Goal: Task Accomplishment & Management: Manage account settings

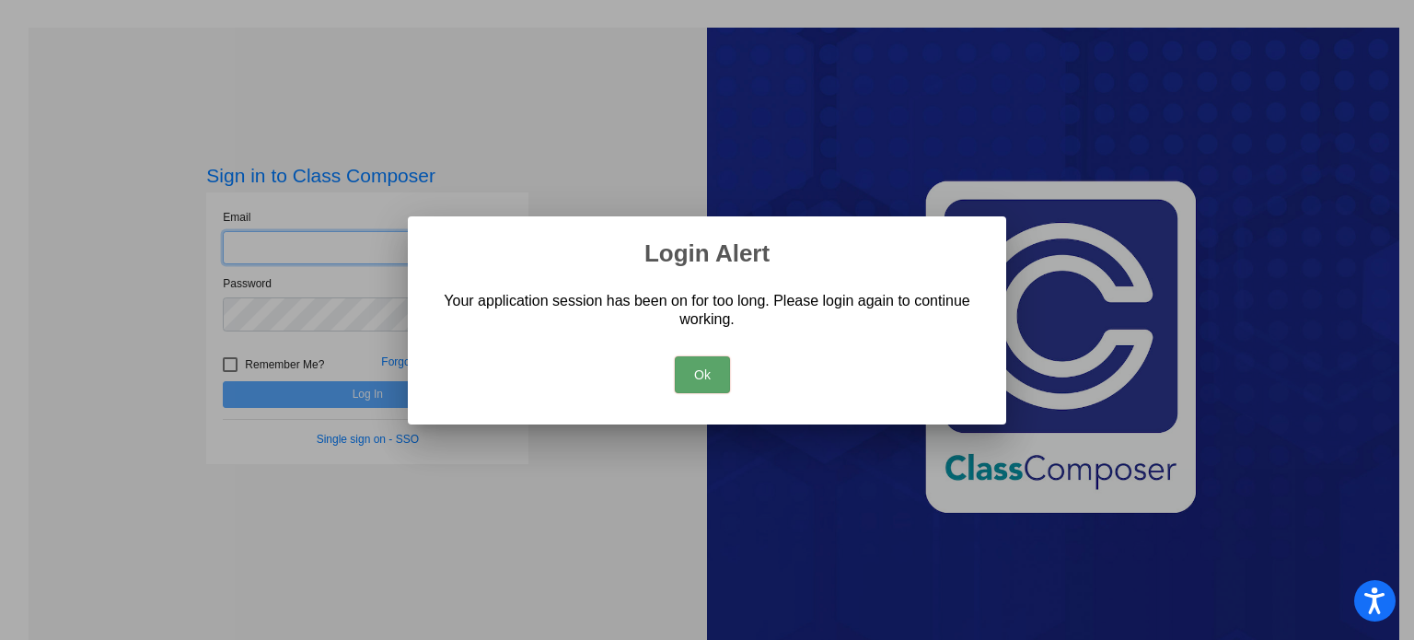
type input "[EMAIL_ADDRESS][DOMAIN_NAME]"
click at [702, 384] on button "Ok" at bounding box center [702, 374] width 55 height 37
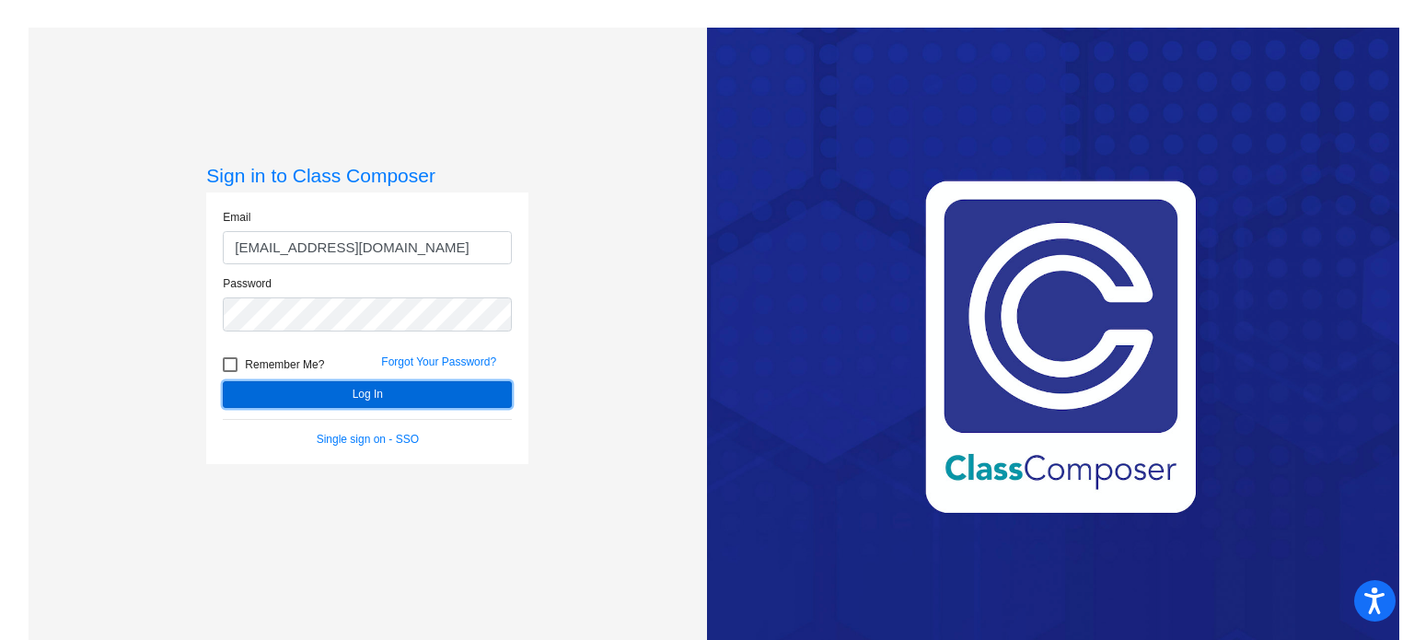
click at [456, 400] on button "Log In" at bounding box center [367, 394] width 289 height 27
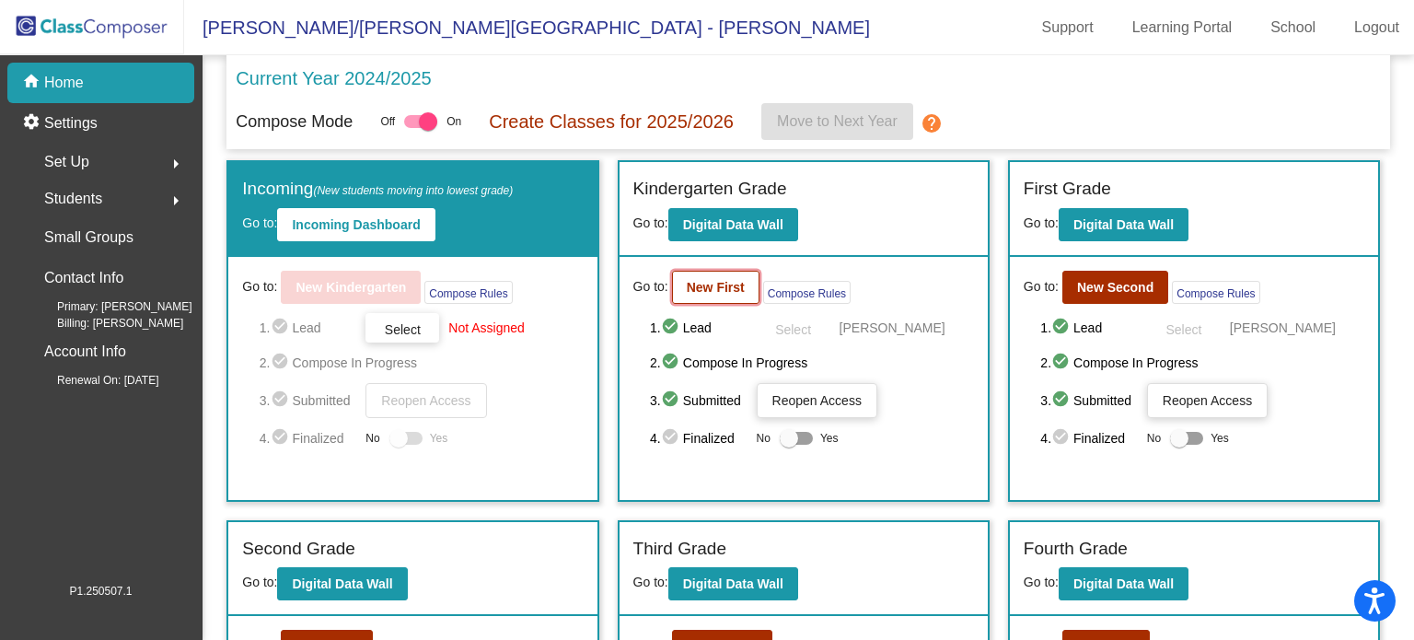
click at [710, 290] on b "New First" at bounding box center [716, 287] width 58 height 15
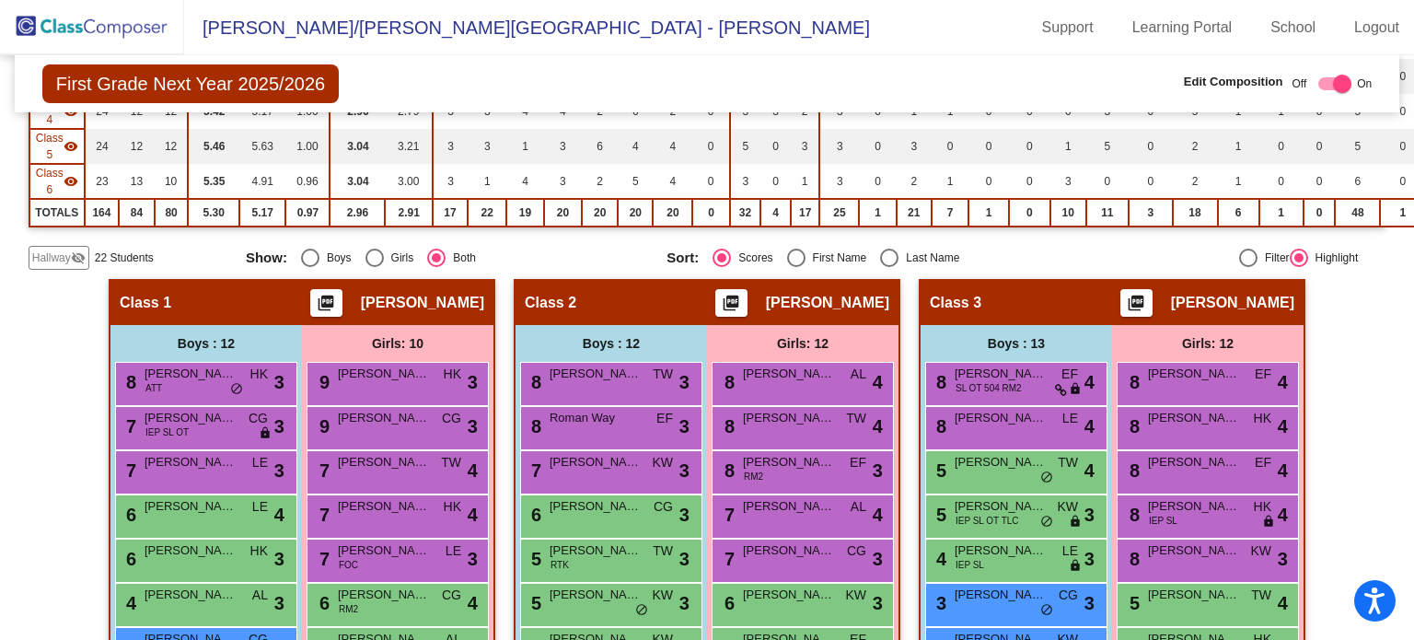
scroll to position [326, 0]
click at [56, 253] on span "Hallway" at bounding box center [51, 257] width 39 height 17
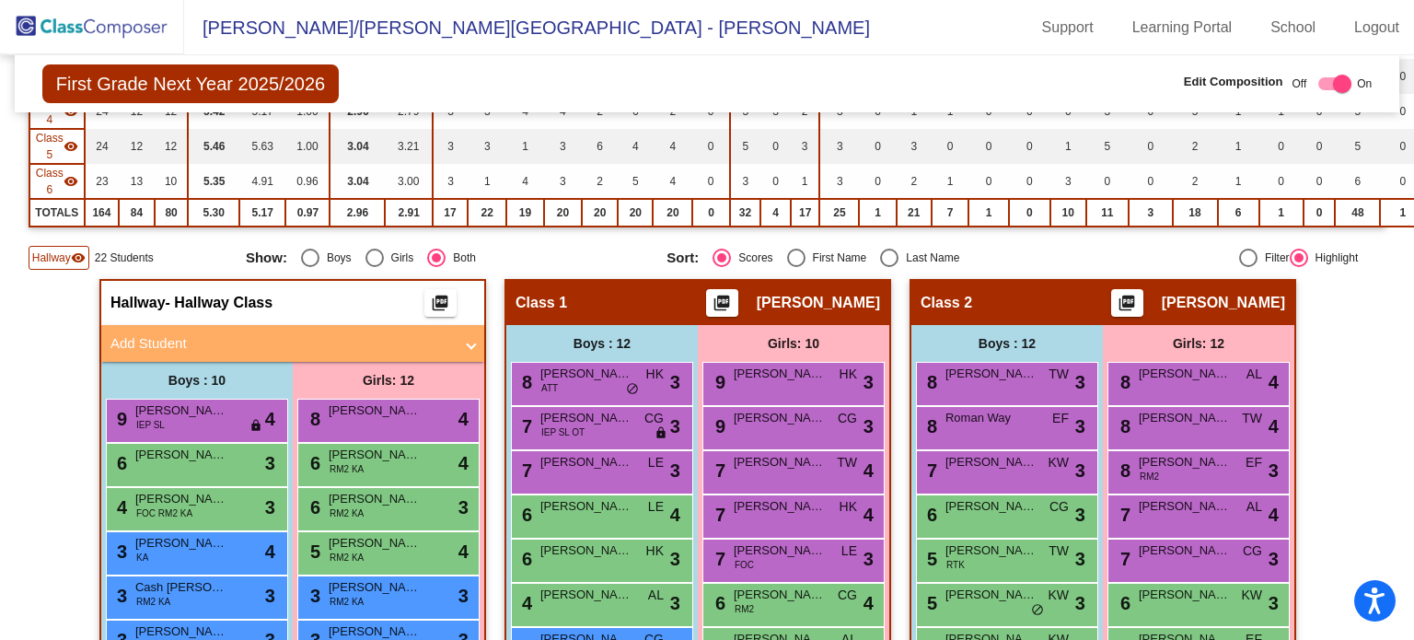
click at [207, 339] on mat-panel-title "Add Student" at bounding box center [281, 343] width 342 height 21
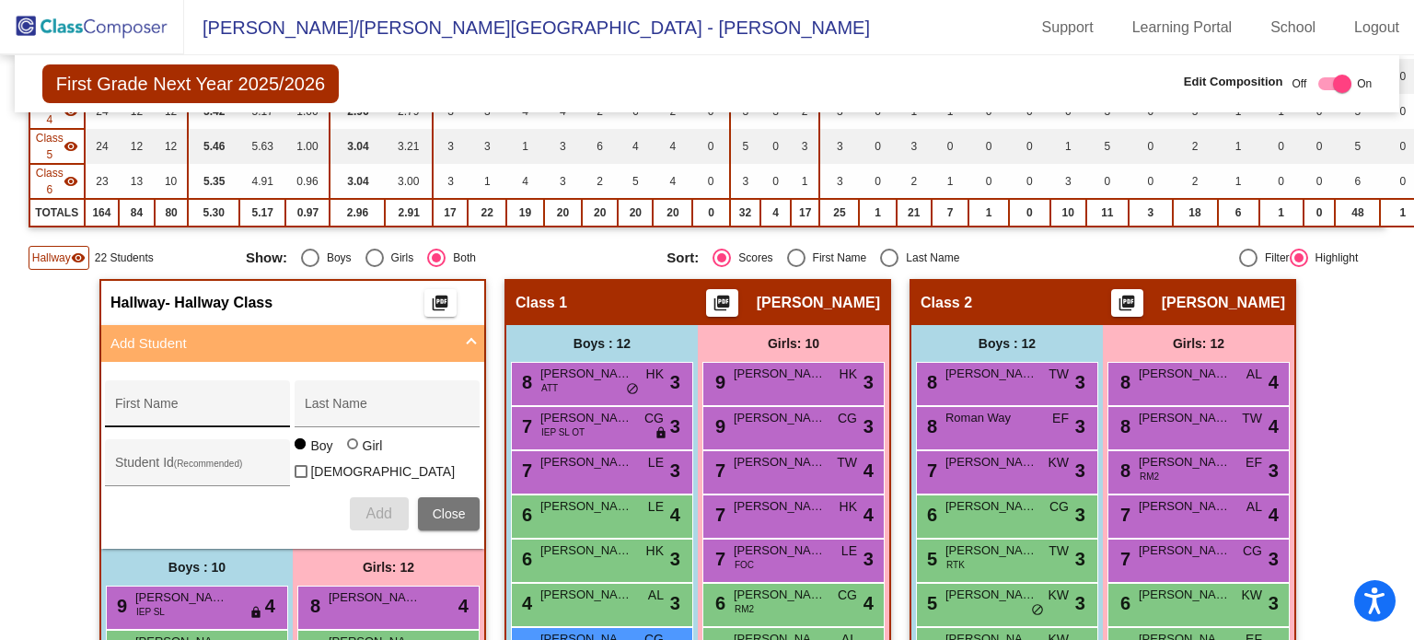
click at [195, 393] on div "First Name" at bounding box center [198, 409] width 166 height 38
type input "Eli"
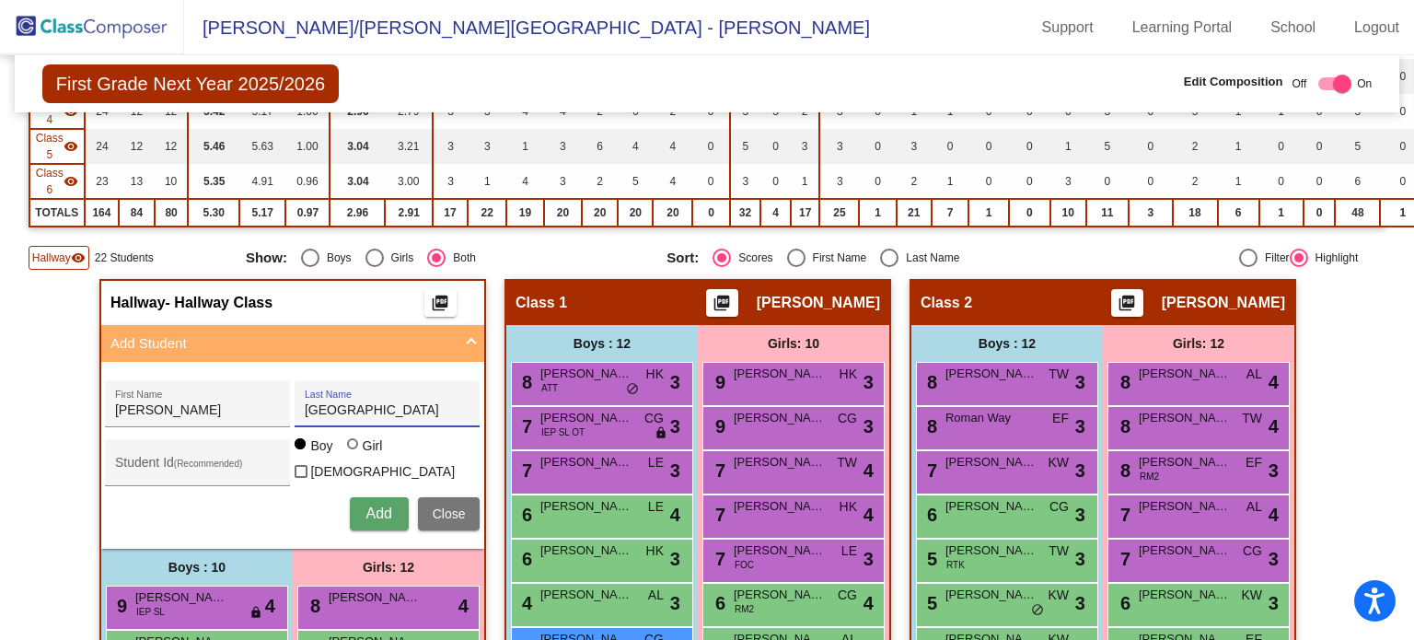
type input "Altenburg"
click at [368, 505] on span "Add" at bounding box center [378, 513] width 26 height 16
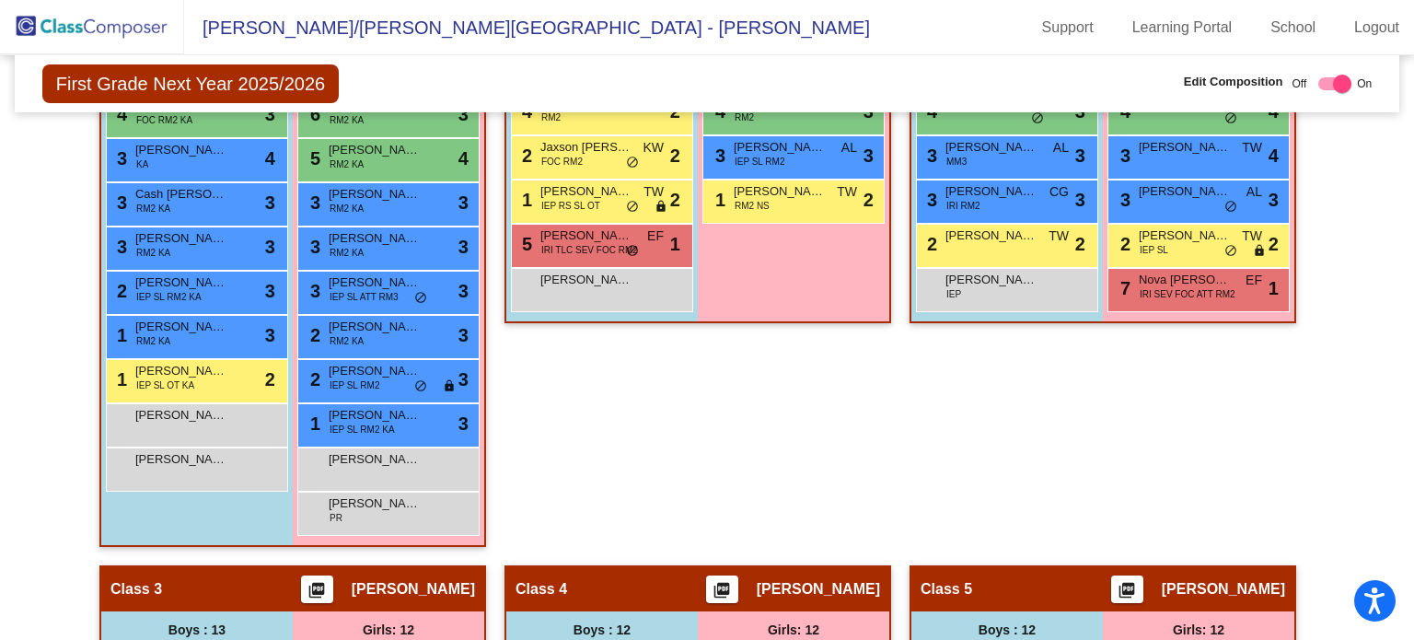
scroll to position [915, 0]
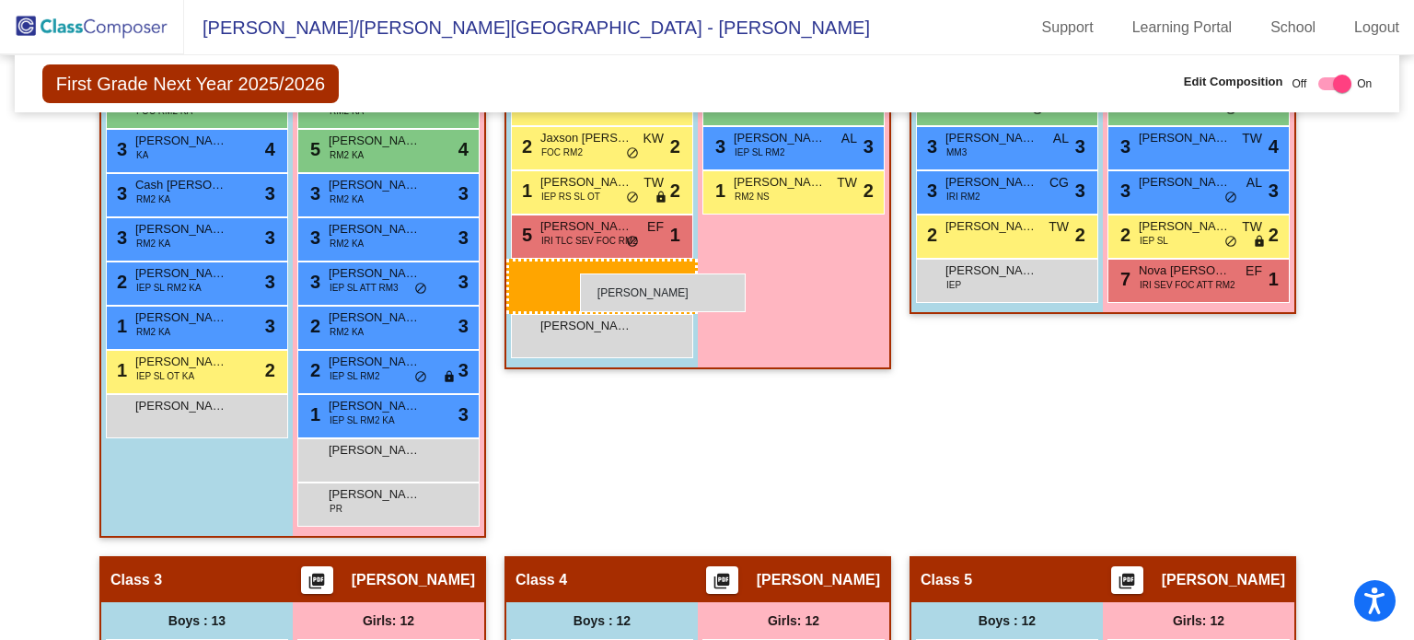
drag, startPoint x: 217, startPoint y: 444, endPoint x: 566, endPoint y: 278, distance: 386.5
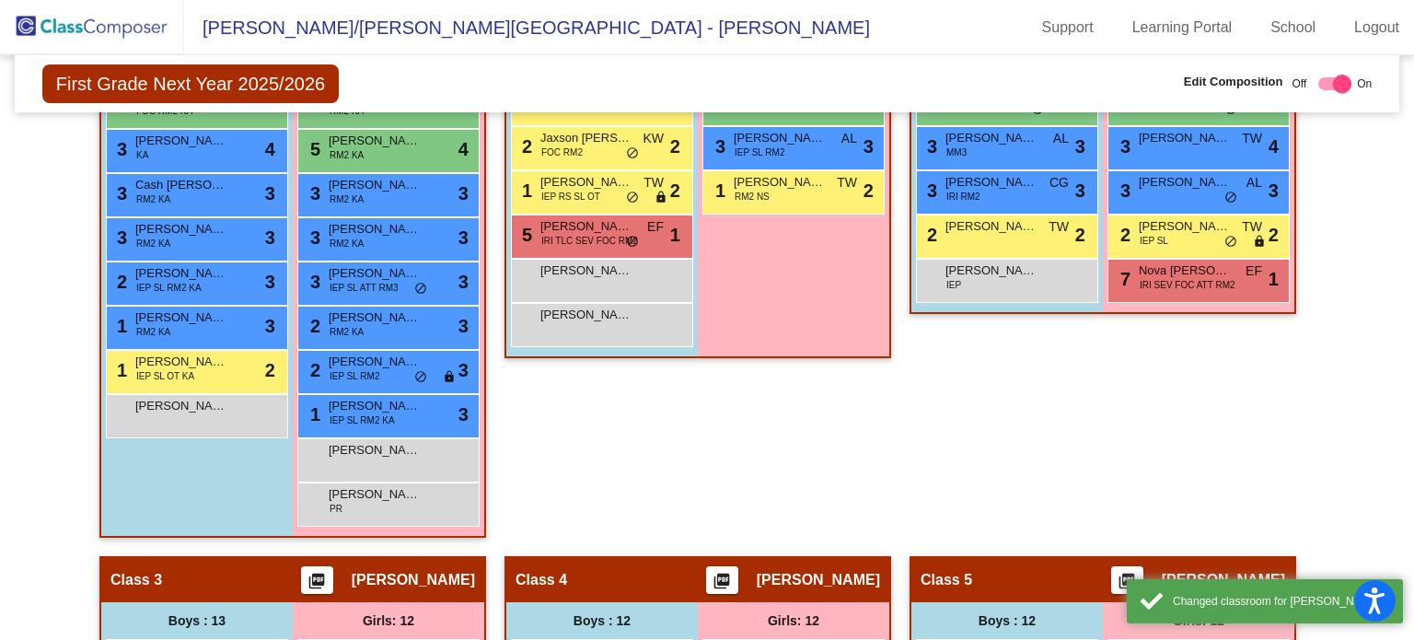
click at [751, 424] on div "Class 1 picture_as_pdf Vanessa Howe Add Student First Name Last Name Student Id…" at bounding box center [697, 123] width 387 height 866
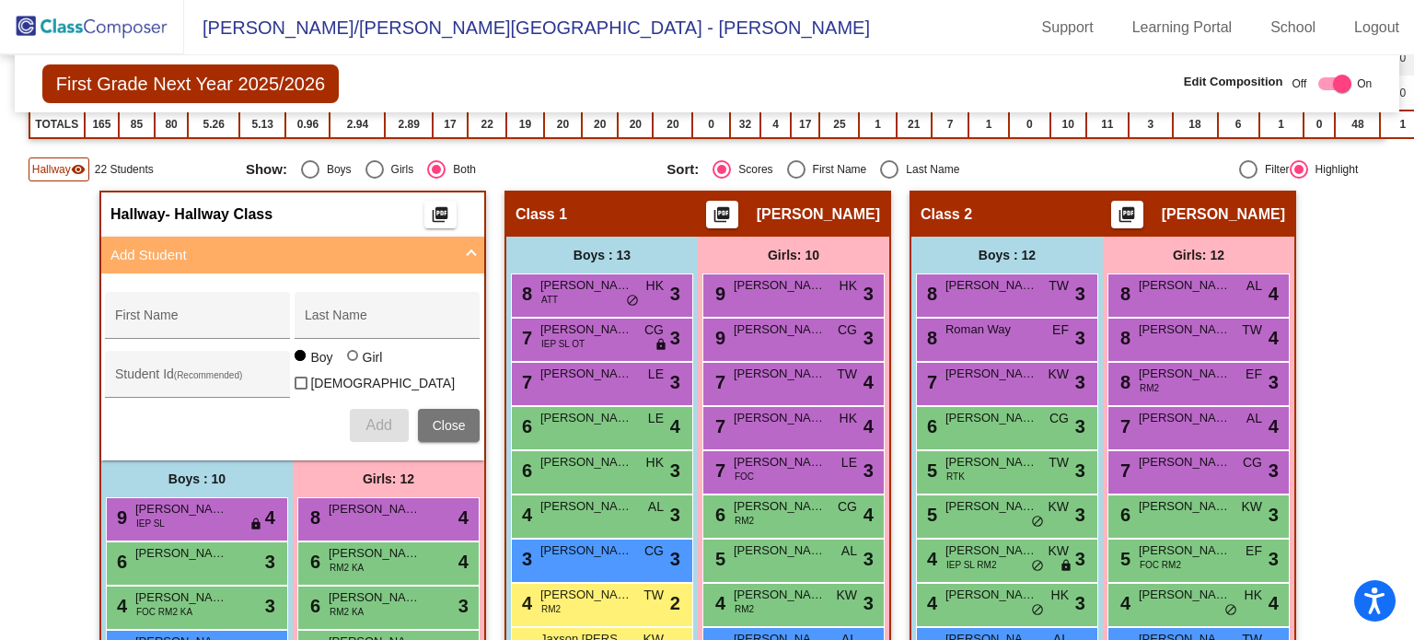
scroll to position [410, 0]
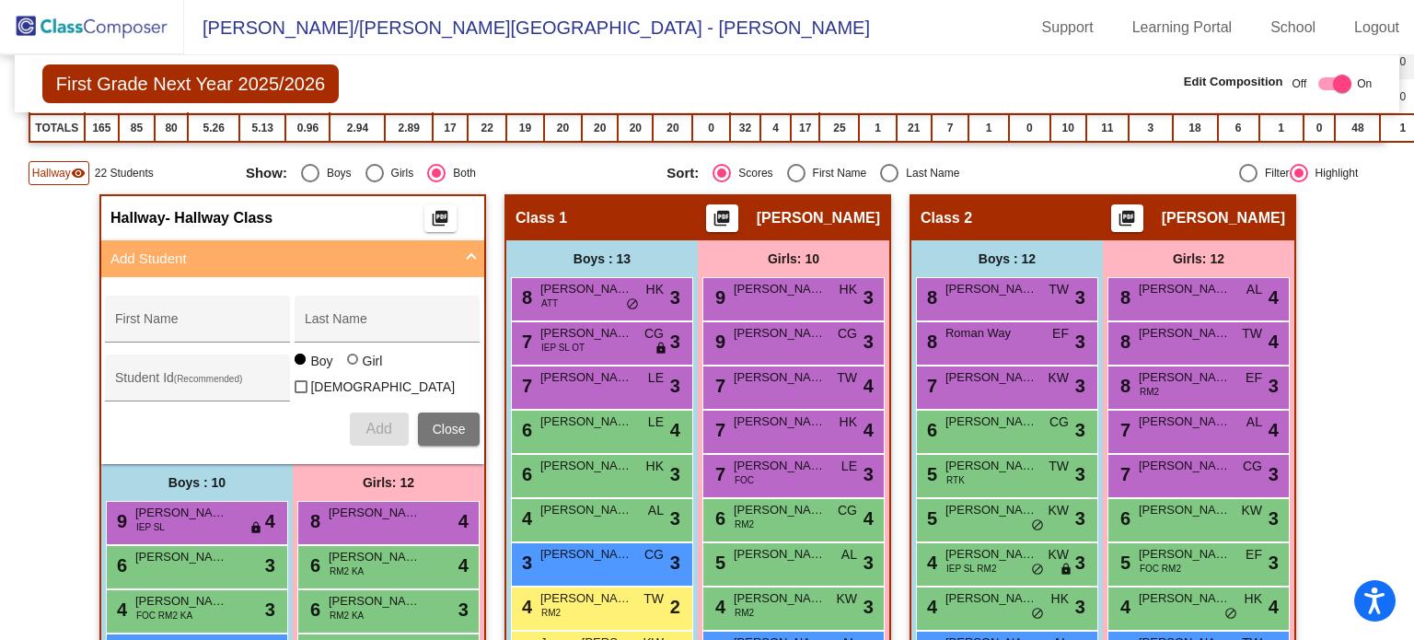
click at [107, 29] on img at bounding box center [92, 27] width 184 height 54
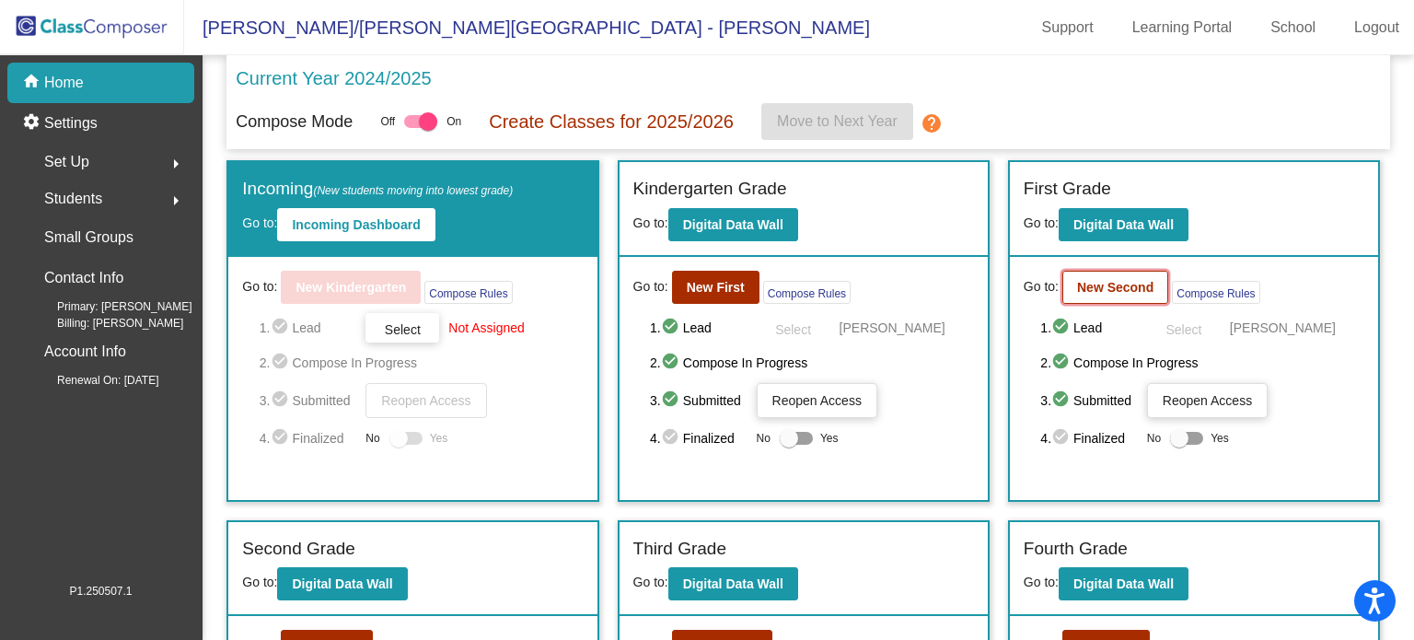
click at [1118, 280] on b "New Second" at bounding box center [1115, 287] width 76 height 15
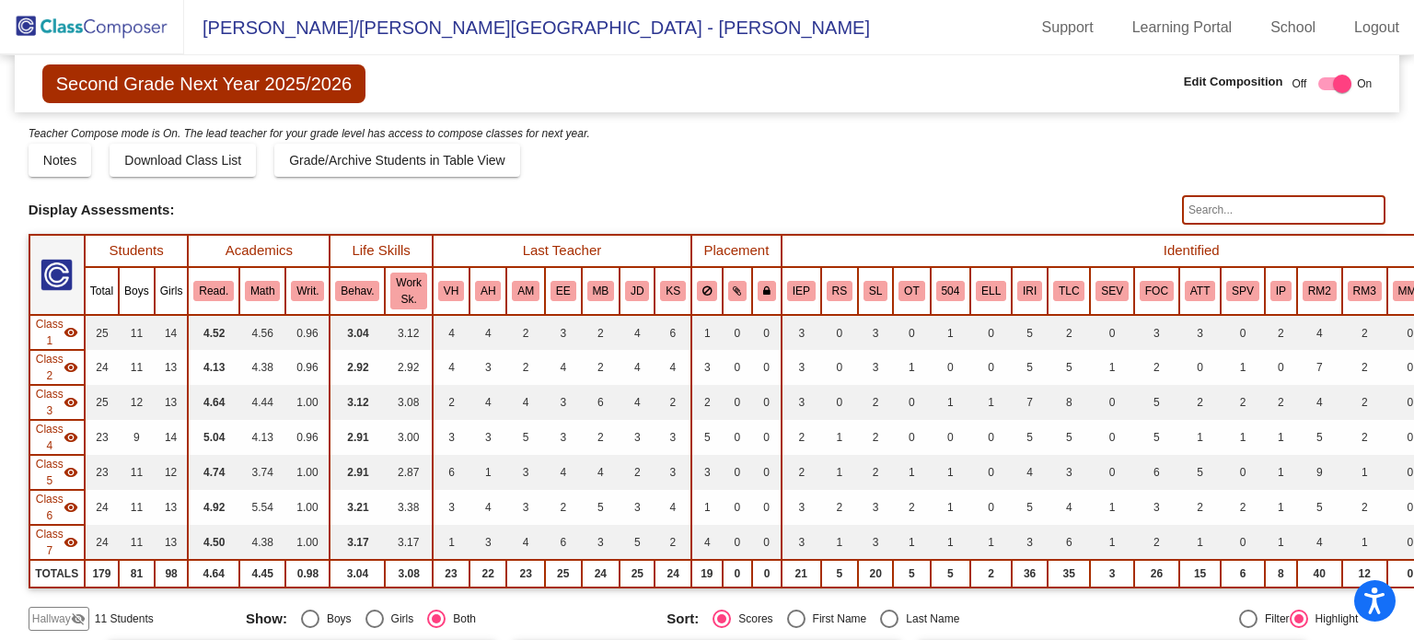
click at [61, 611] on span "Hallway" at bounding box center [51, 618] width 39 height 17
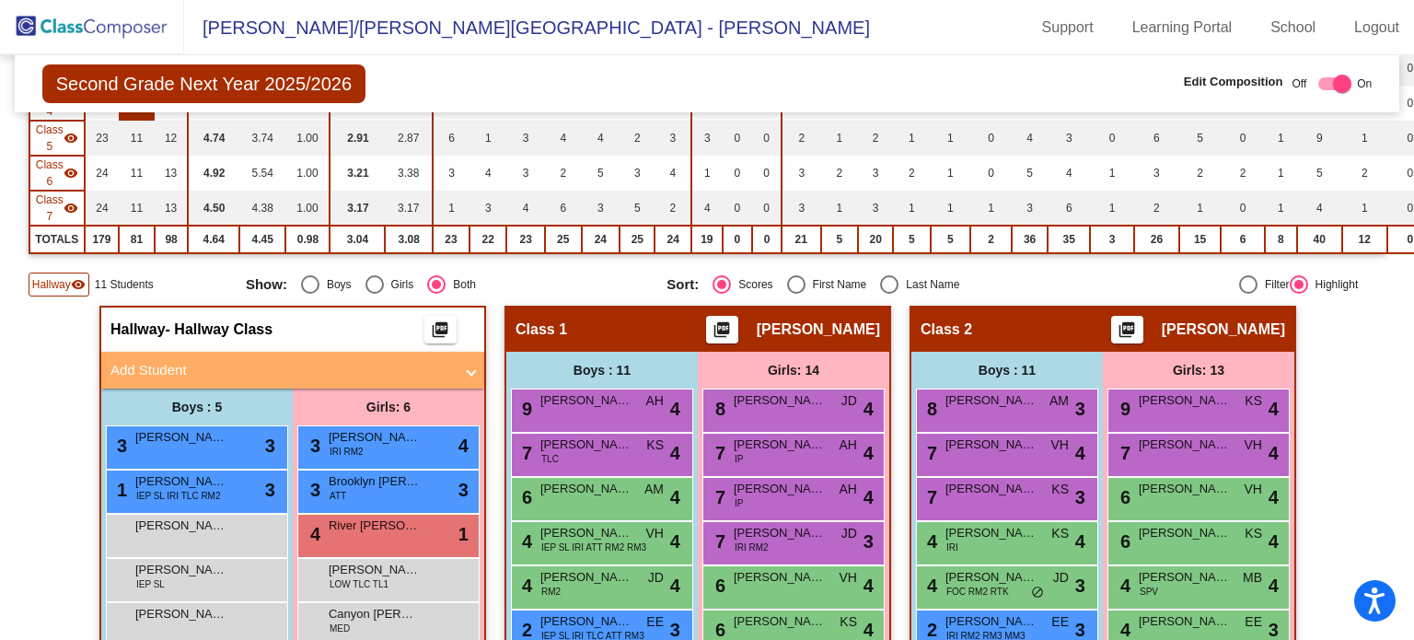
scroll to position [341, 0]
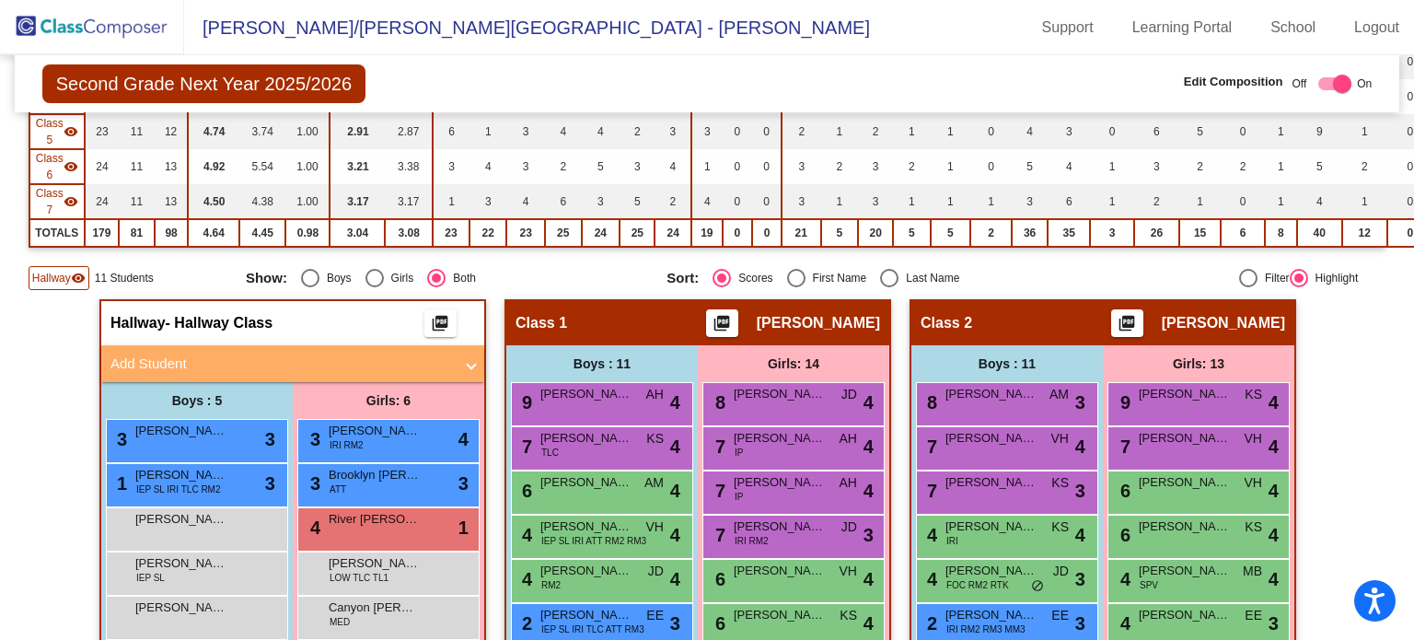
click at [277, 371] on mat-expansion-panel-header "Add Student" at bounding box center [292, 363] width 383 height 37
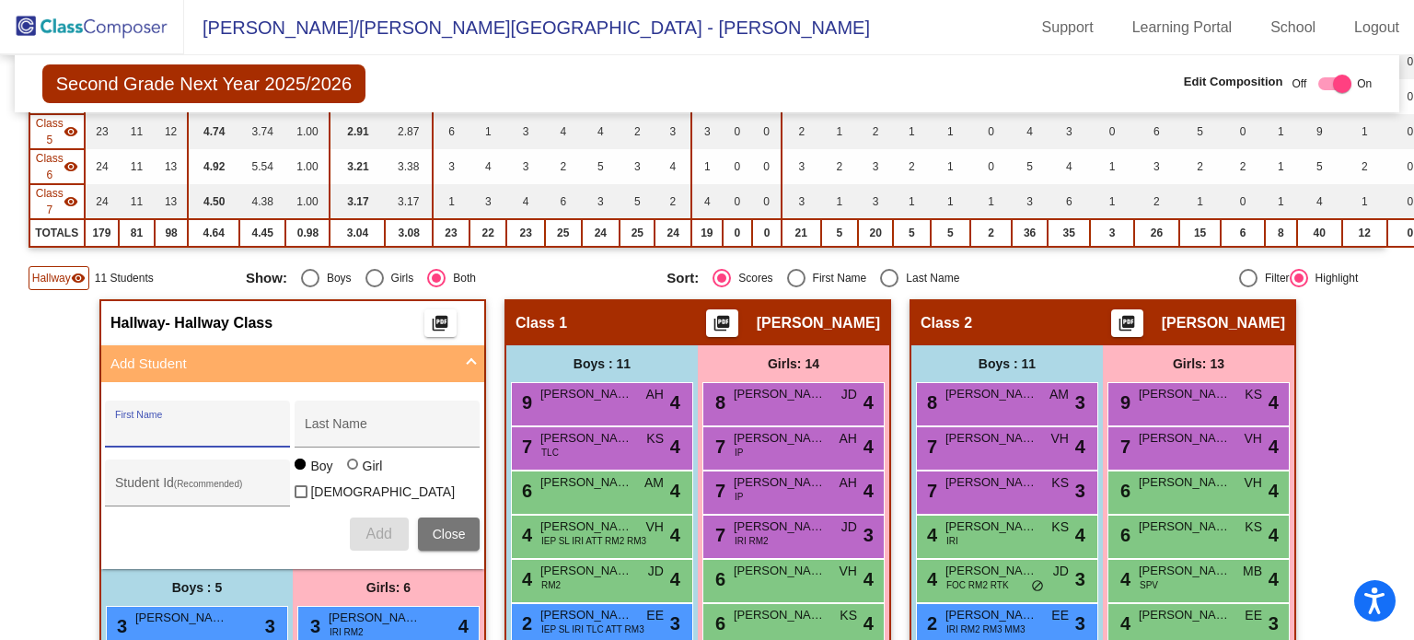
click at [206, 423] on input "First Name" at bounding box center [198, 430] width 166 height 15
type input "Kira"
type input "Bridges"
click at [347, 469] on div at bounding box center [352, 463] width 11 height 11
click at [353, 473] on input "Girl" at bounding box center [353, 473] width 1 height 1
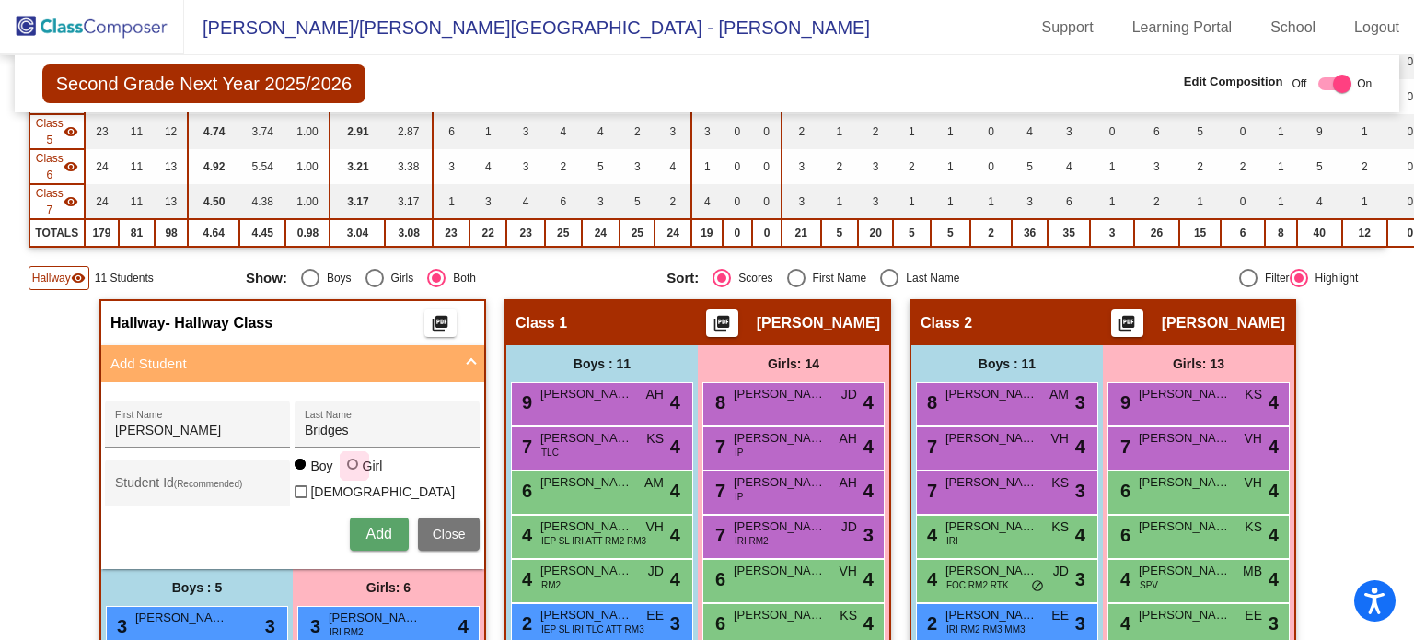
radio input "true"
click at [379, 525] on span "Add" at bounding box center [378, 533] width 26 height 16
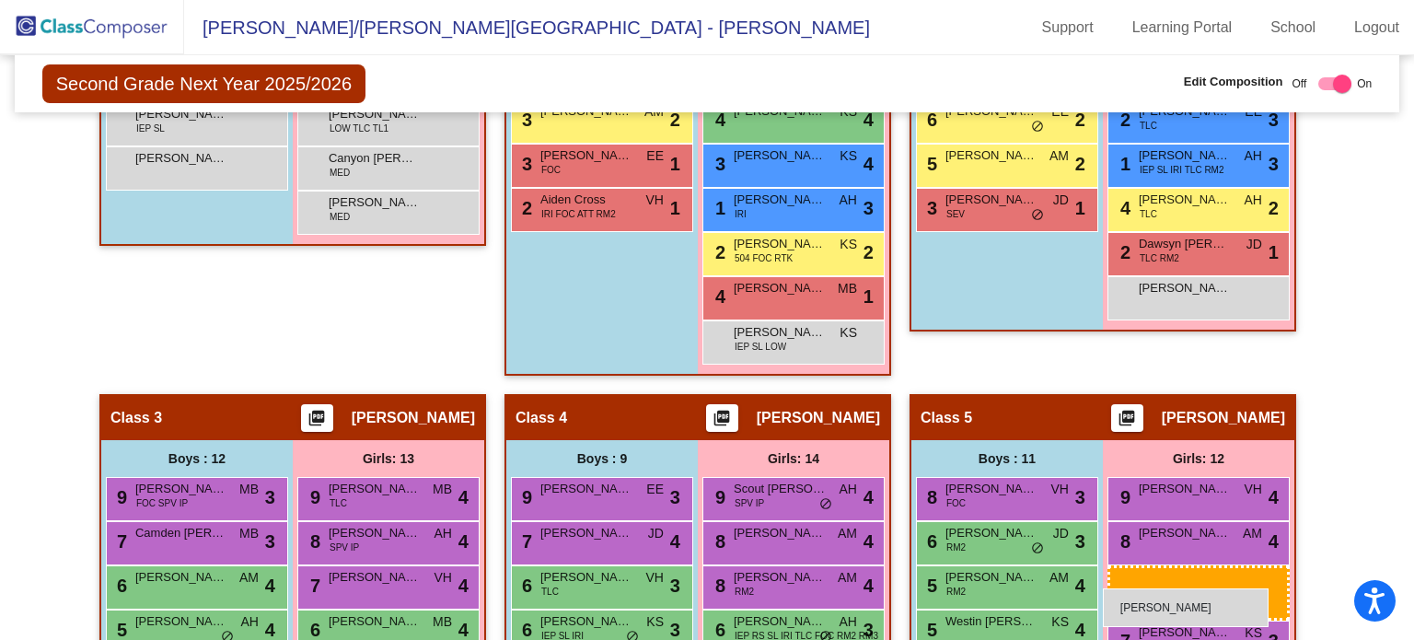
scroll to position [986, 0]
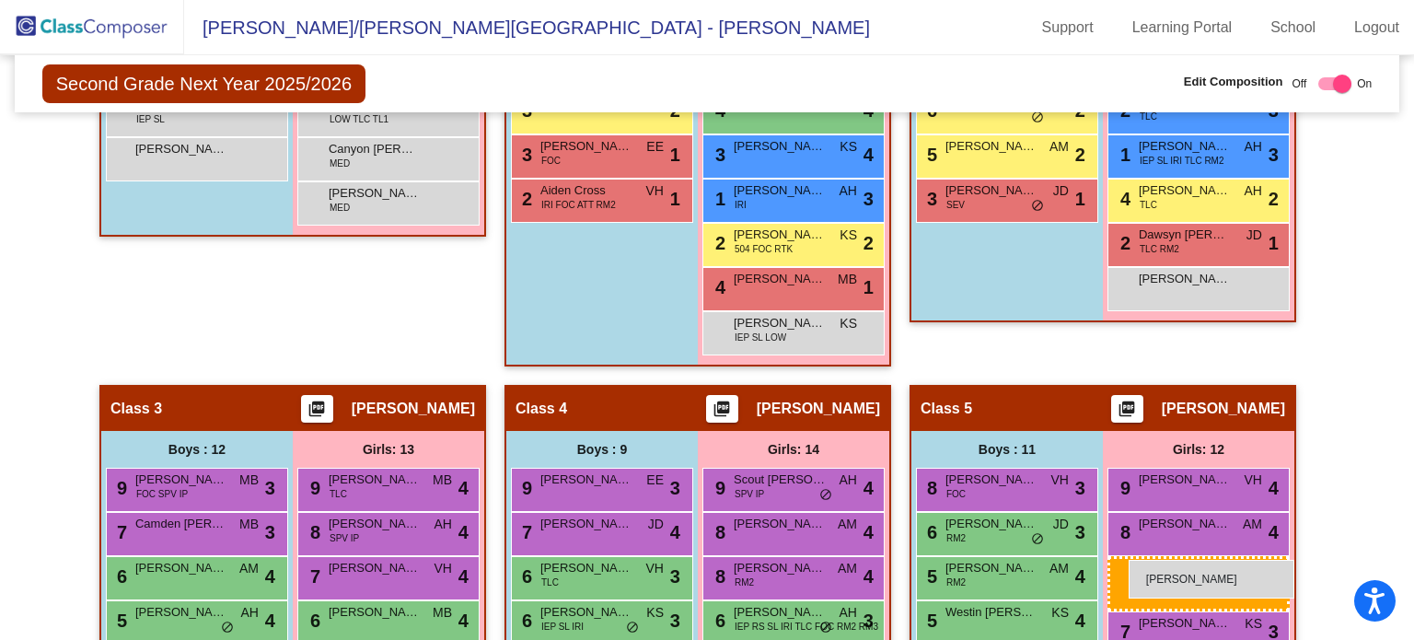
drag, startPoint x: 381, startPoint y: 459, endPoint x: 1125, endPoint y: 555, distance: 749.7
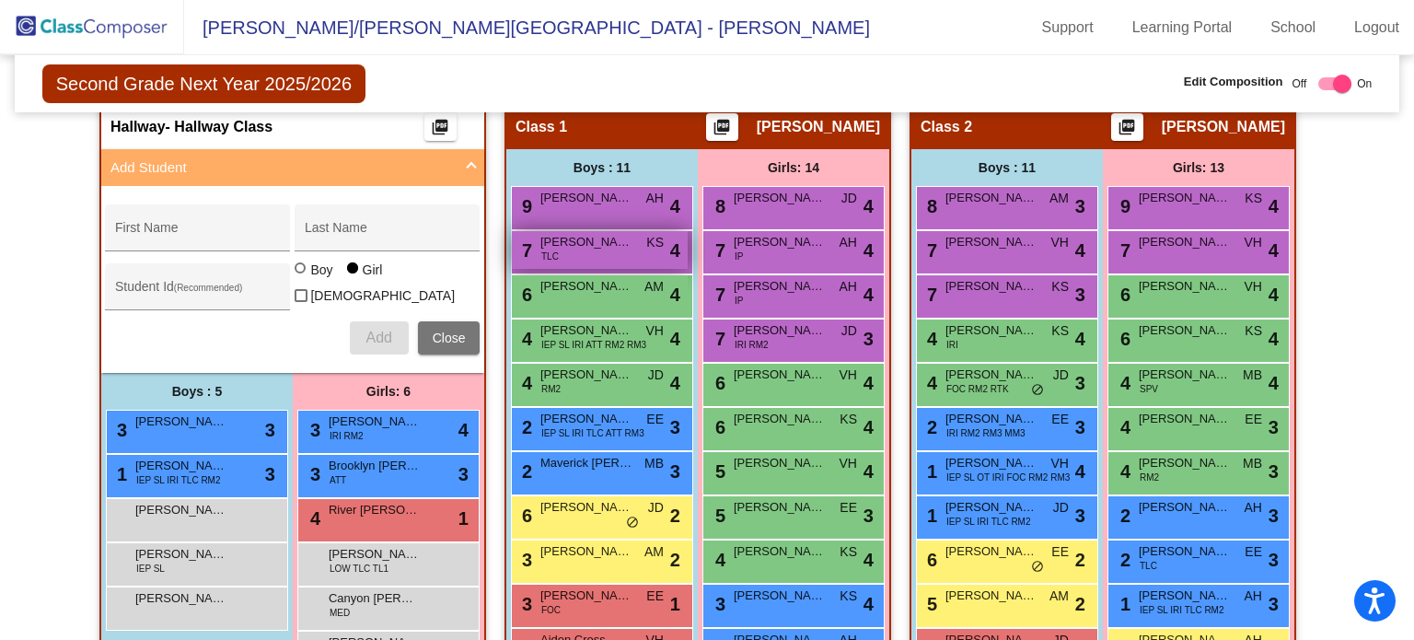
scroll to position [534, 0]
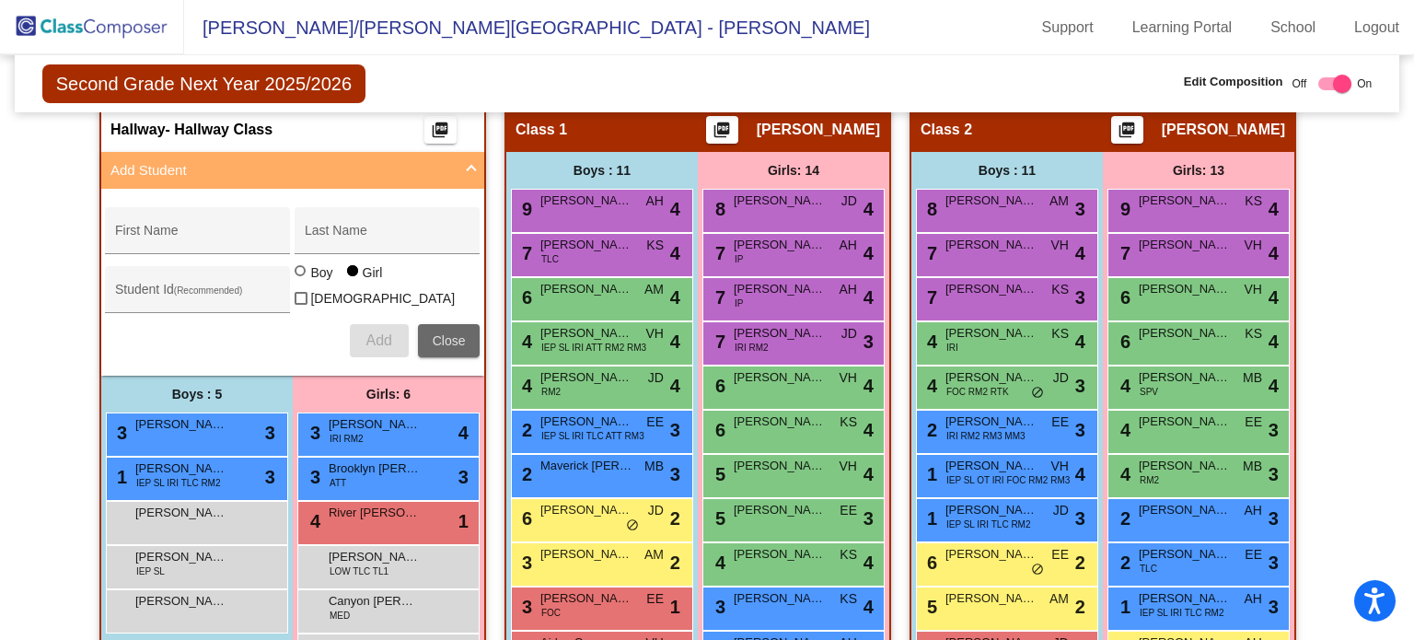
click at [433, 338] on span "Close" at bounding box center [449, 340] width 33 height 15
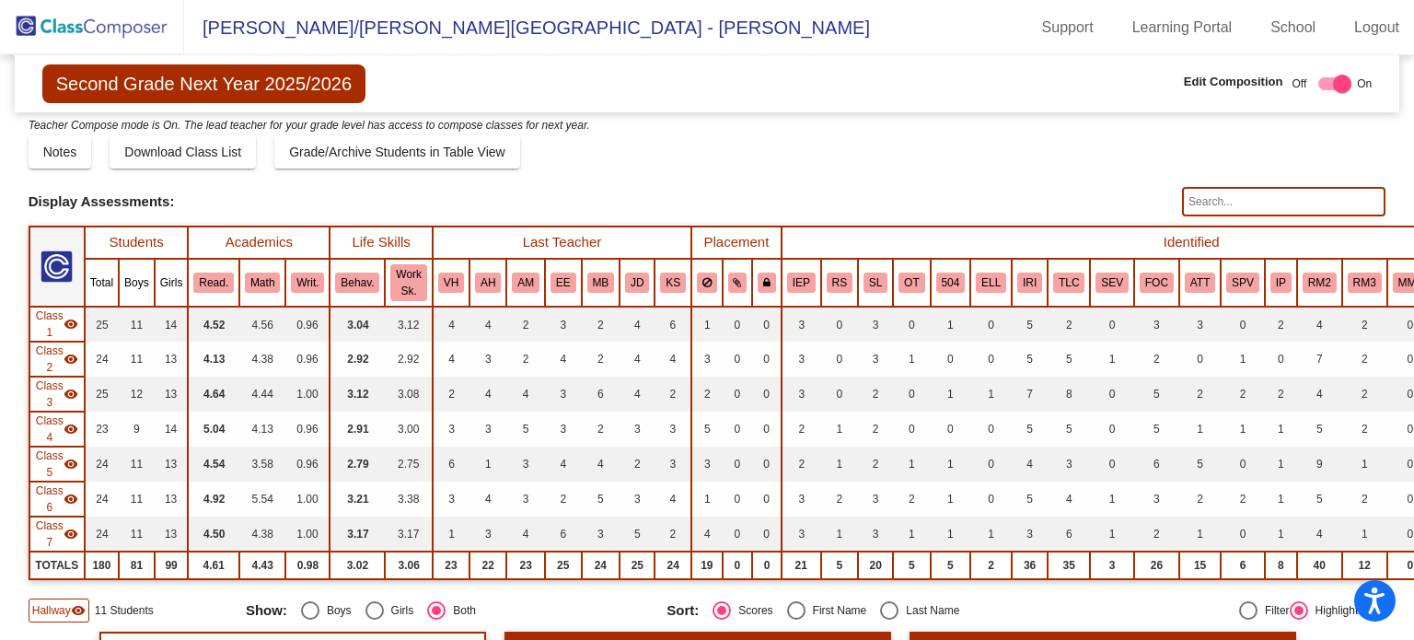
scroll to position [0, 0]
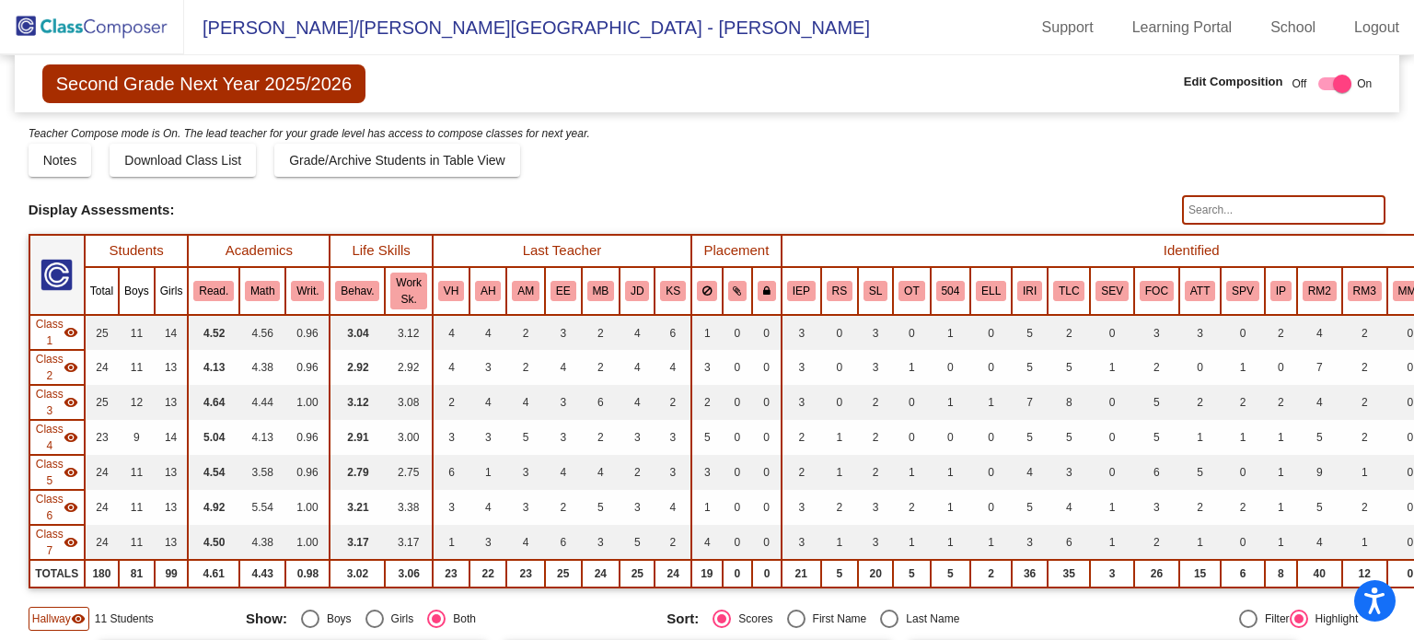
click at [90, 39] on img at bounding box center [92, 27] width 184 height 54
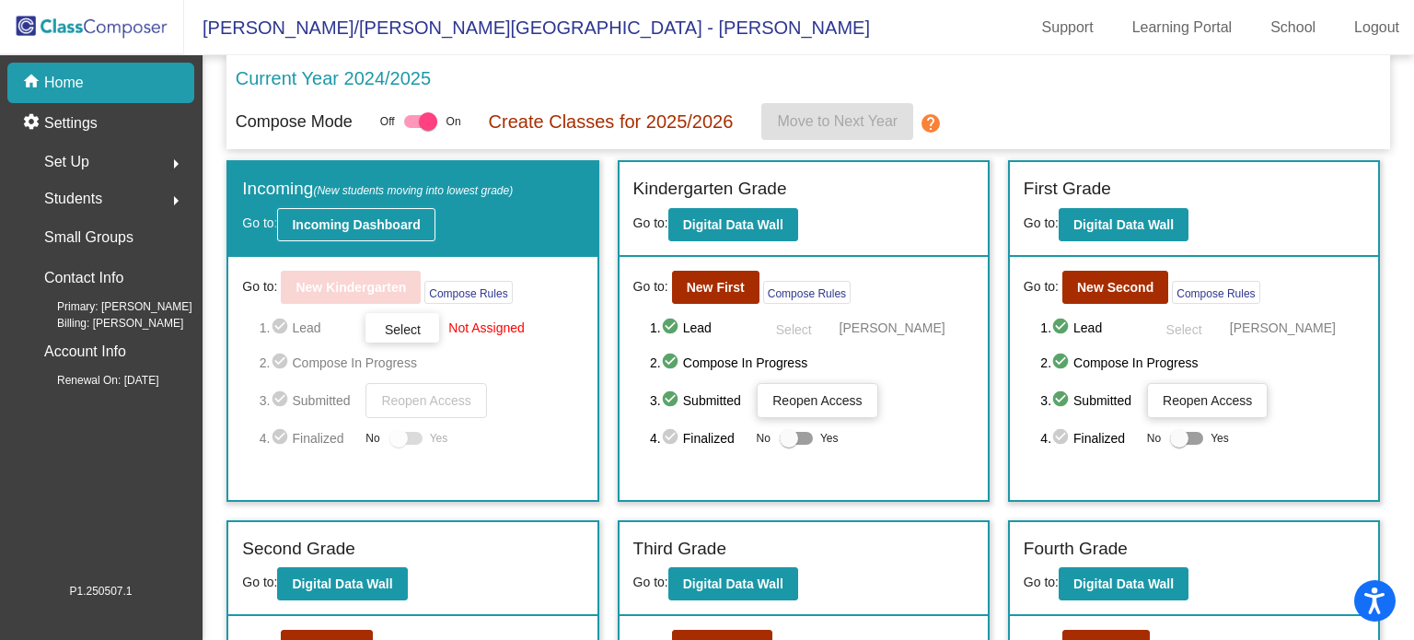
click at [317, 223] on b "Incoming Dashboard" at bounding box center [356, 224] width 128 height 15
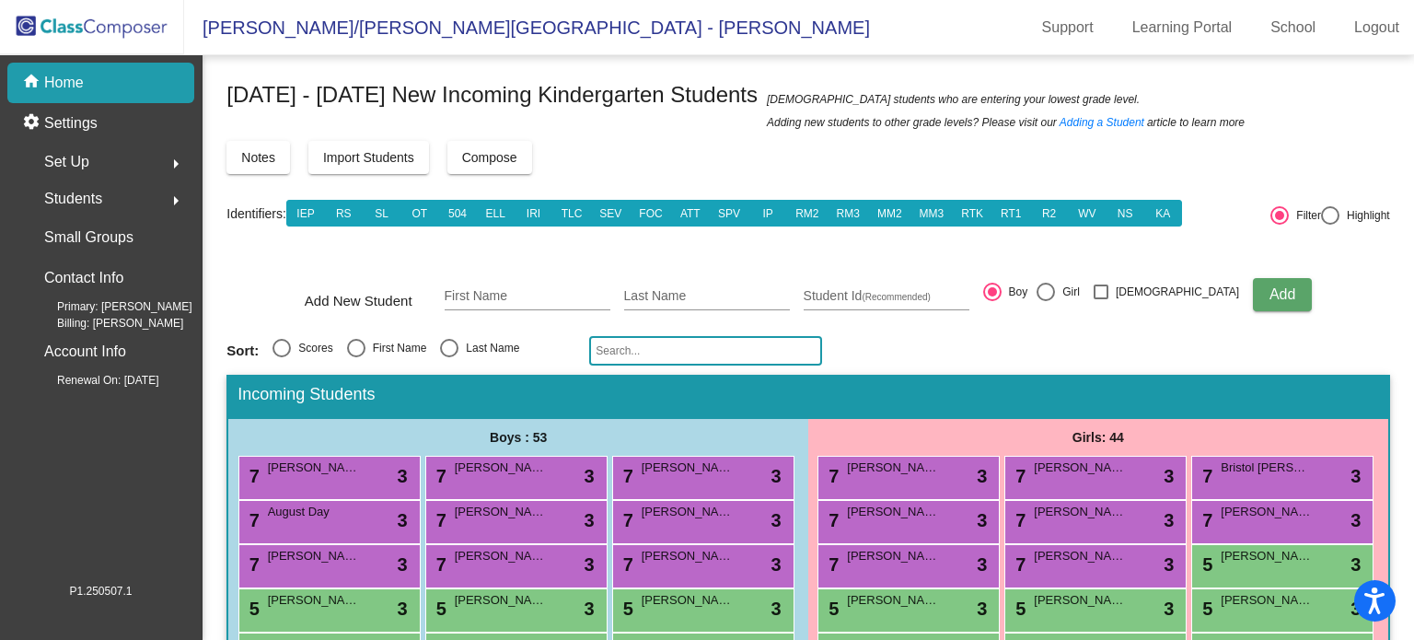
scroll to position [11, 0]
click at [490, 172] on button "Compose" at bounding box center [489, 157] width 85 height 33
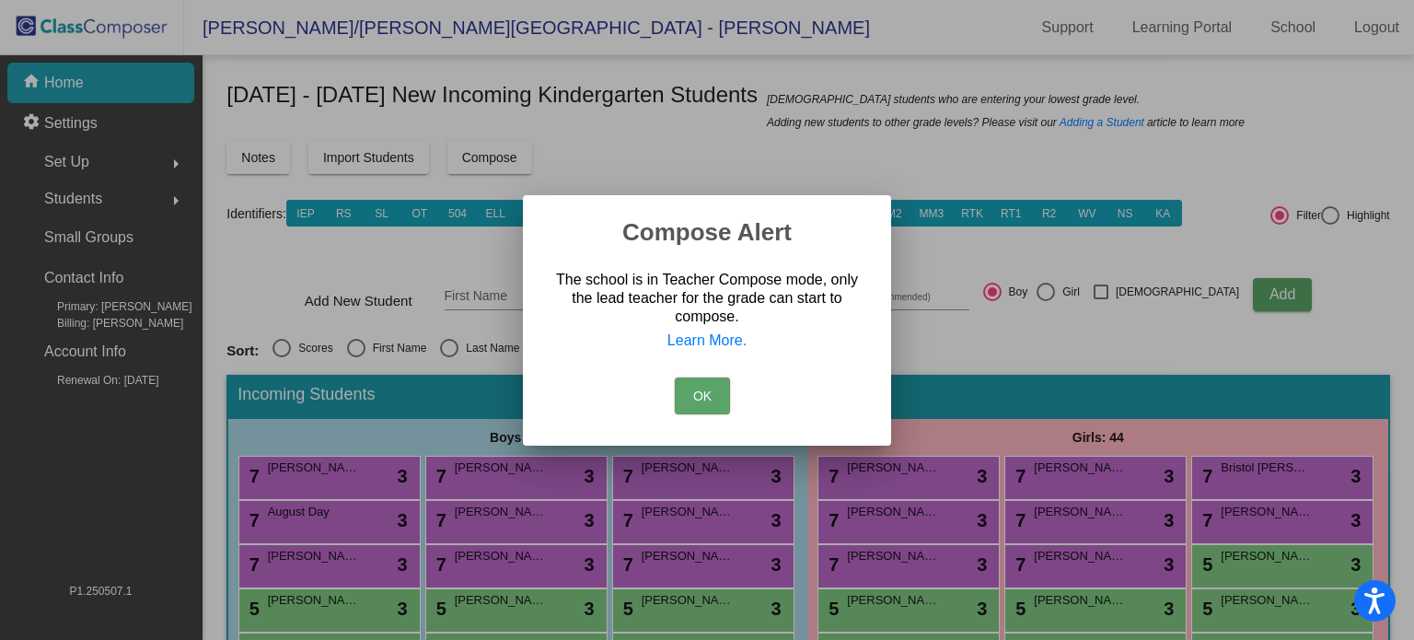
click at [707, 399] on button "OK" at bounding box center [702, 395] width 55 height 37
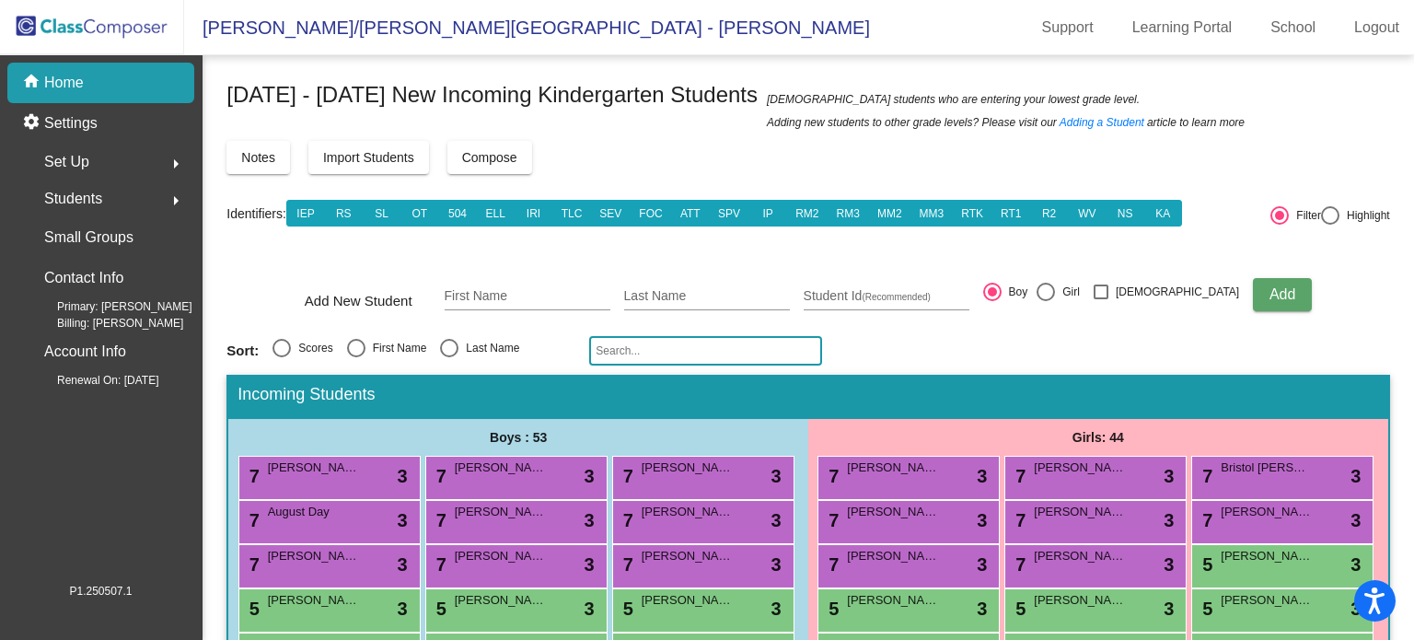
click at [93, 158] on div "Set Up arrow_right" at bounding box center [106, 162] width 176 height 37
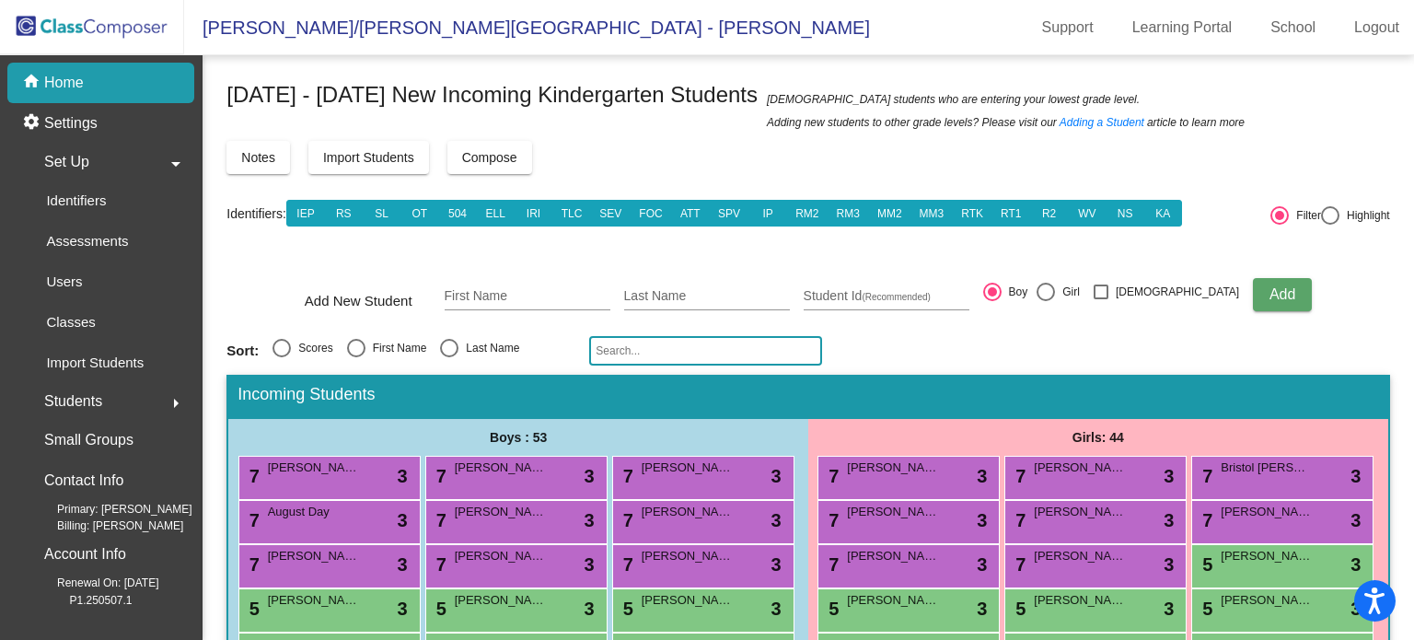
click at [95, 163] on div "Set Up arrow_drop_down" at bounding box center [106, 162] width 176 height 37
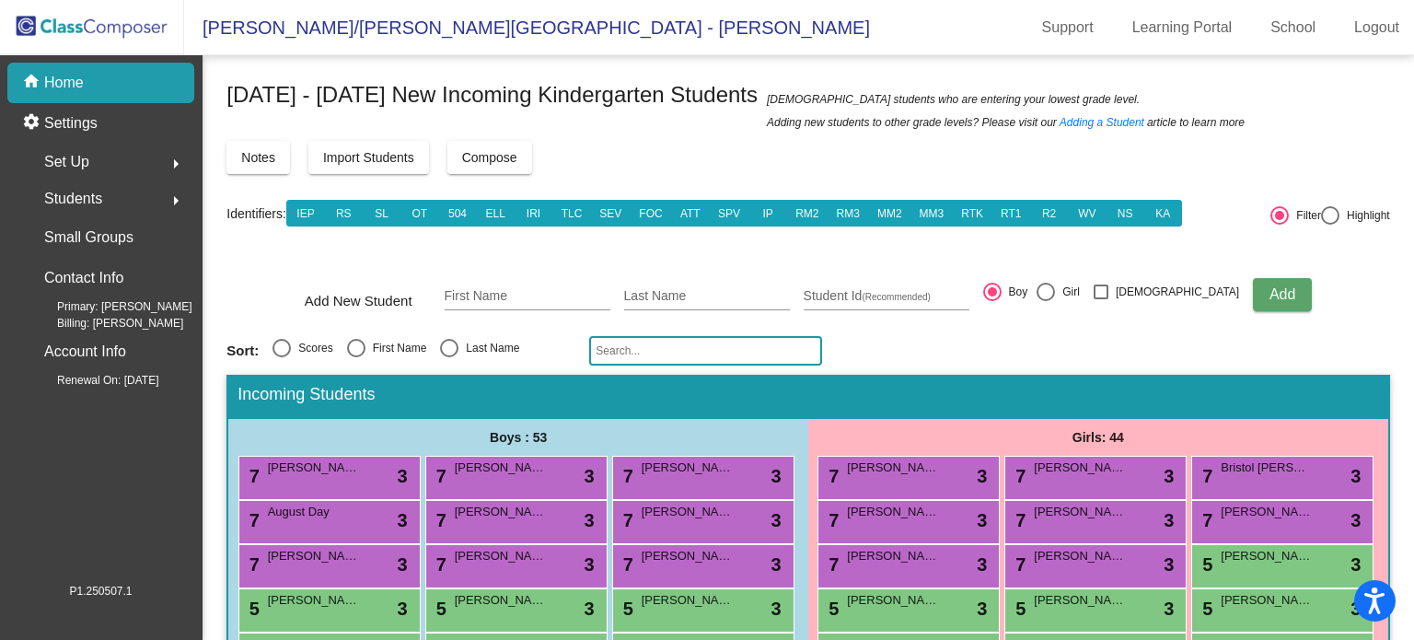
click at [70, 164] on span "Set Up" at bounding box center [66, 162] width 45 height 26
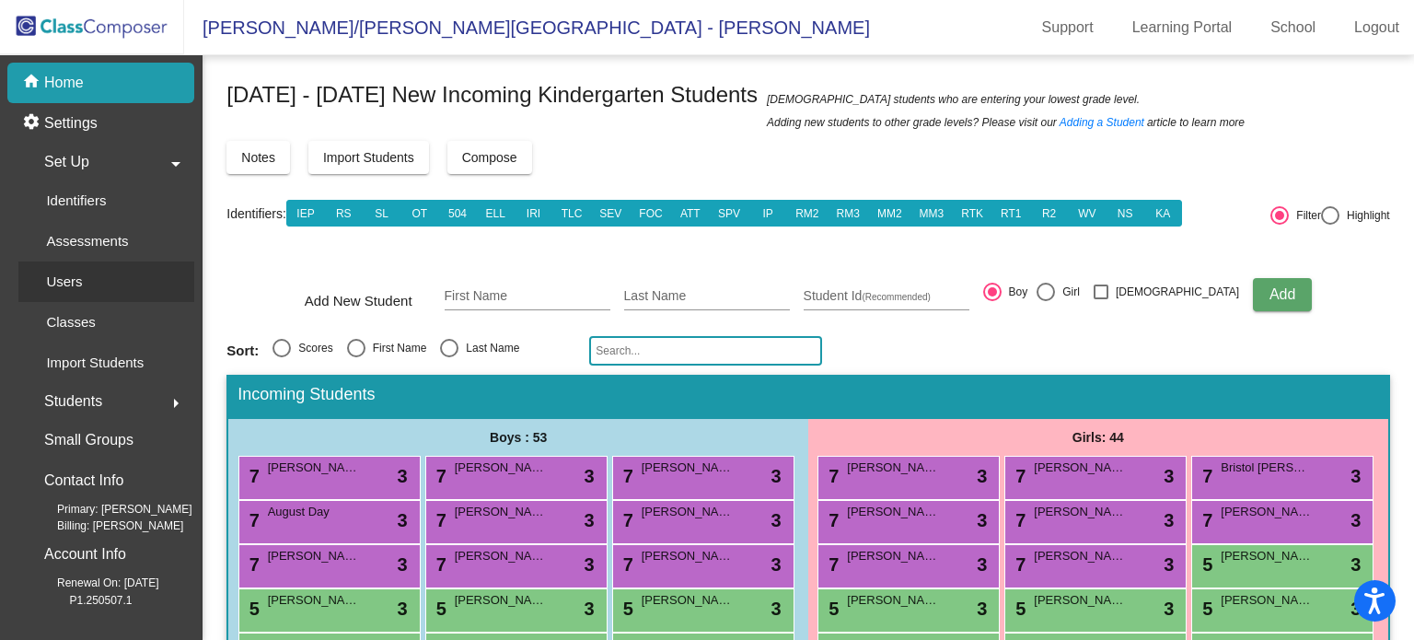
click at [125, 276] on link "Users" at bounding box center [106, 281] width 176 height 40
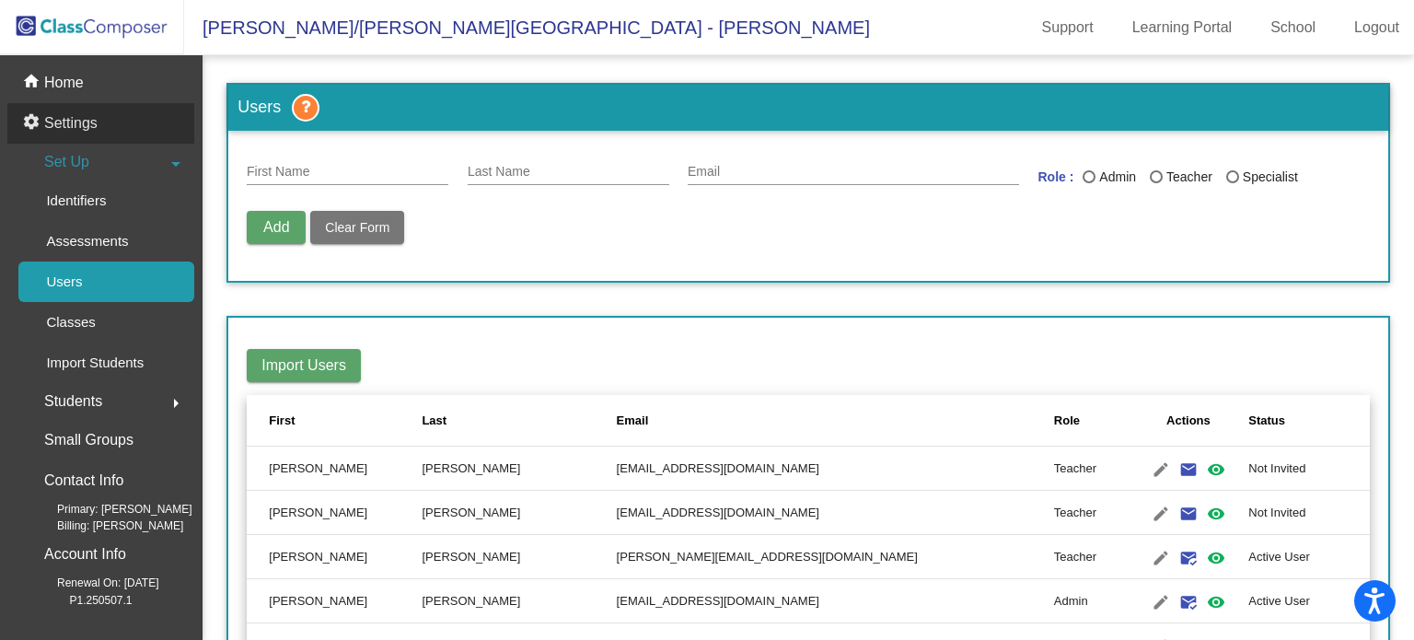
click at [92, 130] on p "Settings" at bounding box center [70, 123] width 53 height 22
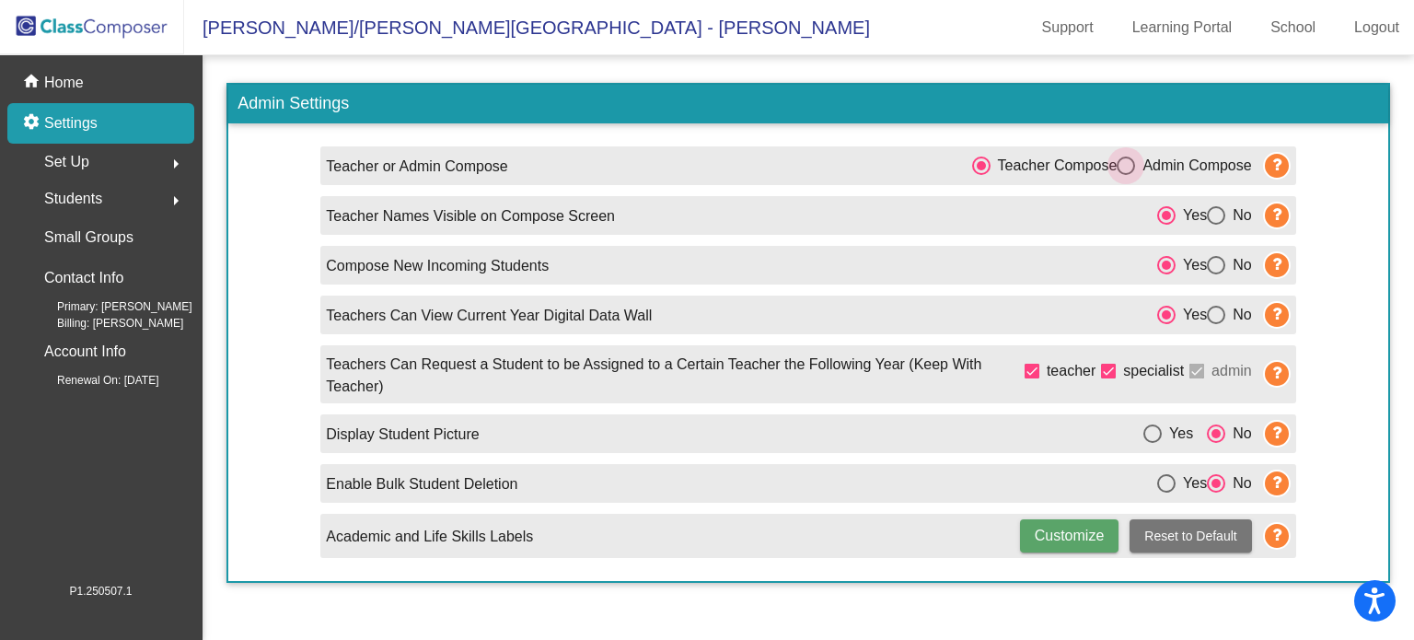
click at [1130, 172] on div "Select an option" at bounding box center [1125, 165] width 18 height 18
click at [1126, 175] on input "Admin Compose" at bounding box center [1125, 175] width 1 height 1
radio input "true"
click at [75, 36] on img at bounding box center [92, 27] width 184 height 54
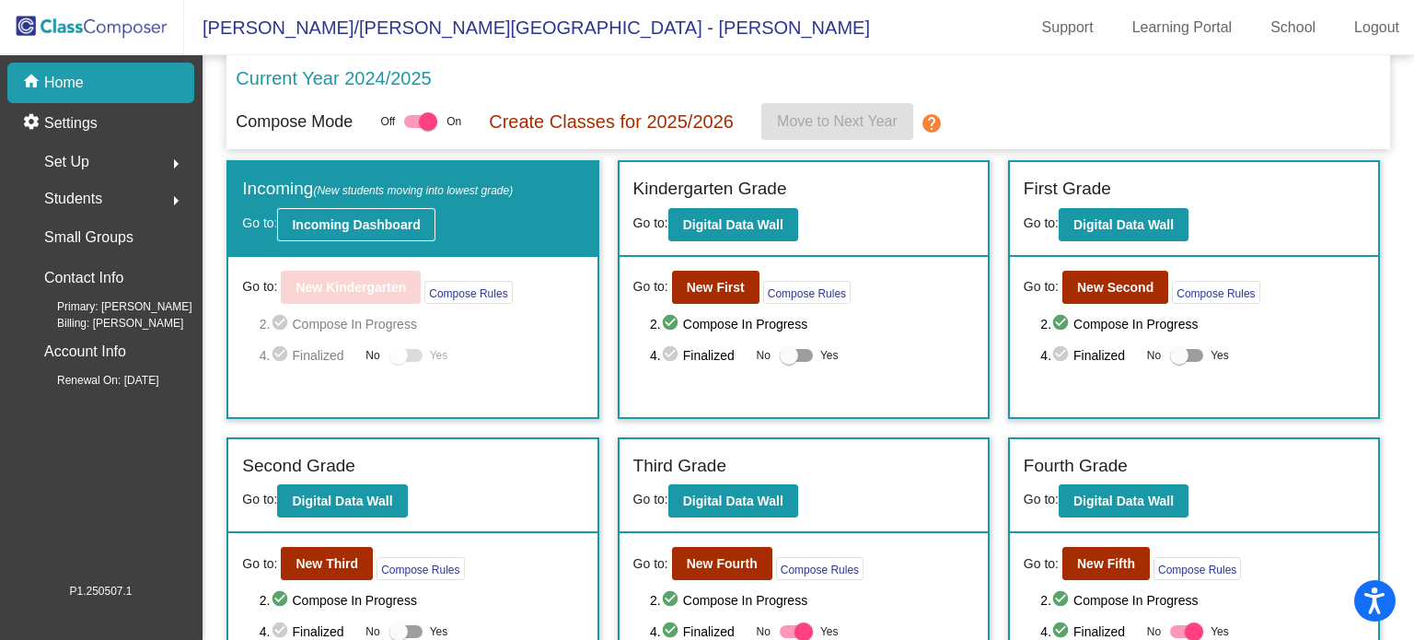
click at [345, 227] on b "Incoming Dashboard" at bounding box center [356, 224] width 128 height 15
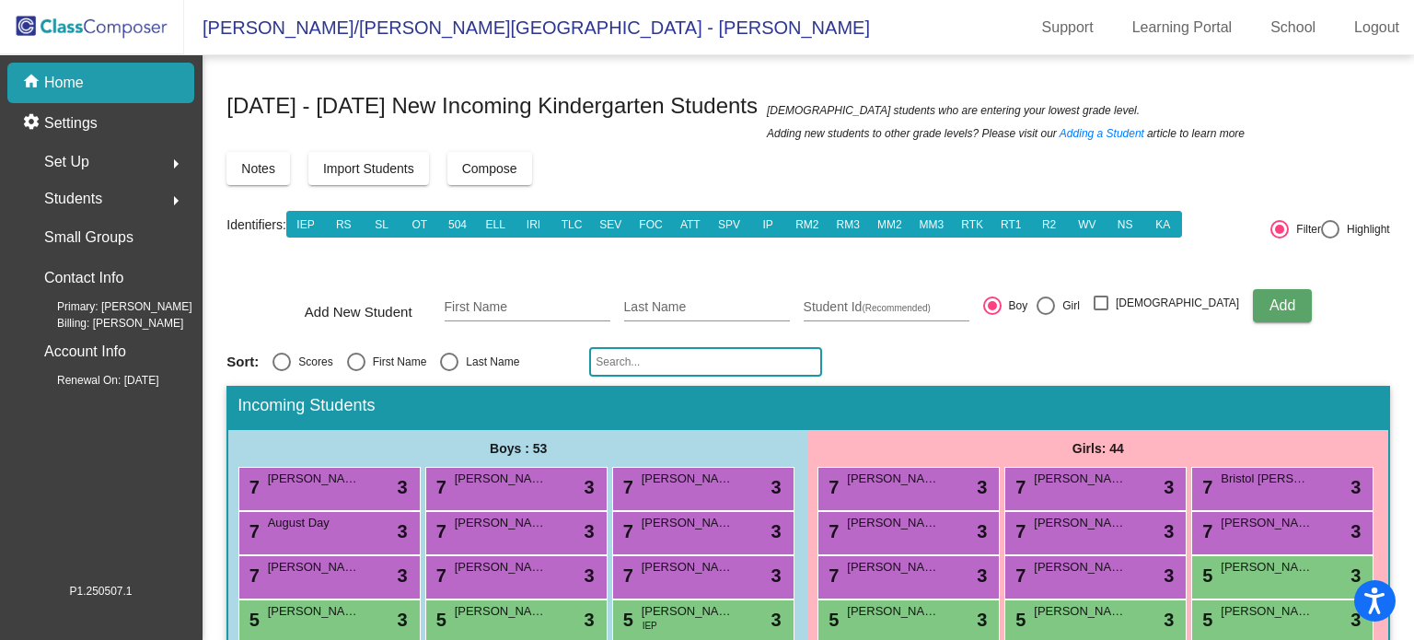
click at [464, 162] on span "Compose" at bounding box center [489, 168] width 55 height 15
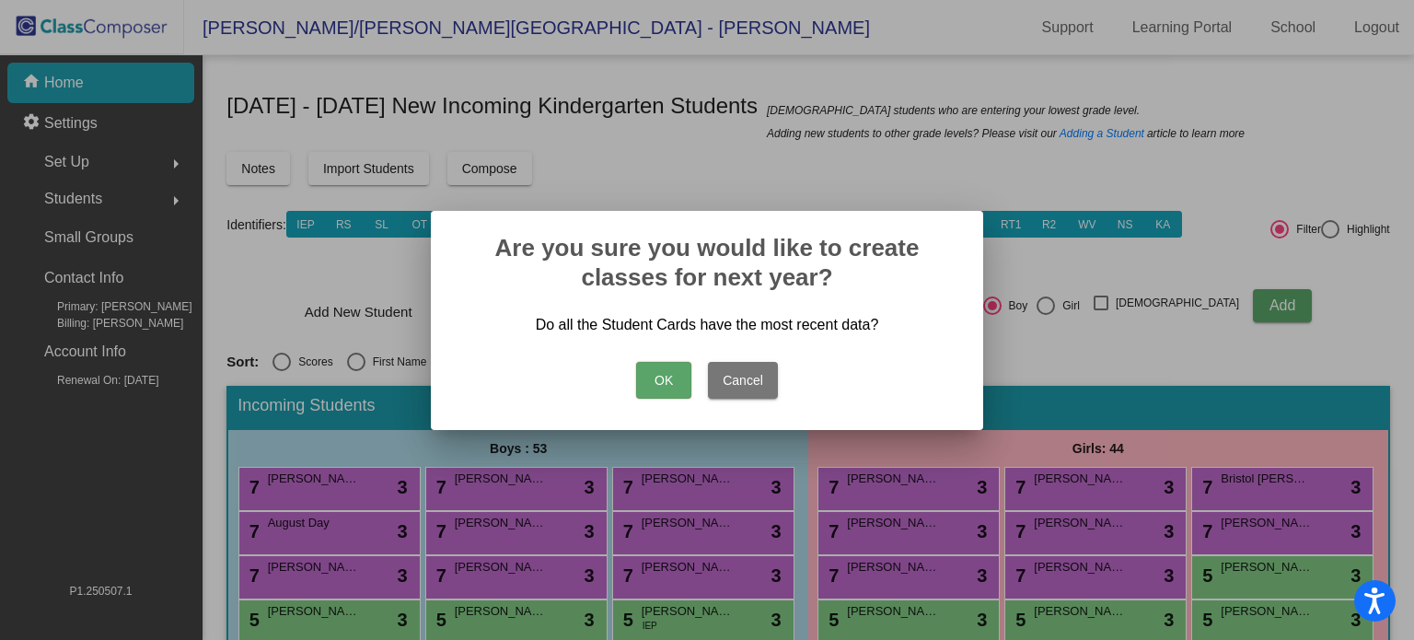
click at [674, 375] on button "OK" at bounding box center [663, 380] width 55 height 37
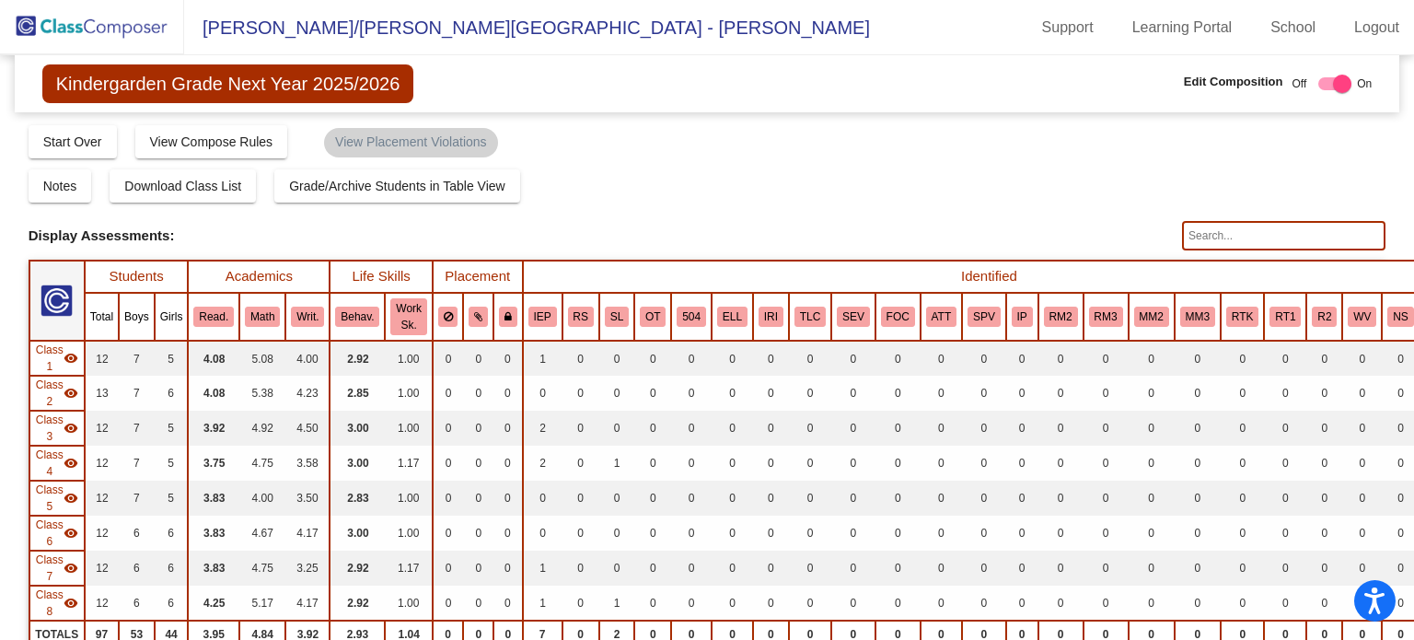
click at [129, 29] on img at bounding box center [92, 27] width 184 height 54
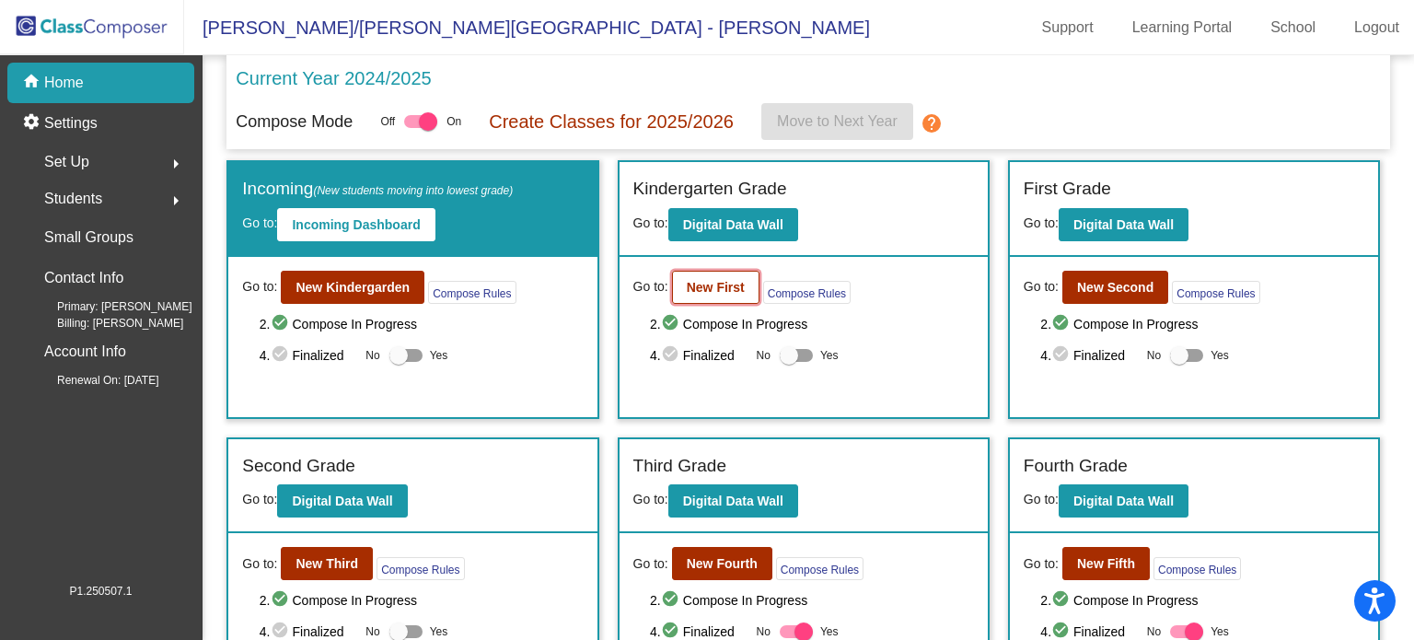
click at [710, 291] on b "New First" at bounding box center [716, 287] width 58 height 15
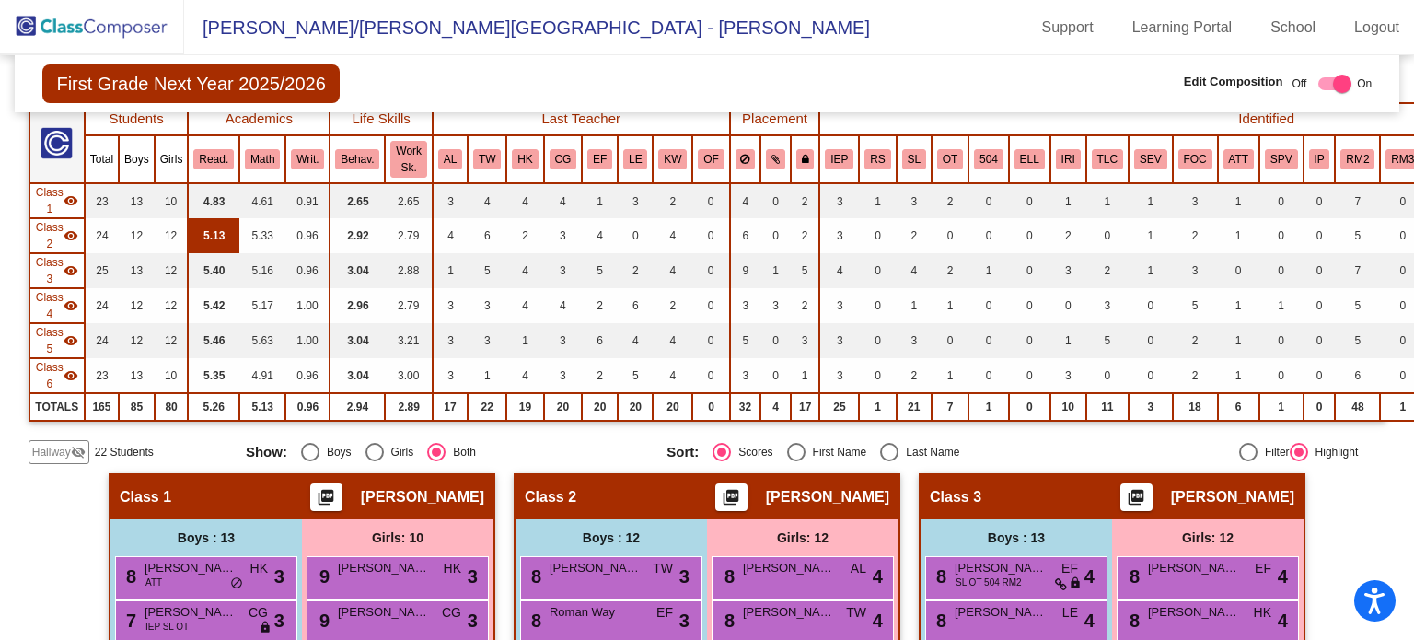
scroll to position [158, 0]
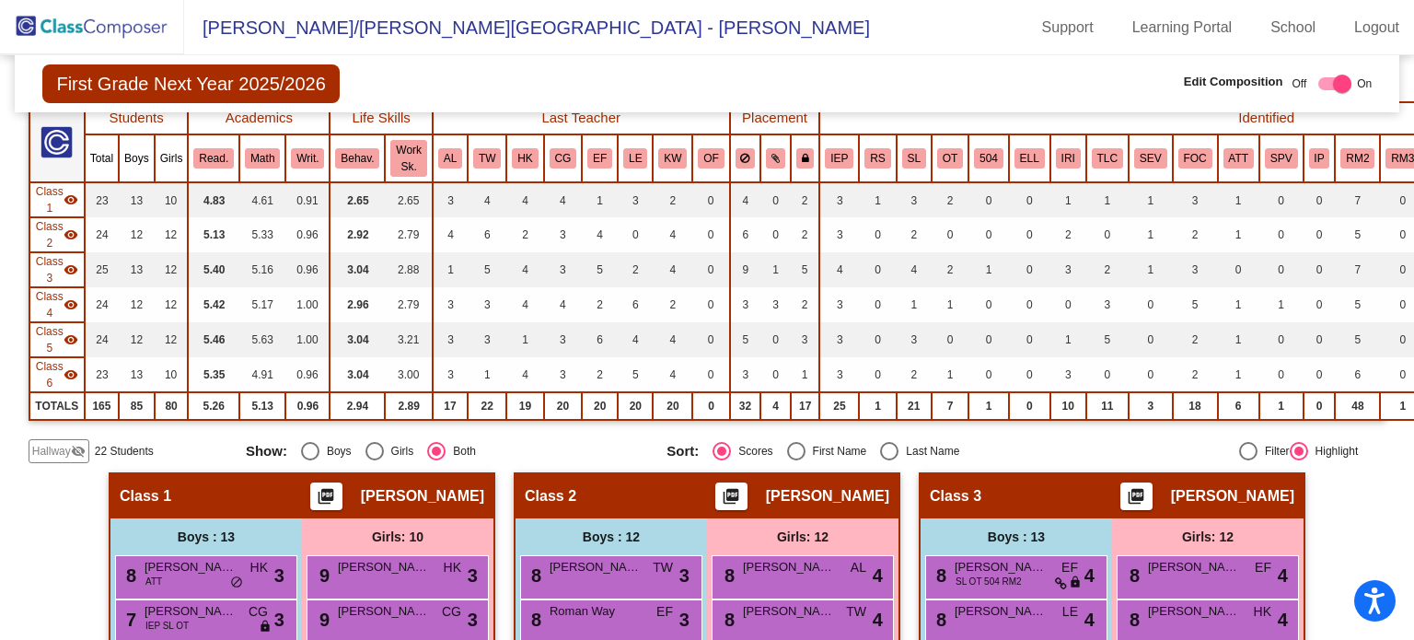
click at [52, 450] on span "Hallway" at bounding box center [51, 451] width 39 height 17
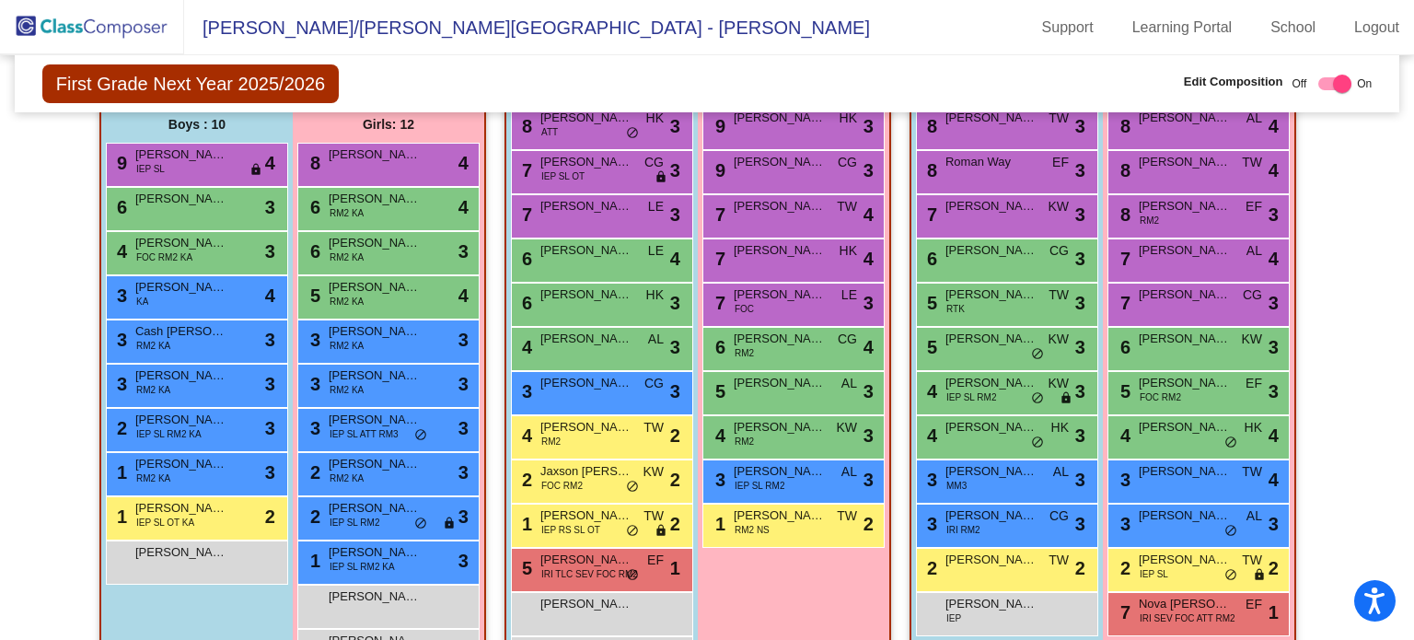
scroll to position [607, 0]
click at [169, 503] on span "Benjamin Crawford" at bounding box center [181, 508] width 92 height 18
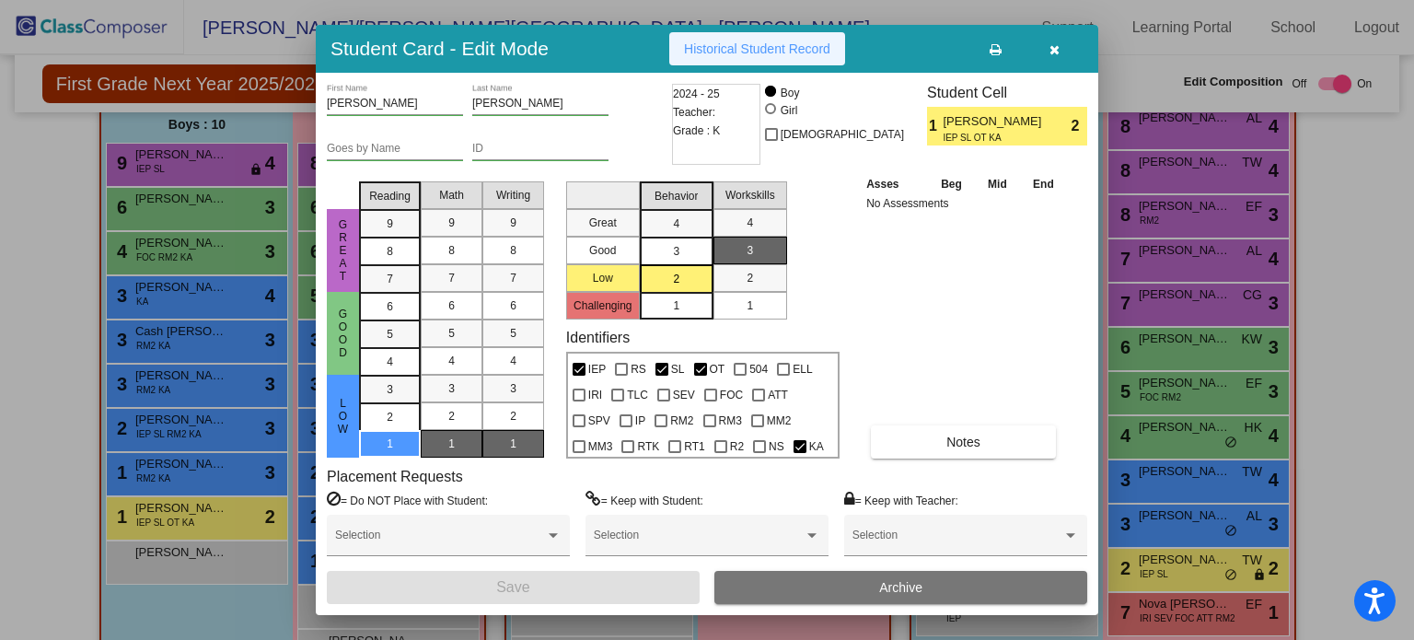
click at [806, 45] on span "Historical Student Record" at bounding box center [757, 48] width 146 height 15
click at [1056, 53] on icon "button" at bounding box center [1054, 49] width 10 height 13
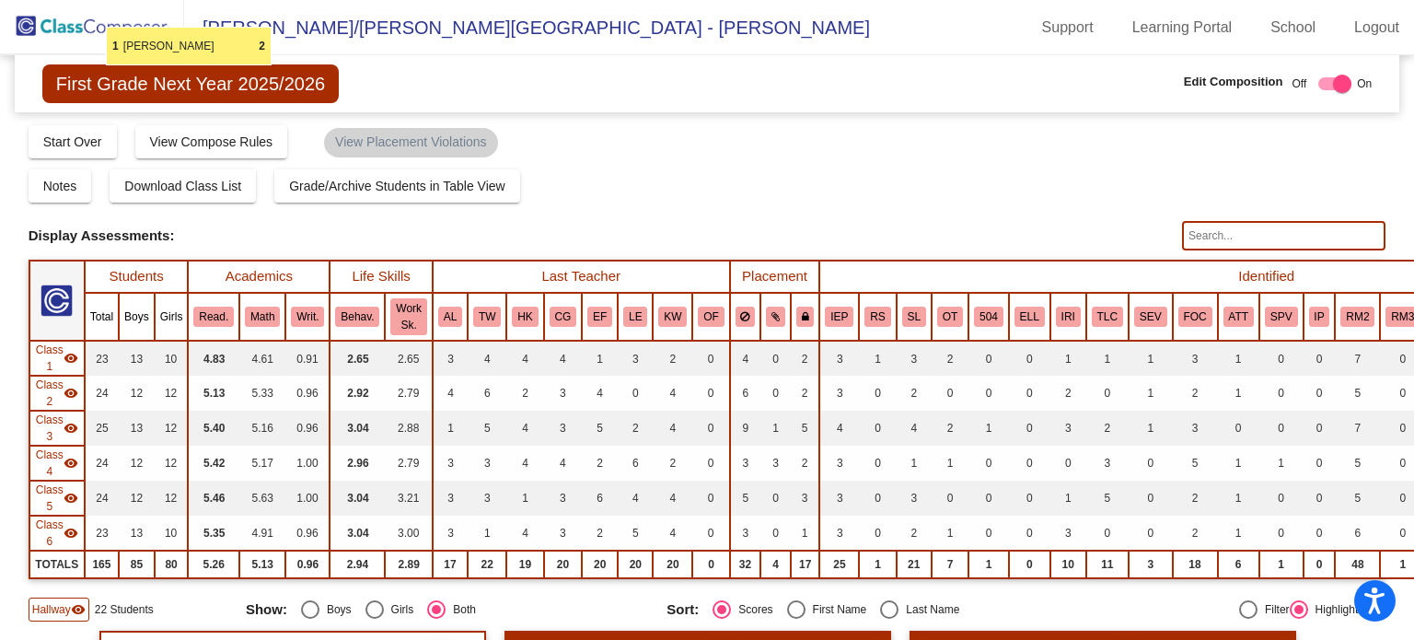
scroll to position [0, 0]
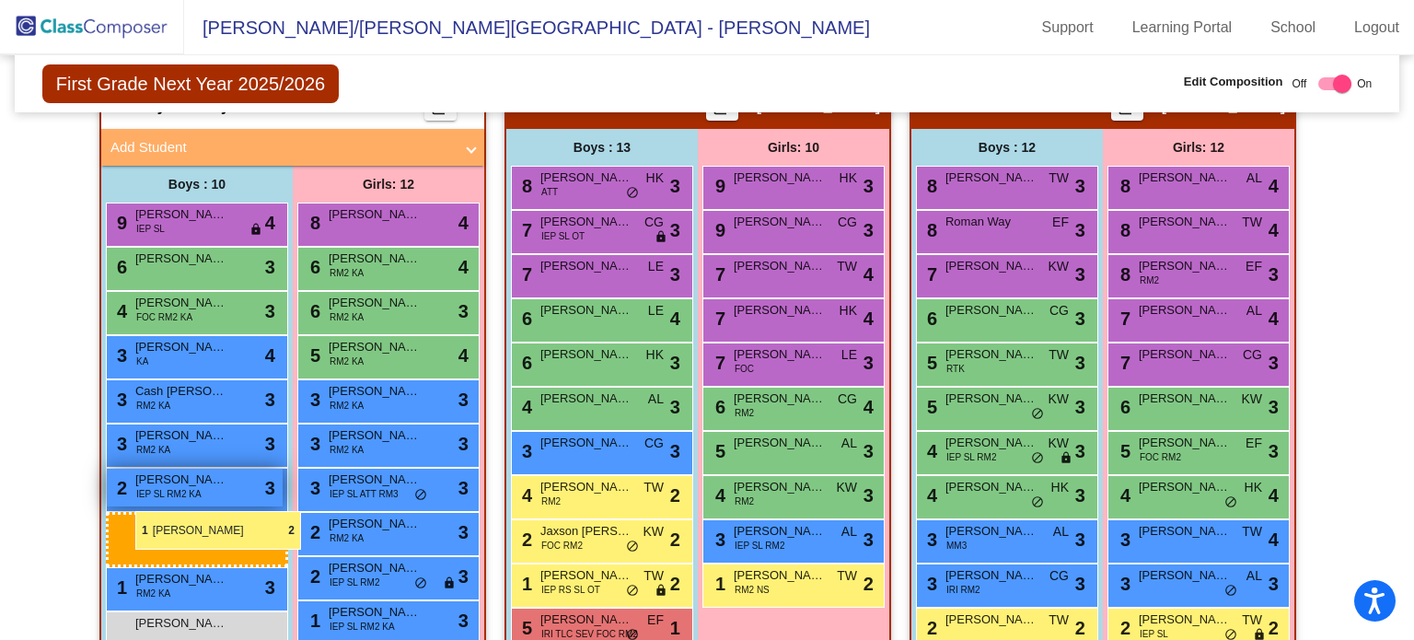
drag, startPoint x: 179, startPoint y: 513, endPoint x: 133, endPoint y: 490, distance: 51.4
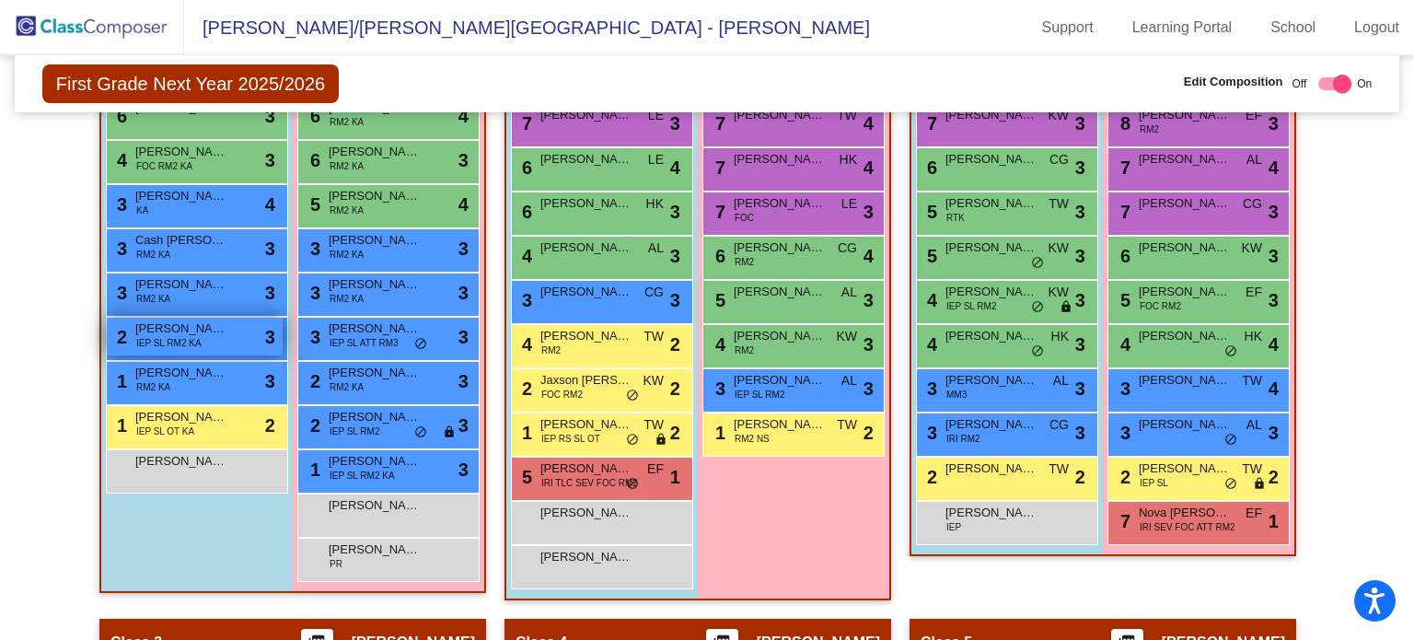
scroll to position [699, 0]
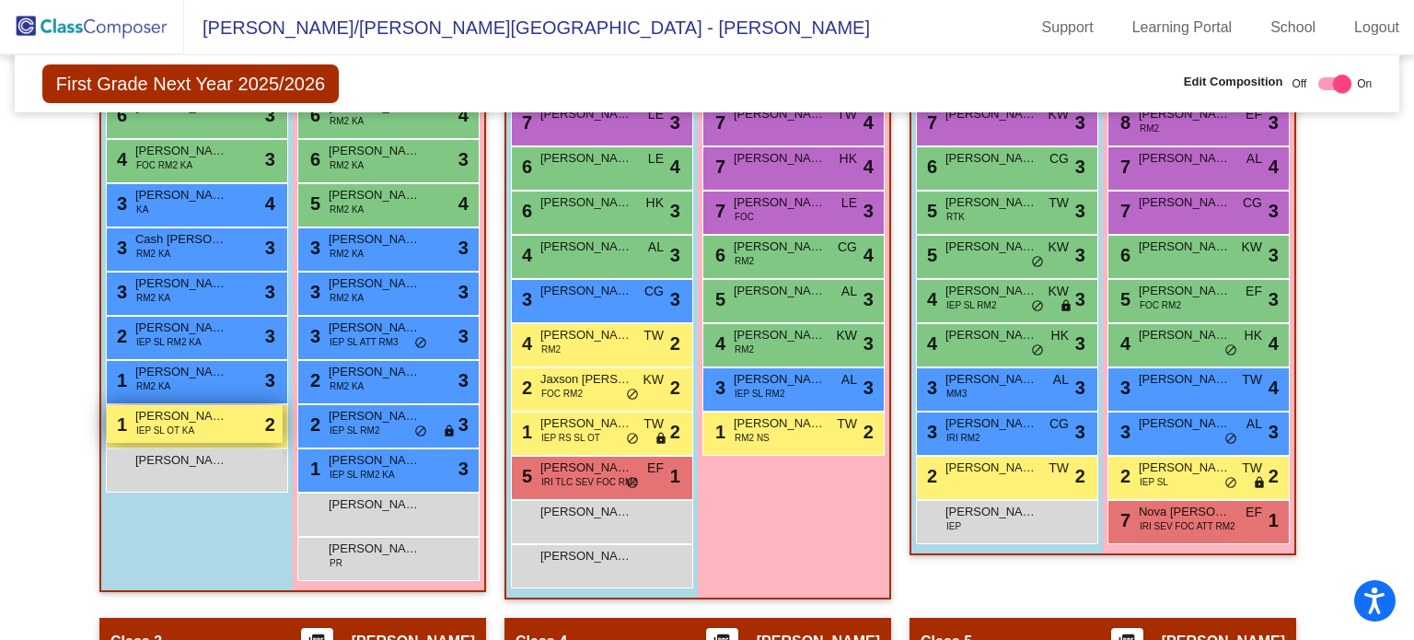
click at [240, 428] on div "1 Benjamin Crawford IEP SL OT KA lock do_not_disturb_alt 2" at bounding box center [195, 424] width 176 height 38
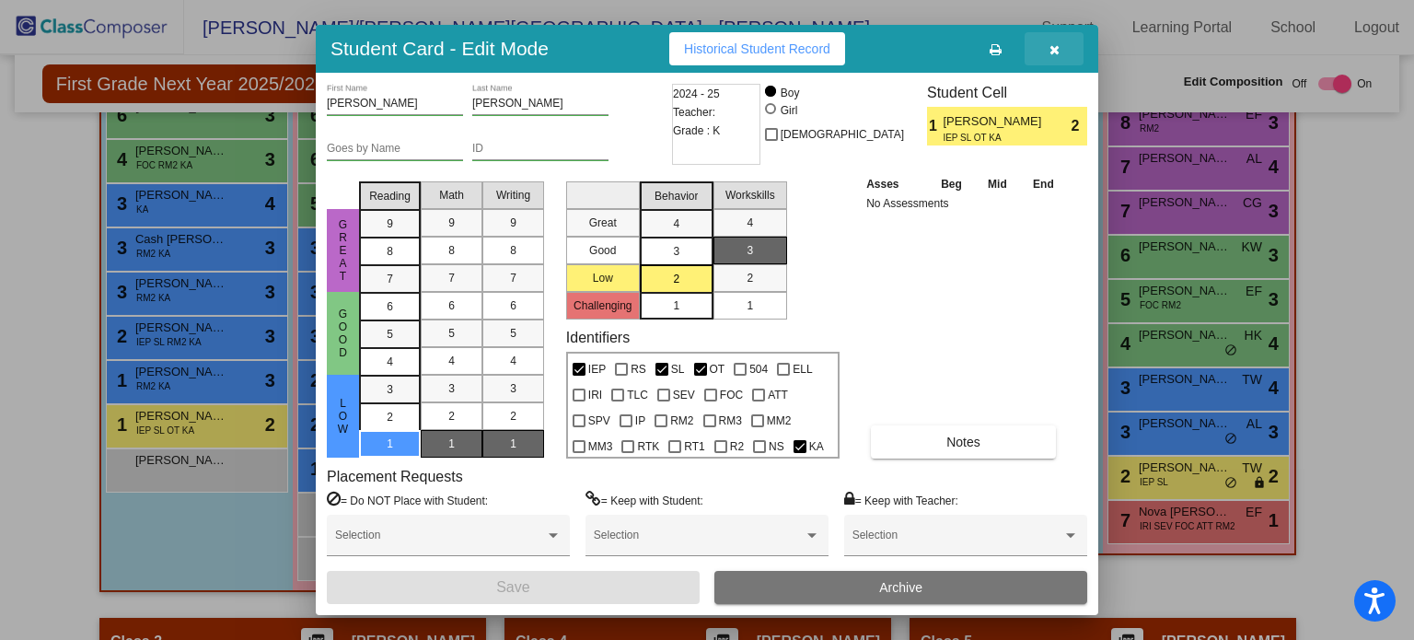
click at [1050, 44] on icon "button" at bounding box center [1054, 49] width 10 height 13
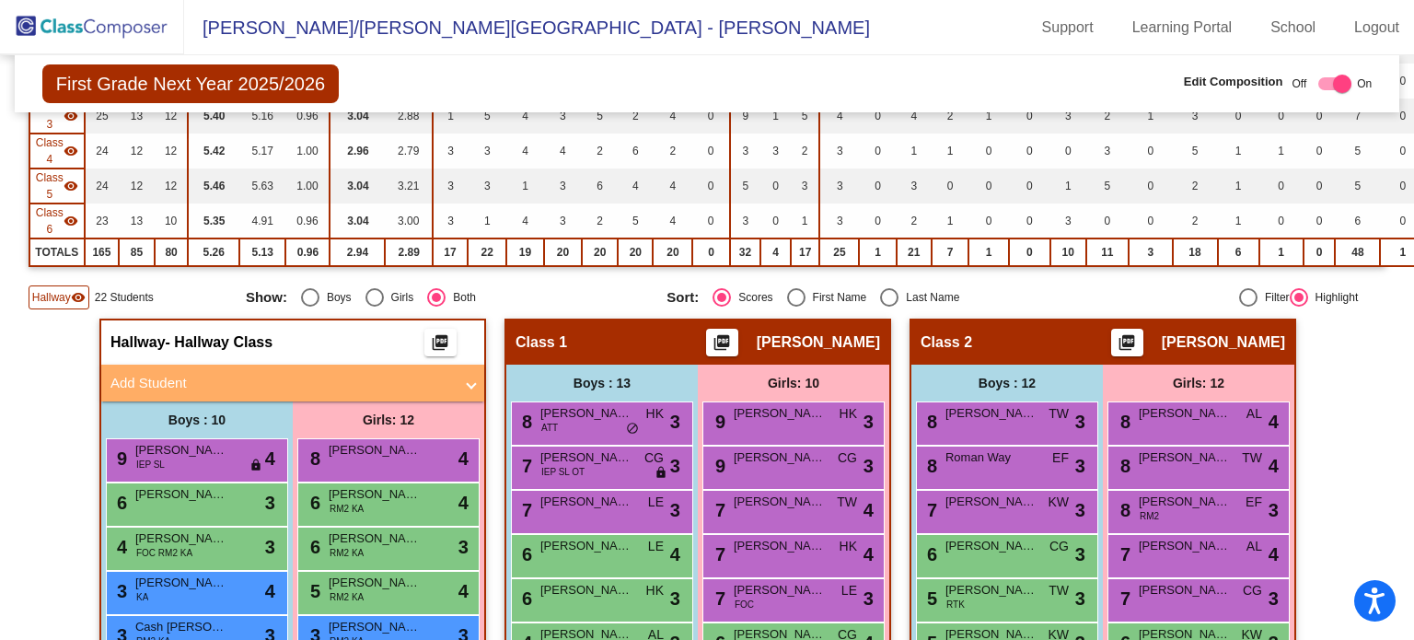
scroll to position [313, 0]
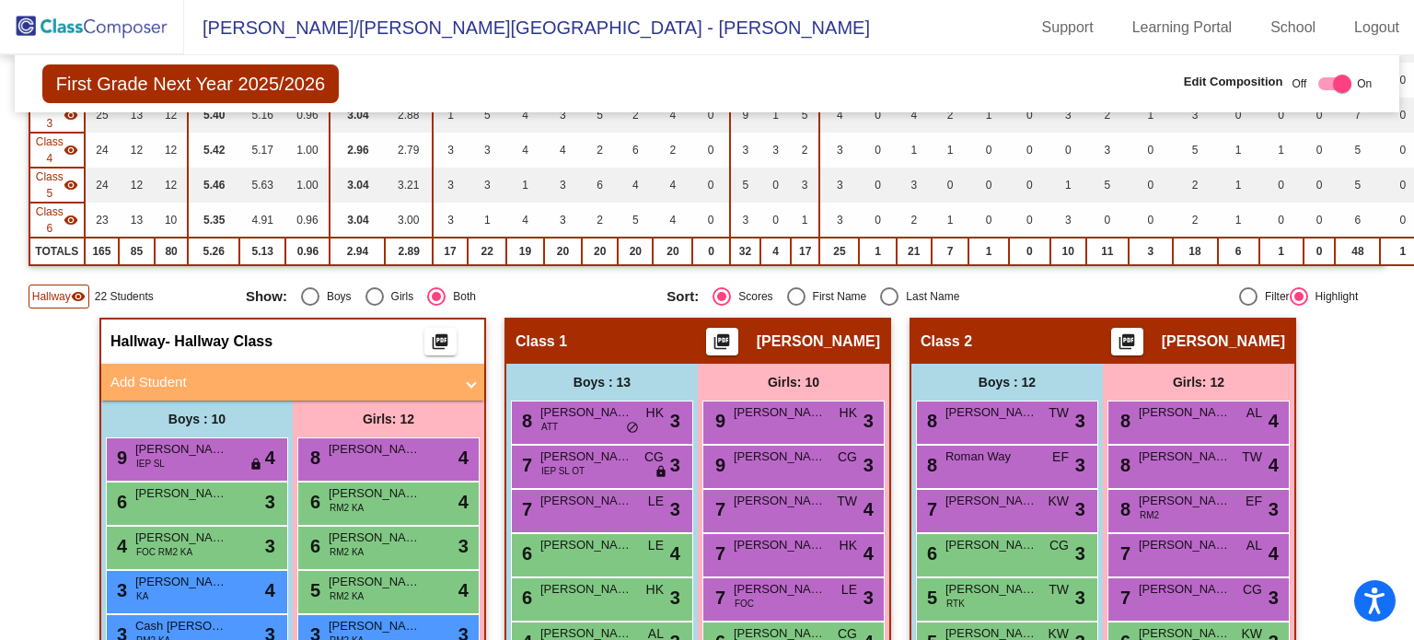
click at [271, 375] on mat-panel-title "Add Student" at bounding box center [281, 382] width 342 height 21
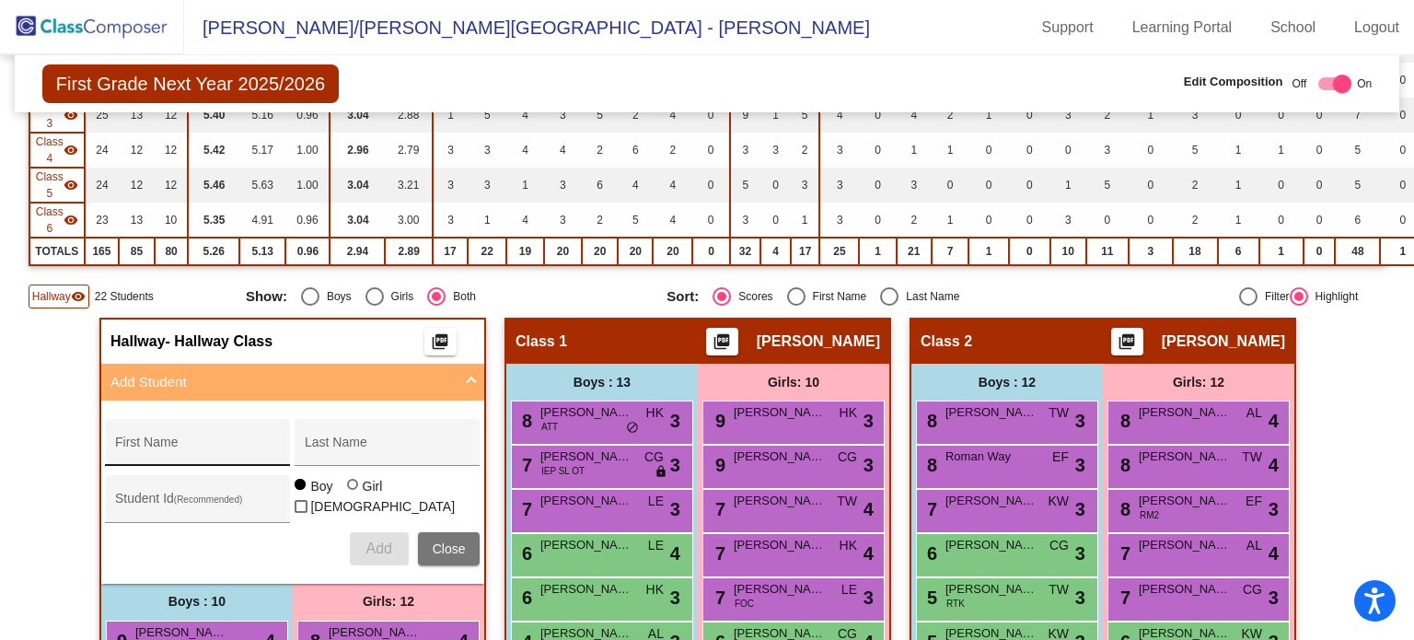
click at [236, 442] on input "First Name" at bounding box center [198, 449] width 166 height 15
type input "Ross"
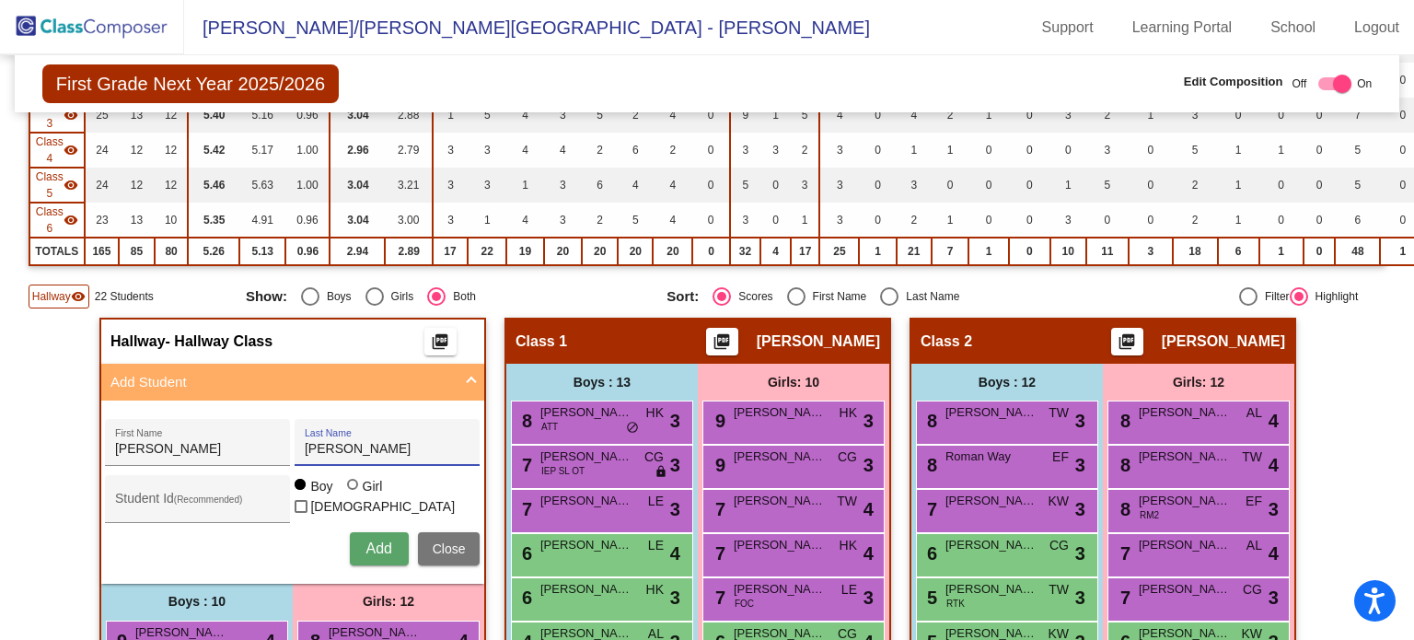
type input "Richard"
click at [368, 532] on button "Add" at bounding box center [379, 548] width 59 height 33
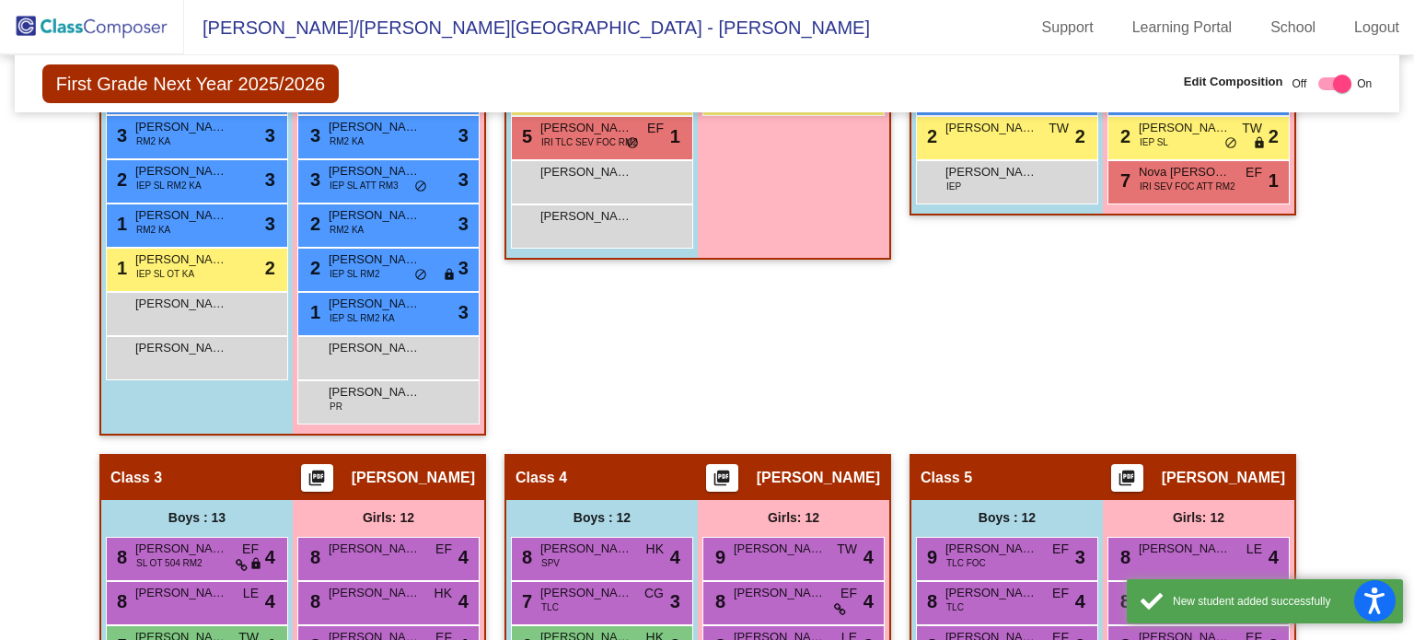
scroll to position [1060, 0]
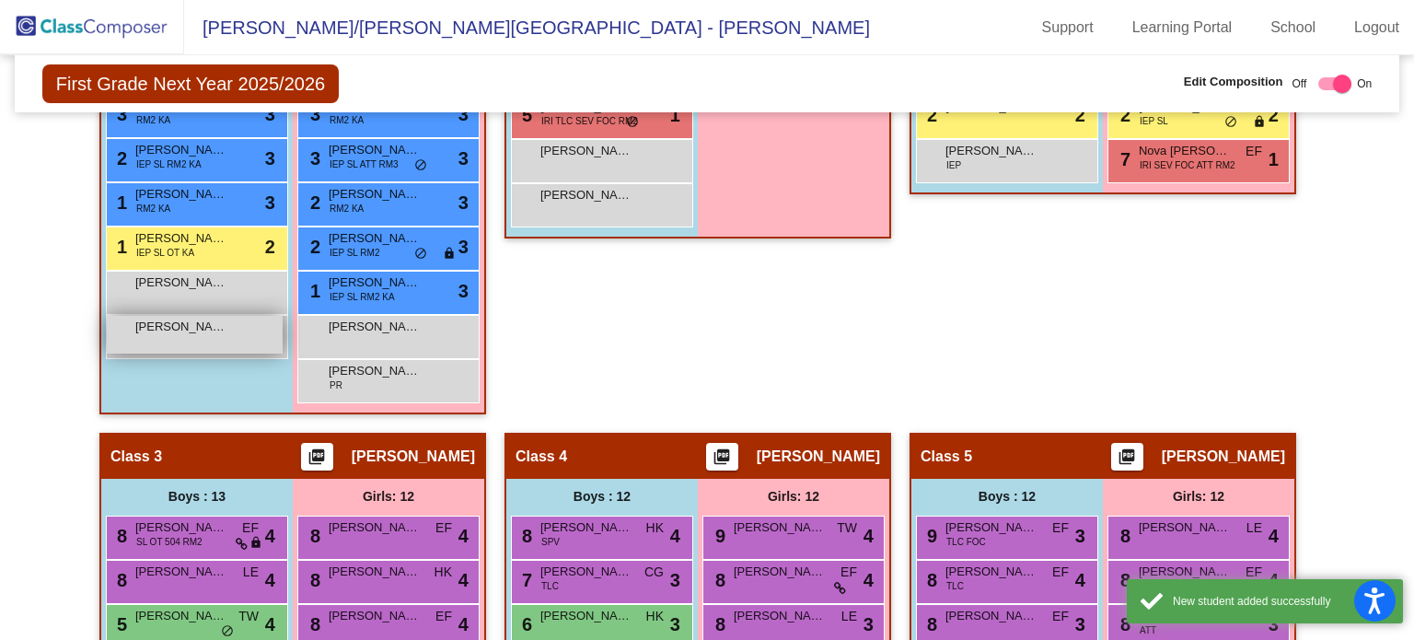
click at [232, 316] on div "Ross Richard lock do_not_disturb_alt" at bounding box center [195, 335] width 176 height 38
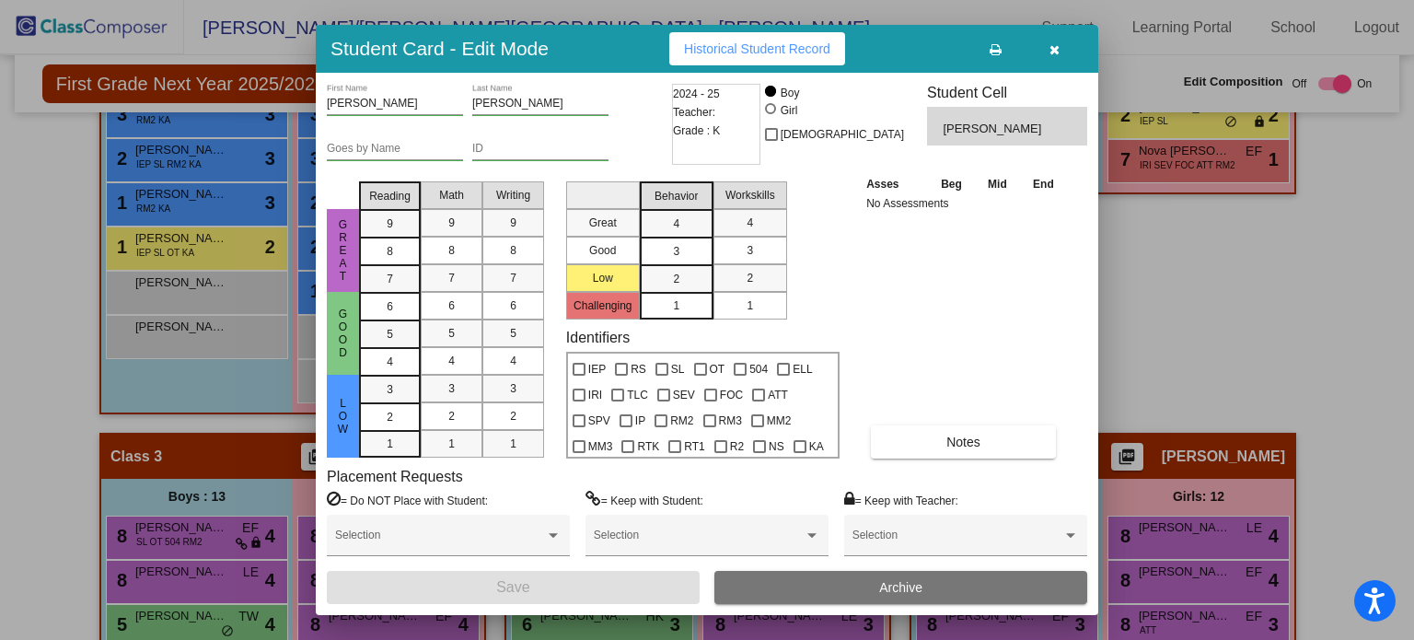
click at [897, 582] on span "Archive" at bounding box center [900, 587] width 43 height 15
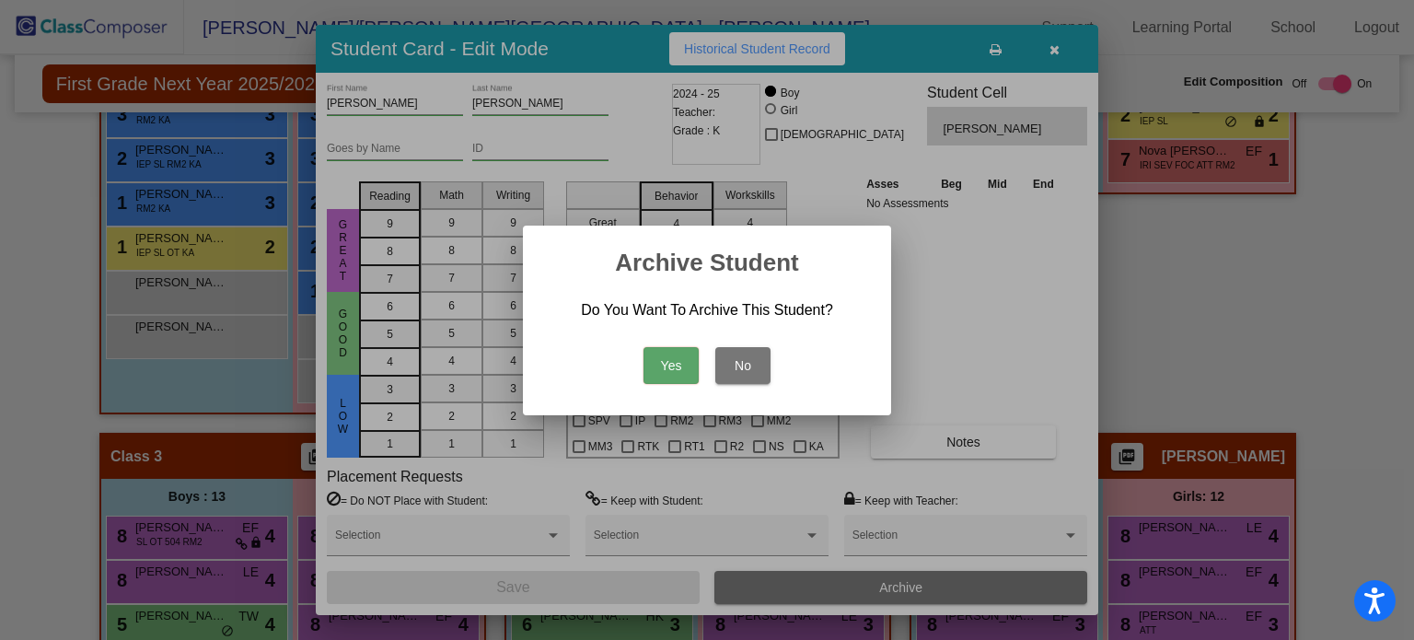
click at [664, 358] on button "Yes" at bounding box center [670, 365] width 55 height 37
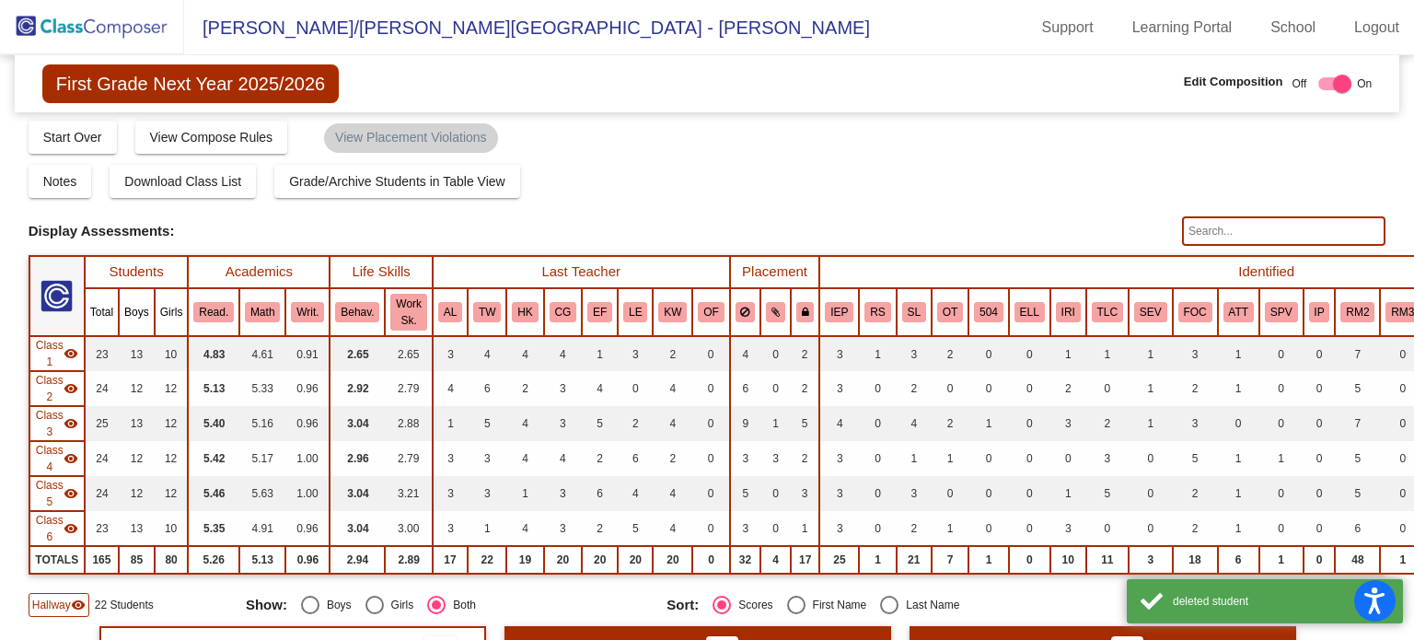
scroll to position [0, 0]
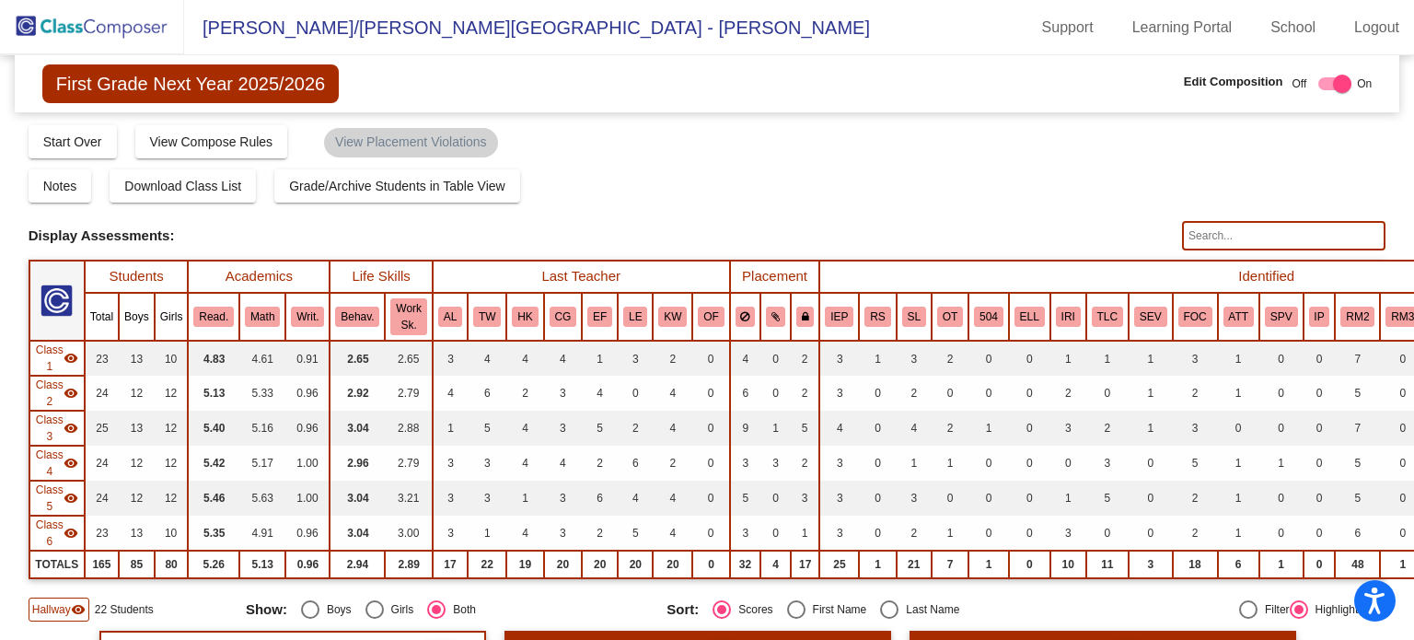
click at [63, 13] on img at bounding box center [92, 27] width 184 height 54
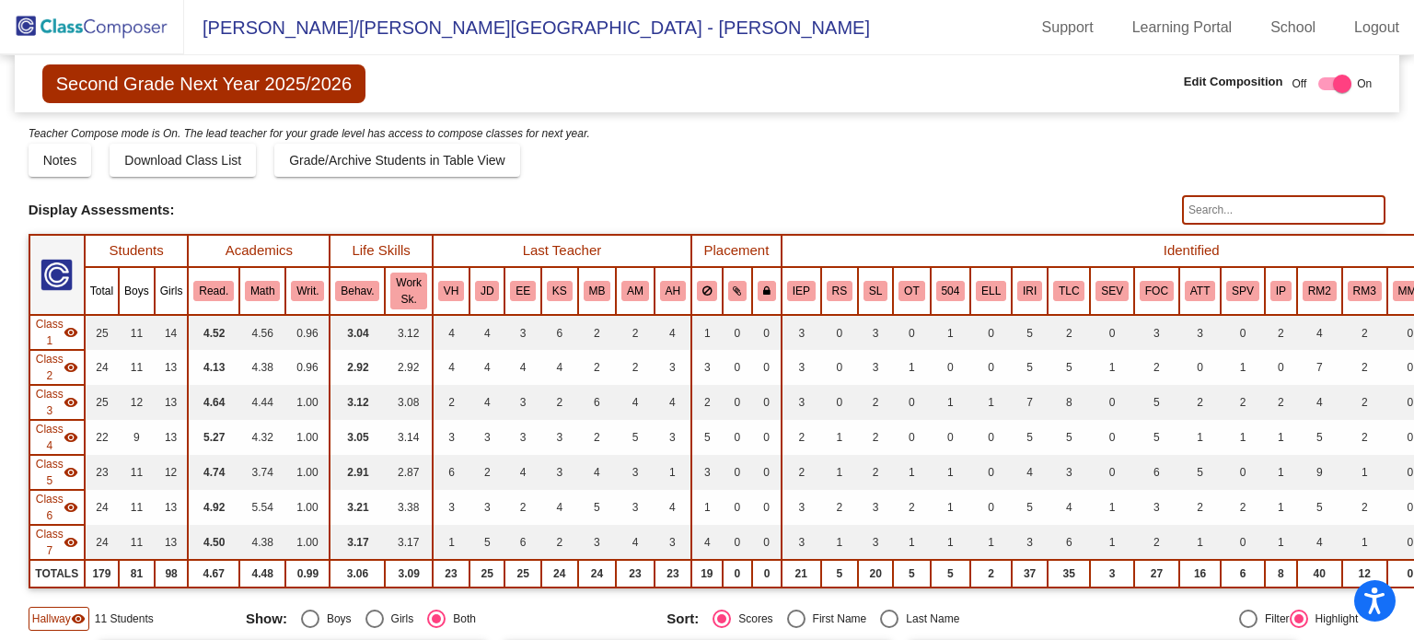
click at [86, 23] on img at bounding box center [92, 27] width 184 height 54
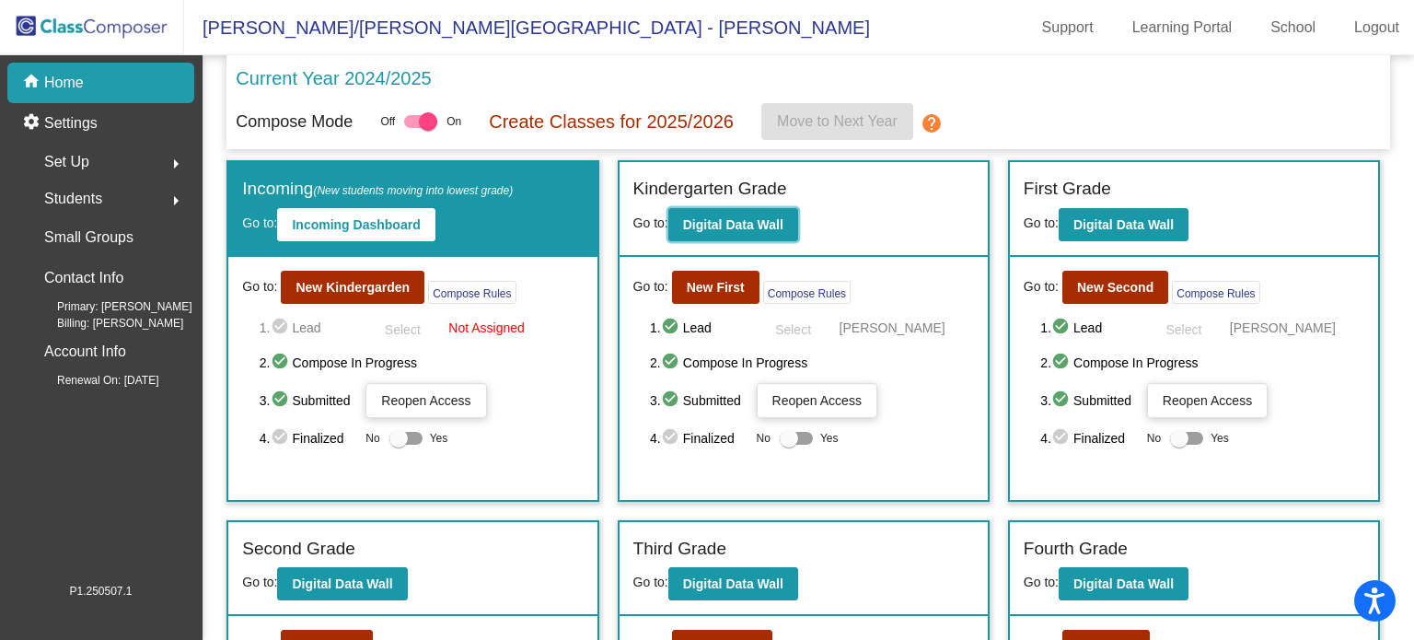
drag, startPoint x: 762, startPoint y: 216, endPoint x: 767, endPoint y: 266, distance: 49.9
click at [767, 266] on div "Kindergarten Grade Go to: Digital Data Wall Go to: New First Compose Rules 1. c…" at bounding box center [803, 331] width 368 height 338
click at [726, 273] on button "New First" at bounding box center [715, 287] width 87 height 33
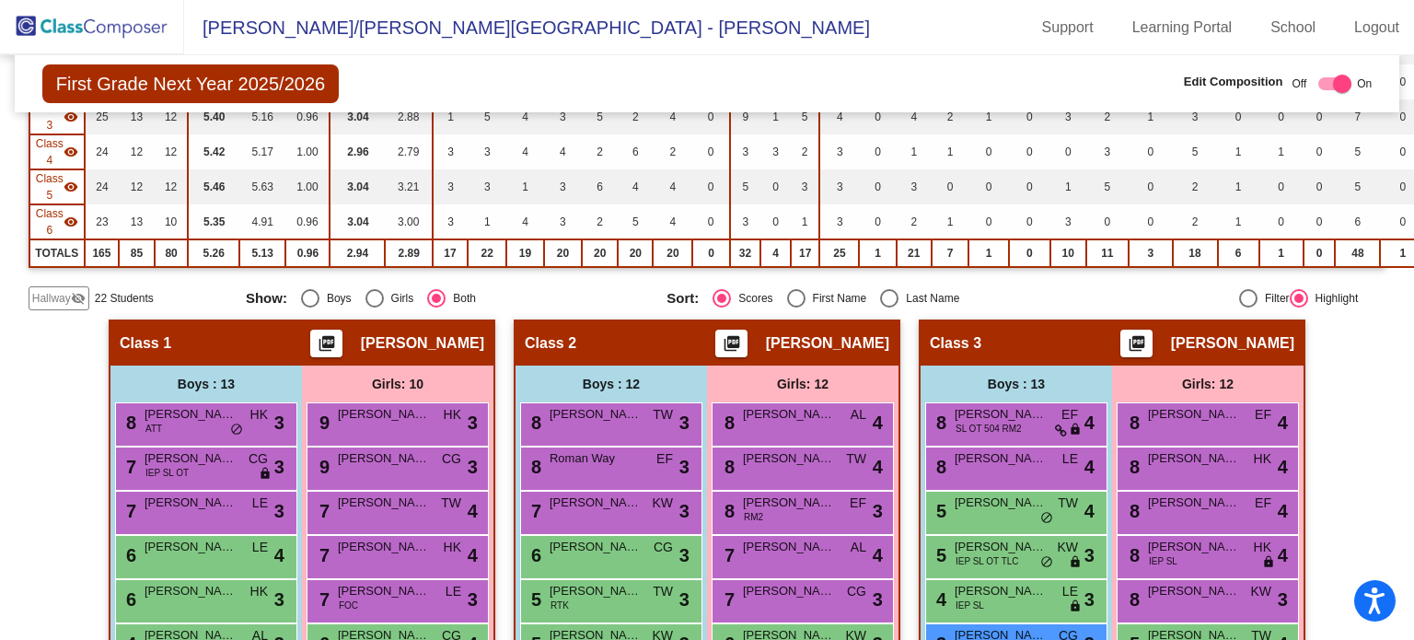
scroll to position [320, 0]
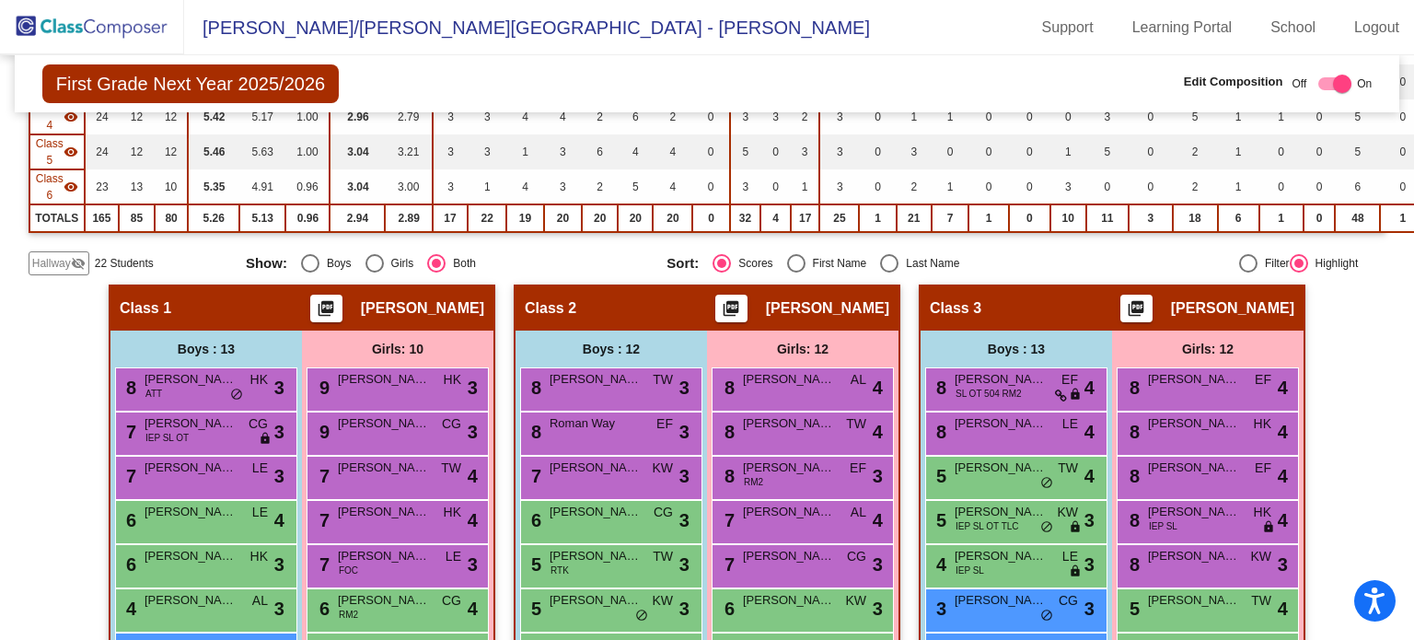
click at [55, 260] on span "Hallway" at bounding box center [51, 263] width 39 height 17
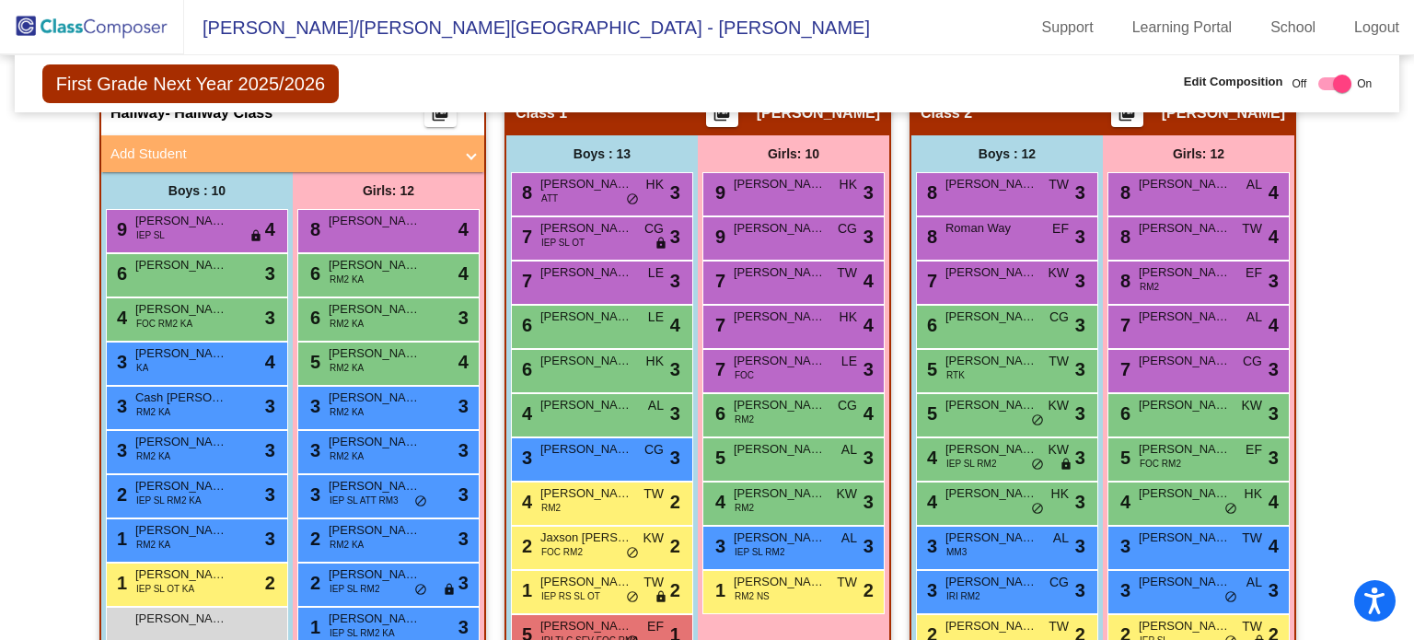
scroll to position [556, 0]
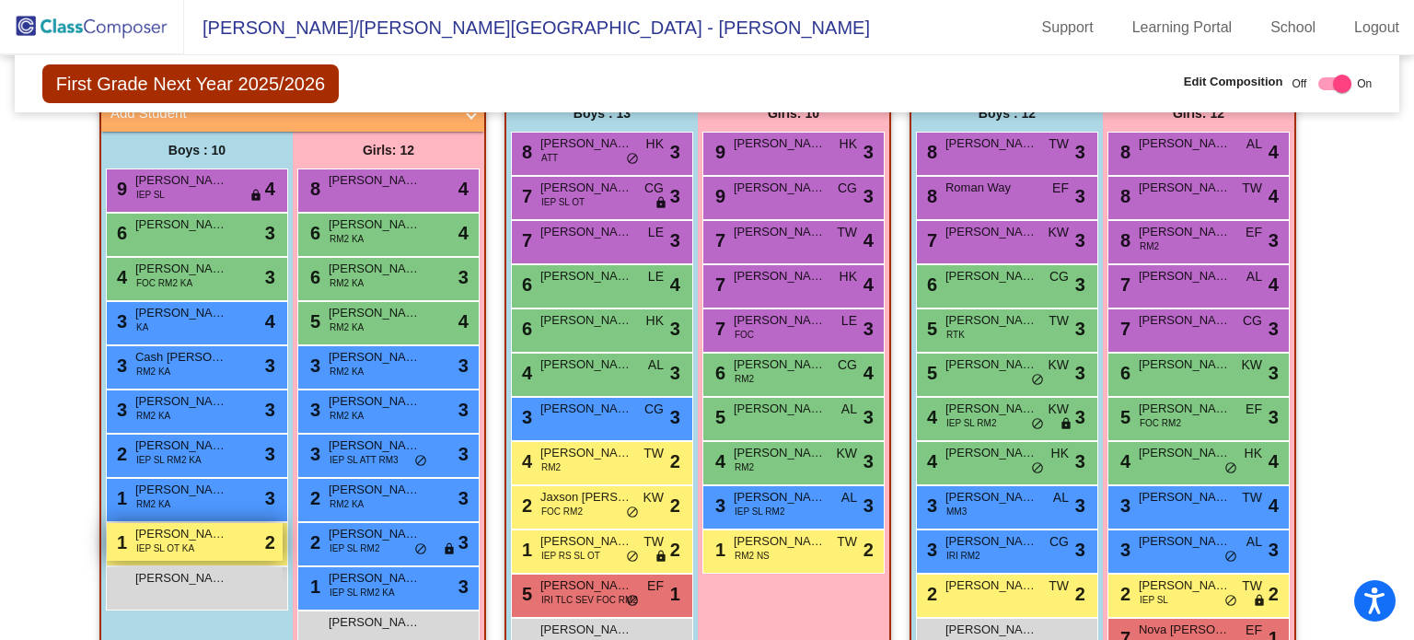
click at [257, 547] on div "1 Benjamin Crawford IEP SL OT KA lock do_not_disturb_alt 2" at bounding box center [195, 542] width 176 height 38
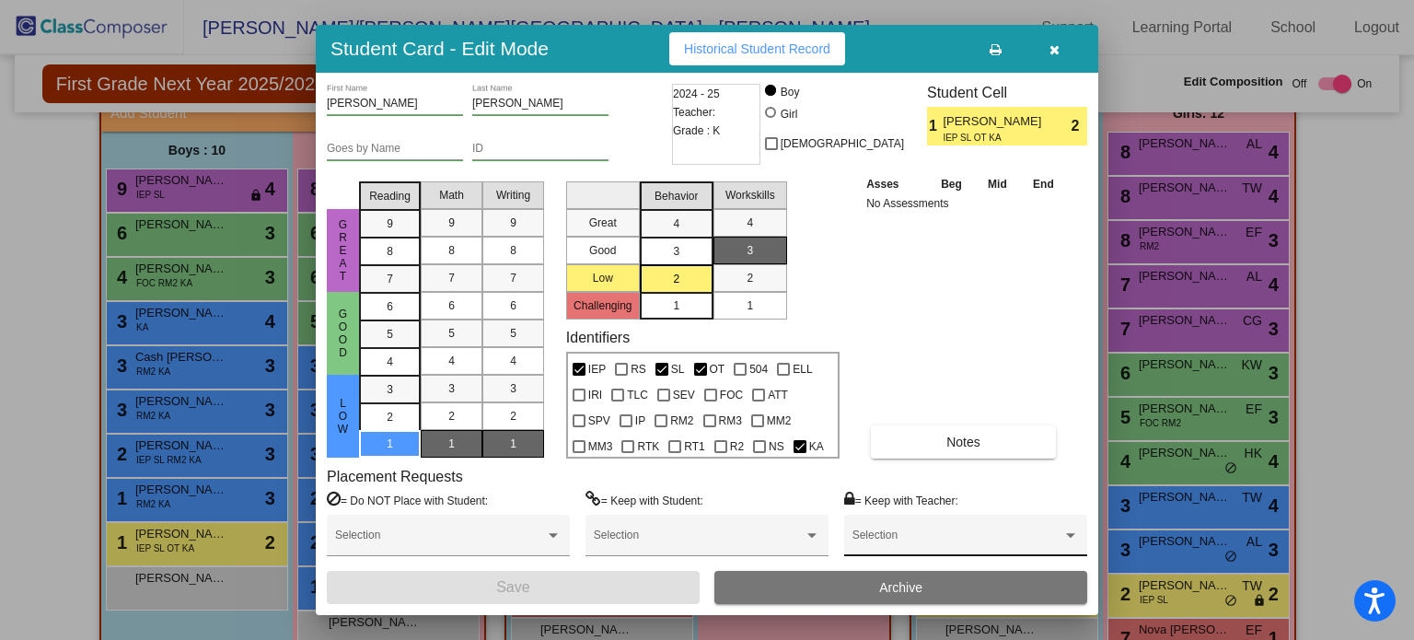
click at [965, 530] on div "Selection" at bounding box center [965, 539] width 226 height 33
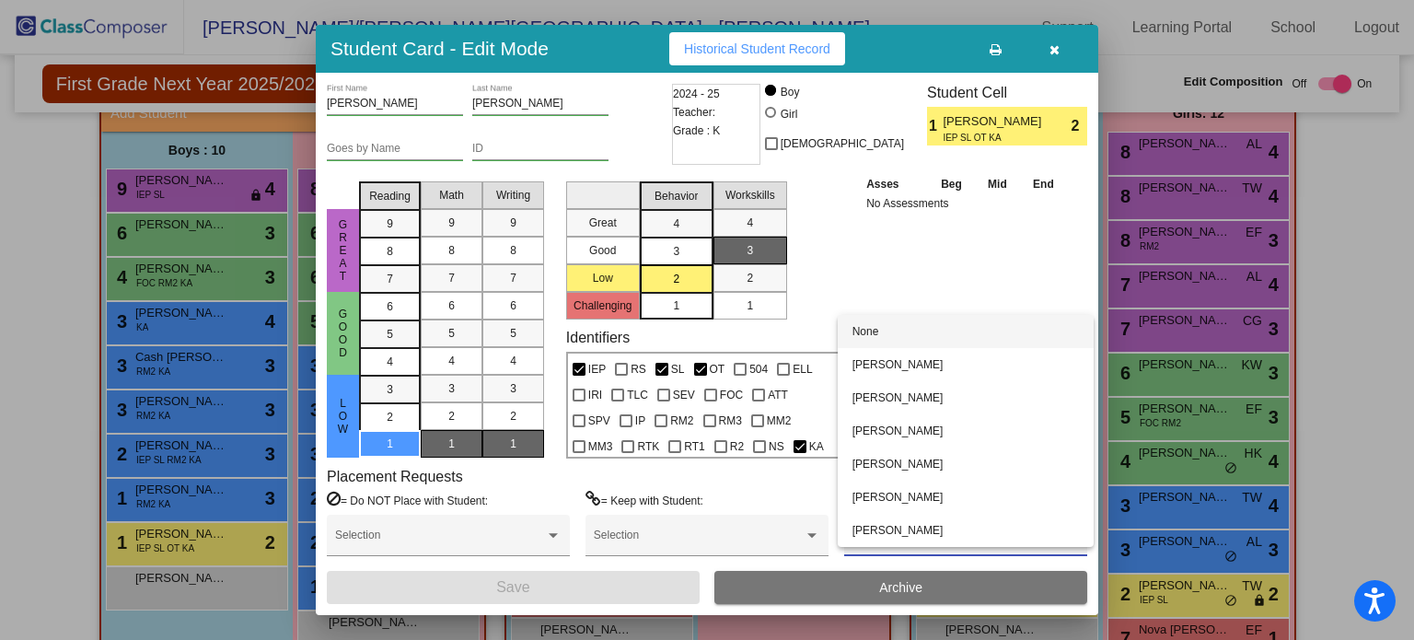
click at [895, 284] on div at bounding box center [707, 320] width 1414 height 640
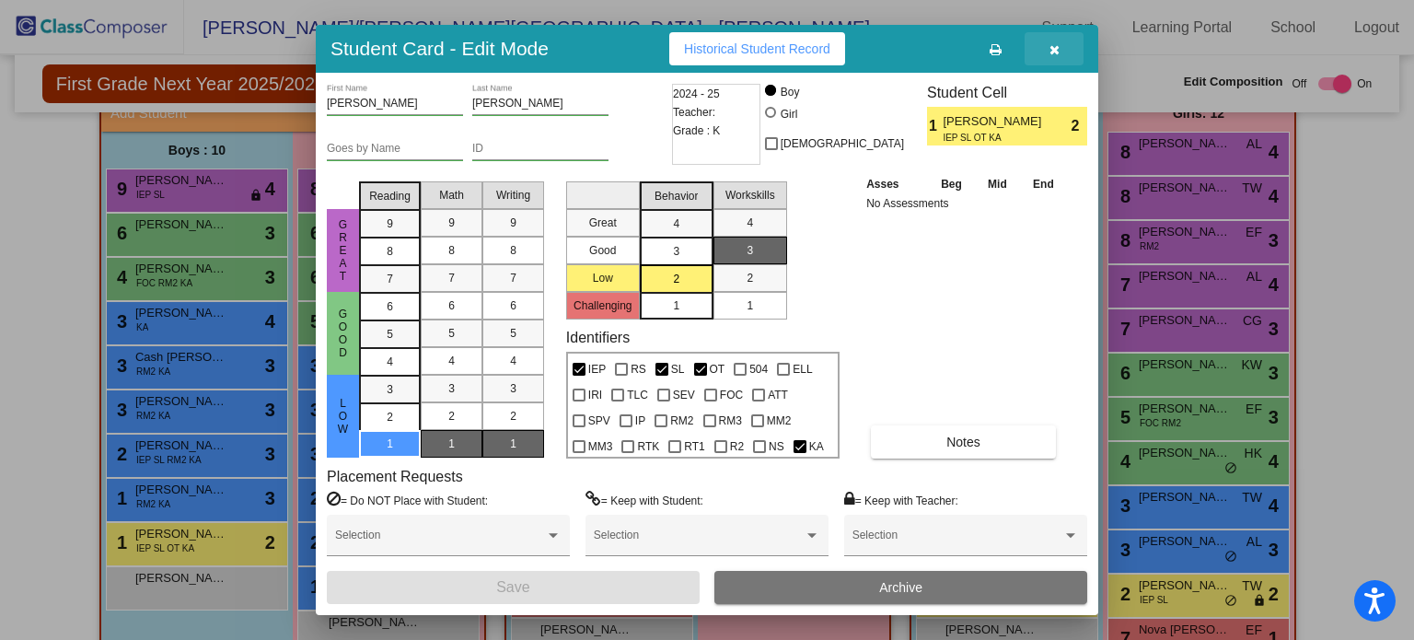
click at [1056, 57] on button "button" at bounding box center [1053, 48] width 59 height 33
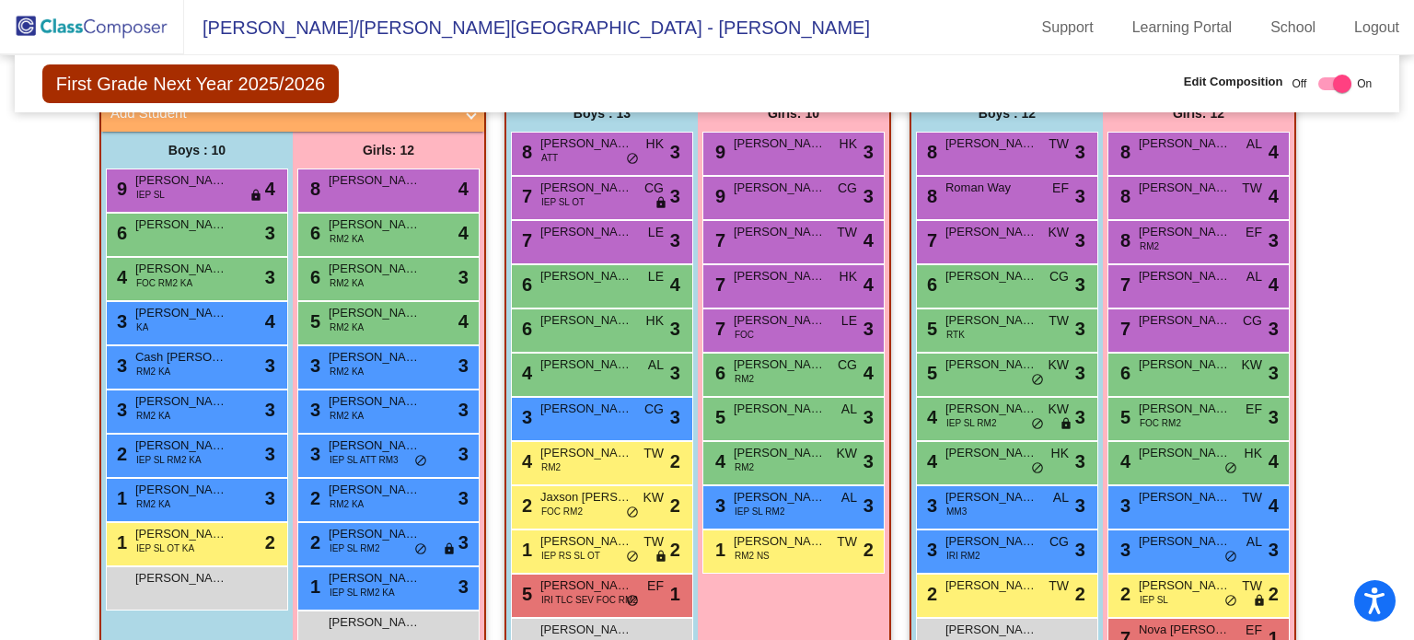
click at [113, 17] on img at bounding box center [92, 27] width 184 height 54
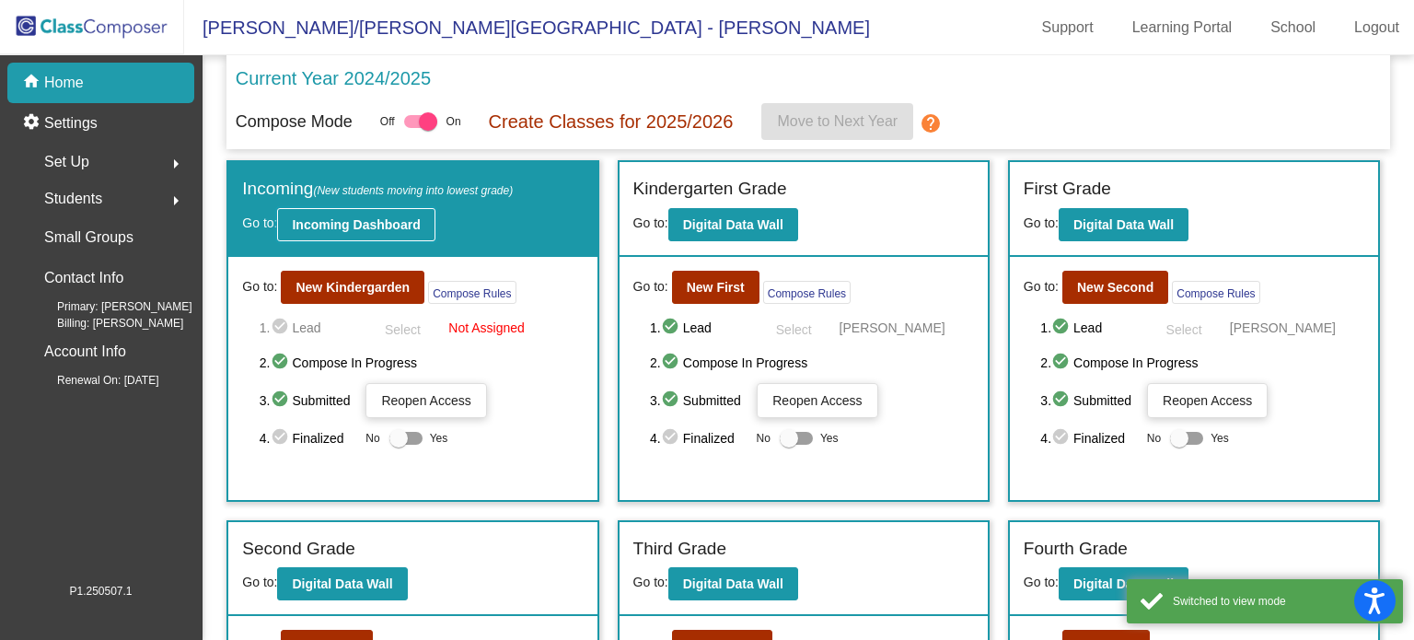
click at [362, 217] on b "Incoming Dashboard" at bounding box center [356, 224] width 128 height 15
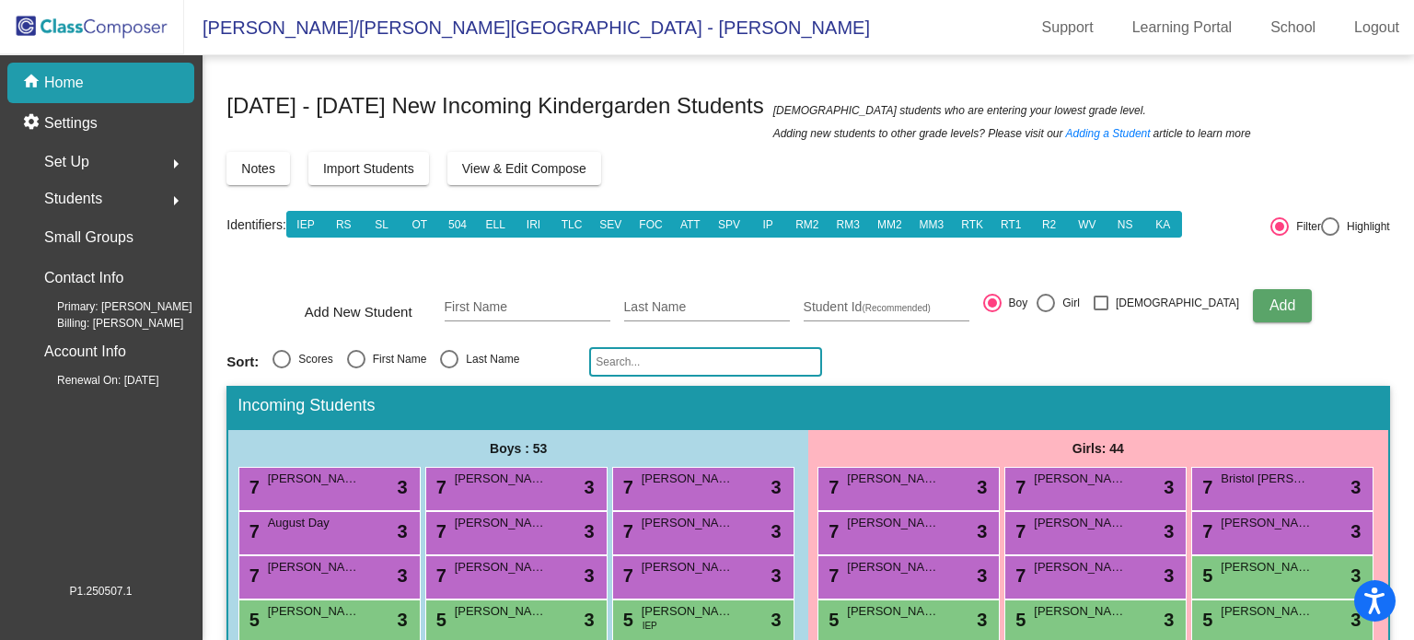
click at [78, 75] on p "Home" at bounding box center [64, 83] width 40 height 22
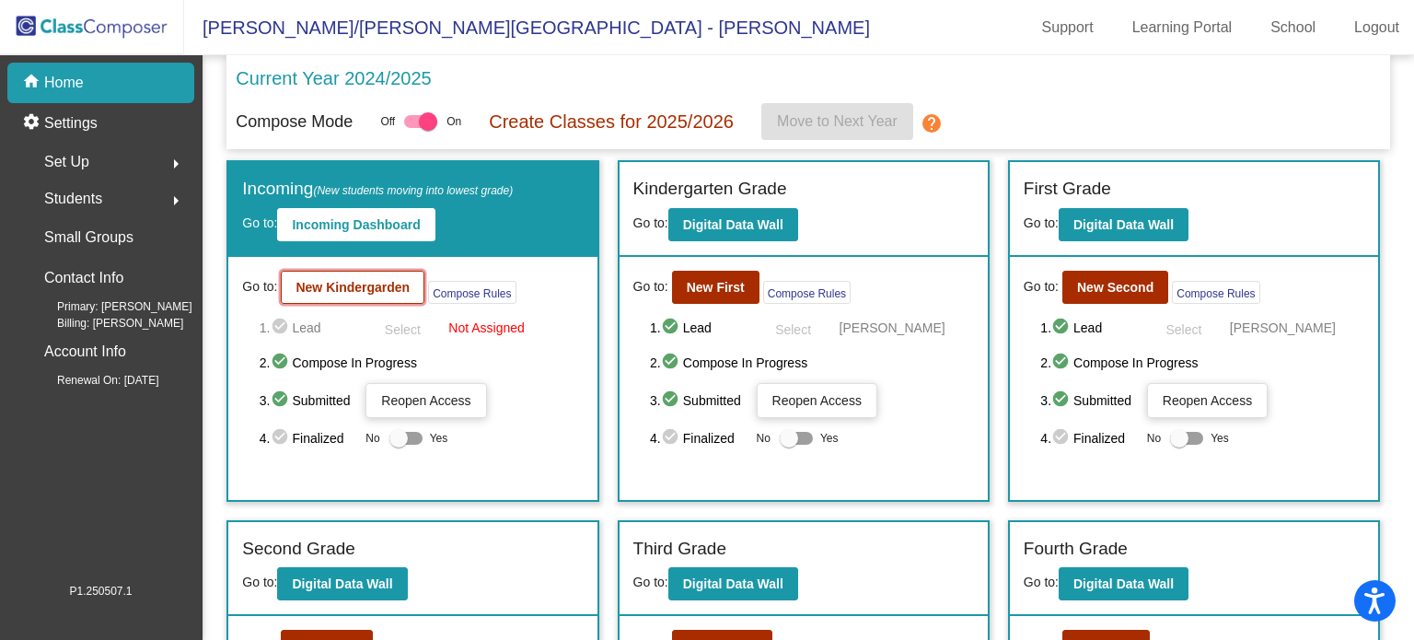
click at [398, 290] on b "New Kindergarden" at bounding box center [352, 287] width 114 height 15
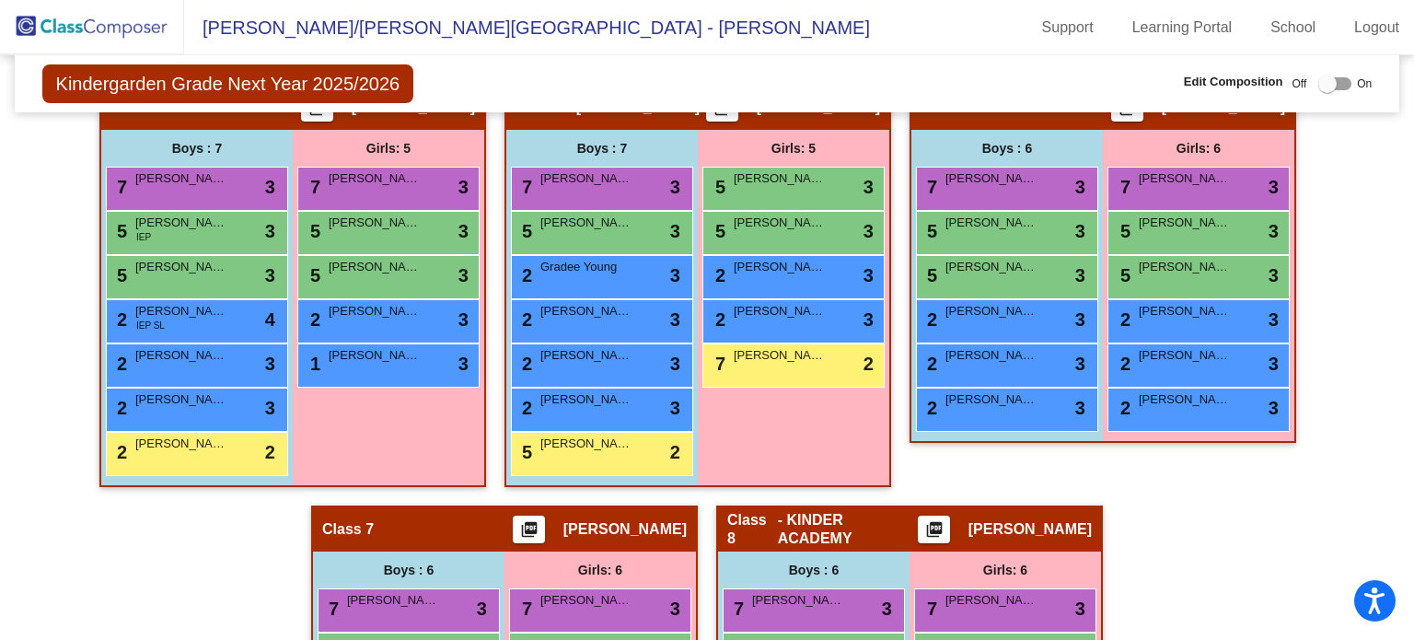
scroll to position [1013, 0]
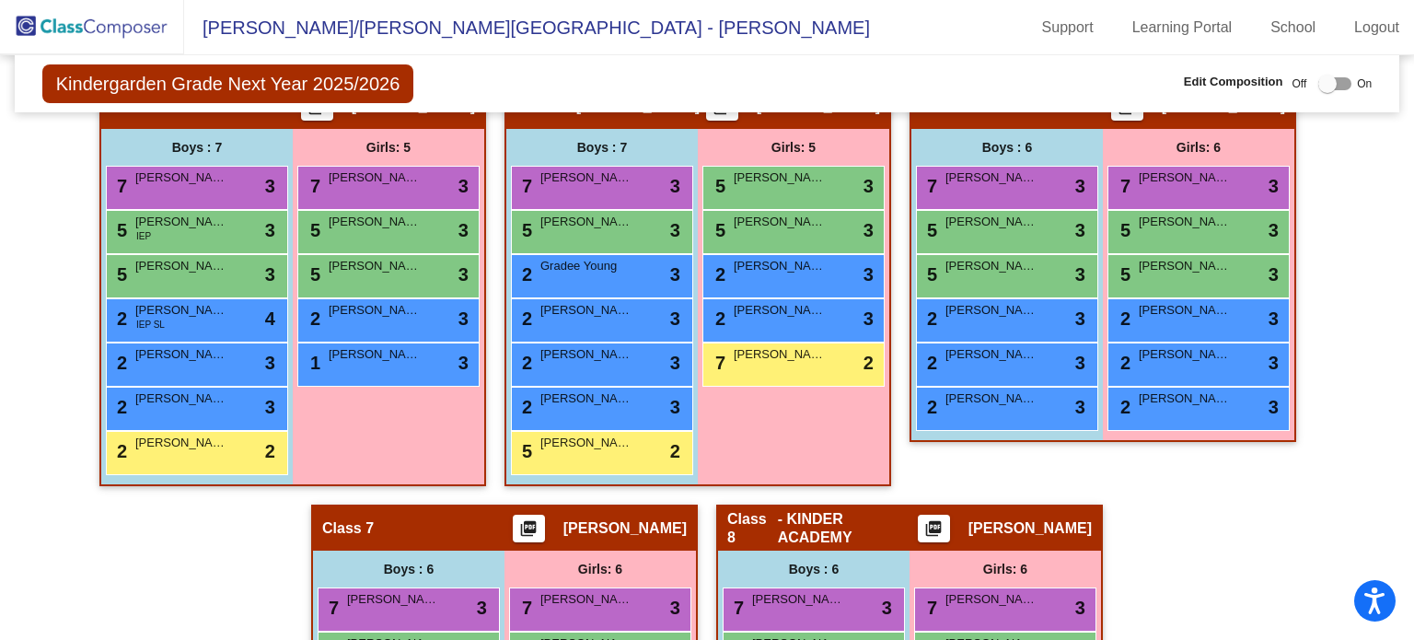
click at [1318, 82] on div at bounding box center [1327, 84] width 18 height 18
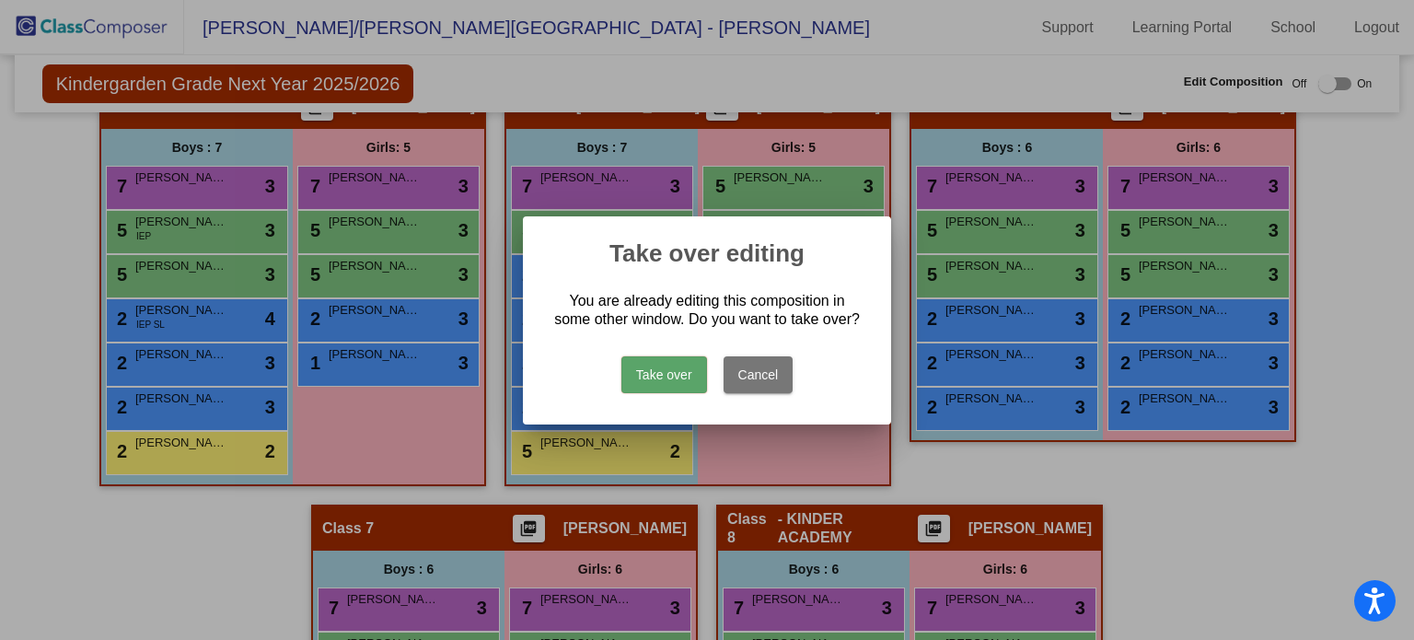
click at [675, 367] on button "Take over" at bounding box center [664, 374] width 86 height 37
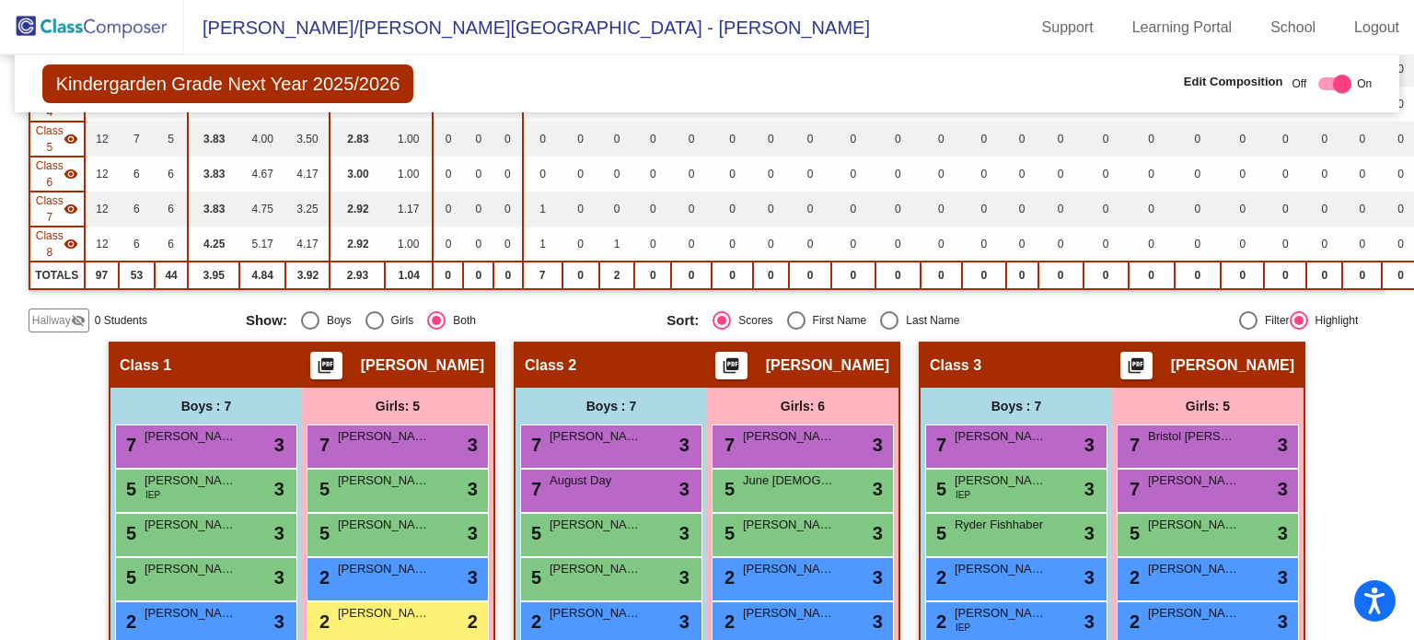
scroll to position [364, 0]
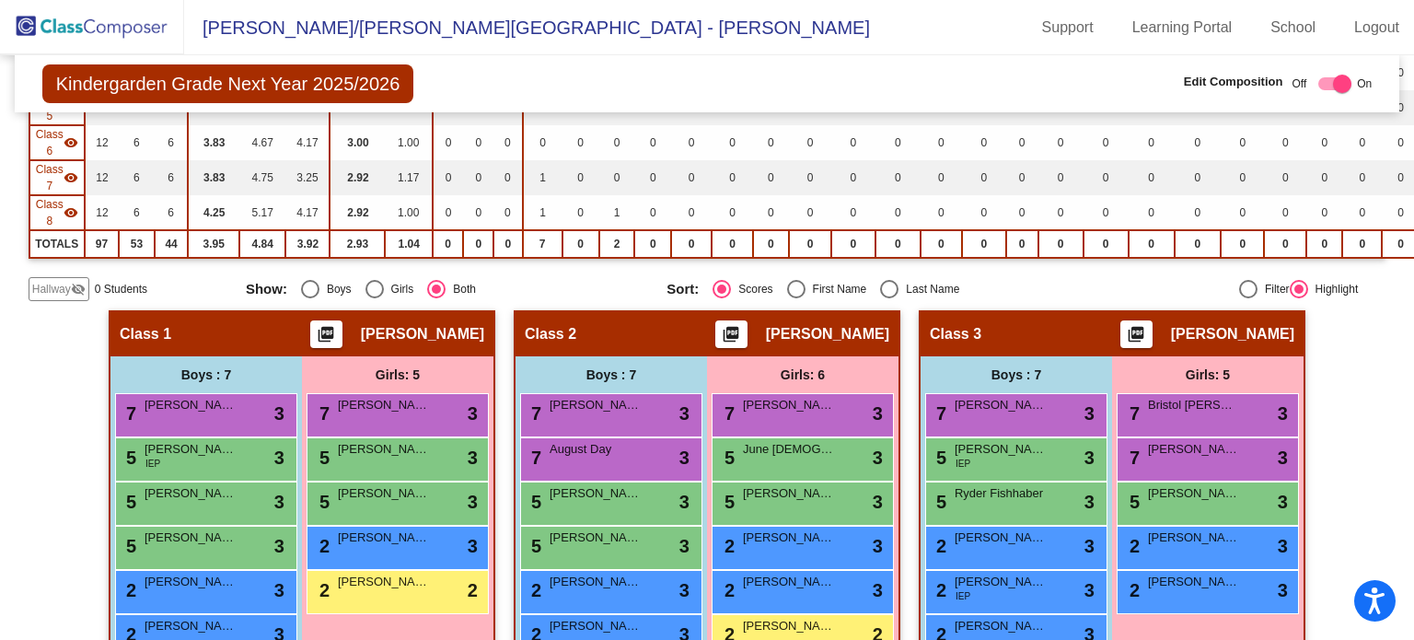
click at [59, 285] on span "Hallway" at bounding box center [51, 289] width 39 height 17
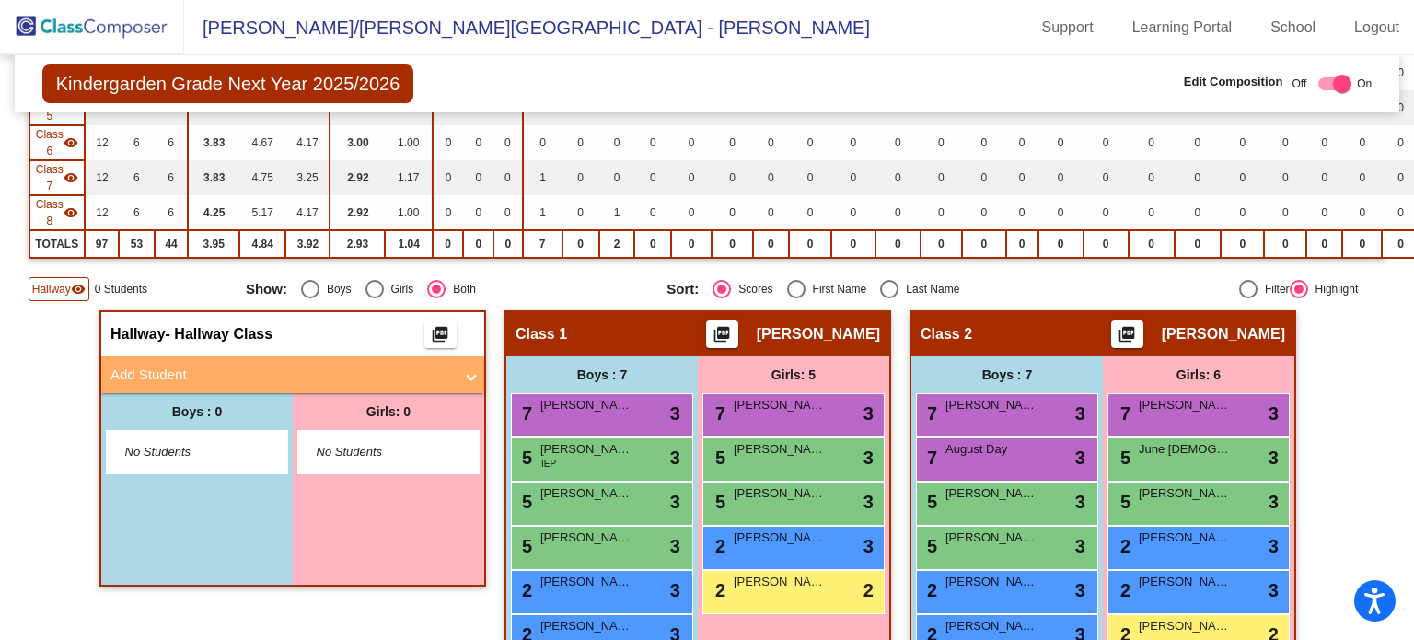
click at [212, 372] on mat-panel-title "Add Student" at bounding box center [281, 374] width 342 height 21
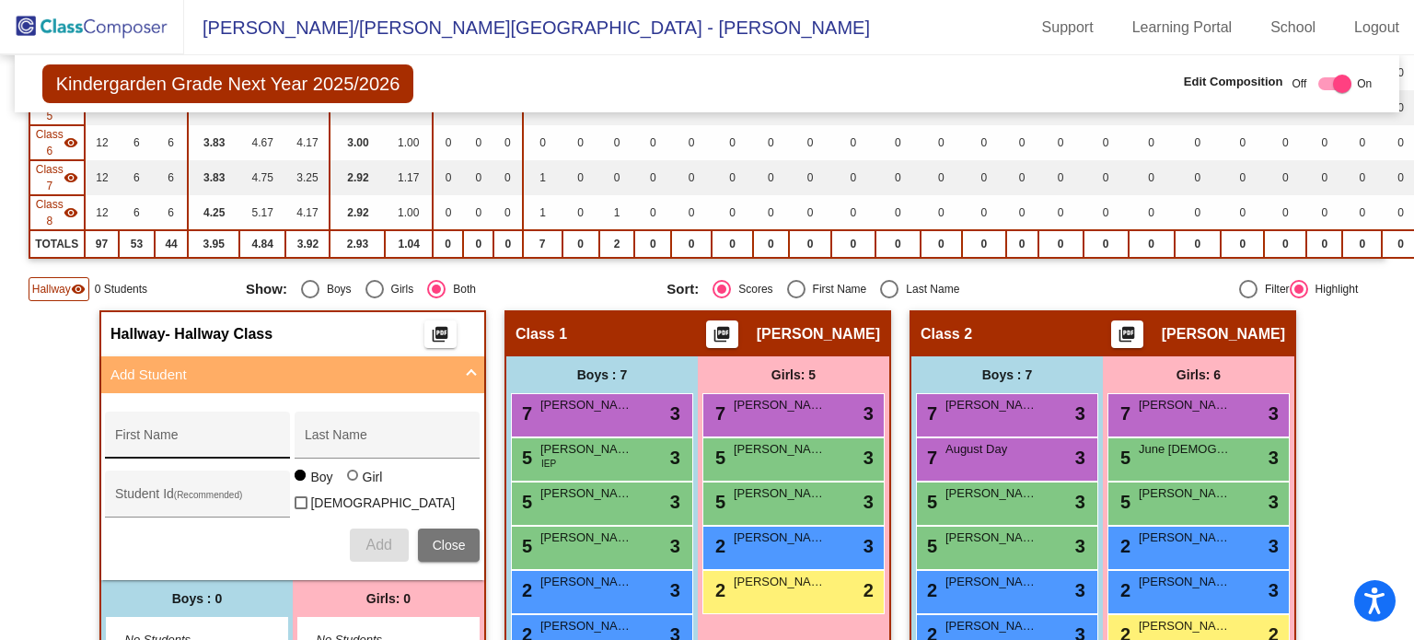
click at [180, 439] on input "First Name" at bounding box center [198, 441] width 166 height 15
type input "Benjamin"
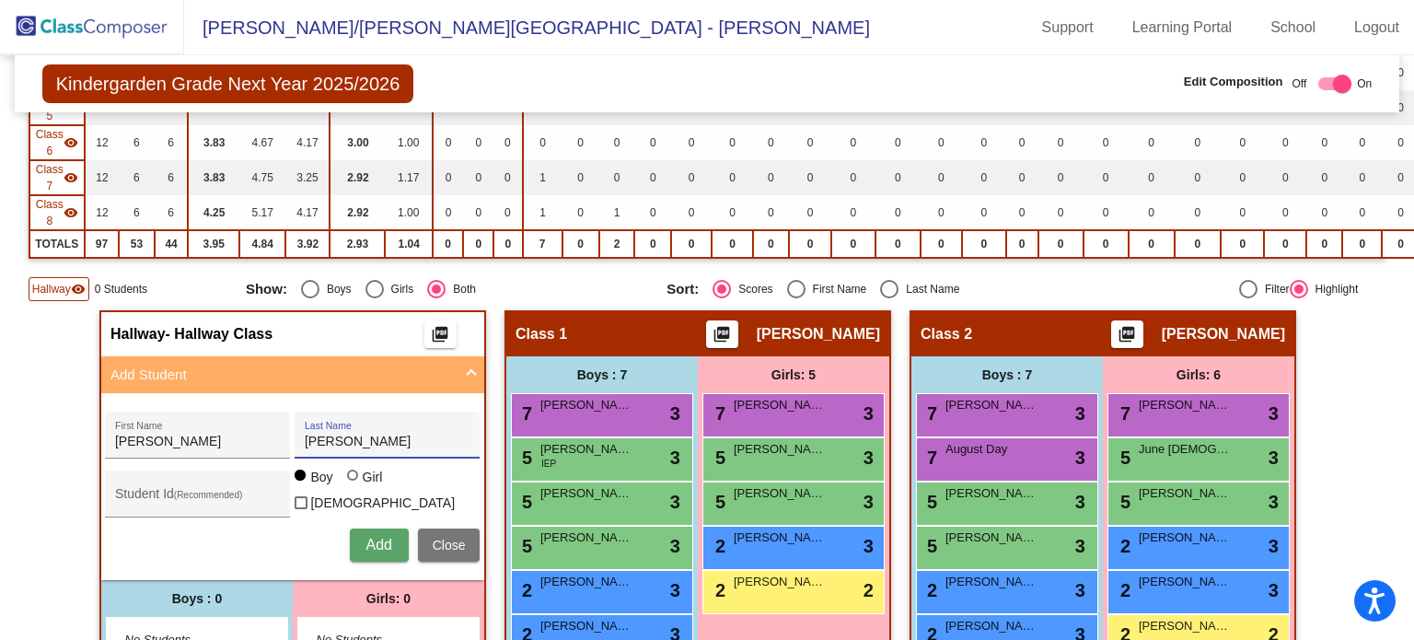
type input "Crawford"
click at [383, 537] on span "Add" at bounding box center [378, 545] width 26 height 16
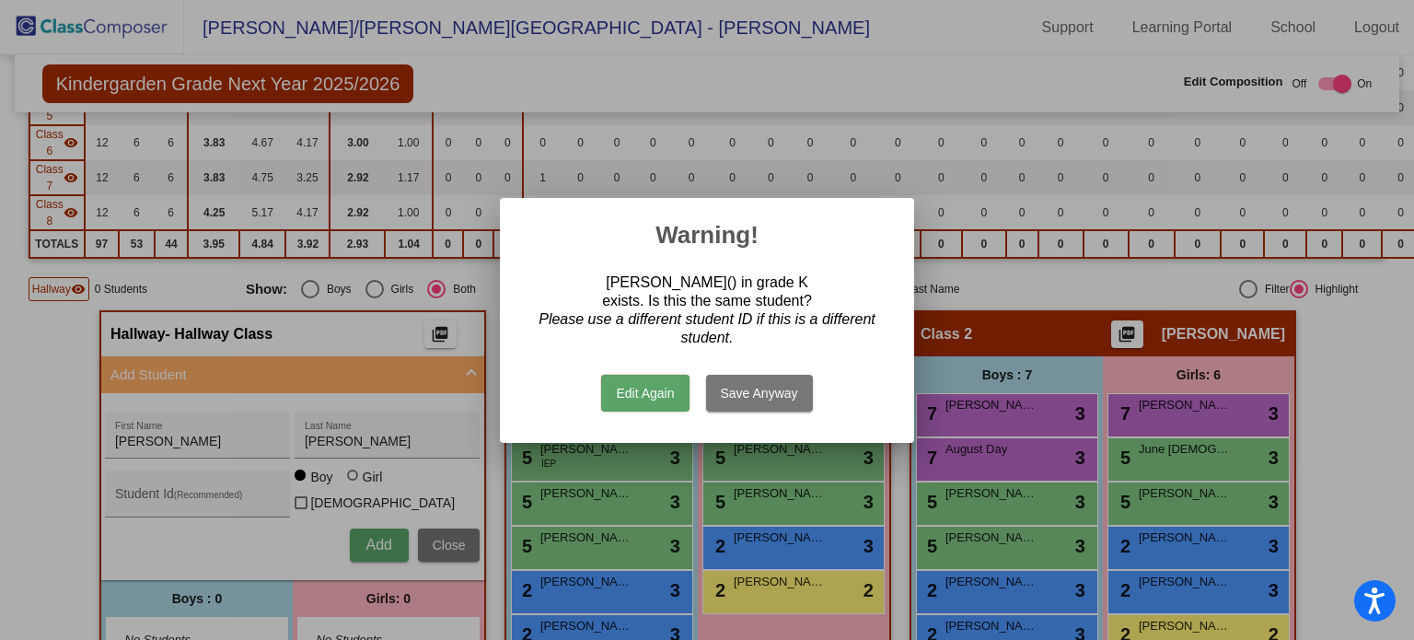
click at [662, 390] on button "Edit Again" at bounding box center [644, 393] width 87 height 37
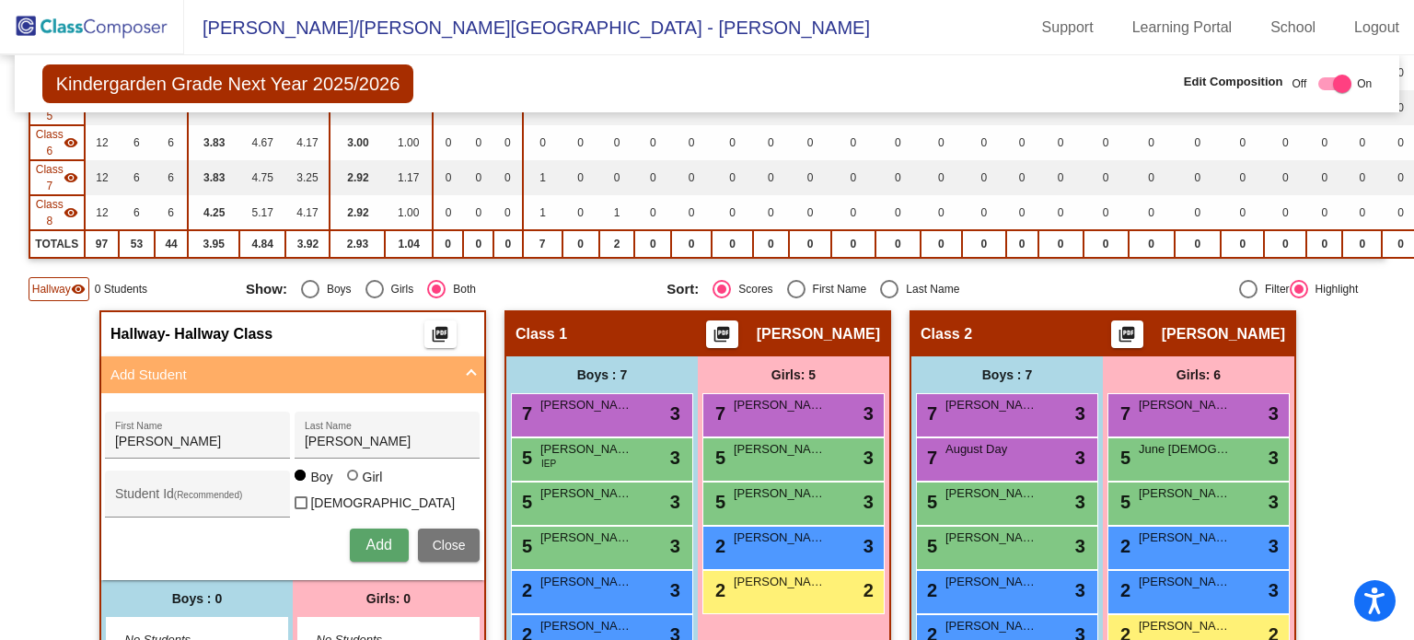
click at [364, 528] on button "Add" at bounding box center [379, 544] width 59 height 33
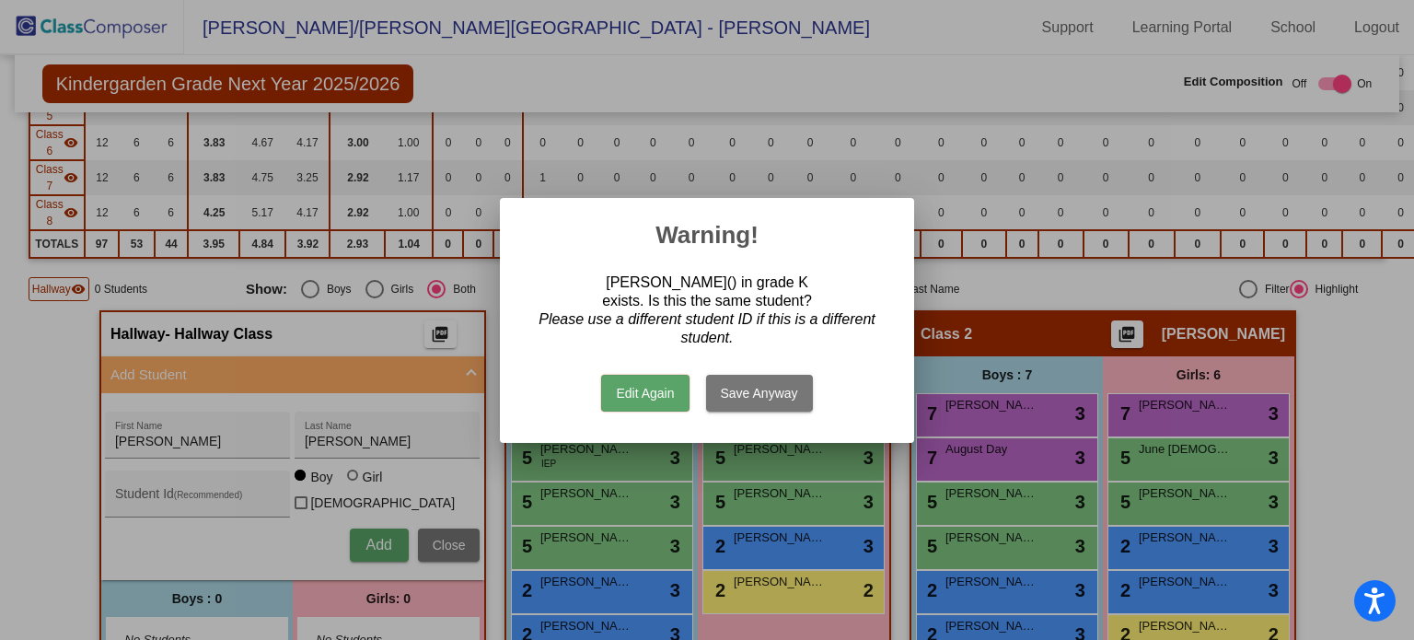
click at [625, 390] on button "Edit Again" at bounding box center [644, 393] width 87 height 37
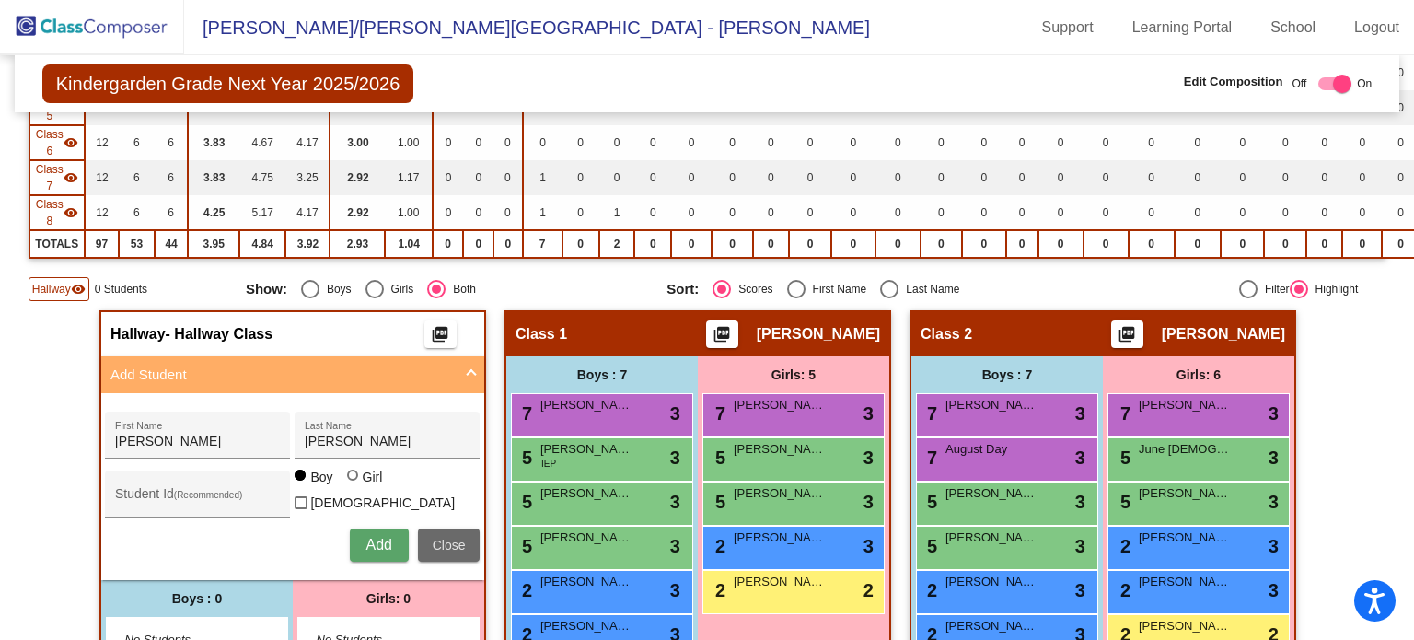
click at [442, 537] on span "Close" at bounding box center [449, 544] width 33 height 15
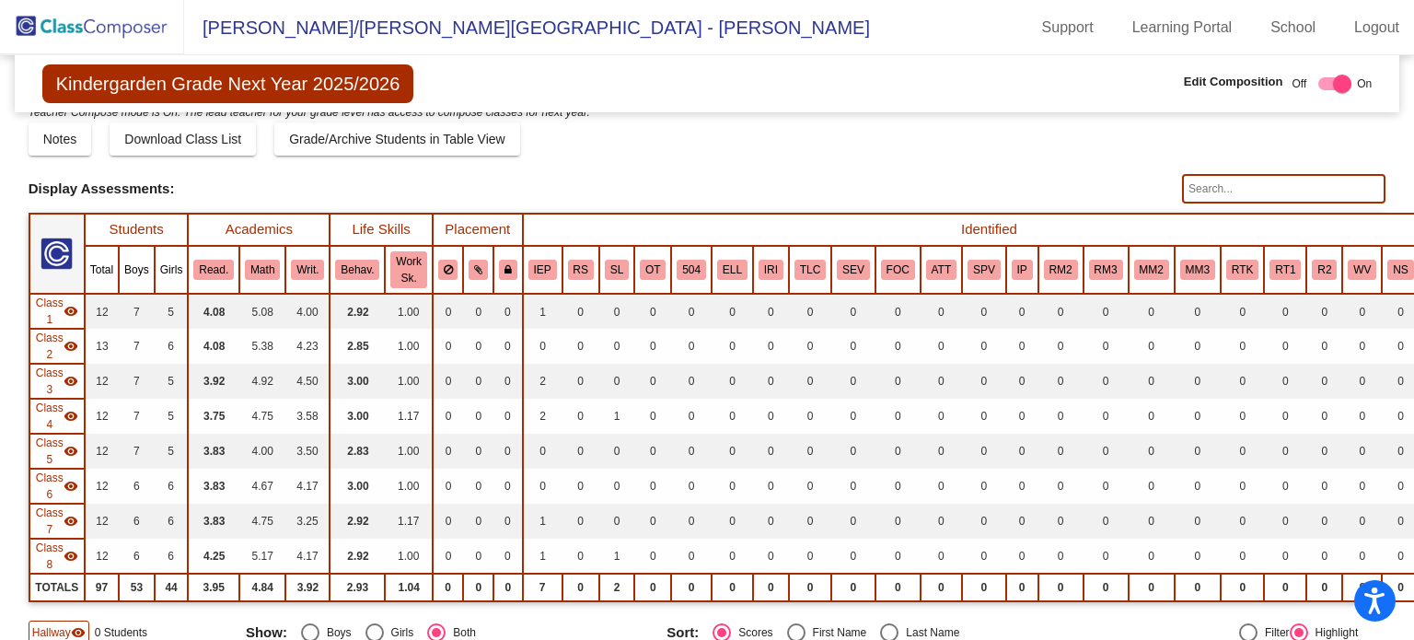
scroll to position [0, 0]
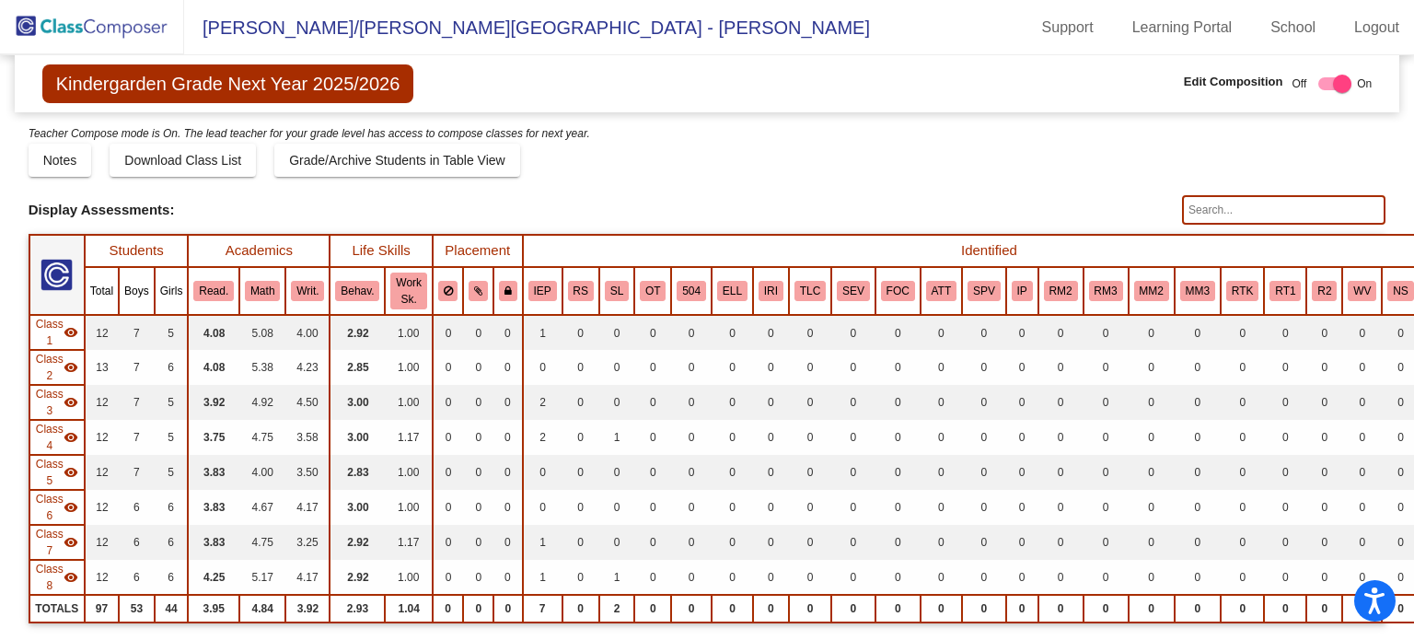
click at [52, 22] on img at bounding box center [92, 27] width 184 height 54
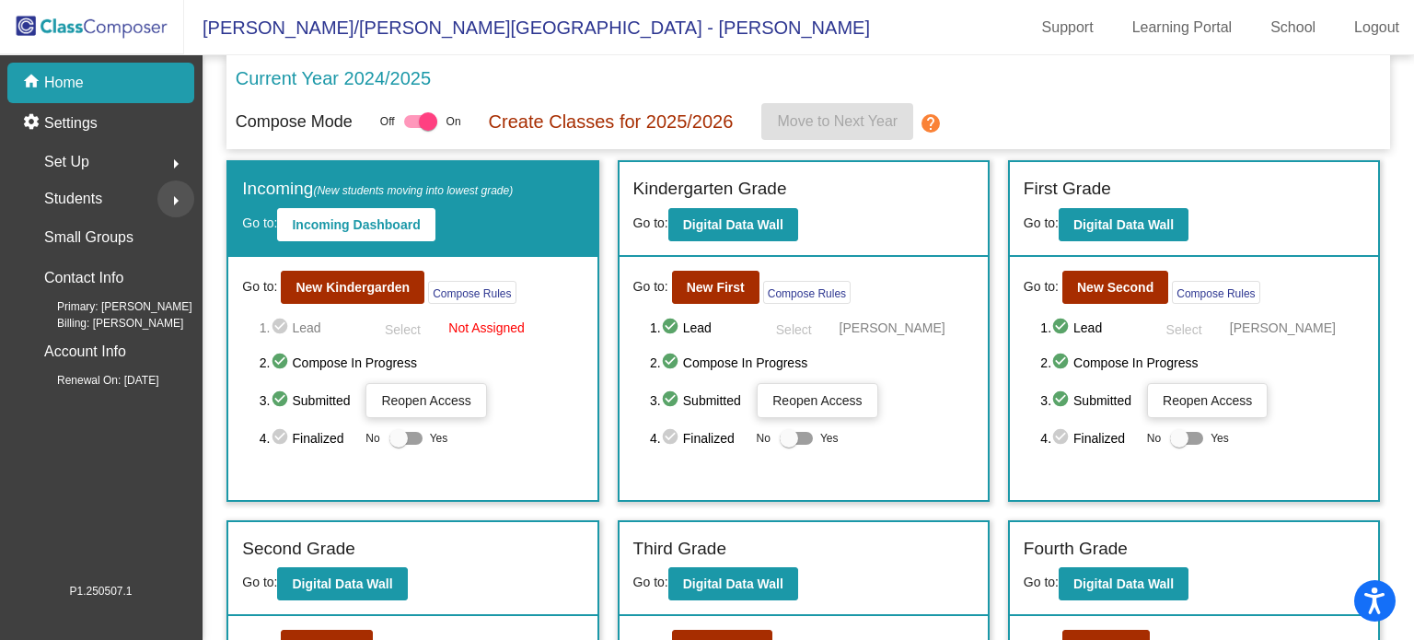
click at [165, 191] on mat-icon "arrow_right" at bounding box center [176, 201] width 22 height 22
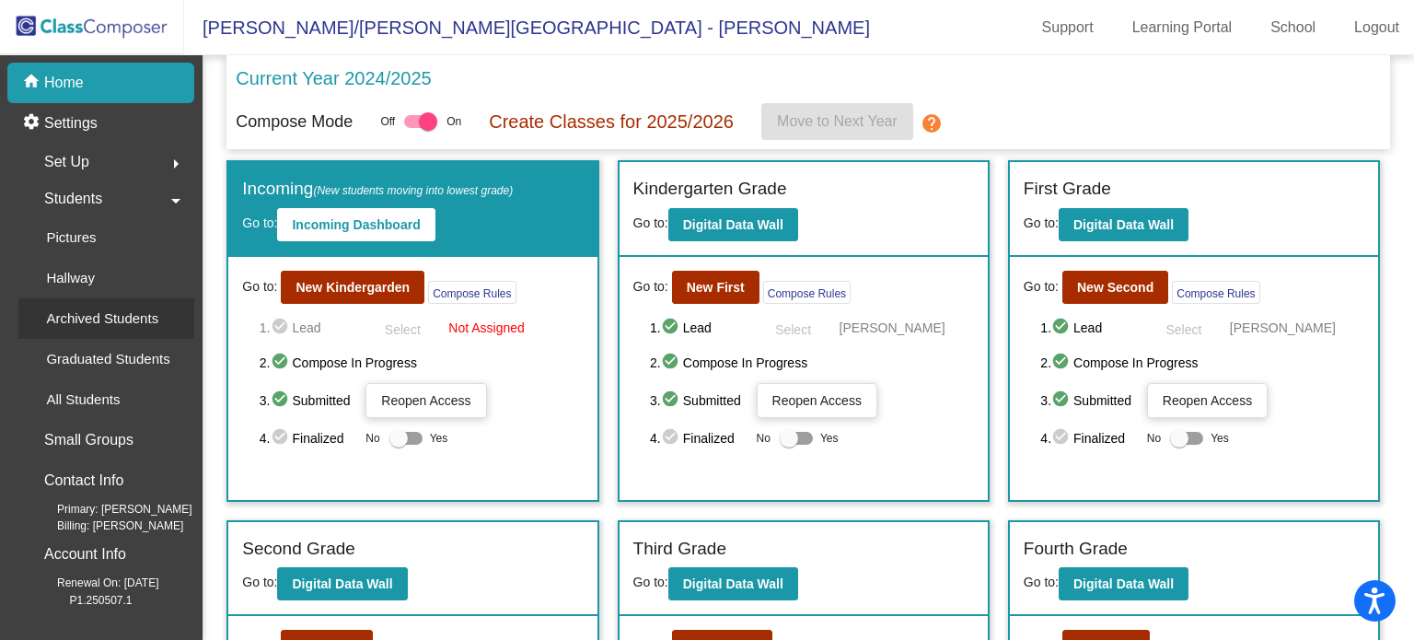
click at [144, 305] on div "Archived Students" at bounding box center [95, 318] width 155 height 40
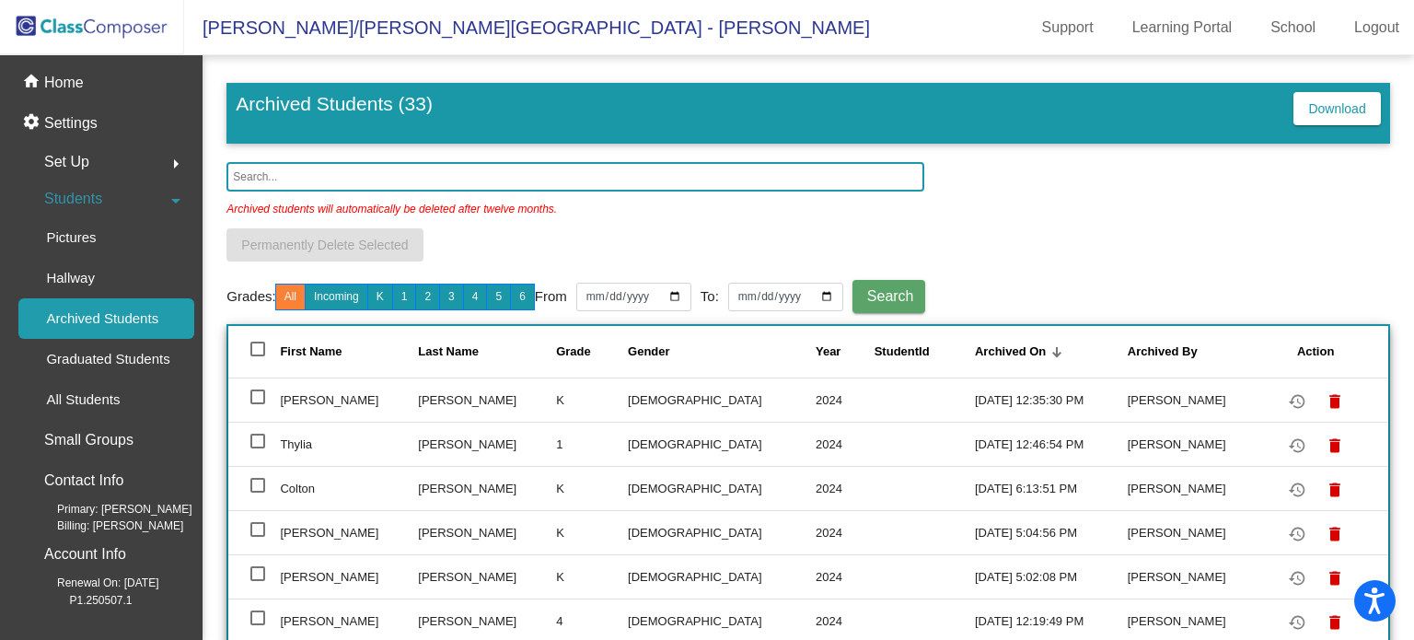
click at [257, 393] on div at bounding box center [257, 396] width 15 height 15
click at [257, 404] on input "select row 2" at bounding box center [257, 404] width 1 height 1
checkbox input "true"
click at [345, 296] on button "Incoming" at bounding box center [336, 296] width 63 height 27
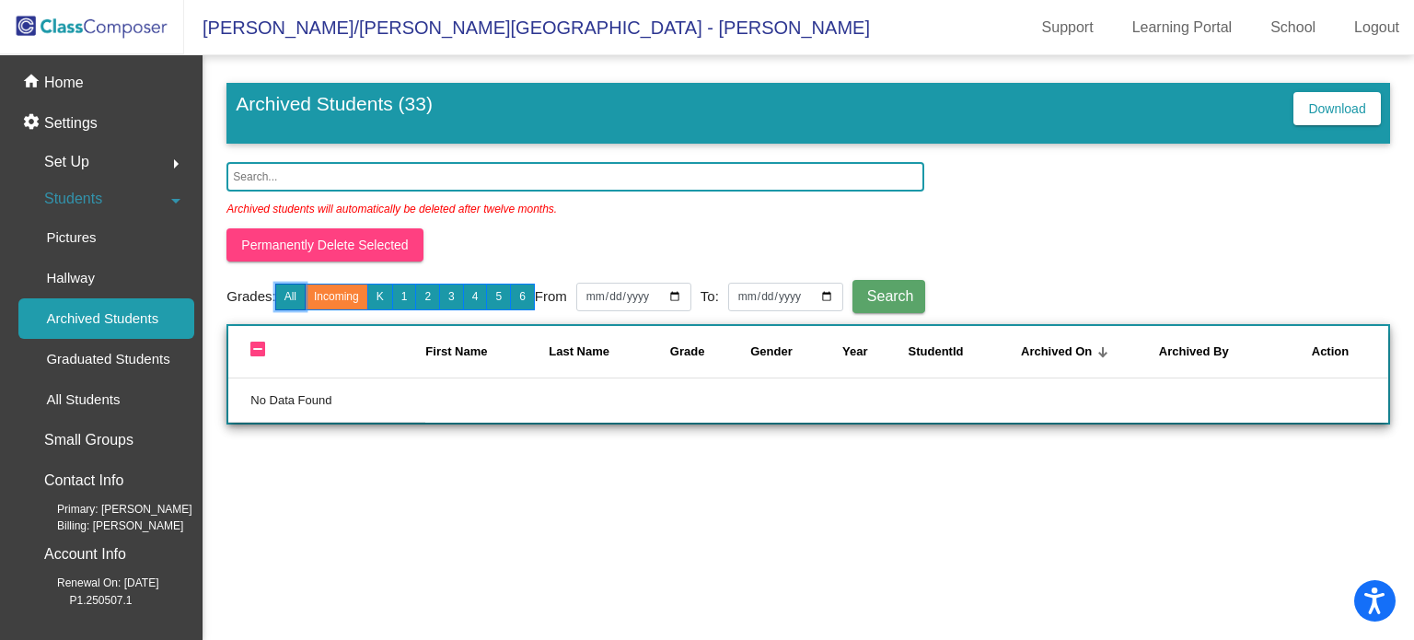
click at [293, 305] on button "All" at bounding box center [290, 296] width 30 height 27
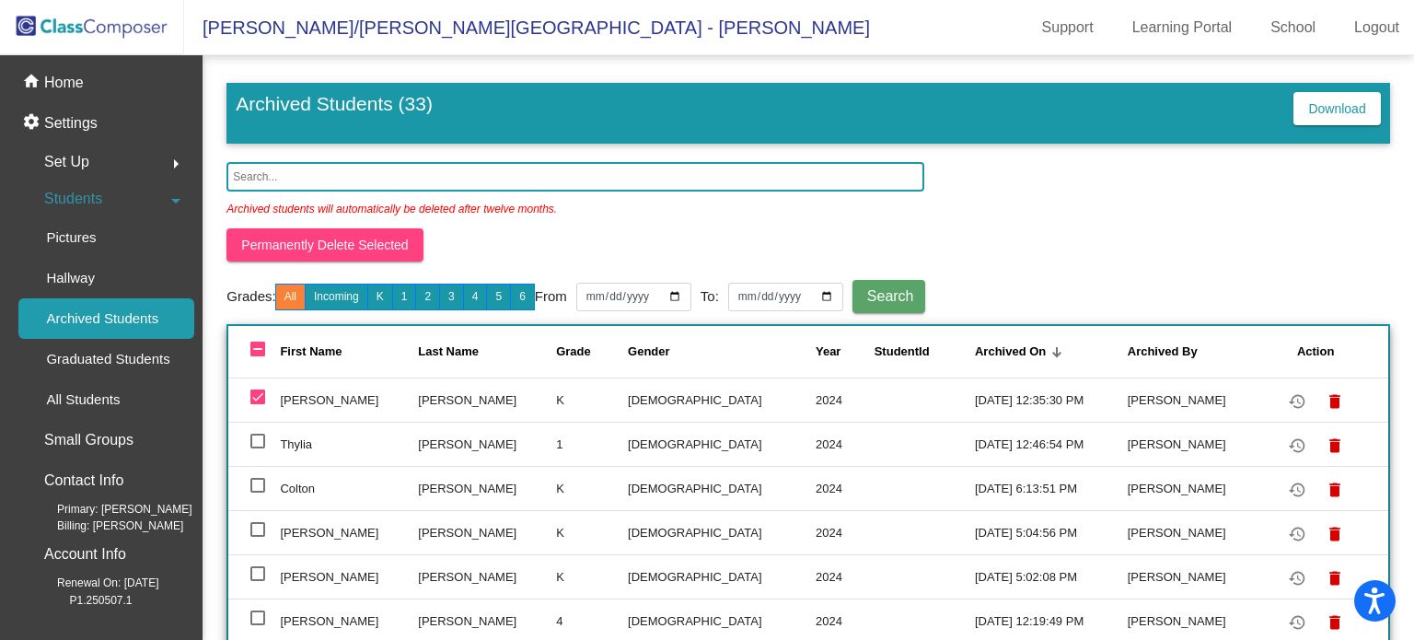
click at [556, 397] on td "K" at bounding box center [592, 399] width 72 height 44
click at [874, 416] on td at bounding box center [924, 399] width 100 height 44
click at [1286, 395] on mat-icon "restore" at bounding box center [1297, 401] width 22 height 22
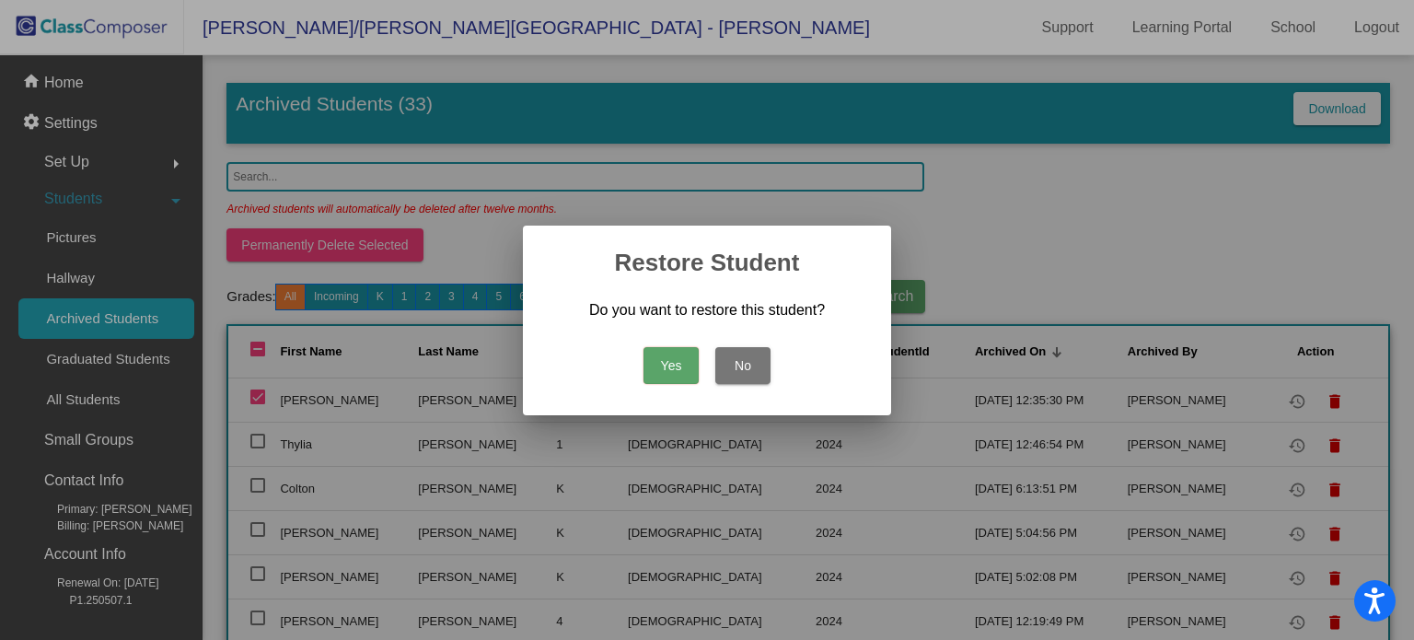
click at [679, 357] on button "Yes" at bounding box center [670, 365] width 55 height 37
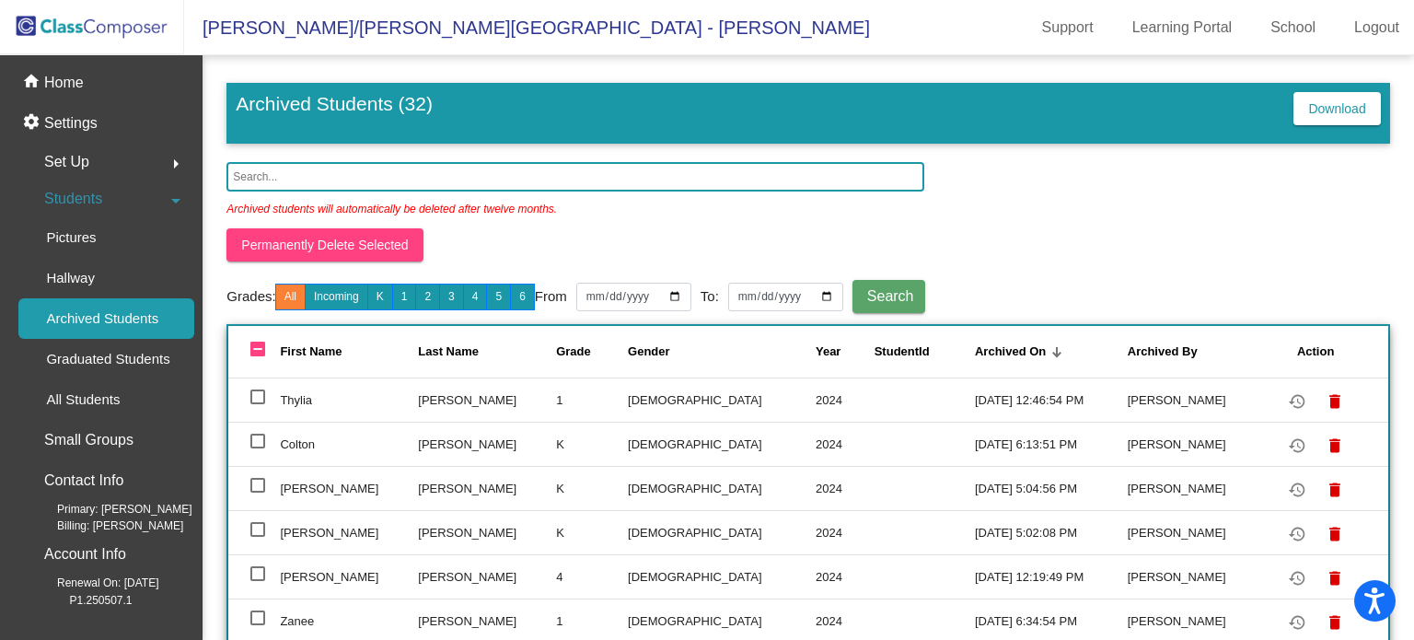
click at [131, 21] on img at bounding box center [92, 27] width 184 height 54
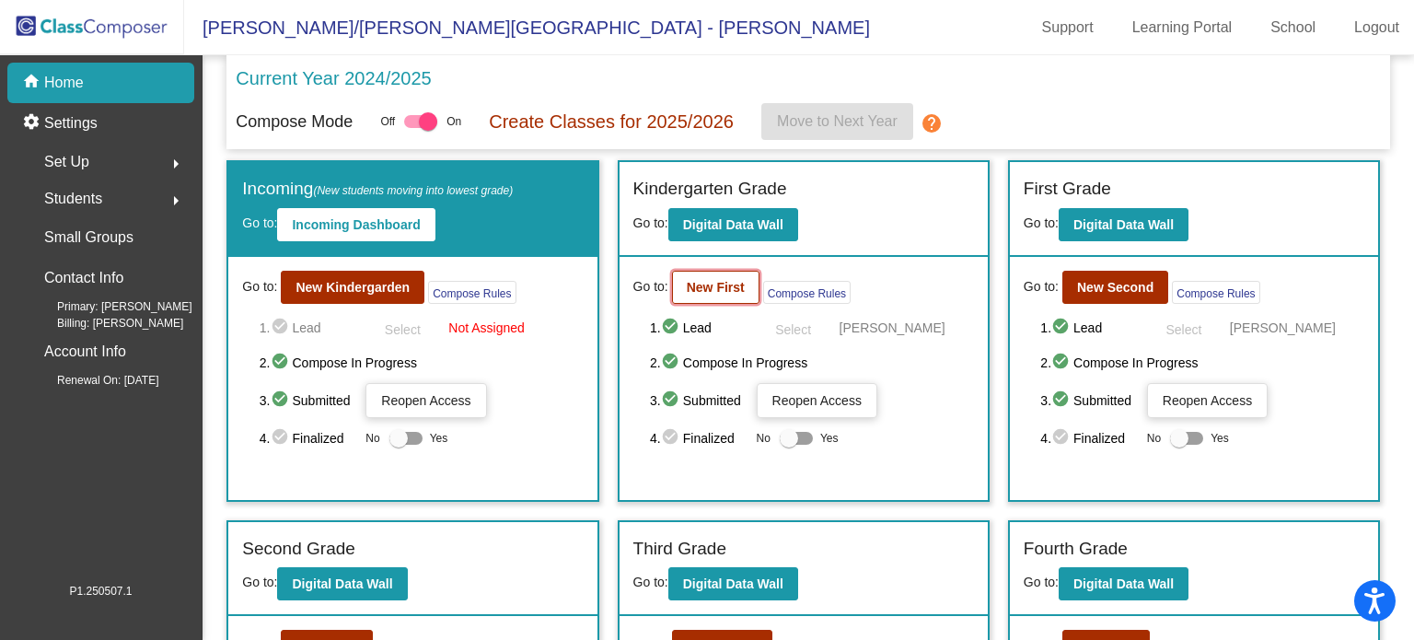
click at [711, 280] on b "New First" at bounding box center [716, 287] width 58 height 15
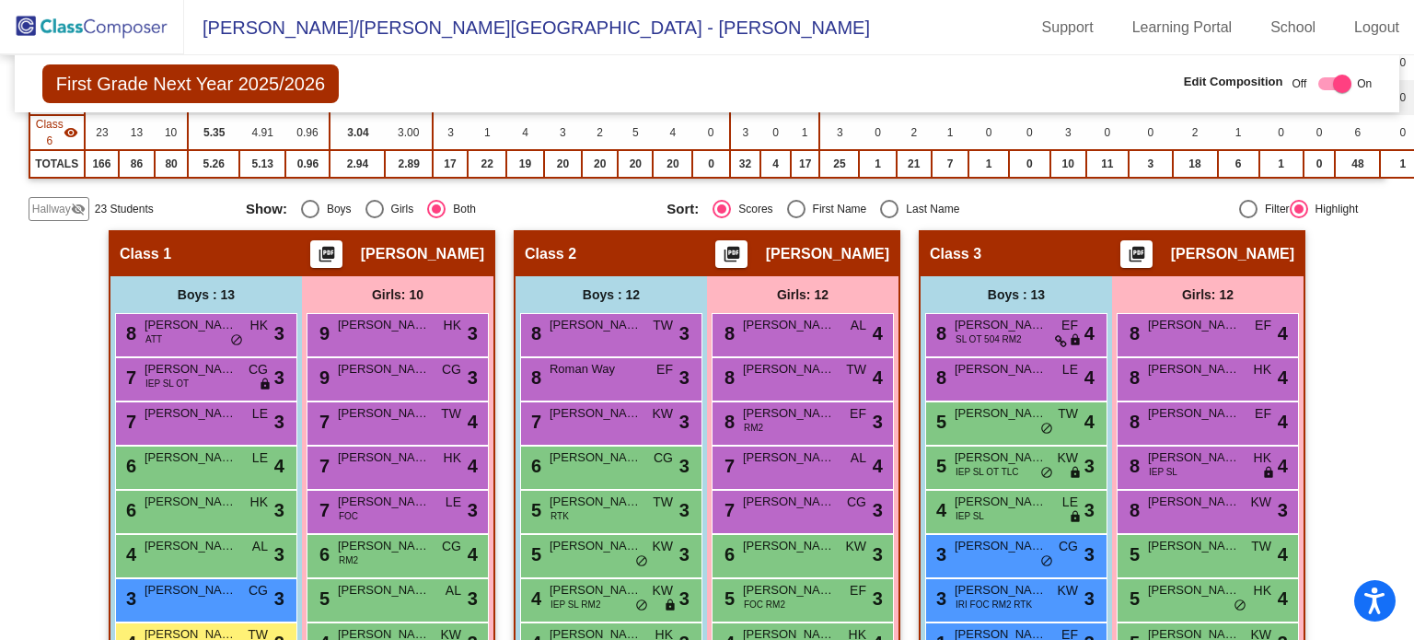
scroll to position [375, 0]
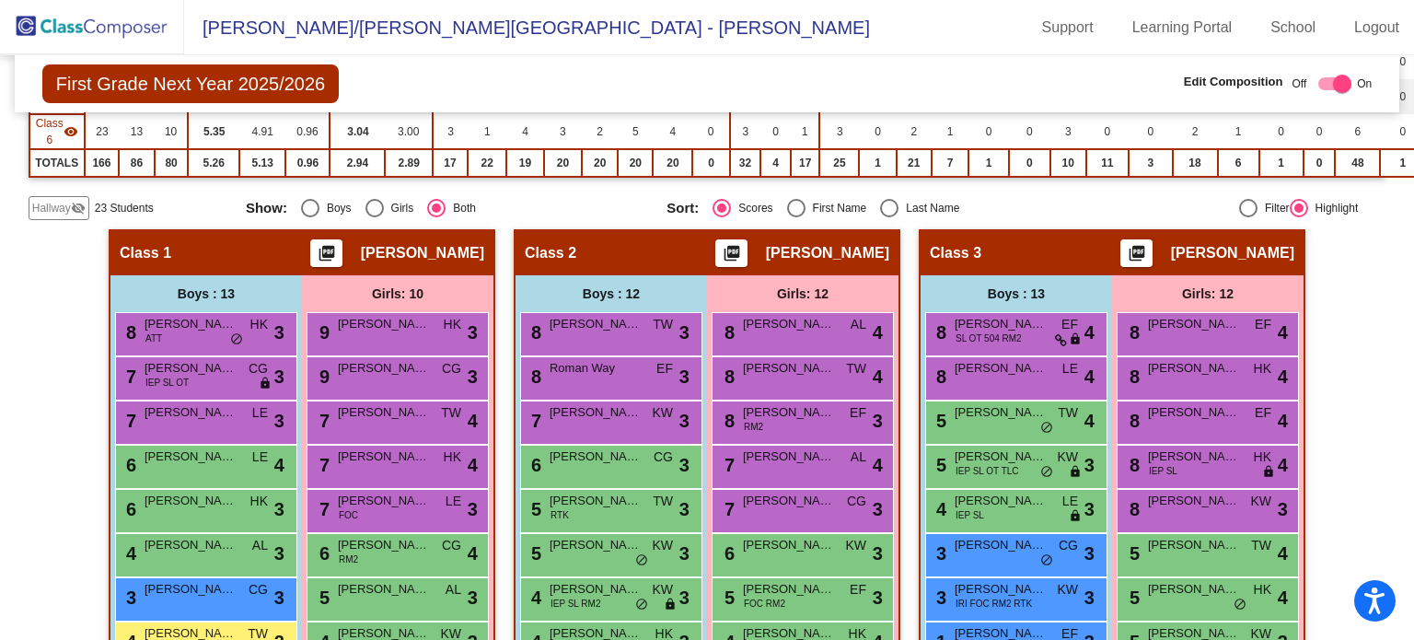
click at [55, 206] on span "Hallway" at bounding box center [51, 208] width 39 height 17
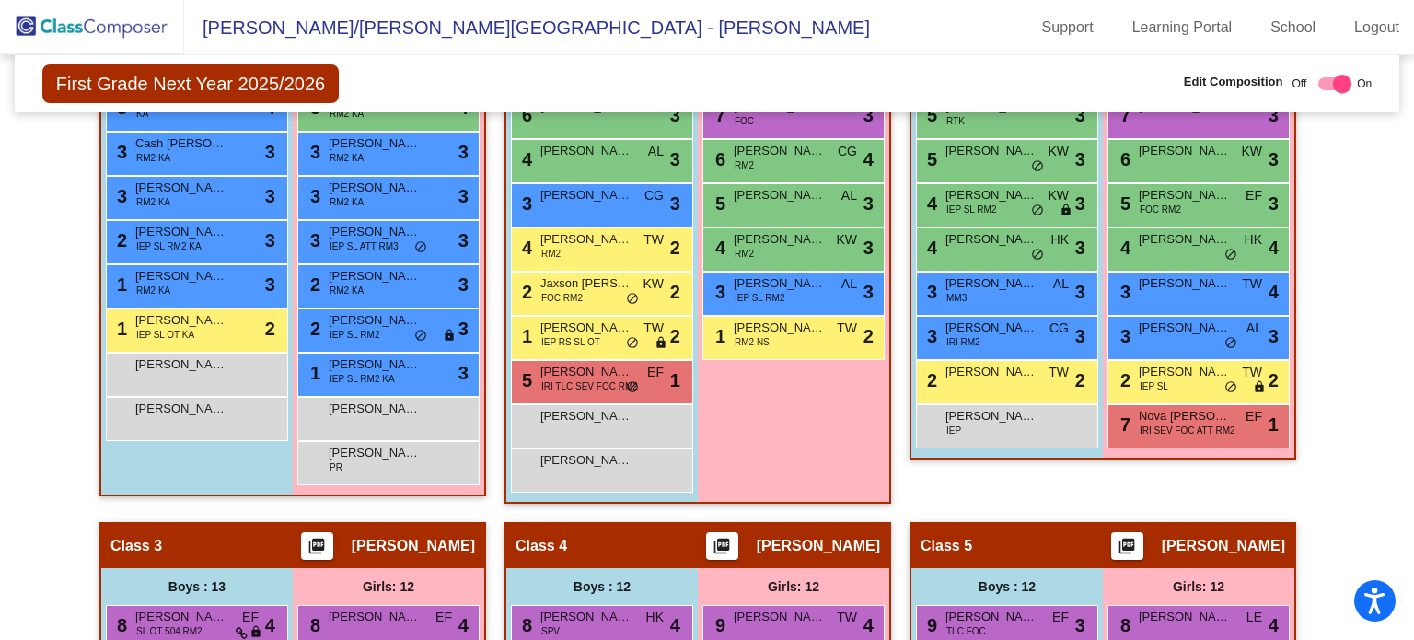
scroll to position [768, 0]
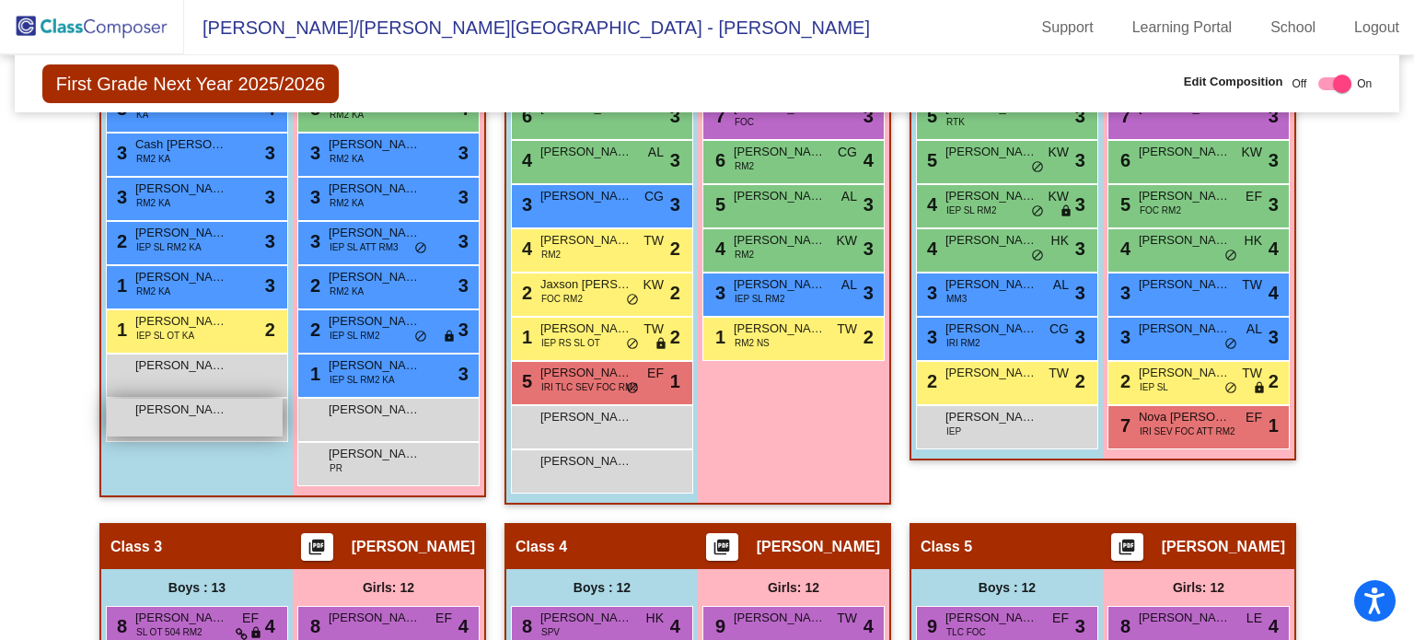
click at [221, 416] on div "Ross Richard lock do_not_disturb_alt" at bounding box center [195, 417] width 176 height 38
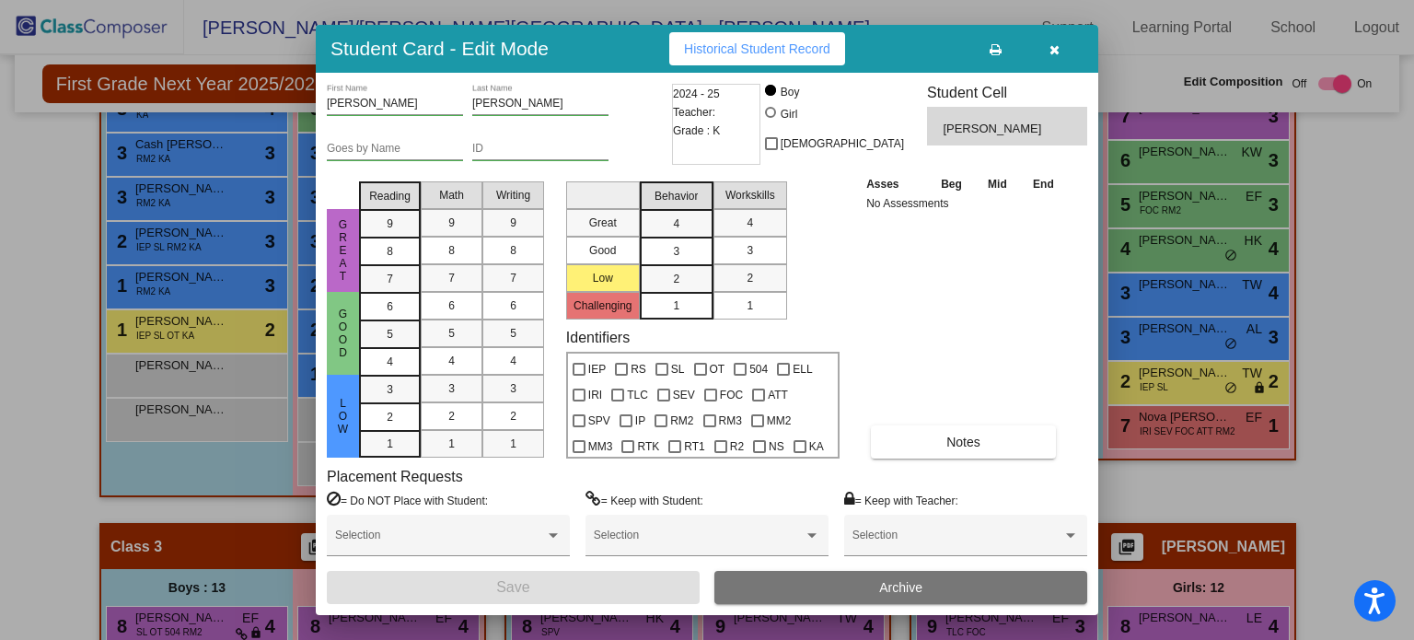
click at [894, 582] on span "Archive" at bounding box center [900, 587] width 43 height 15
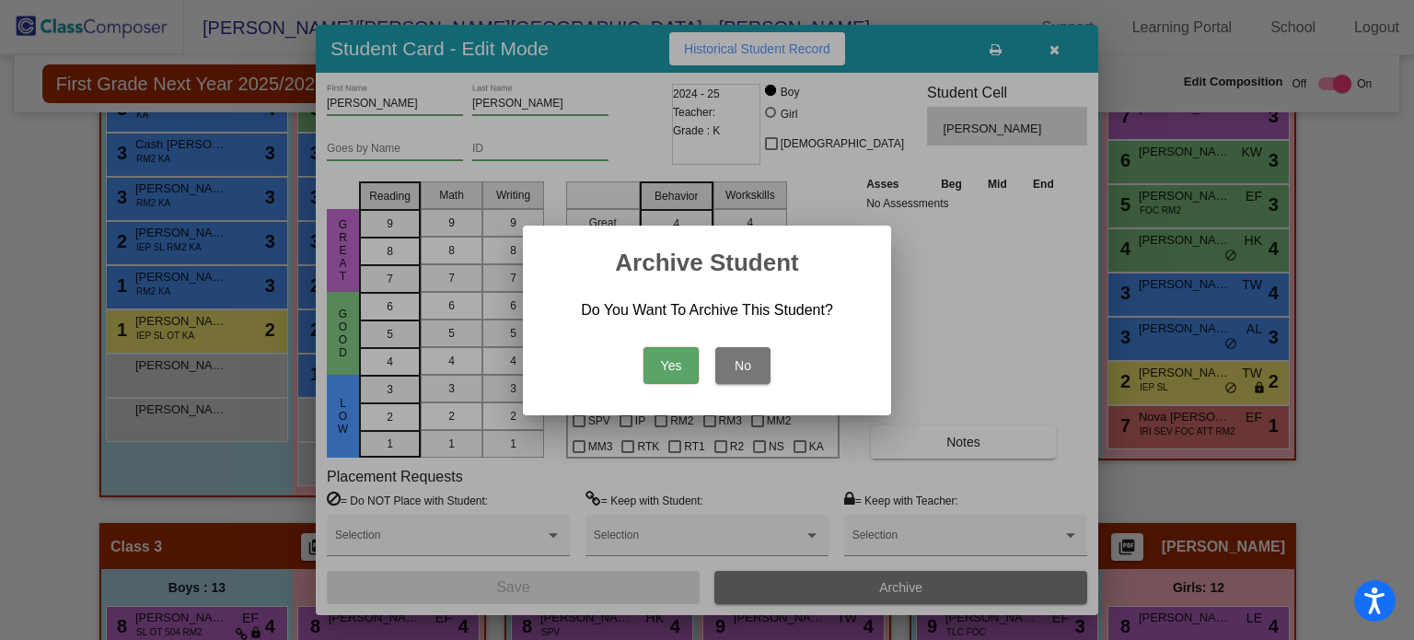
click at [665, 360] on button "Yes" at bounding box center [670, 365] width 55 height 37
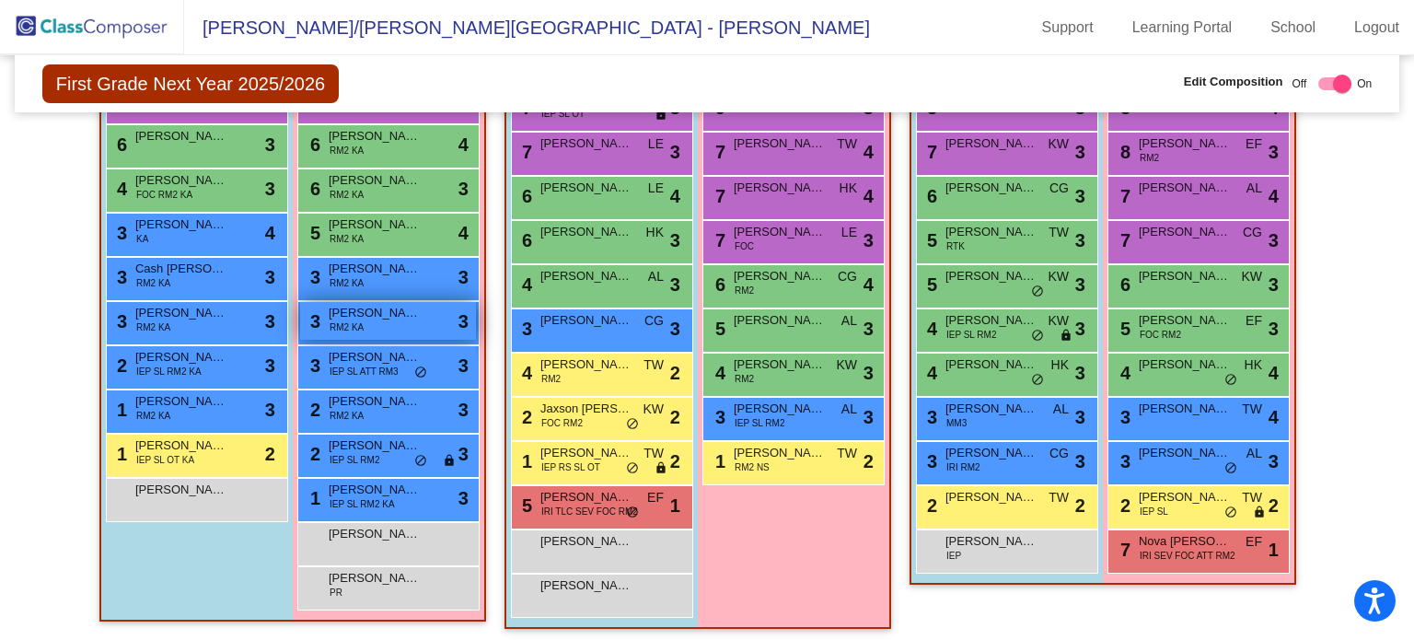
scroll to position [647, 0]
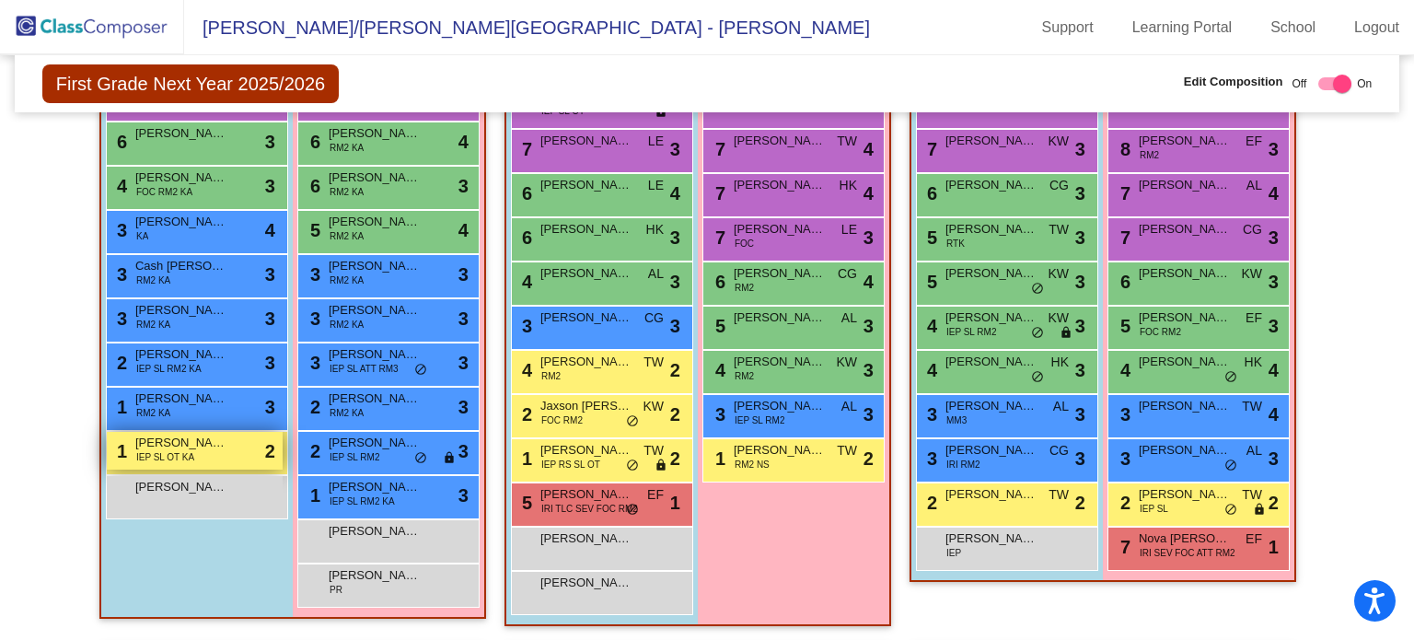
click at [192, 433] on span "Benjamin Crawford" at bounding box center [181, 442] width 92 height 18
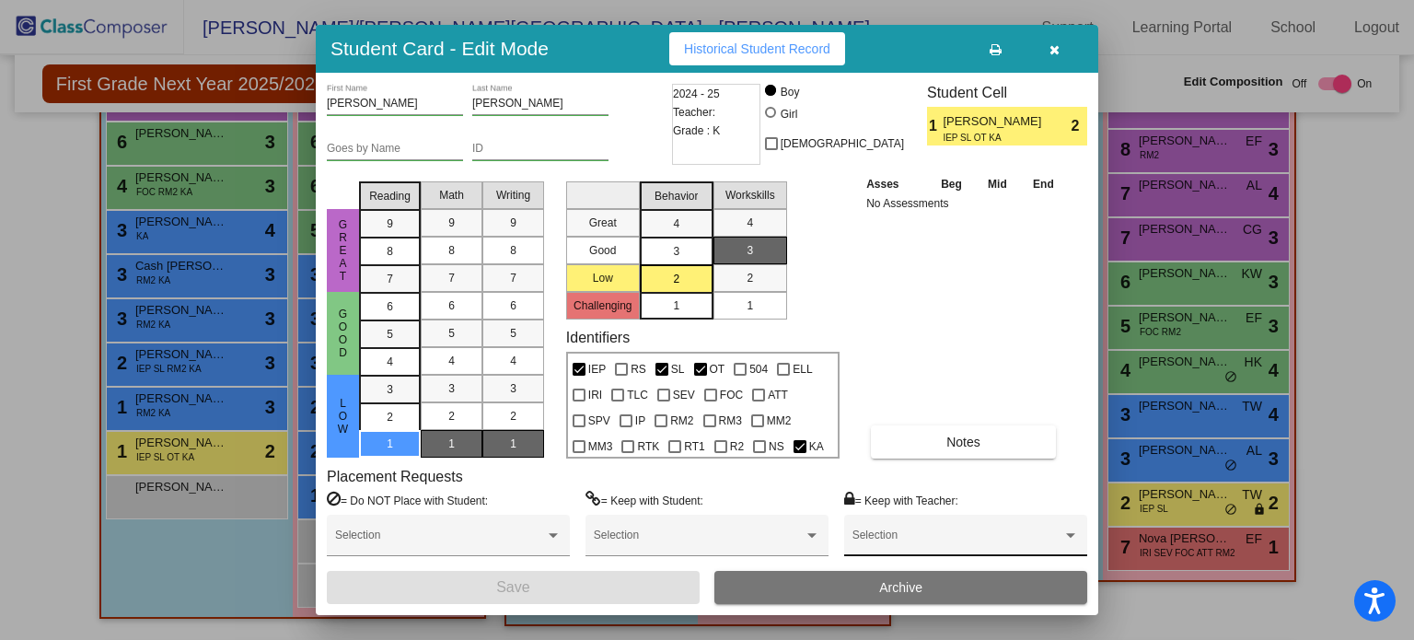
click at [1001, 537] on span at bounding box center [957, 541] width 210 height 13
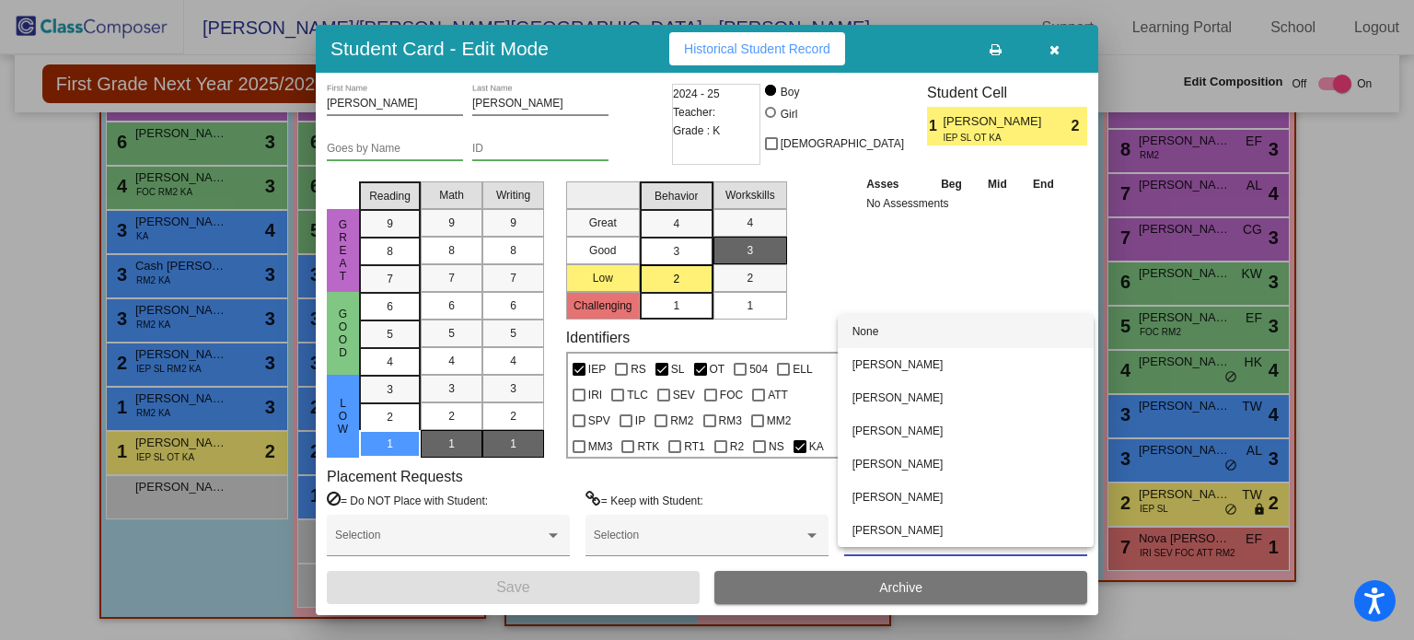
click at [1049, 49] on div at bounding box center [707, 320] width 1414 height 640
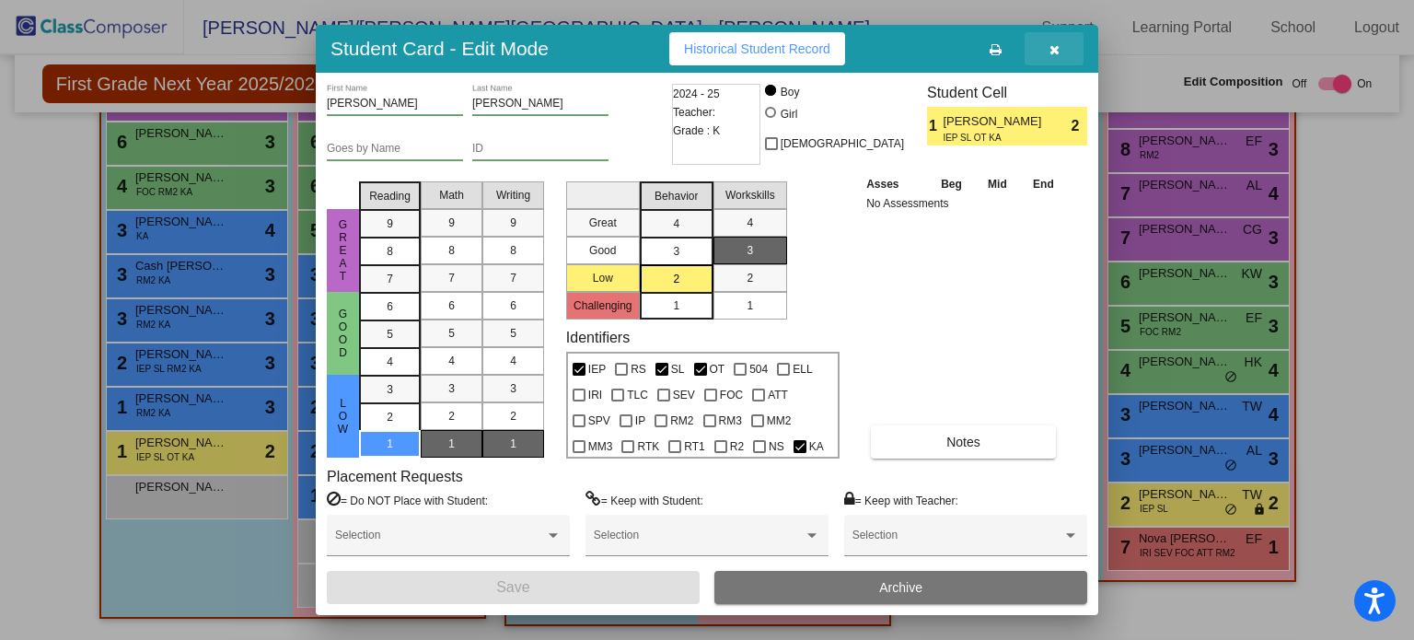
click at [1044, 52] on button "button" at bounding box center [1053, 48] width 59 height 33
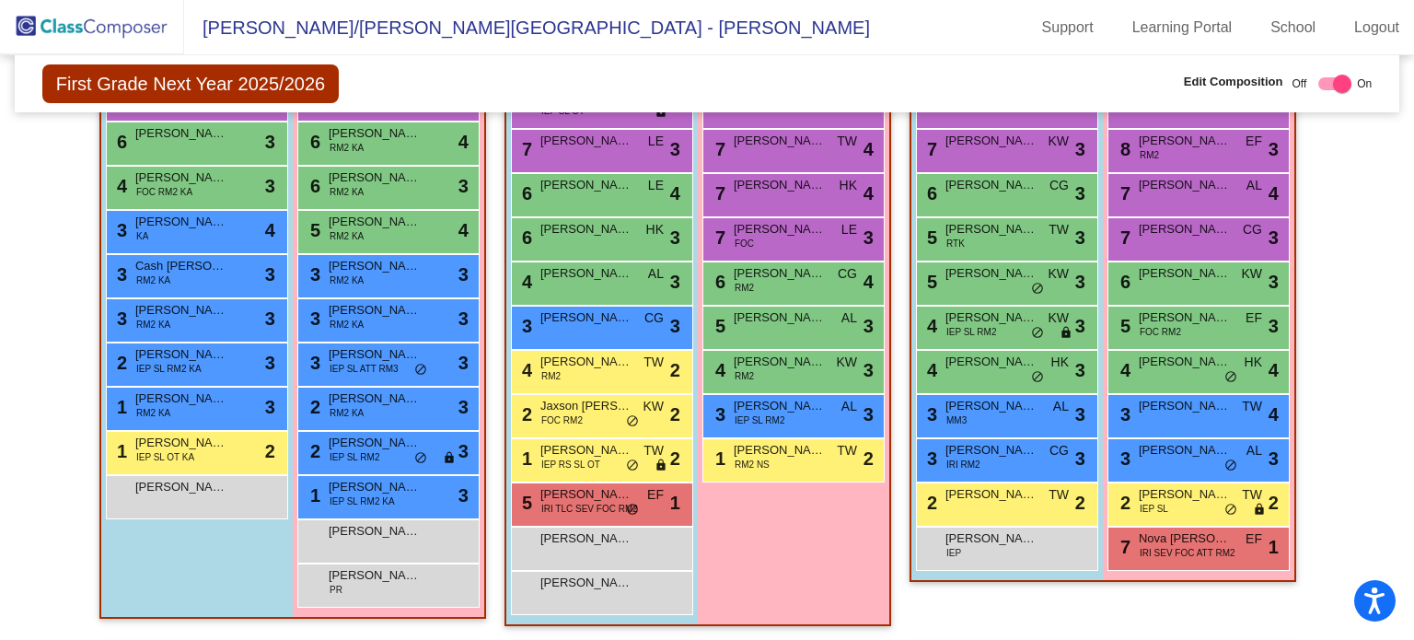
click at [76, 27] on img at bounding box center [92, 27] width 184 height 54
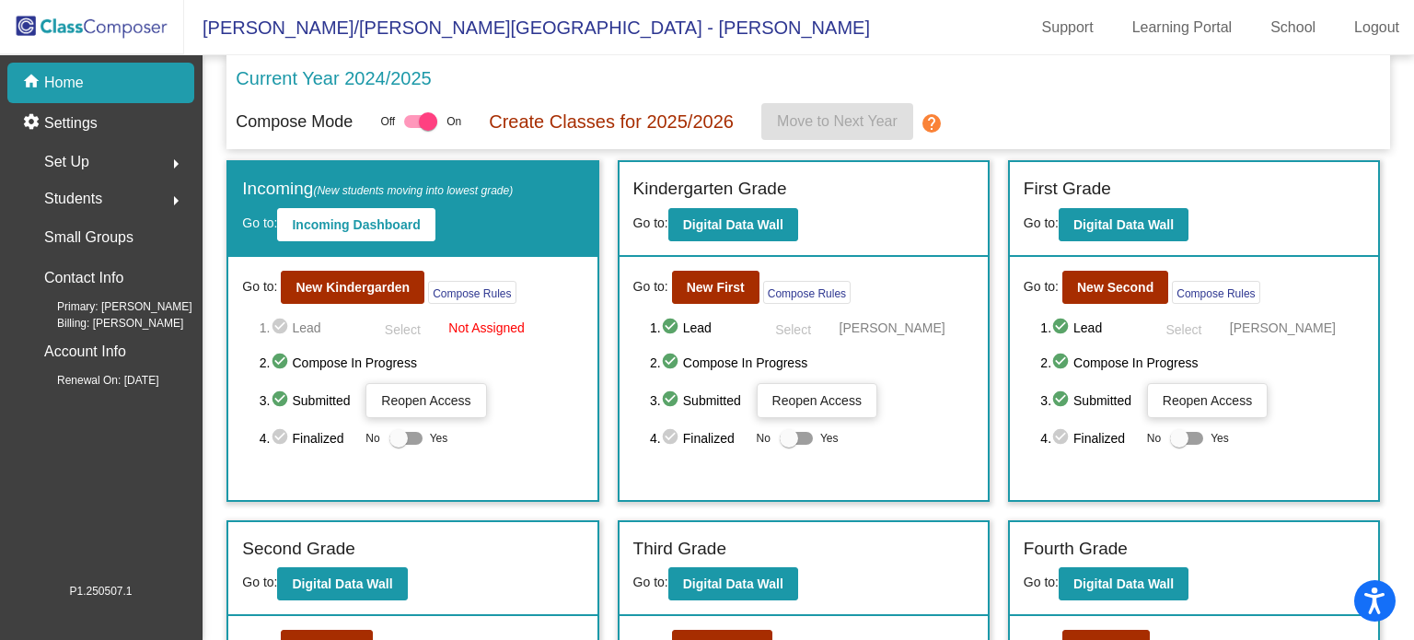
click at [147, 209] on div "Students arrow_right" at bounding box center [106, 198] width 176 height 37
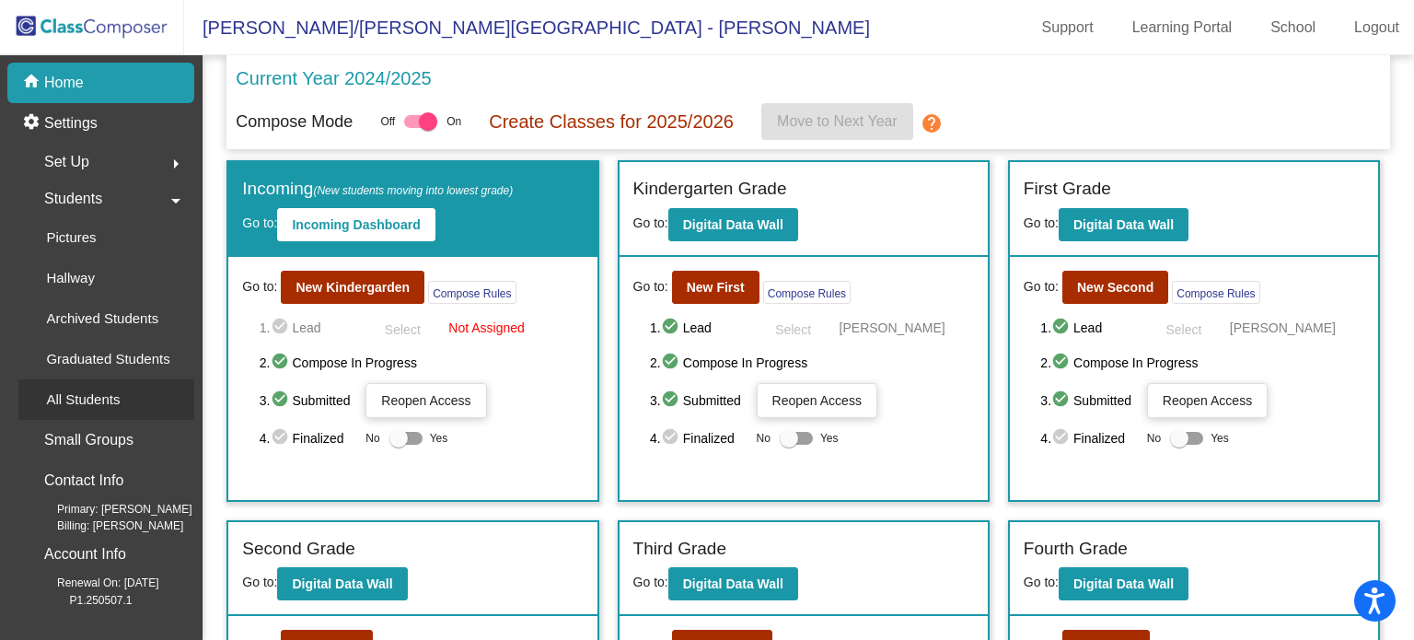
click at [115, 391] on p "All Students" at bounding box center [83, 399] width 74 height 22
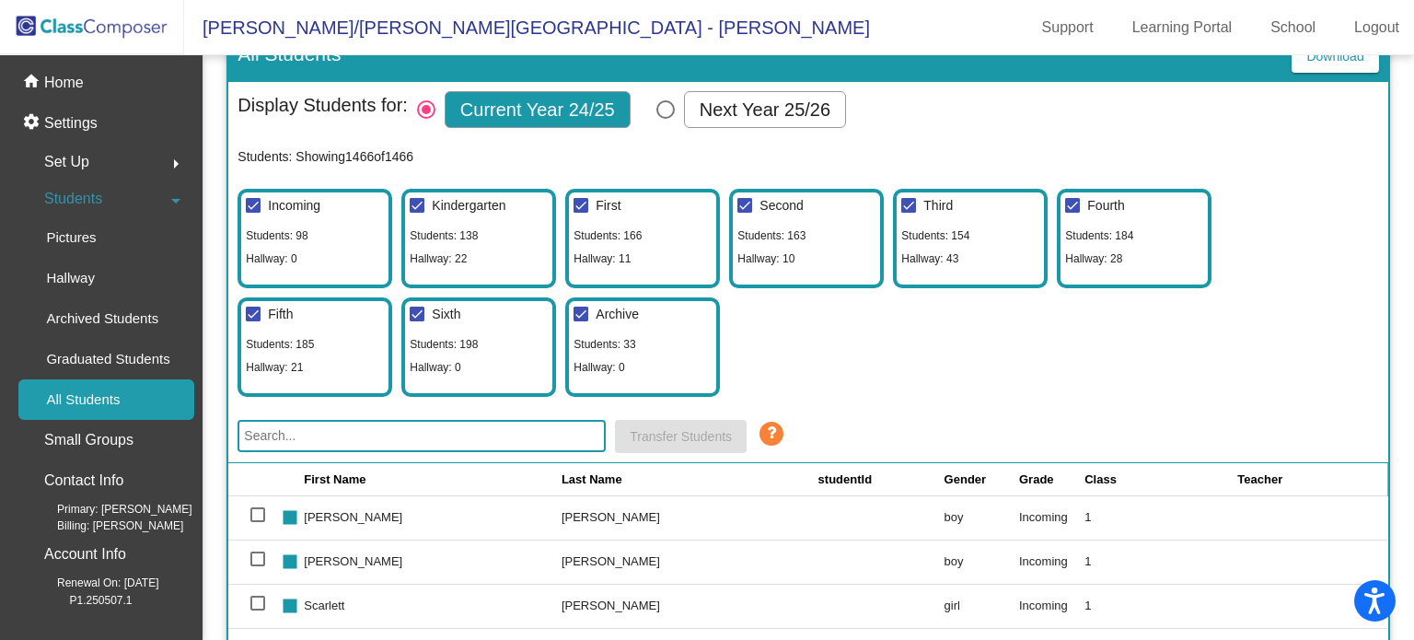
scroll to position [55, 0]
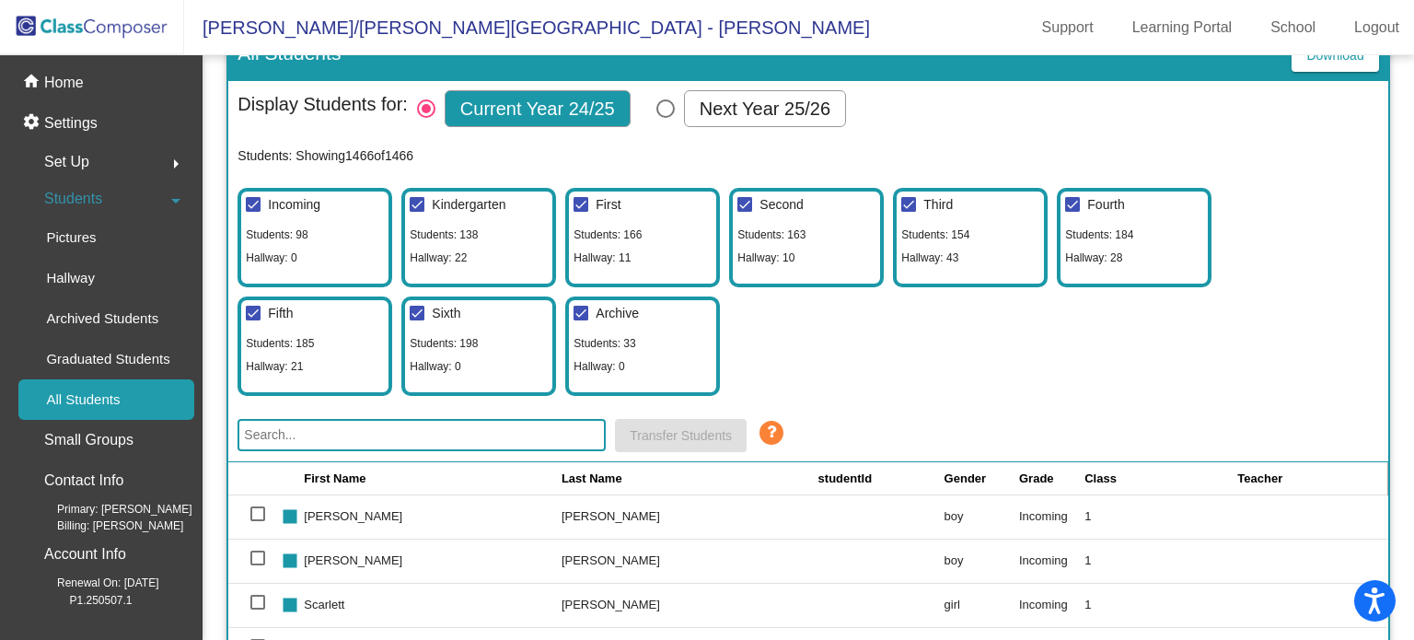
click at [478, 241] on div "Students: 138" at bounding box center [443, 234] width 77 height 18
click at [499, 257] on div "Kindergarten Students: 138 Hallway: 22" at bounding box center [478, 237] width 155 height 99
click at [582, 198] on div at bounding box center [580, 204] width 15 height 15
click at [581, 212] on input "First" at bounding box center [580, 212] width 1 height 1
checkbox input "false"
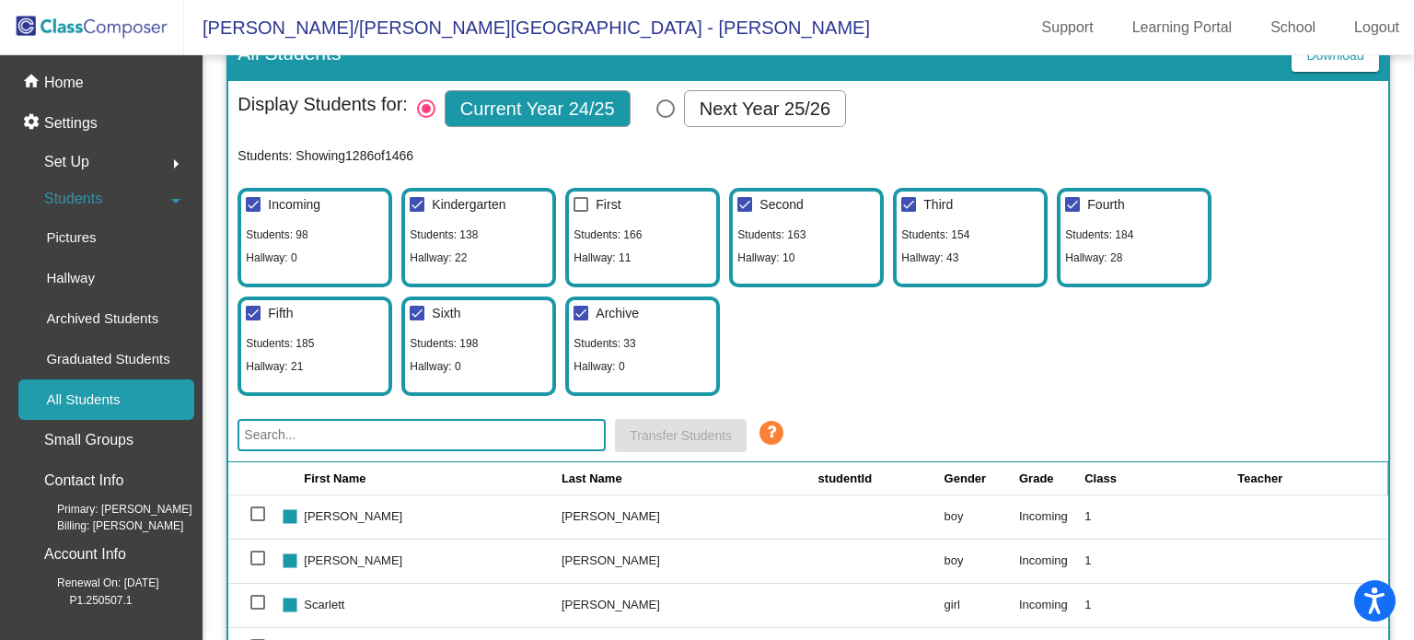
click at [744, 202] on div at bounding box center [744, 204] width 15 height 15
click at [744, 212] on input "Second" at bounding box center [744, 212] width 1 height 1
checkbox input "false"
click at [911, 205] on div at bounding box center [908, 204] width 15 height 15
click at [908, 212] on input "Third" at bounding box center [907, 212] width 1 height 1
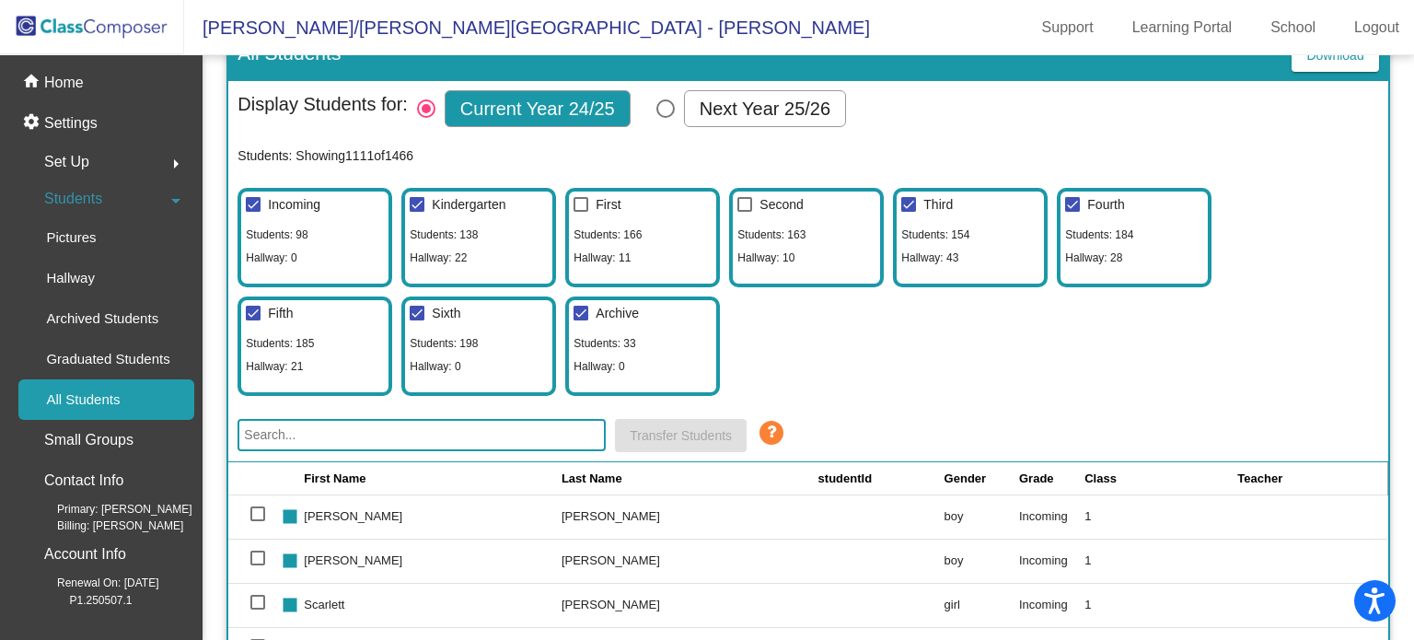
checkbox input "false"
click at [1077, 205] on div at bounding box center [1072, 204] width 15 height 15
click at [1072, 212] on input "Fourth" at bounding box center [1071, 212] width 1 height 1
checkbox input "false"
click at [582, 308] on div at bounding box center [580, 313] width 15 height 15
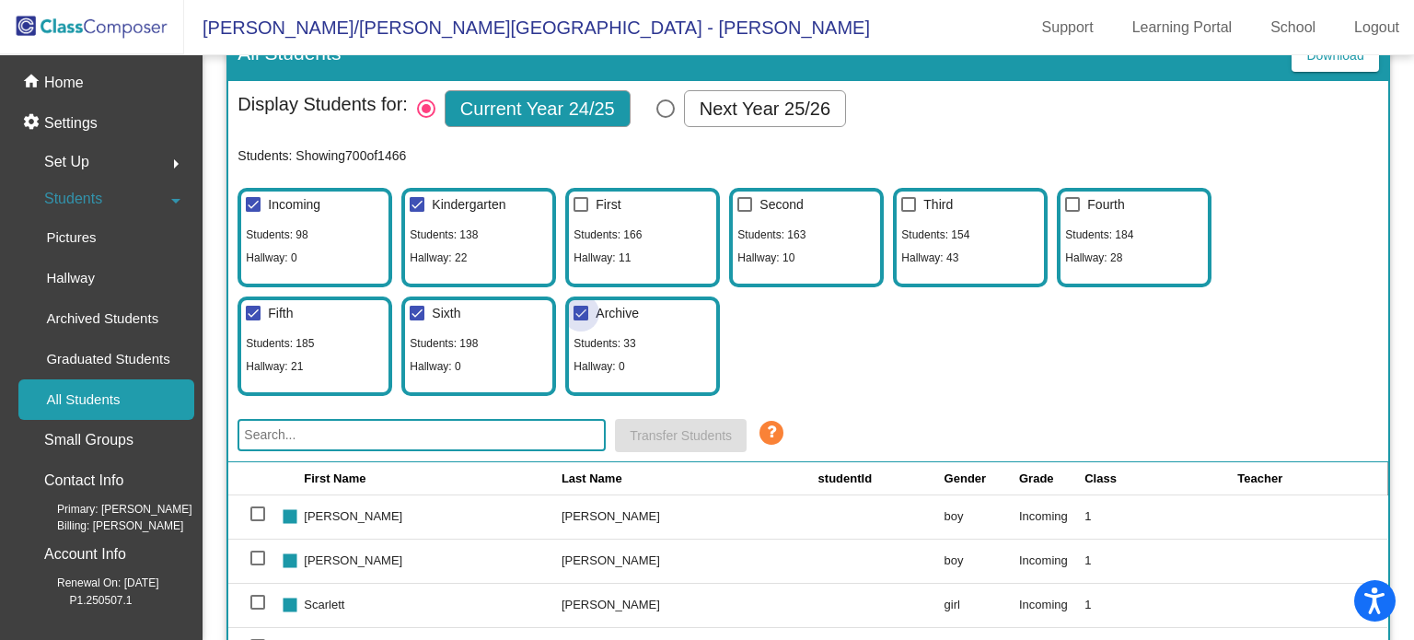
click at [581, 320] on input "Archive" at bounding box center [580, 320] width 1 height 1
checkbox input "false"
click at [419, 316] on div at bounding box center [417, 313] width 15 height 15
click at [417, 320] on input "Sixth" at bounding box center [416, 320] width 1 height 1
checkbox input "false"
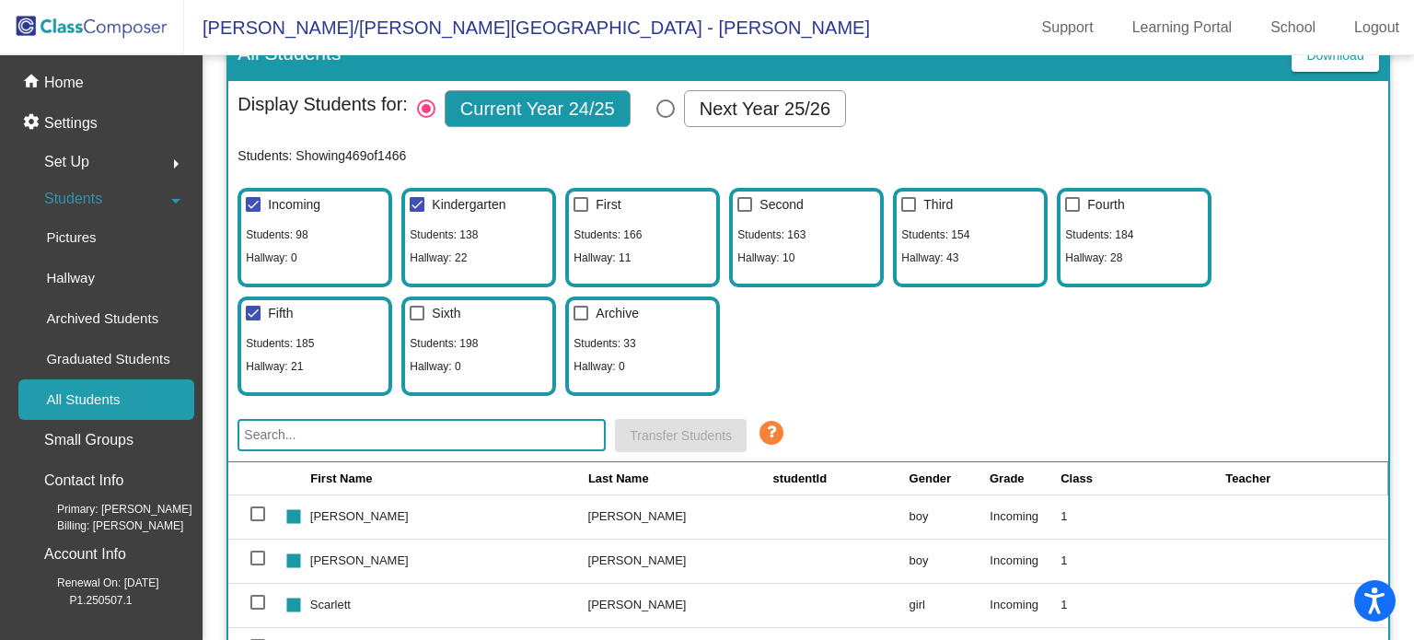
click at [250, 308] on div at bounding box center [253, 313] width 15 height 15
click at [252, 320] on input "Fifth" at bounding box center [252, 320] width 1 height 1
checkbox input "false"
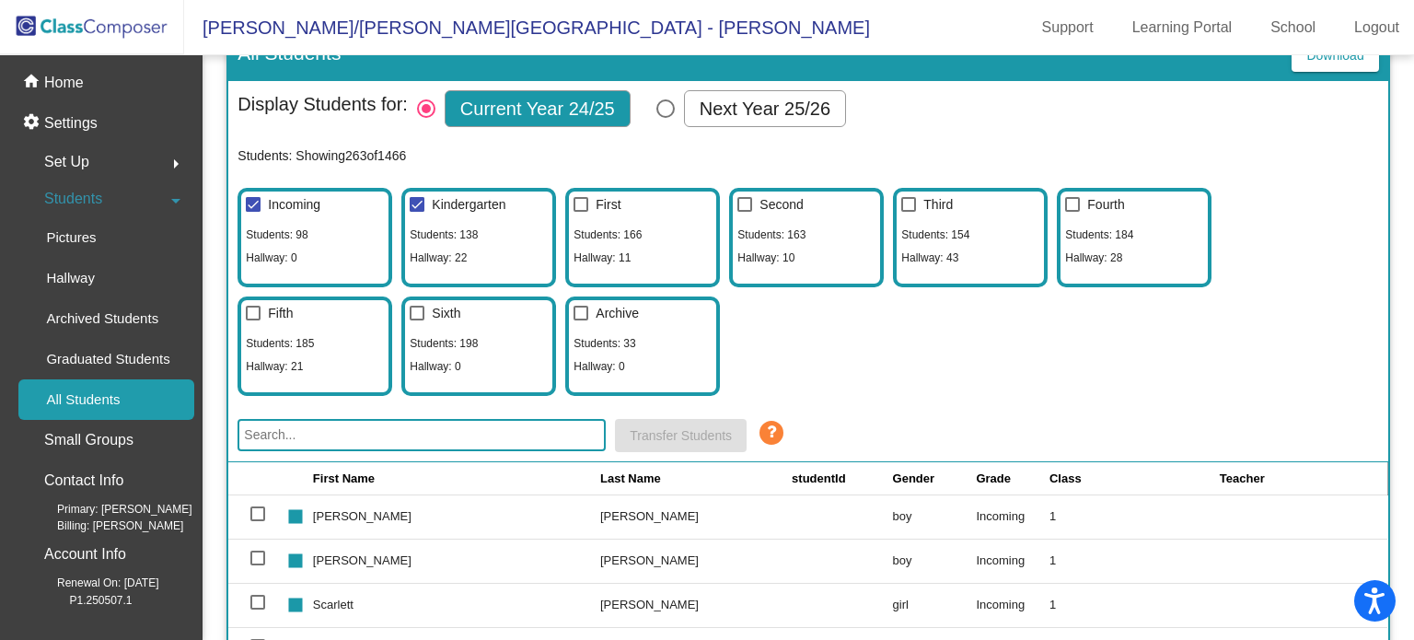
click at [256, 200] on div at bounding box center [253, 204] width 15 height 15
click at [253, 212] on input "Incoming" at bounding box center [252, 212] width 1 height 1
checkbox input "false"
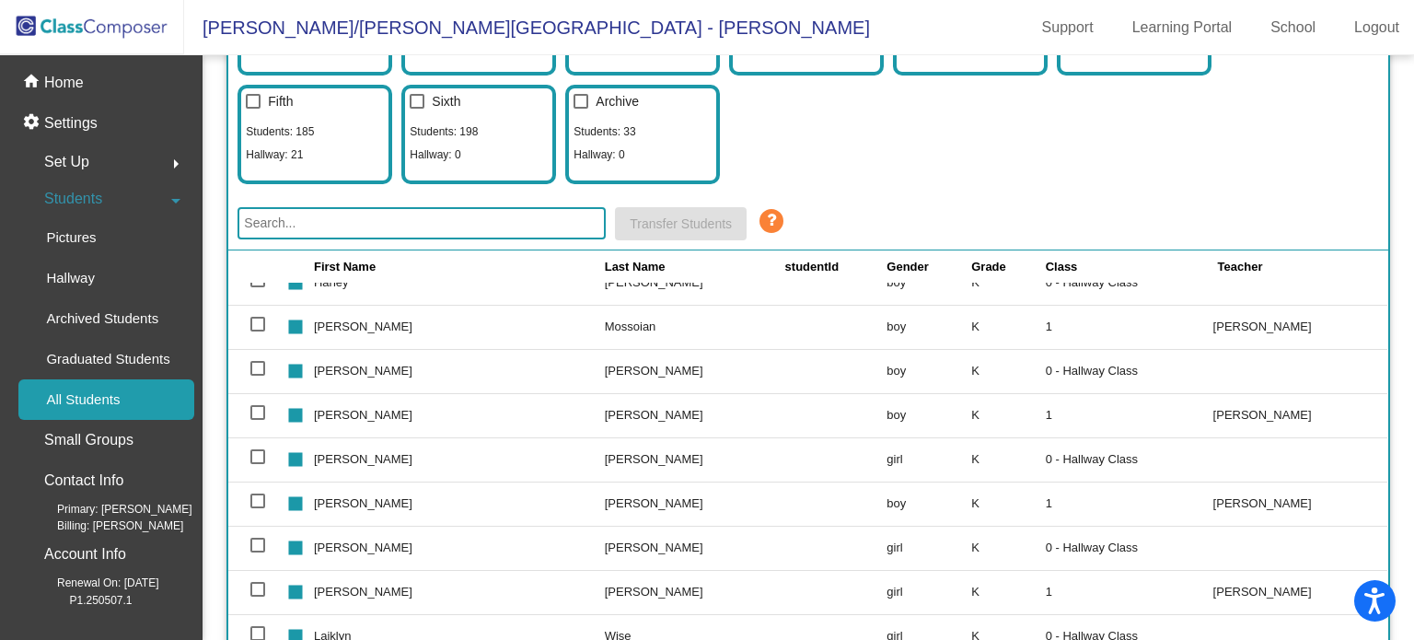
scroll to position [729, 0]
click at [257, 361] on div at bounding box center [257, 368] width 15 height 15
click at [257, 375] on input "select row 20" at bounding box center [257, 375] width 1 height 1
click at [727, 222] on span "Transfer Students" at bounding box center [680, 223] width 102 height 15
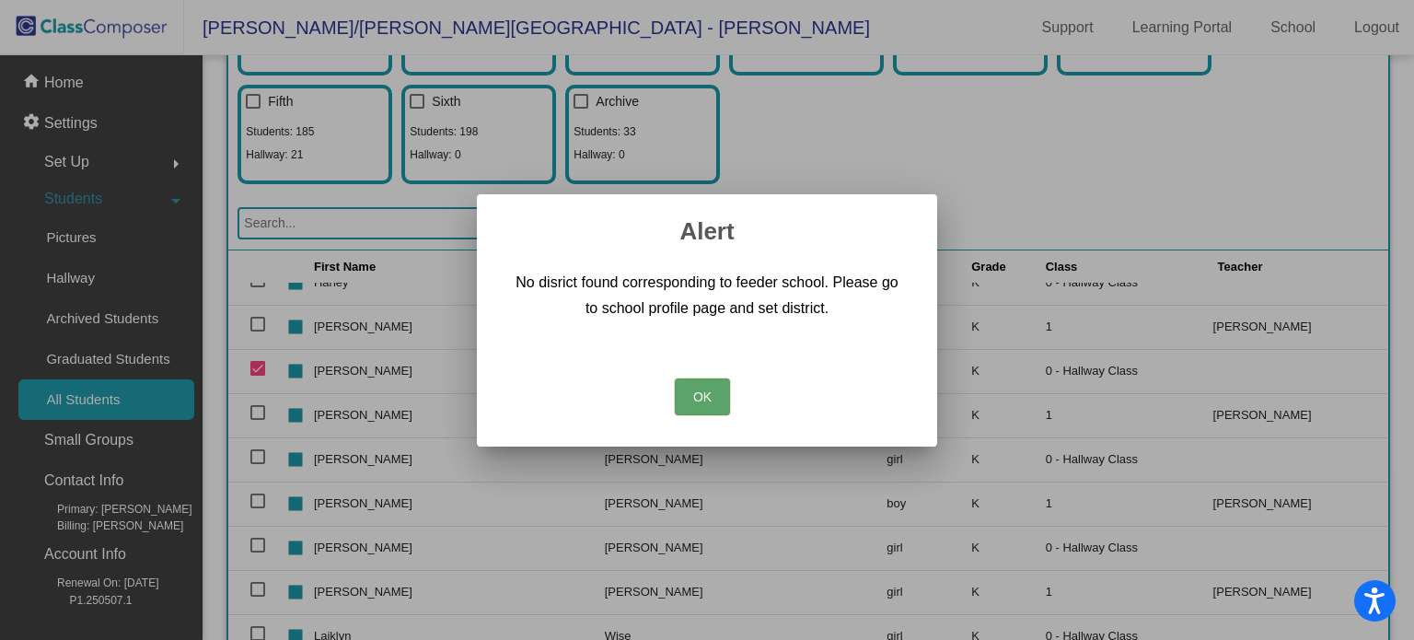
click at [710, 396] on button "OK" at bounding box center [702, 396] width 55 height 37
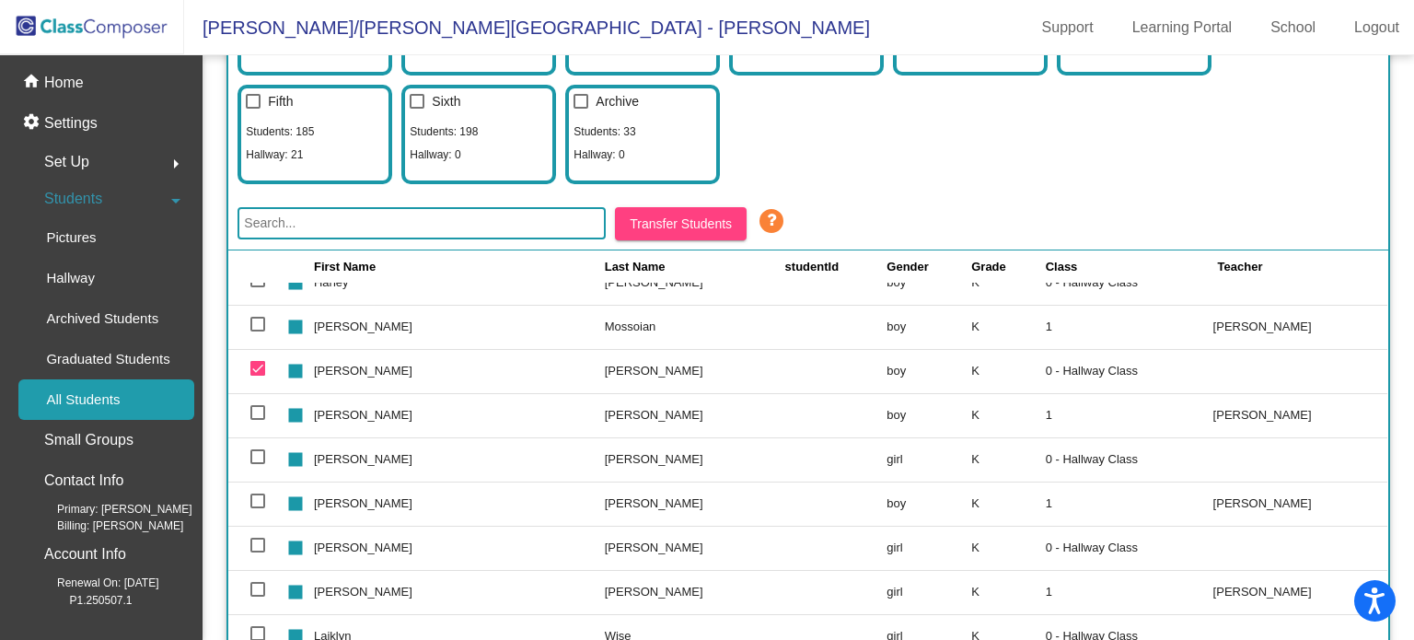
click at [263, 364] on div at bounding box center [257, 368] width 15 height 15
click at [258, 375] on input "deselect row 20" at bounding box center [257, 375] width 1 height 1
click at [253, 364] on div at bounding box center [257, 368] width 15 height 15
click at [257, 375] on input "select row 20" at bounding box center [257, 375] width 1 height 1
checkbox input "true"
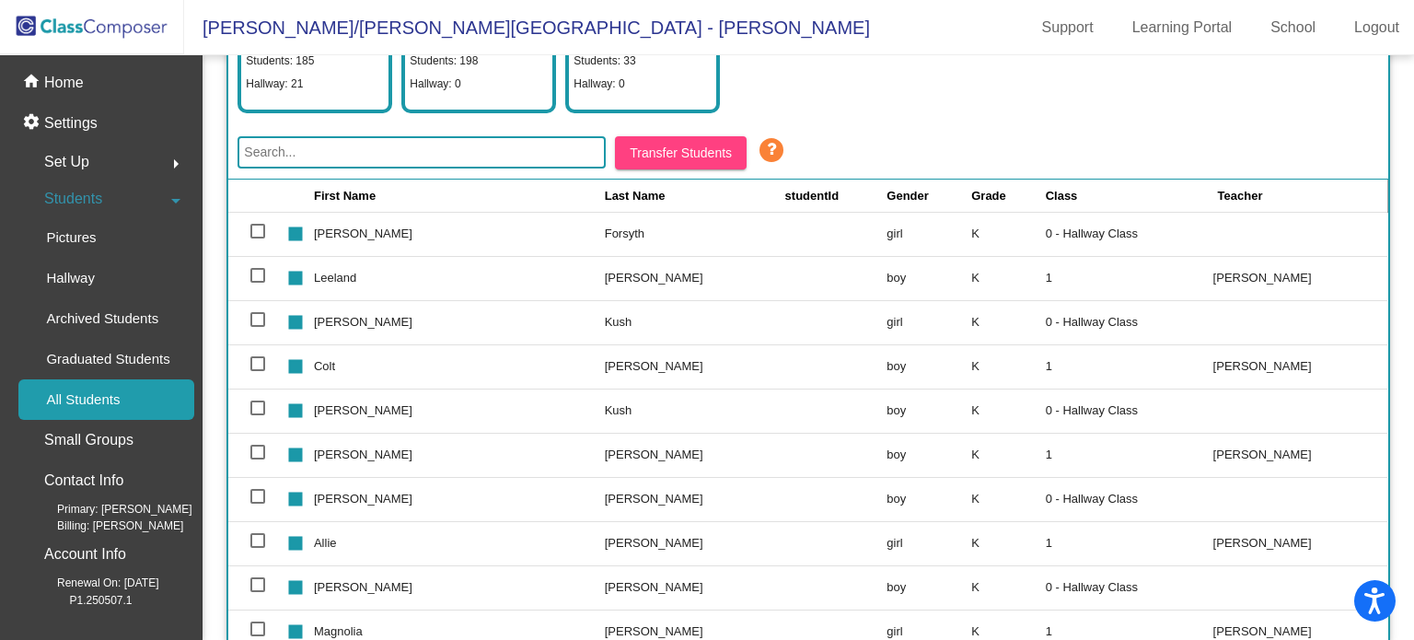
scroll to position [0, 0]
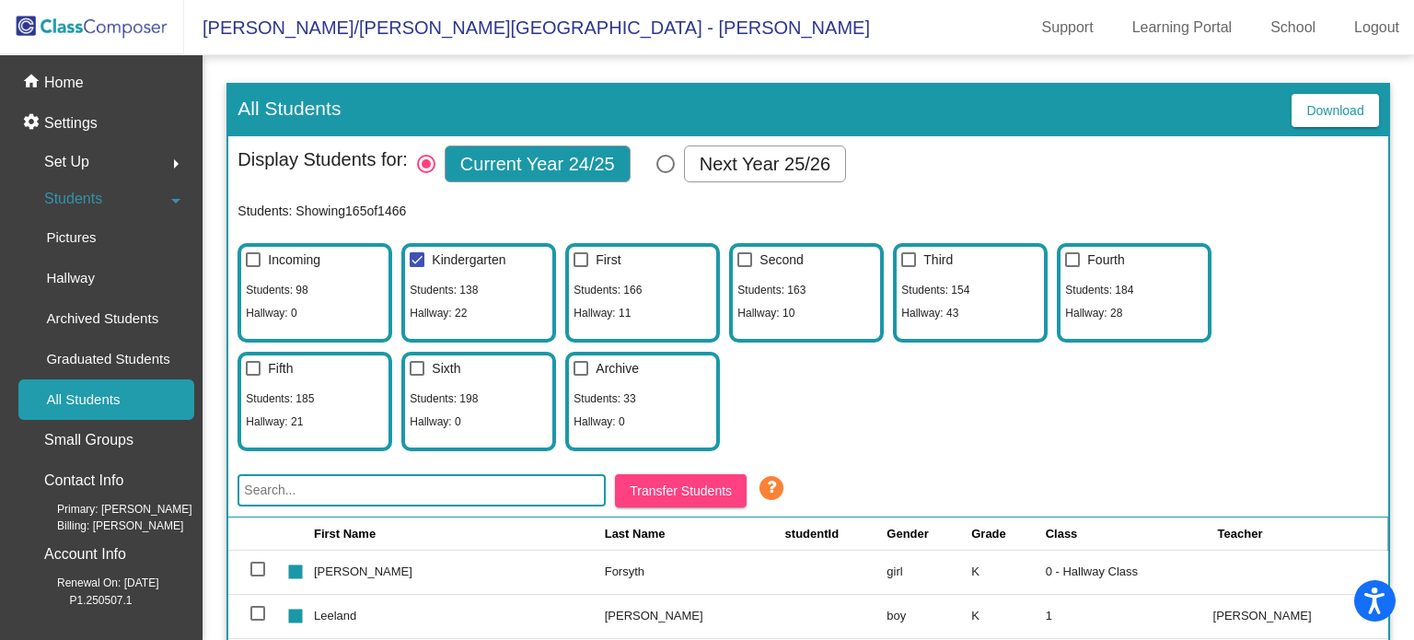
click at [672, 158] on div "Select Columns" at bounding box center [665, 164] width 18 height 18
click at [665, 173] on input "Next Year 25/26" at bounding box center [664, 173] width 1 height 1
radio input "true"
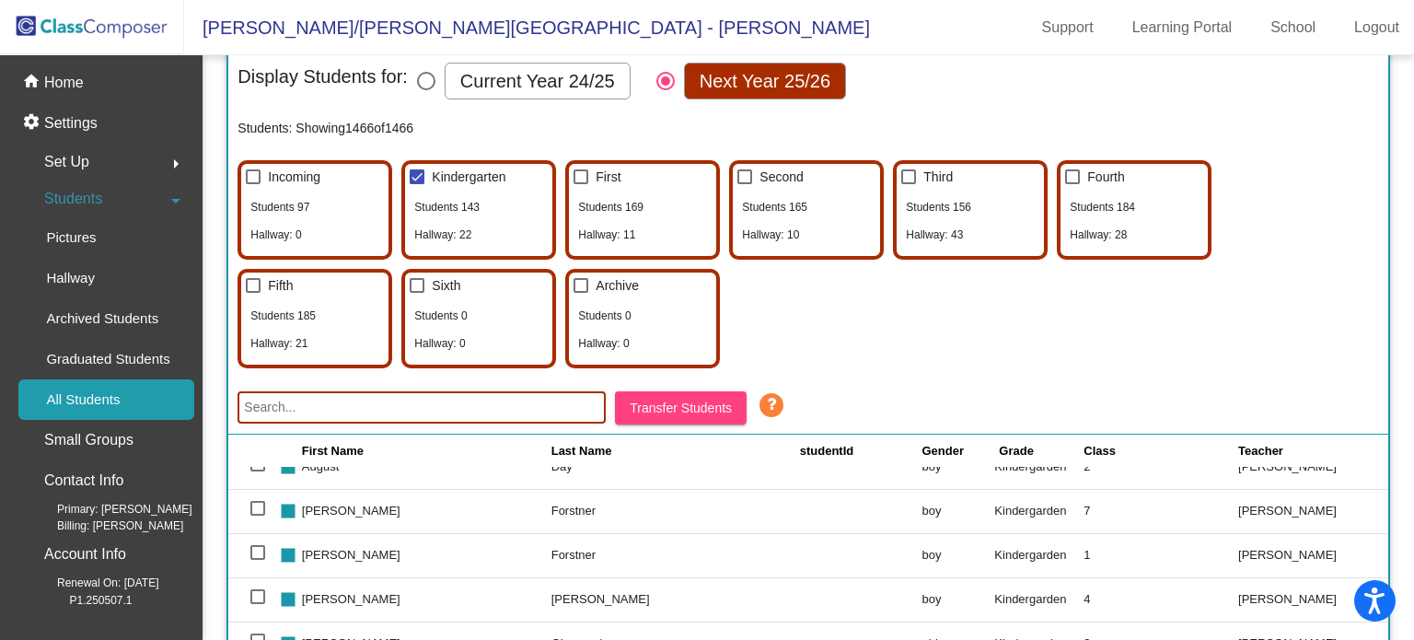
scroll to position [1832, 0]
click at [420, 174] on div at bounding box center [417, 176] width 15 height 15
click at [417, 184] on input "Kindergarten" at bounding box center [416, 184] width 1 height 1
checkbox input "false"
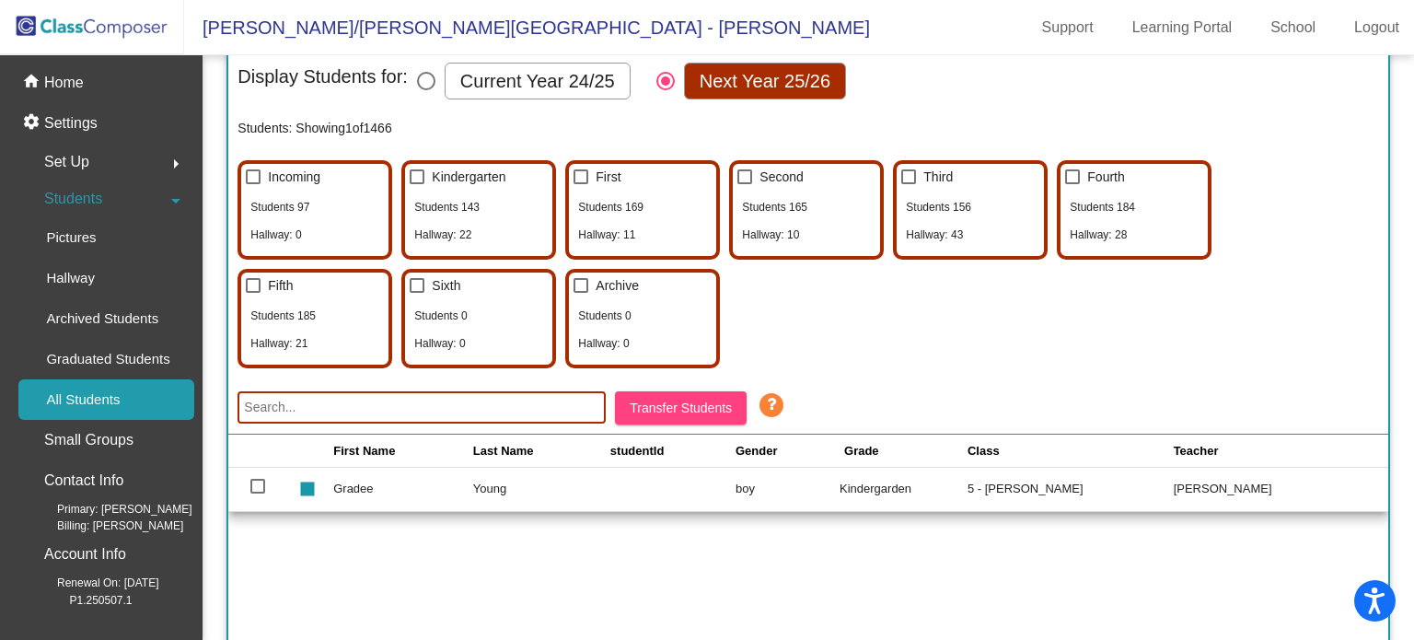
scroll to position [0, 0]
click at [587, 175] on div at bounding box center [580, 176] width 15 height 15
click at [581, 184] on input "First" at bounding box center [580, 184] width 1 height 1
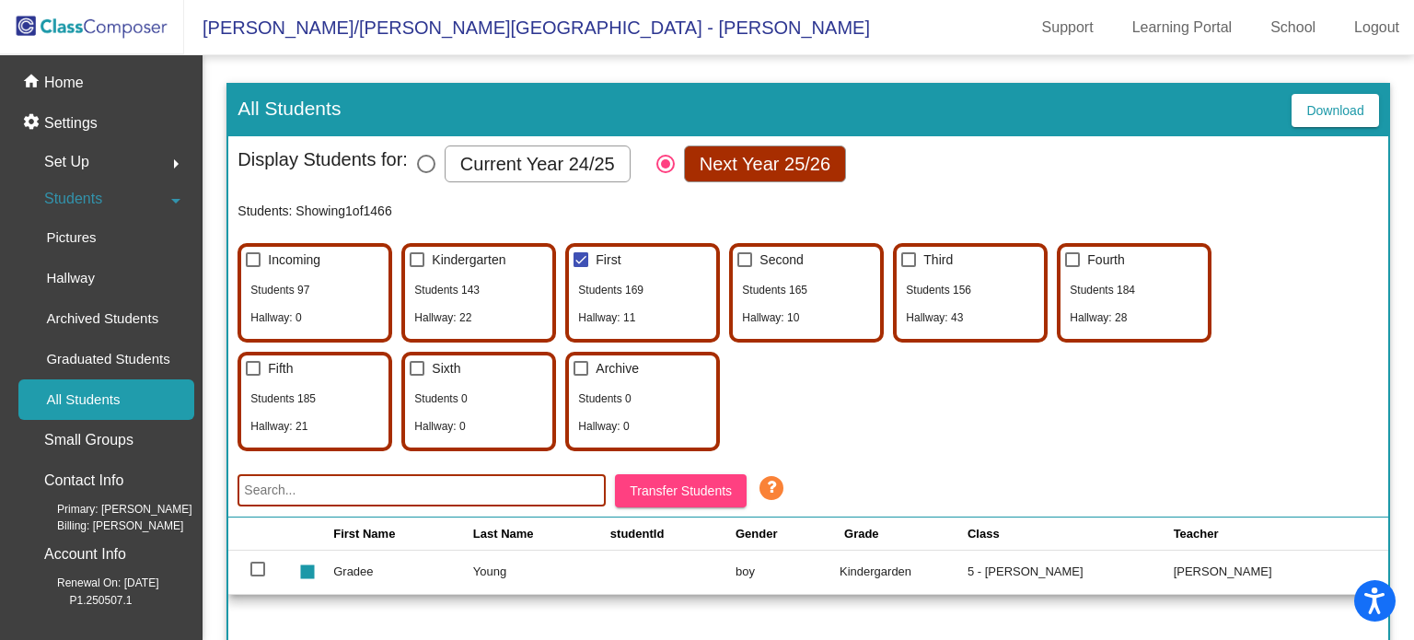
click at [587, 259] on div at bounding box center [580, 259] width 15 height 15
click at [581, 267] on input "First" at bounding box center [580, 267] width 1 height 1
click at [587, 259] on div at bounding box center [580, 259] width 15 height 15
click at [581, 267] on input "First" at bounding box center [580, 267] width 1 height 1
checkbox input "true"
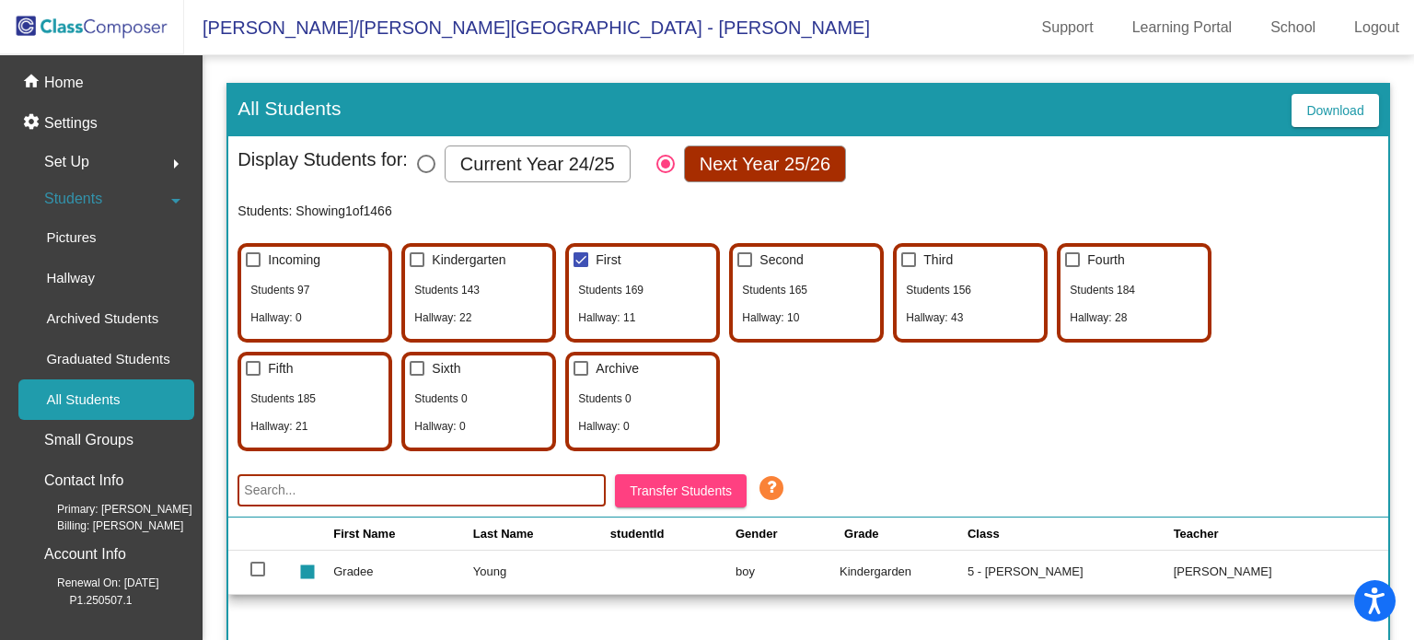
click at [910, 193] on div "Students: Showing 1 of 1466 Incoming Students 97 Hallway: 0 Kindergarten Studen…" at bounding box center [807, 319] width 1140 height 263
click at [860, 384] on div "Incoming Students 97 Hallway: 0 Kindergarten Students 143 Hallway: 22 First Stu…" at bounding box center [807, 342] width 1140 height 217
click at [120, 98] on div "home Home" at bounding box center [100, 83] width 187 height 40
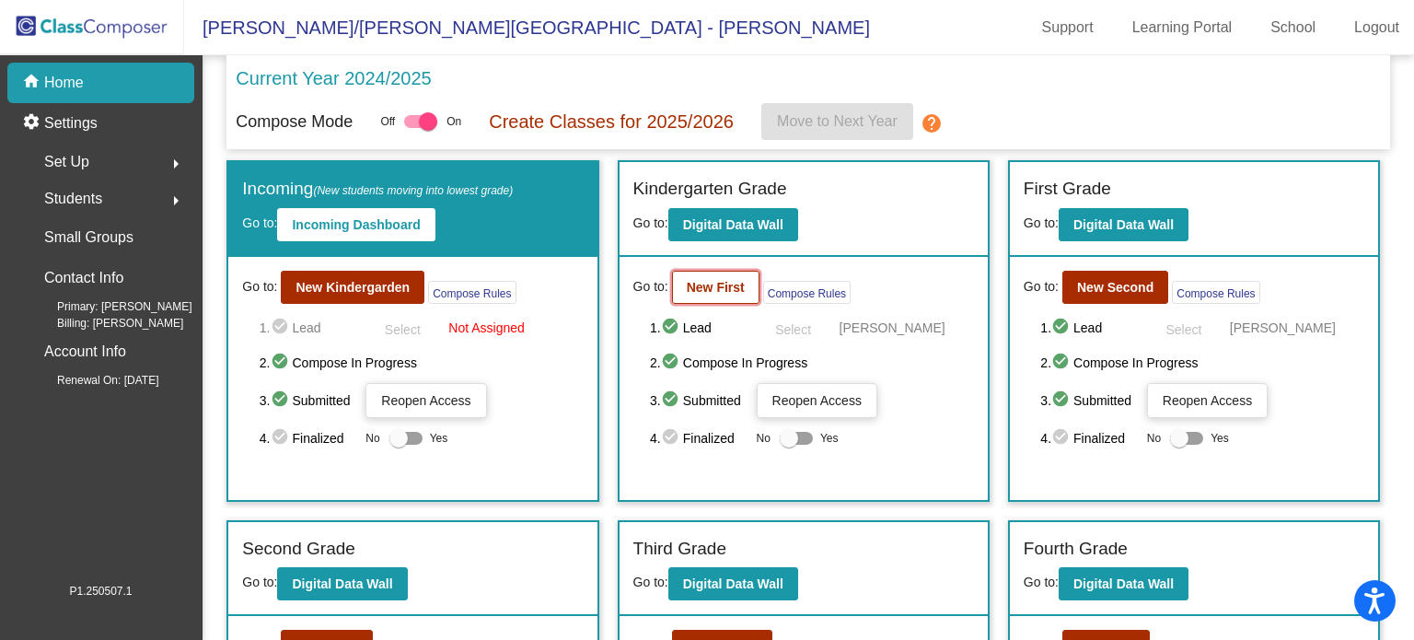
click at [725, 292] on b "New First" at bounding box center [716, 287] width 58 height 15
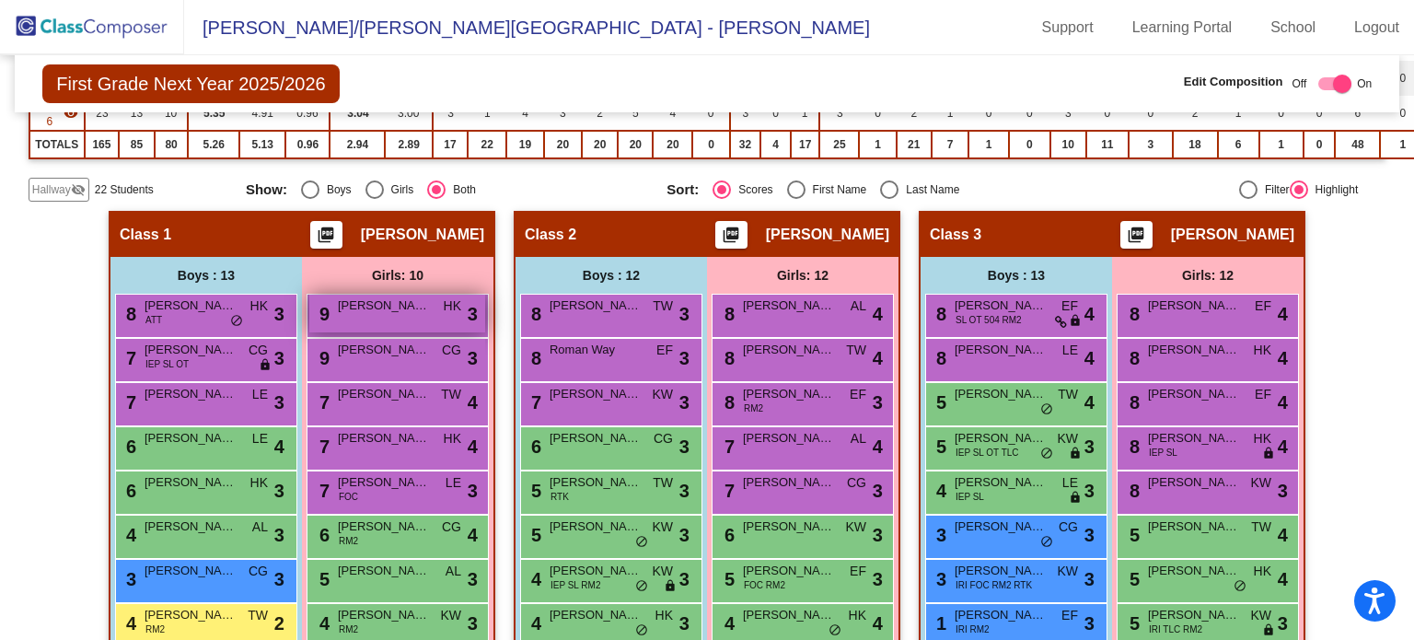
scroll to position [382, 0]
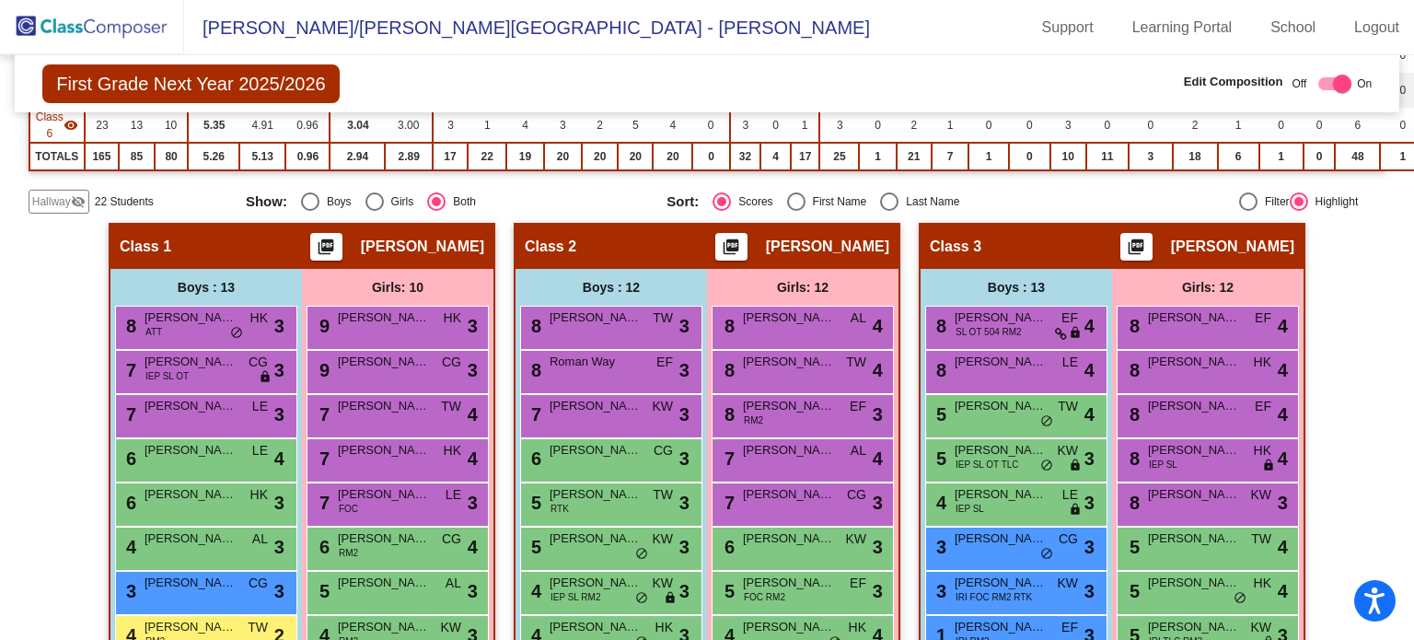
click at [59, 193] on span "Hallway" at bounding box center [51, 201] width 39 height 17
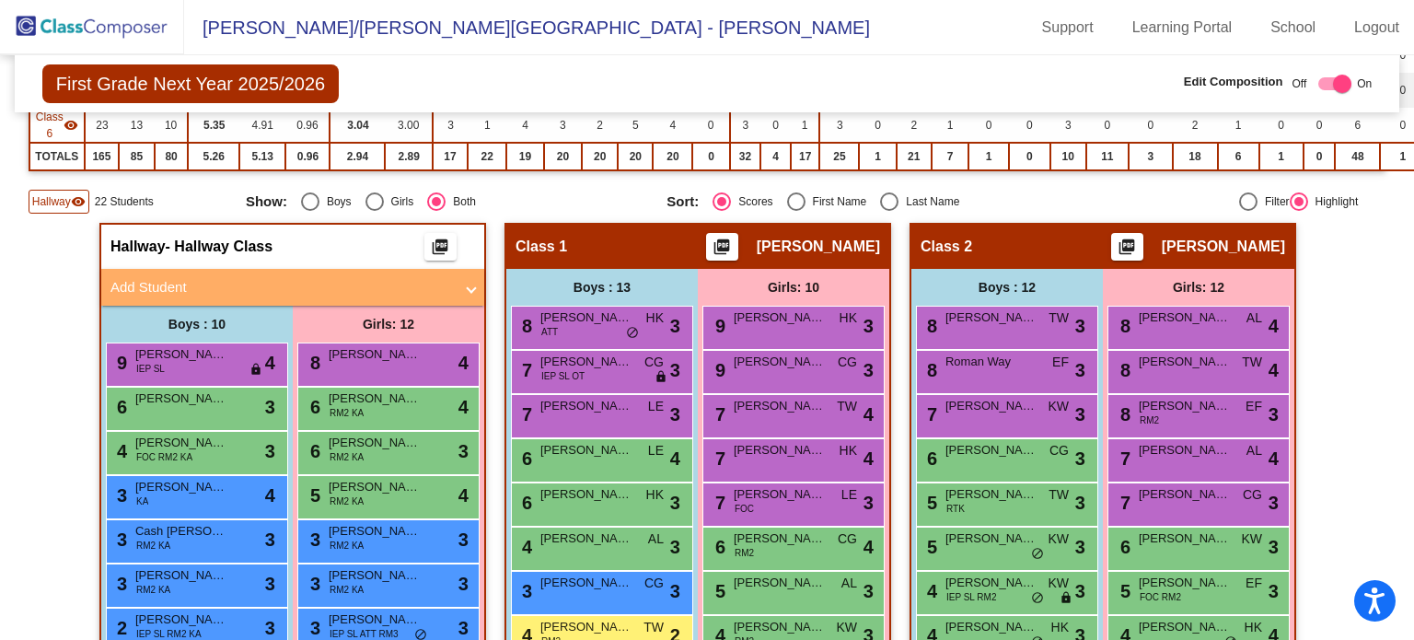
scroll to position [592, 0]
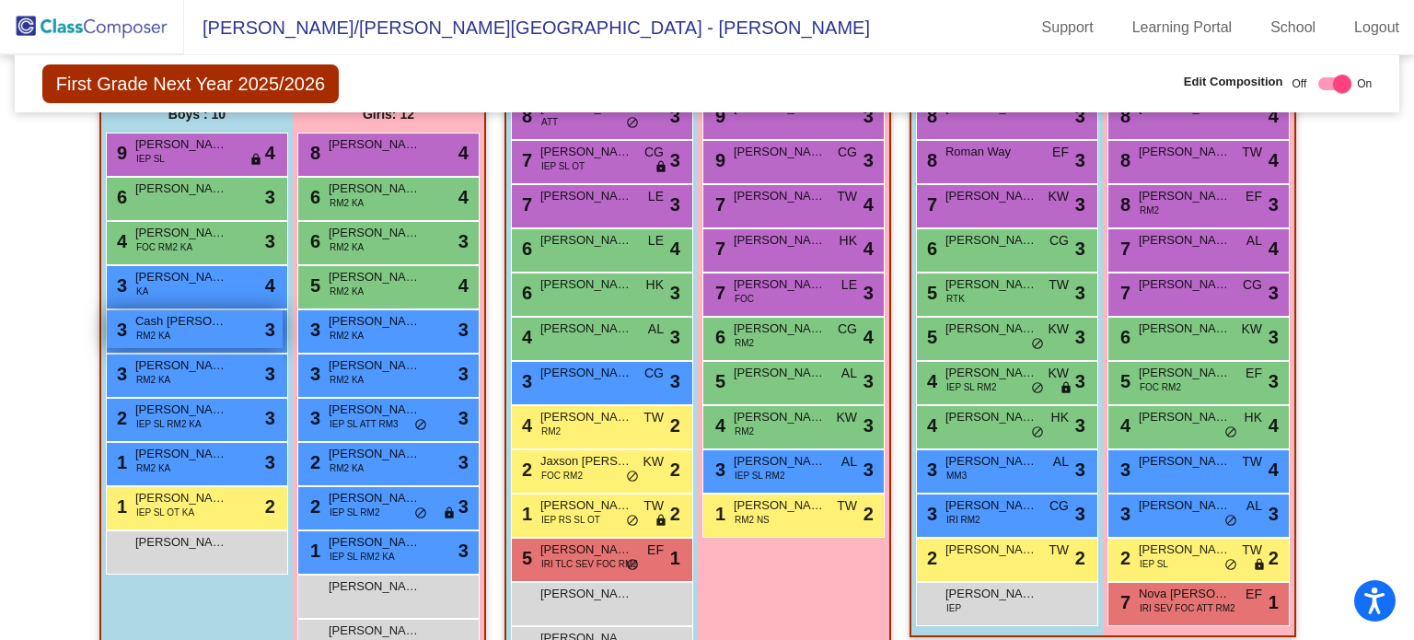
click at [237, 328] on div "3 Cash Sexton RM2 KA lock do_not_disturb_alt 3" at bounding box center [195, 329] width 176 height 38
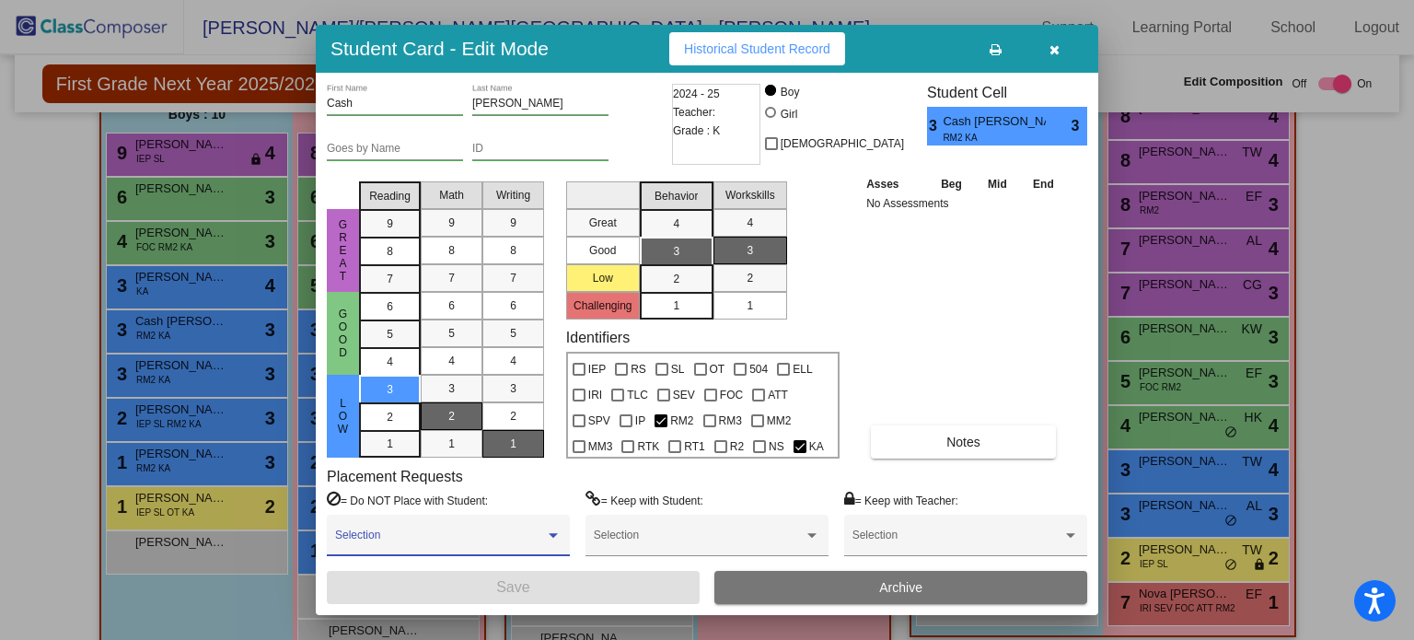
click at [529, 536] on span at bounding box center [440, 541] width 210 height 13
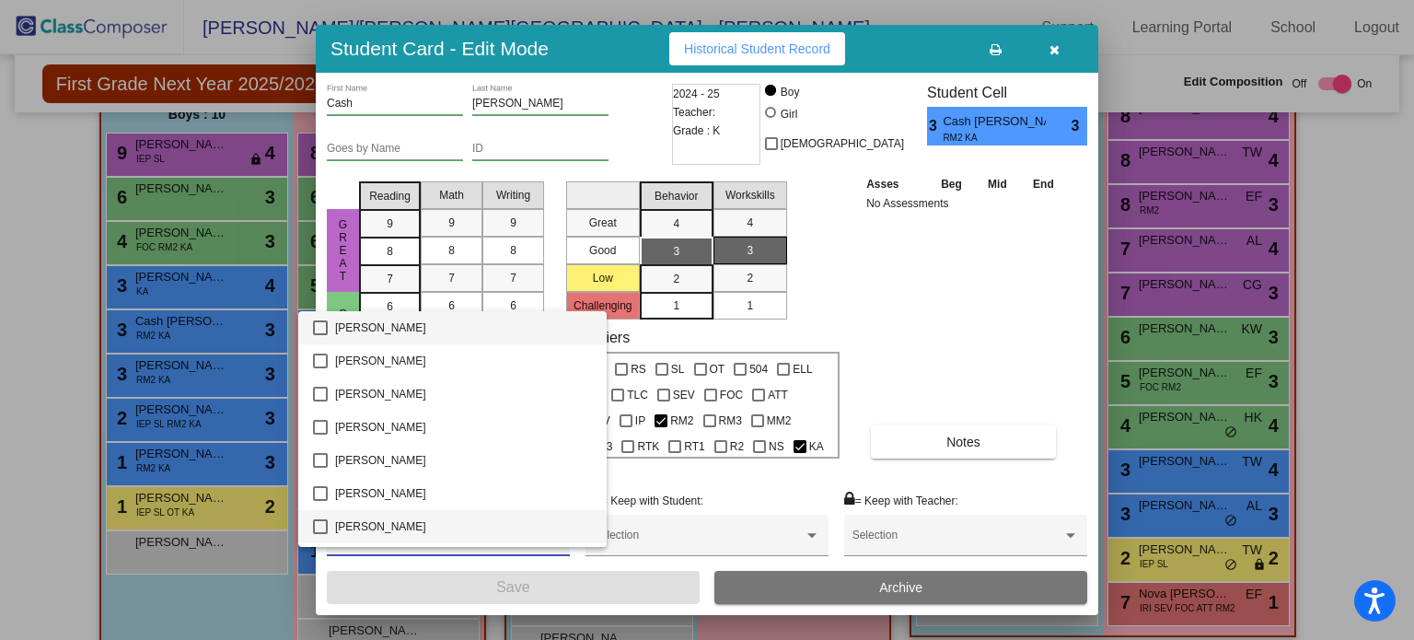
click at [529, 536] on span "Amaya Cervera" at bounding box center [463, 526] width 257 height 33
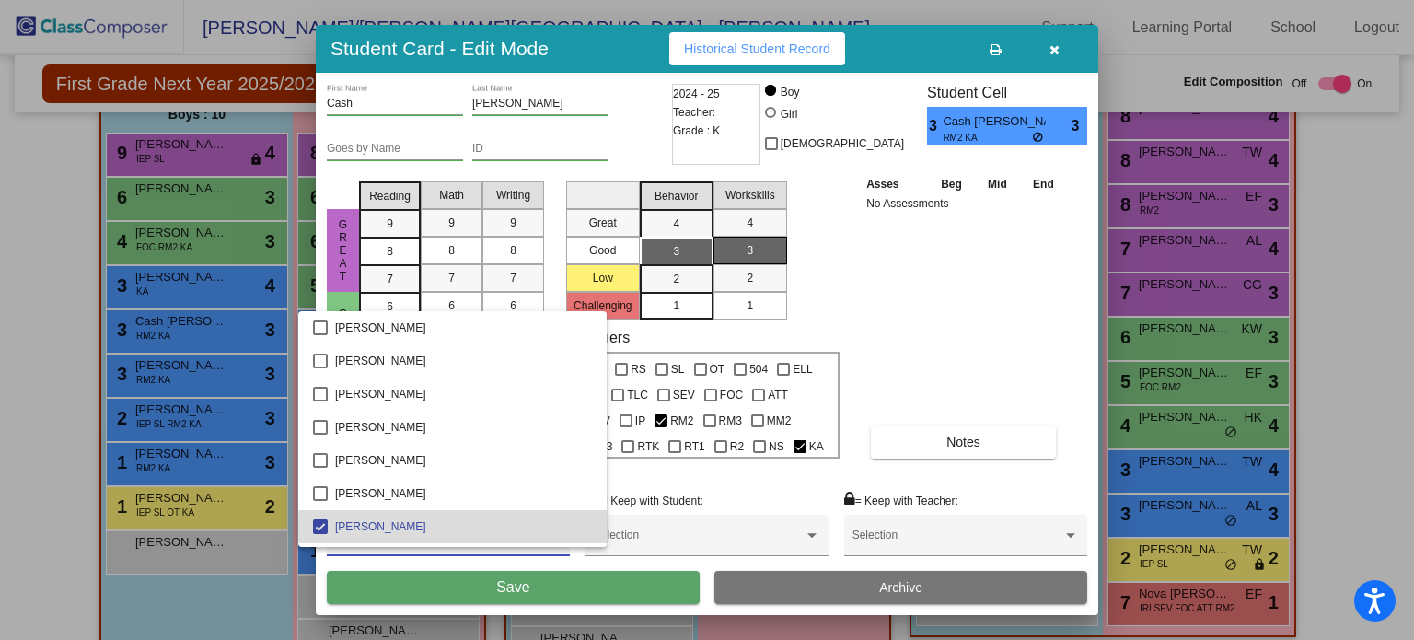
click at [529, 536] on span "Amaya Cervera" at bounding box center [463, 526] width 257 height 33
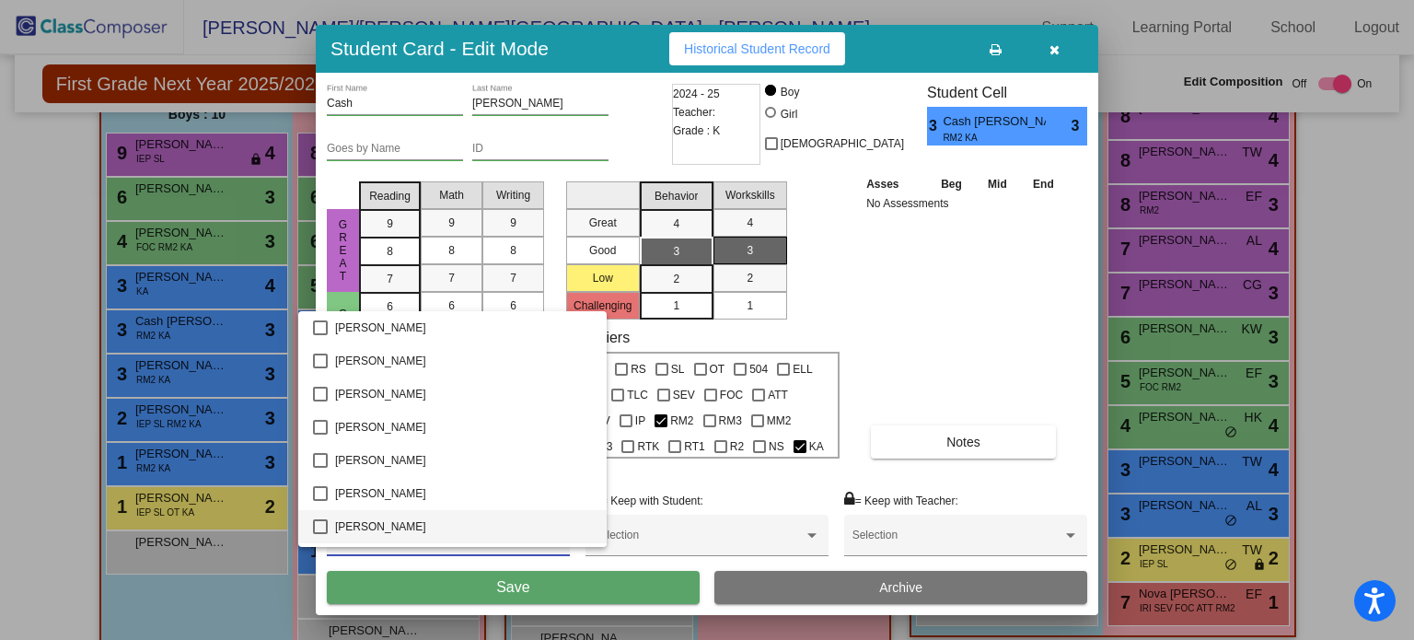
click at [679, 528] on div at bounding box center [707, 320] width 1414 height 640
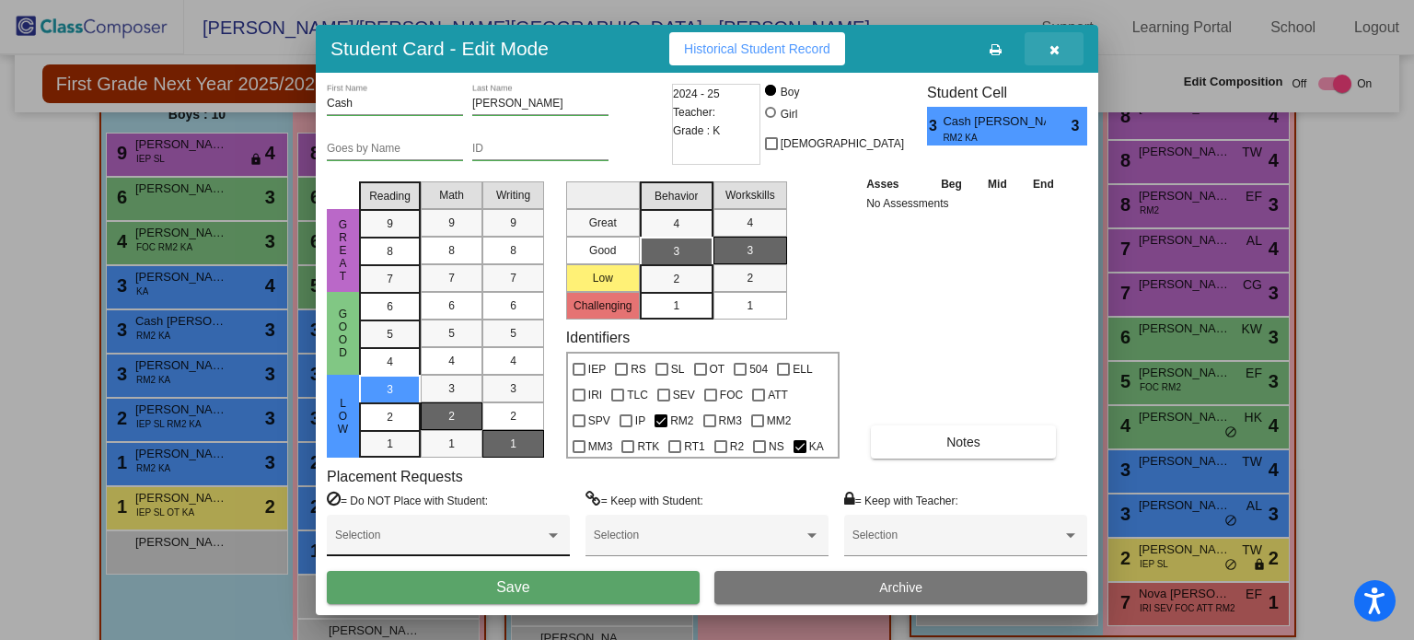
click at [1053, 51] on icon "button" at bounding box center [1054, 49] width 10 height 13
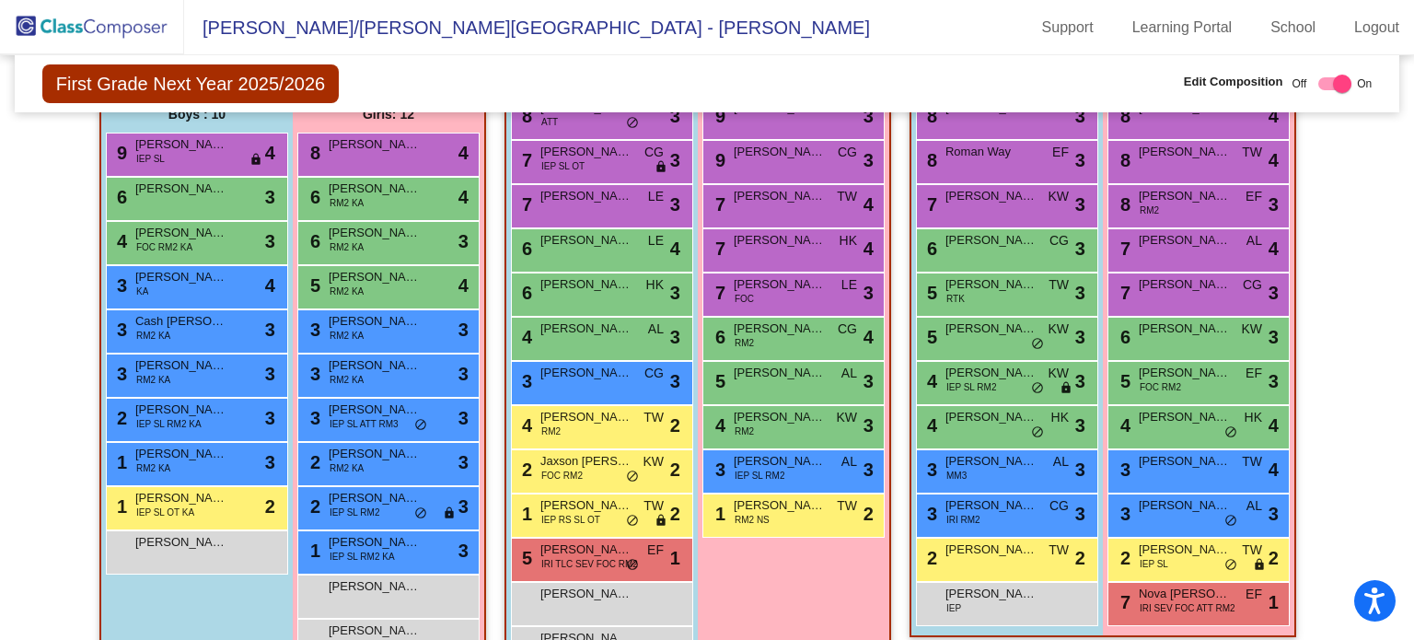
click at [94, 28] on img at bounding box center [92, 27] width 184 height 54
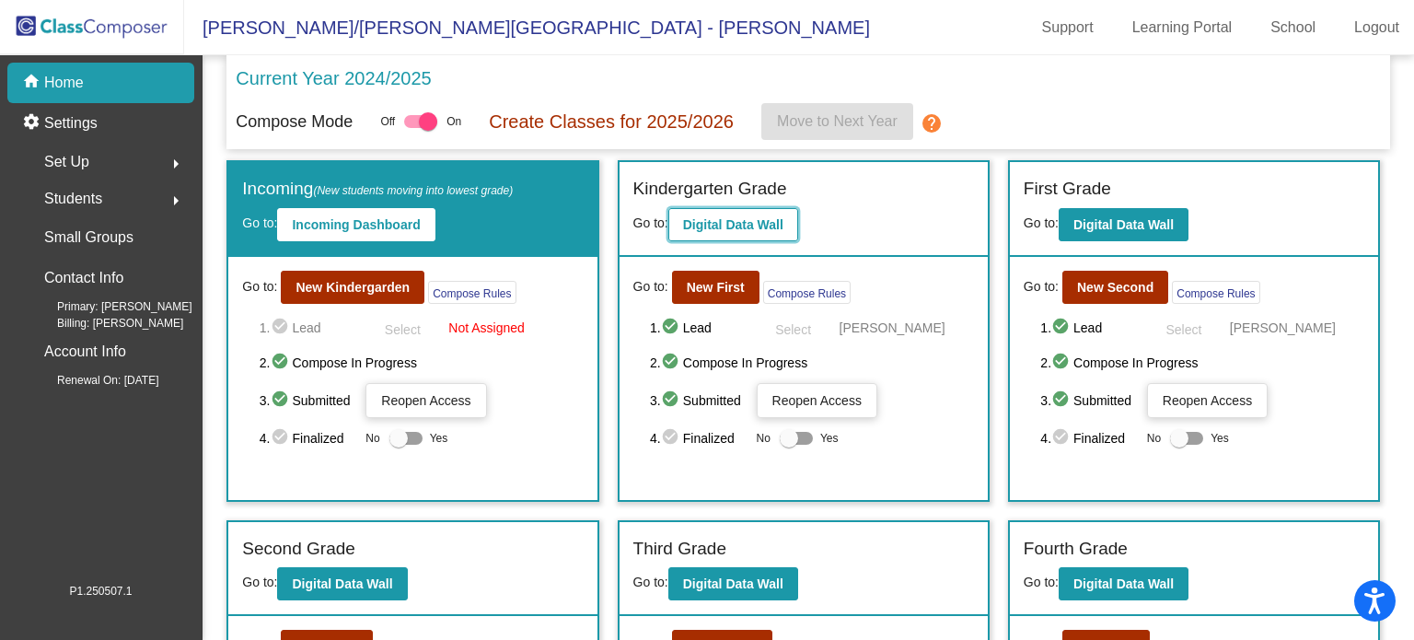
click at [700, 227] on b "Digital Data Wall" at bounding box center [733, 224] width 100 height 15
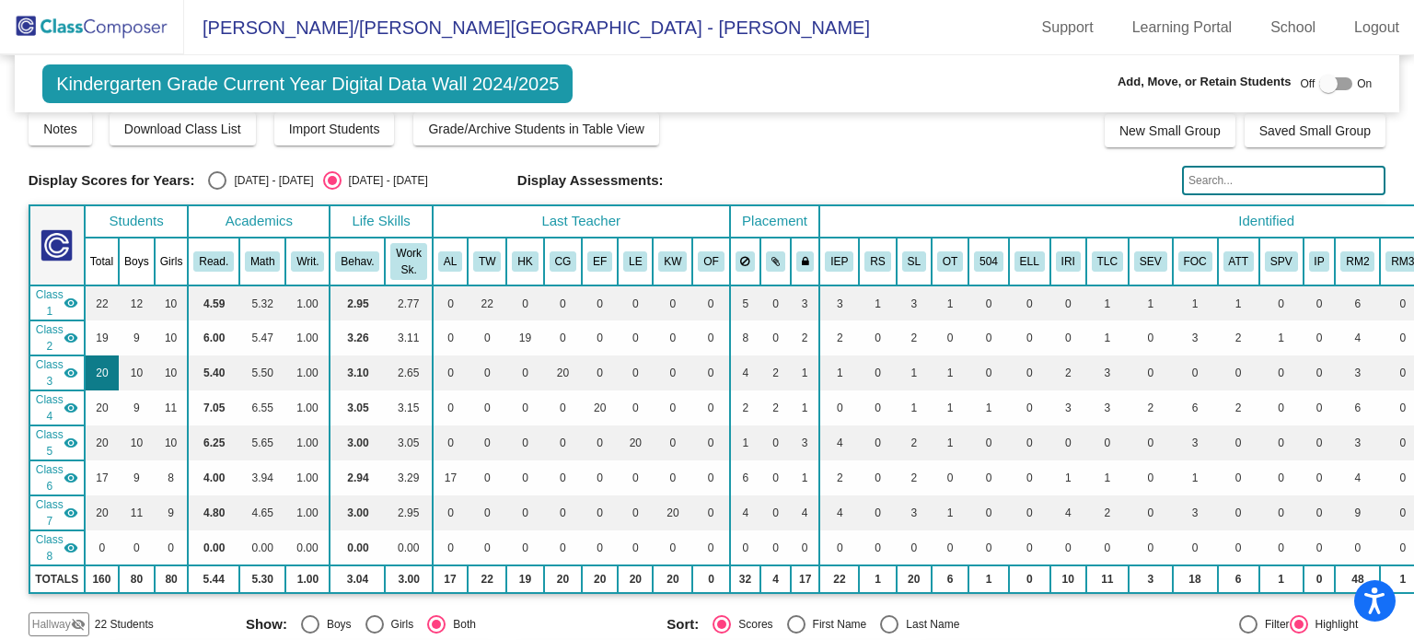
scroll to position [35, 0]
click at [71, 615] on mat-icon "visibility_off" at bounding box center [78, 622] width 15 height 15
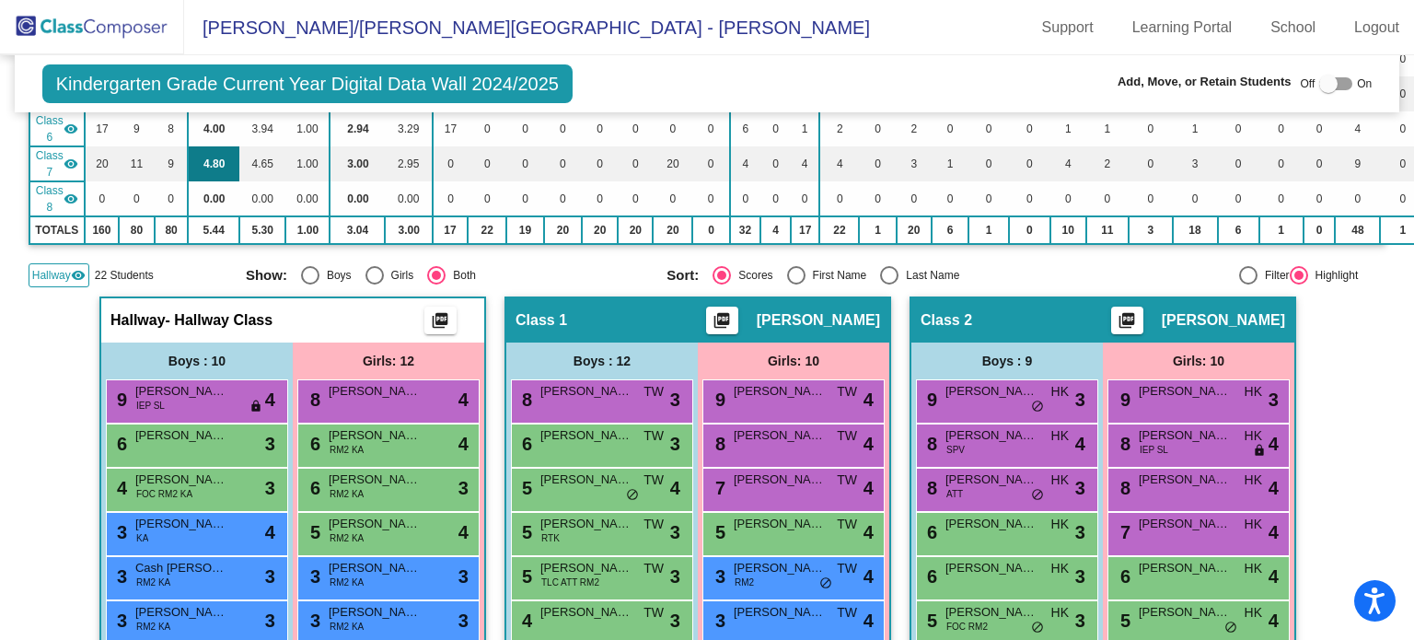
scroll to position [383, 0]
click at [1322, 87] on div at bounding box center [1328, 84] width 18 height 18
checkbox input "true"
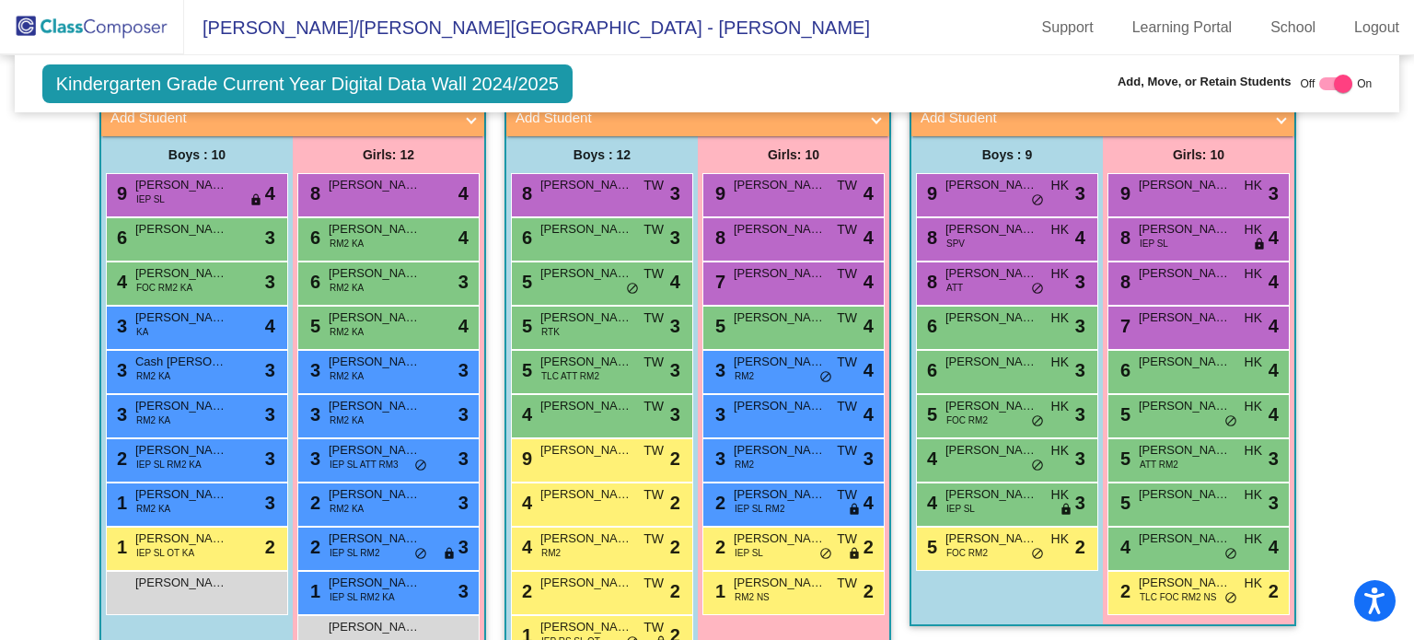
scroll to position [623, 0]
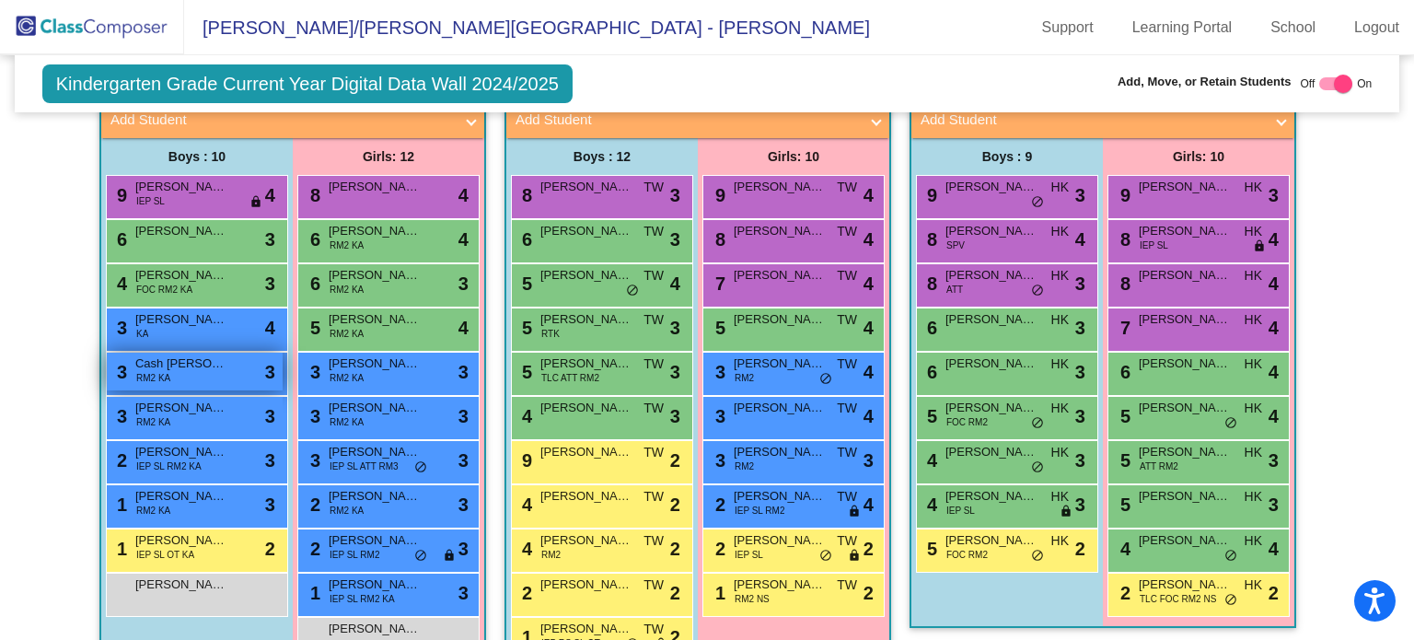
click at [229, 353] on div "3 Cash Sexton RM2 KA lock do_not_disturb_alt 3" at bounding box center [195, 371] width 176 height 38
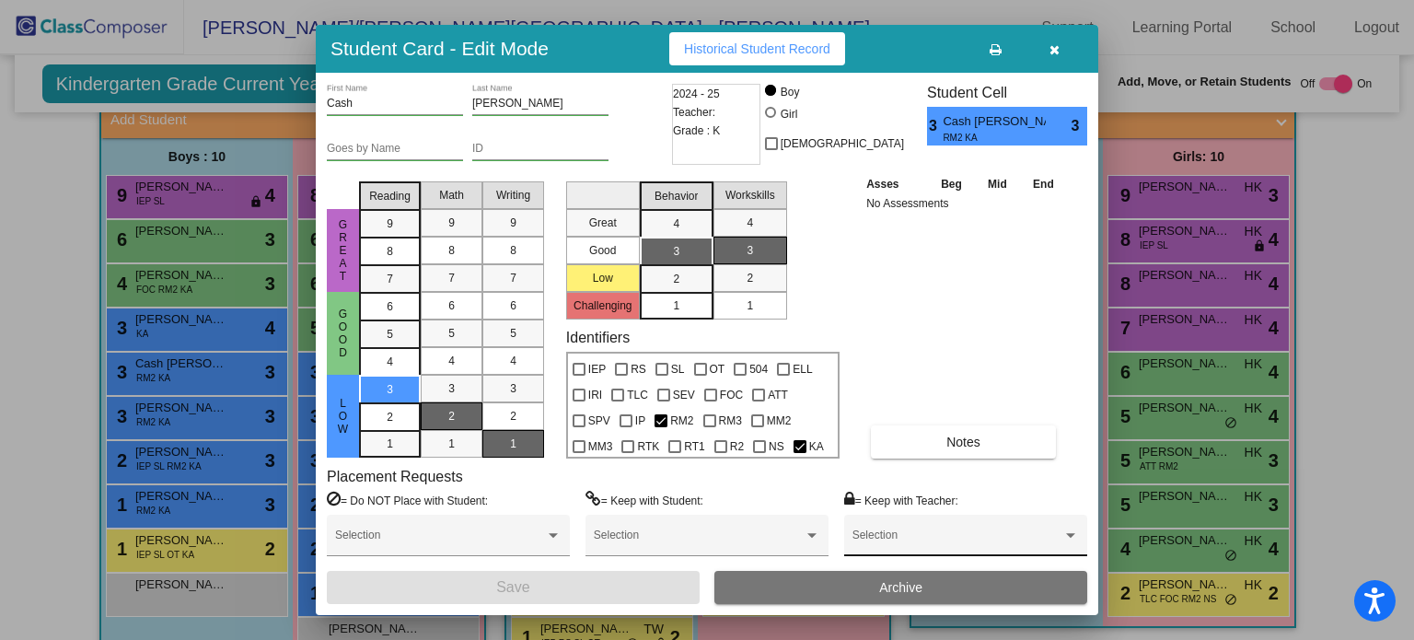
click at [946, 530] on div "Selection" at bounding box center [965, 539] width 226 height 33
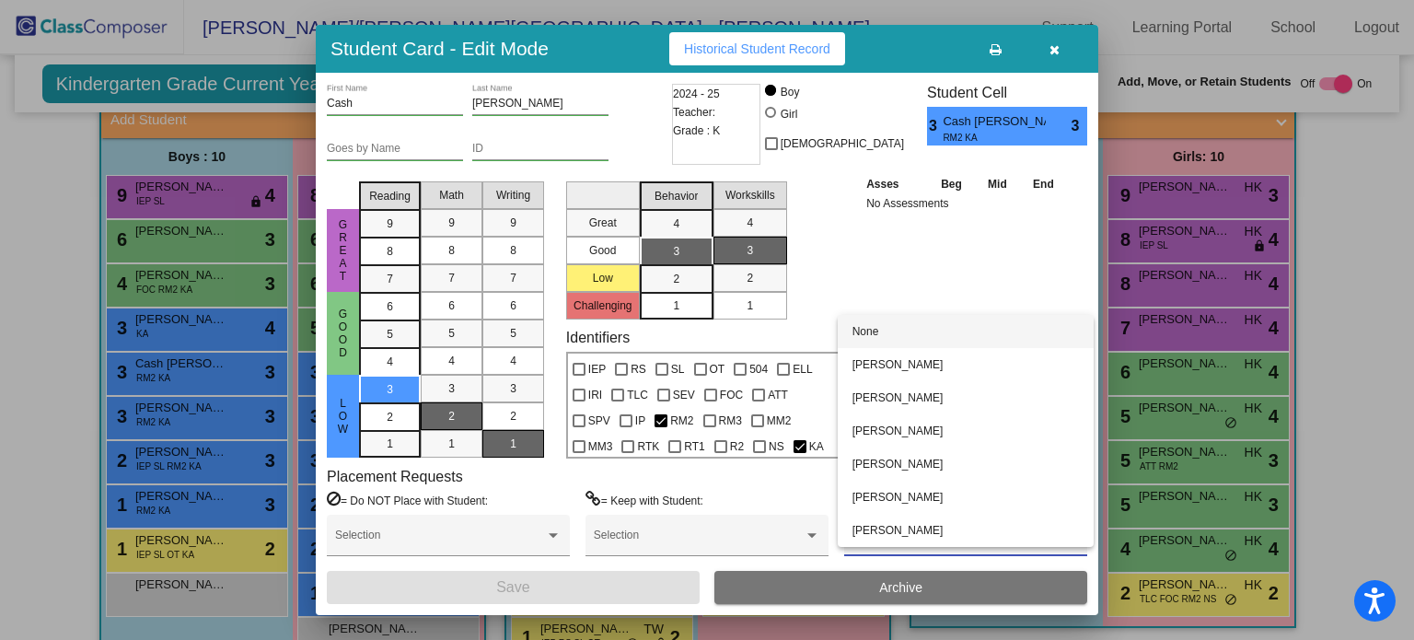
click at [940, 268] on div at bounding box center [707, 320] width 1414 height 640
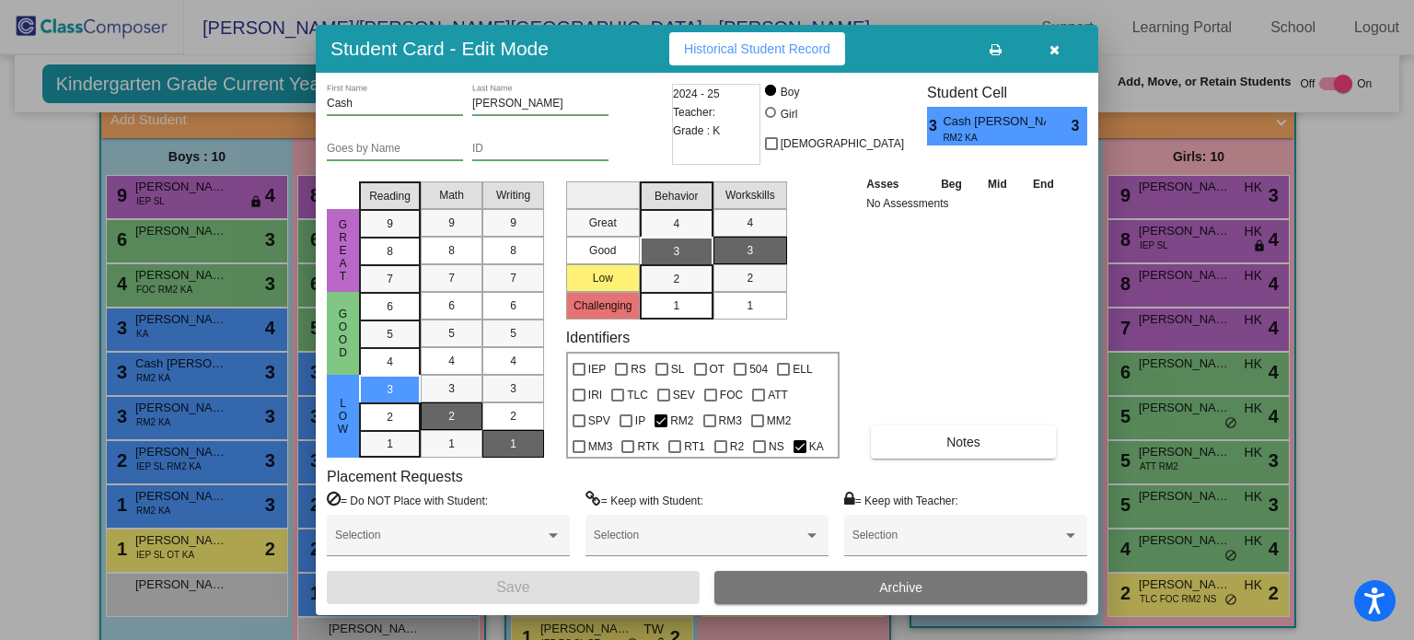
click at [1055, 54] on icon "button" at bounding box center [1054, 49] width 10 height 13
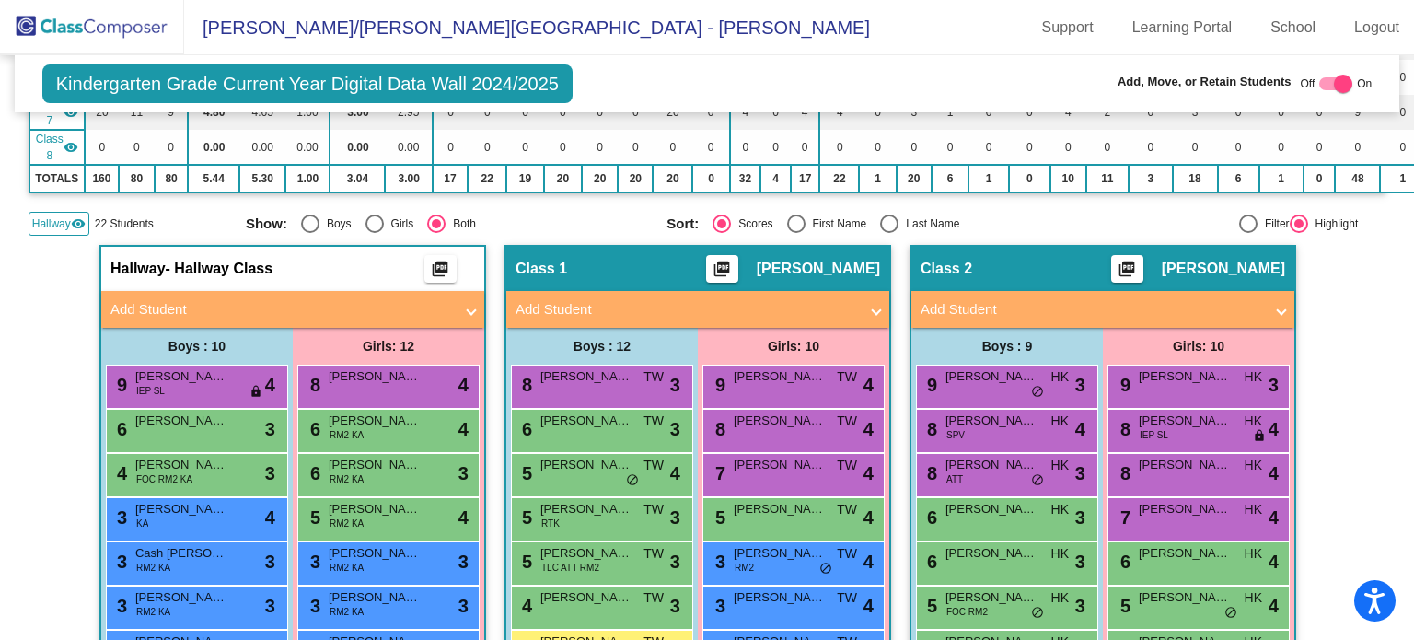
scroll to position [423, 0]
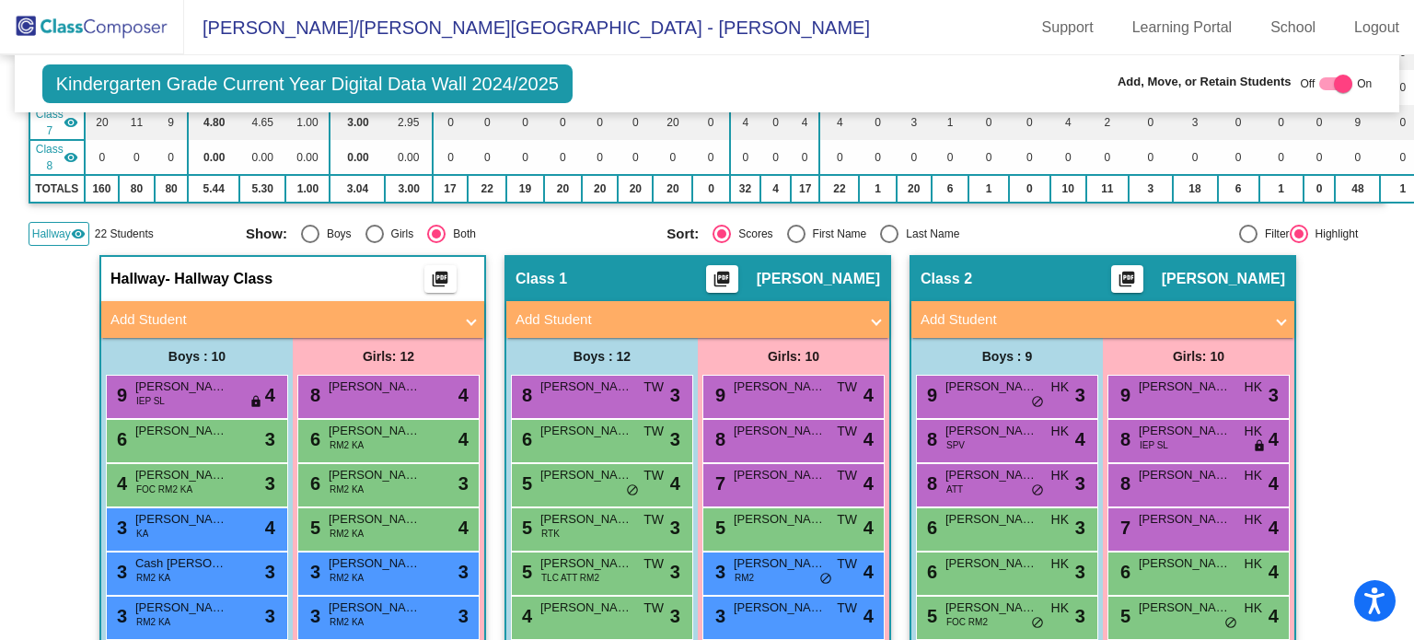
click at [81, 232] on mat-icon "visibility" at bounding box center [78, 233] width 15 height 15
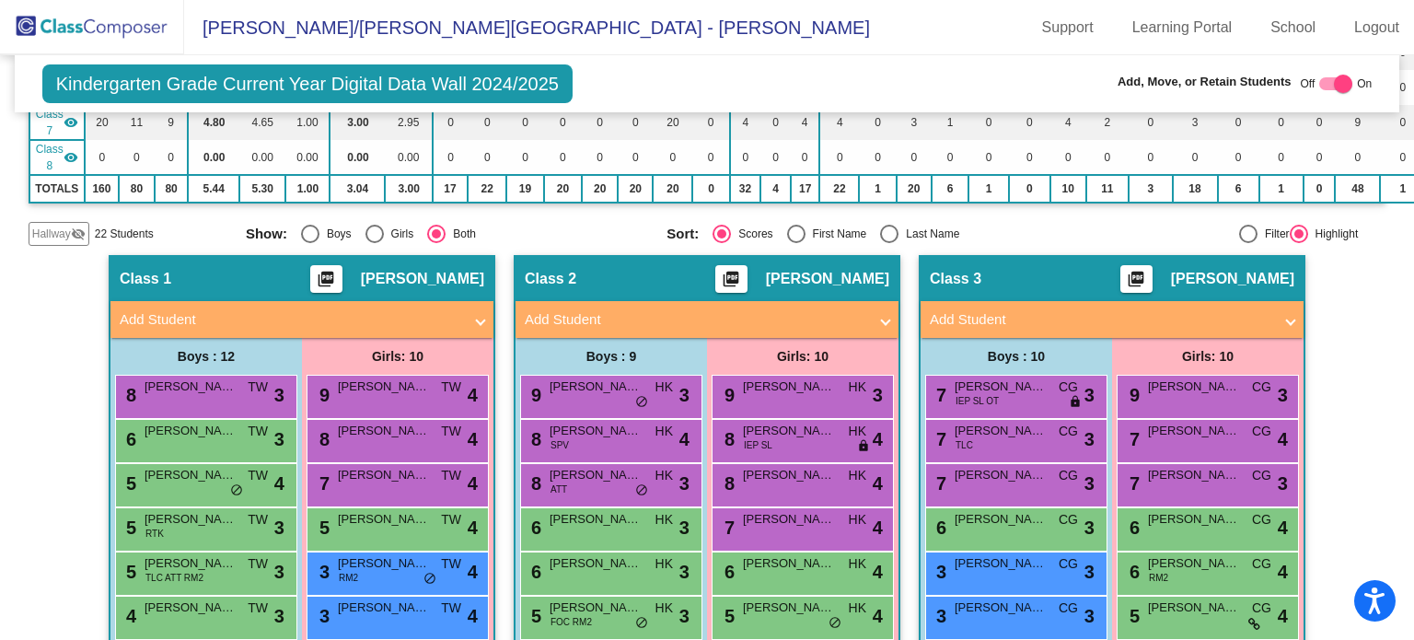
click at [81, 232] on mat-icon "visibility_off" at bounding box center [78, 233] width 15 height 15
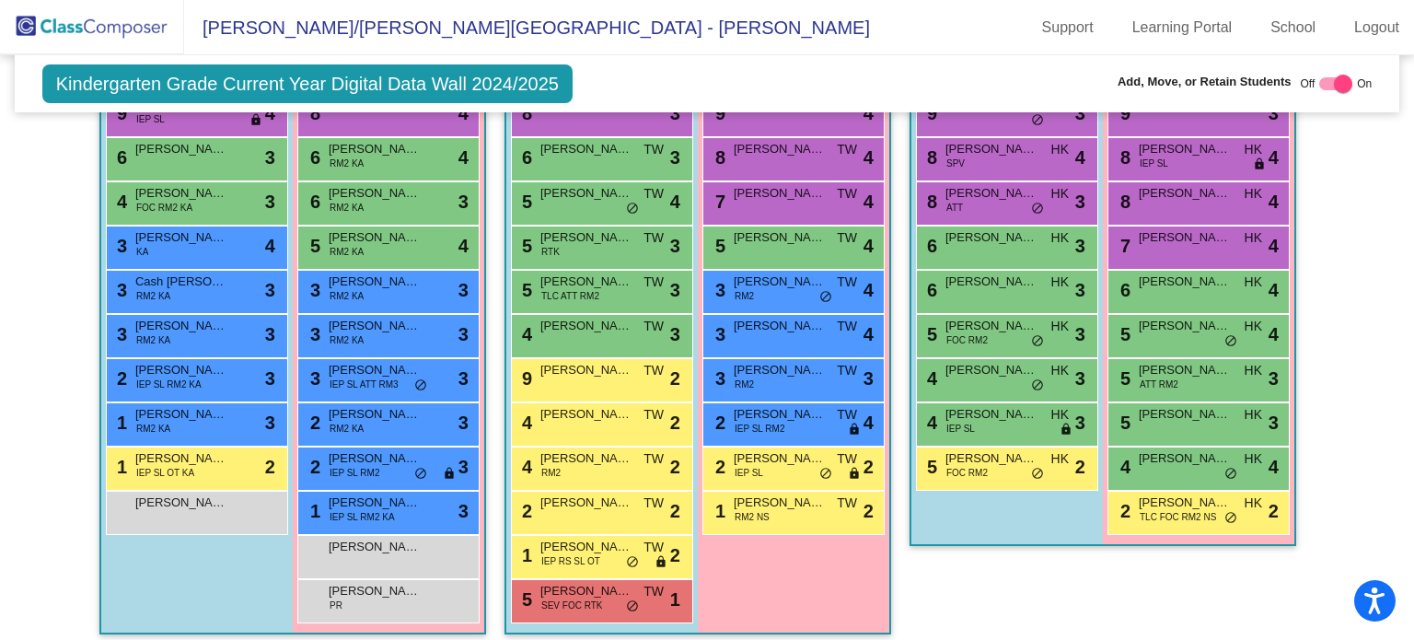
scroll to position [703, 0]
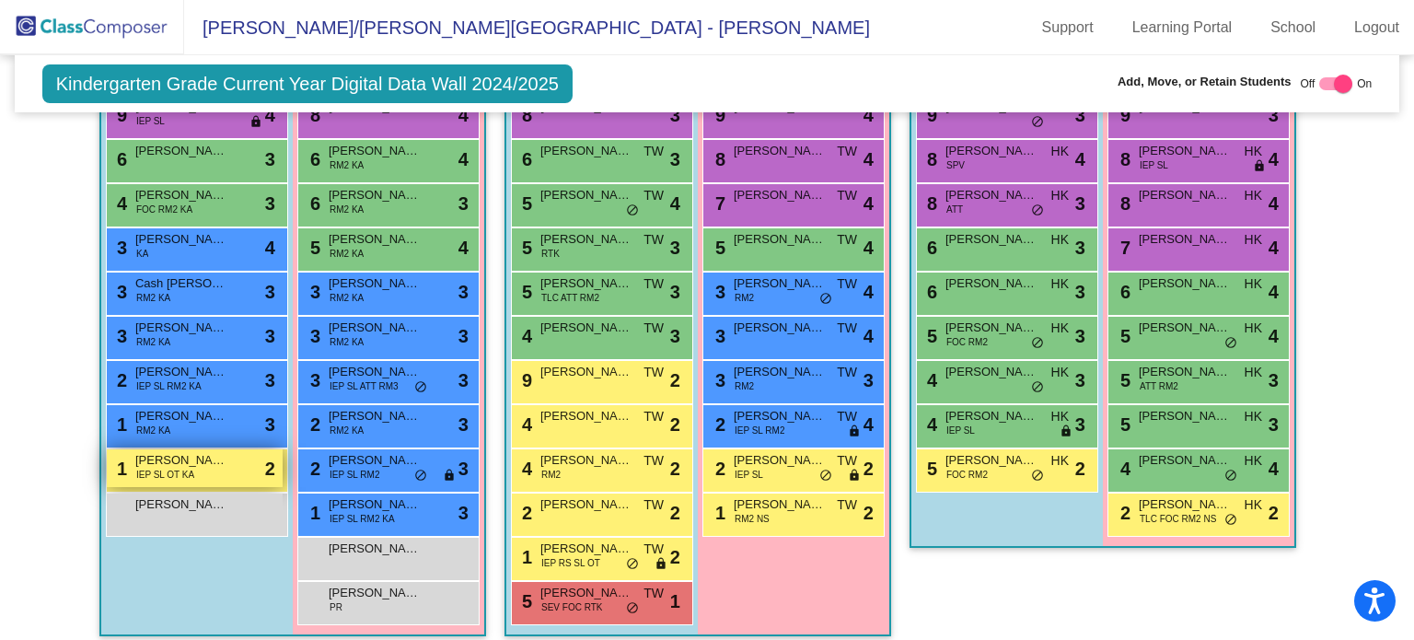
click at [225, 470] on div "1 Benjamin Crawford IEP SL OT KA lock do_not_disturb_alt 2" at bounding box center [195, 468] width 176 height 38
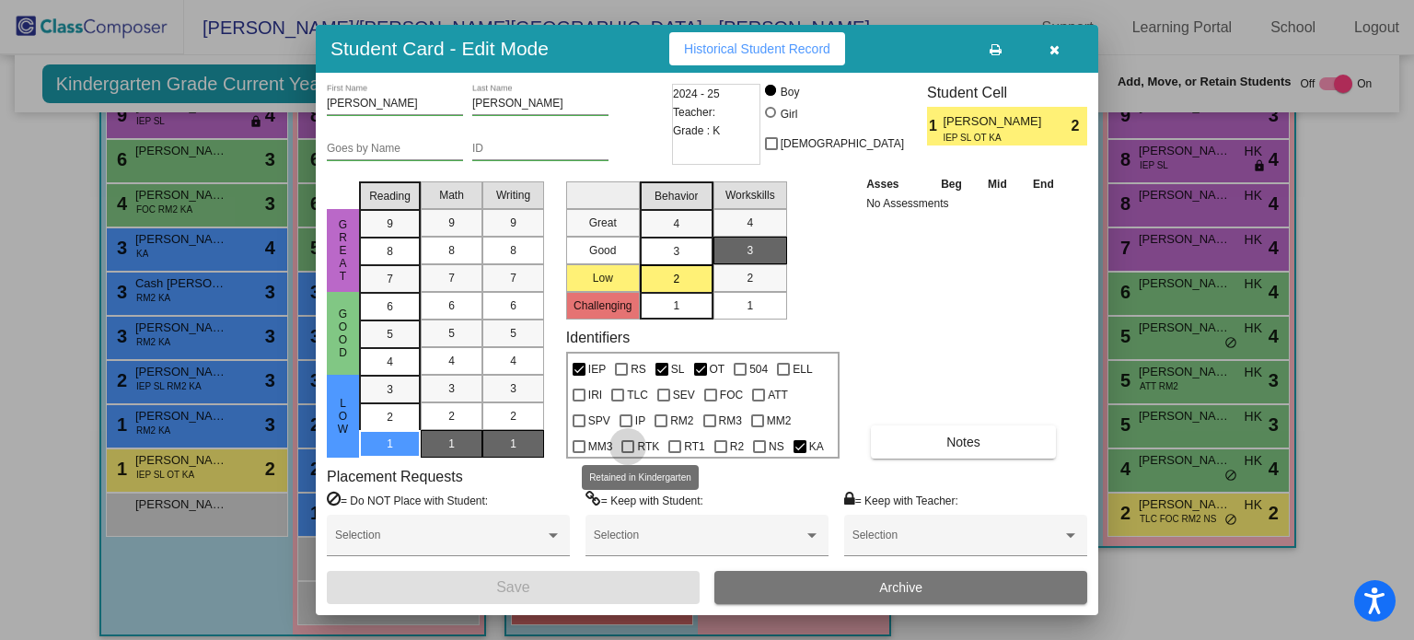
click at [624, 443] on div at bounding box center [627, 446] width 13 height 13
click at [627, 453] on input "RTK" at bounding box center [627, 453] width 1 height 1
checkbox input "true"
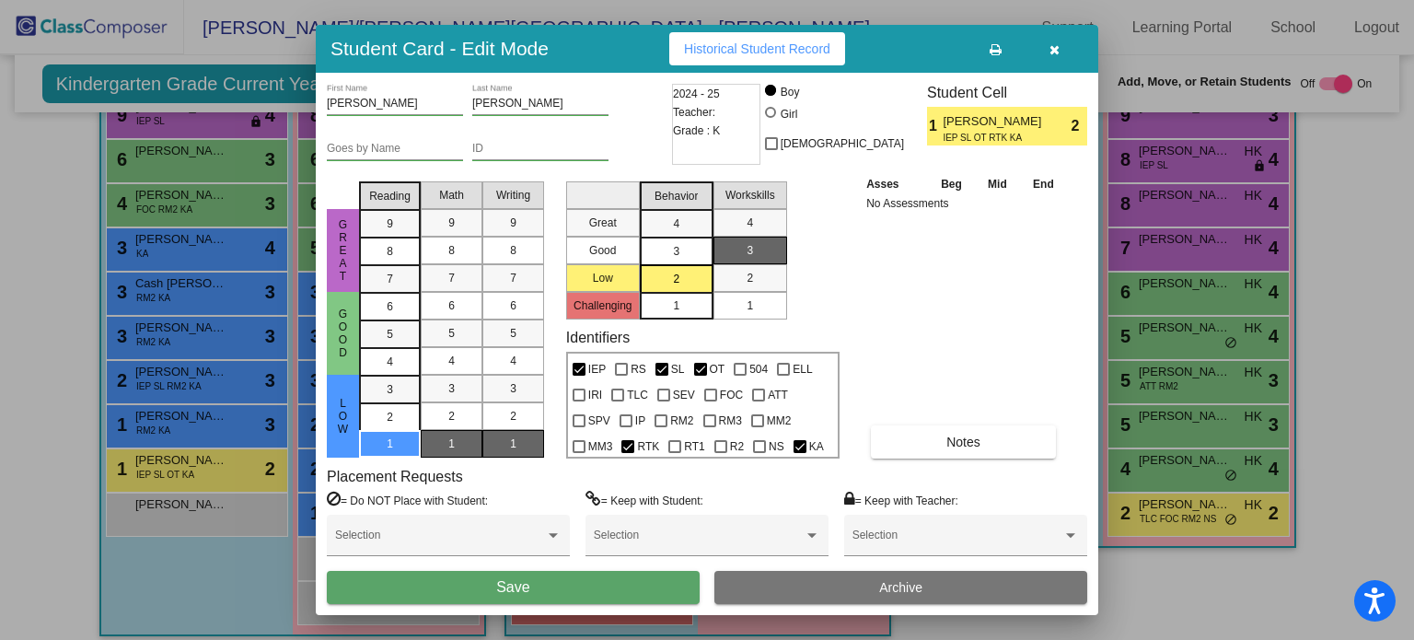
click at [594, 583] on button "Save" at bounding box center [513, 587] width 373 height 33
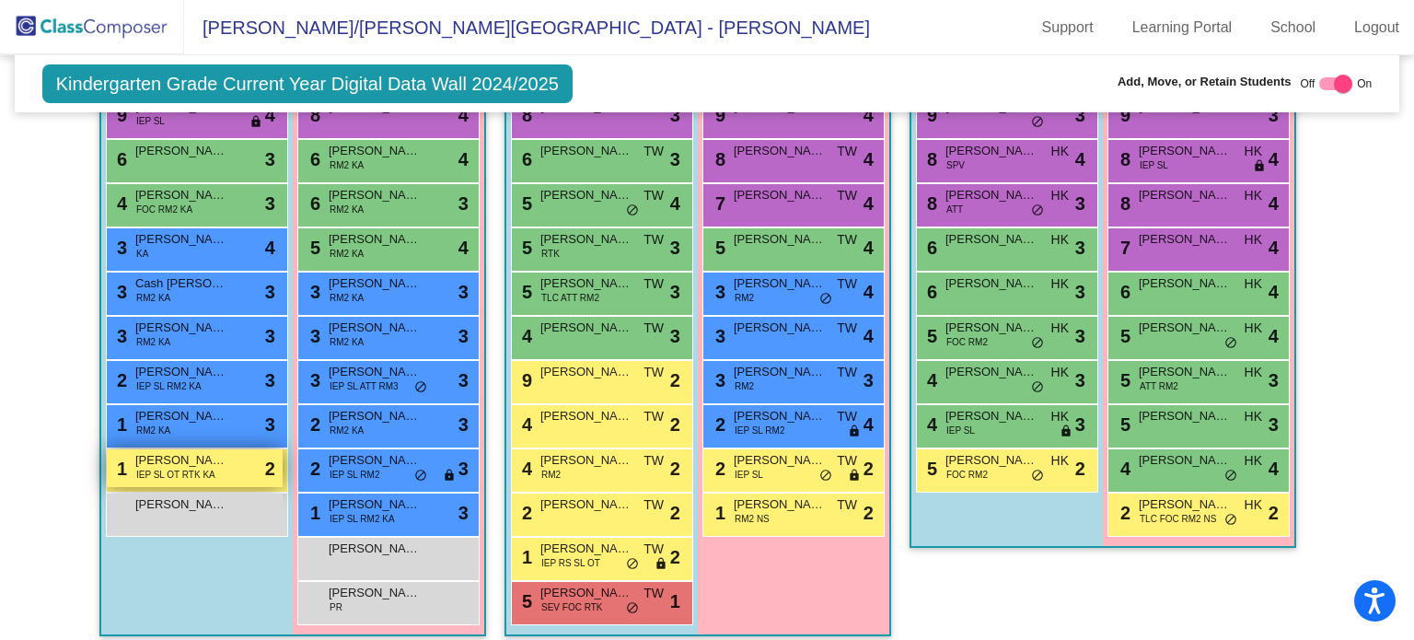
click at [248, 466] on div "1 Benjamin Crawford IEP SL OT RTK KA lock do_not_disturb_alt 2" at bounding box center [195, 468] width 176 height 38
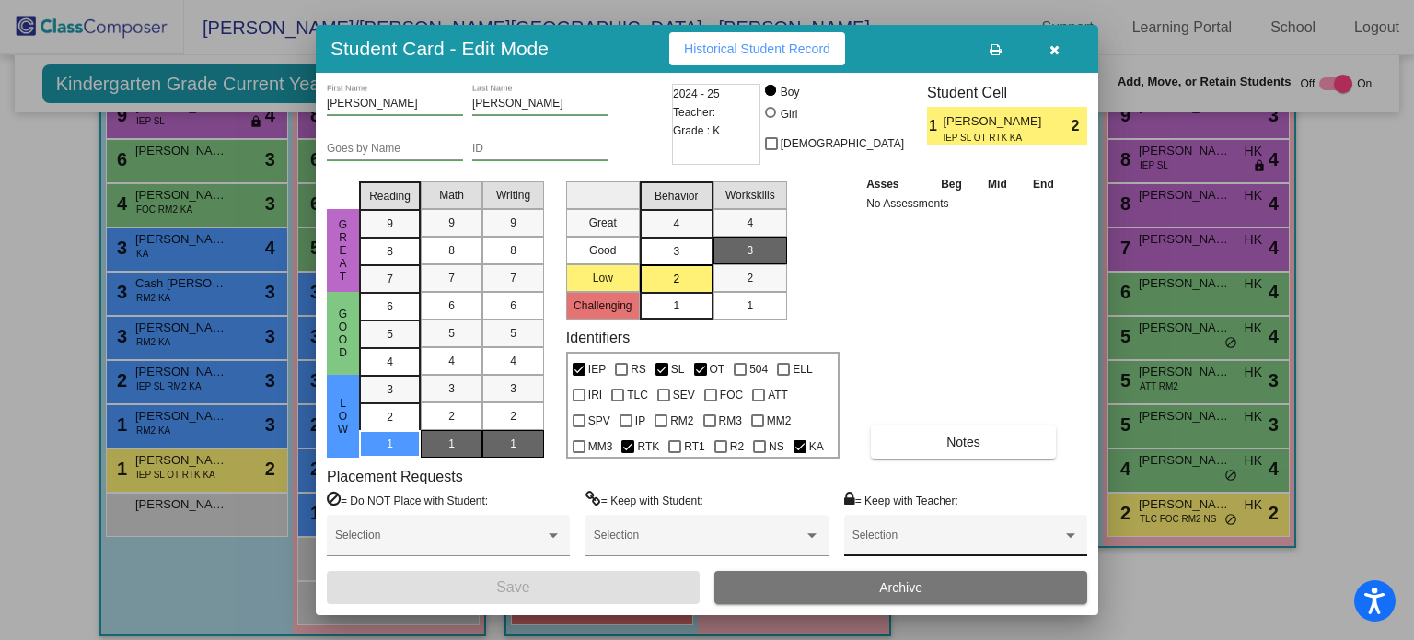
click at [1011, 516] on div "Selection" at bounding box center [965, 534] width 243 height 41
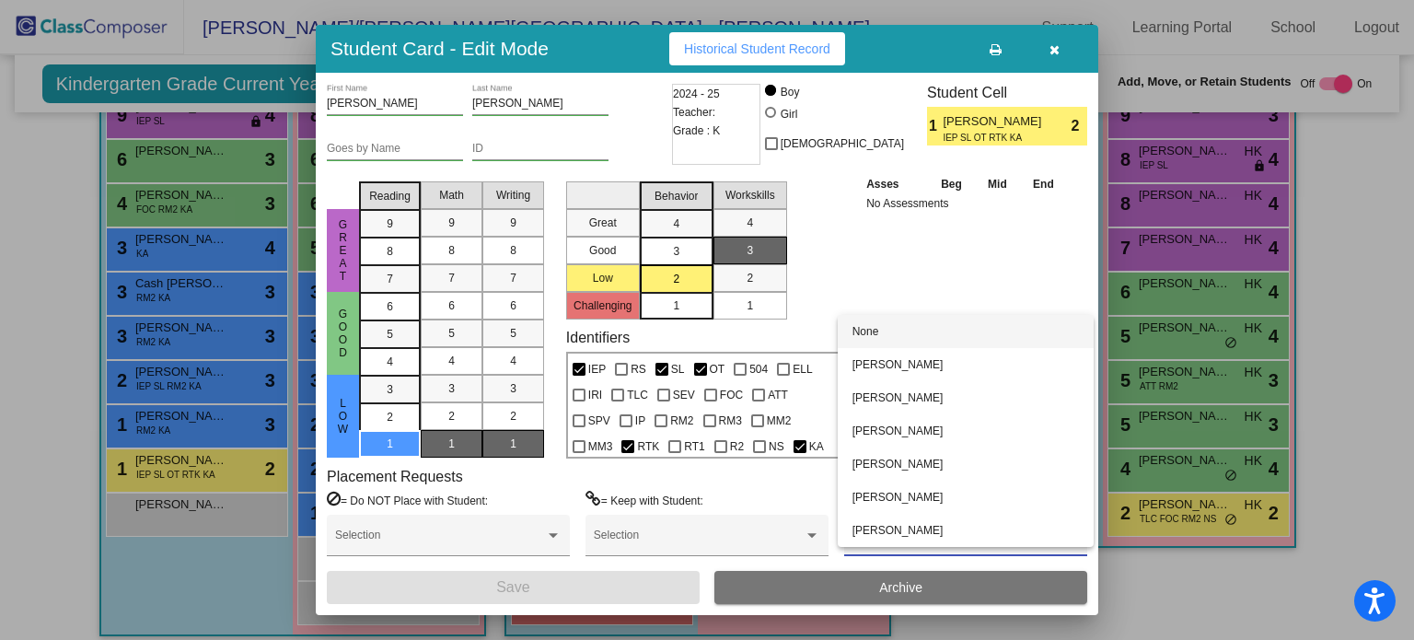
click at [949, 259] on div at bounding box center [707, 320] width 1414 height 640
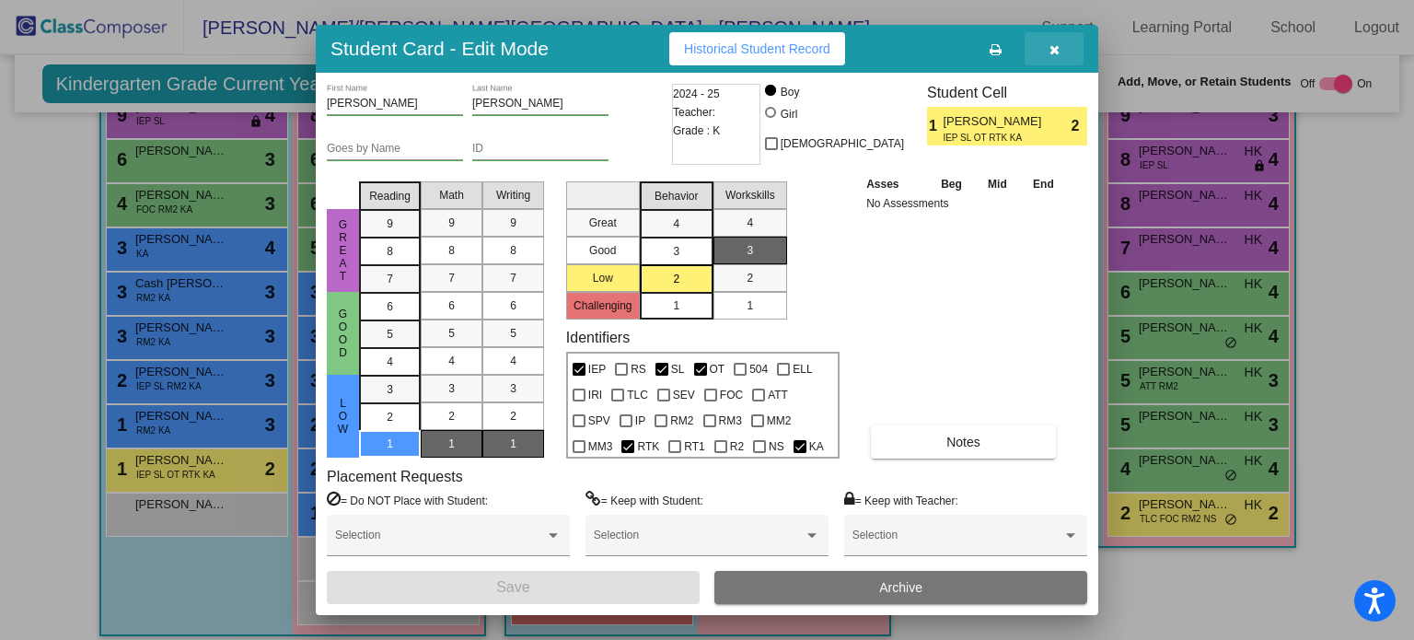
click at [1056, 48] on icon "button" at bounding box center [1054, 49] width 10 height 13
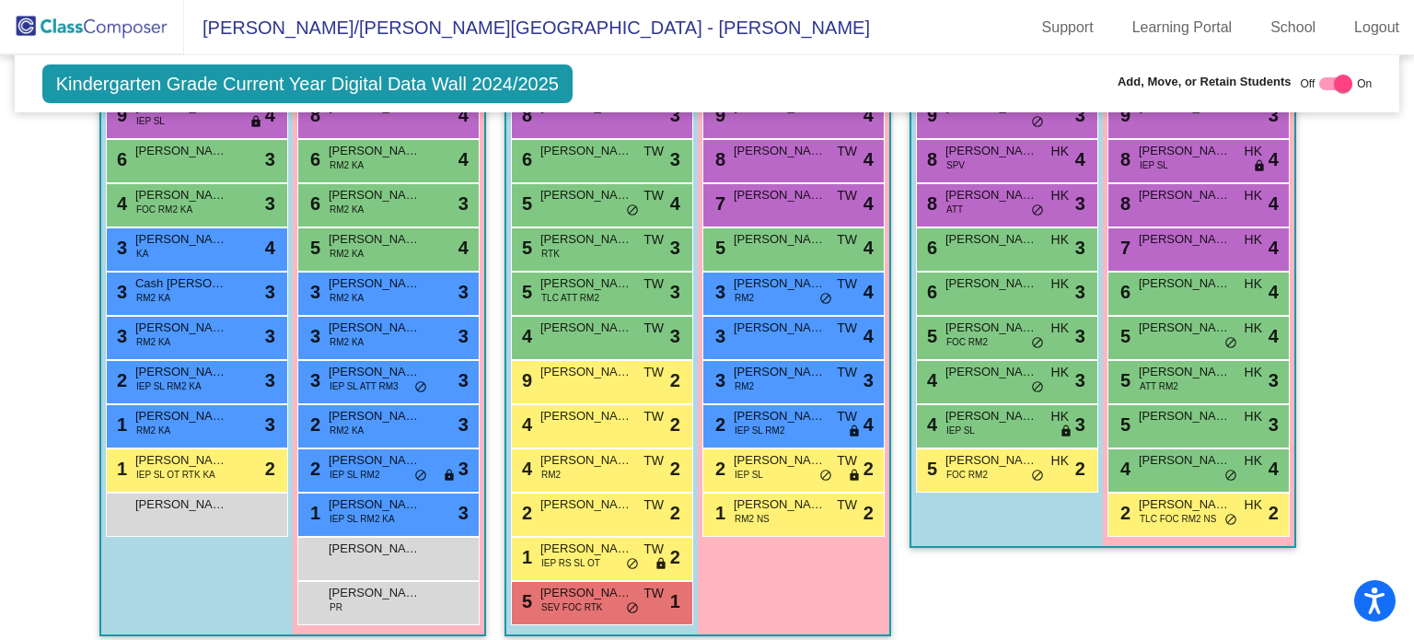
click at [79, 29] on img at bounding box center [92, 27] width 184 height 54
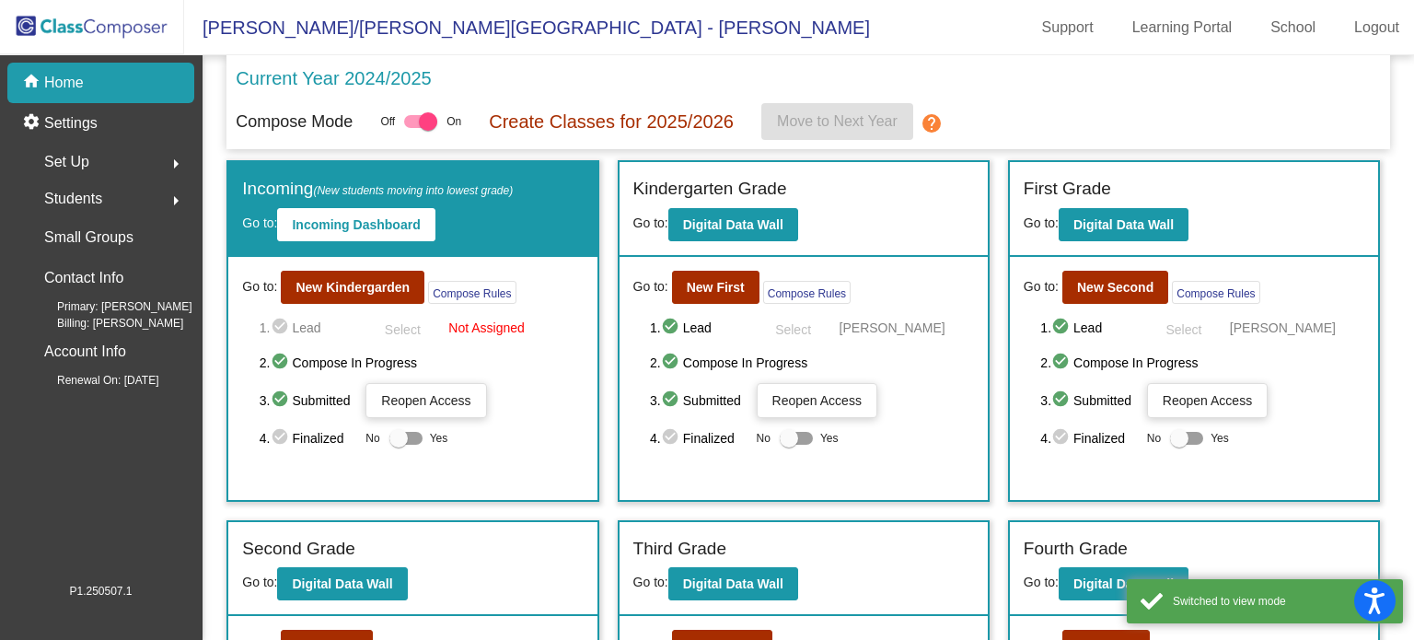
click at [96, 202] on span "Students" at bounding box center [73, 199] width 58 height 26
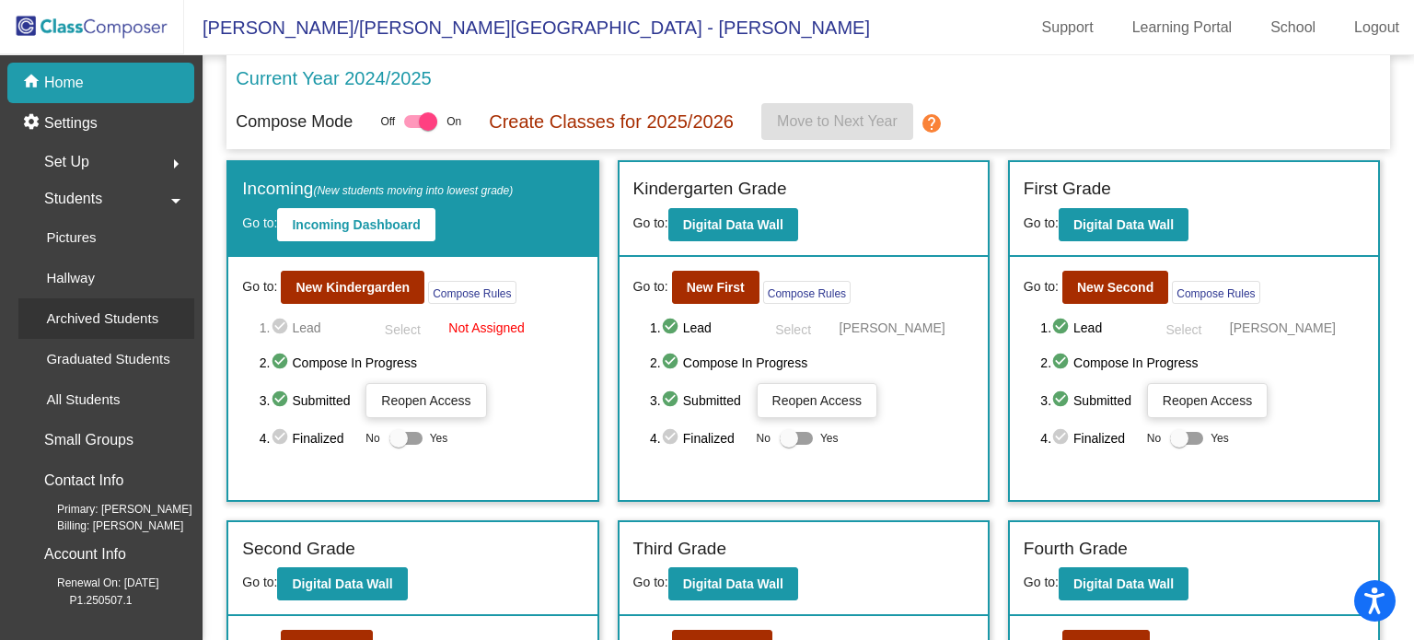
click at [112, 317] on p "Archived Students" at bounding box center [102, 318] width 112 height 22
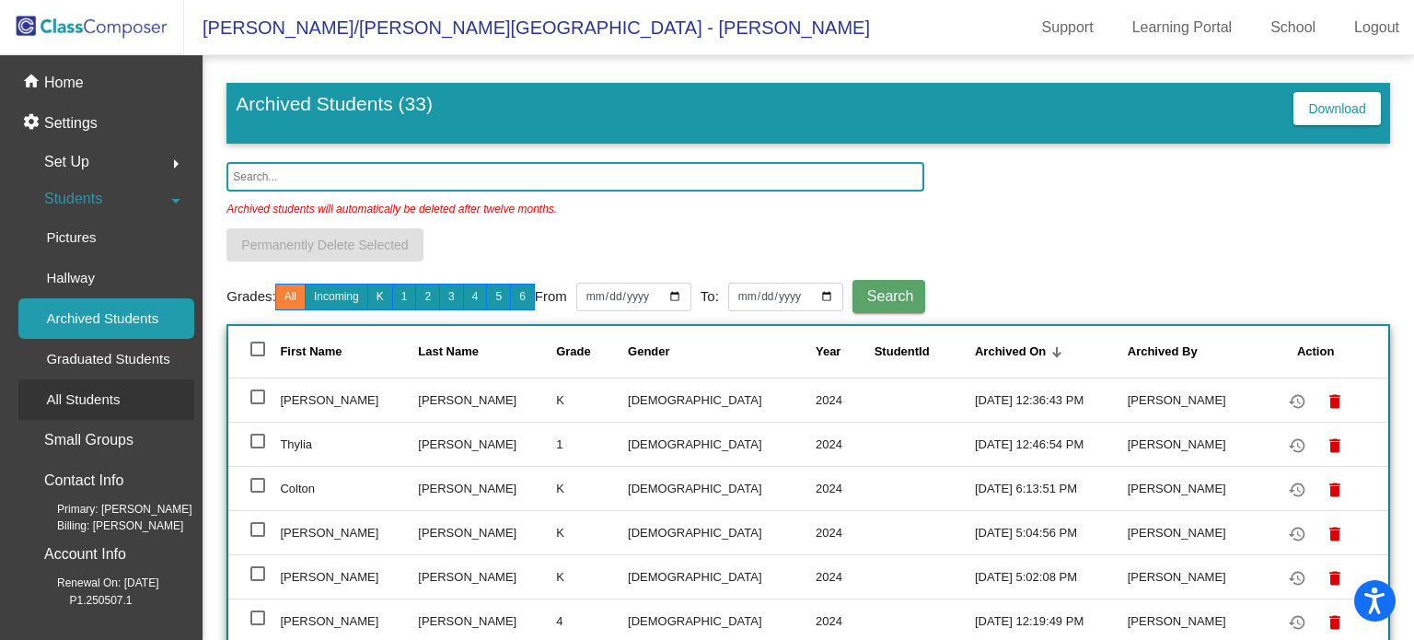
click at [88, 396] on p "All Students" at bounding box center [83, 399] width 74 height 22
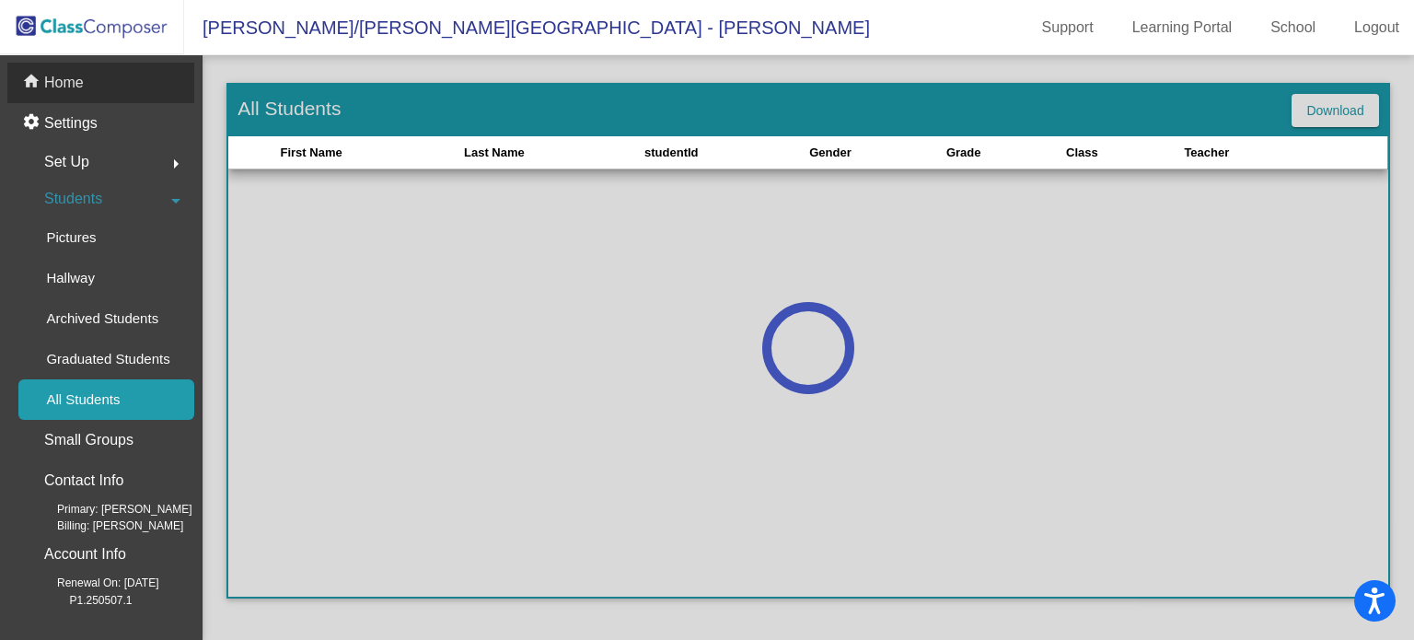
click at [67, 87] on p "Home" at bounding box center [64, 83] width 40 height 22
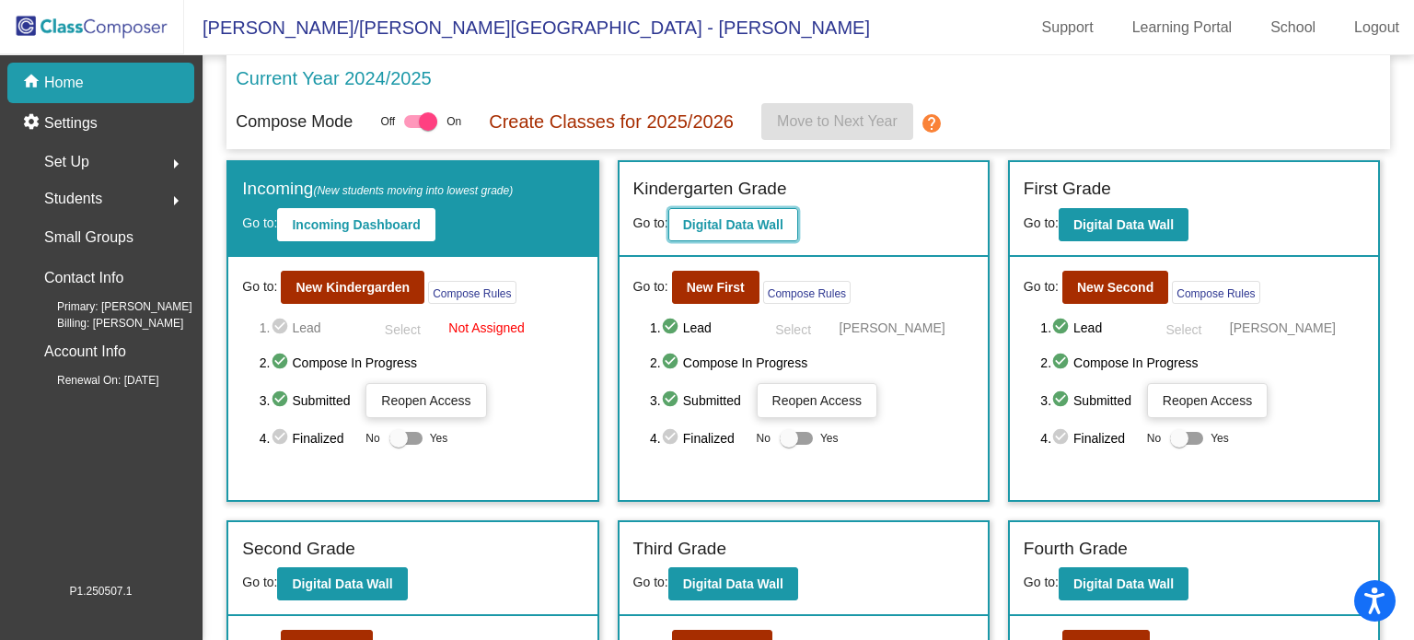
click at [734, 209] on button "Digital Data Wall" at bounding box center [733, 224] width 130 height 33
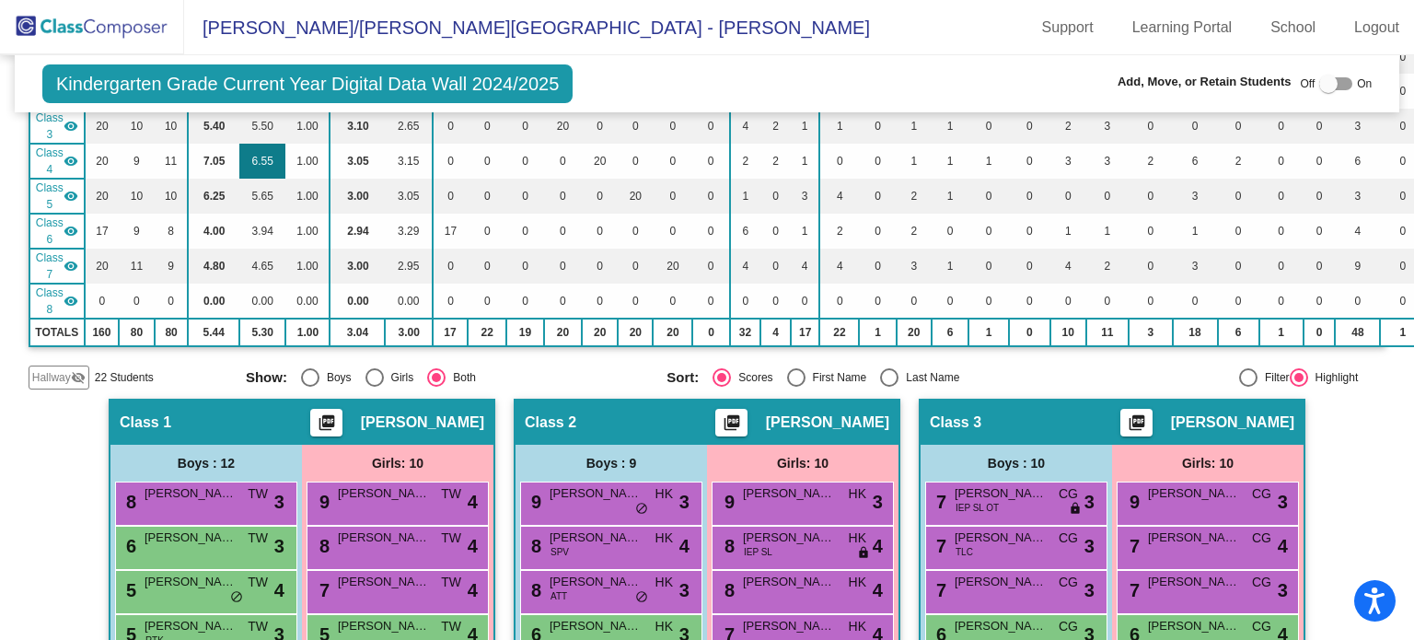
scroll to position [280, 0]
click at [56, 369] on span "Hallway" at bounding box center [51, 377] width 39 height 17
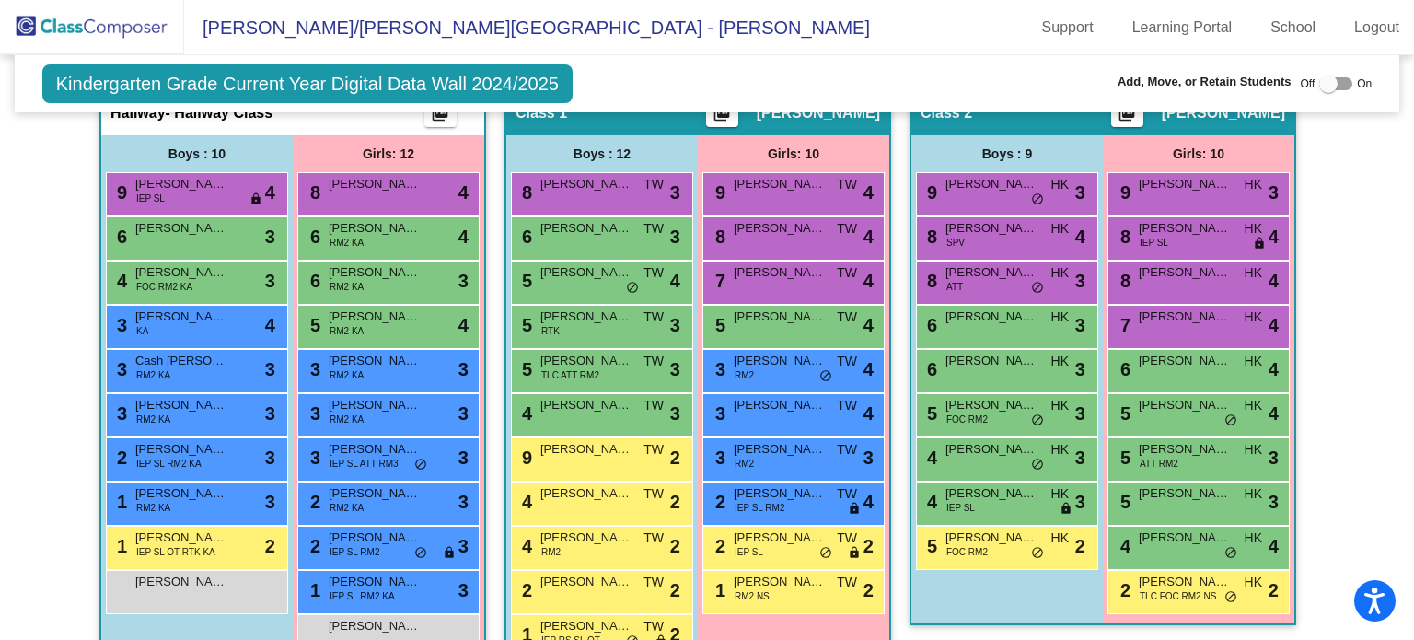
scroll to position [603, 0]
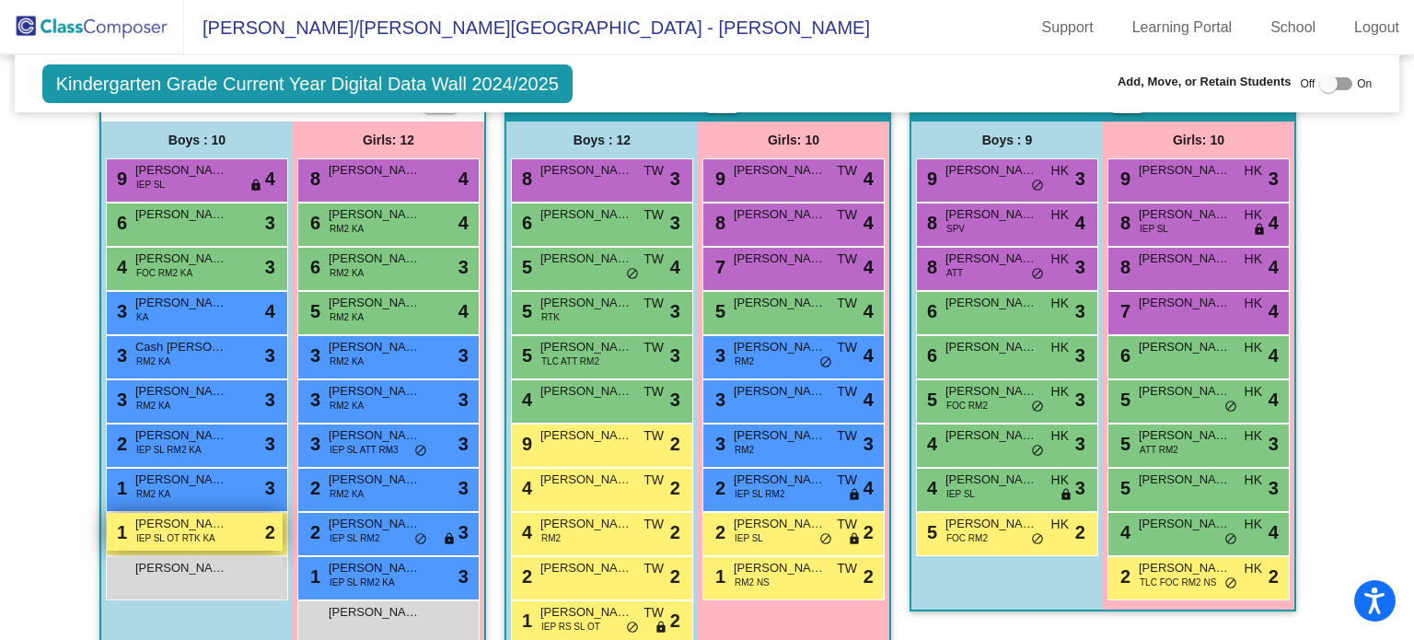
click at [185, 532] on span "IEP SL OT RTK KA" at bounding box center [175, 538] width 79 height 14
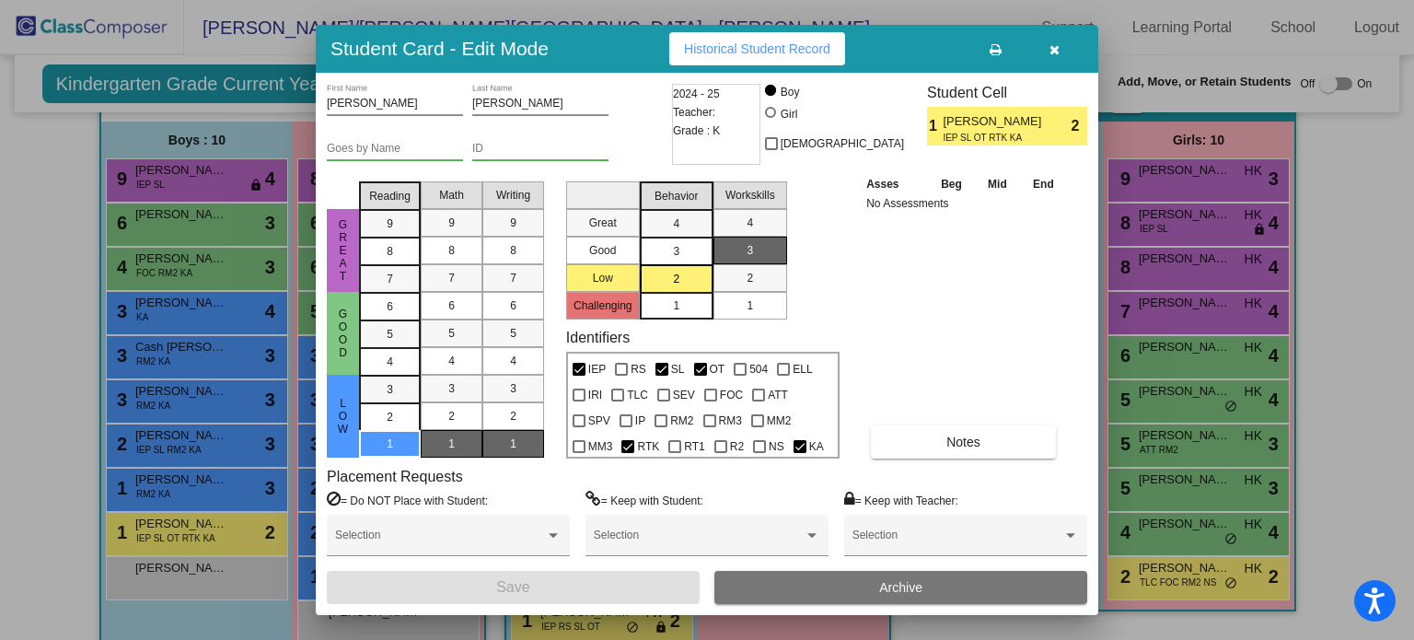
click at [721, 94] on div "2024 - 25 Teacher: Grade : K" at bounding box center [716, 124] width 88 height 81
click at [718, 94] on span "2024 - 25" at bounding box center [696, 94] width 47 height 18
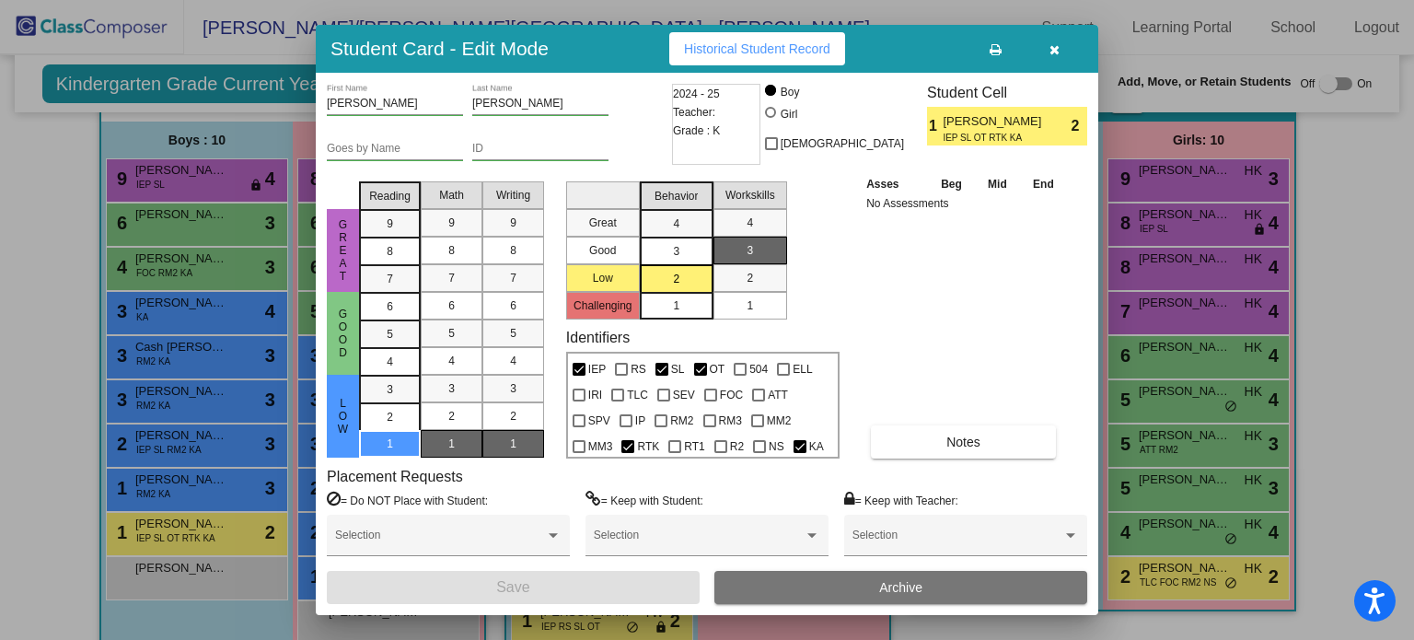
click at [718, 94] on span "2024 - 25" at bounding box center [696, 94] width 47 height 18
click at [727, 128] on div "2024 - 25 Teacher: Grade : K" at bounding box center [716, 124] width 88 height 81
click at [1047, 53] on button "button" at bounding box center [1053, 48] width 59 height 33
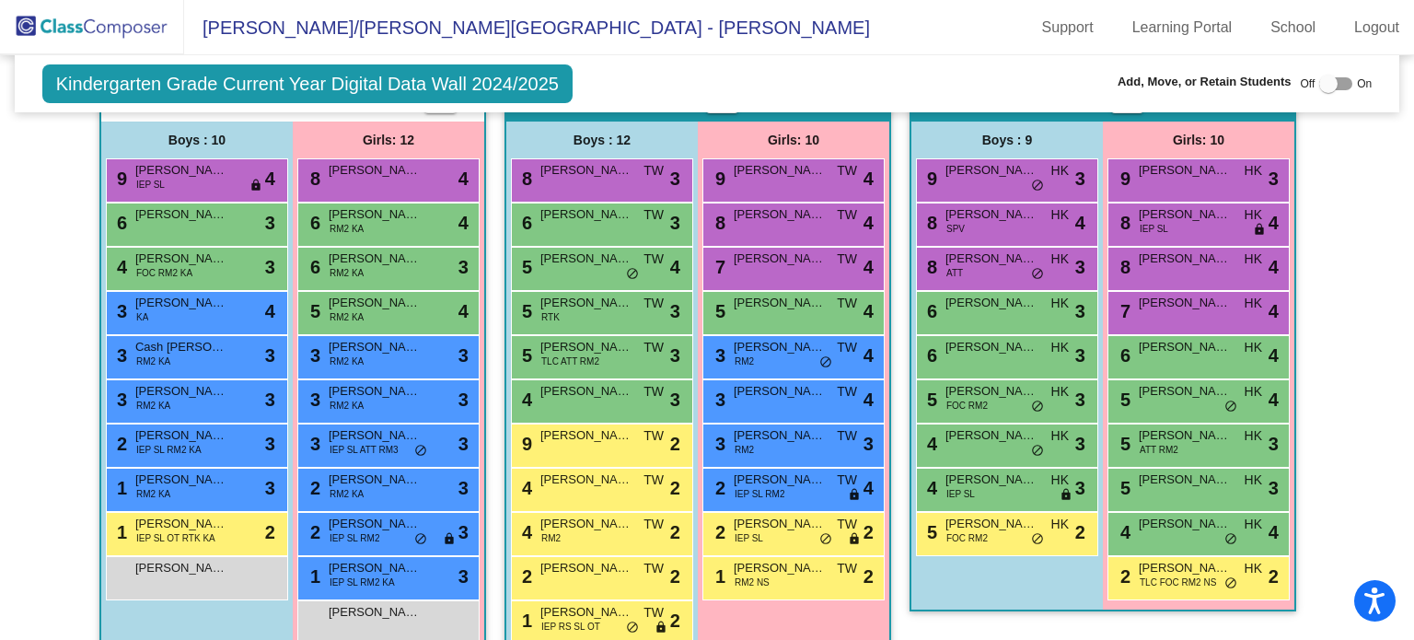
click at [82, 29] on img at bounding box center [92, 27] width 184 height 54
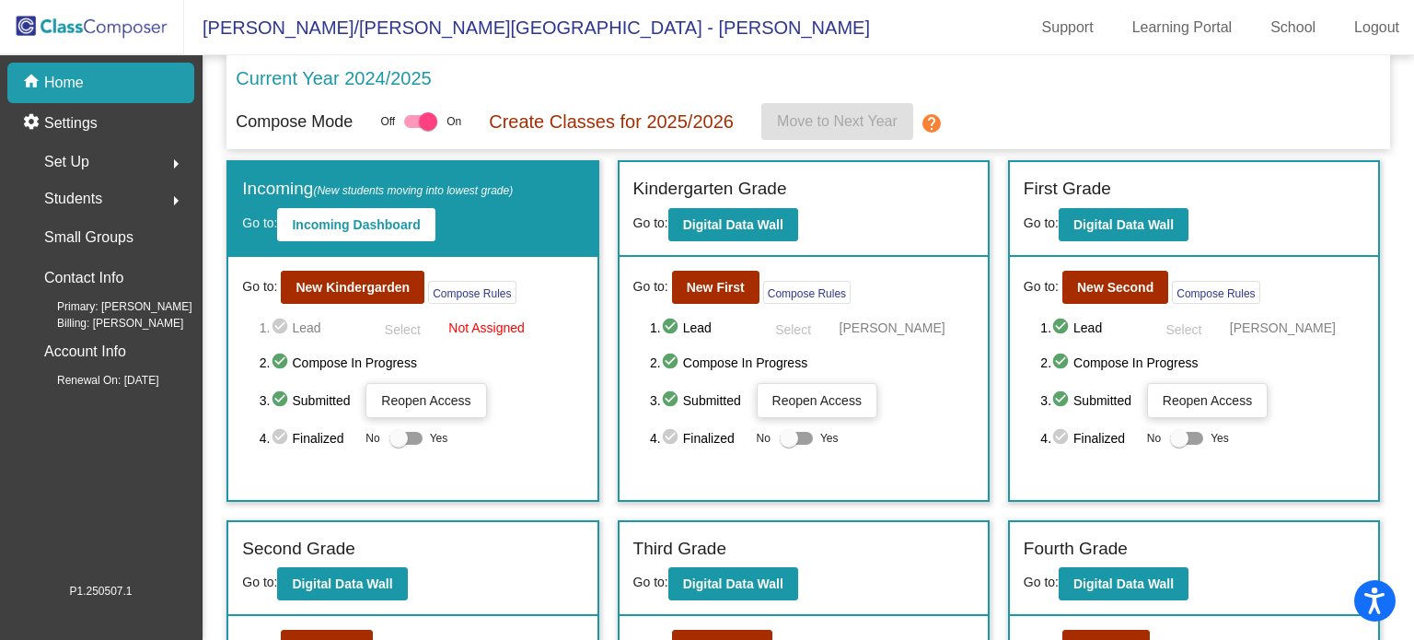
click at [110, 193] on div "Students arrow_right" at bounding box center [106, 198] width 176 height 37
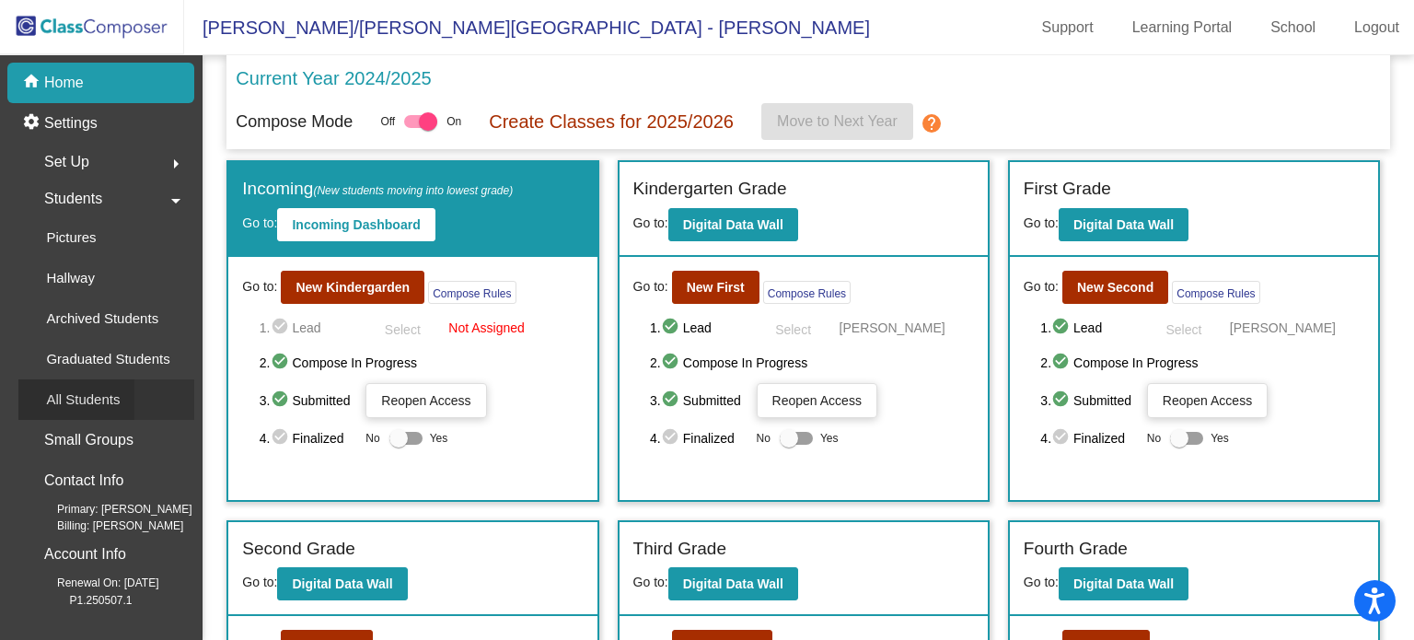
click at [115, 395] on p "All Students" at bounding box center [83, 399] width 74 height 22
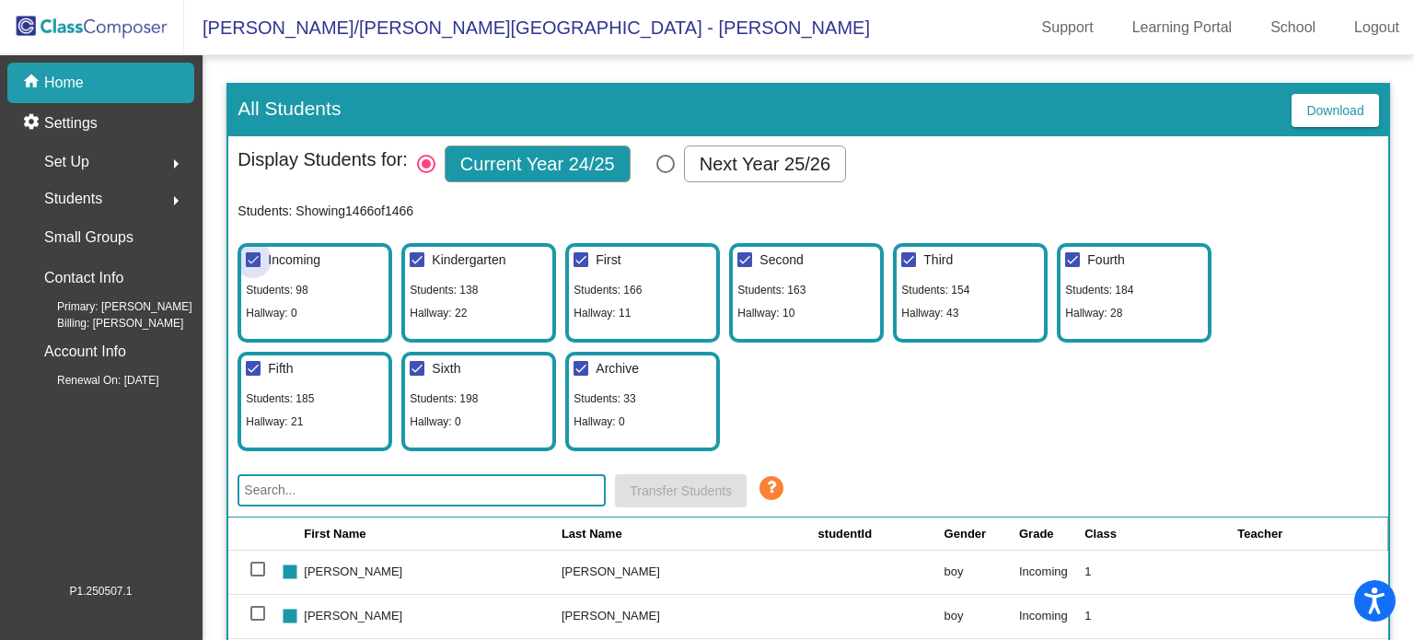
click at [248, 255] on div at bounding box center [253, 259] width 15 height 15
click at [252, 267] on input "Incoming" at bounding box center [252, 267] width 1 height 1
checkbox input "false"
click at [251, 363] on div at bounding box center [253, 368] width 15 height 15
click at [252, 375] on input "Fifth" at bounding box center [252, 375] width 1 height 1
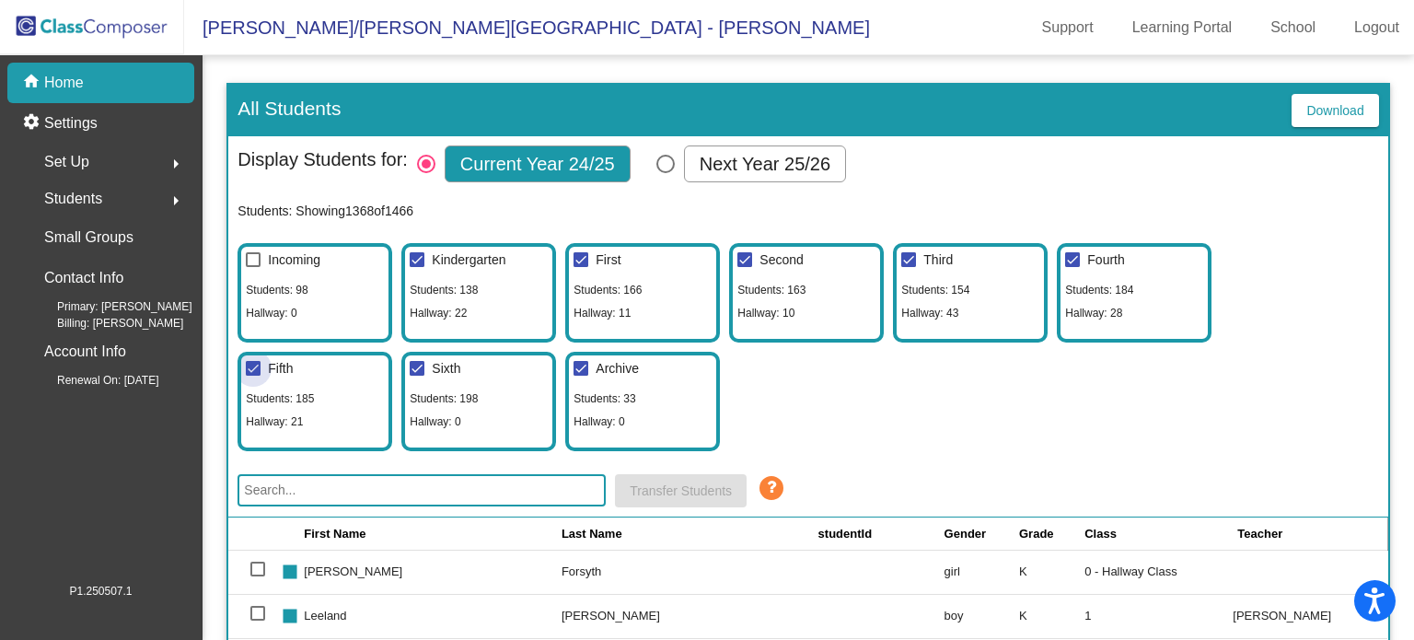
checkbox input "false"
click at [414, 364] on div at bounding box center [417, 368] width 15 height 15
click at [416, 375] on input "Sixth" at bounding box center [416, 375] width 1 height 1
checkbox input "false"
click at [586, 366] on div at bounding box center [580, 368] width 15 height 15
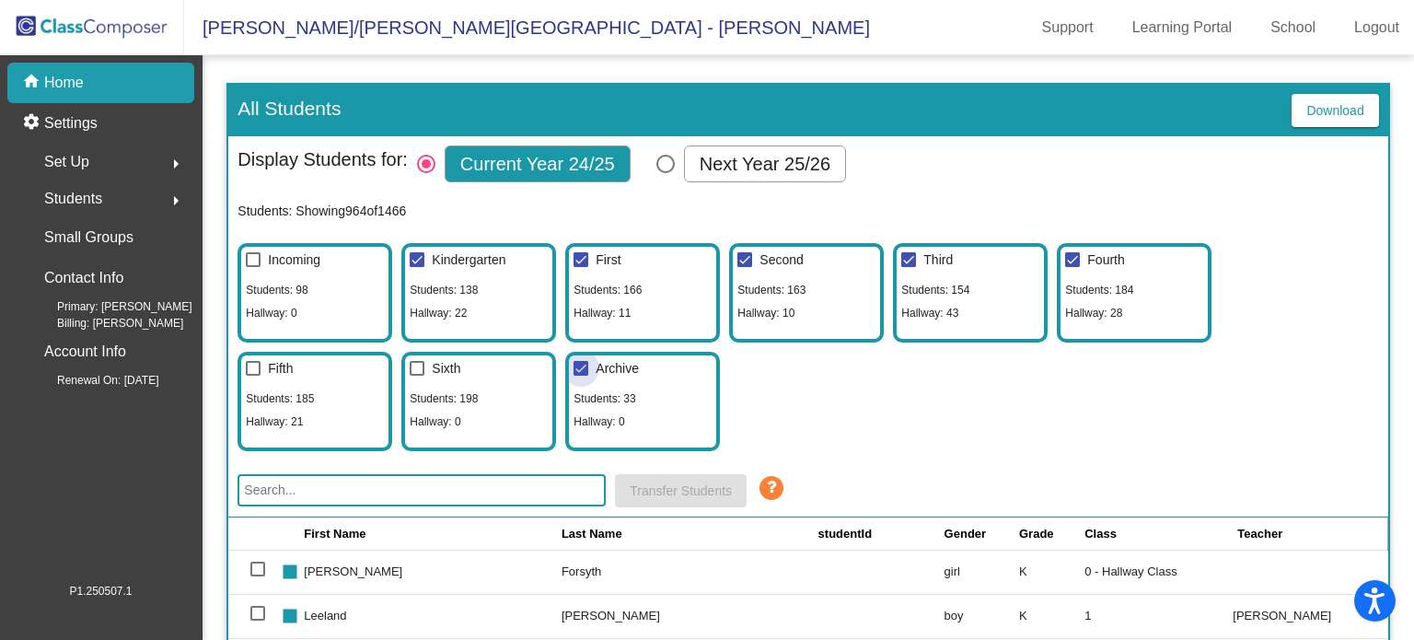
click at [581, 375] on input "Archive" at bounding box center [580, 375] width 1 height 1
checkbox input "false"
click at [573, 260] on div at bounding box center [580, 259] width 15 height 15
click at [580, 267] on input "First" at bounding box center [580, 267] width 1 height 1
checkbox input "false"
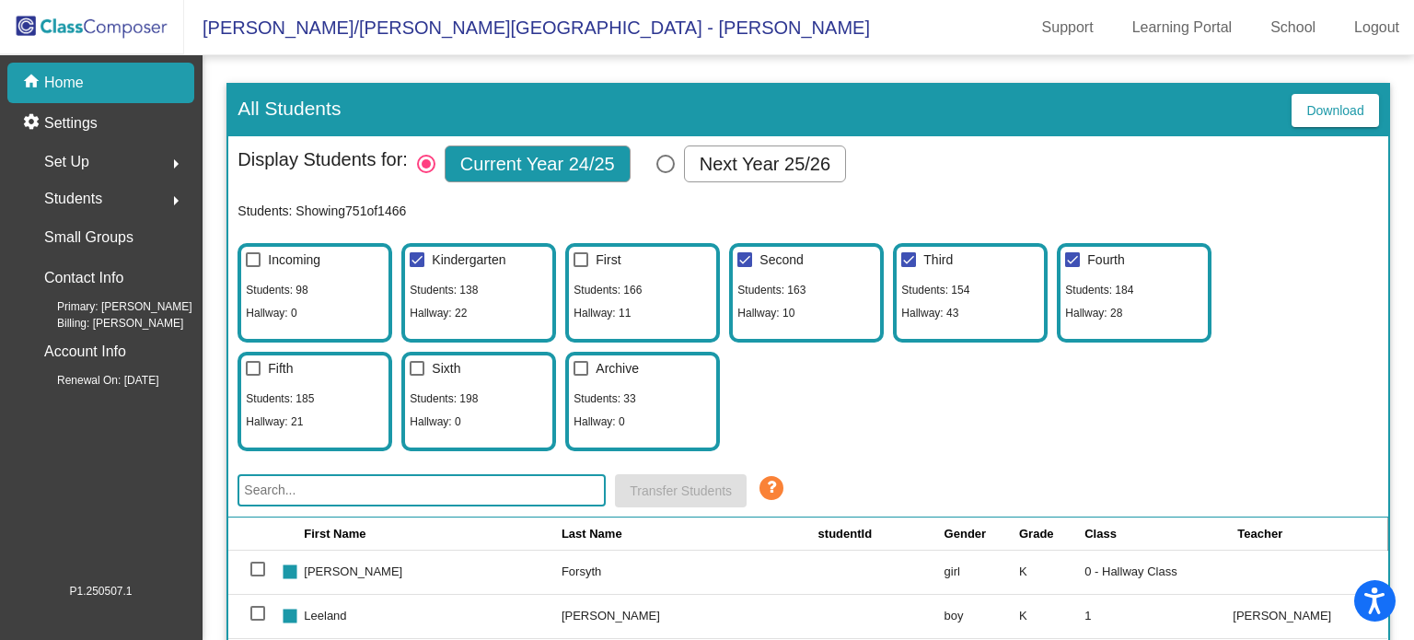
click at [741, 262] on div at bounding box center [744, 259] width 15 height 15
click at [744, 267] on input "Second" at bounding box center [744, 267] width 1 height 1
checkbox input "false"
click at [906, 260] on div at bounding box center [908, 259] width 15 height 15
click at [907, 267] on input "Third" at bounding box center [907, 267] width 1 height 1
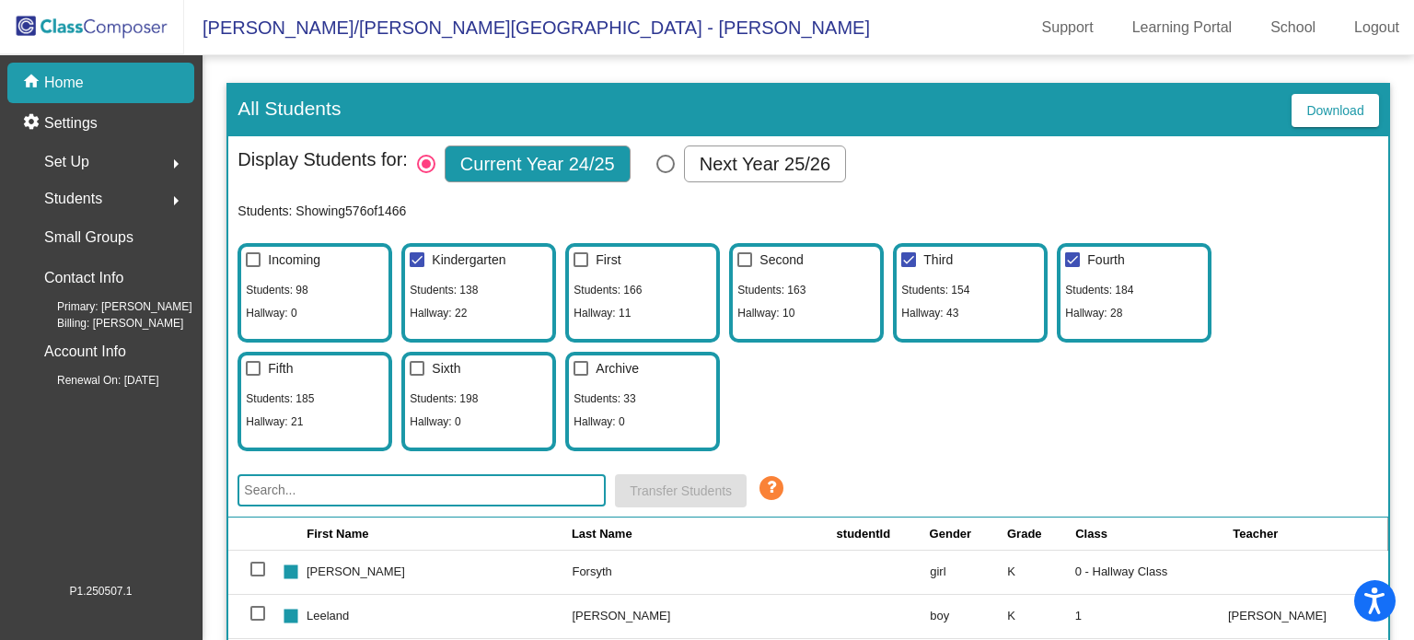
checkbox input "false"
click at [1073, 260] on div at bounding box center [1072, 259] width 15 height 15
click at [1072, 267] on input "Fourth" at bounding box center [1071, 267] width 1 height 1
checkbox input "false"
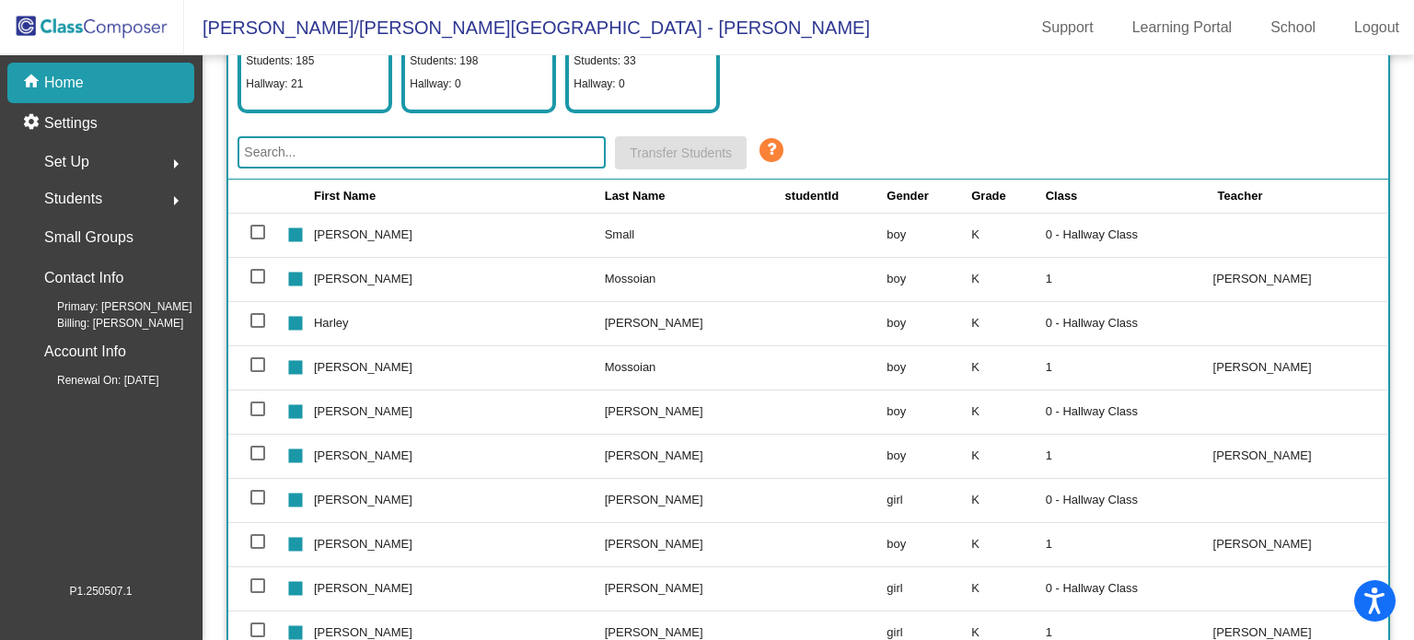
scroll to position [626, 0]
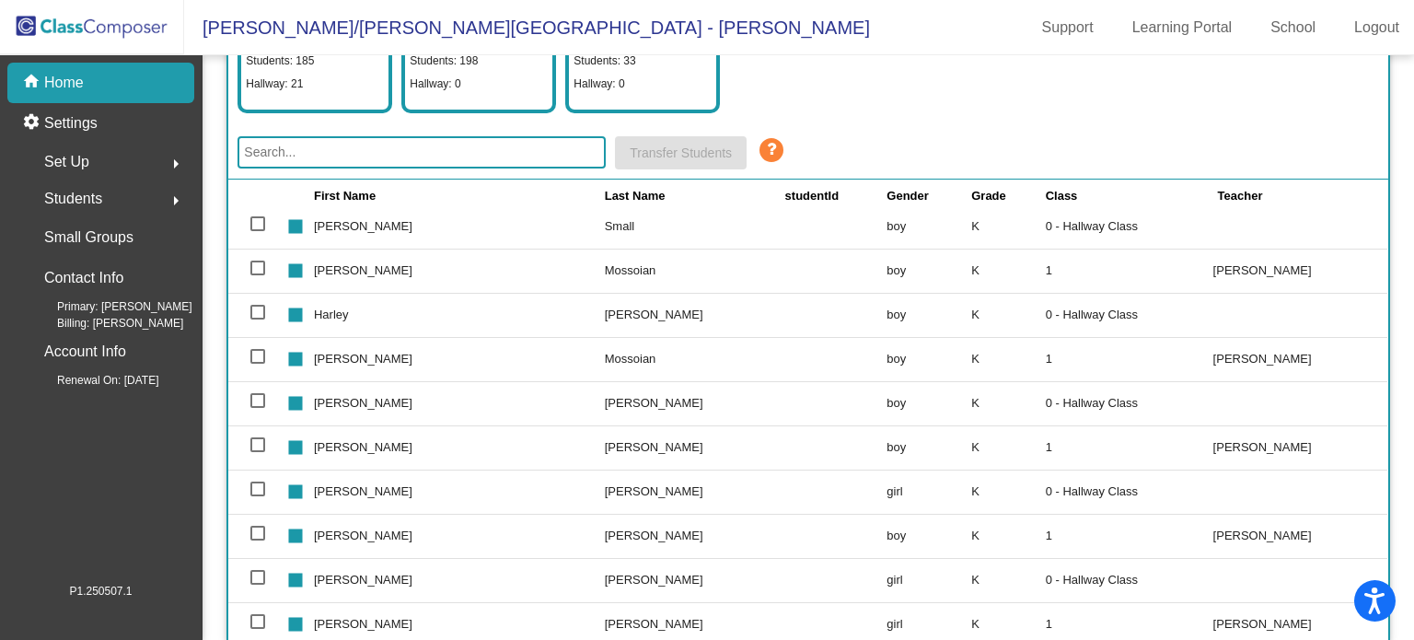
click at [401, 404] on td "Benjamin" at bounding box center [459, 403] width 291 height 44
click at [384, 405] on td "Benjamin" at bounding box center [459, 403] width 291 height 44
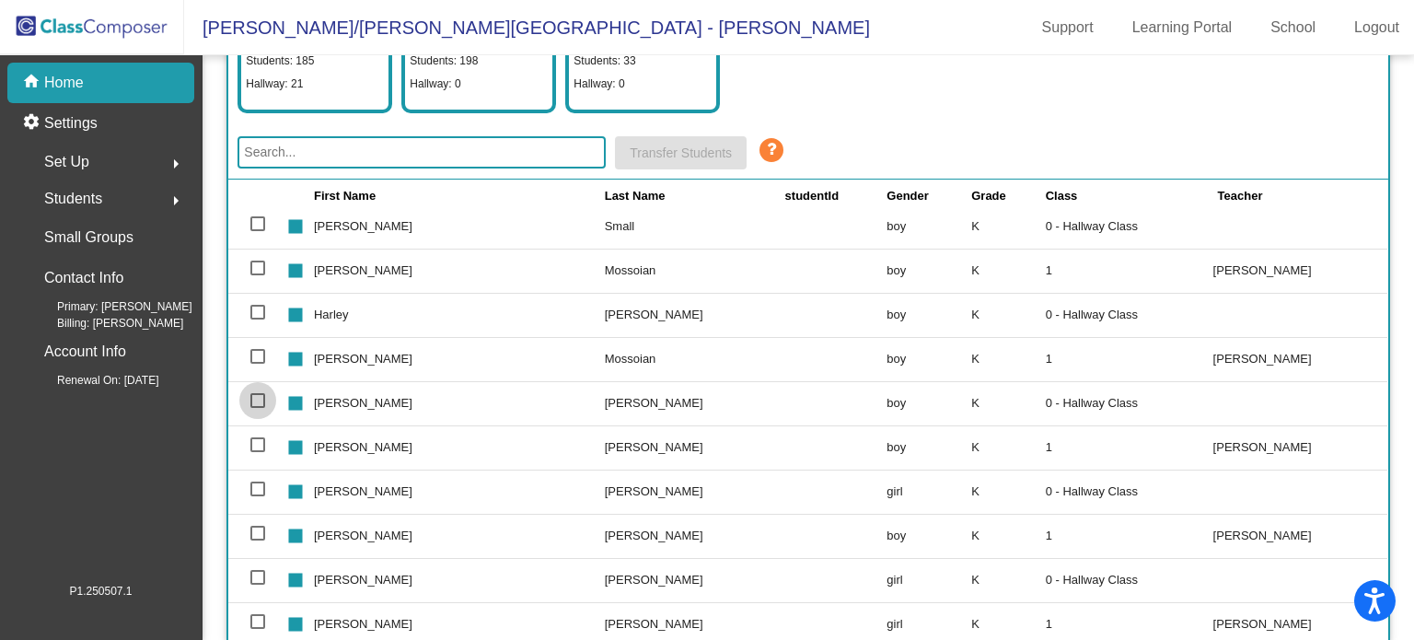
click at [259, 404] on div at bounding box center [257, 400] width 15 height 15
click at [258, 408] on input "select row 20" at bounding box center [257, 408] width 1 height 1
checkbox input "true"
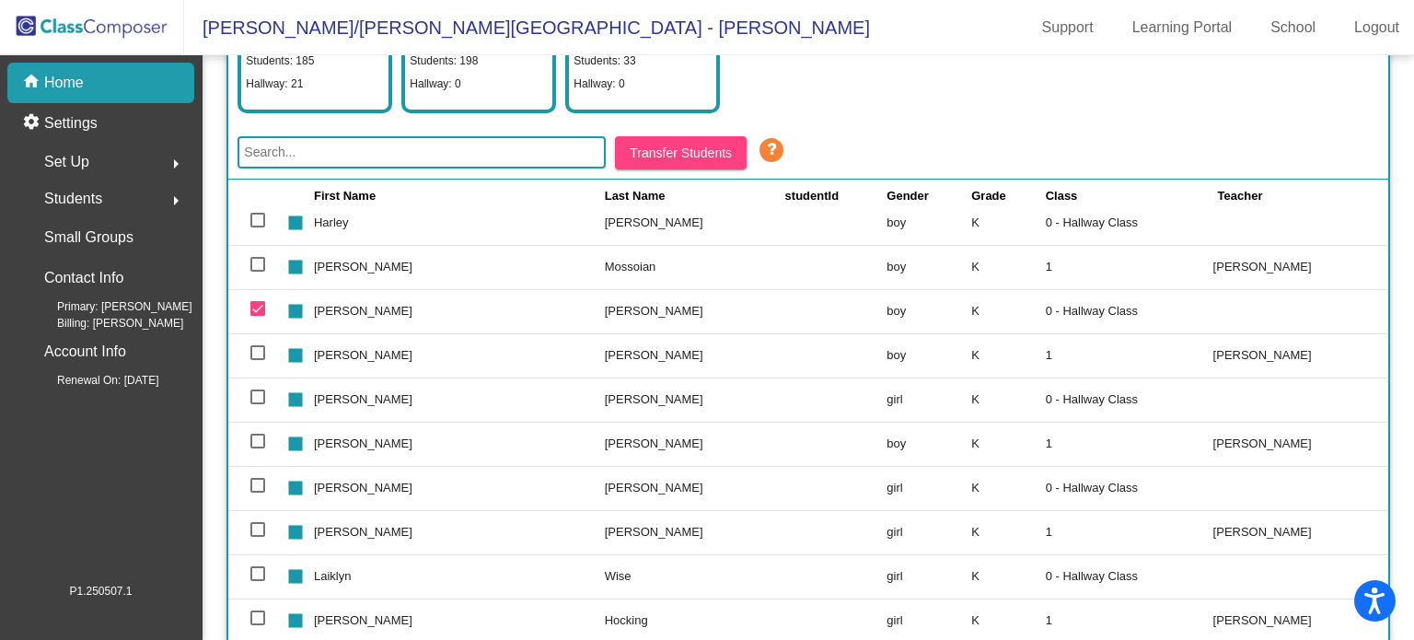
scroll to position [724, 0]
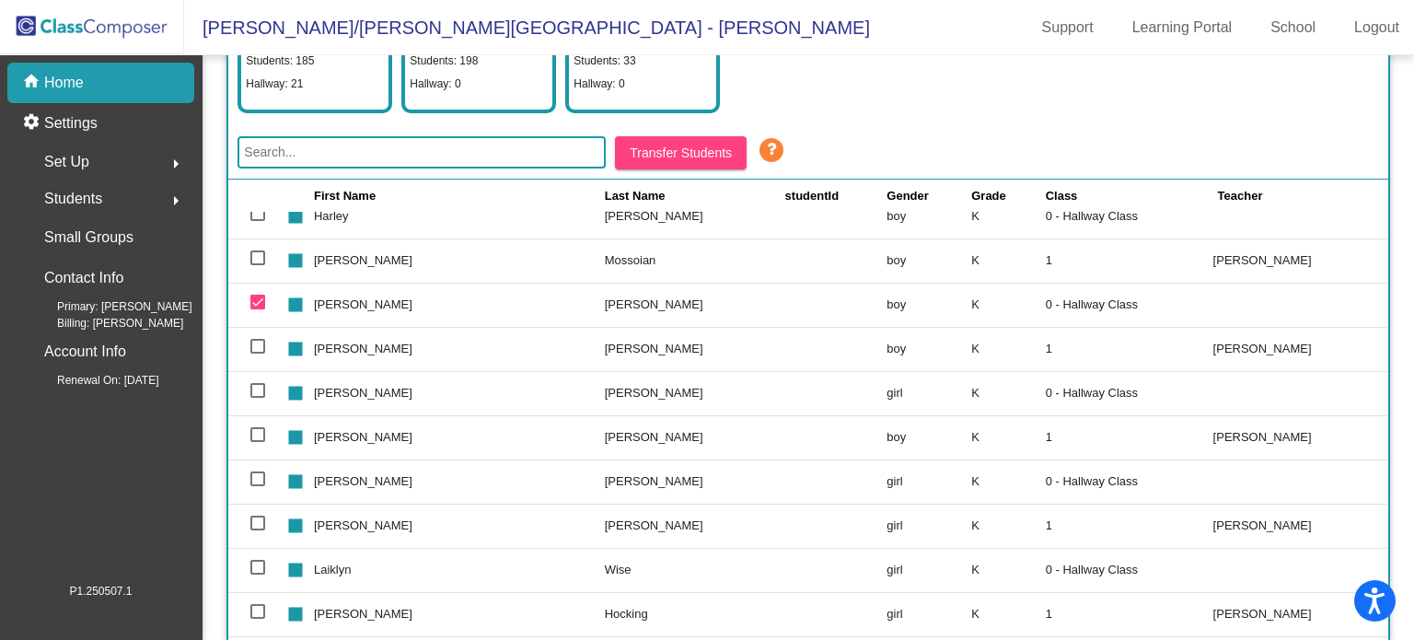
click at [113, 199] on div "Students arrow_right" at bounding box center [106, 198] width 176 height 37
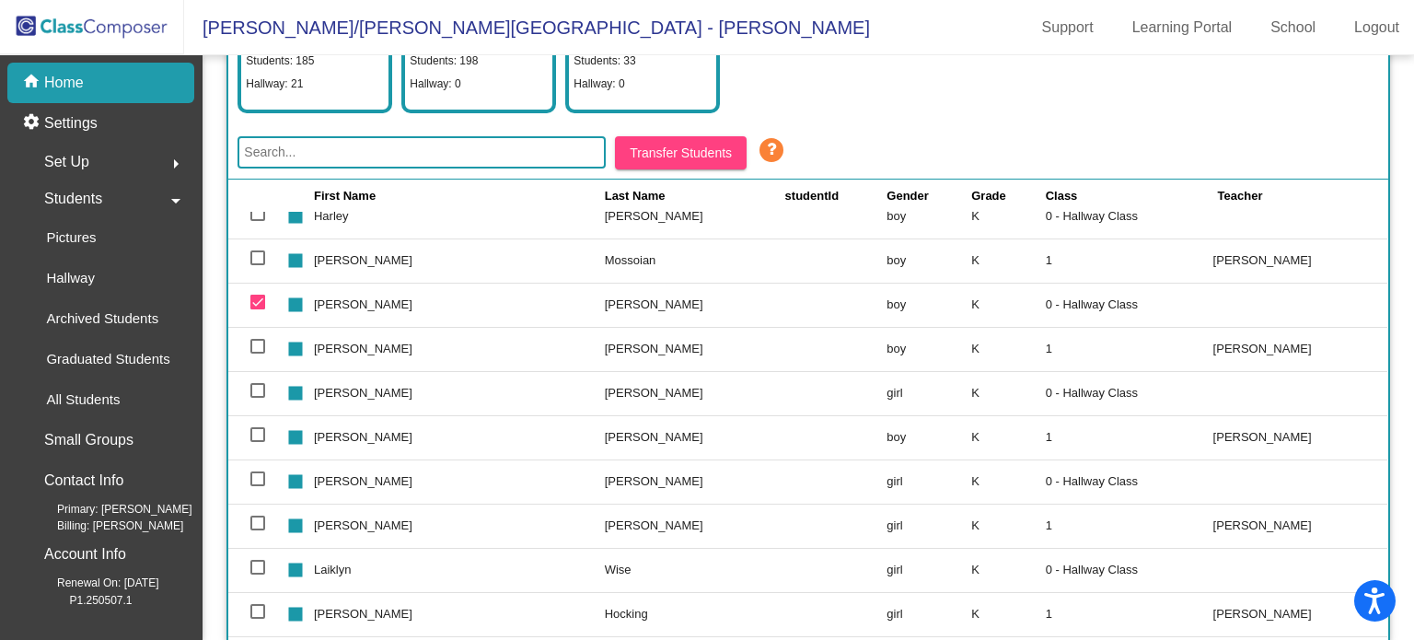
click at [105, 159] on div "Set Up arrow_right" at bounding box center [106, 162] width 176 height 37
click at [98, 329] on div "Classes" at bounding box center [64, 322] width 92 height 40
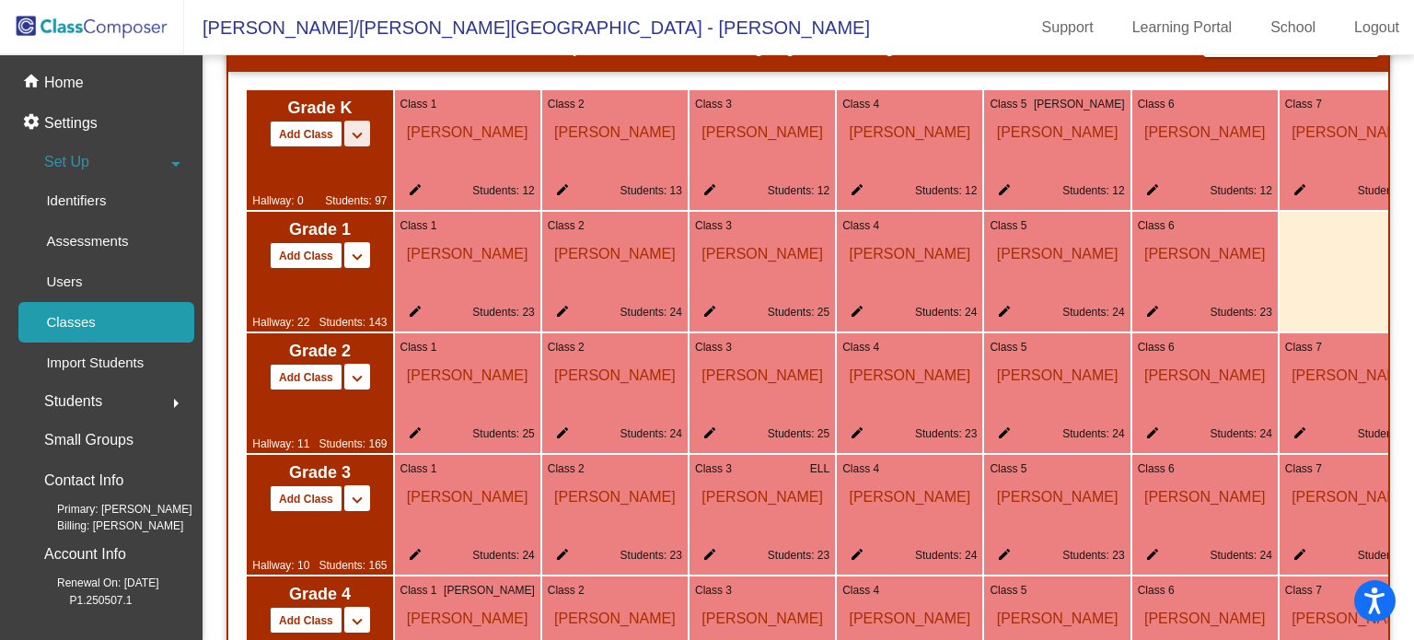
click at [364, 146] on mat-icon "keyboard_arrow_down" at bounding box center [357, 135] width 22 height 22
click at [373, 174] on div "Hallway: 0 Students: 97" at bounding box center [319, 178] width 134 height 62
click at [358, 141] on mat-icon "keyboard_arrow_up" at bounding box center [357, 135] width 22 height 22
click at [860, 194] on mat-icon "edit" at bounding box center [853, 193] width 22 height 22
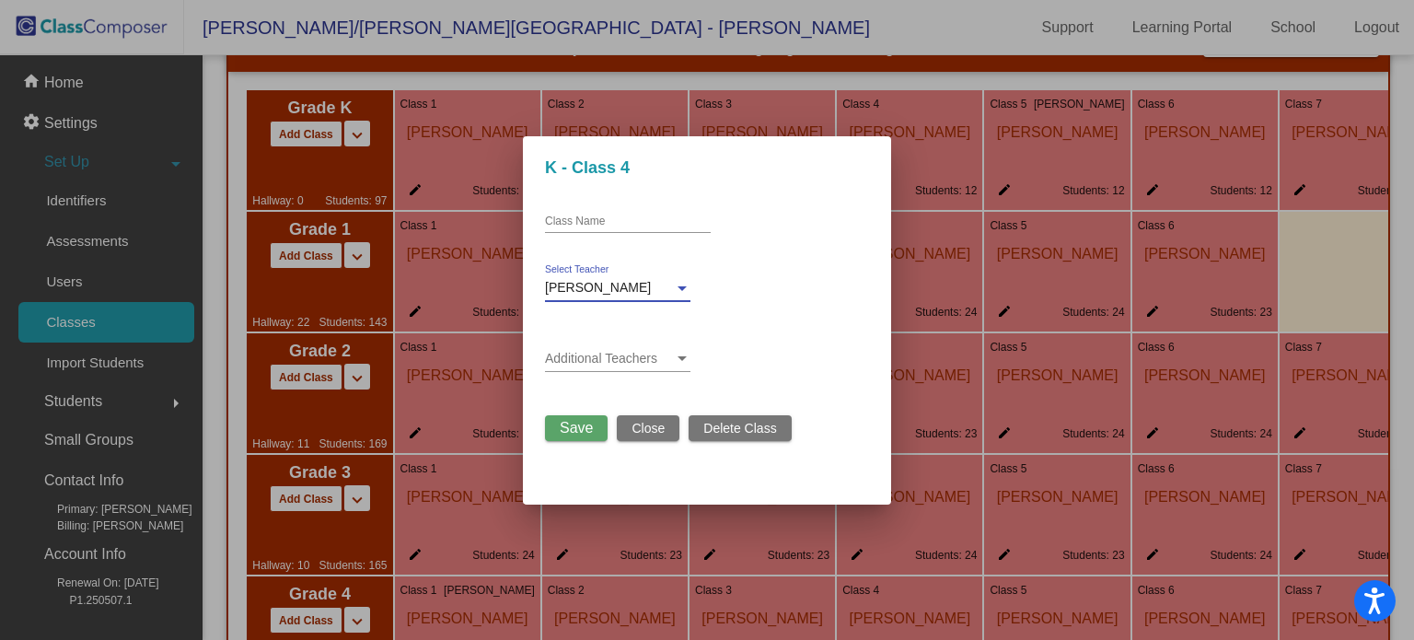
click at [674, 283] on div at bounding box center [682, 288] width 17 height 15
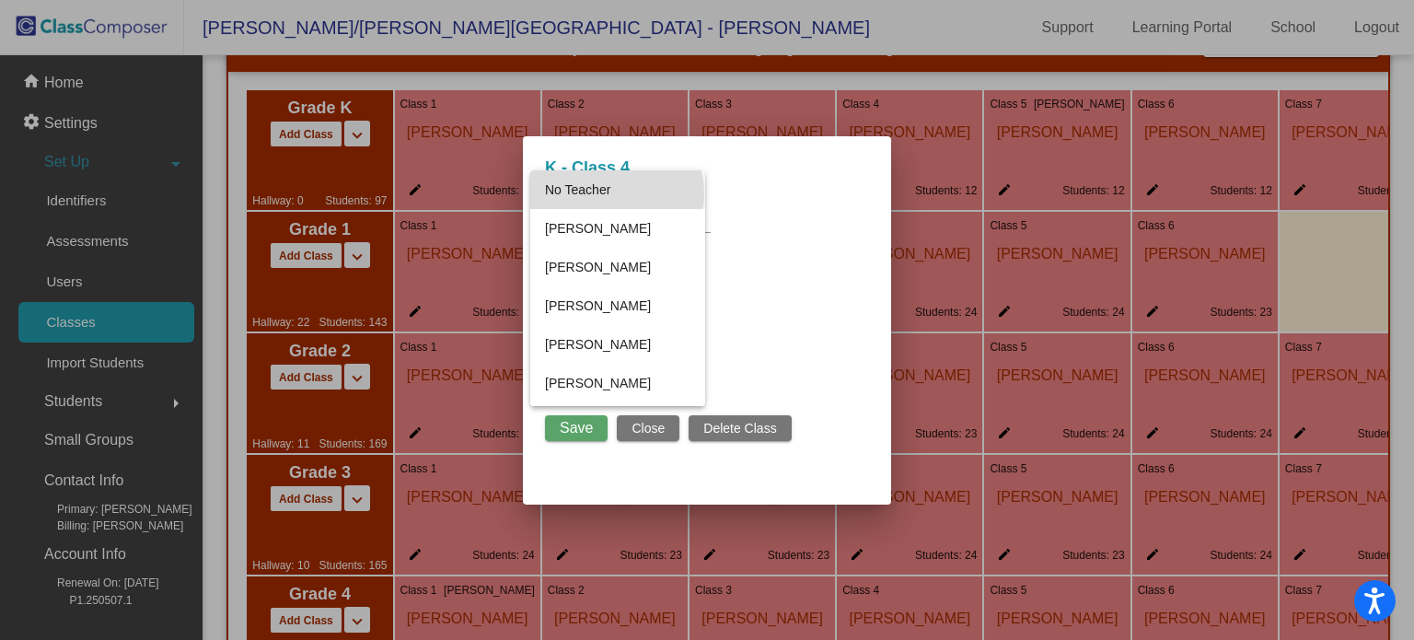
click at [616, 193] on span "No Teacher" at bounding box center [617, 189] width 145 height 39
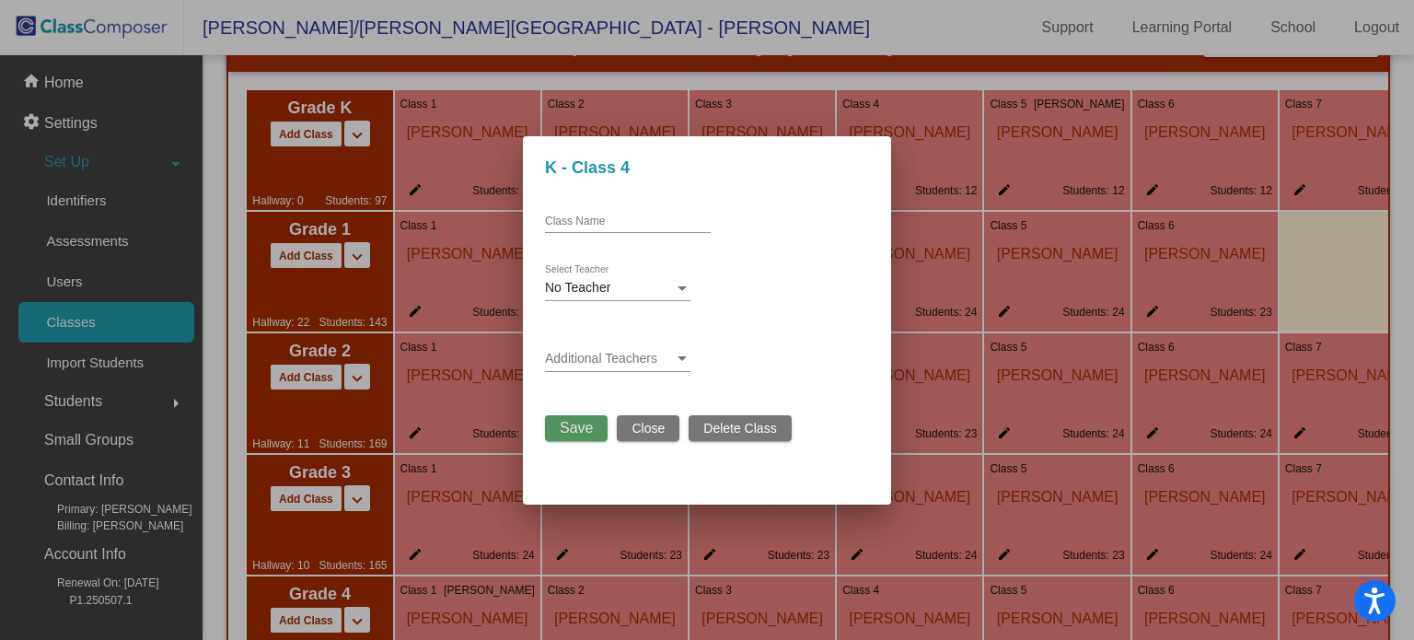
click at [580, 431] on span "Save" at bounding box center [576, 428] width 33 height 16
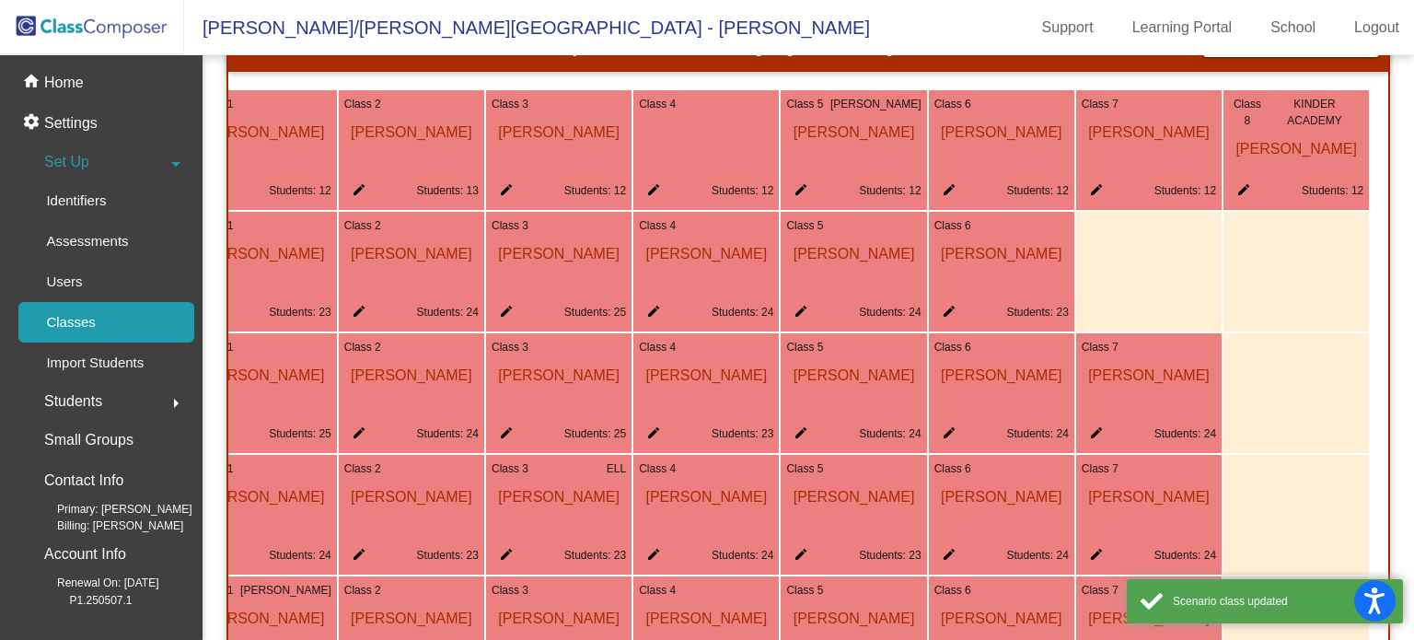
scroll to position [0, 210]
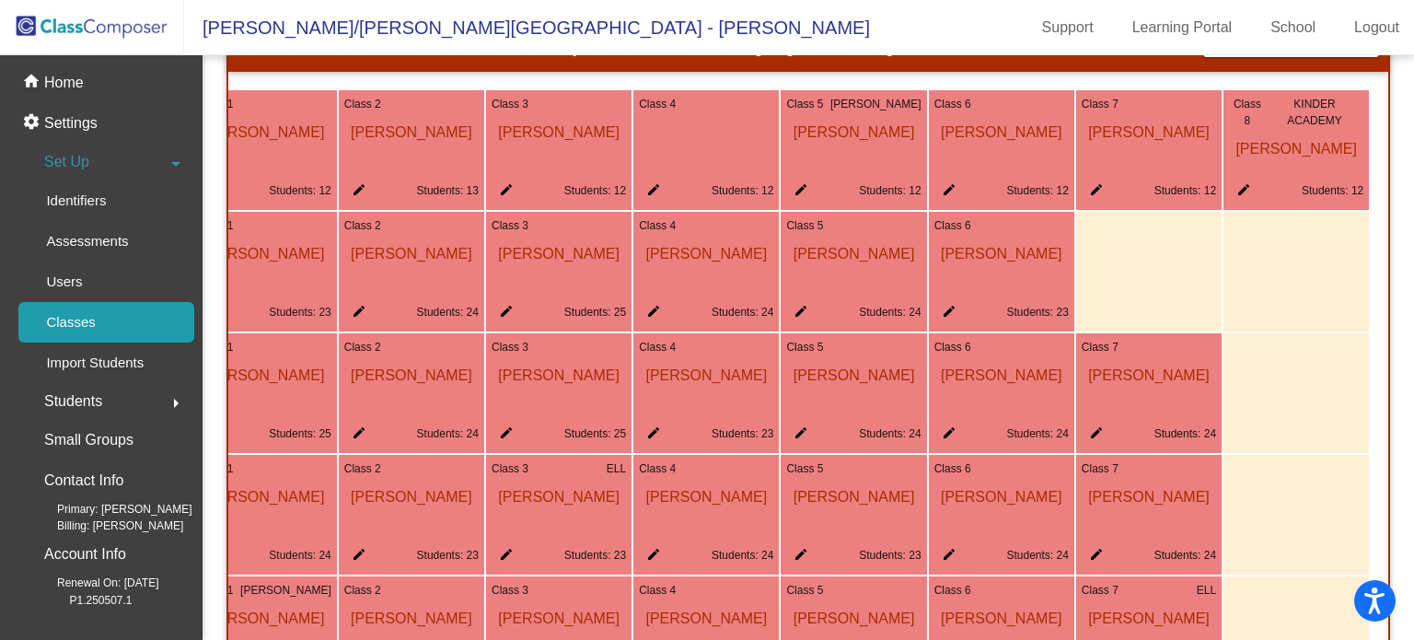
click at [1237, 199] on mat-icon "edit" at bounding box center [1240, 193] width 22 height 22
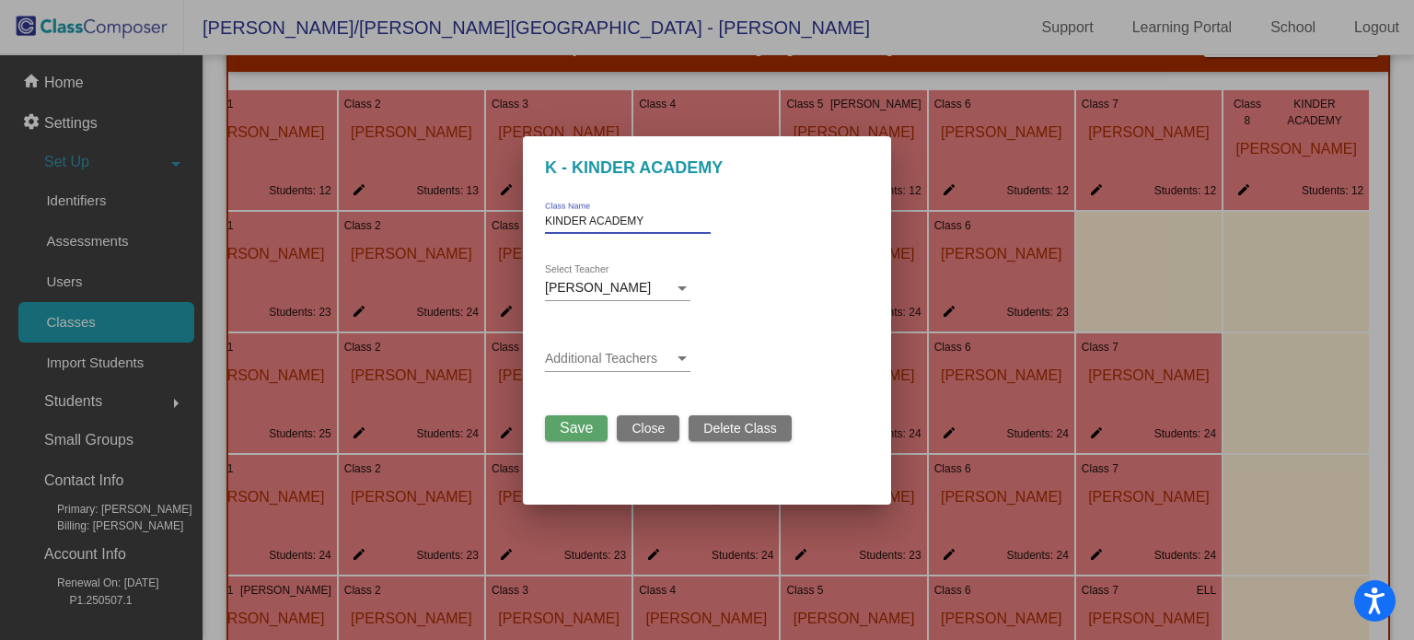
drag, startPoint x: 659, startPoint y: 217, endPoint x: 532, endPoint y: 205, distance: 127.6
click at [532, 205] on mat-dialog-container "K - KINDER ACADEMY KINDER ACADEMY Class Name Olivia Fisher Select Teacher Addit…" at bounding box center [707, 320] width 368 height 368
click at [585, 437] on button "Save" at bounding box center [576, 428] width 63 height 26
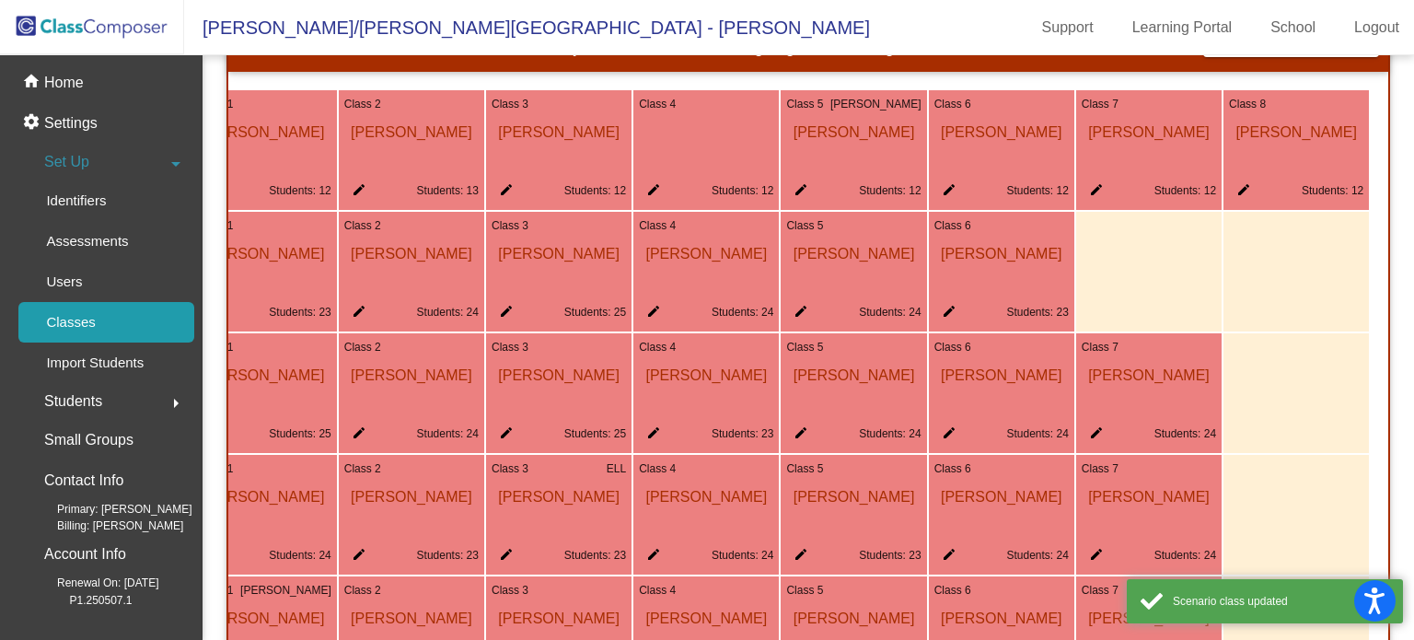
click at [1133, 136] on span "Kara Walter" at bounding box center [1148, 127] width 134 height 31
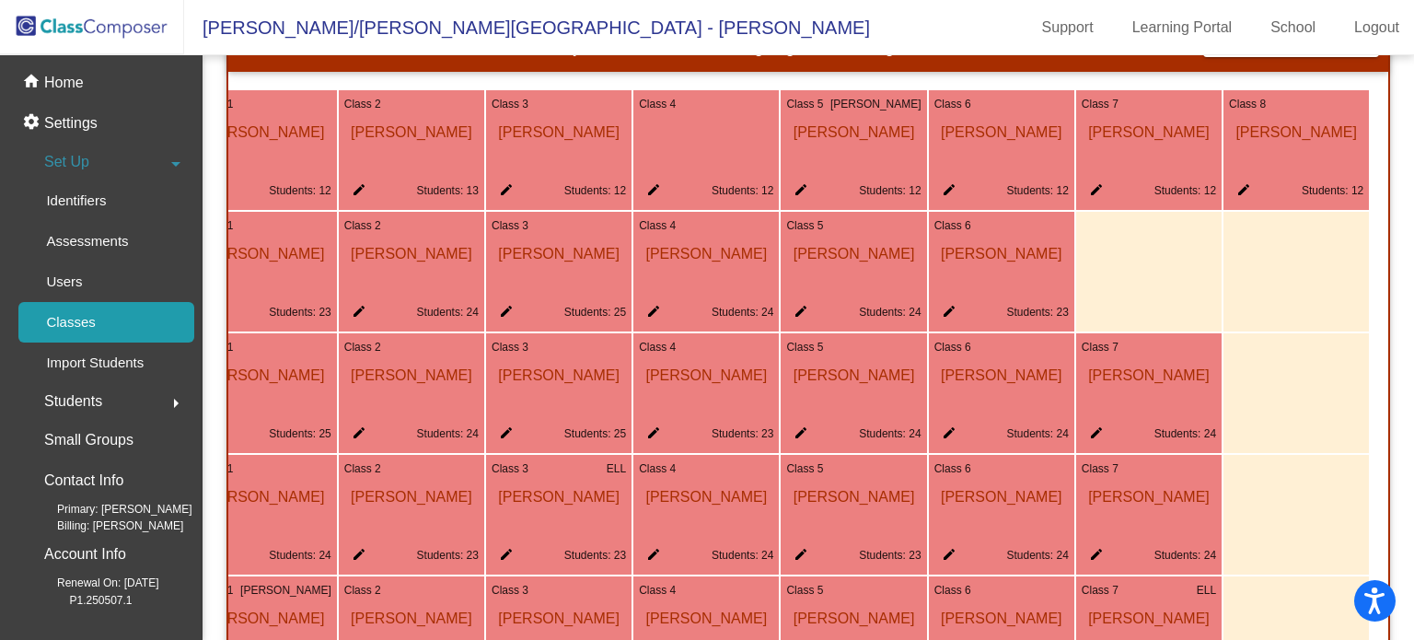
click at [1090, 192] on mat-icon "edit" at bounding box center [1092, 193] width 22 height 22
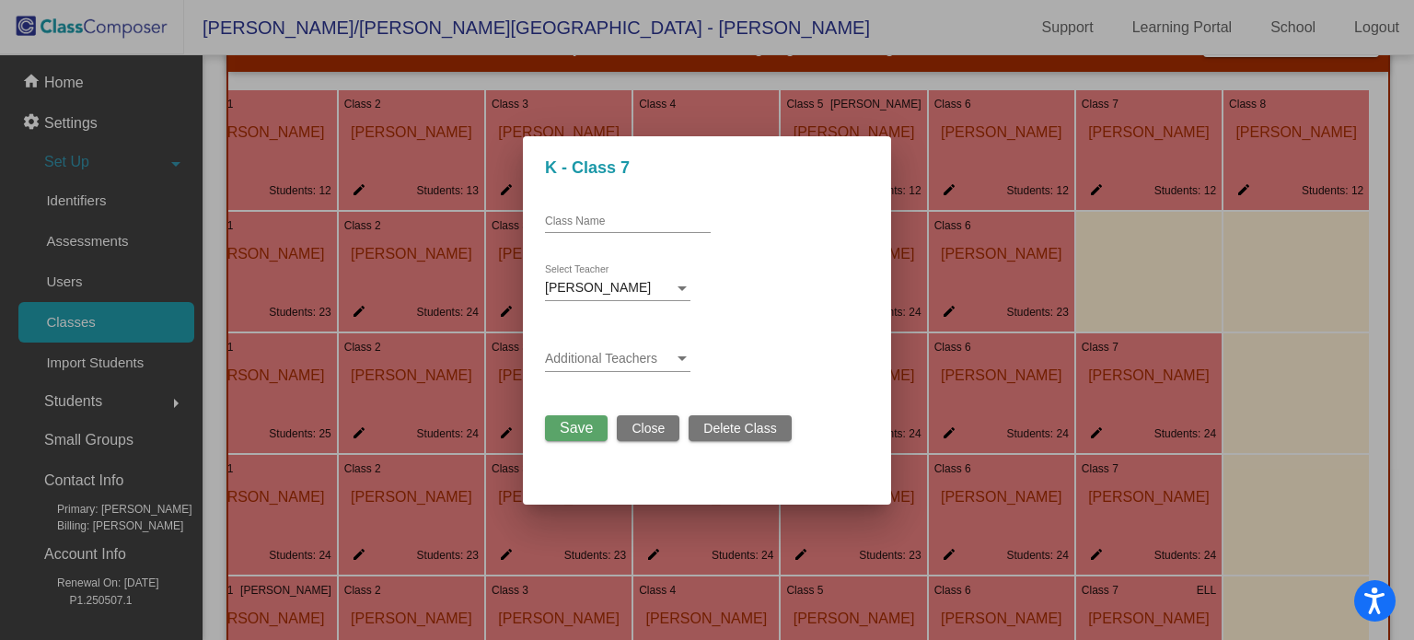
click at [634, 222] on input "Class Name" at bounding box center [628, 221] width 166 height 13
type input "KinderAcademy B"
click at [569, 424] on span "Save" at bounding box center [576, 428] width 33 height 16
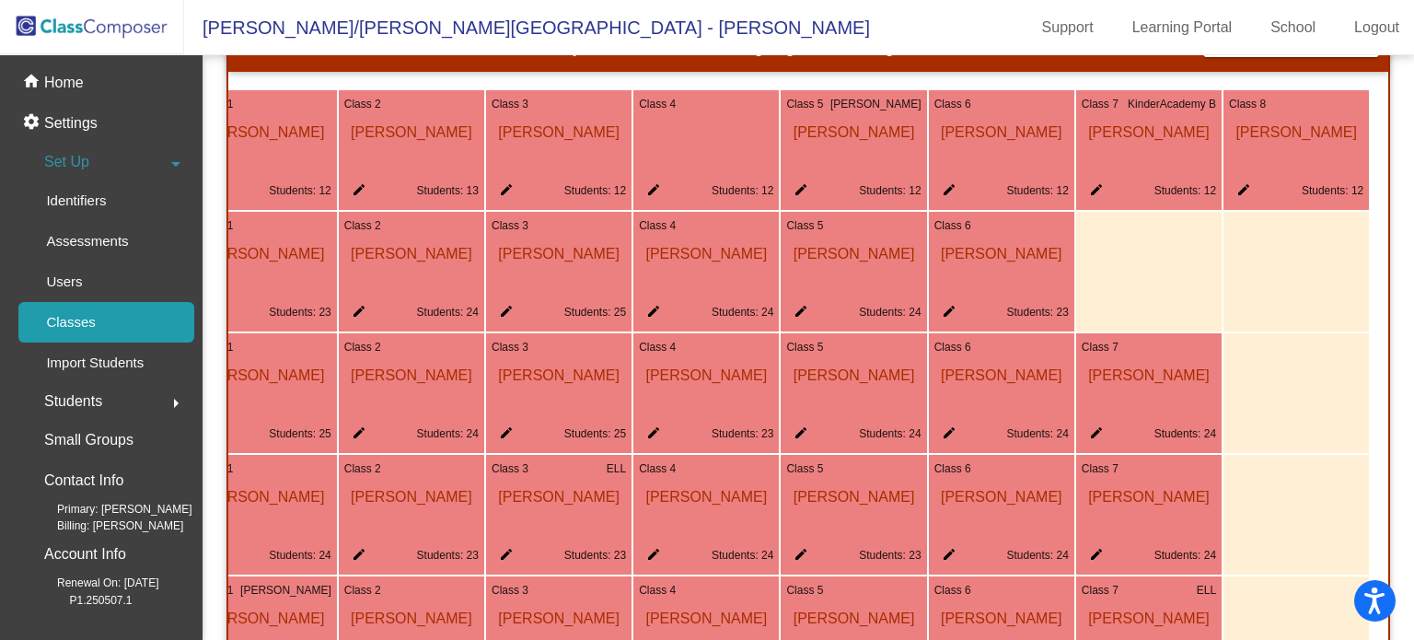
click at [497, 202] on mat-icon "edit" at bounding box center [502, 193] width 22 height 22
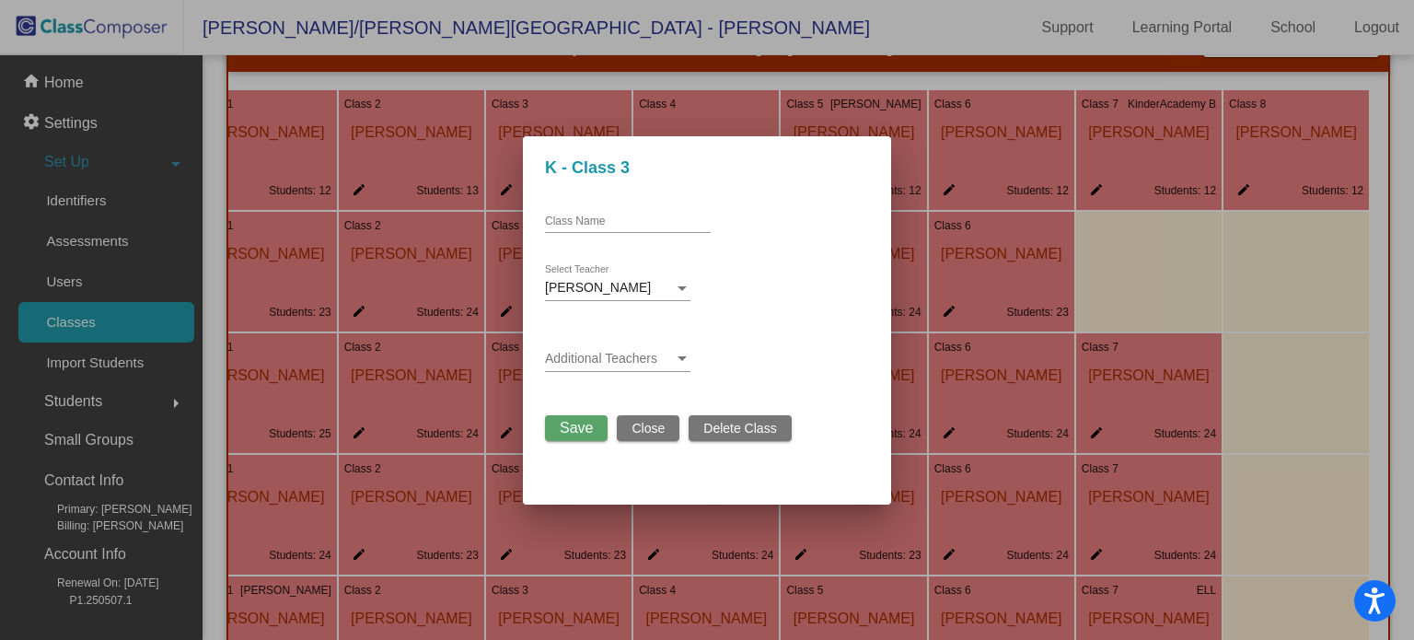
click at [629, 221] on input "Class Name" at bounding box center [628, 221] width 166 height 13
type input "KinderAcademy A"
click at [586, 437] on button "Save" at bounding box center [576, 428] width 63 height 26
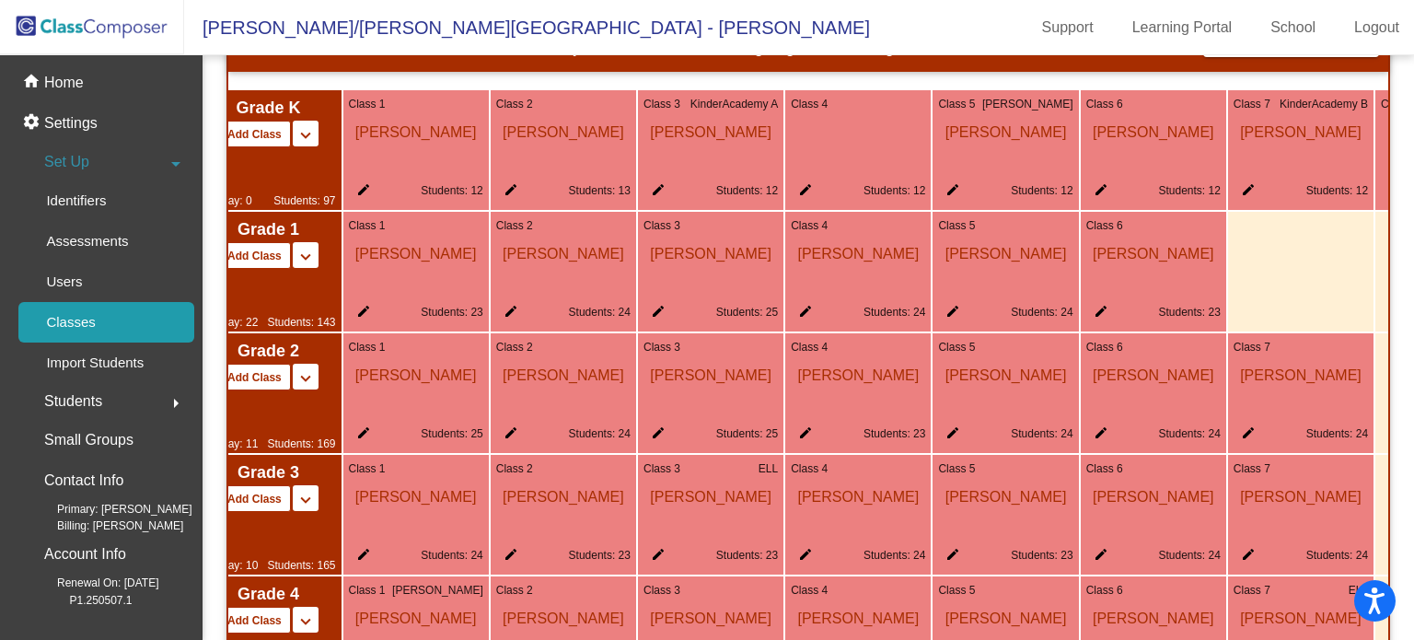
scroll to position [0, 0]
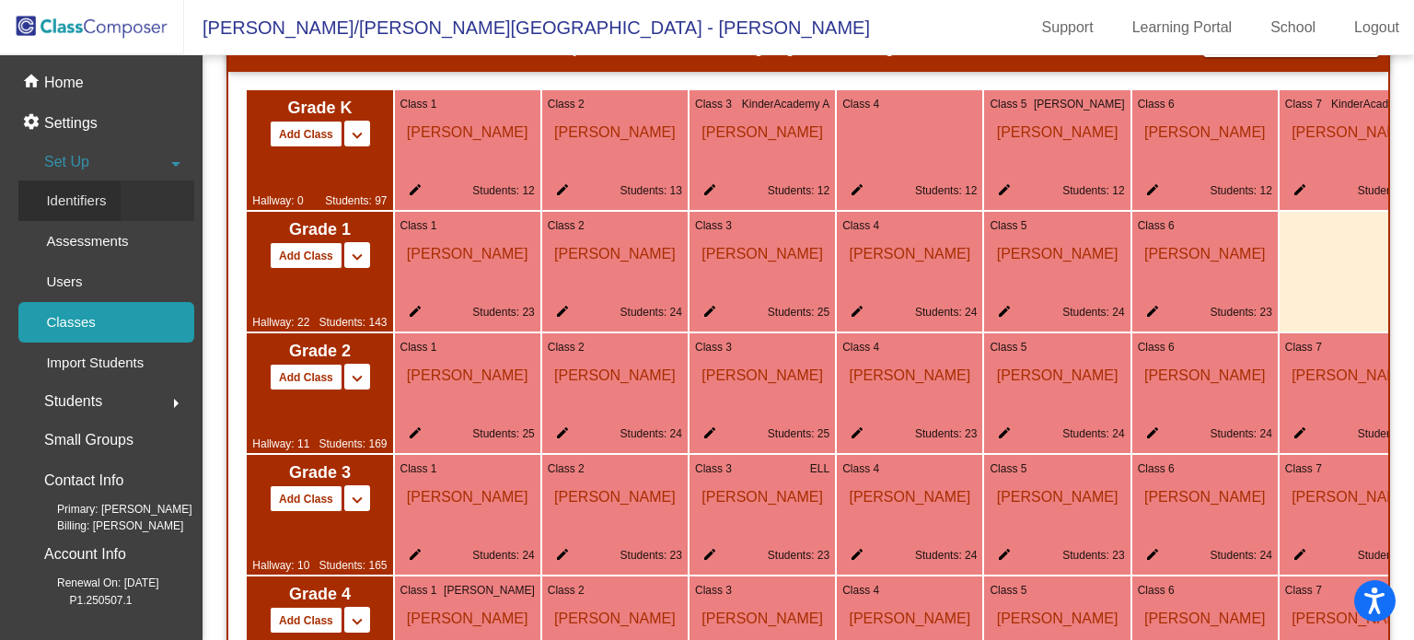
click at [122, 209] on link "Identifiers" at bounding box center [106, 200] width 176 height 40
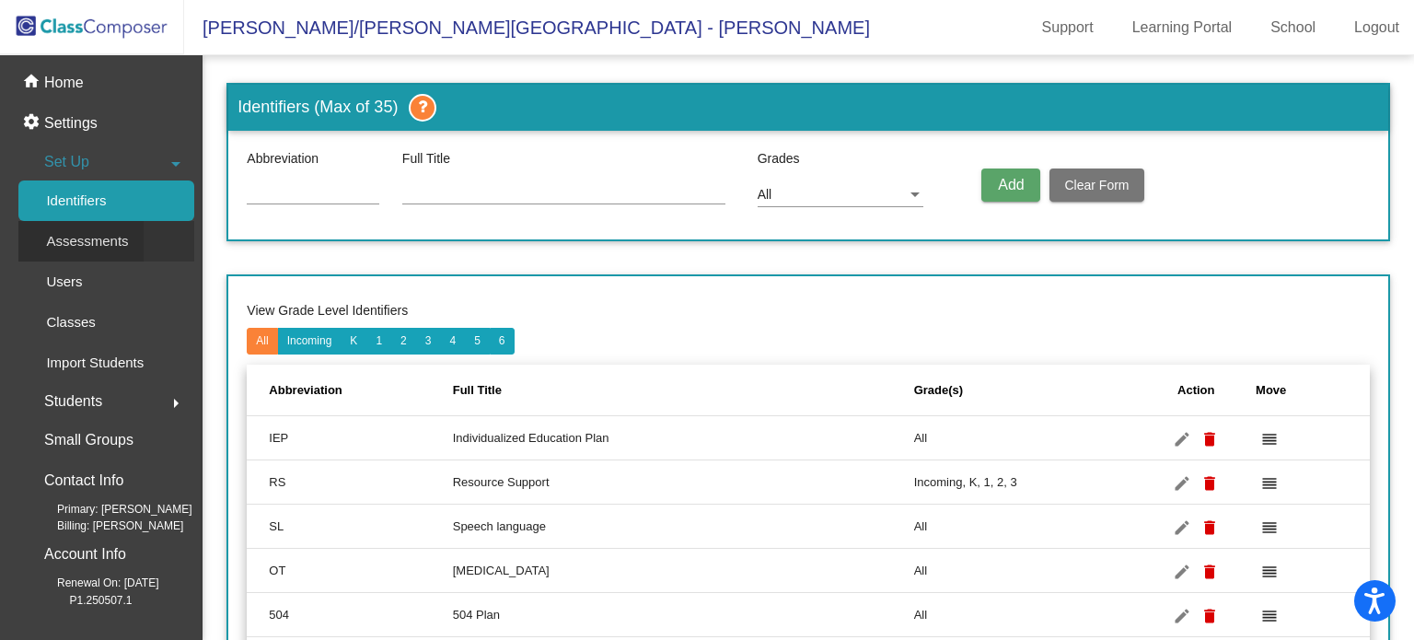
click at [126, 245] on p "Assessments" at bounding box center [87, 241] width 82 height 22
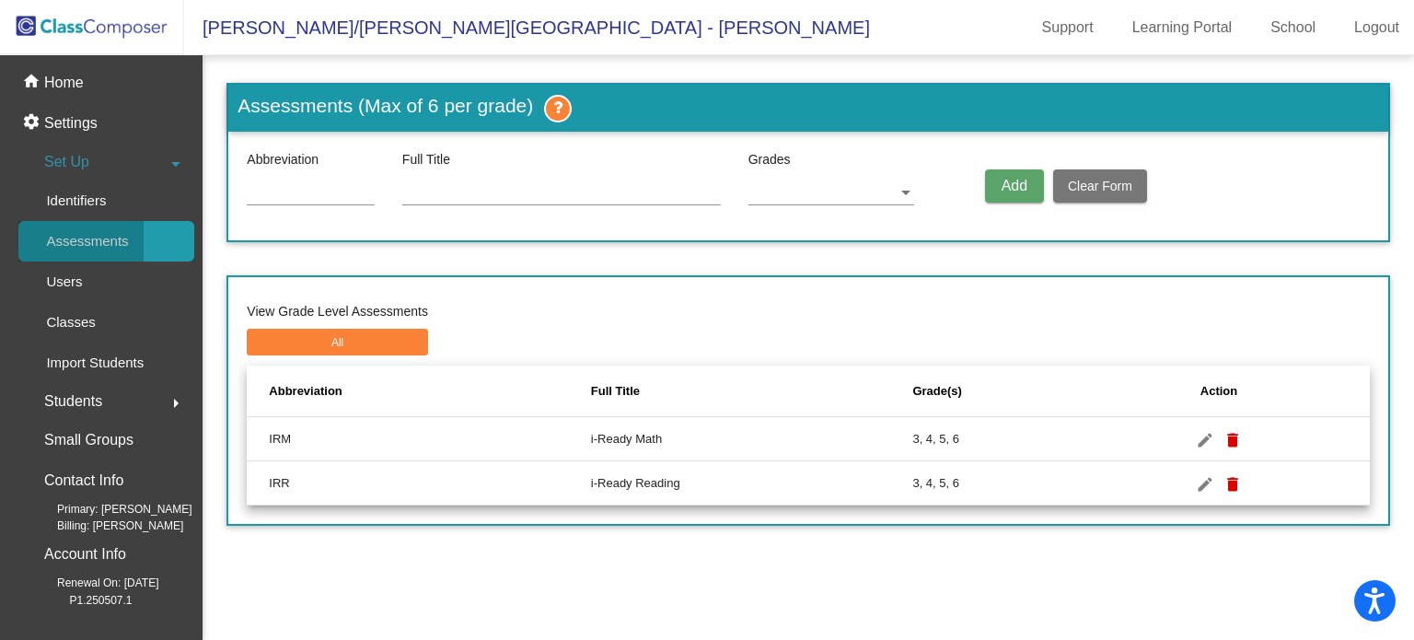
click at [126, 245] on p "Assessments" at bounding box center [87, 241] width 82 height 22
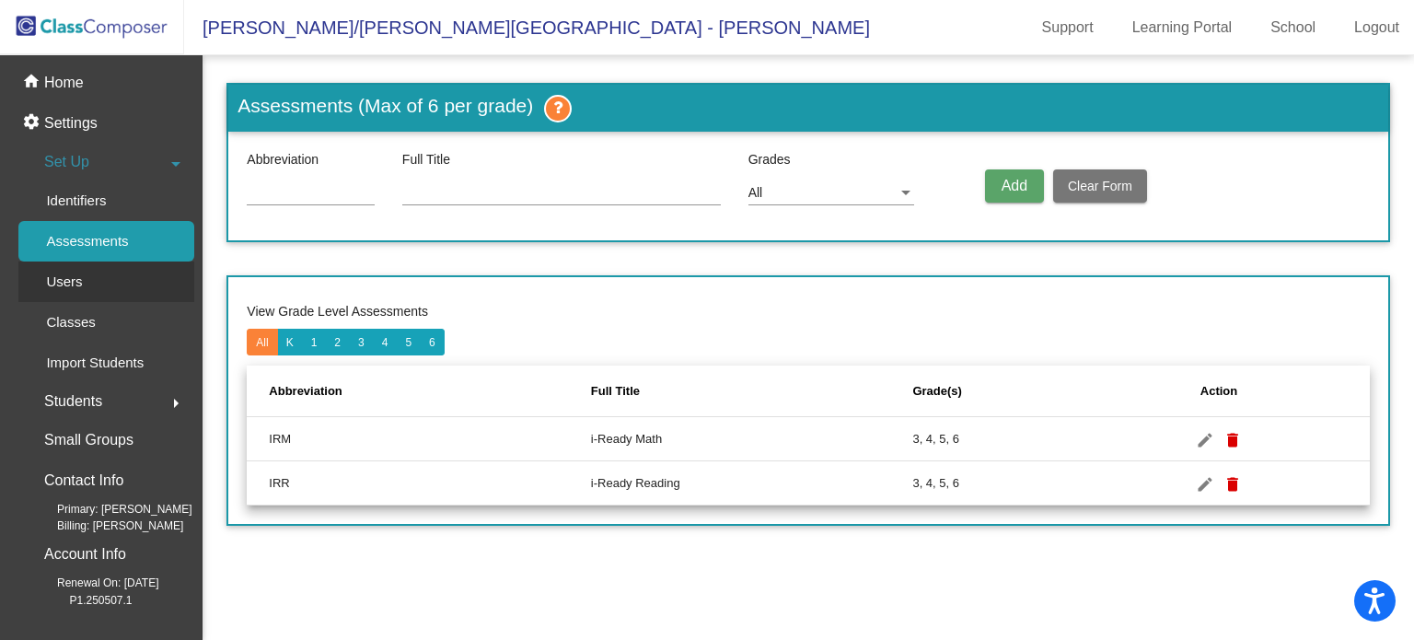
click at [125, 289] on link "Users" at bounding box center [106, 281] width 176 height 40
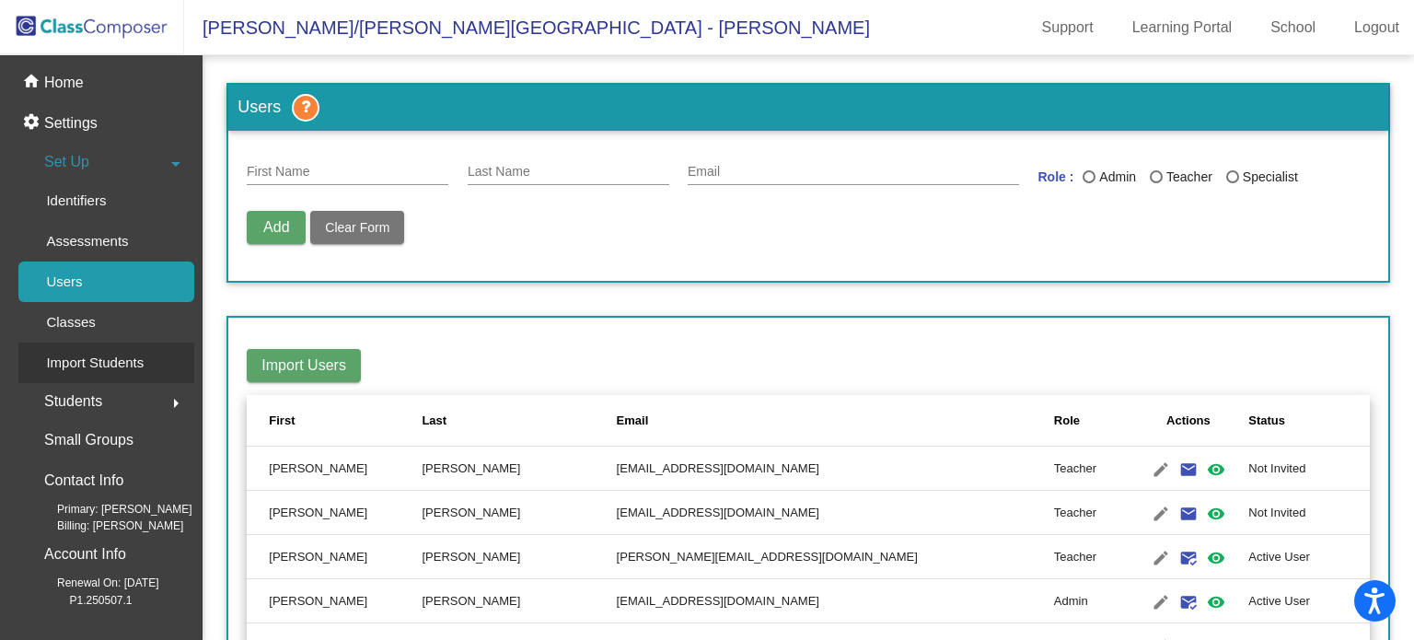
click at [143, 356] on p "Import Students" at bounding box center [95, 363] width 98 height 22
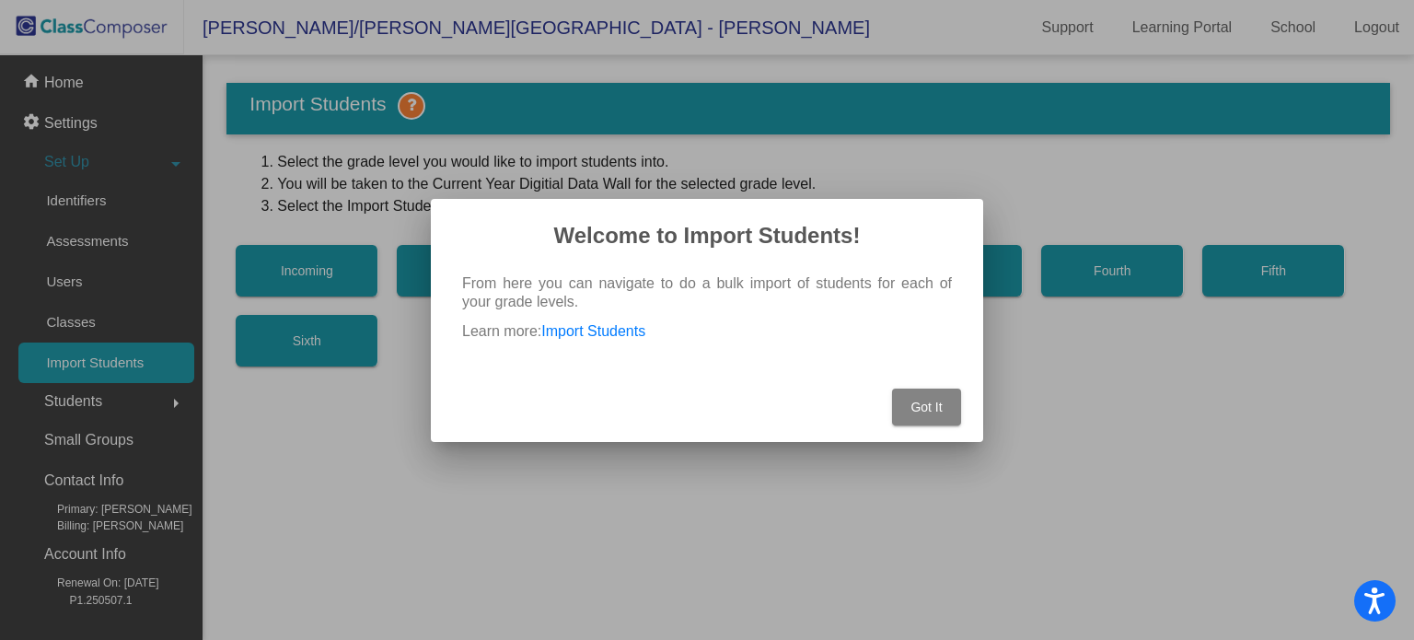
click at [949, 415] on button "Got It" at bounding box center [926, 406] width 69 height 37
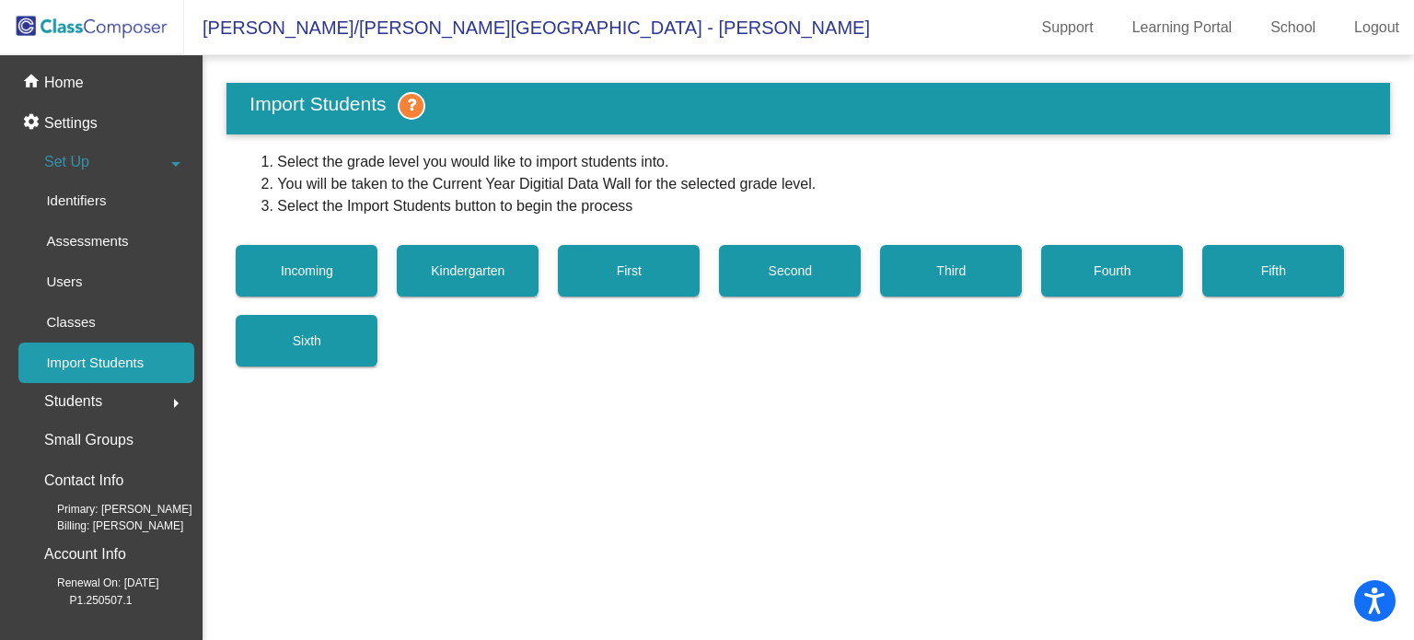
click at [108, 405] on div "Students arrow_right" at bounding box center [106, 401] width 176 height 37
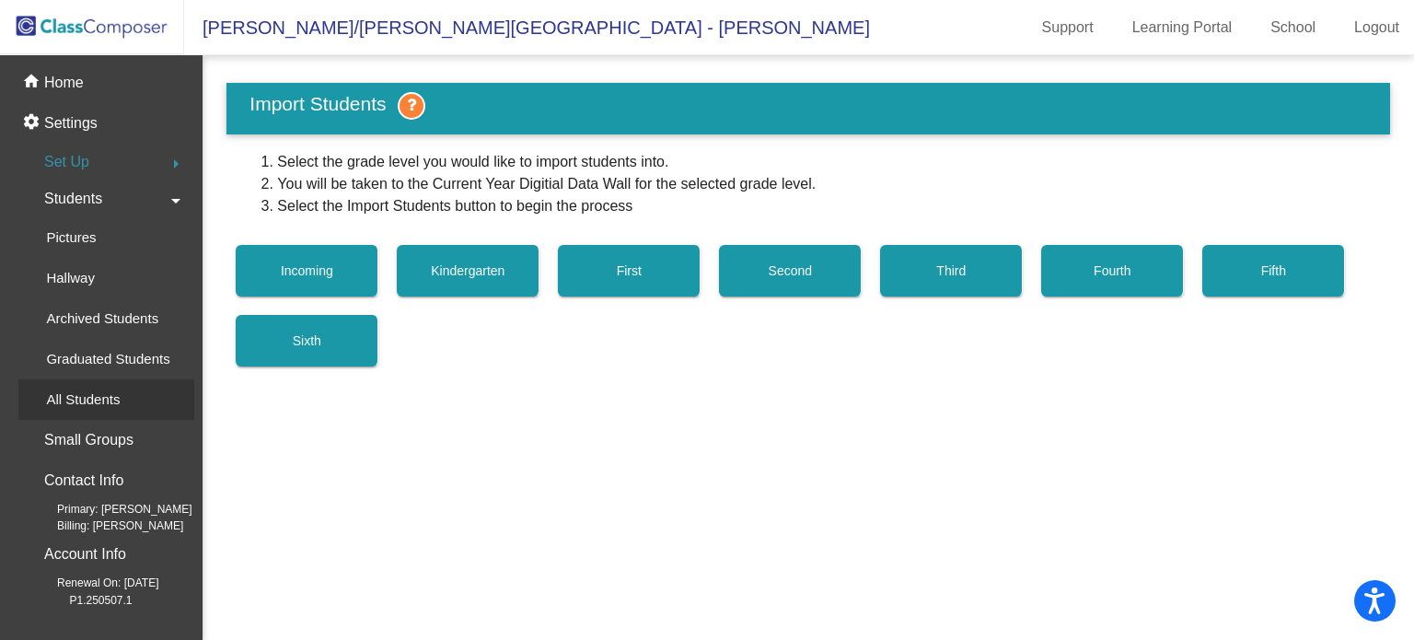
click at [129, 402] on div "All Students" at bounding box center [76, 399] width 116 height 40
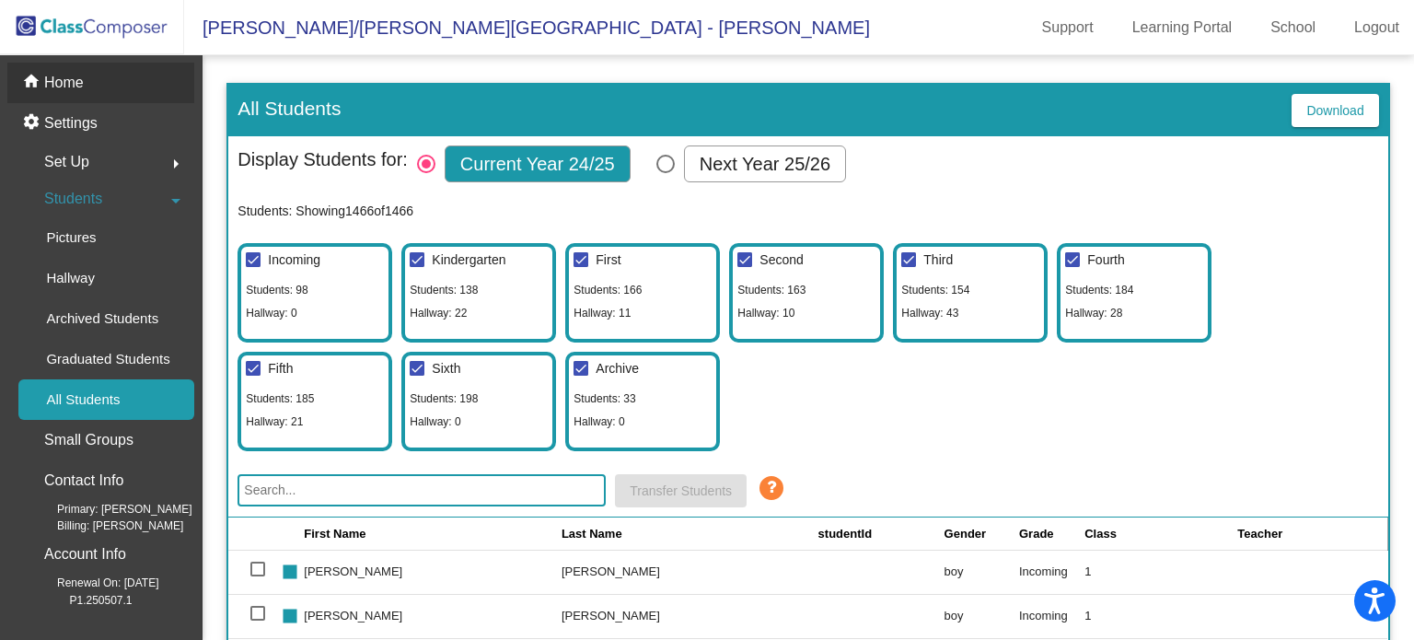
click at [59, 86] on p "Home" at bounding box center [64, 83] width 40 height 22
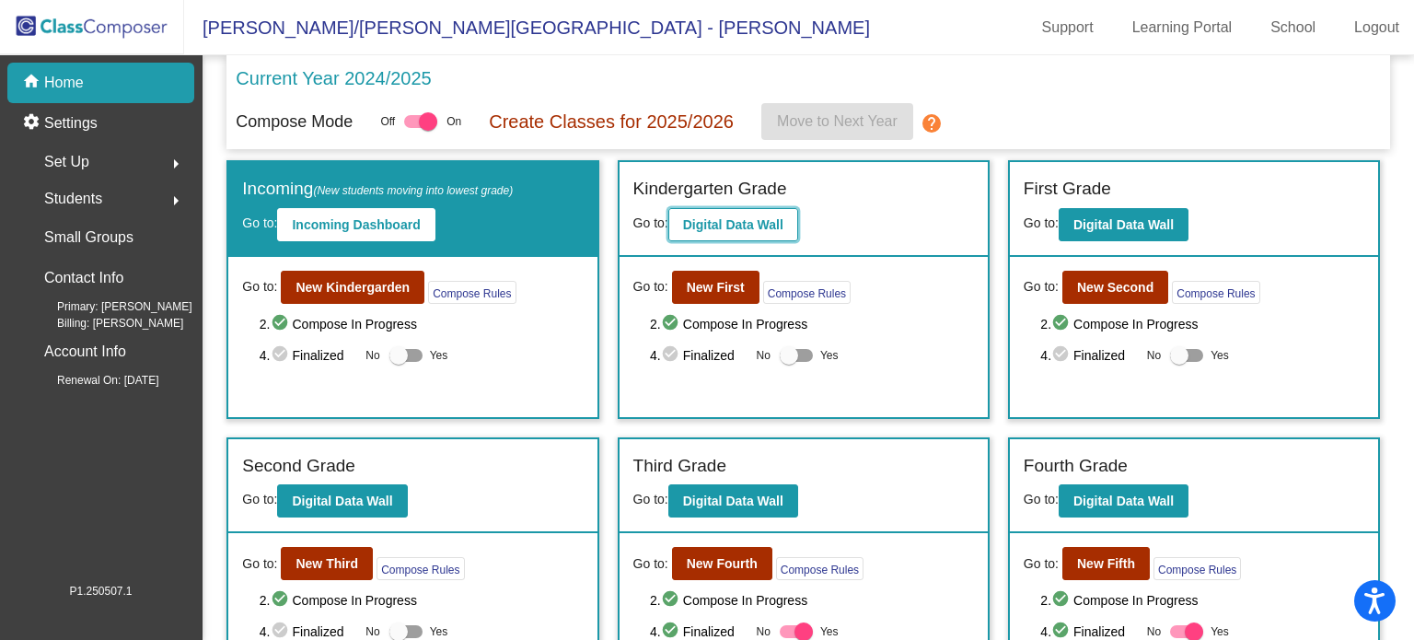
click at [729, 230] on b "Digital Data Wall" at bounding box center [733, 224] width 100 height 15
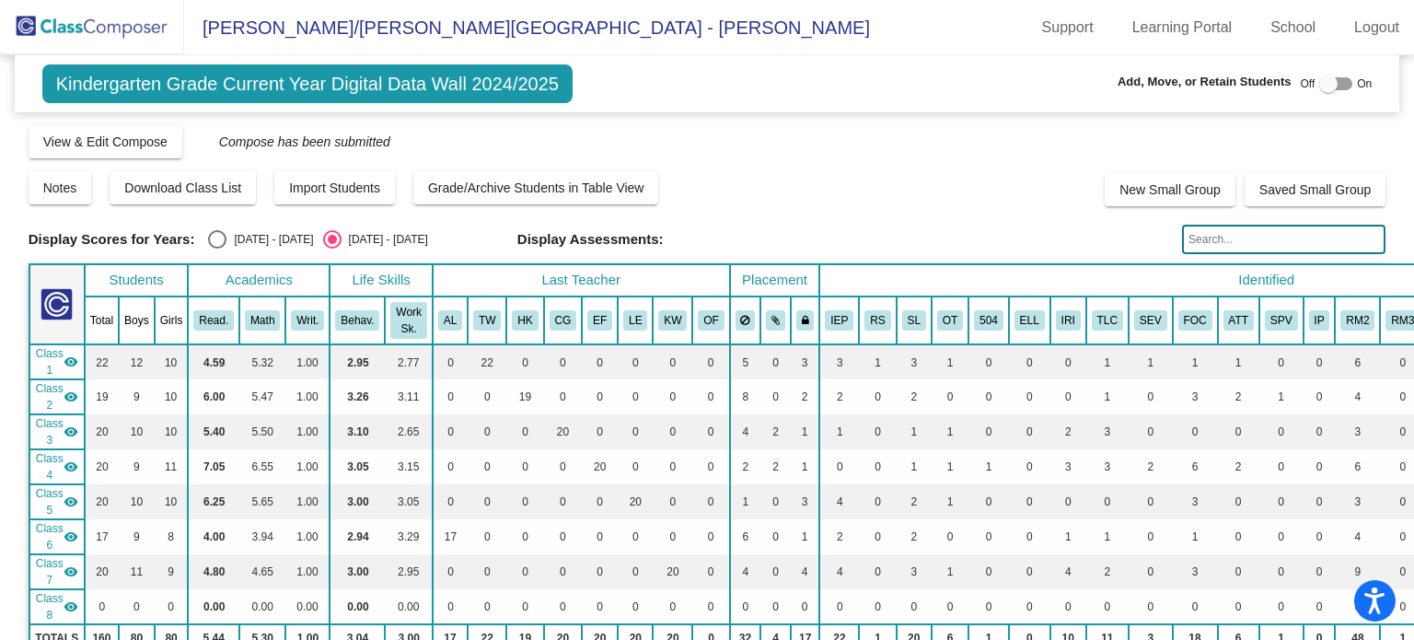
click at [88, 46] on img at bounding box center [92, 27] width 184 height 54
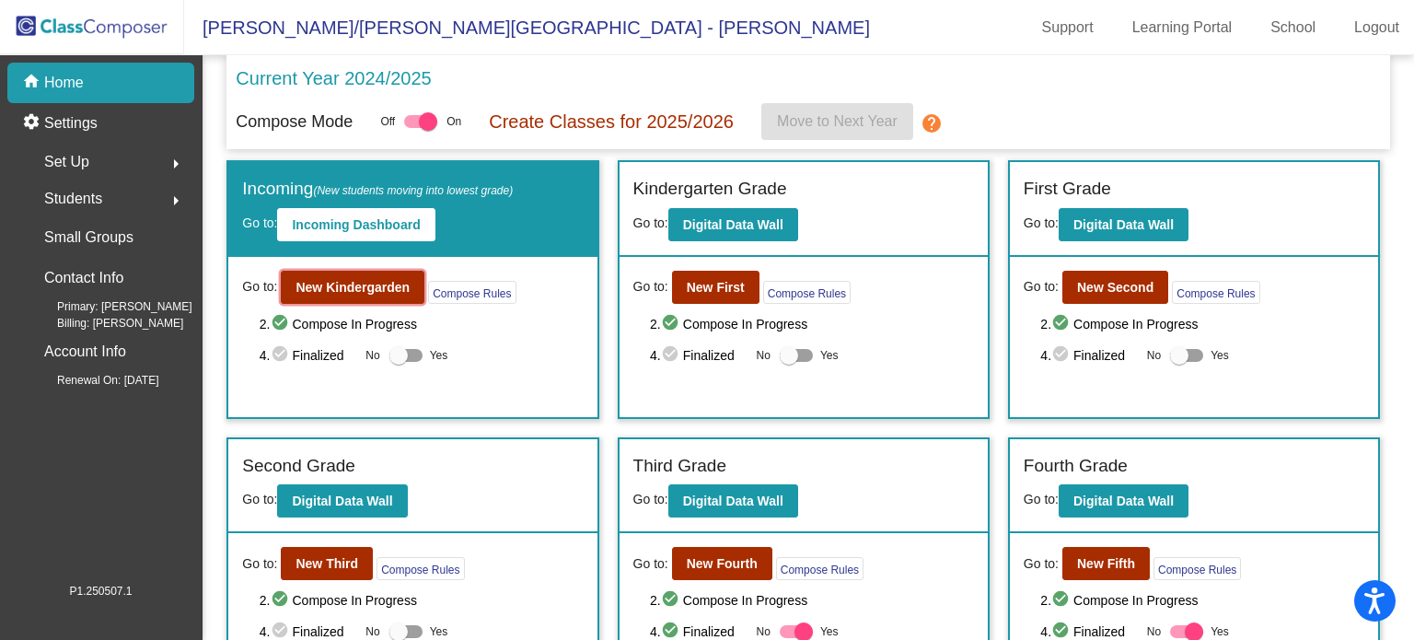
drag, startPoint x: 378, startPoint y: 283, endPoint x: 509, endPoint y: 232, distance: 140.1
click at [509, 232] on div "Incoming (New students moving into lowest grade) Go to: Incoming Dashboard Go t…" at bounding box center [412, 289] width 368 height 255
click at [744, 279] on button "New First" at bounding box center [715, 287] width 87 height 33
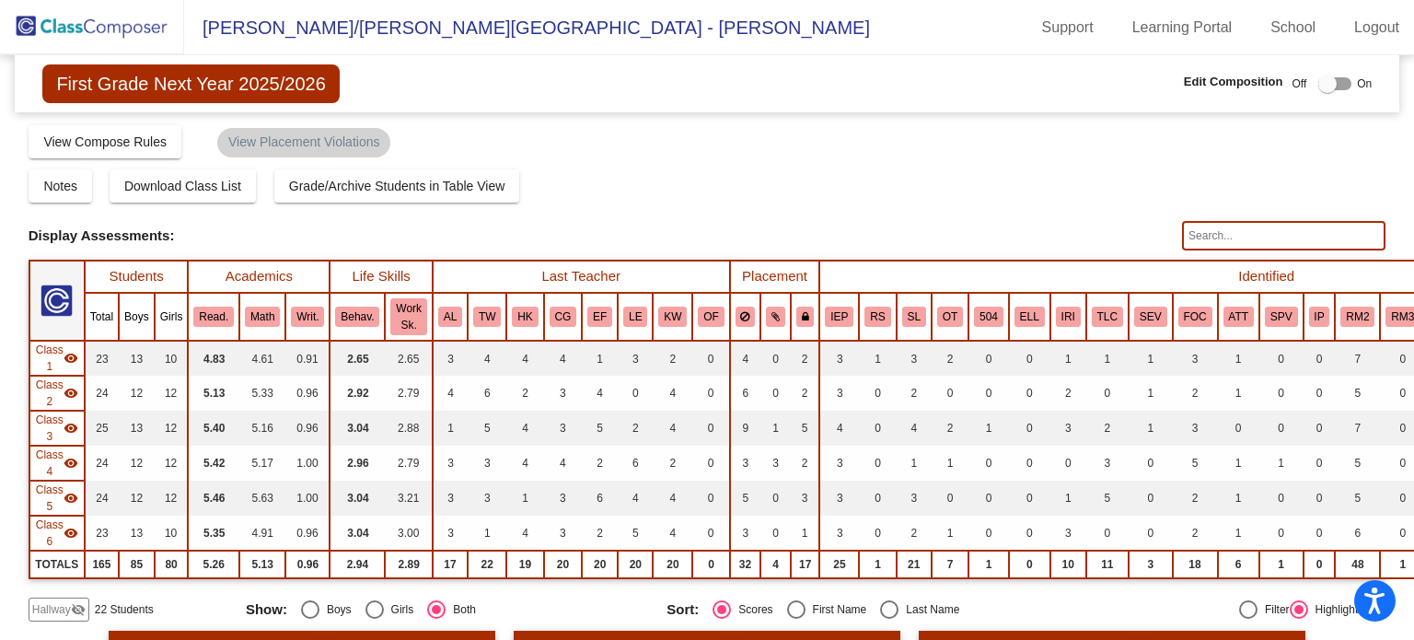
click at [74, 603] on mat-icon "visibility_off" at bounding box center [78, 609] width 15 height 15
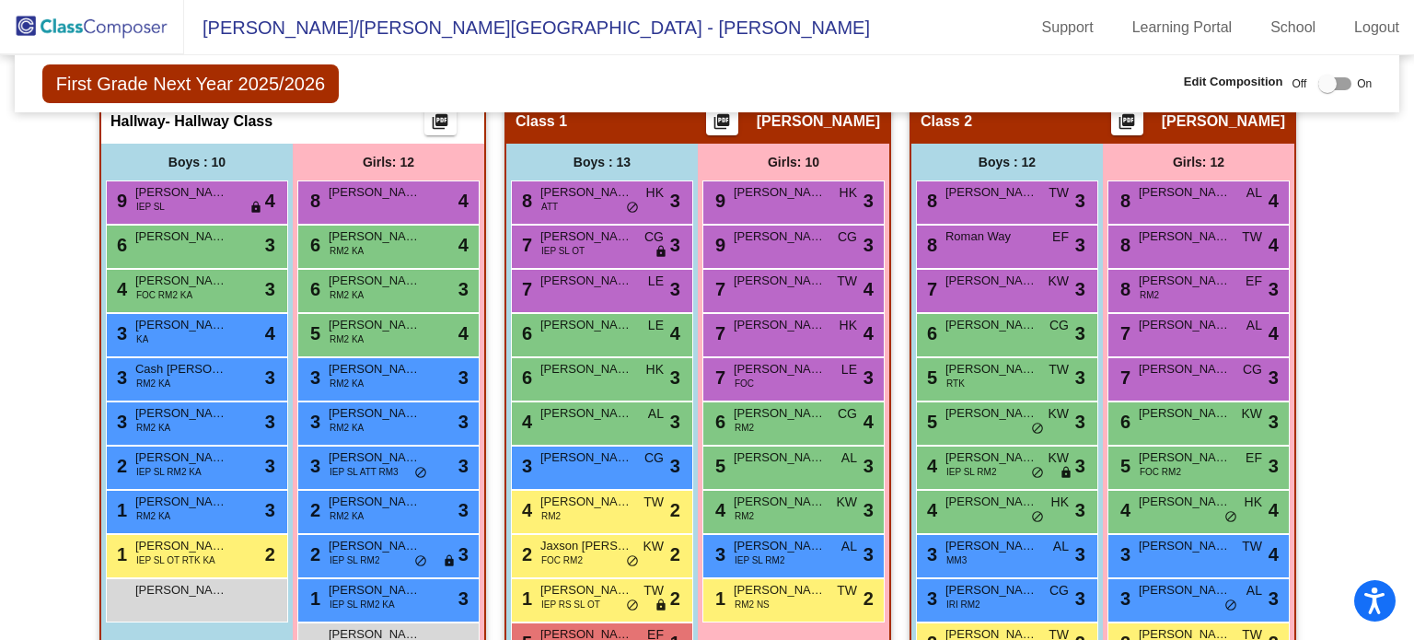
scroll to position [534, 0]
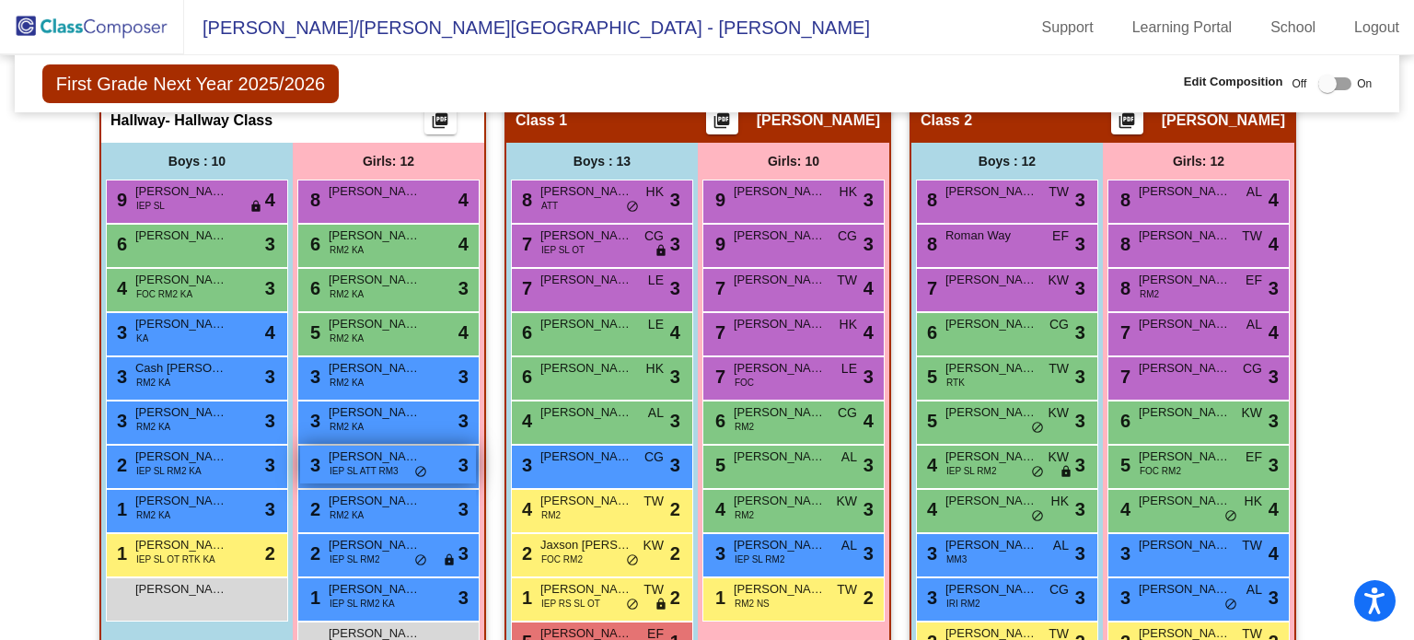
click at [412, 448] on span "Jaylyn Czerwenka" at bounding box center [375, 456] width 92 height 18
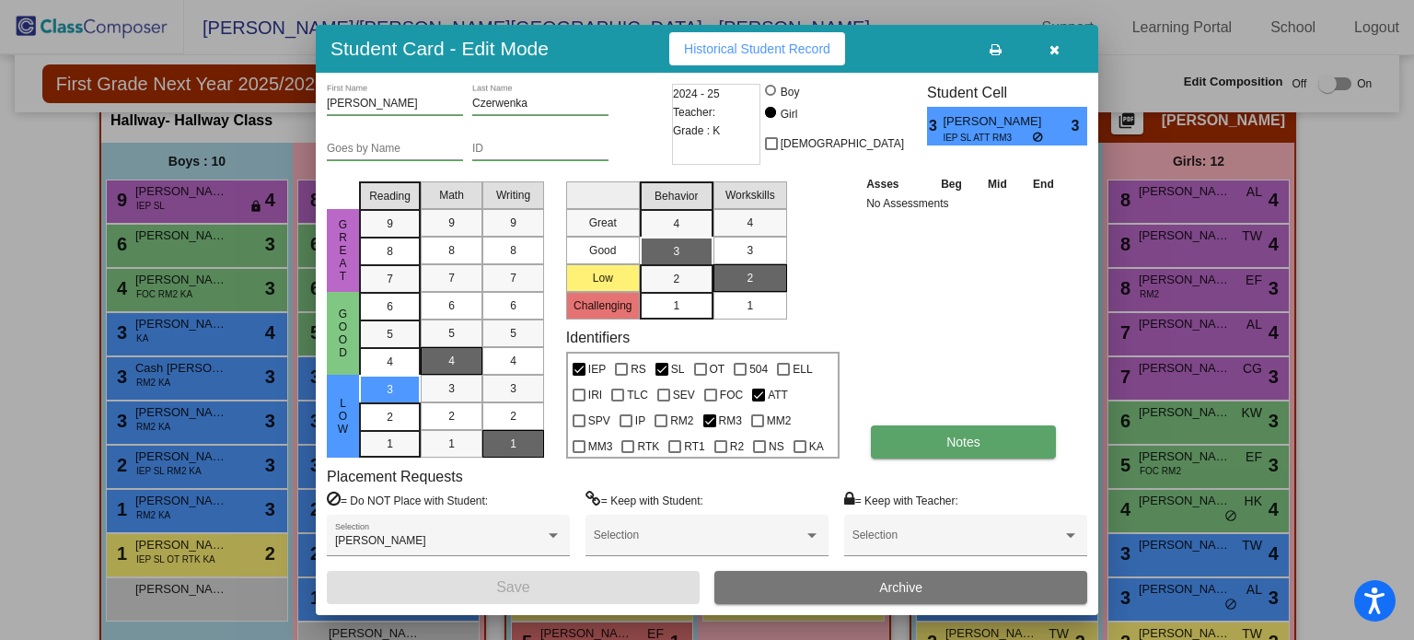
click at [1018, 444] on button "Notes" at bounding box center [963, 441] width 185 height 33
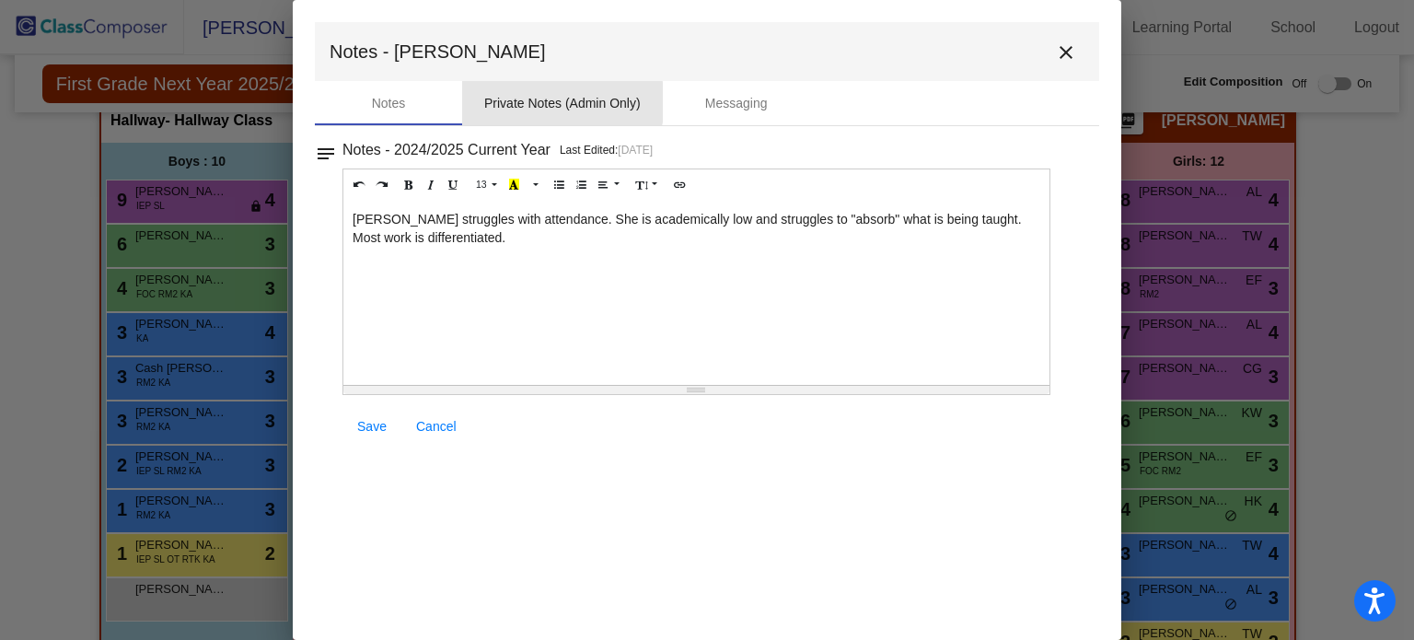
click at [556, 102] on div "Private Notes (Admin Only)" at bounding box center [562, 103] width 156 height 19
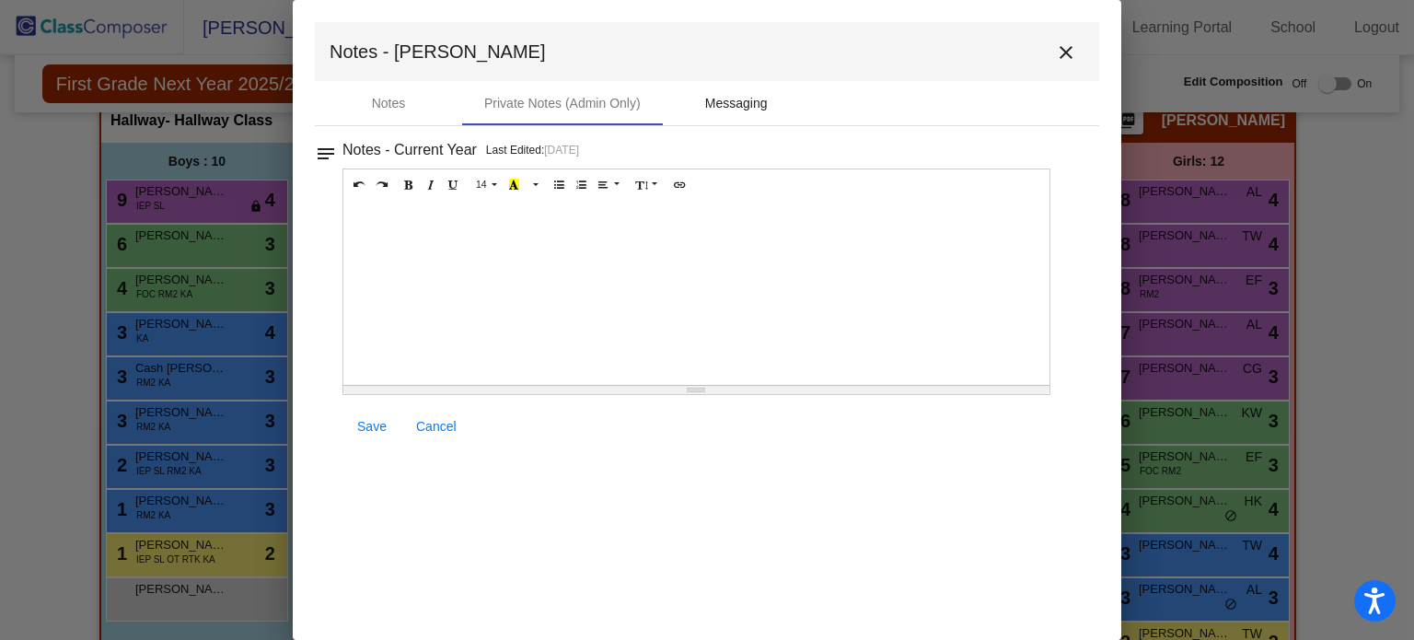
click at [721, 103] on div "Messaging" at bounding box center [736, 103] width 63 height 19
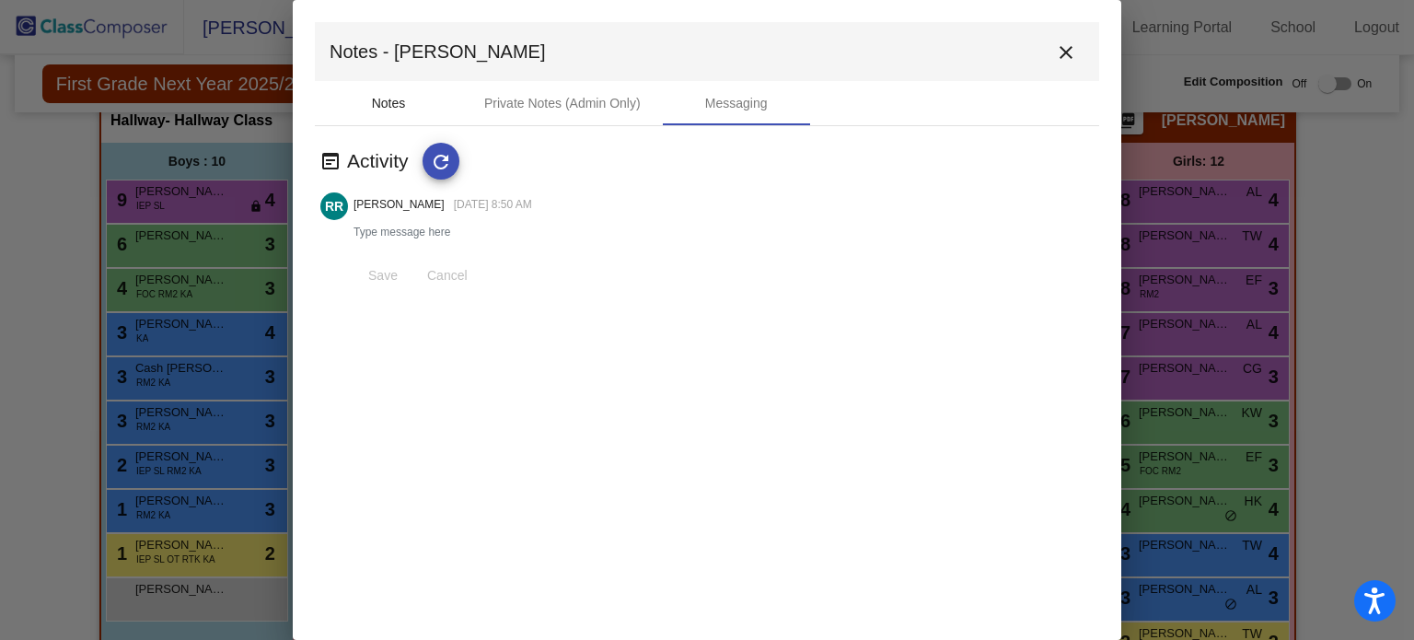
click at [379, 106] on div "Notes" at bounding box center [389, 103] width 34 height 19
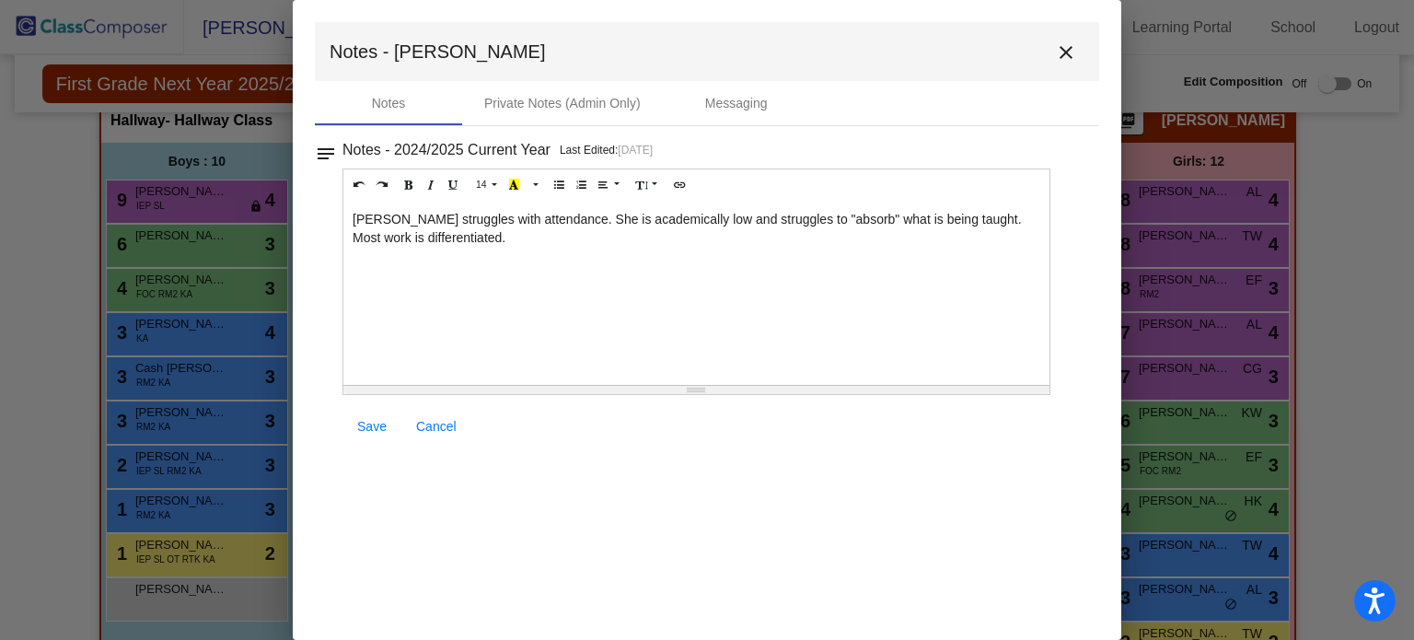
click at [1064, 55] on mat-icon "close" at bounding box center [1066, 52] width 22 height 22
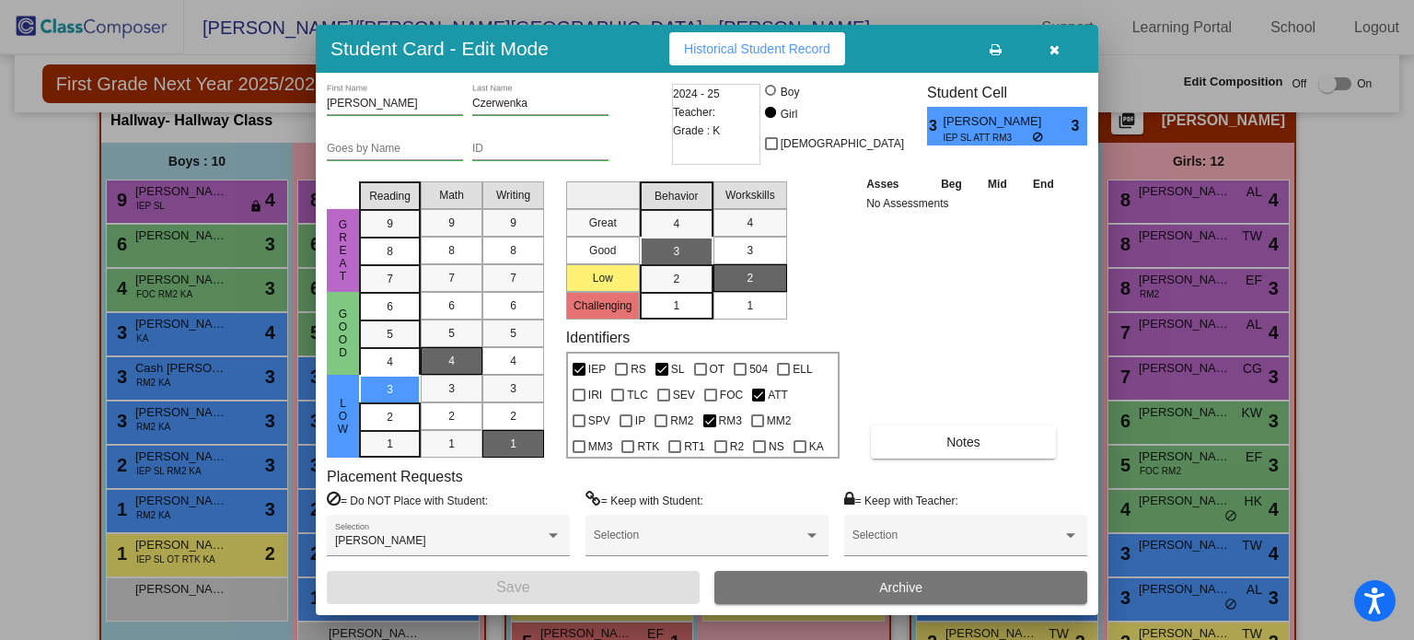
click at [1040, 135] on icon at bounding box center [1039, 137] width 12 height 11
click at [1056, 54] on icon "button" at bounding box center [1054, 49] width 10 height 13
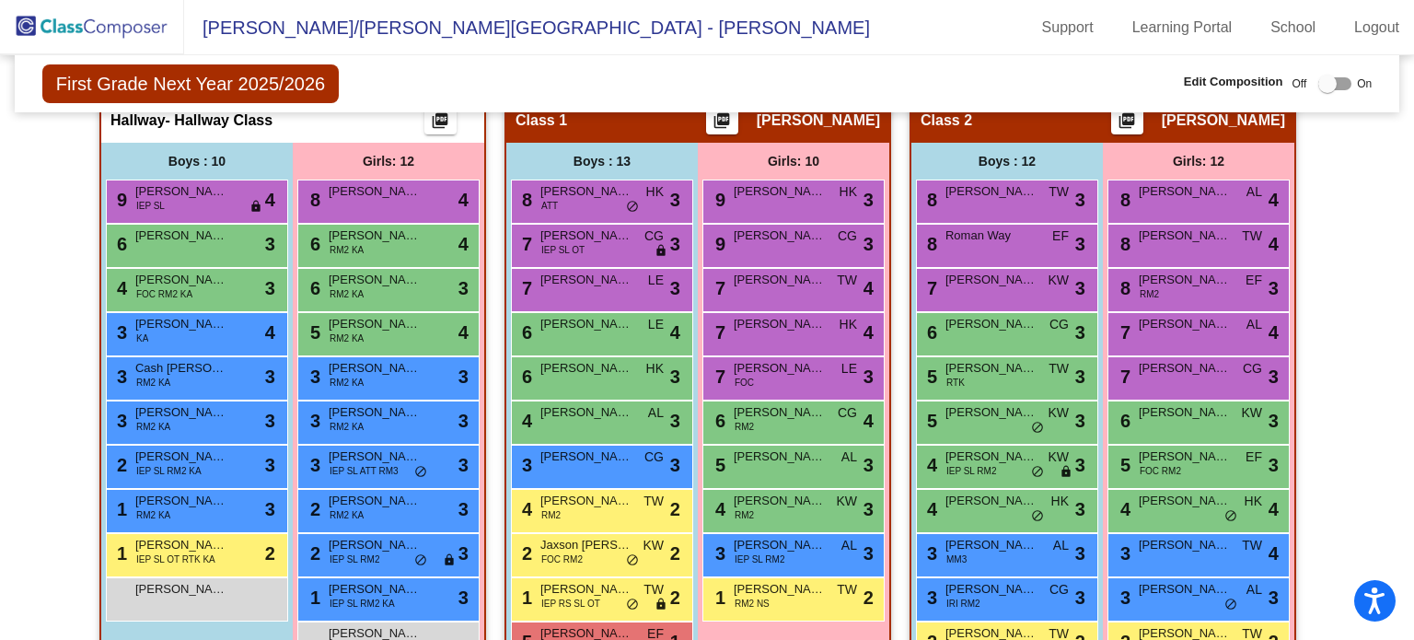
click at [1323, 86] on div at bounding box center [1327, 84] width 18 height 18
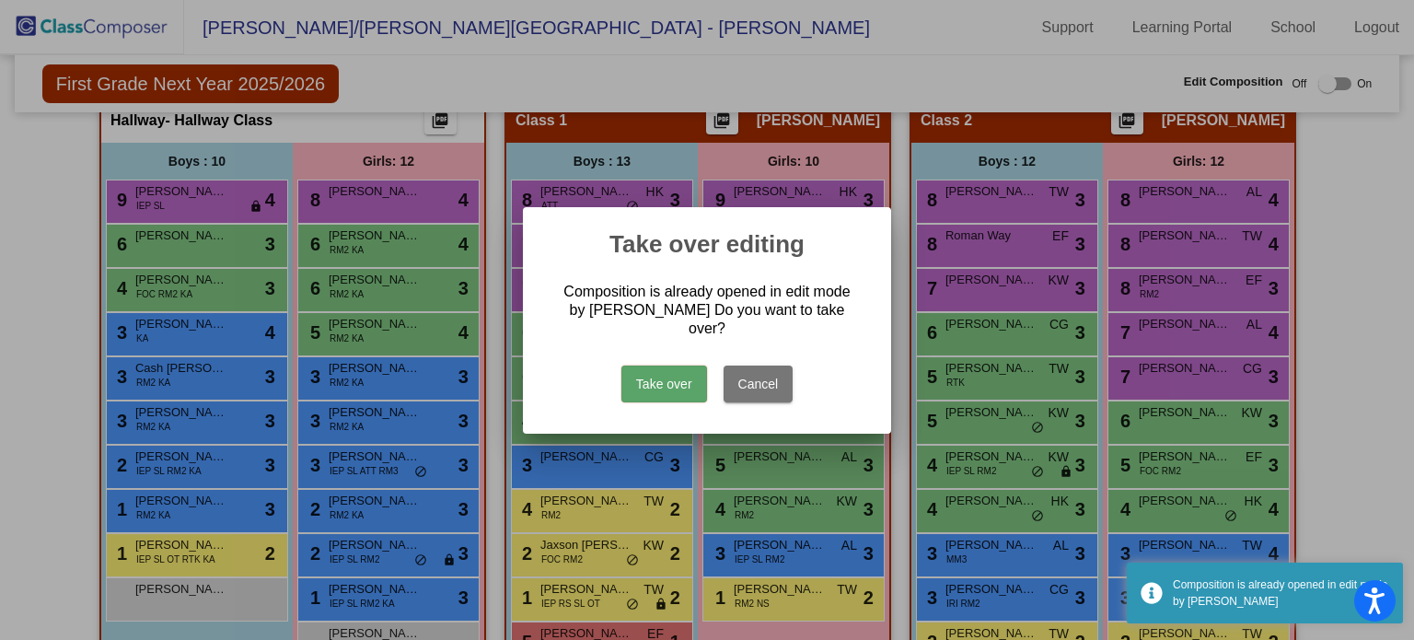
click at [659, 371] on button "Take over" at bounding box center [664, 383] width 86 height 37
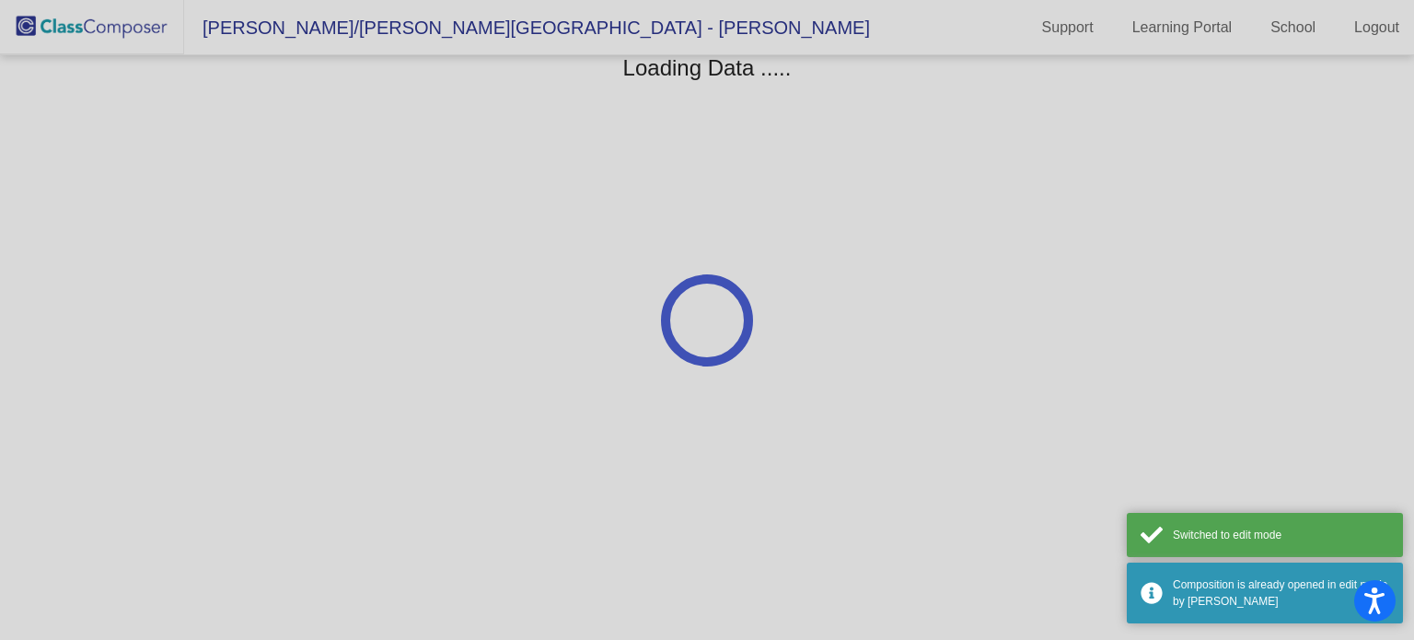
scroll to position [0, 0]
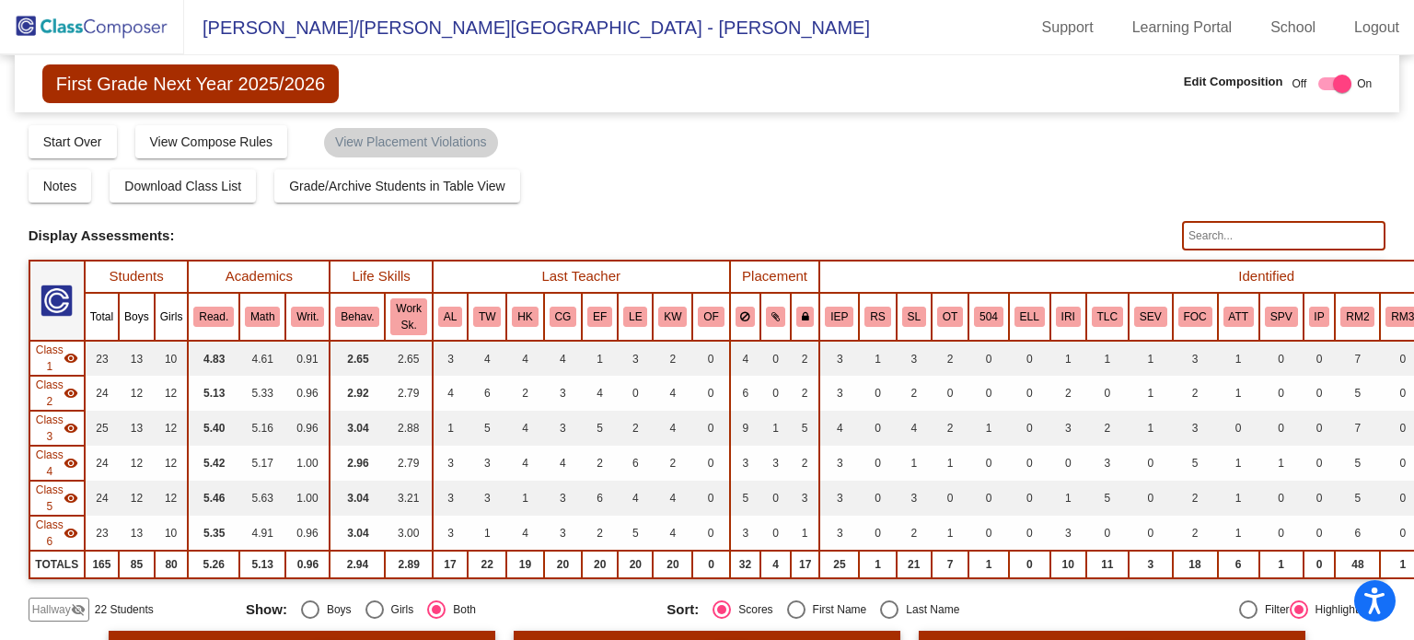
click at [65, 609] on span "Hallway" at bounding box center [51, 609] width 39 height 17
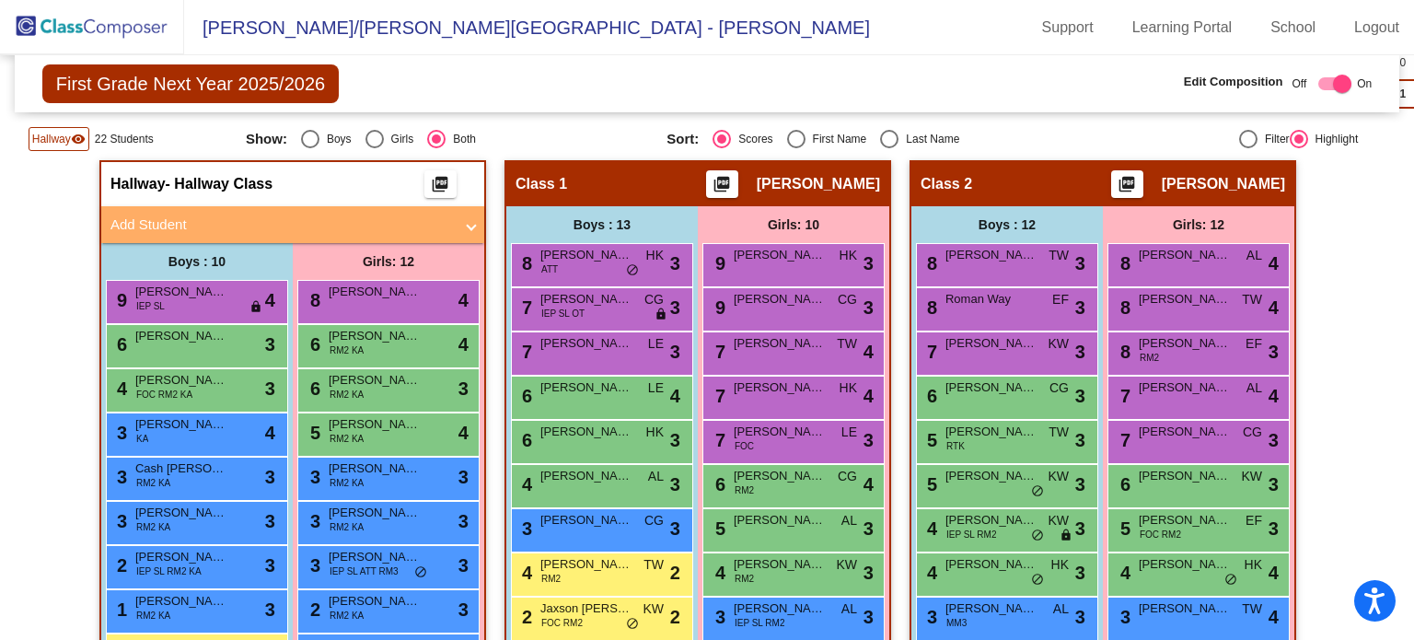
scroll to position [471, 0]
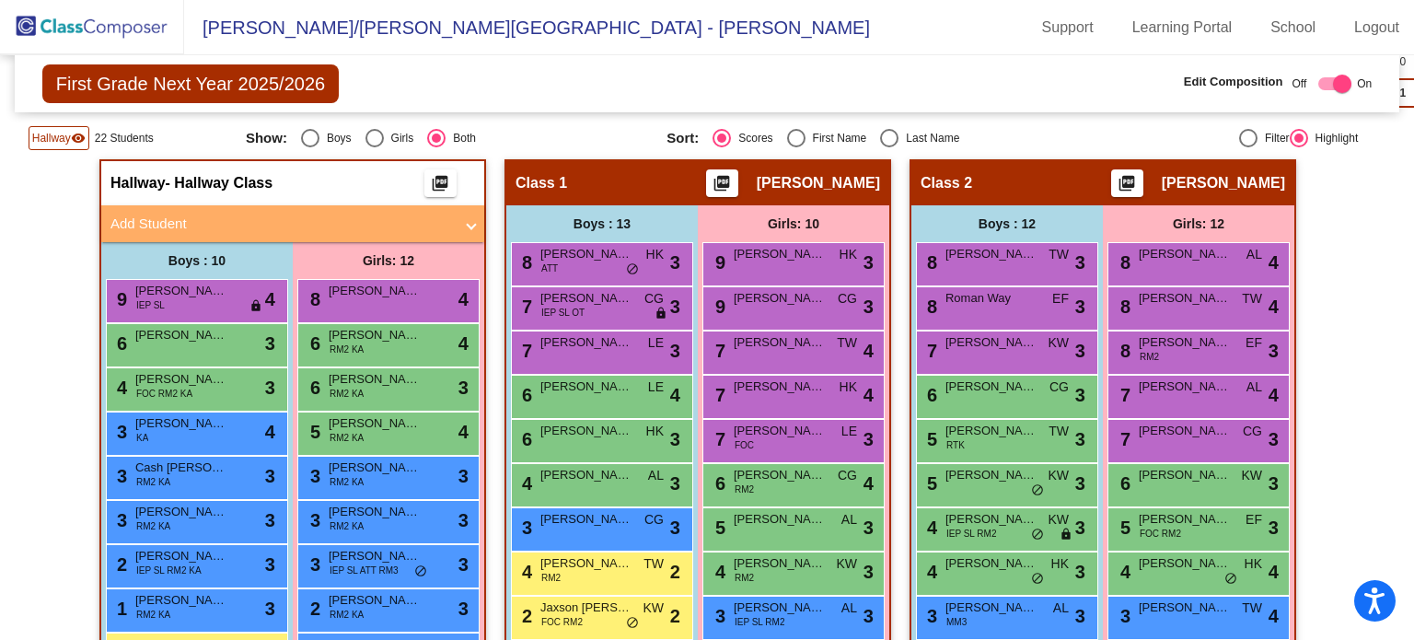
click at [103, 19] on img at bounding box center [92, 27] width 184 height 54
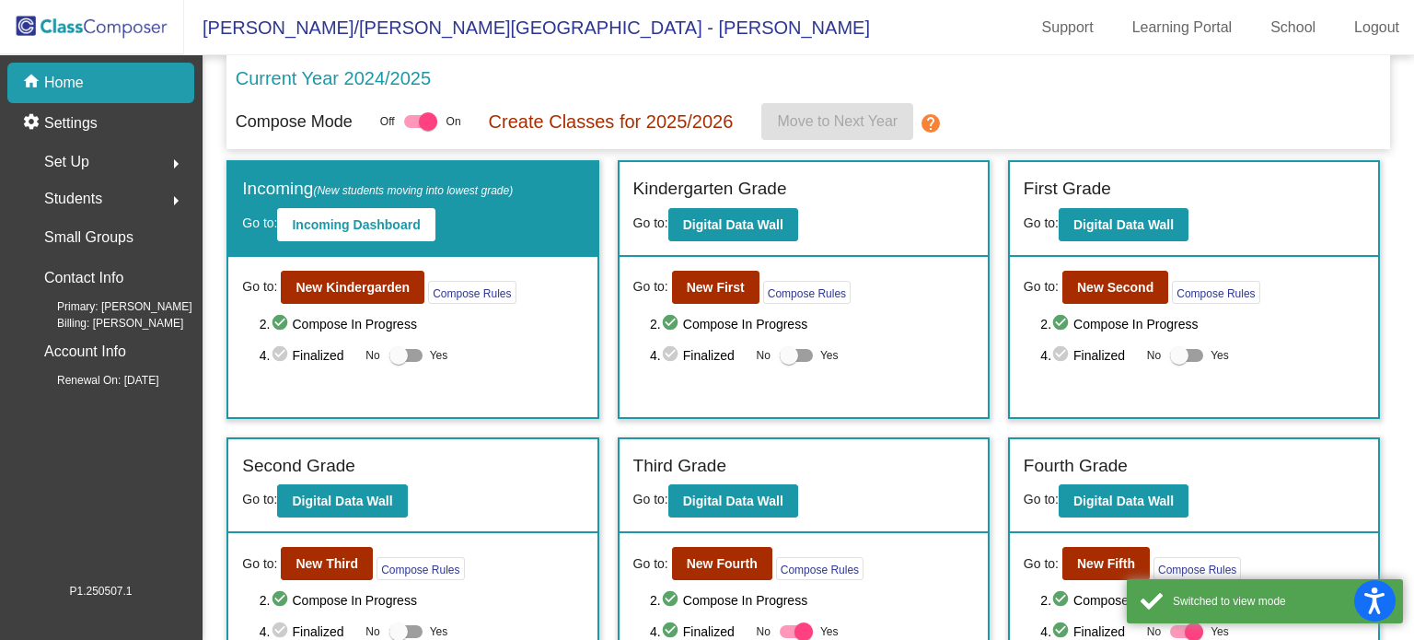
click at [98, 205] on span "Students" at bounding box center [73, 199] width 58 height 26
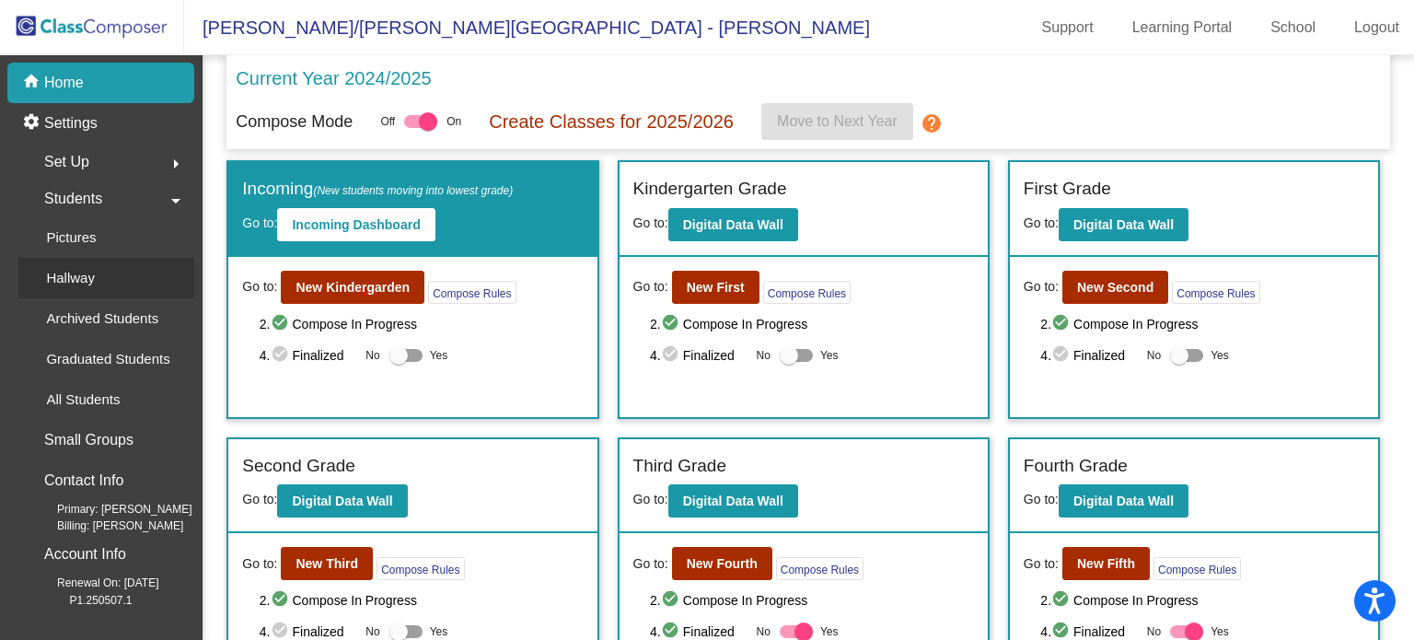
click at [100, 271] on div "Hallway" at bounding box center [63, 278] width 91 height 40
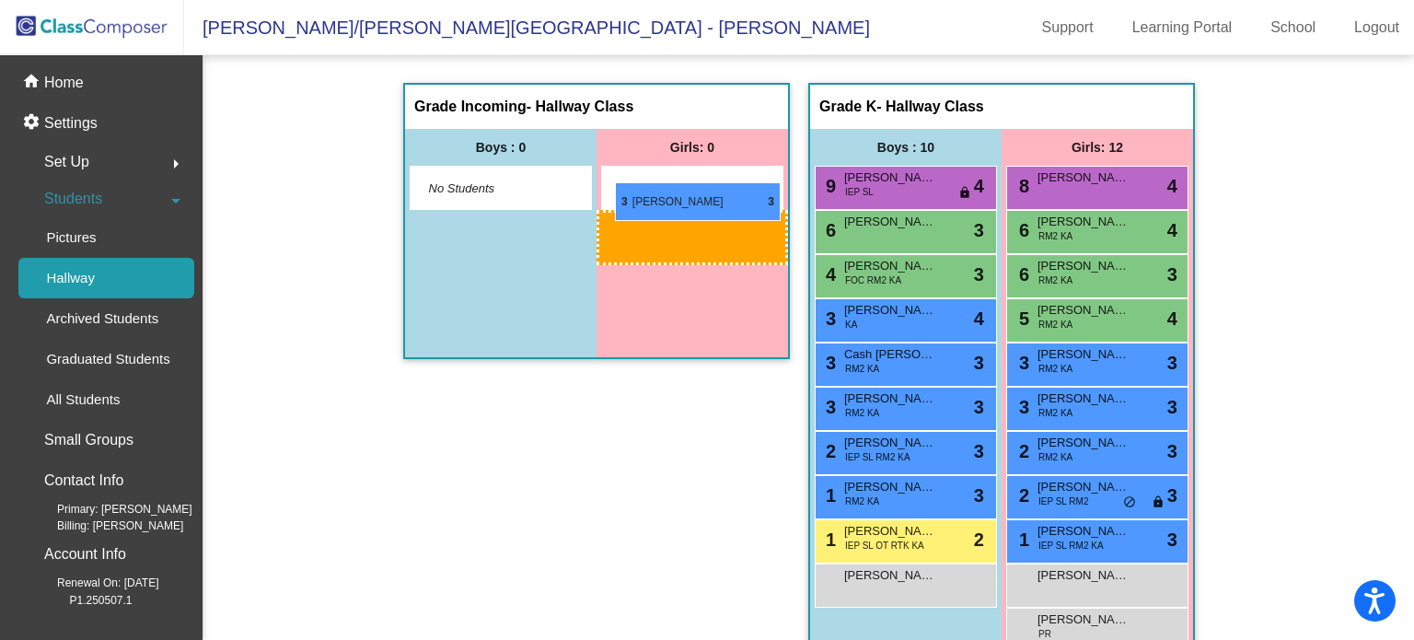
drag, startPoint x: 1093, startPoint y: 457, endPoint x: 615, endPoint y: 182, distance: 552.0
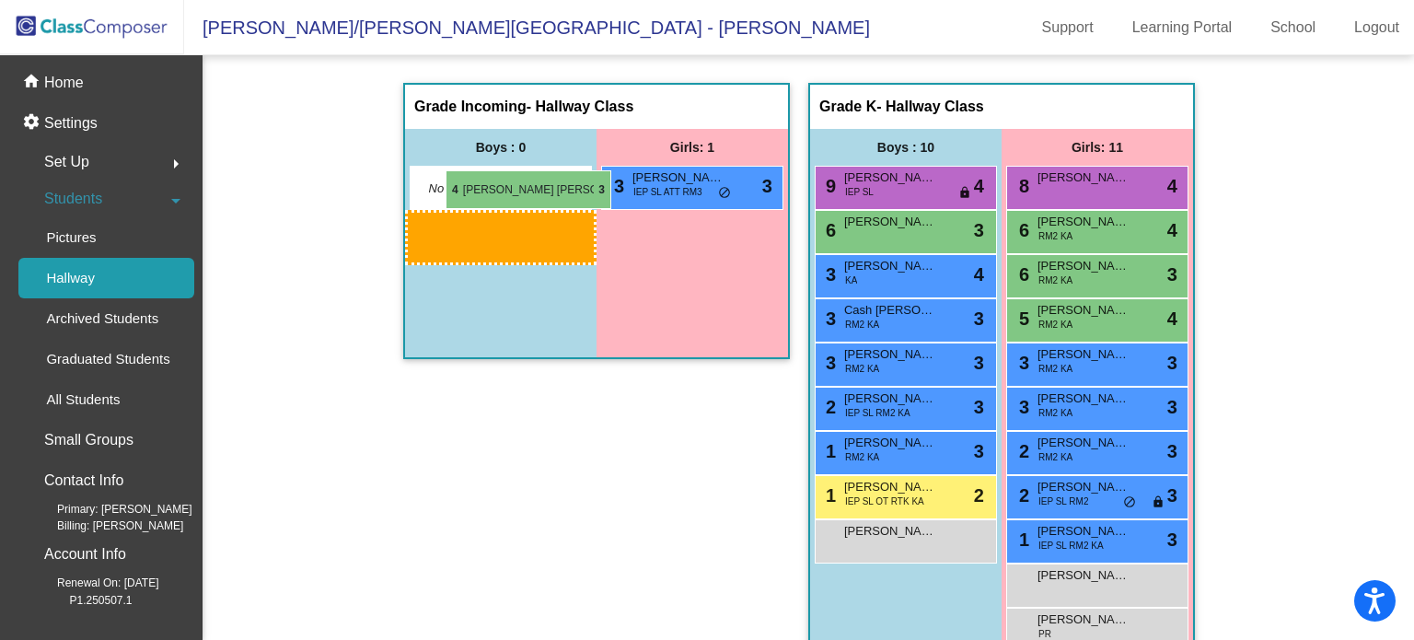
drag, startPoint x: 913, startPoint y: 271, endPoint x: 448, endPoint y: 172, distance: 475.2
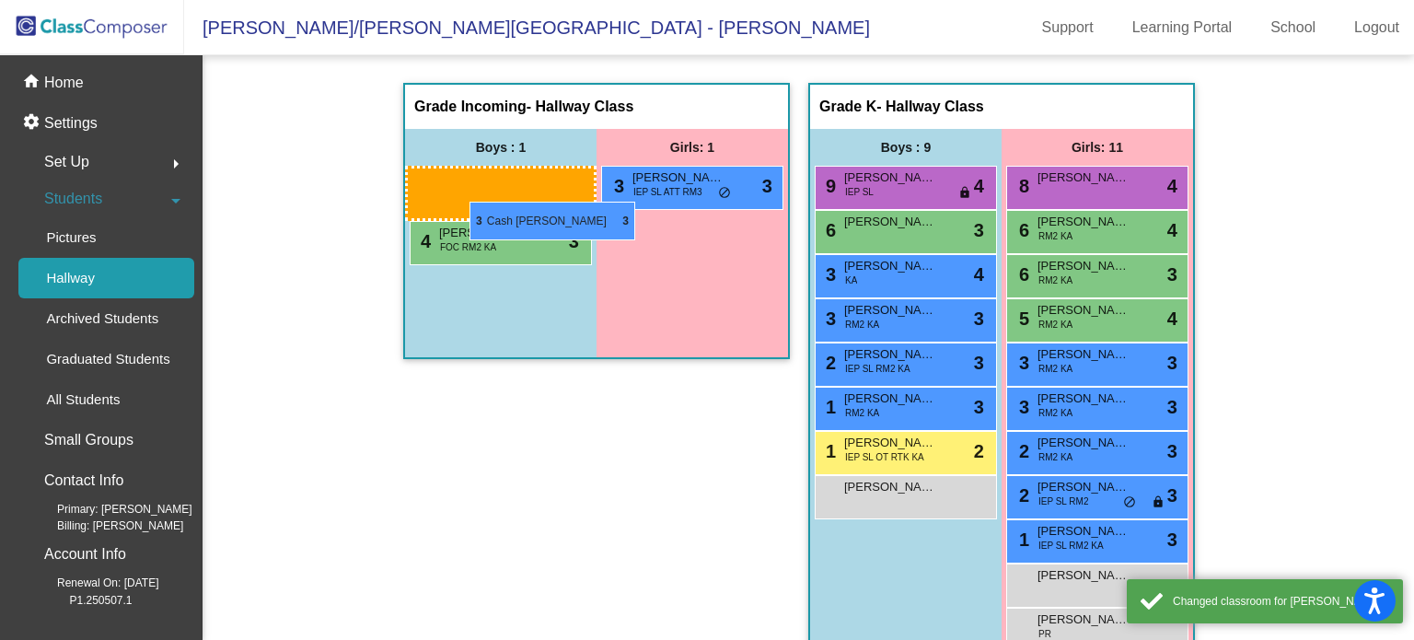
drag, startPoint x: 907, startPoint y: 316, endPoint x: 440, endPoint y: 193, distance: 483.3
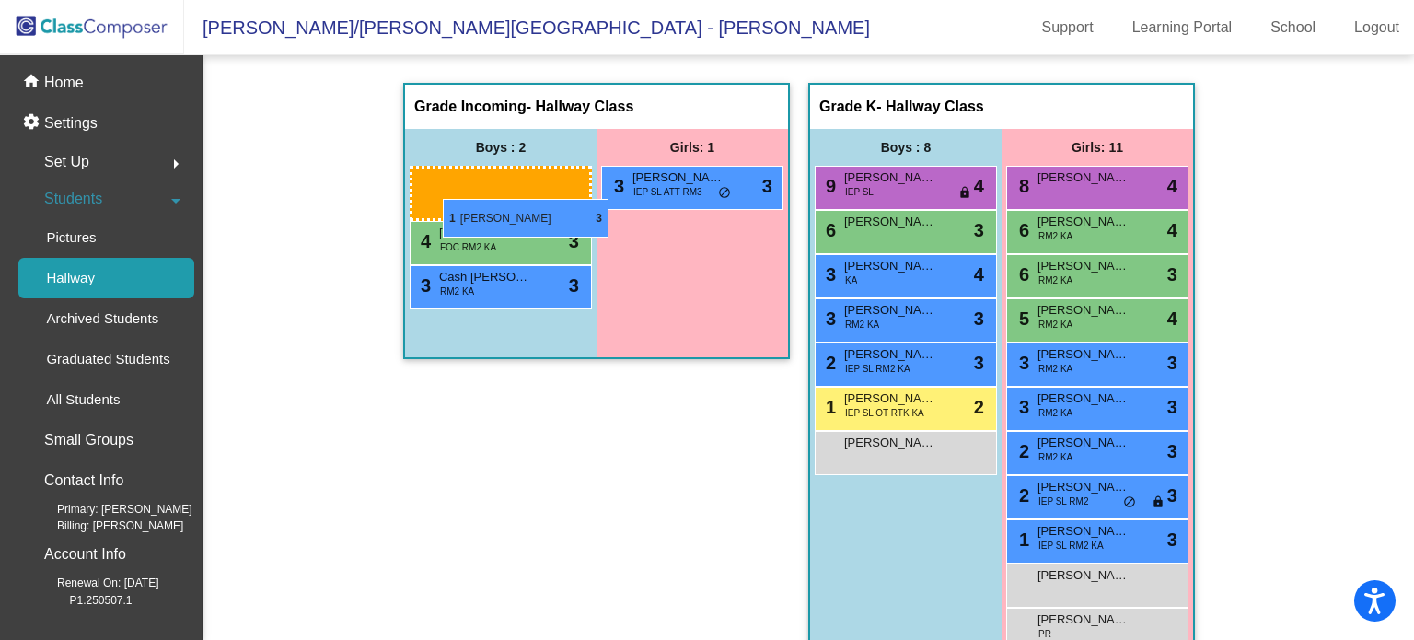
drag, startPoint x: 931, startPoint y: 409, endPoint x: 438, endPoint y: 201, distance: 535.3
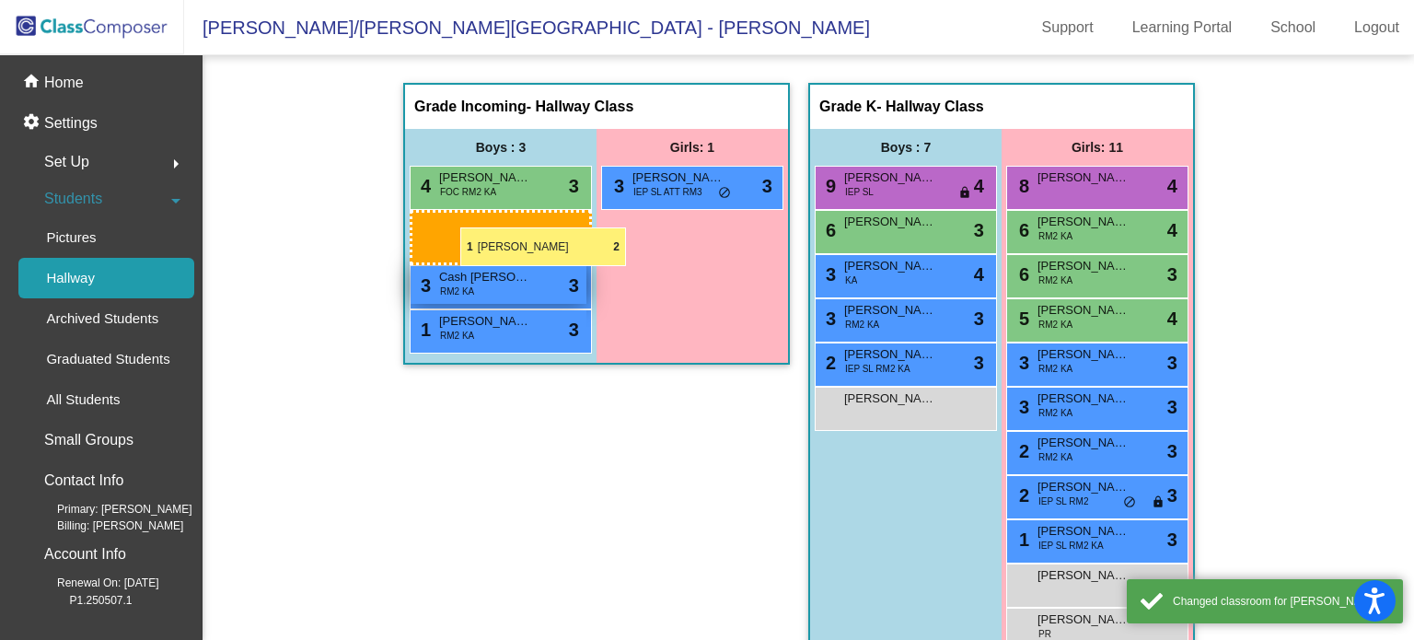
drag, startPoint x: 884, startPoint y: 404, endPoint x: 452, endPoint y: 224, distance: 468.6
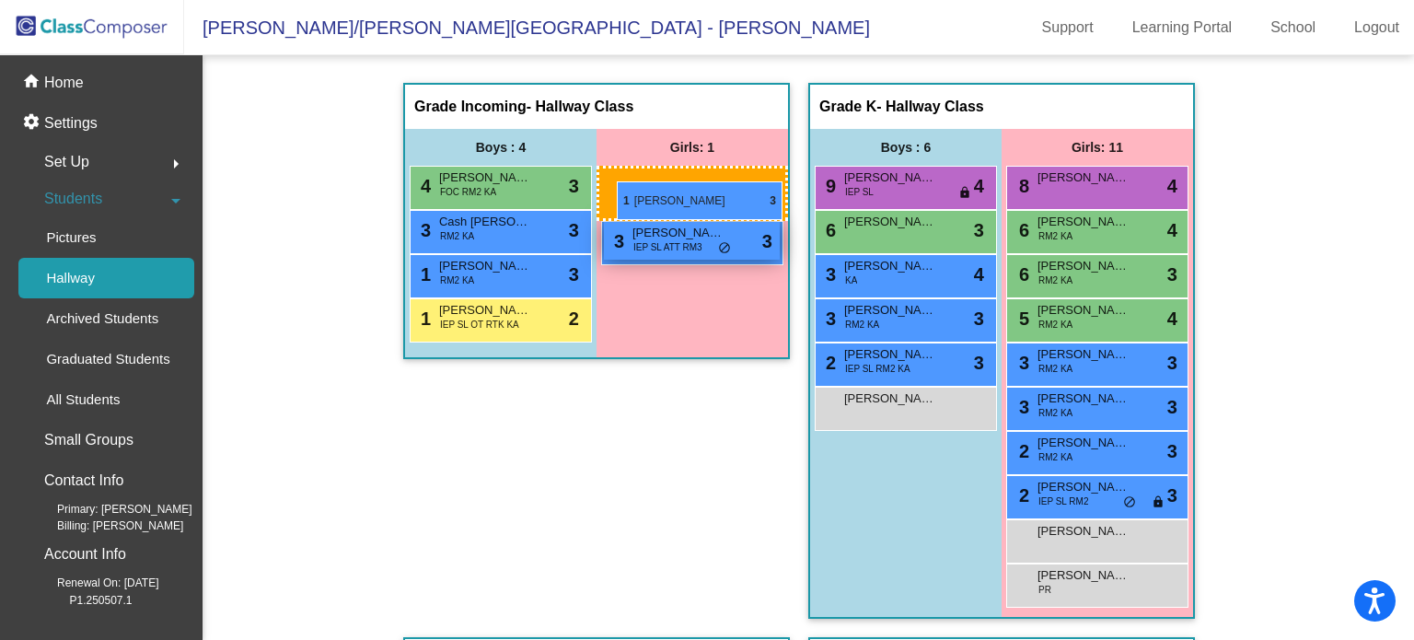
drag, startPoint x: 1103, startPoint y: 539, endPoint x: 617, endPoint y: 183, distance: 603.2
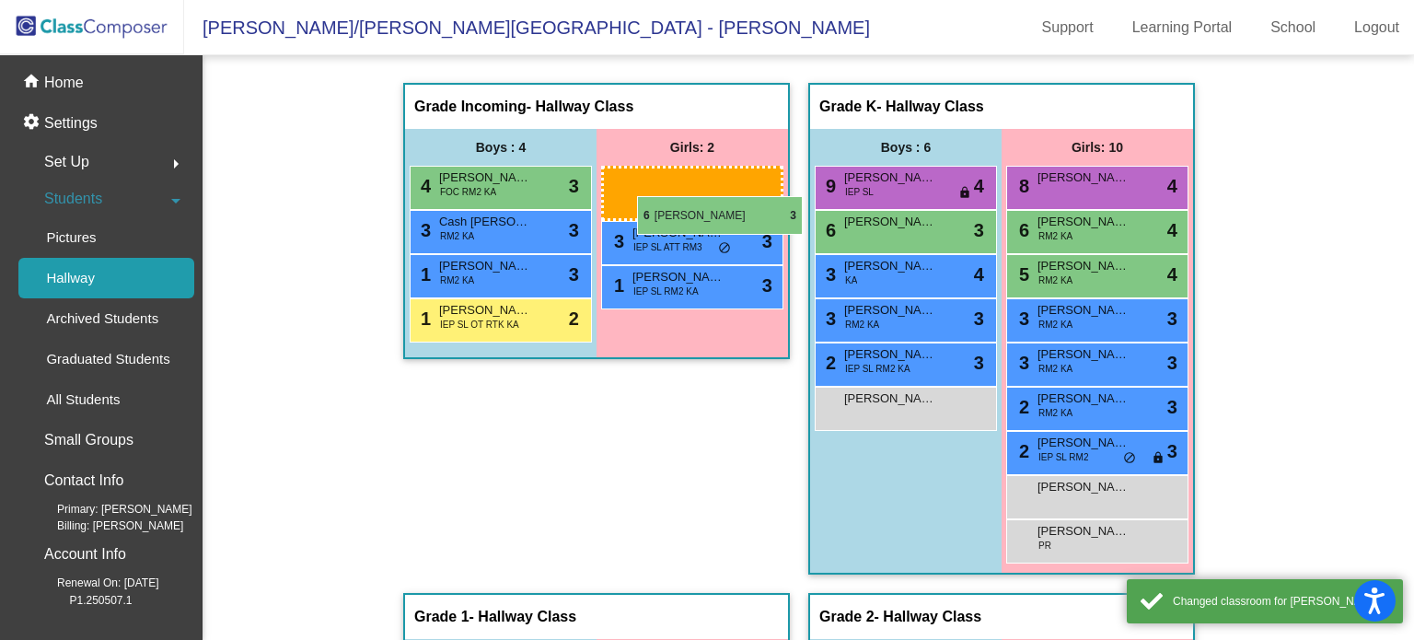
drag, startPoint x: 1086, startPoint y: 264, endPoint x: 618, endPoint y: 192, distance: 473.0
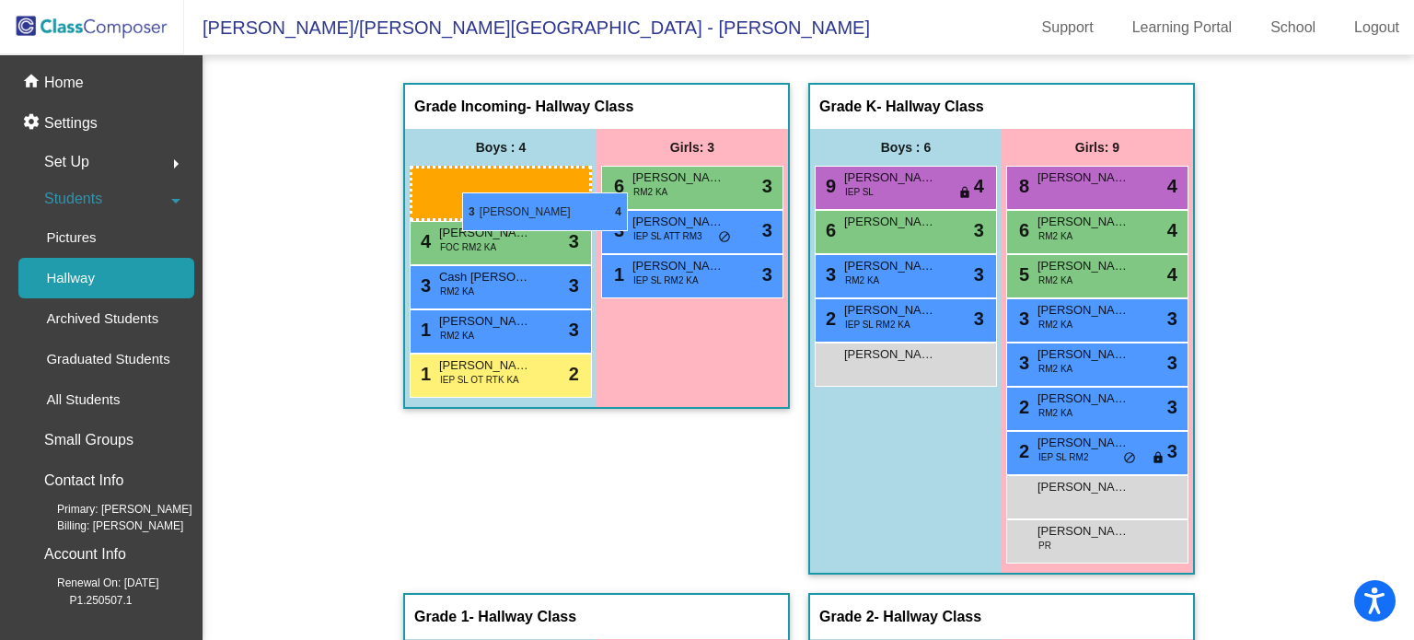
drag, startPoint x: 898, startPoint y: 260, endPoint x: 442, endPoint y: 187, distance: 462.2
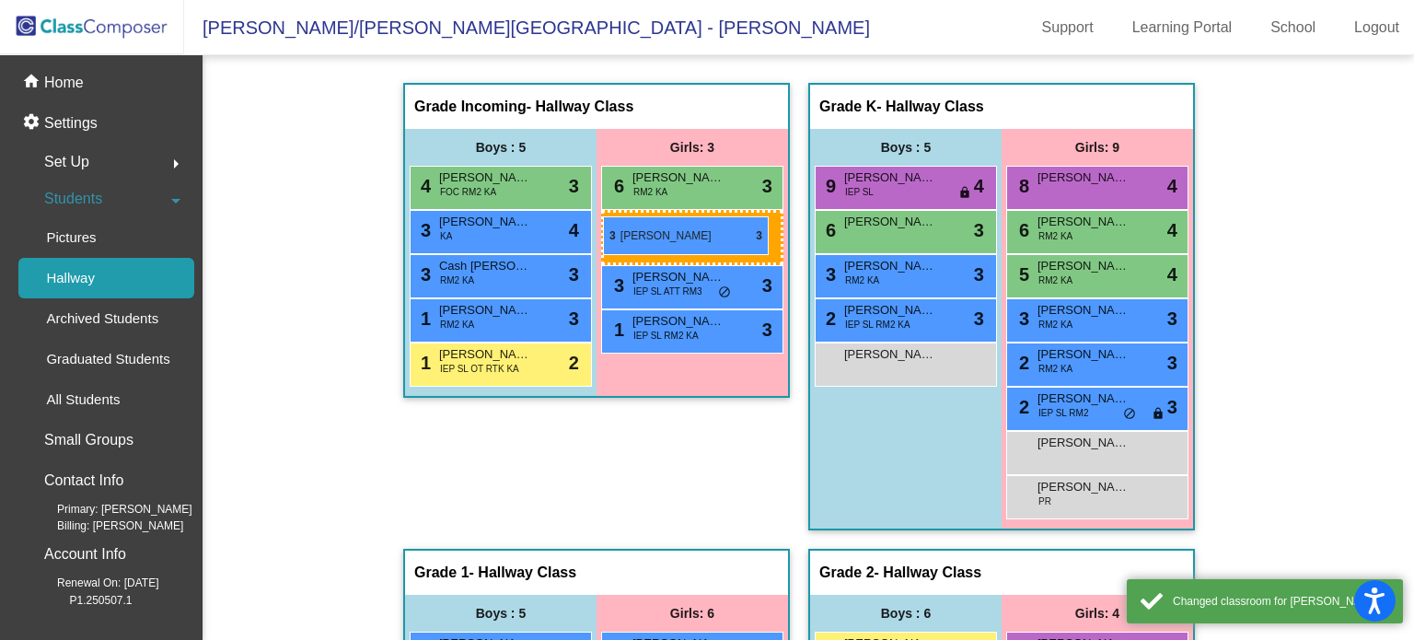
drag, startPoint x: 1140, startPoint y: 316, endPoint x: 600, endPoint y: 214, distance: 549.6
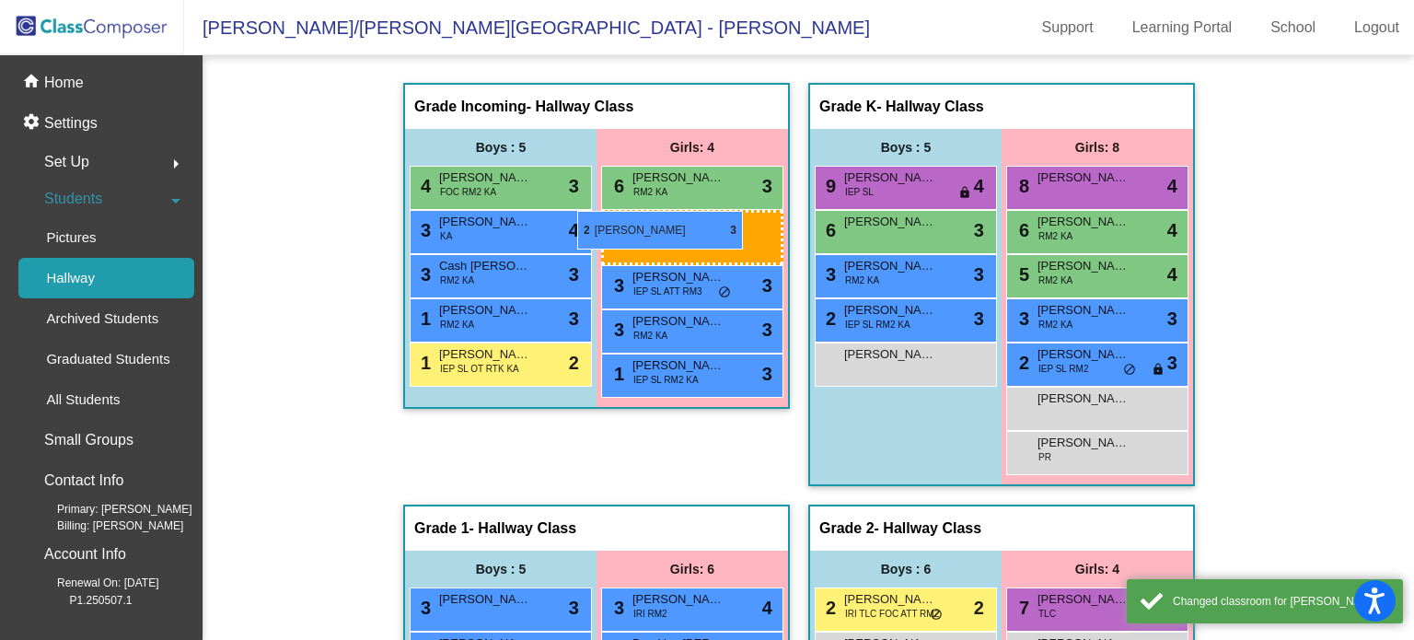
drag, startPoint x: 1072, startPoint y: 361, endPoint x: 594, endPoint y: 213, distance: 501.0
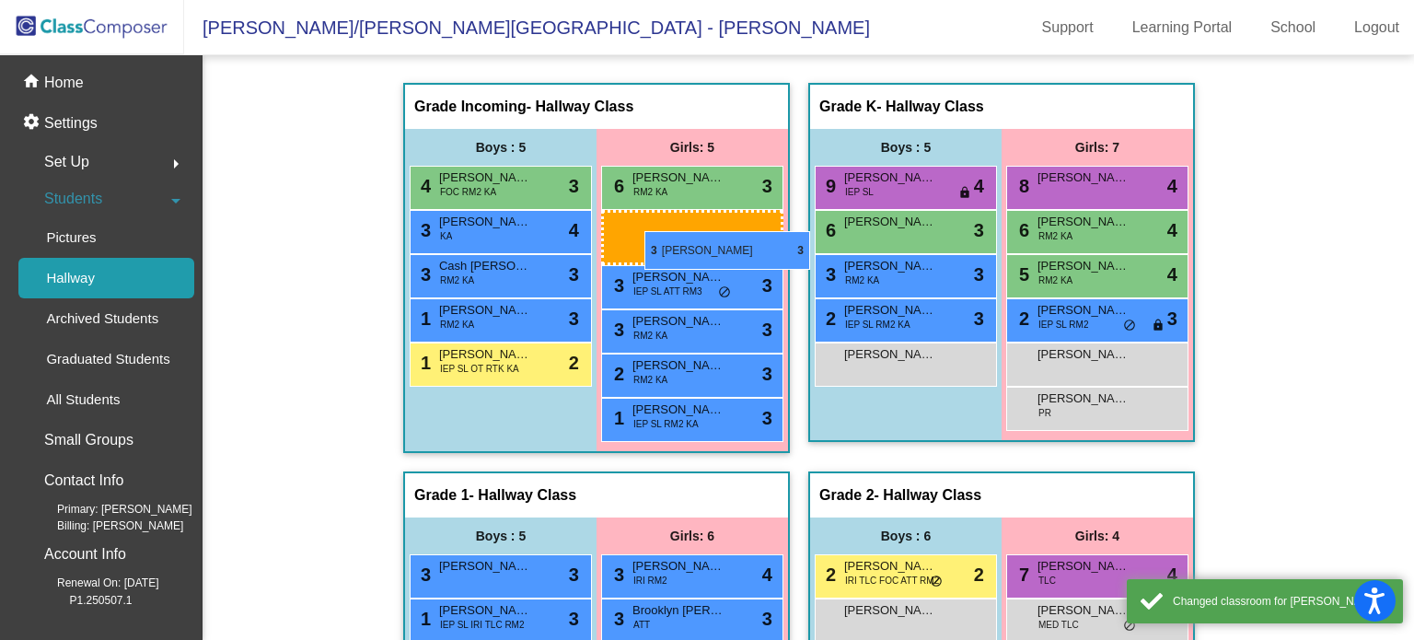
drag, startPoint x: 1035, startPoint y: 312, endPoint x: 642, endPoint y: 230, distance: 401.4
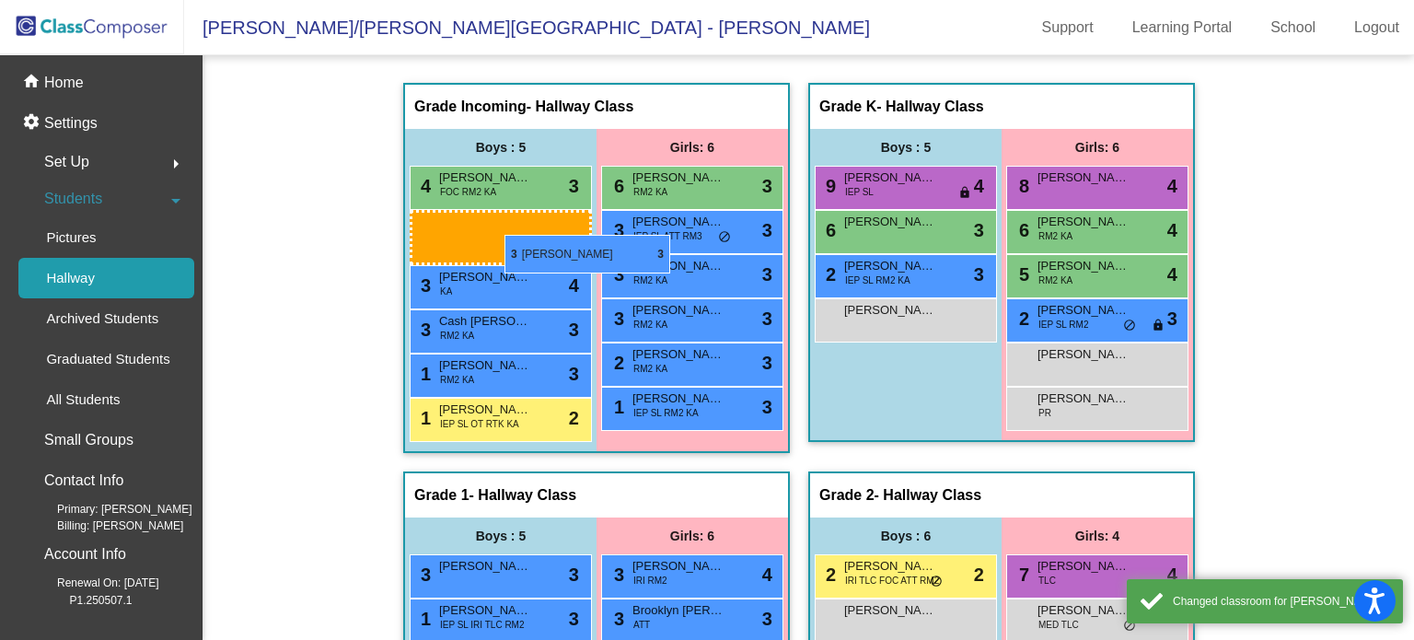
drag, startPoint x: 909, startPoint y: 282, endPoint x: 473, endPoint y: 220, distance: 440.5
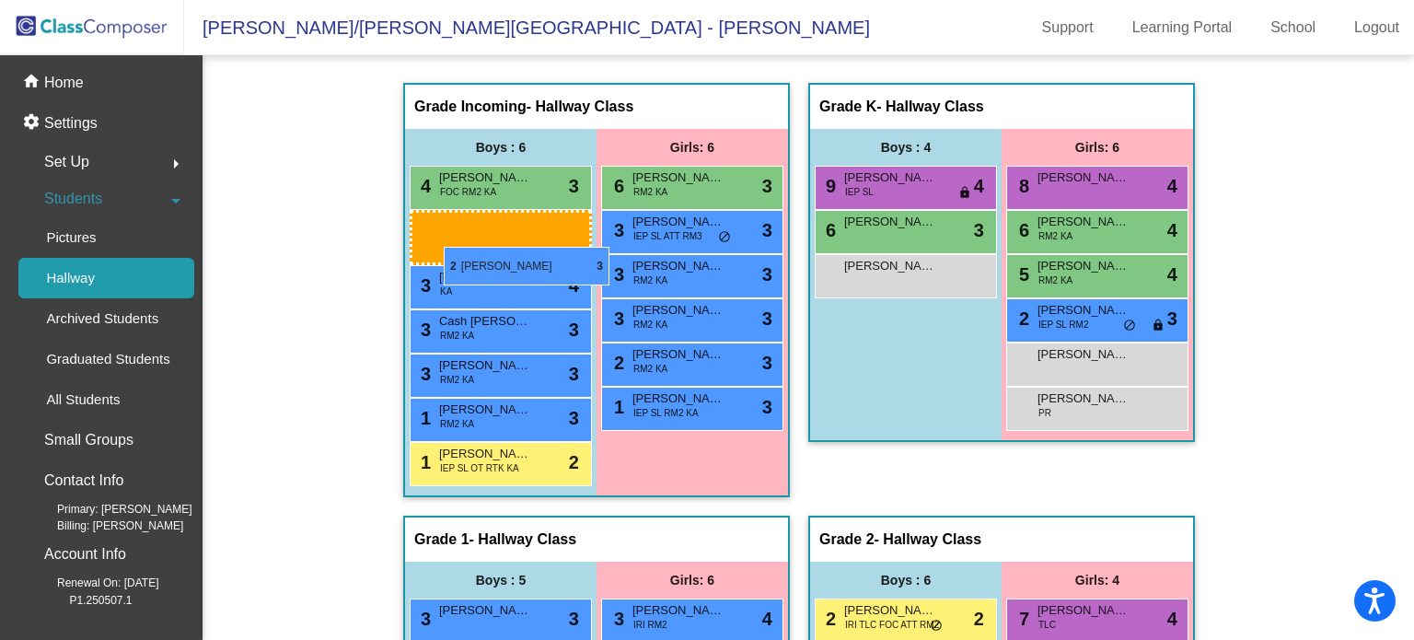
drag, startPoint x: 894, startPoint y: 262, endPoint x: 436, endPoint y: 245, distance: 457.7
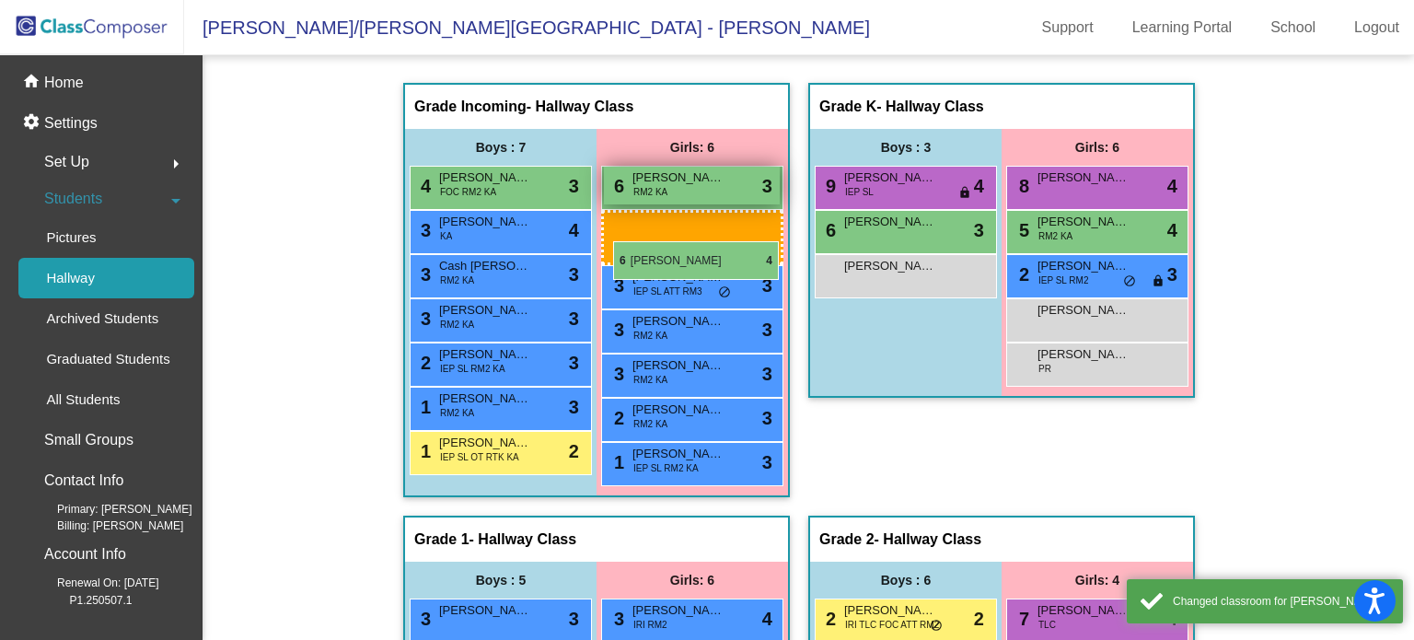
drag, startPoint x: 1126, startPoint y: 235, endPoint x: 614, endPoint y: 241, distance: 512.6
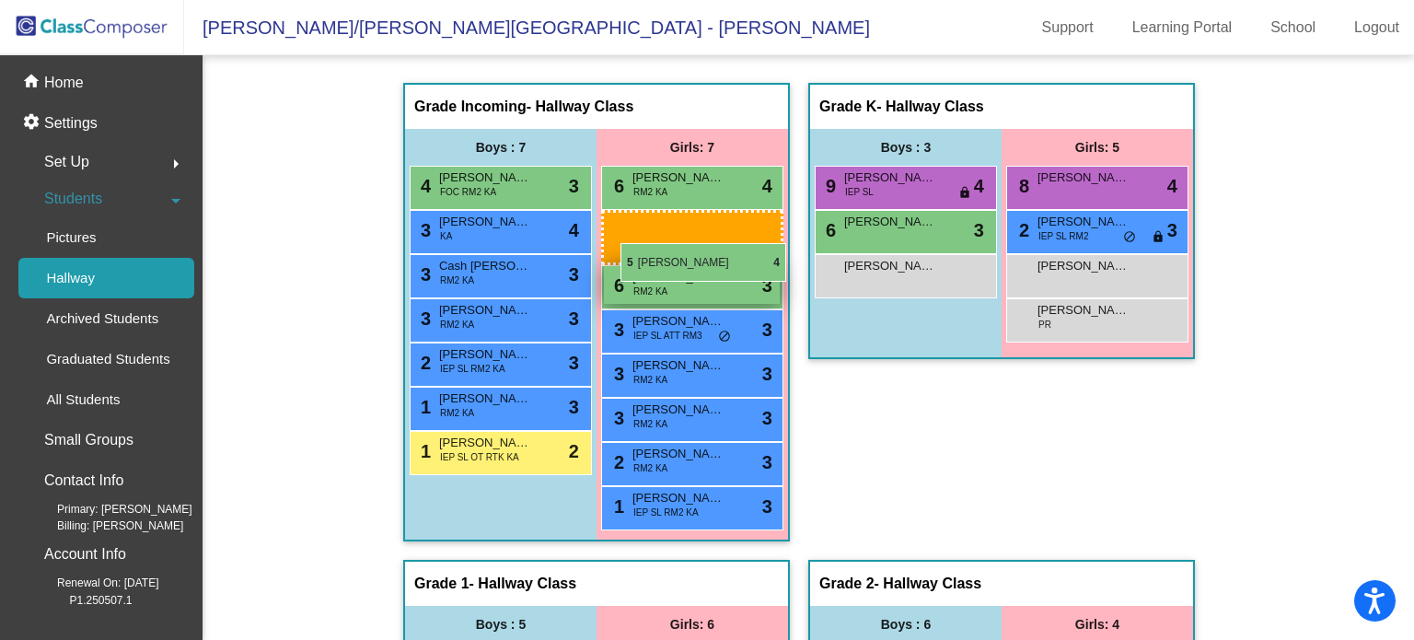
drag, startPoint x: 1112, startPoint y: 235, endPoint x: 619, endPoint y: 242, distance: 492.4
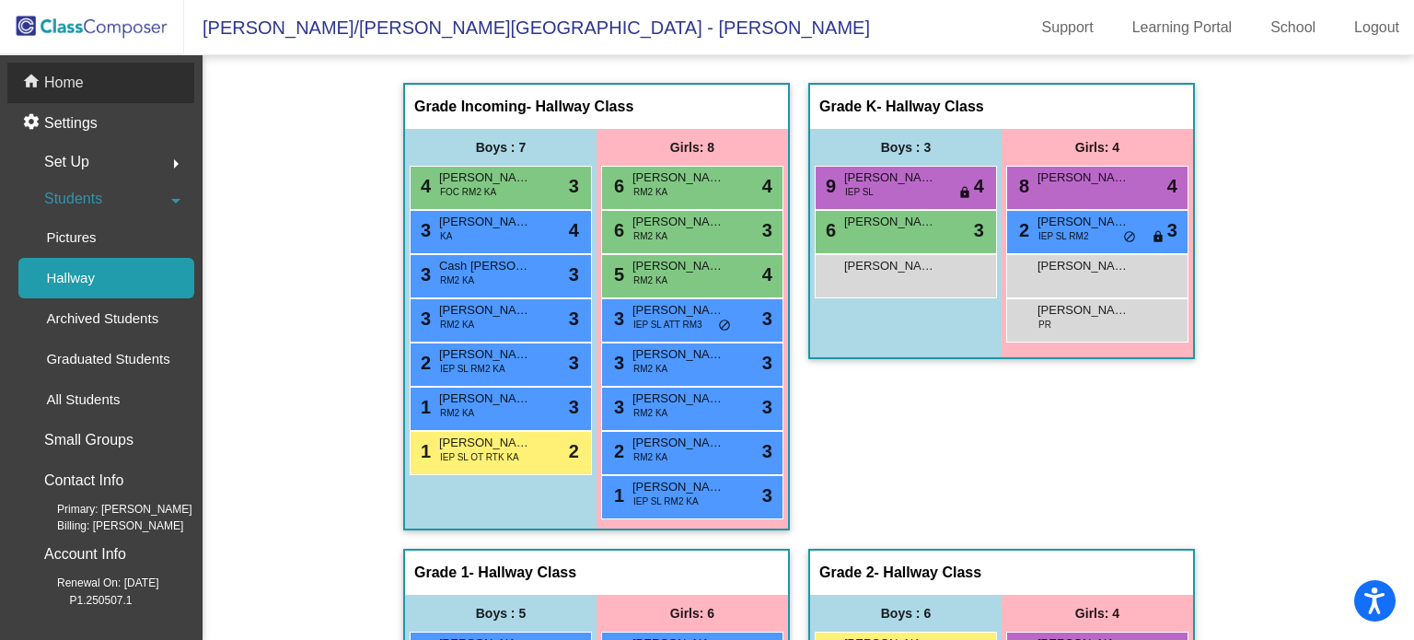
click at [55, 75] on p "Home" at bounding box center [64, 83] width 40 height 22
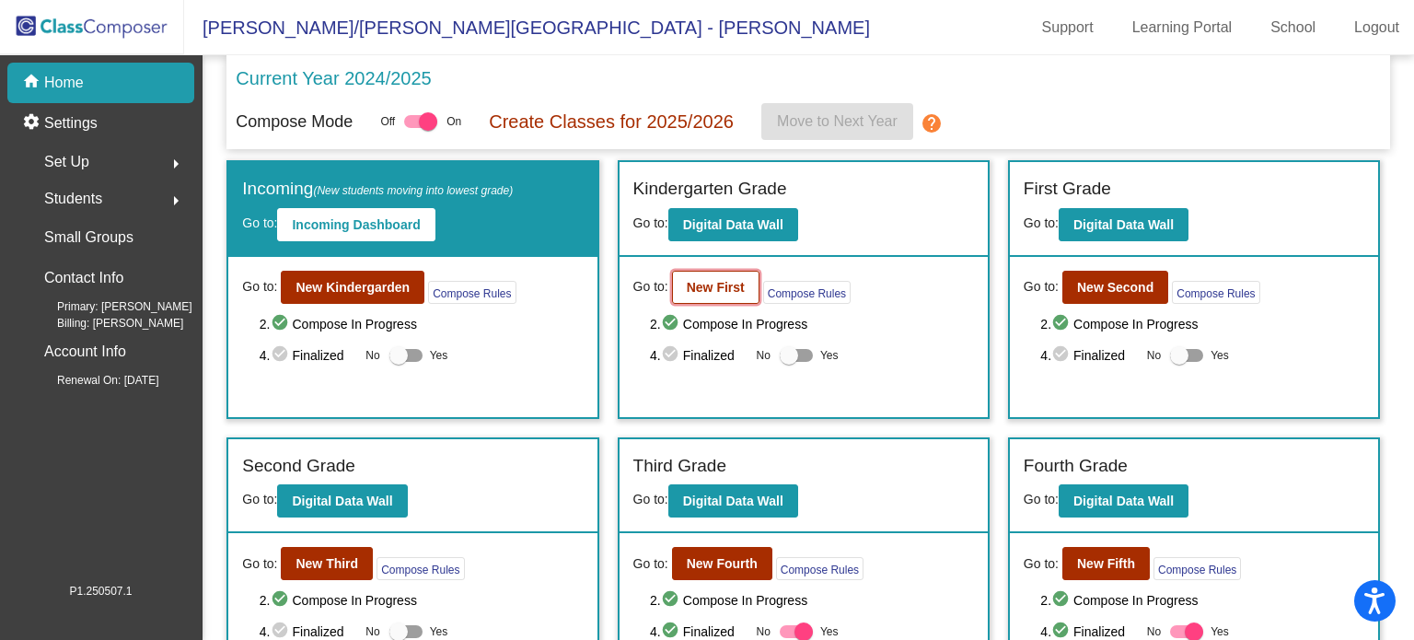
click at [721, 283] on b "New First" at bounding box center [716, 287] width 58 height 15
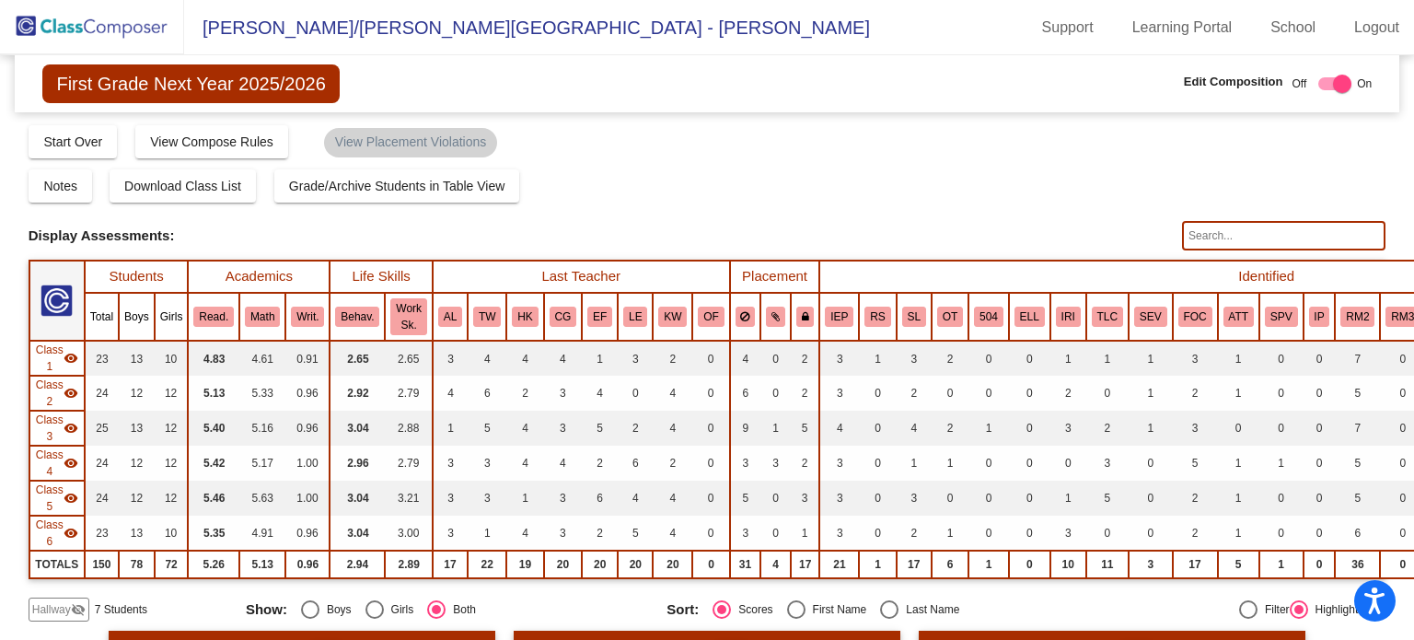
click at [75, 10] on img at bounding box center [92, 27] width 184 height 54
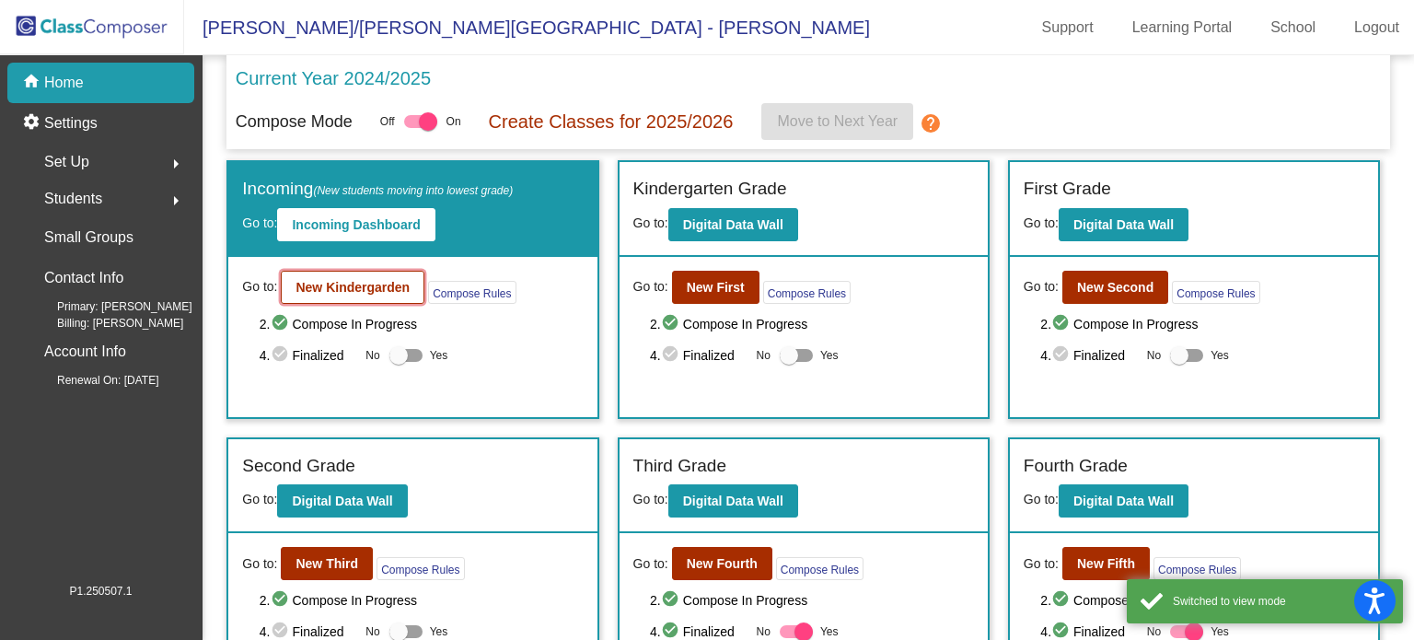
click at [364, 290] on b "New Kindergarden" at bounding box center [352, 287] width 114 height 15
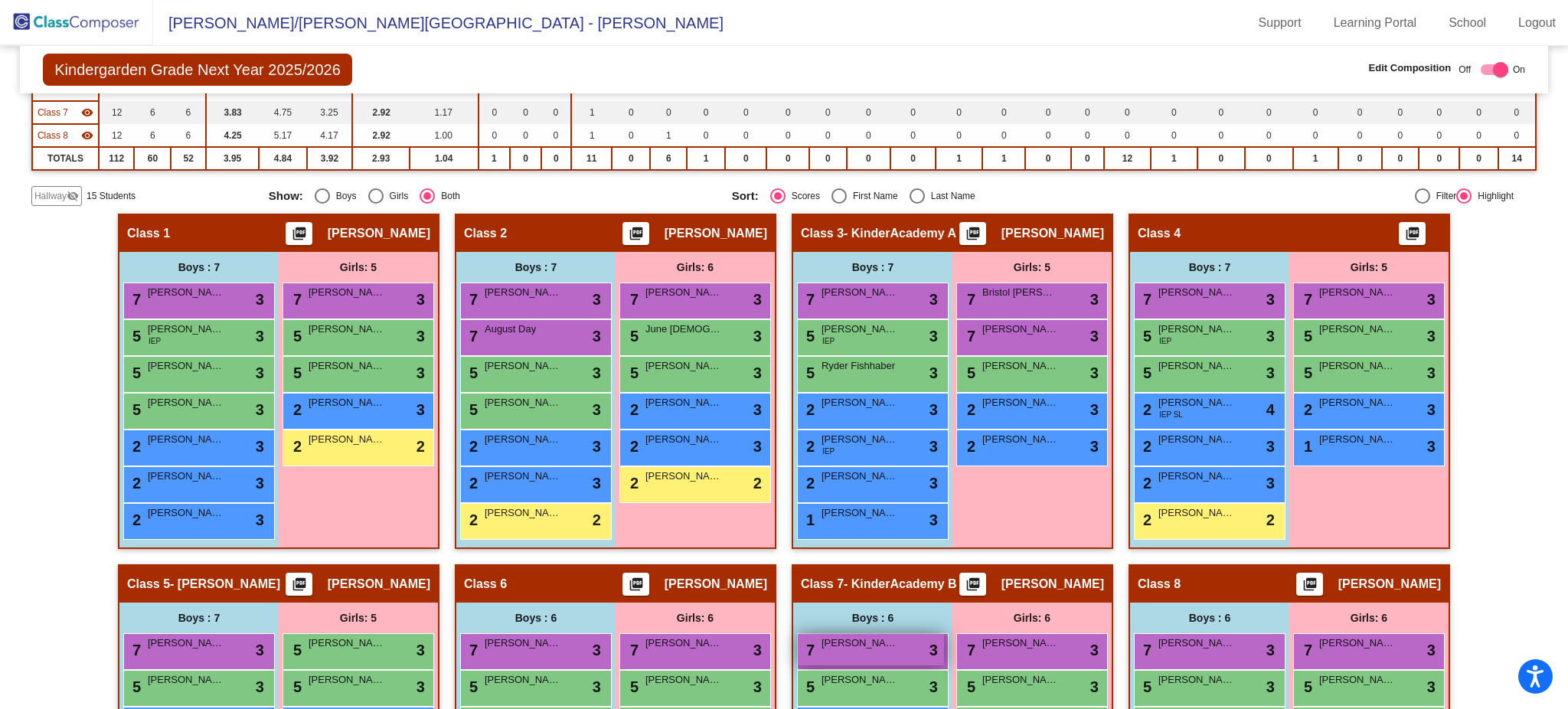
scroll to position [305, 0]
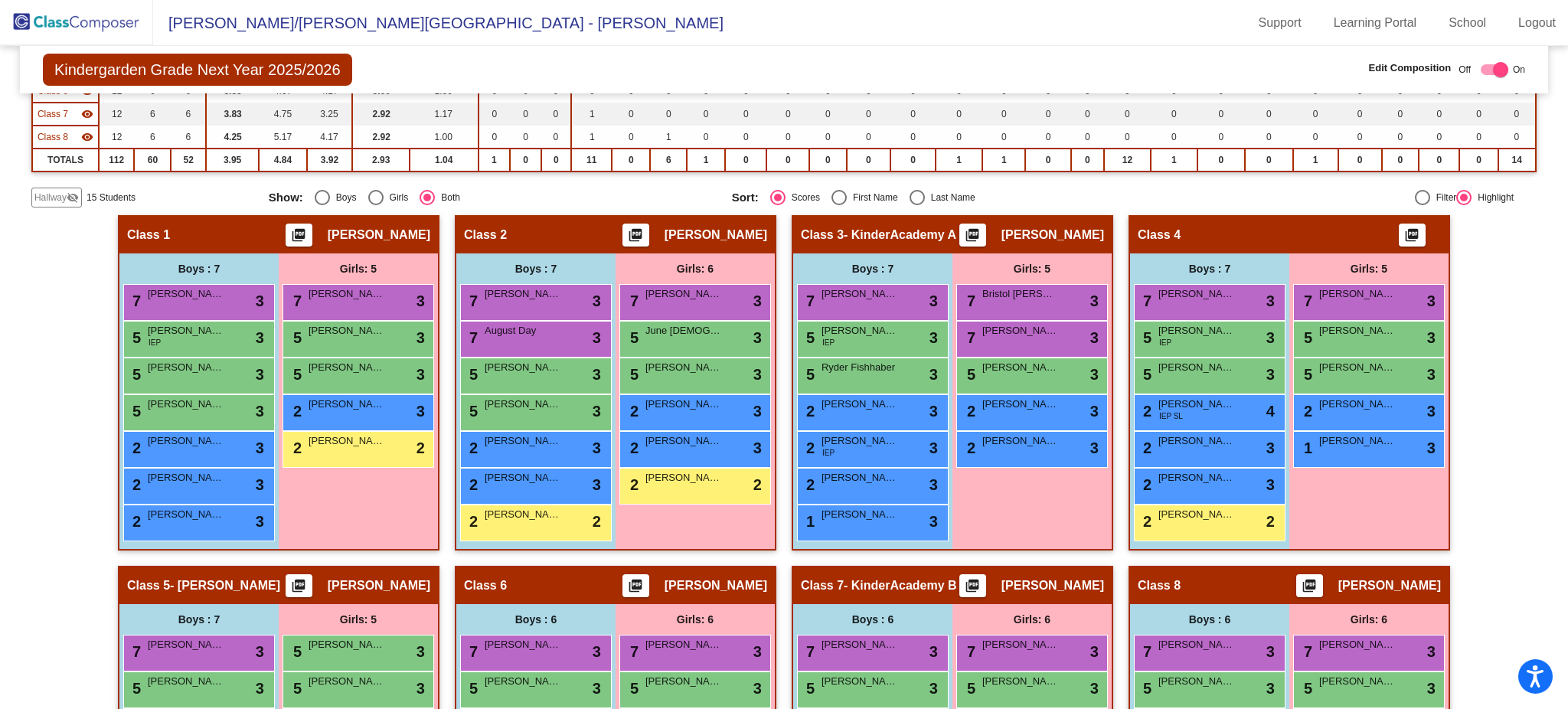
click at [74, 191] on mat-icon "visibility_off" at bounding box center [72, 197] width 12 height 12
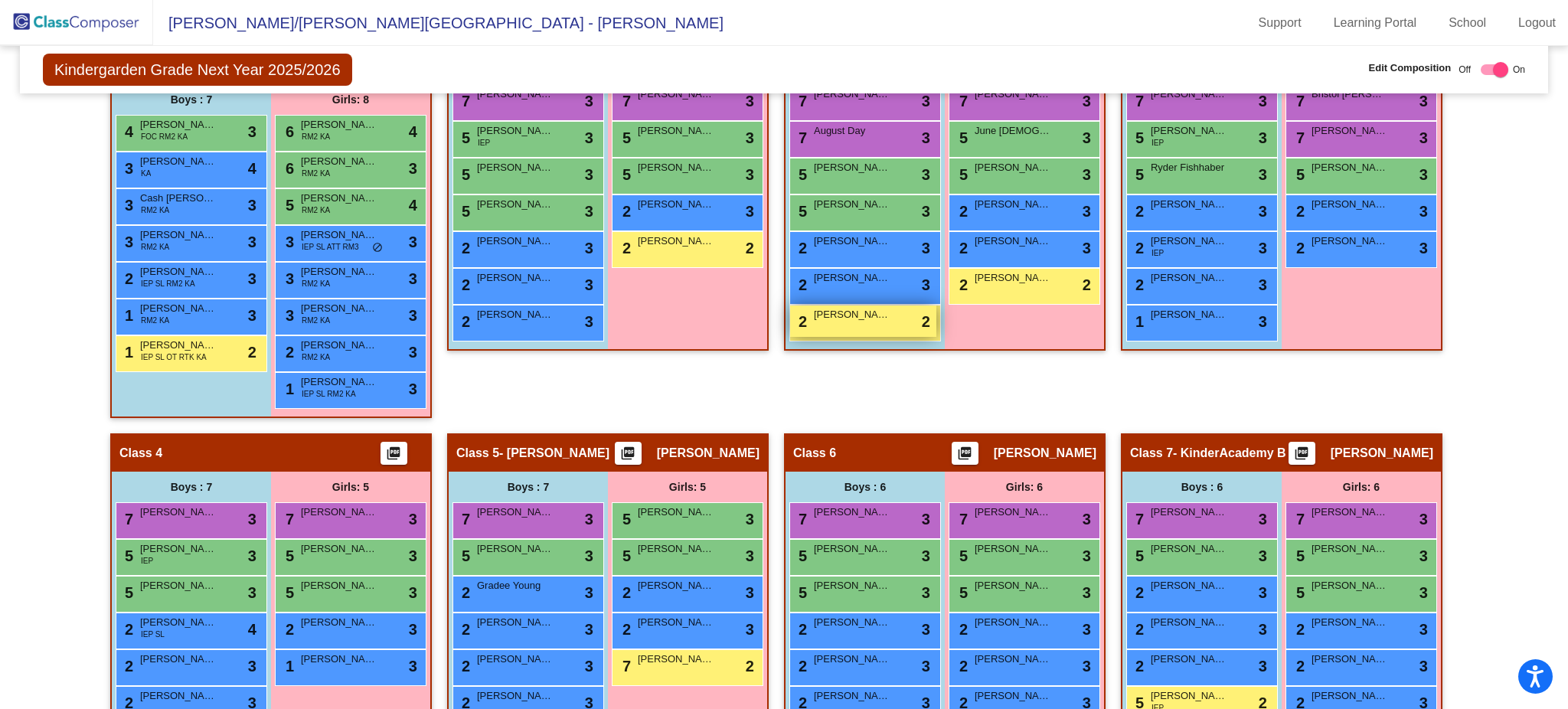
scroll to position [505, 0]
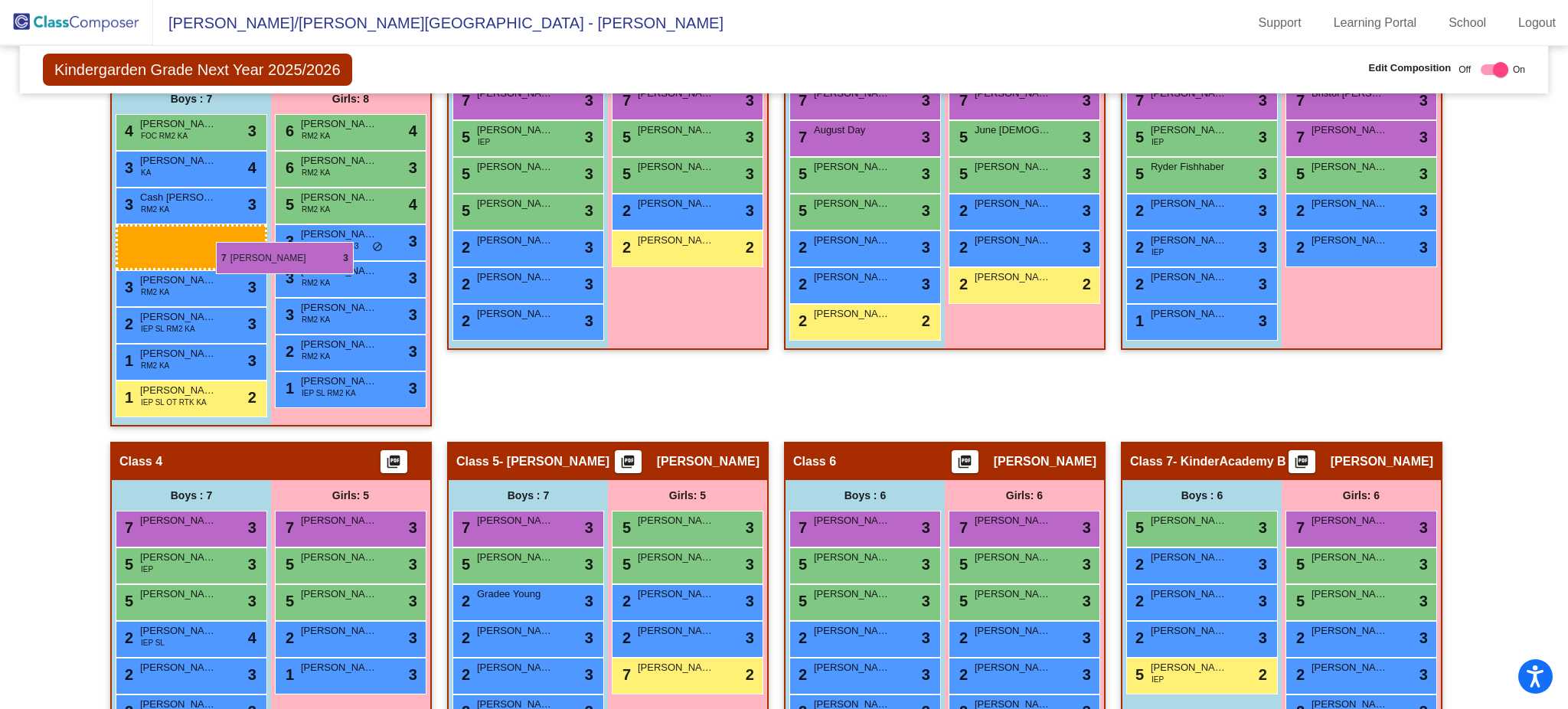
drag, startPoint x: 1223, startPoint y: 508, endPoint x: 181, endPoint y: 239, distance: 1076.2
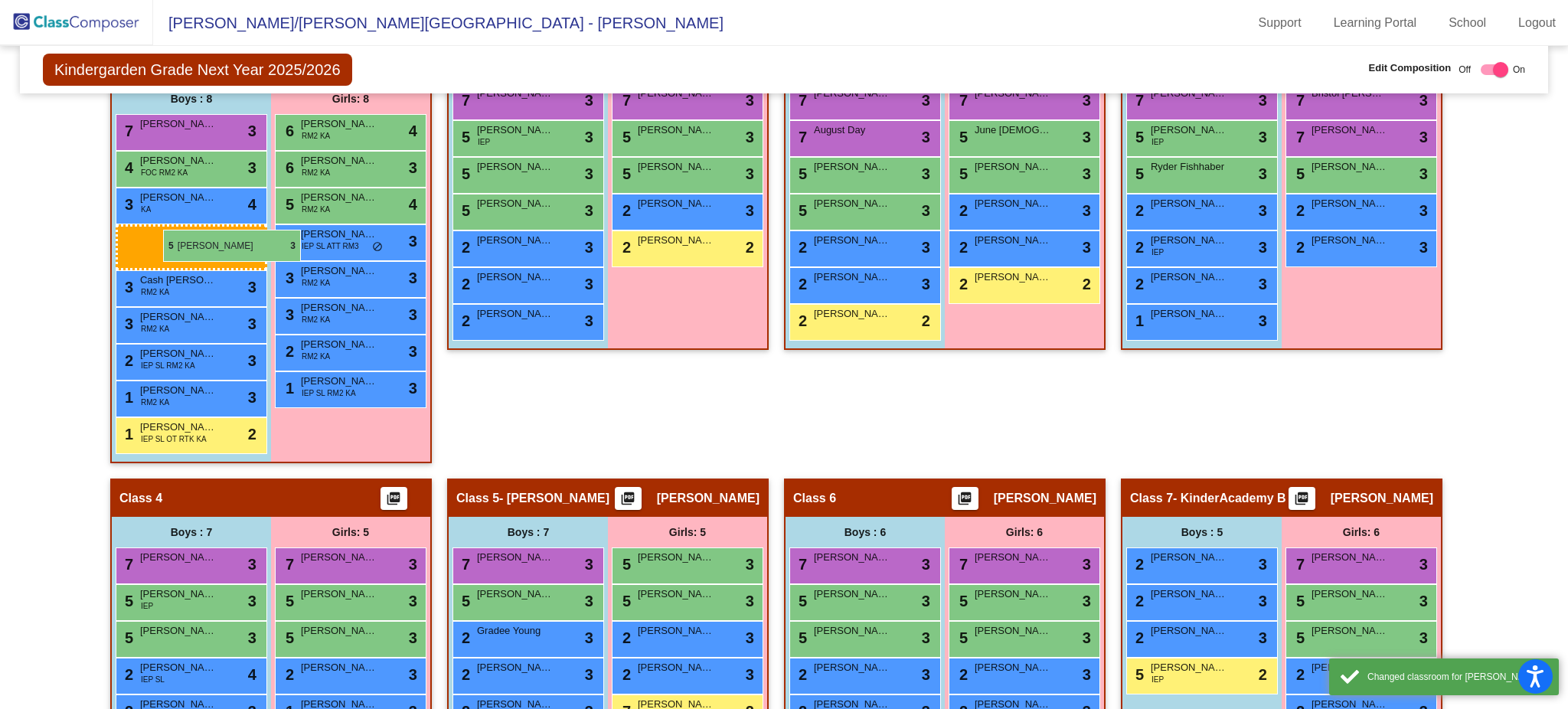
drag, startPoint x: 1191, startPoint y: 510, endPoint x: 137, endPoint y: 227, distance: 1091.3
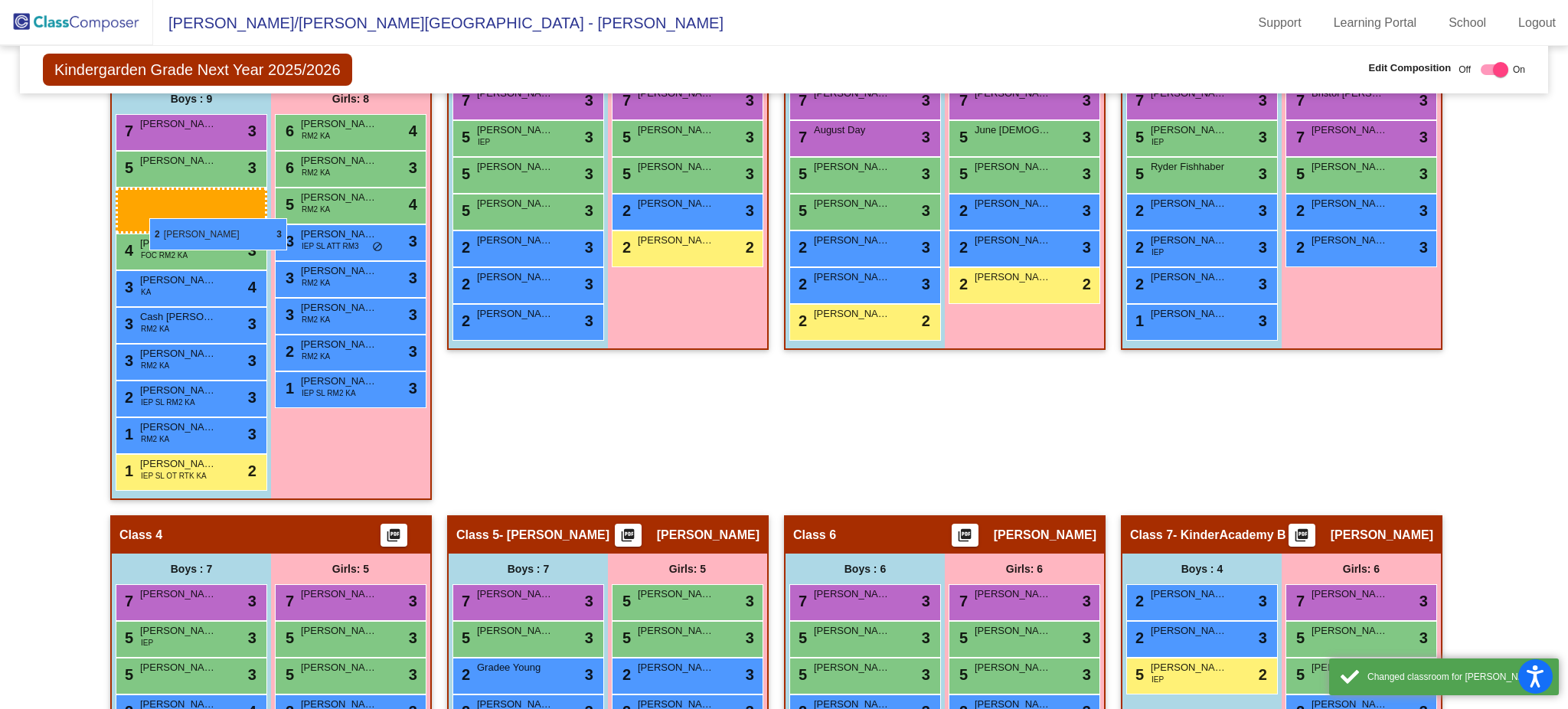
drag, startPoint x: 1224, startPoint y: 558, endPoint x: 136, endPoint y: 216, distance: 1140.5
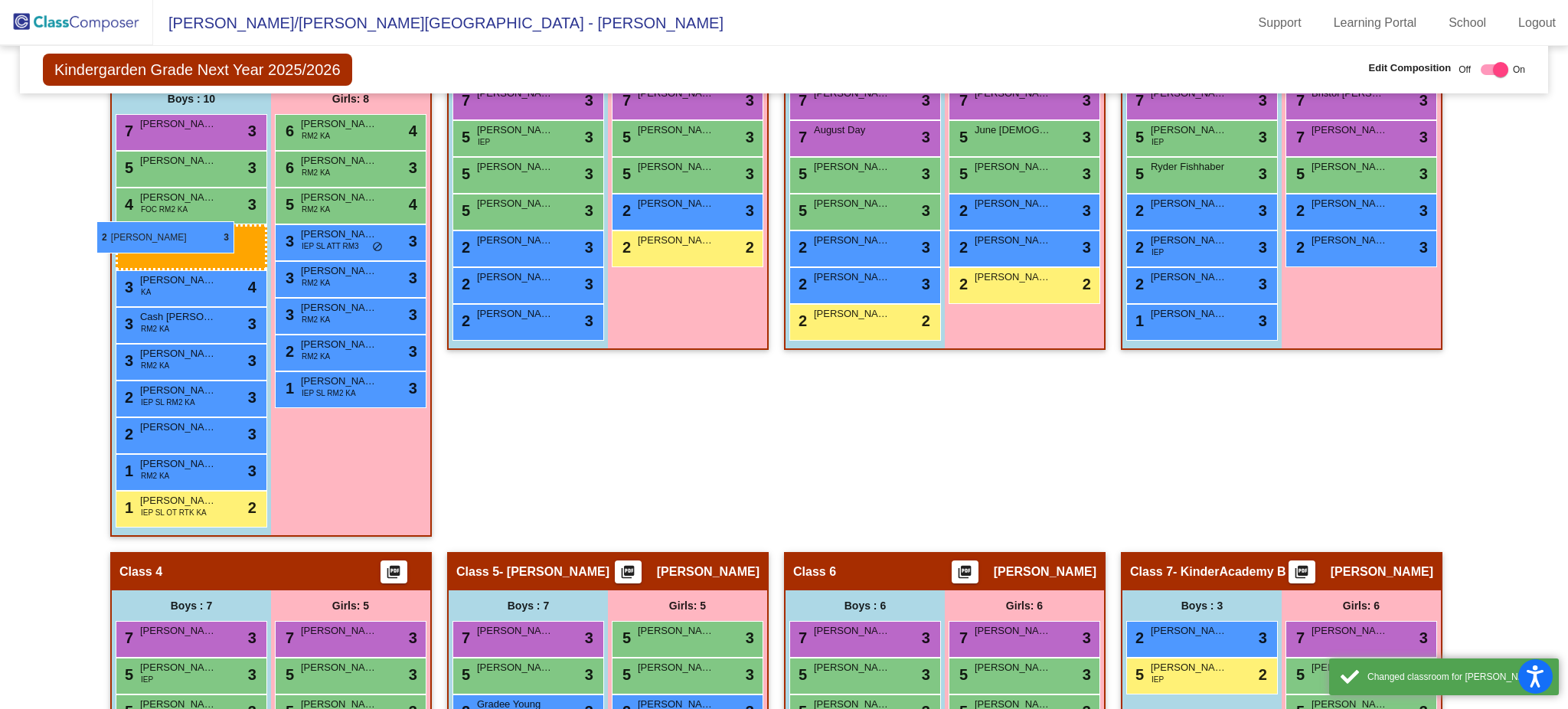
drag, startPoint x: 1215, startPoint y: 588, endPoint x: 105, endPoint y: 227, distance: 1167.2
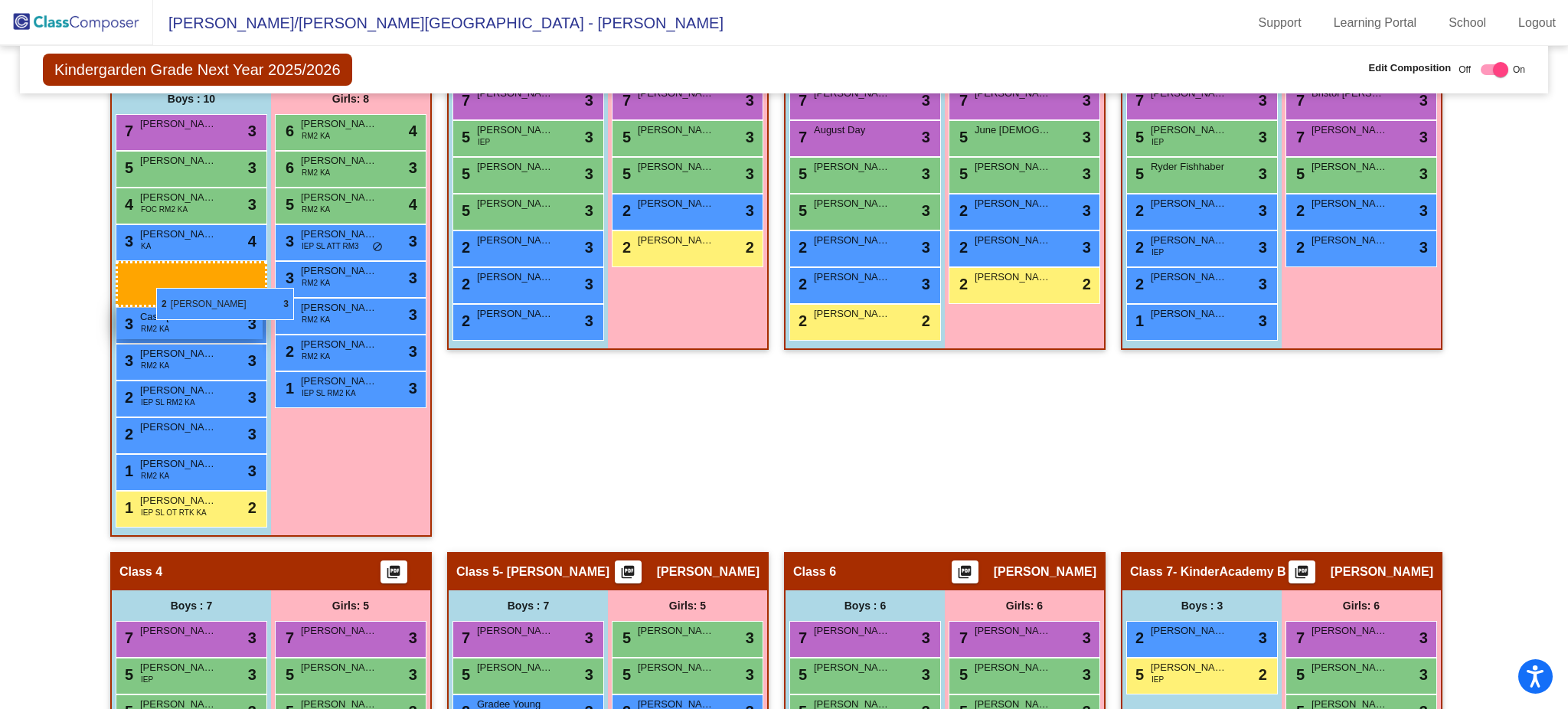
drag, startPoint x: 1239, startPoint y: 589, endPoint x: 156, endPoint y: 289, distance: 1123.8
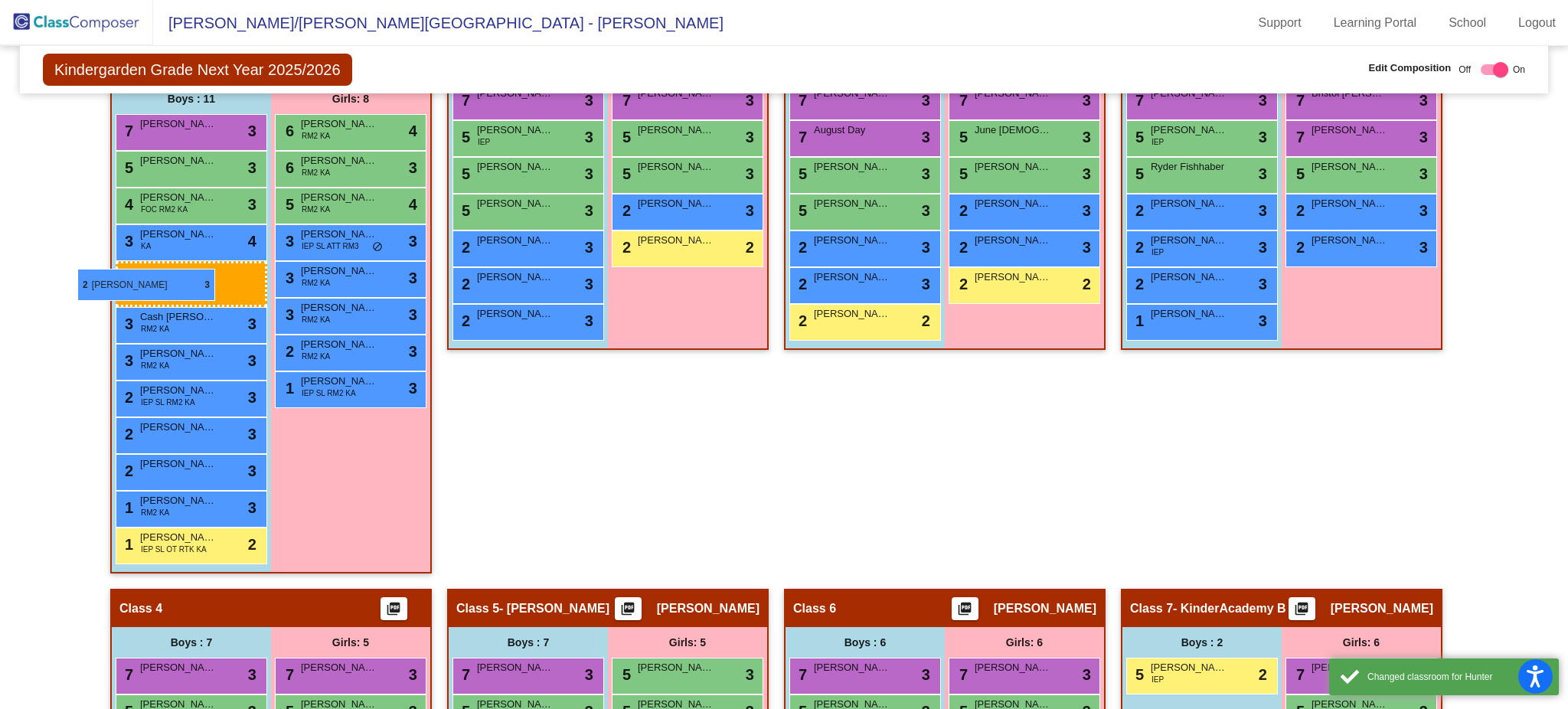
drag, startPoint x: 1232, startPoint y: 625, endPoint x: 103, endPoint y: 276, distance: 1181.7
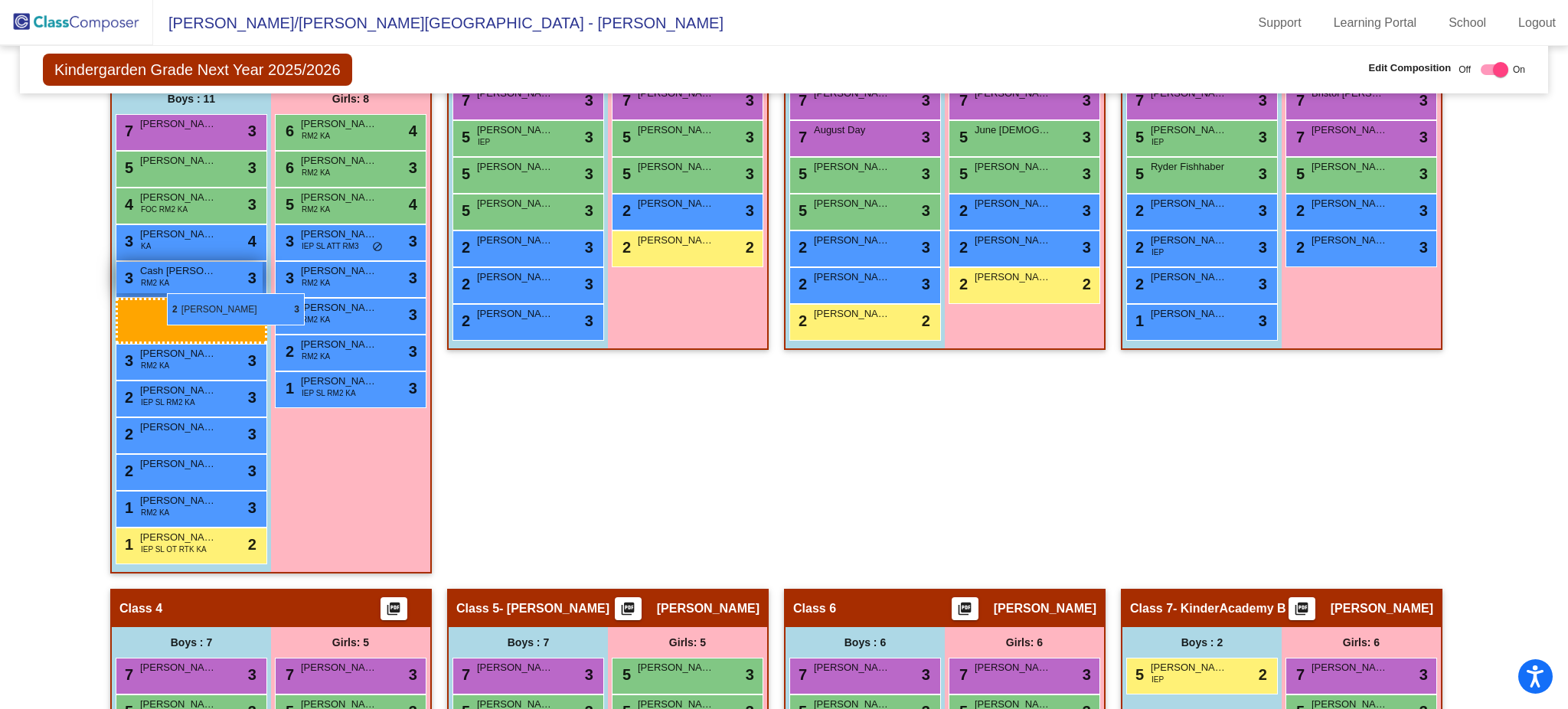
drag, startPoint x: 1218, startPoint y: 635, endPoint x: 138, endPoint y: 284, distance: 1135.6
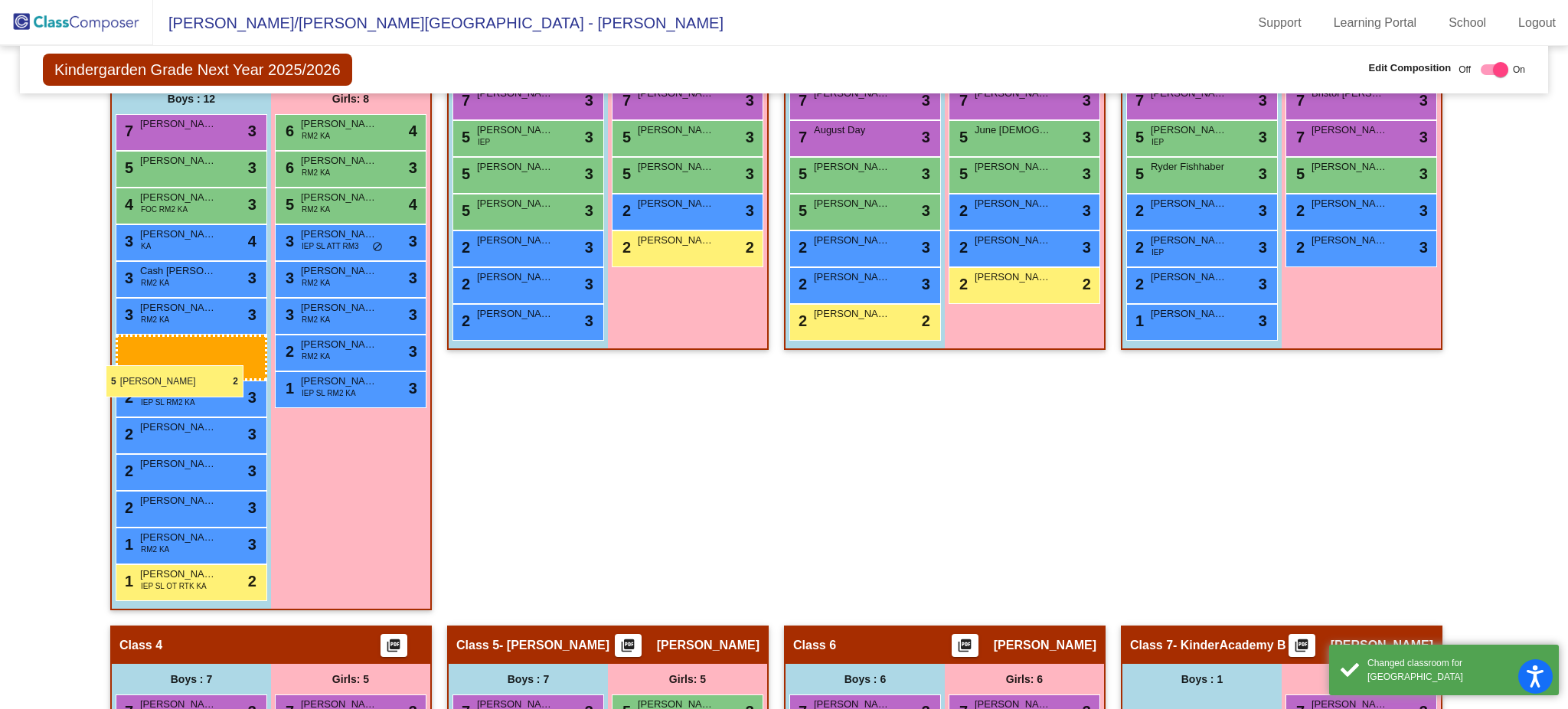
drag, startPoint x: 1196, startPoint y: 672, endPoint x: 106, endPoint y: 366, distance: 1132.1
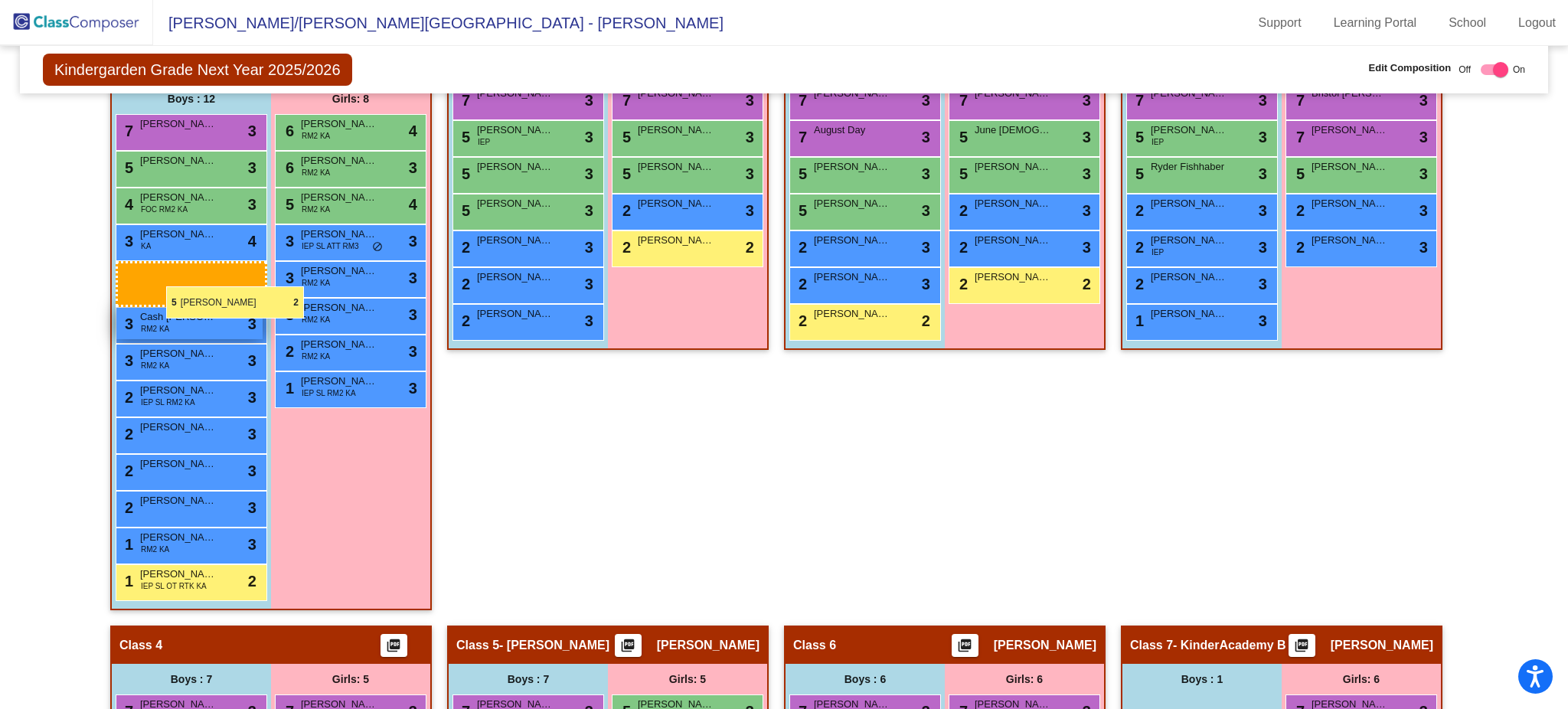
drag, startPoint x: 1234, startPoint y: 657, endPoint x: 136, endPoint y: 286, distance: 1159.0
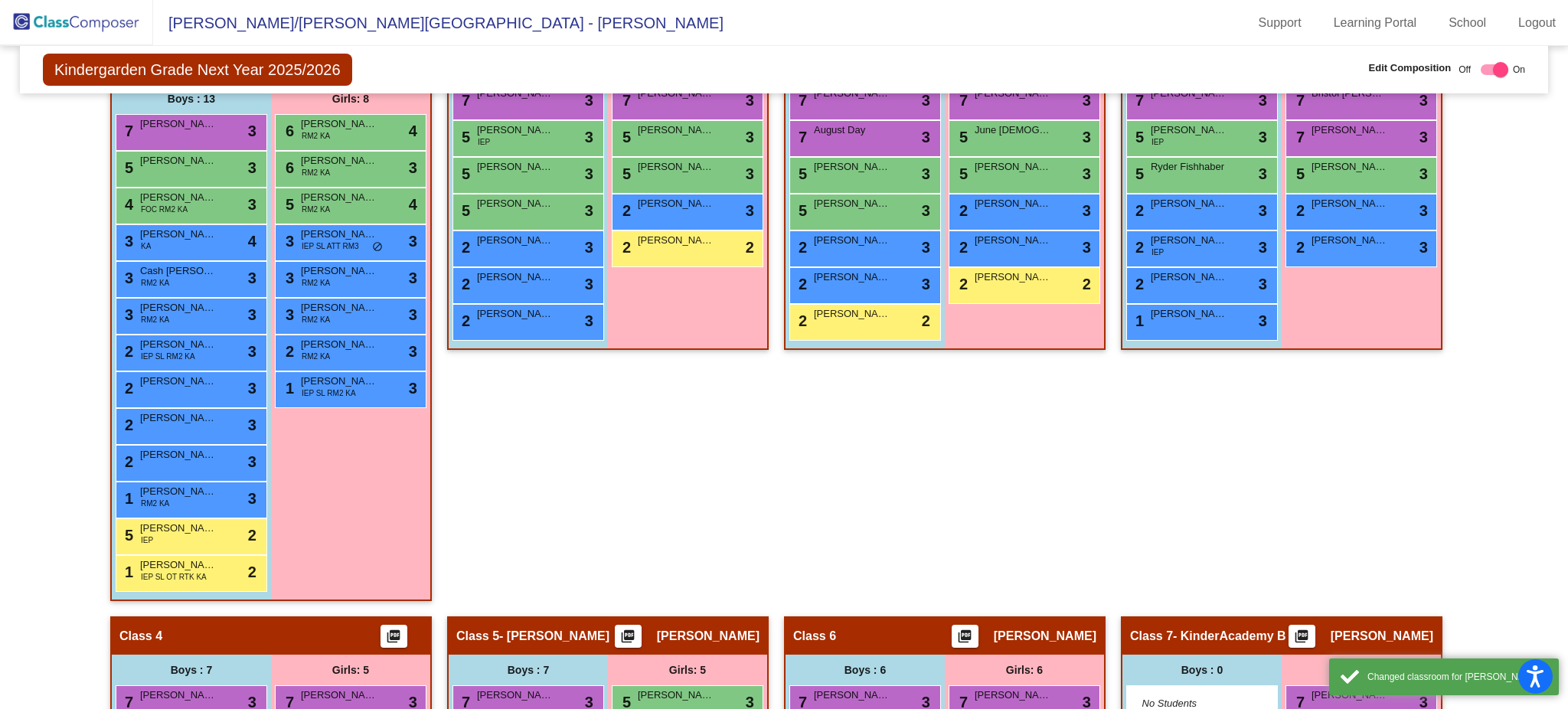
scroll to position [508, 0]
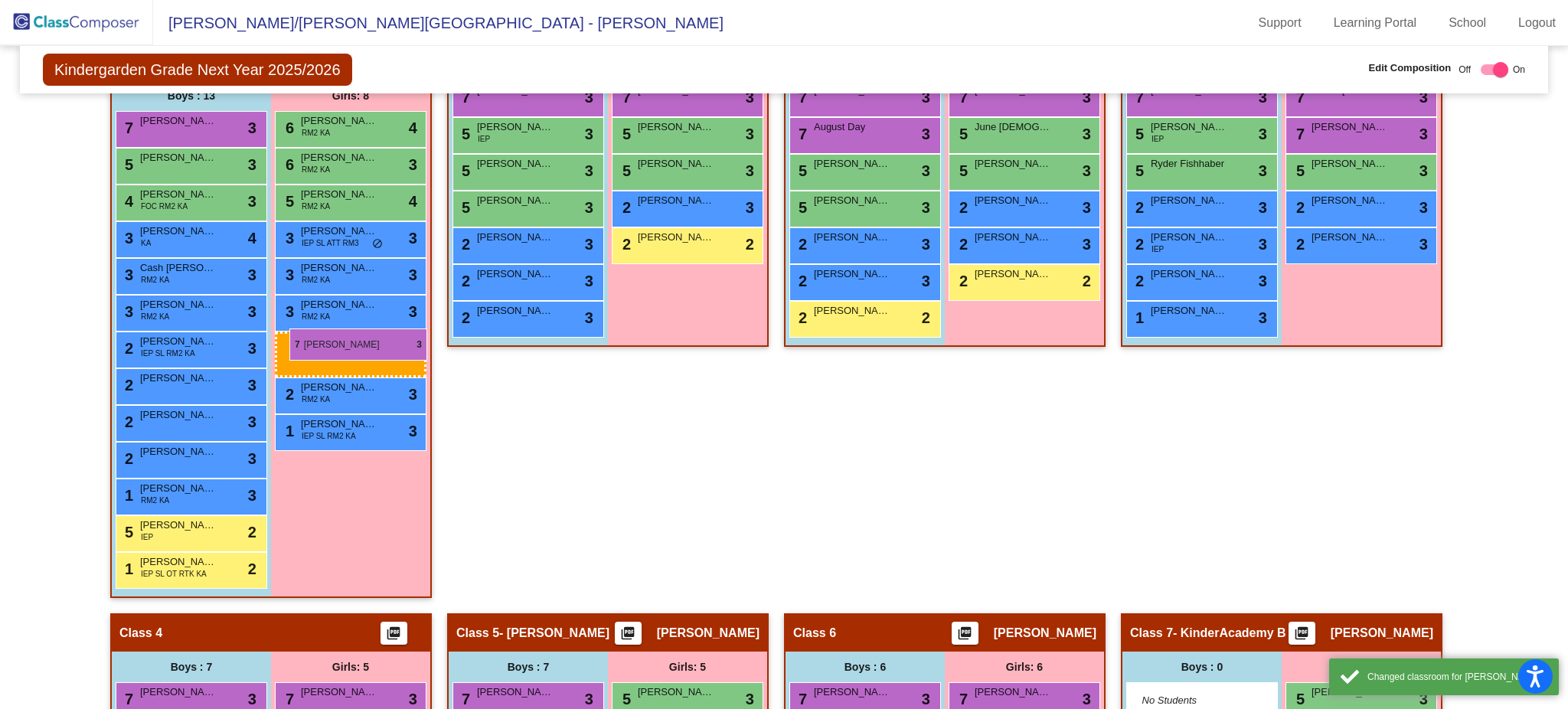
drag, startPoint x: 1318, startPoint y: 691, endPoint x: 289, endPoint y: 329, distance: 1090.8
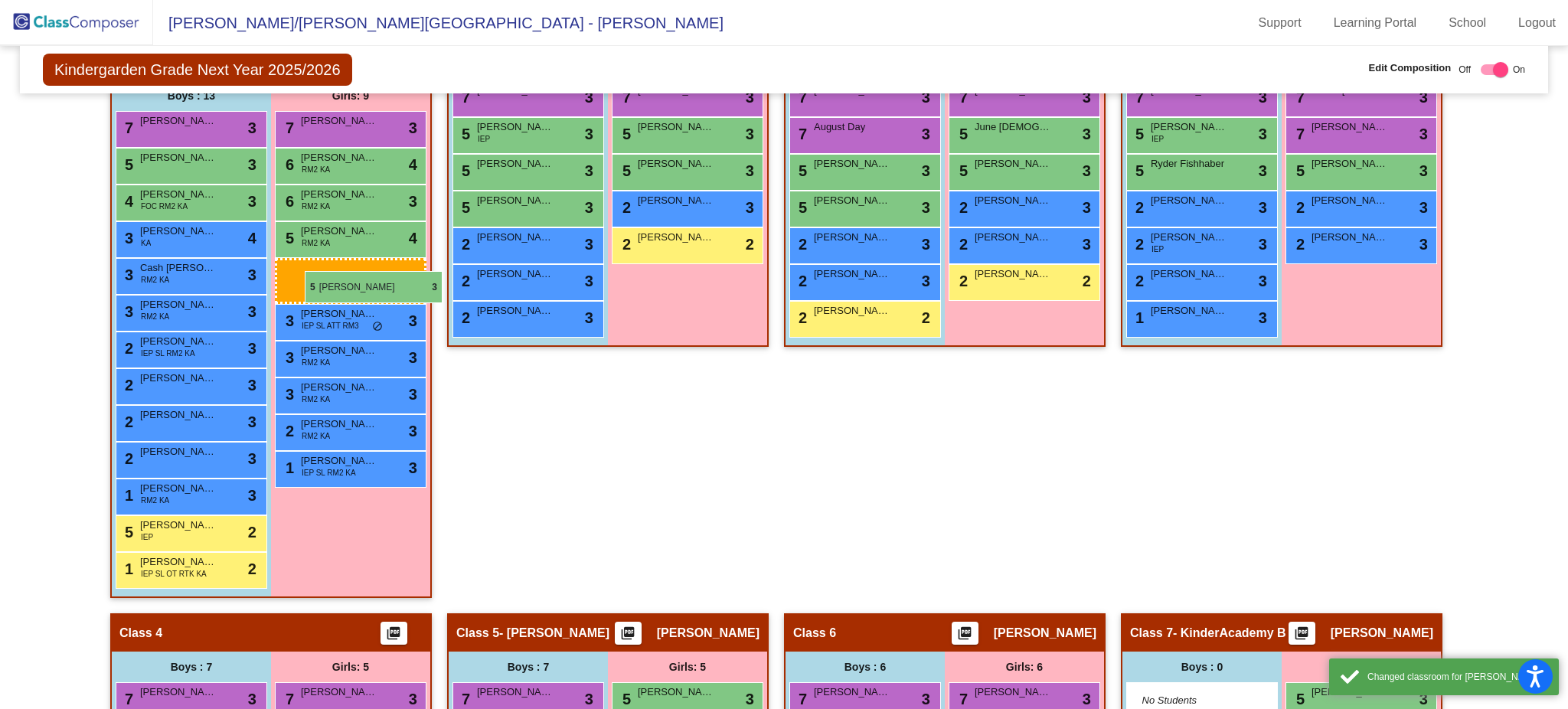
drag, startPoint x: 1318, startPoint y: 693, endPoint x: 295, endPoint y: 274, distance: 1105.5
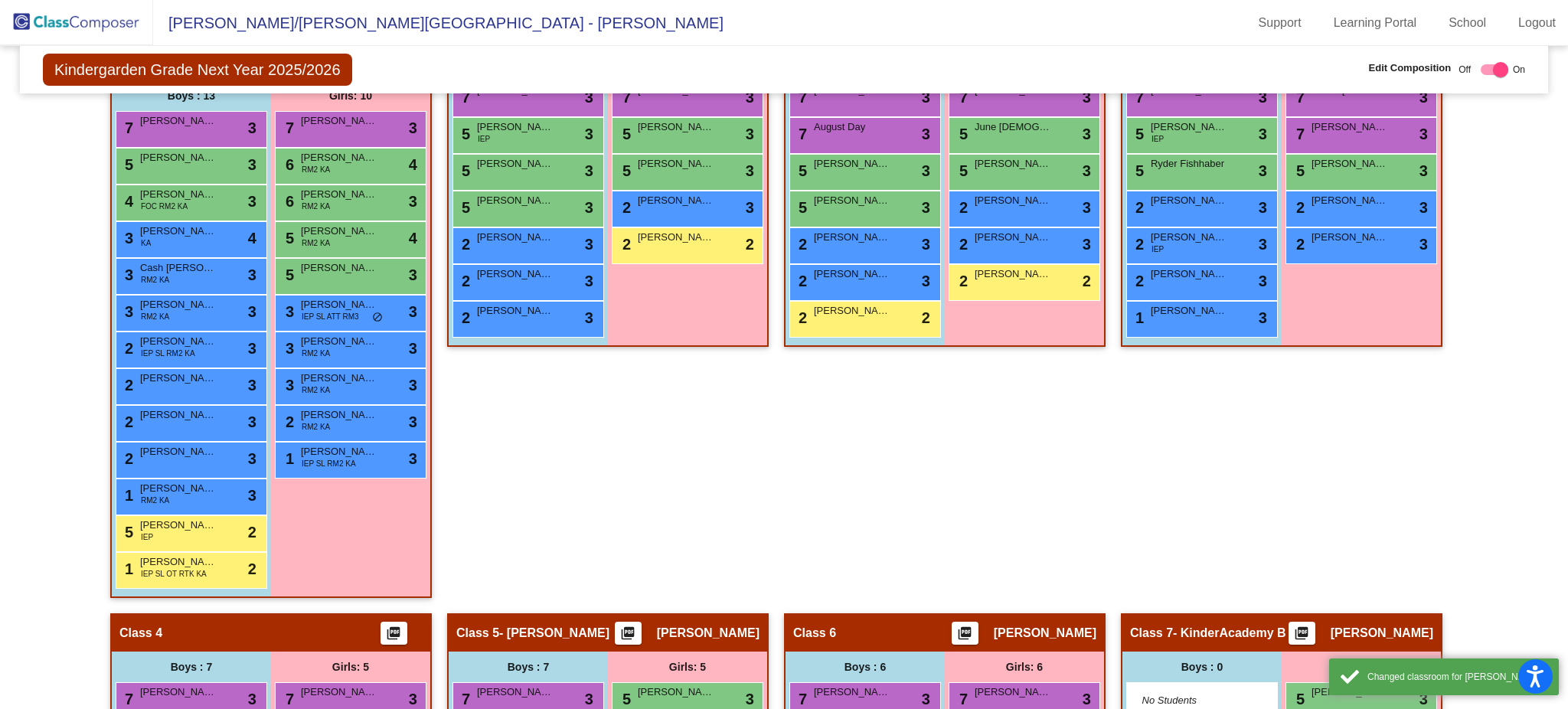
scroll to position [512, 0]
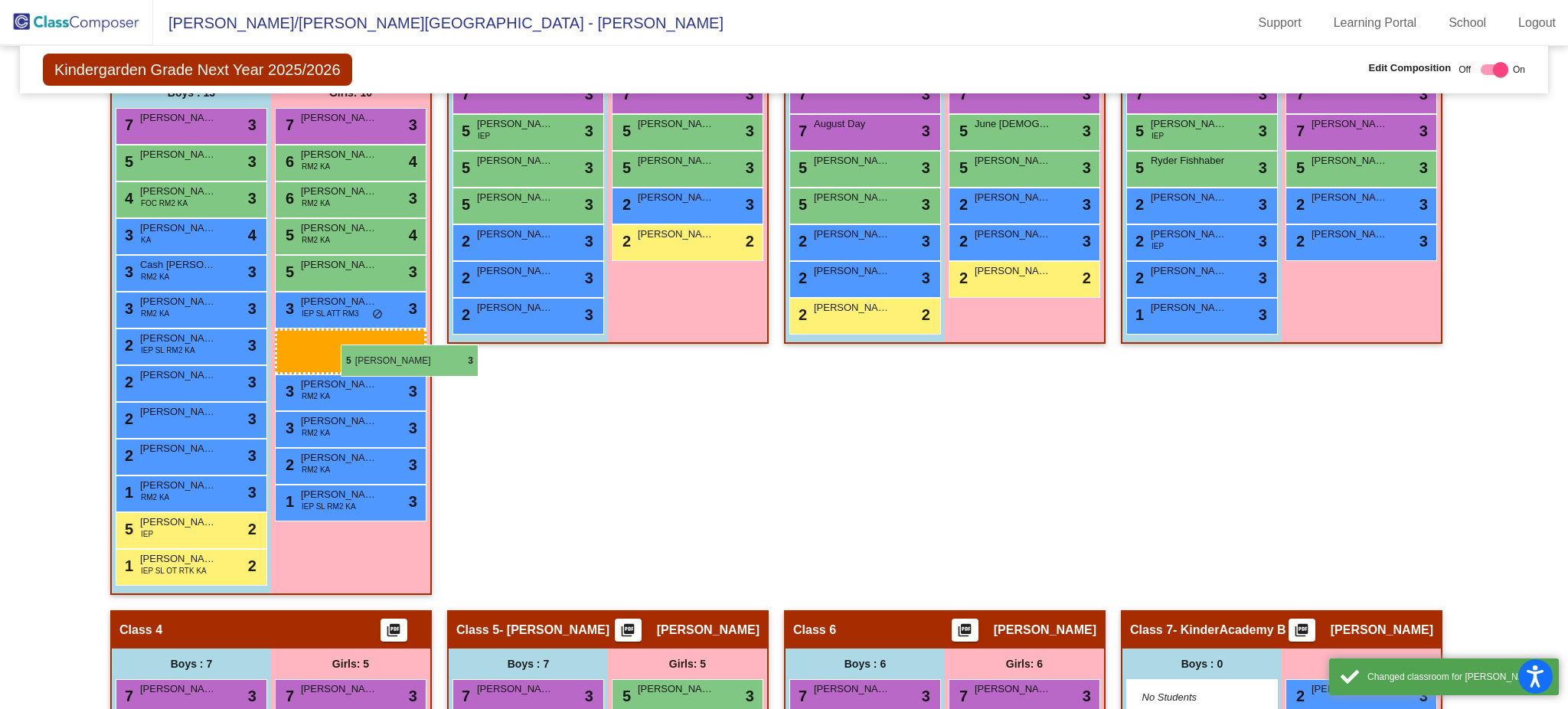
drag, startPoint x: 1311, startPoint y: 681, endPoint x: 314, endPoint y: 340, distance: 1053.7
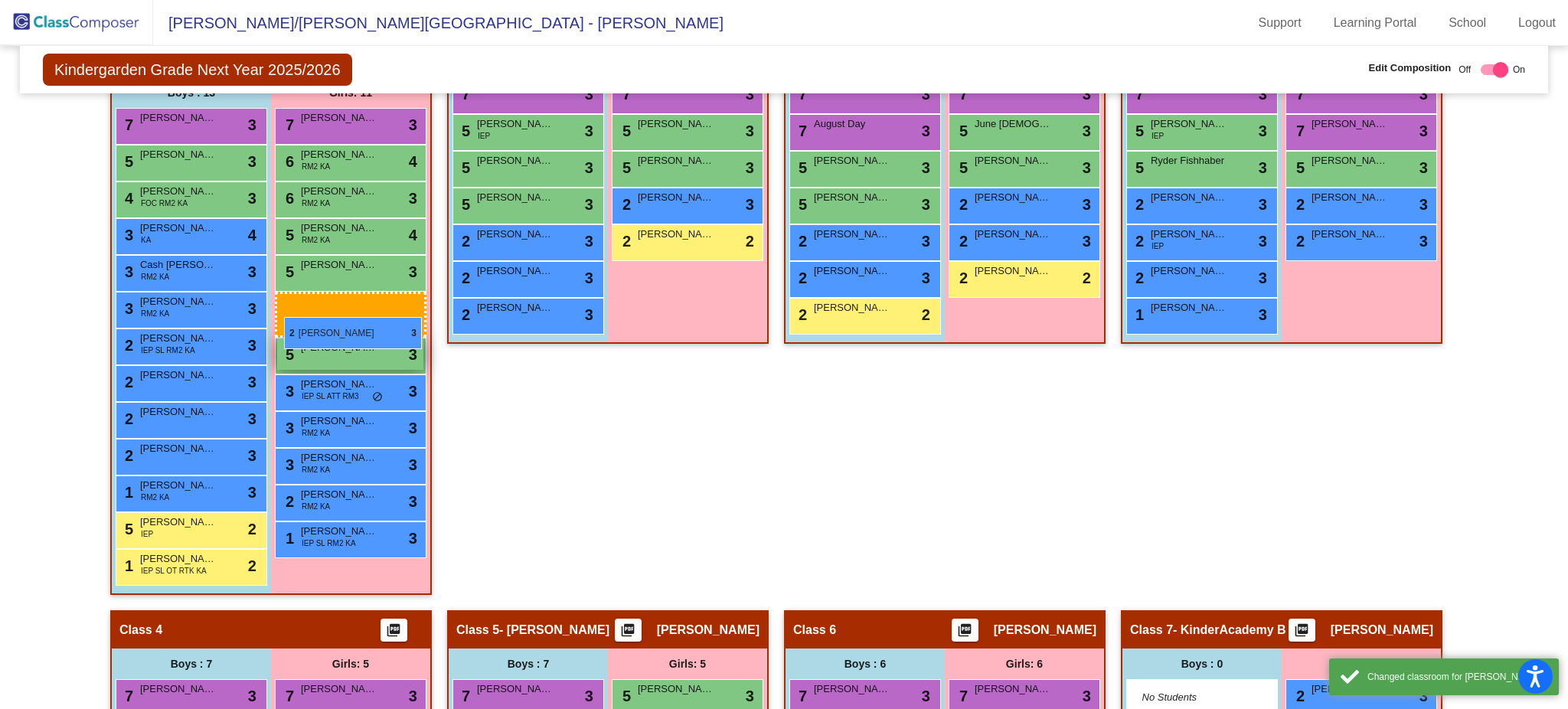
drag, startPoint x: 1316, startPoint y: 684, endPoint x: 284, endPoint y: 317, distance: 1095.3
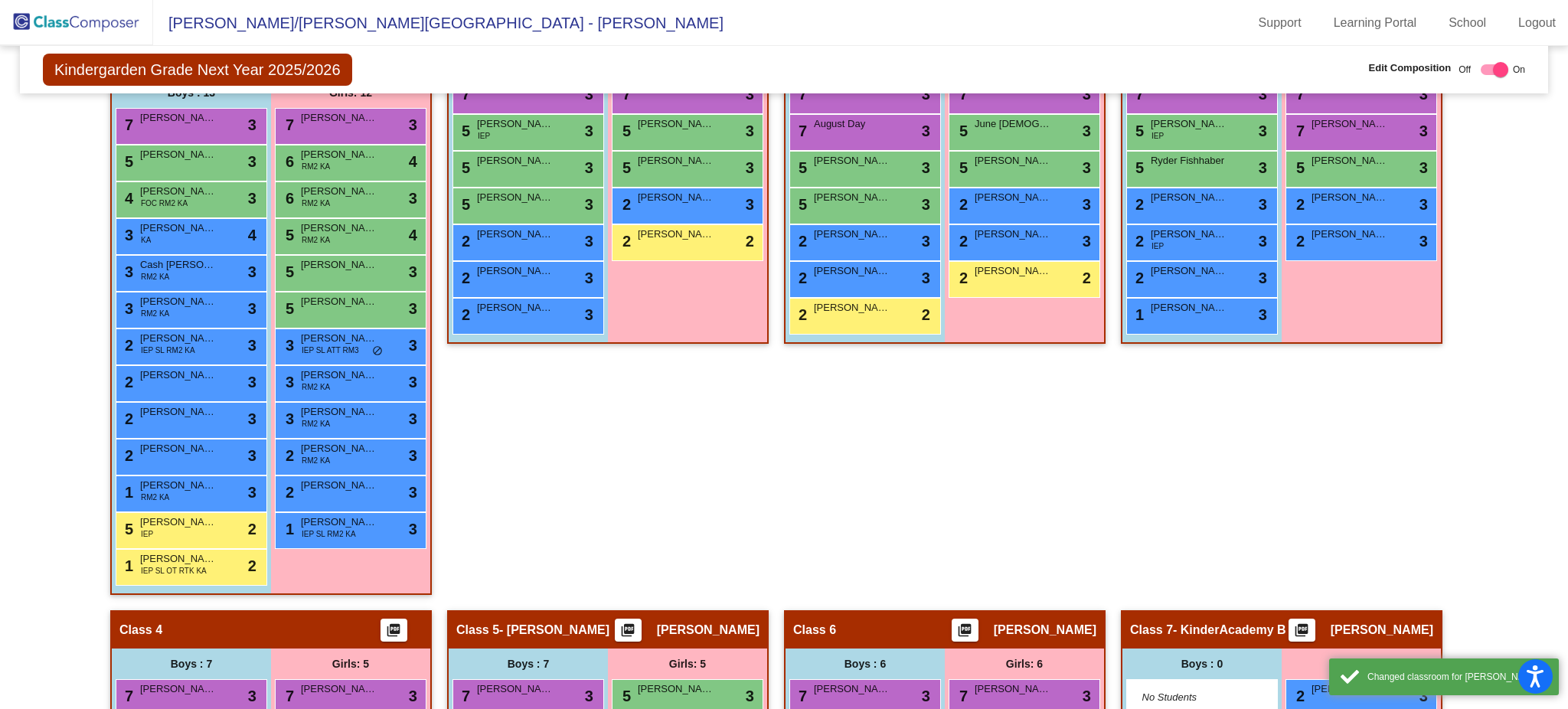
scroll to position [515, 0]
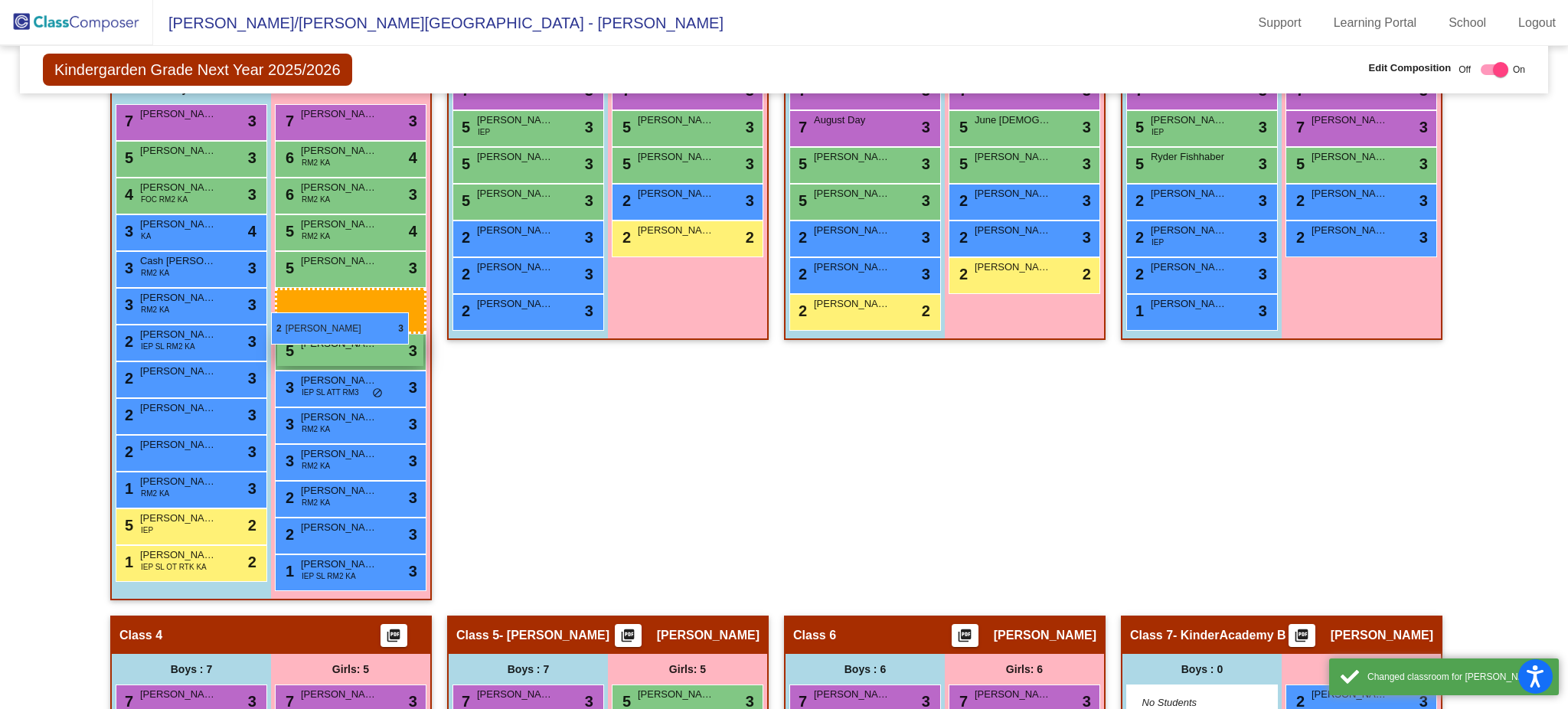
drag, startPoint x: 1307, startPoint y: 690, endPoint x: 276, endPoint y: 310, distance: 1098.8
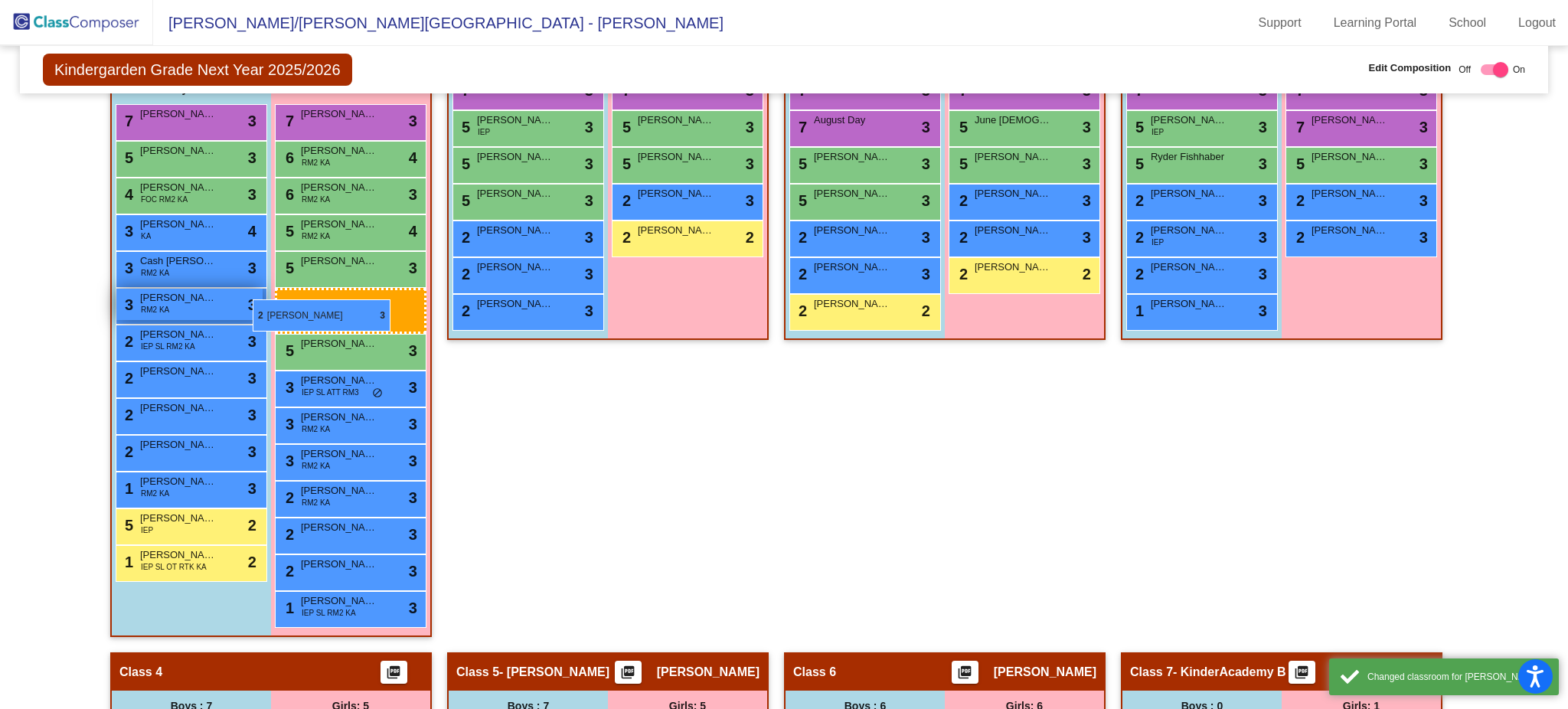
drag, startPoint x: 1313, startPoint y: 682, endPoint x: 252, endPoint y: 299, distance: 1128.0
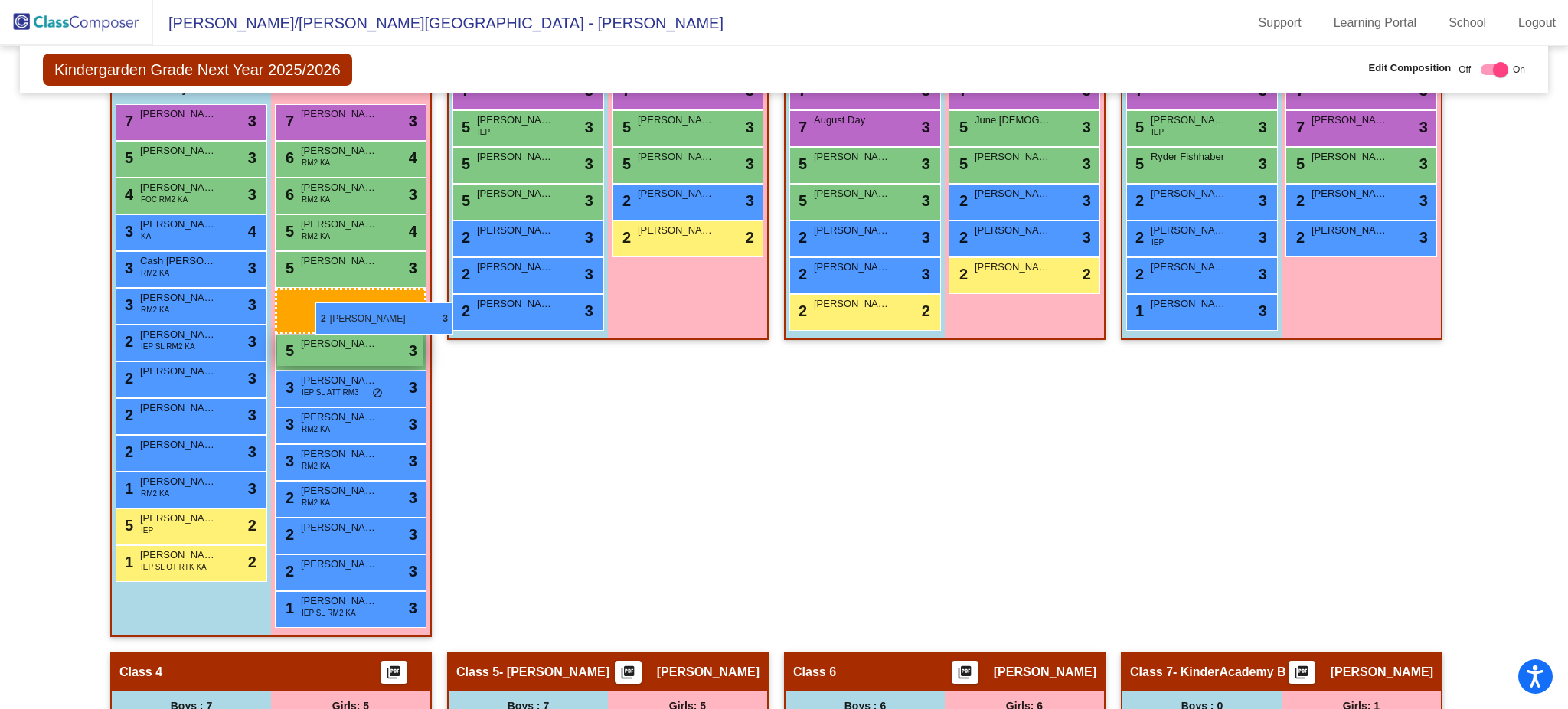
drag, startPoint x: 1368, startPoint y: 687, endPoint x: 317, endPoint y: 304, distance: 1118.6
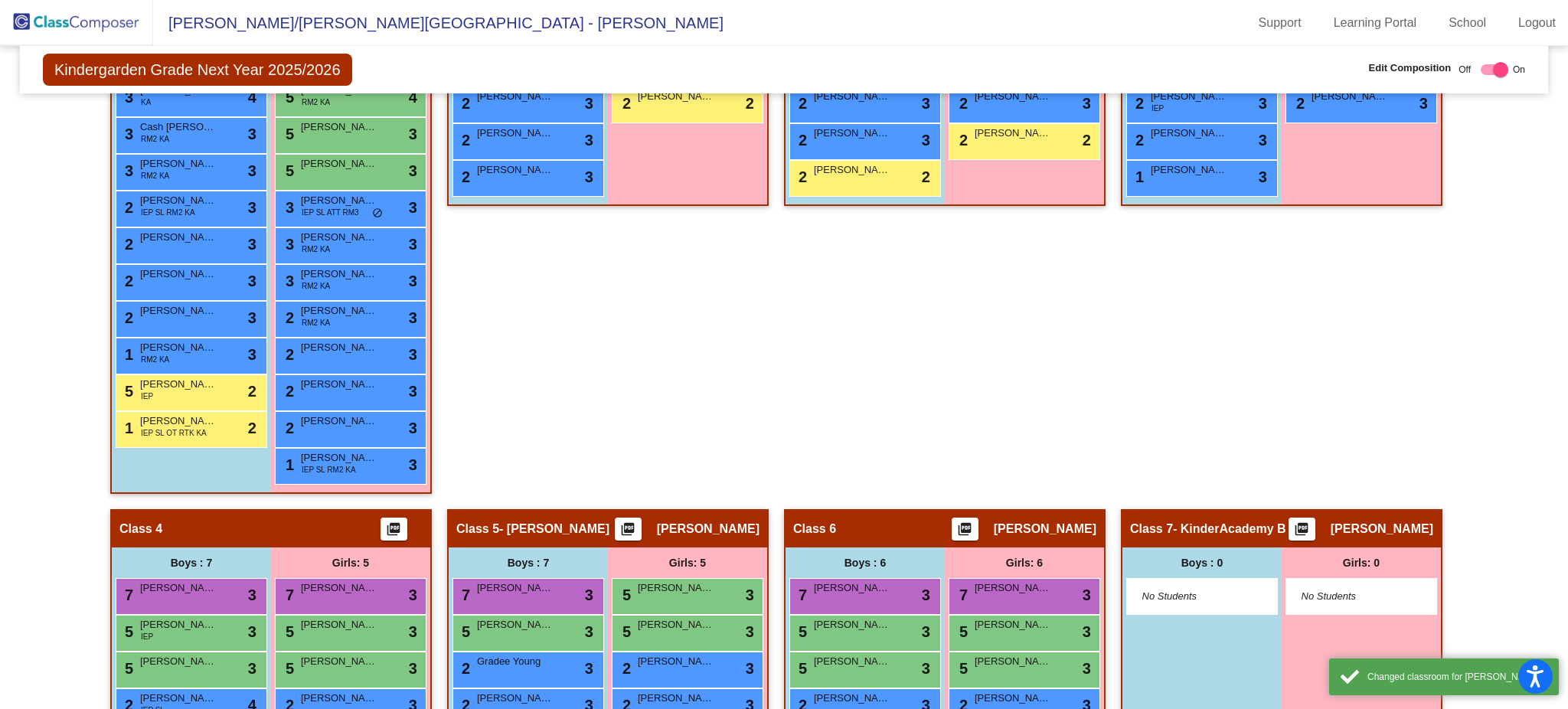
scroll to position [650, 0]
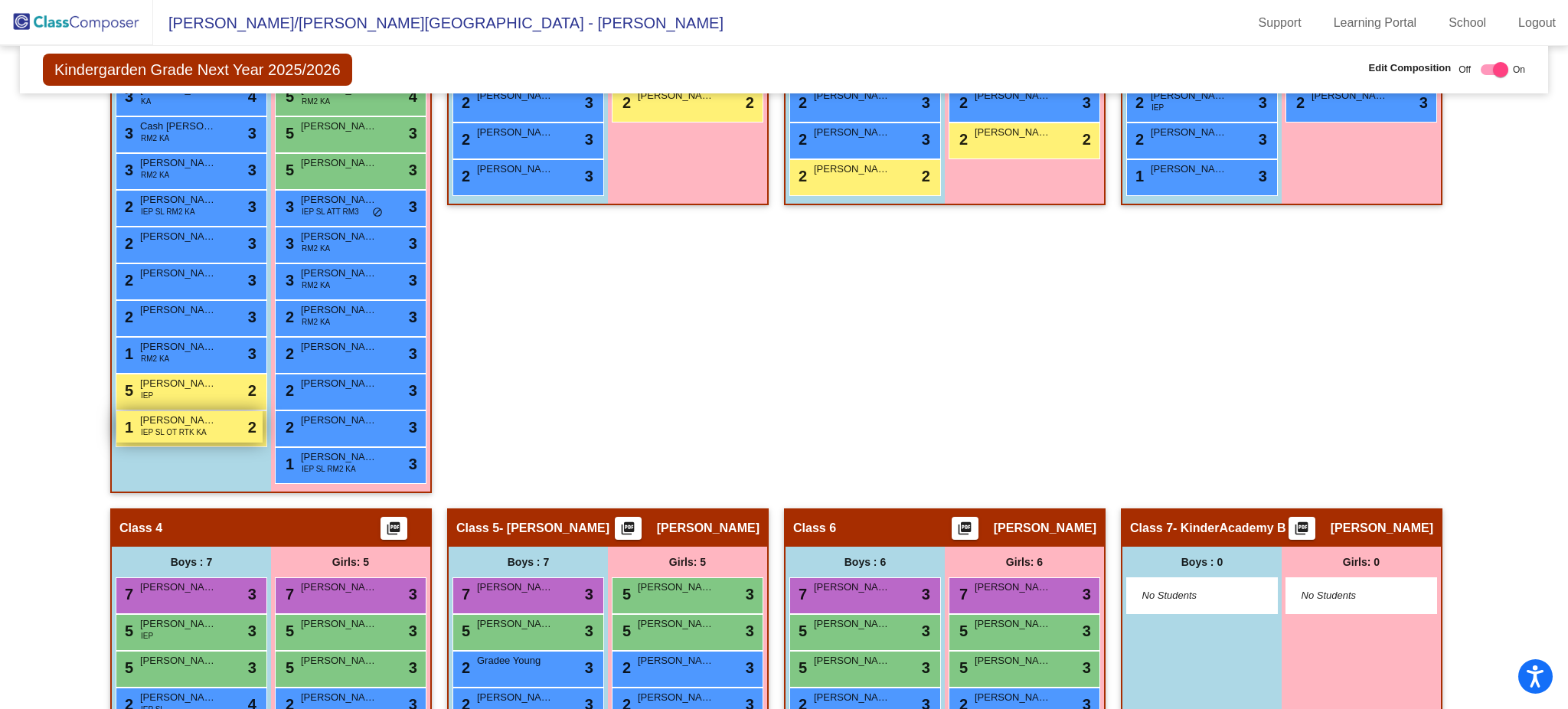
click at [179, 434] on div "1 Benjamin Crawford IEP SL OT RTK KA lock do_not_disturb_alt 2" at bounding box center [190, 427] width 146 height 32
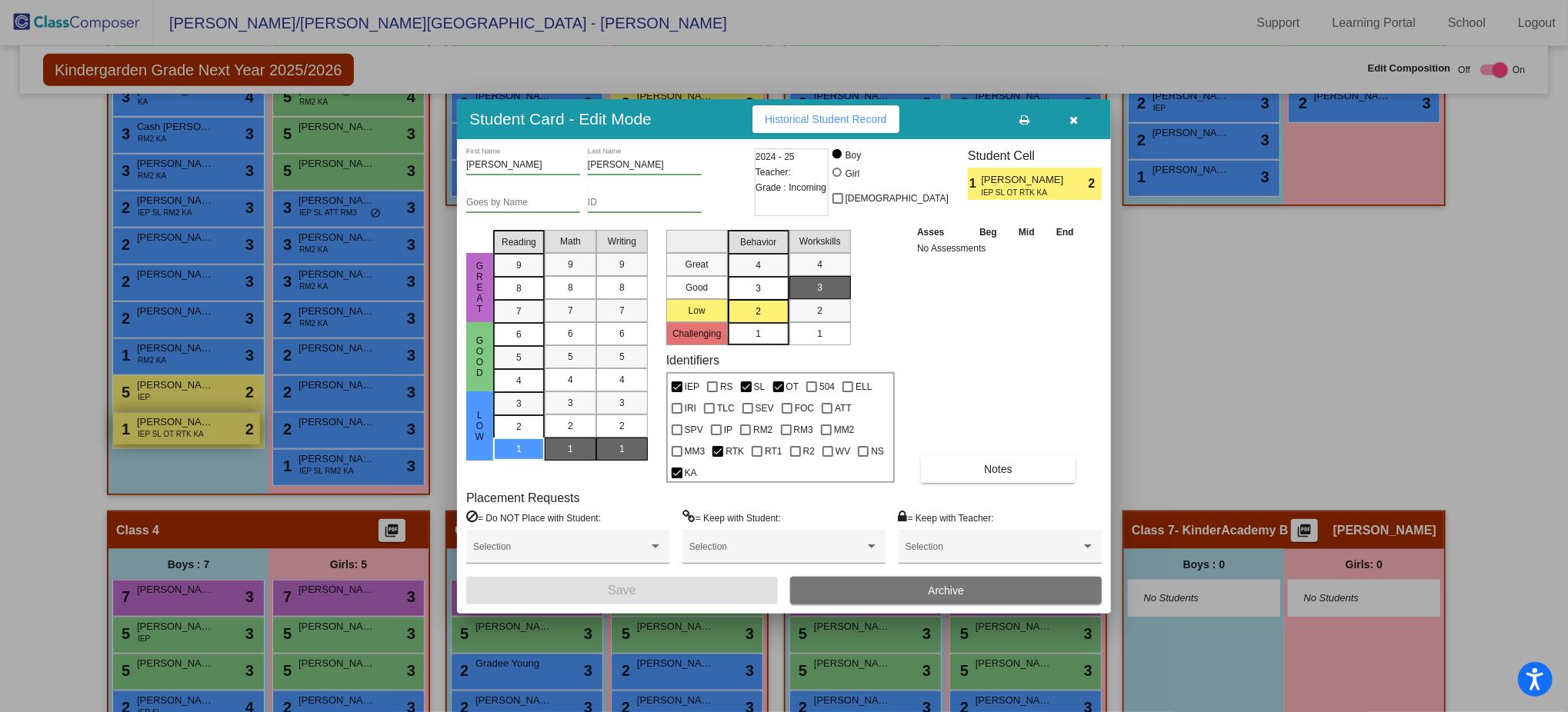
click at [180, 436] on div at bounding box center [784, 356] width 1568 height 712
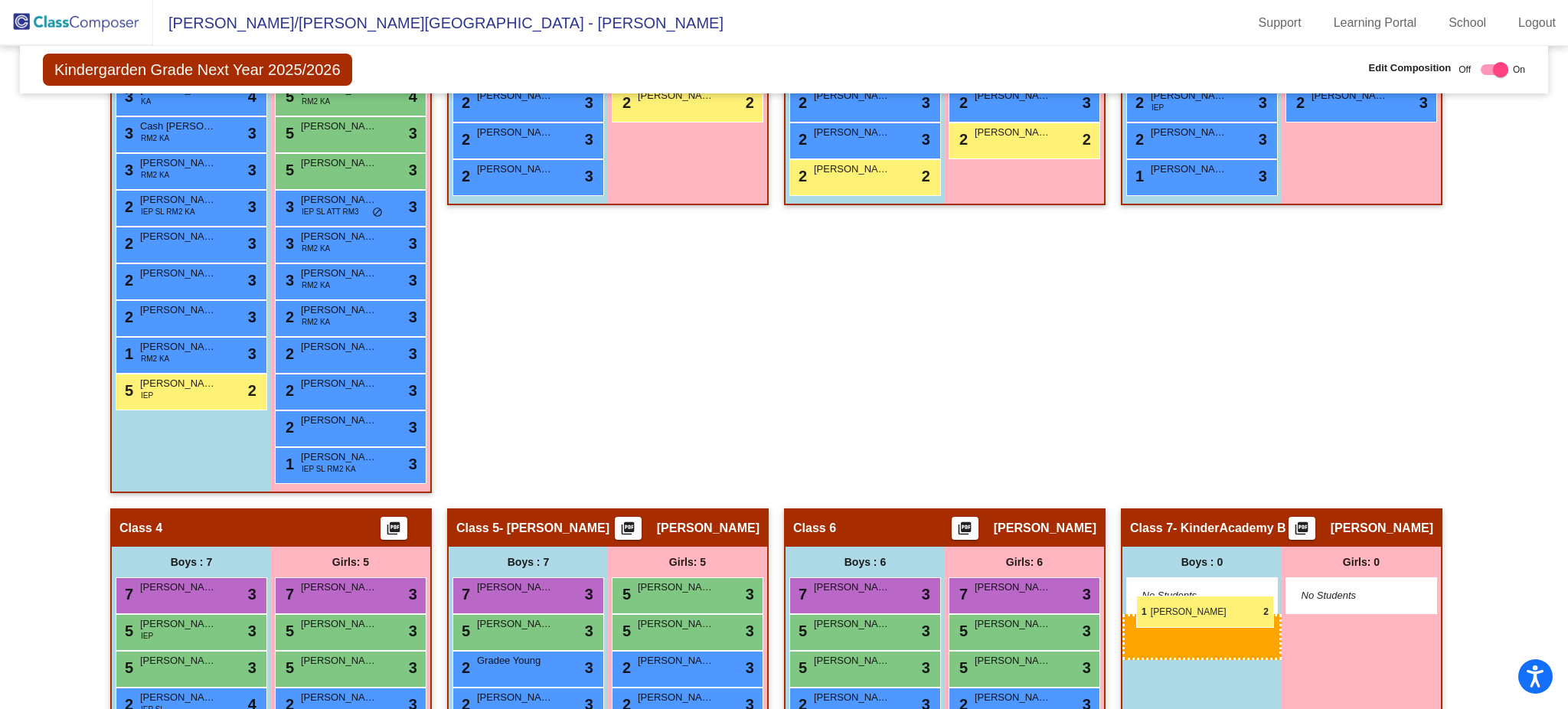
drag, startPoint x: 149, startPoint y: 434, endPoint x: 1136, endPoint y: 595, distance: 1000.0
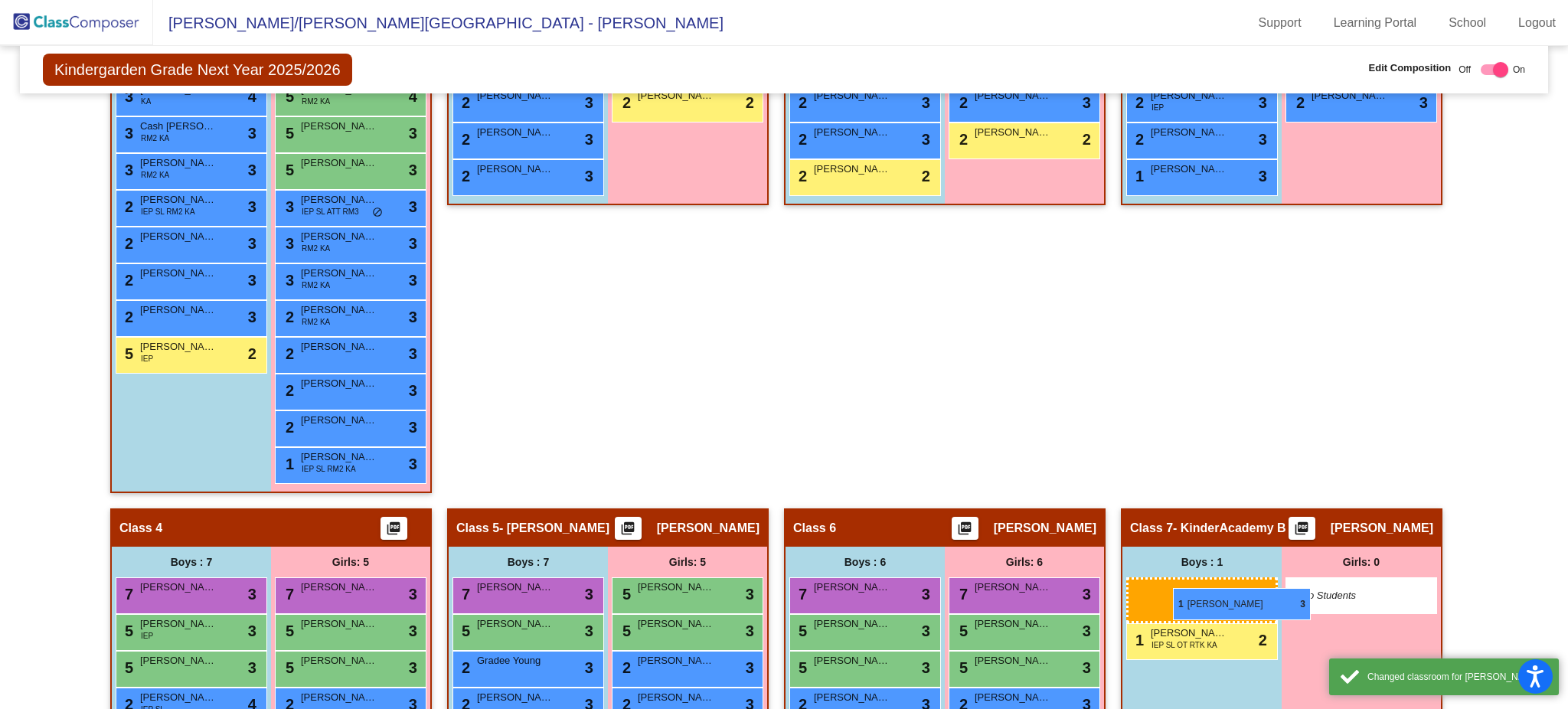
drag, startPoint x: 191, startPoint y: 360, endPoint x: 1158, endPoint y: 588, distance: 993.5
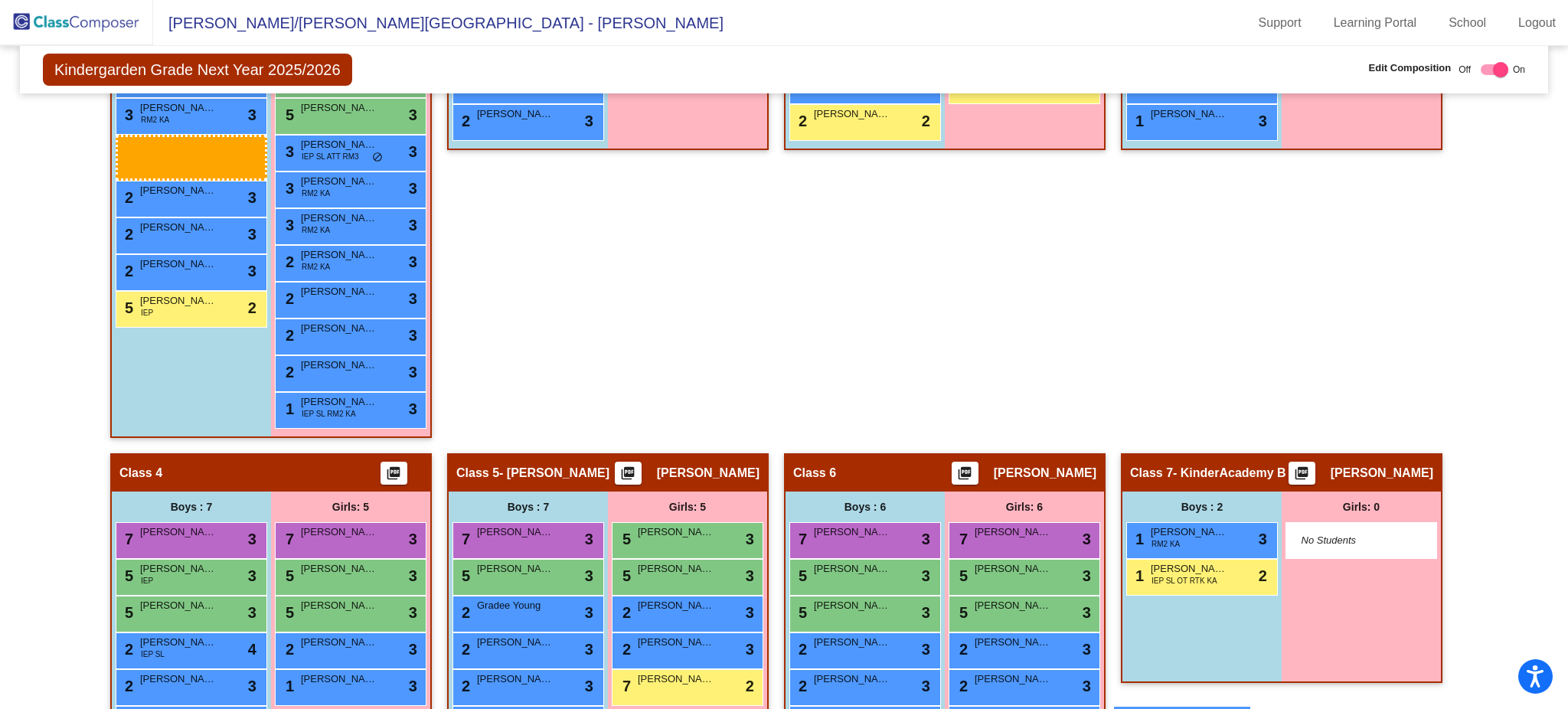
scroll to position [716, 0]
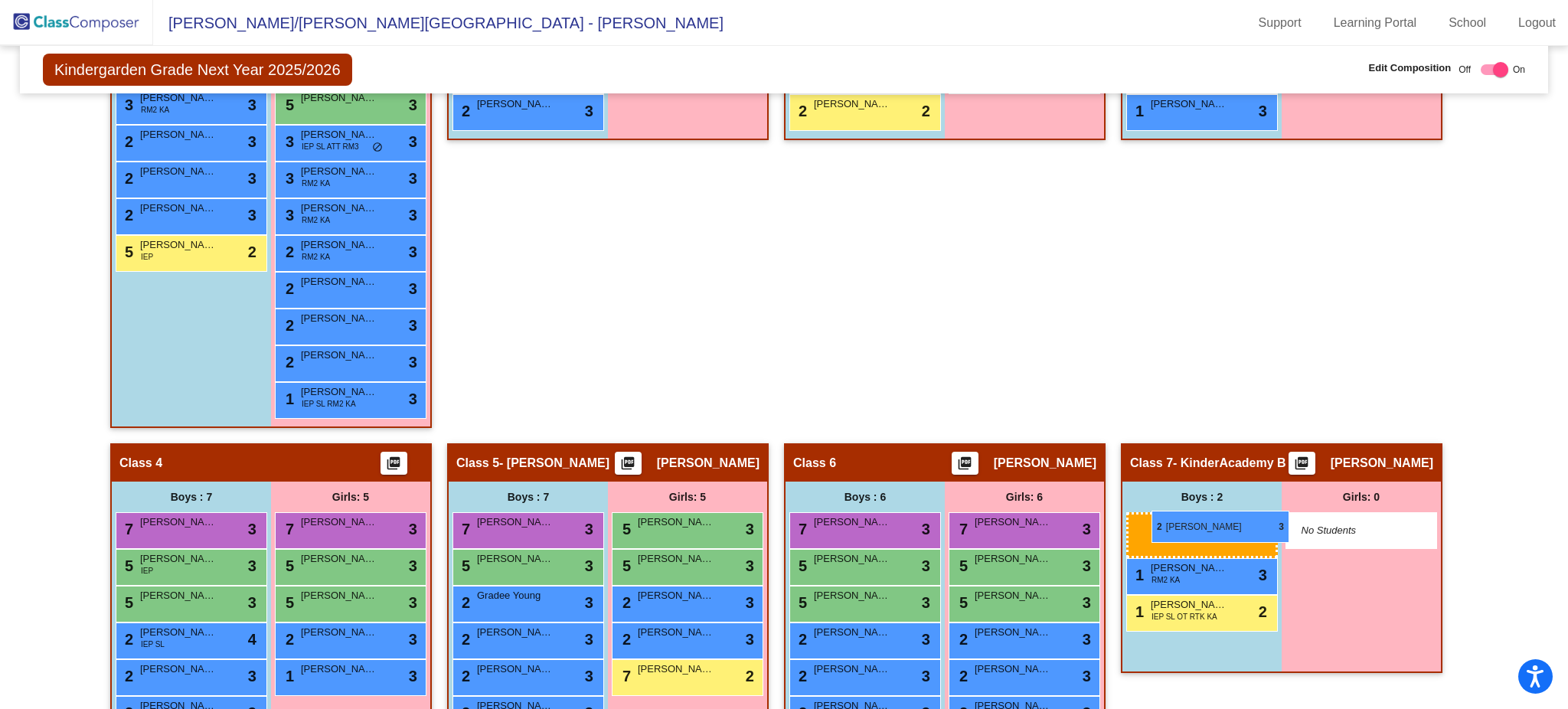
drag, startPoint x: 188, startPoint y: 204, endPoint x: 1150, endPoint y: 512, distance: 1010.1
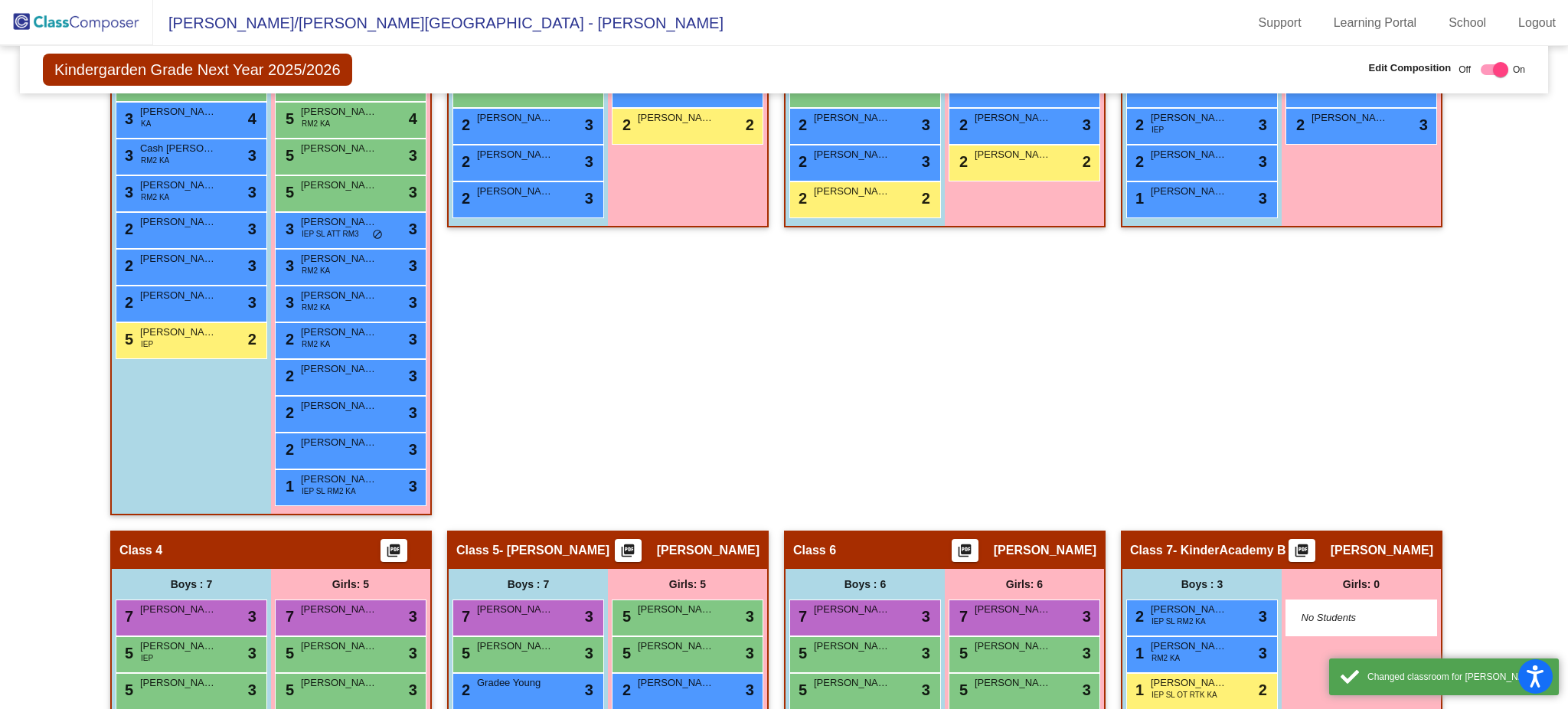
scroll to position [629, 0]
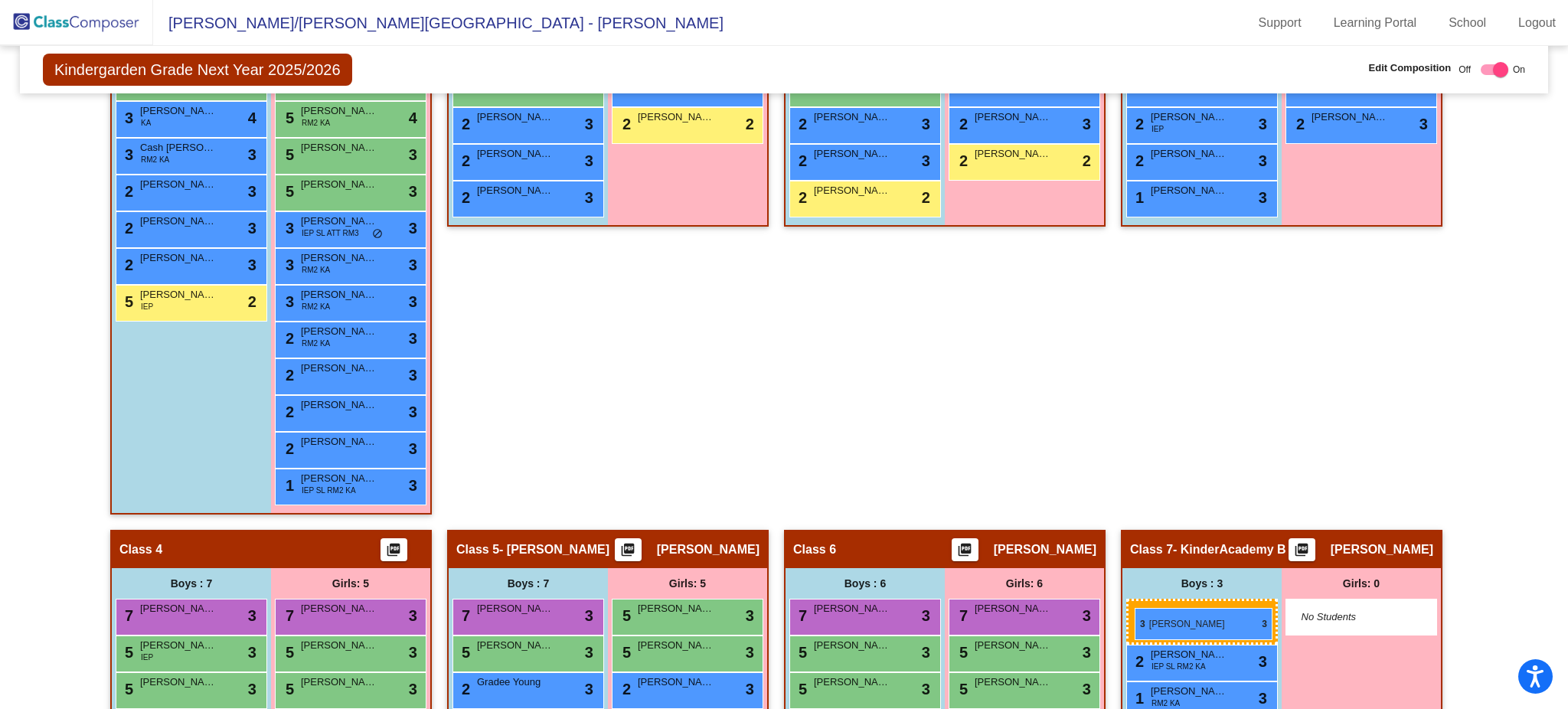
drag, startPoint x: 191, startPoint y: 196, endPoint x: 1135, endPoint y: 608, distance: 1030.0
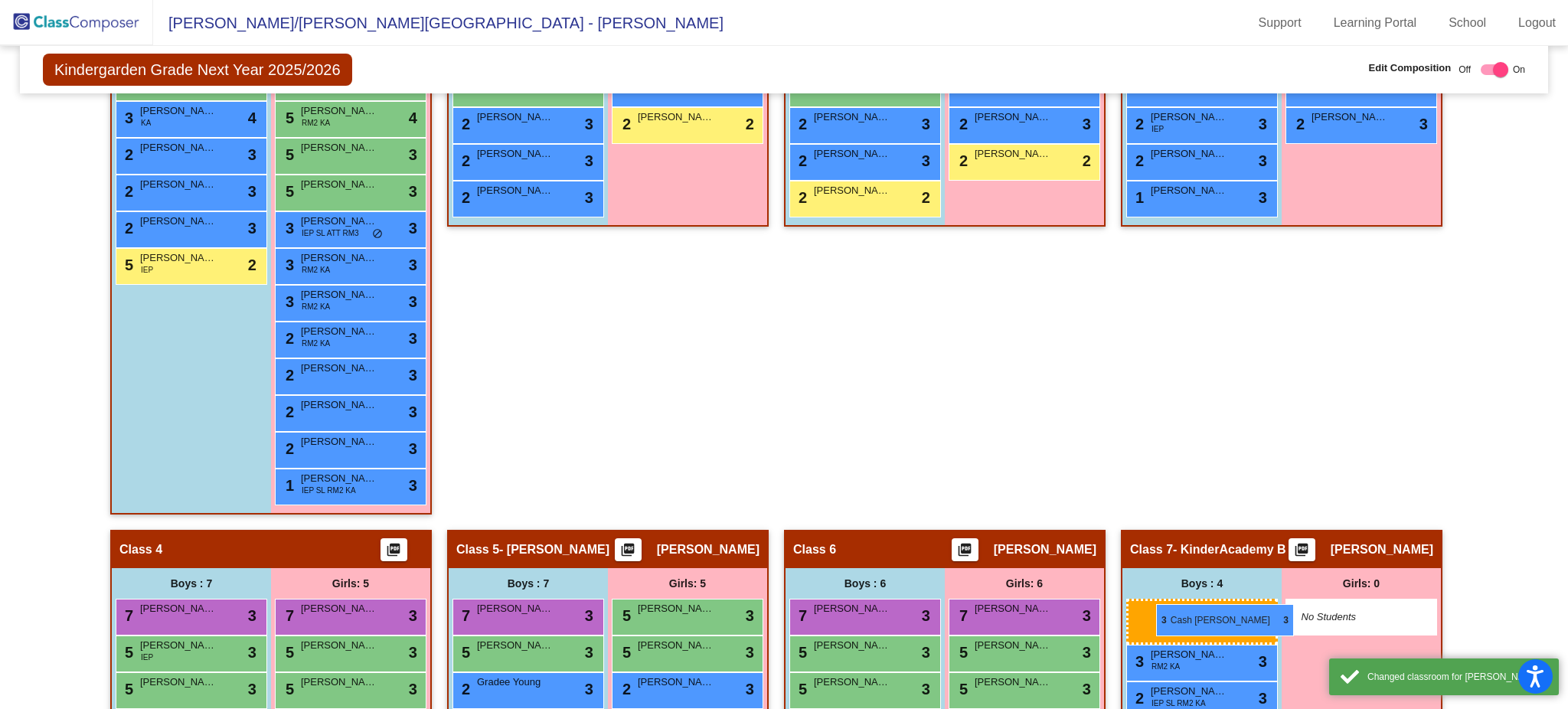
drag, startPoint x: 188, startPoint y: 155, endPoint x: 1156, endPoint y: 604, distance: 1067.1
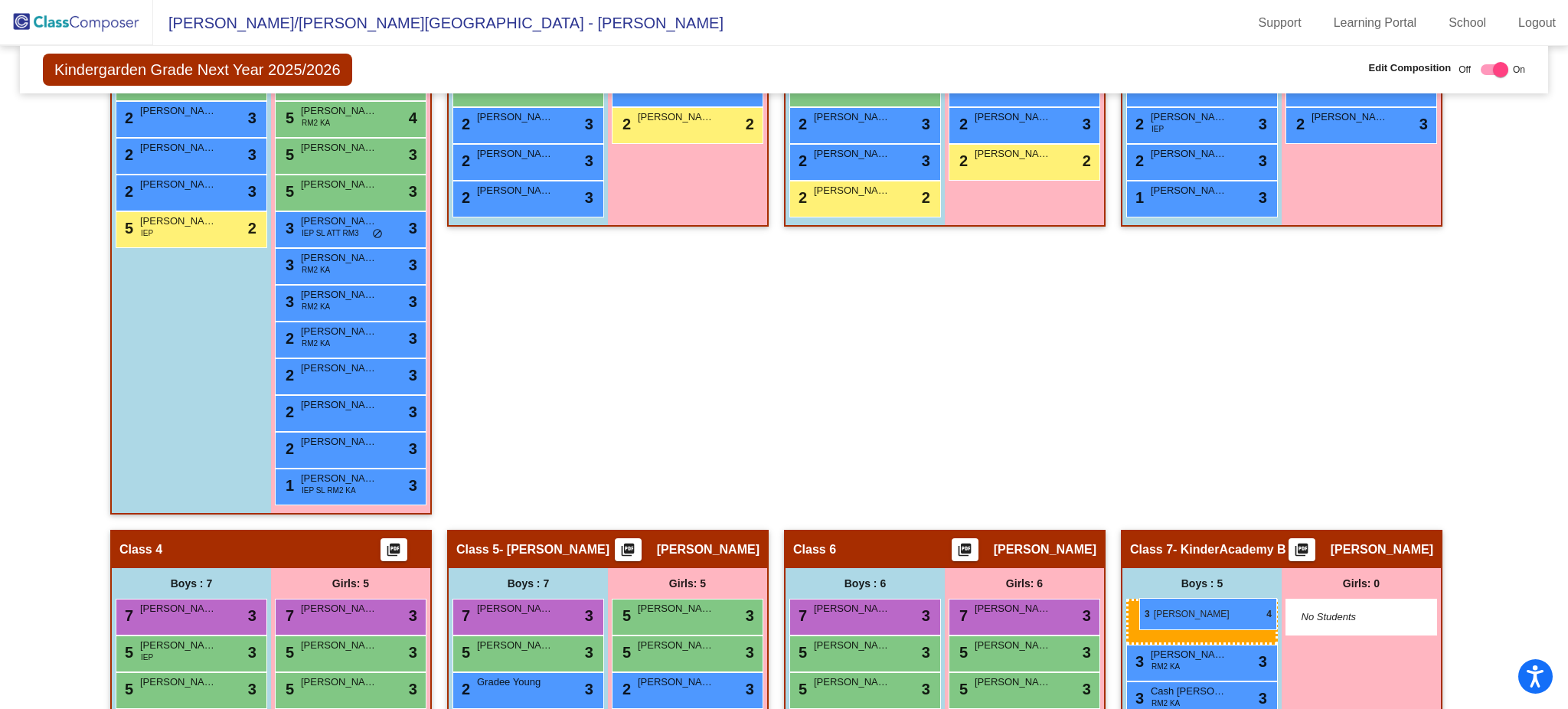
drag, startPoint x: 198, startPoint y: 117, endPoint x: 1138, endPoint y: 598, distance: 1055.9
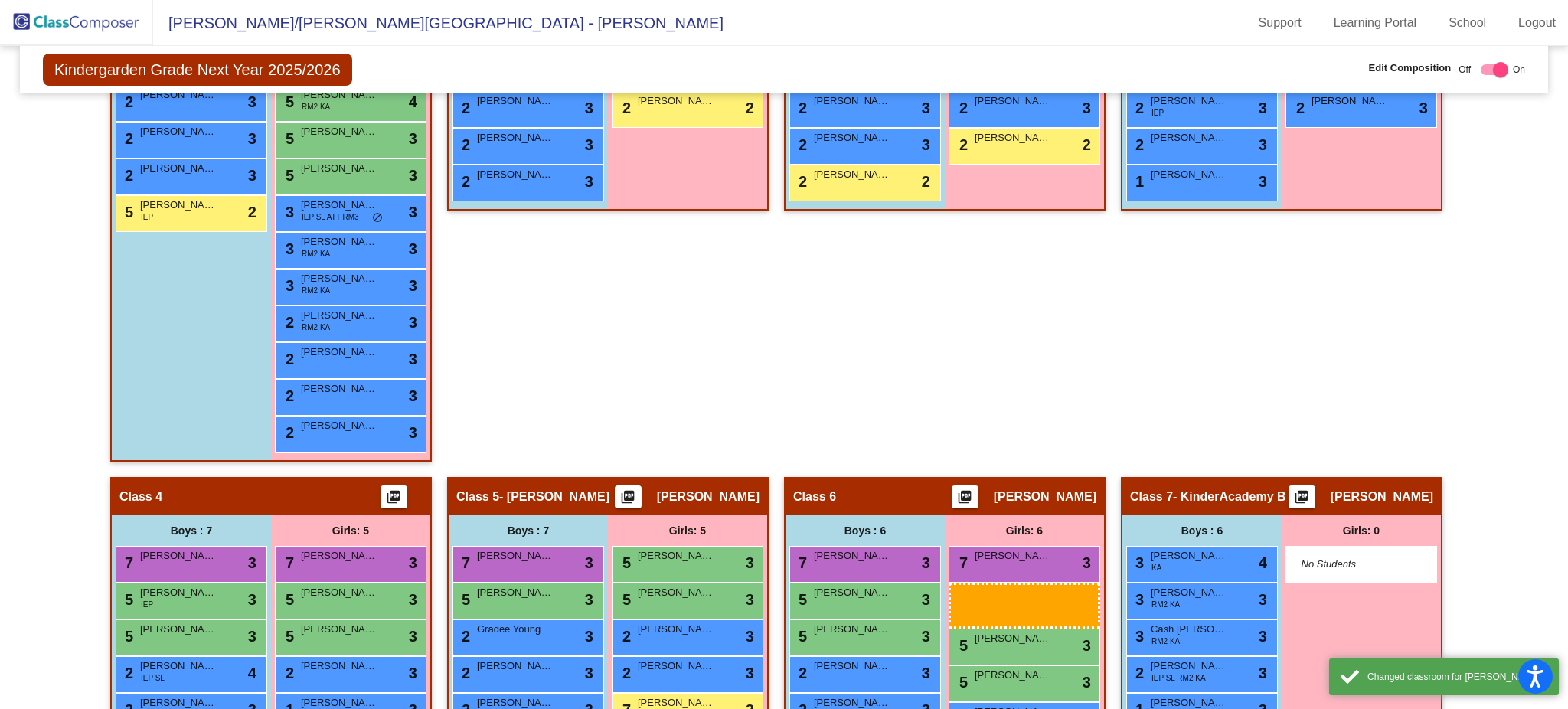
scroll to position [665, 0]
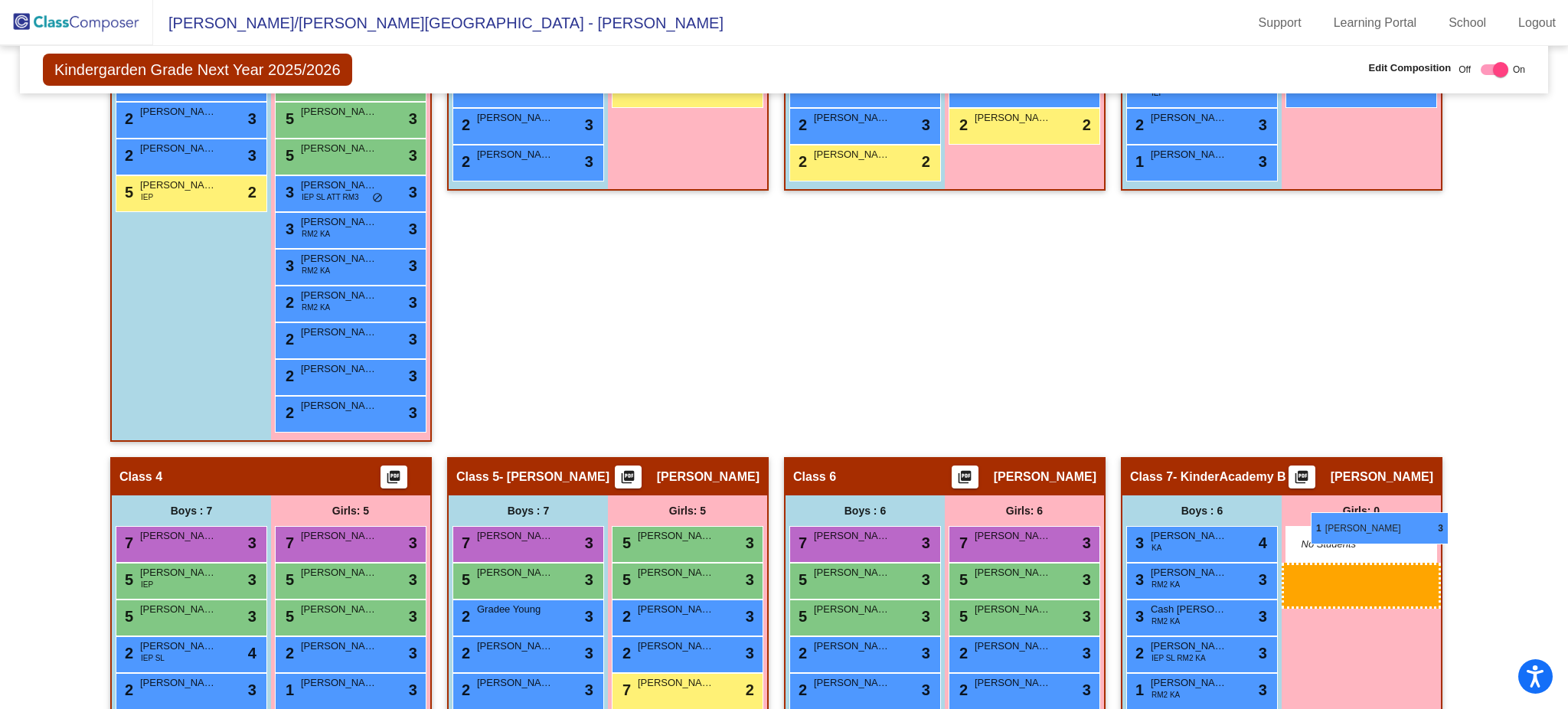
drag, startPoint x: 388, startPoint y: 483, endPoint x: 1312, endPoint y: 513, distance: 924.5
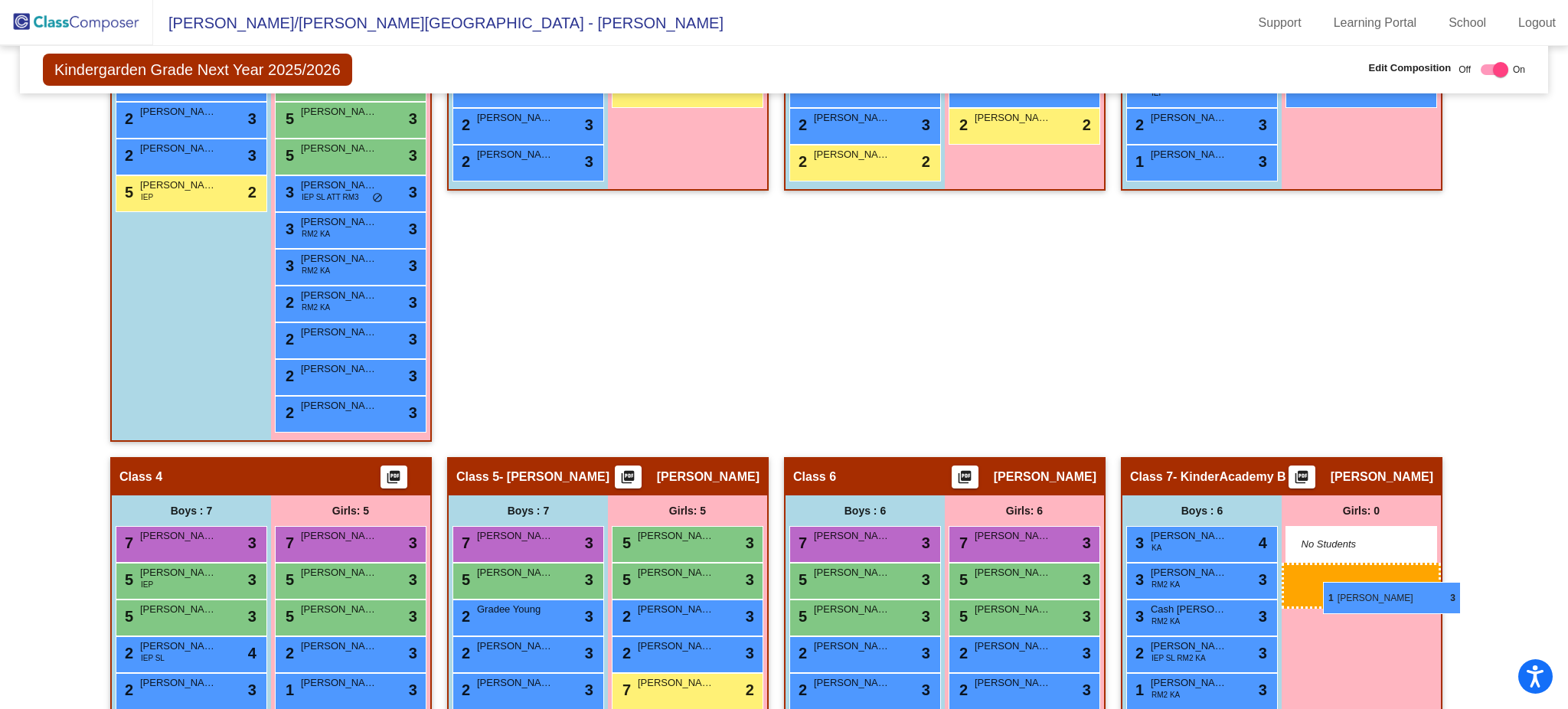
drag, startPoint x: 350, startPoint y: 439, endPoint x: 1288, endPoint y: 578, distance: 948.2
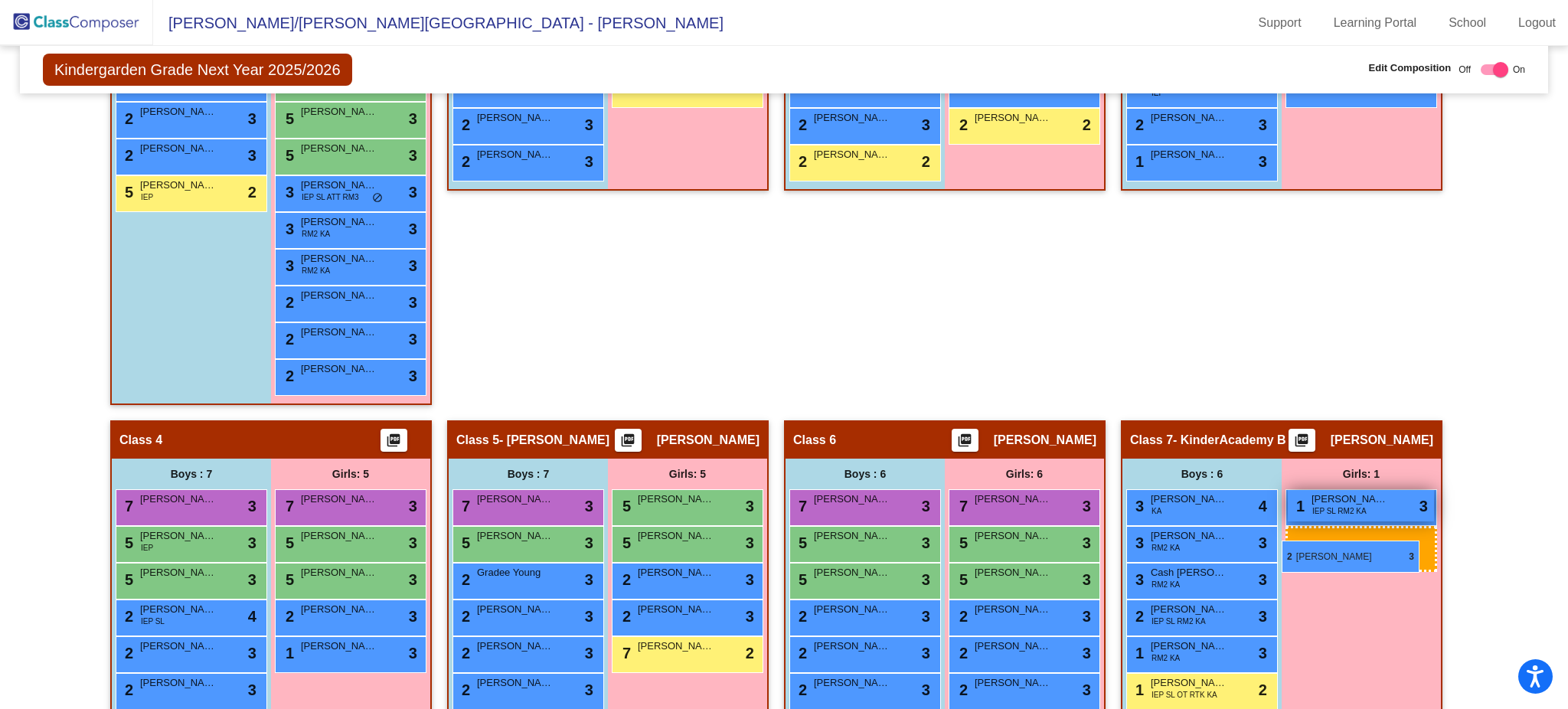
drag, startPoint x: 365, startPoint y: 294, endPoint x: 1283, endPoint y: 539, distance: 950.1
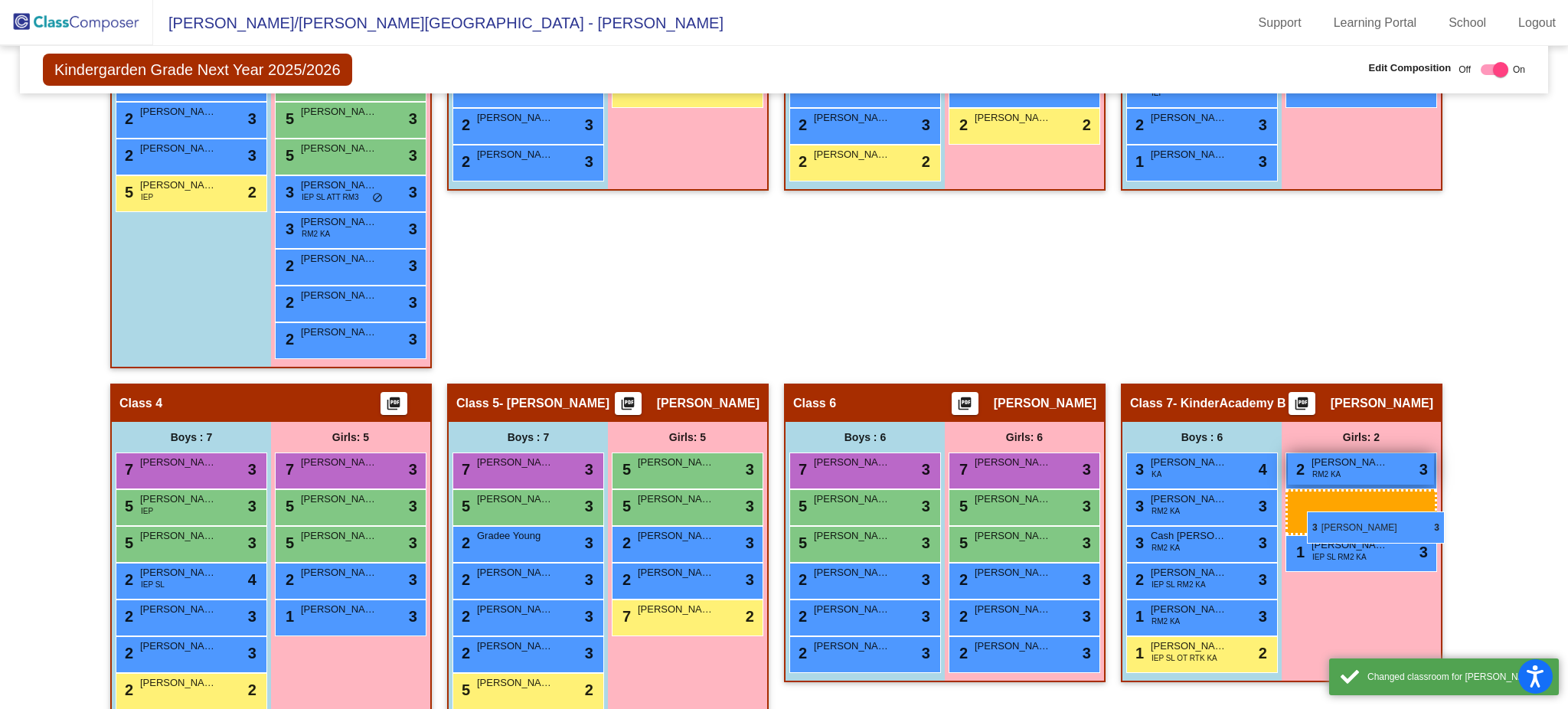
drag, startPoint x: 383, startPoint y: 270, endPoint x: 1303, endPoint y: 509, distance: 950.5
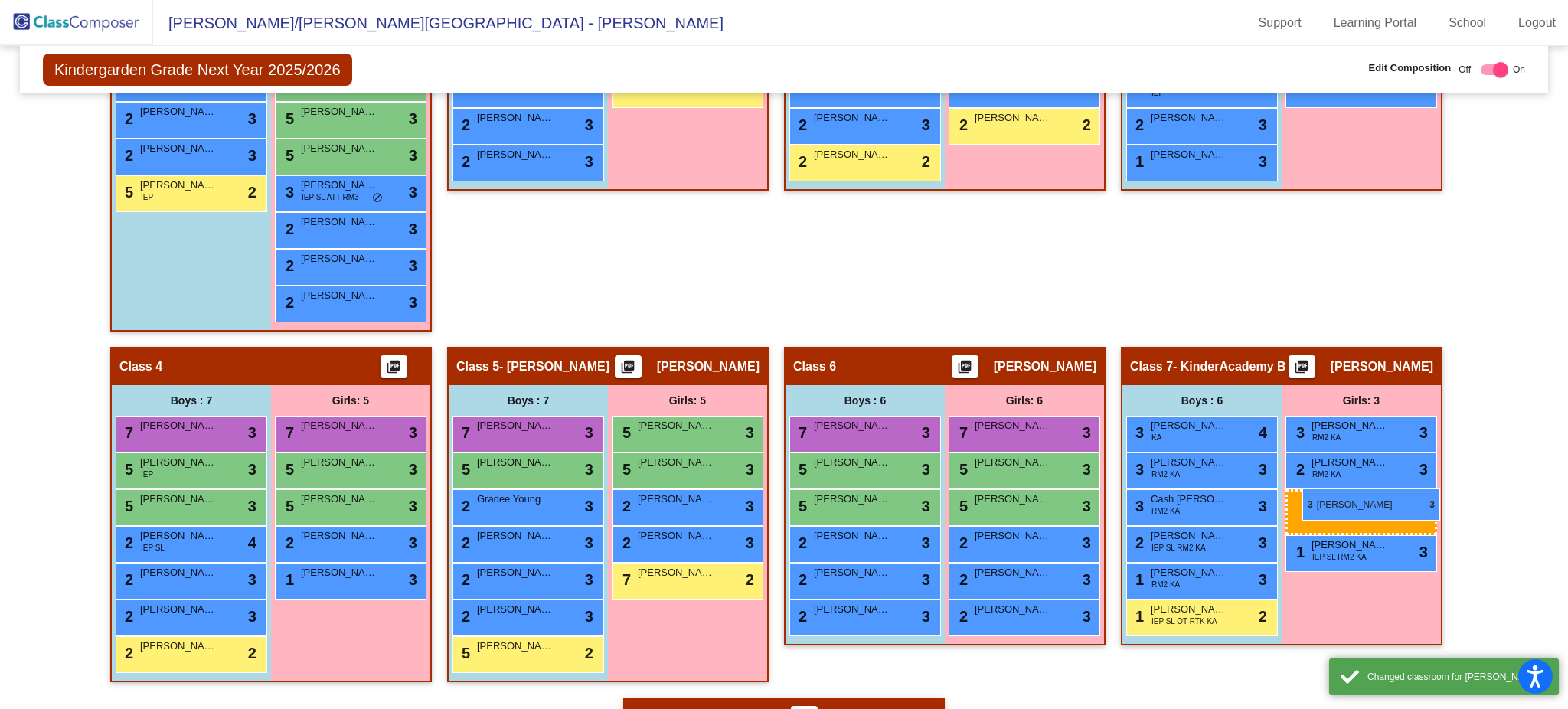
drag, startPoint x: 356, startPoint y: 216, endPoint x: 1292, endPoint y: 483, distance: 973.3
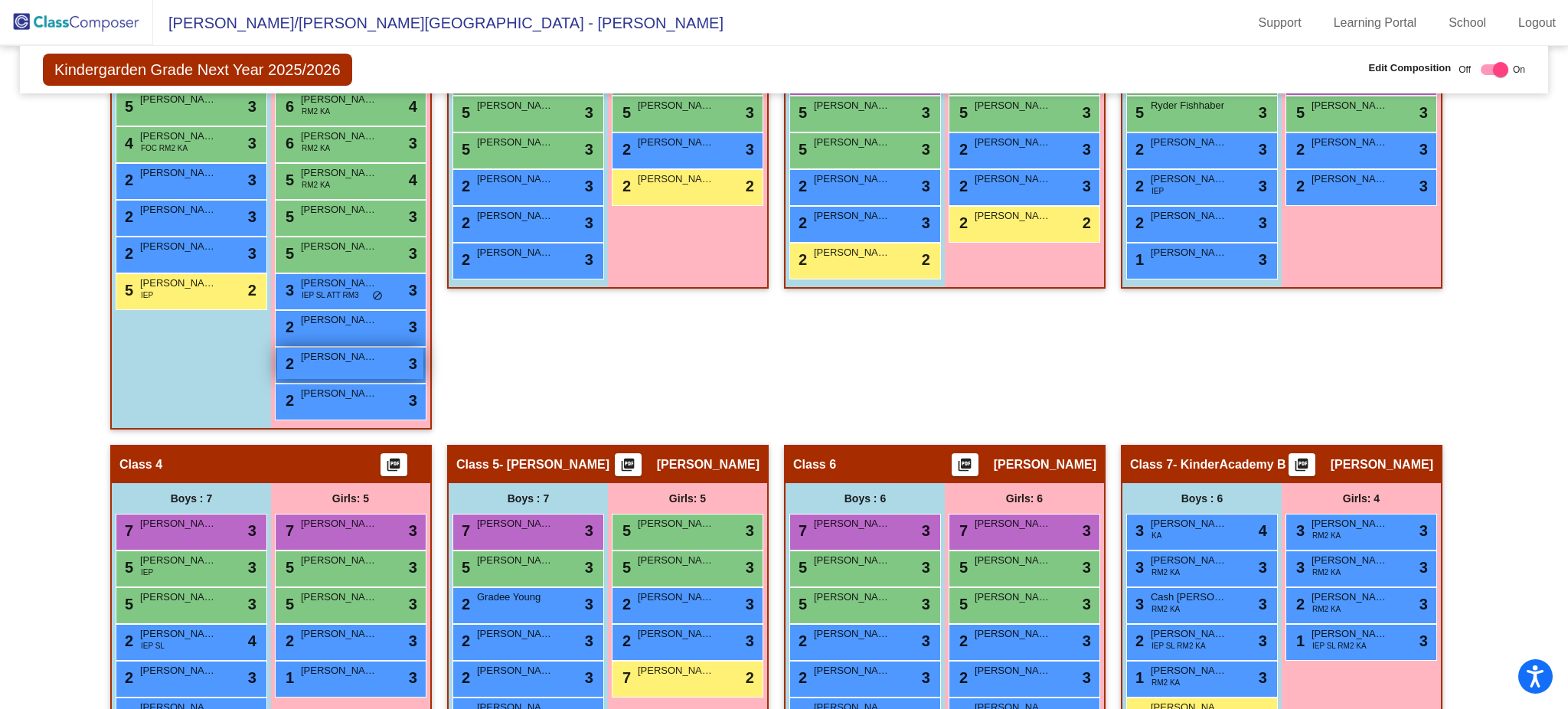
scroll to position [566, 0]
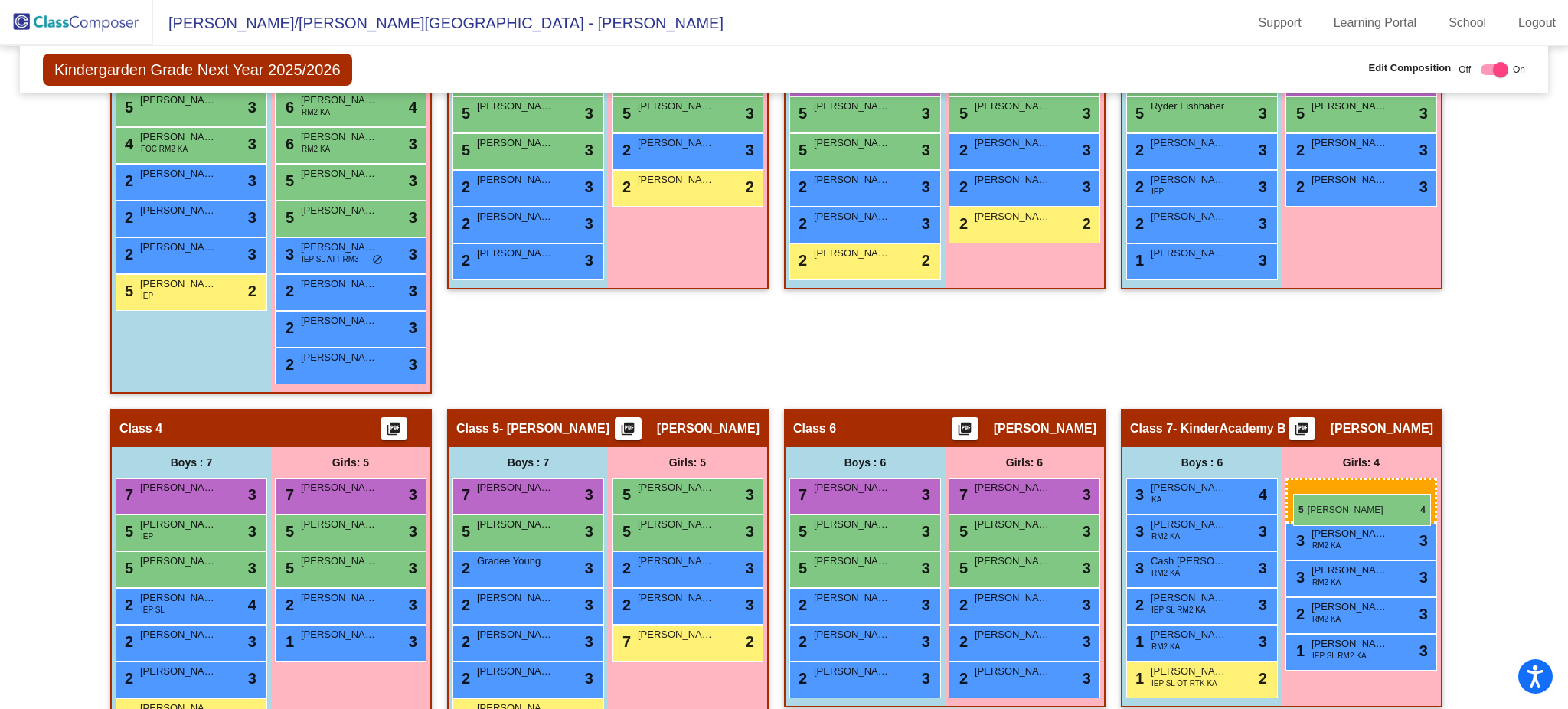
drag, startPoint x: 350, startPoint y: 178, endPoint x: 1294, endPoint y: 485, distance: 992.7
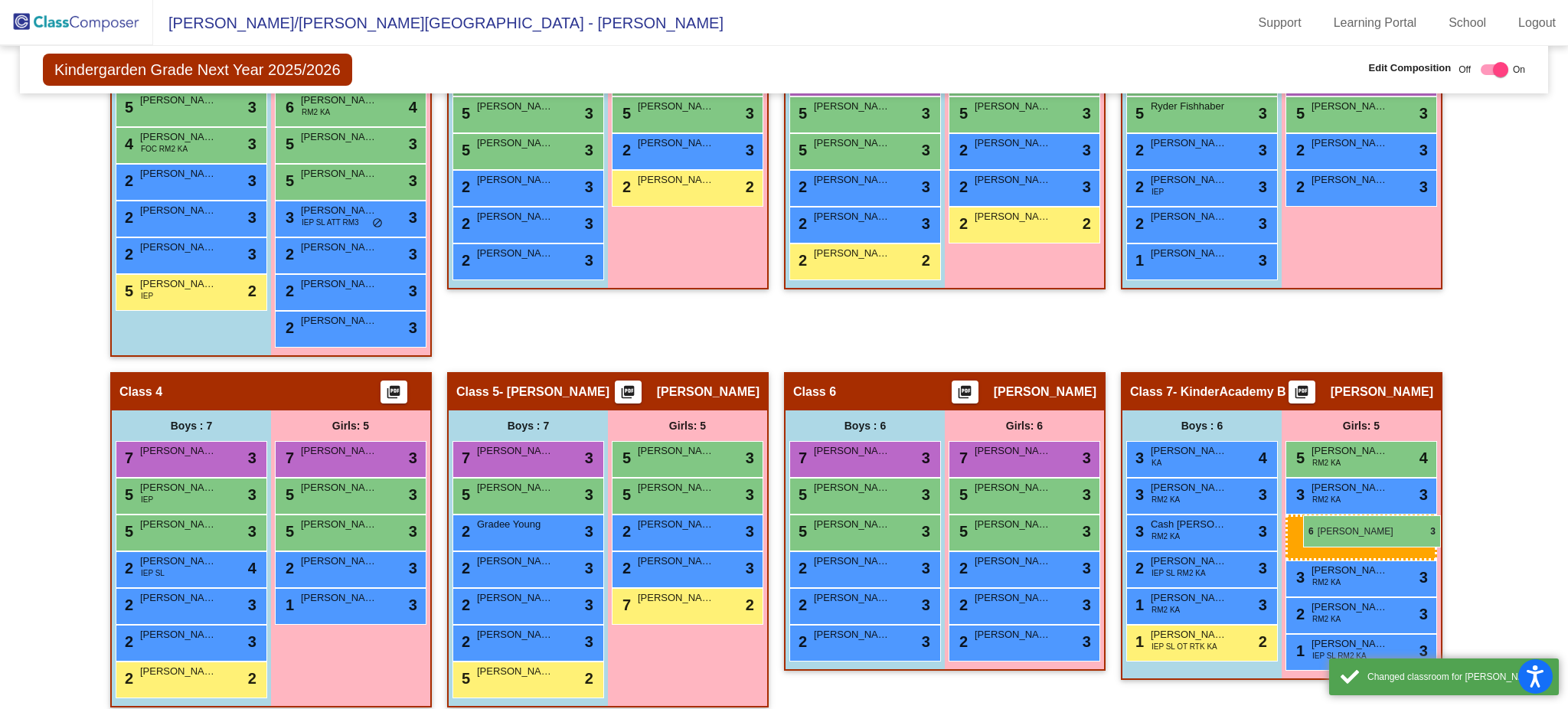
drag, startPoint x: 360, startPoint y: 139, endPoint x: 1303, endPoint y: 515, distance: 1015.2
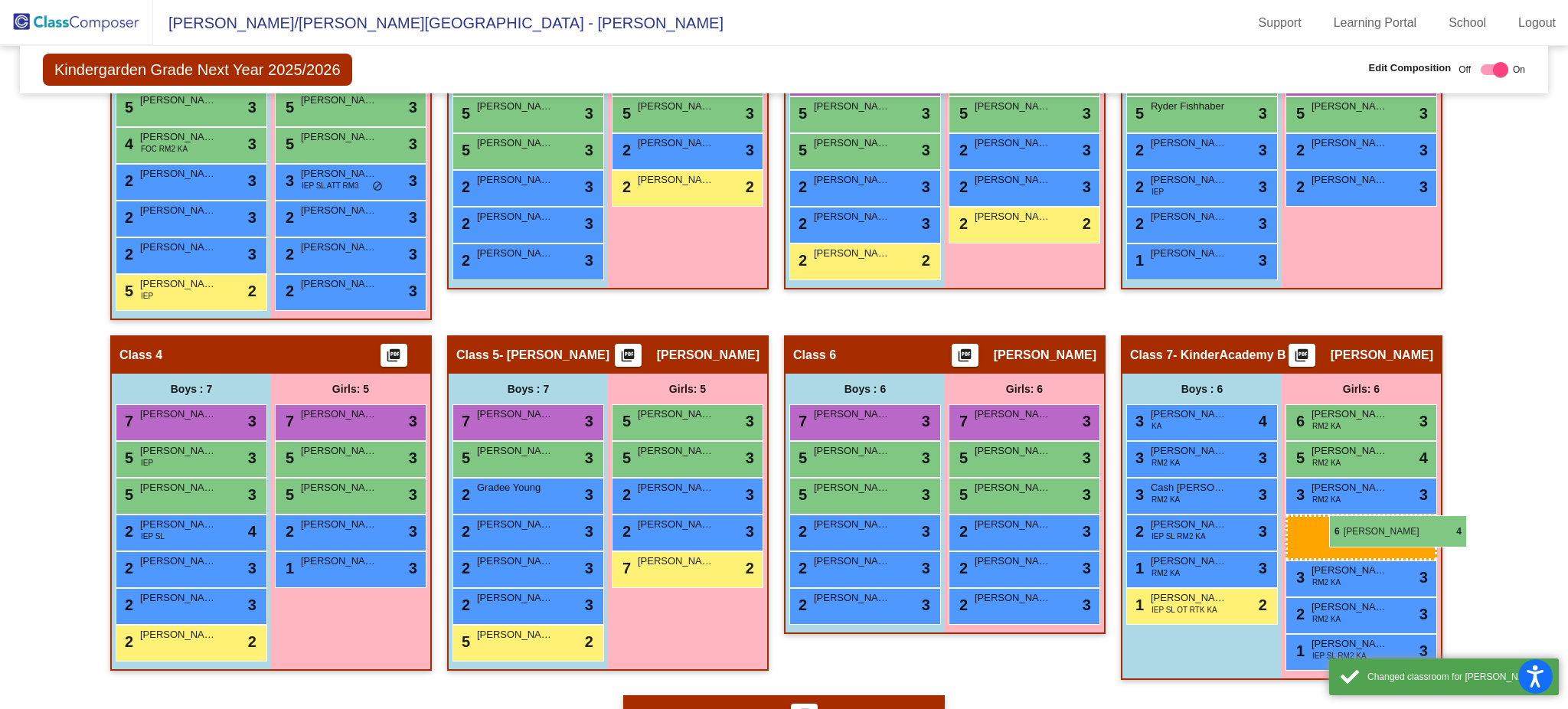
drag, startPoint x: 351, startPoint y: 112, endPoint x: 1304, endPoint y: 494, distance: 1026.7
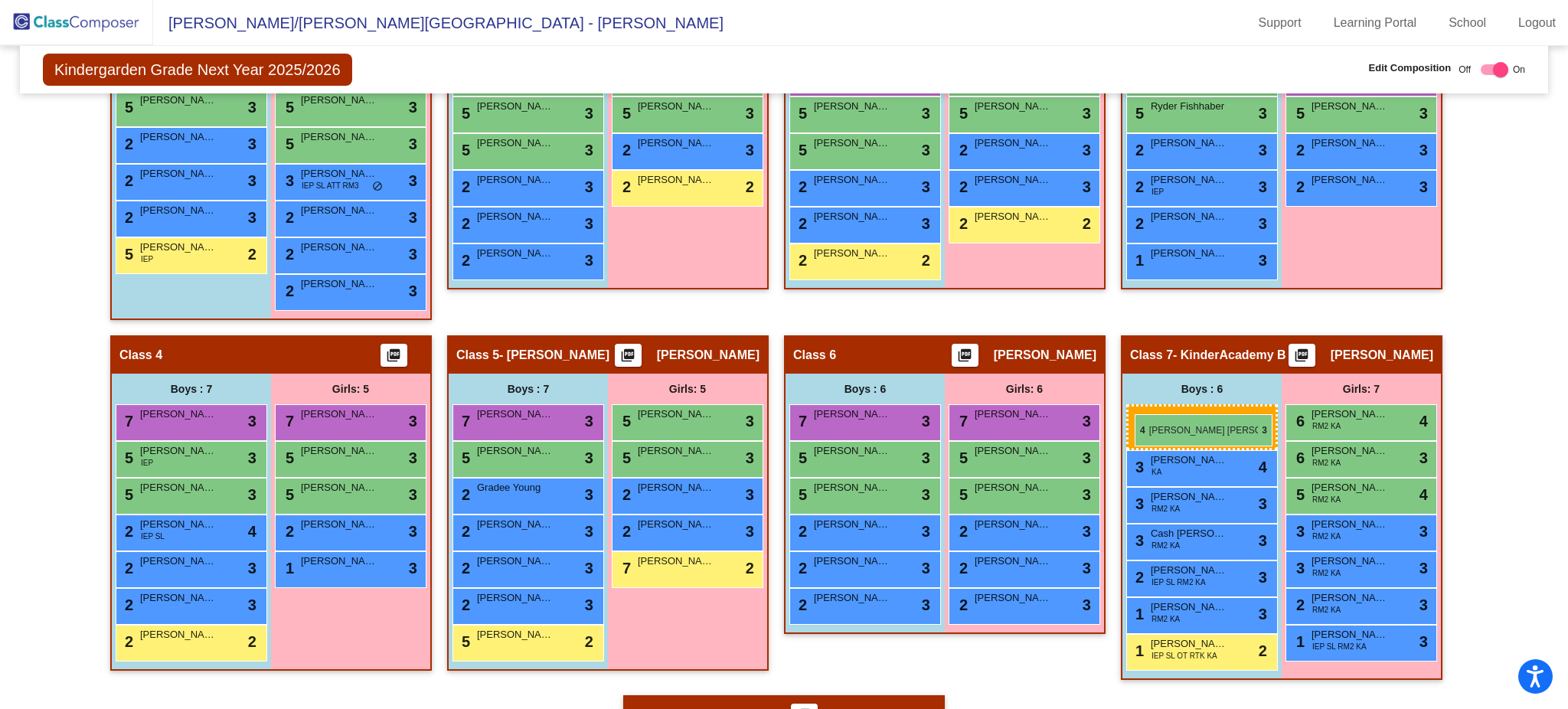
drag, startPoint x: 158, startPoint y: 132, endPoint x: 1135, endPoint y: 414, distance: 1016.9
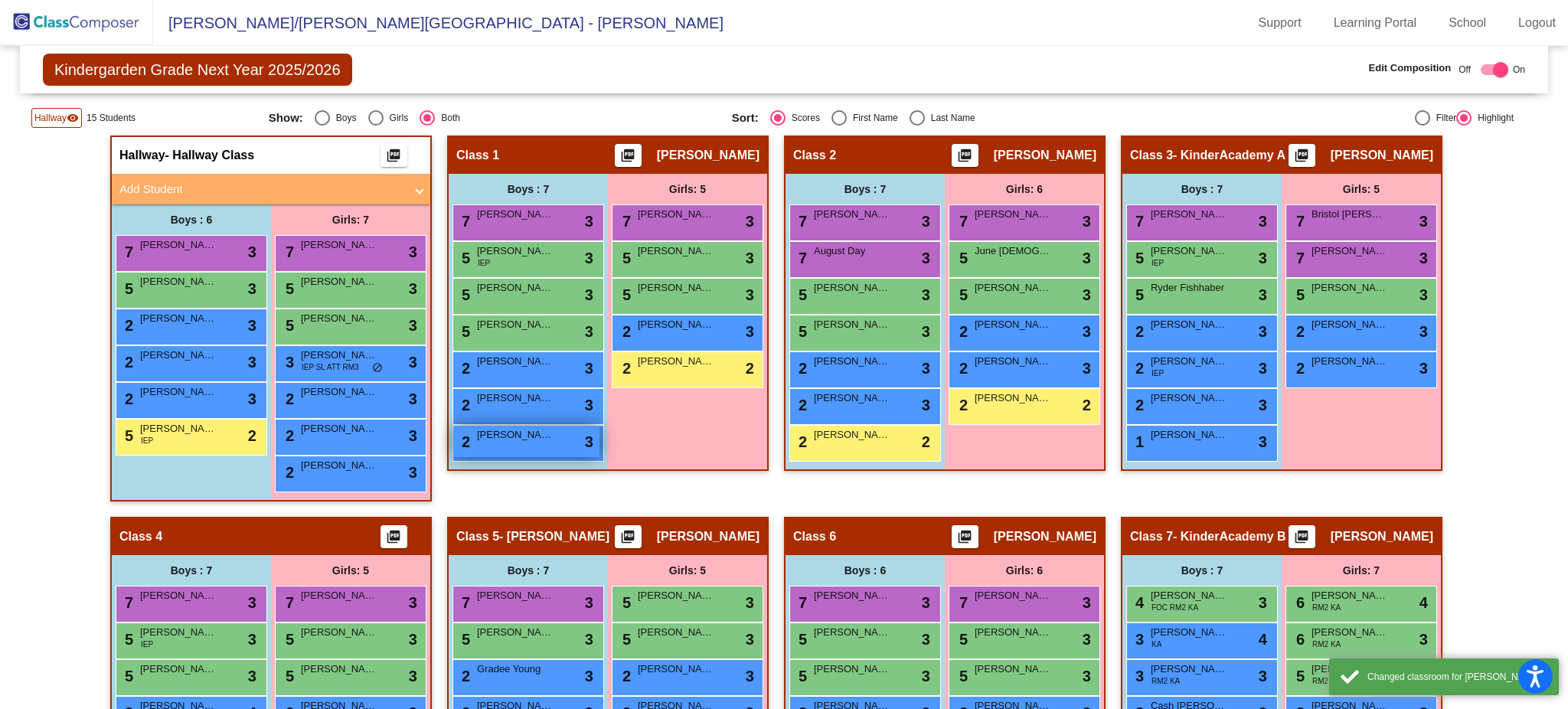
scroll to position [386, 0]
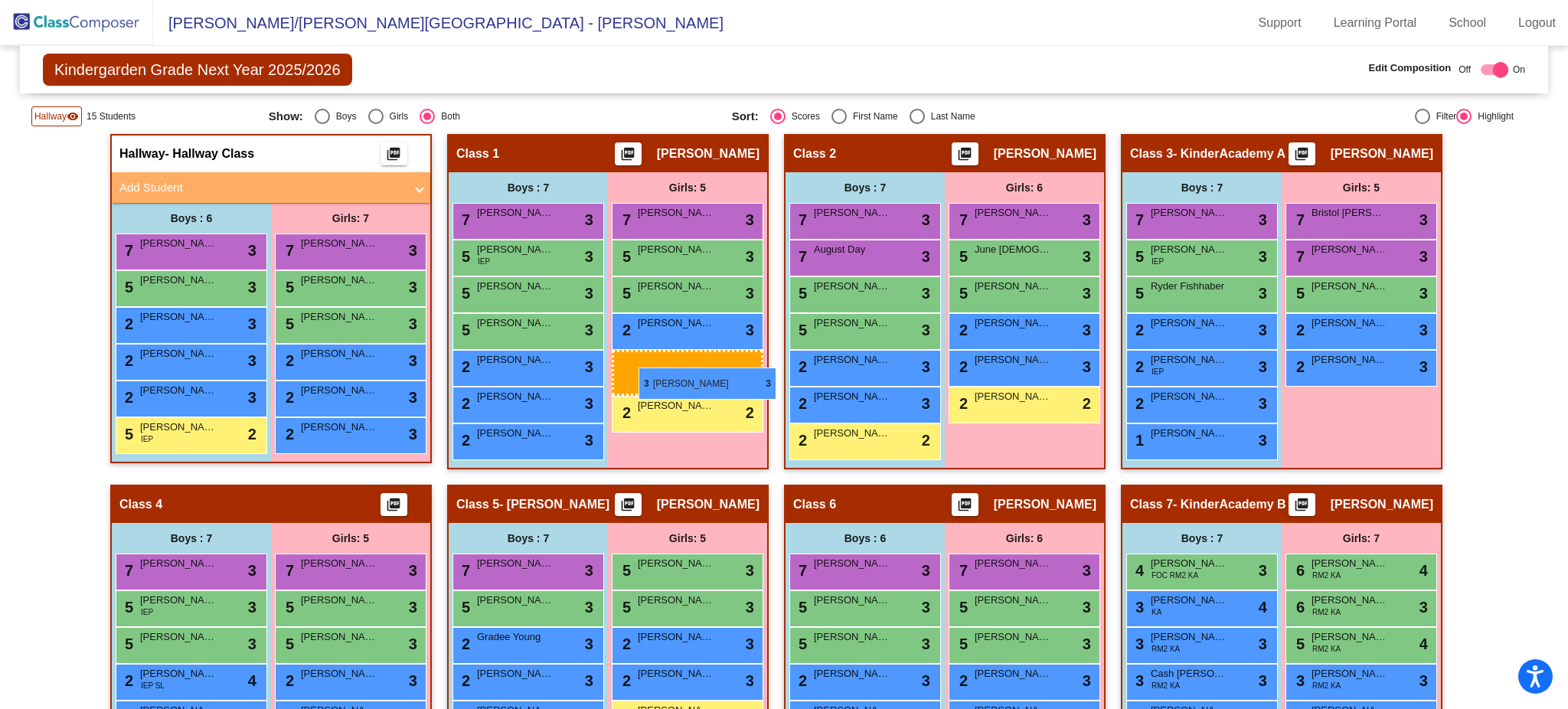
drag, startPoint x: 388, startPoint y: 360, endPoint x: 643, endPoint y: 366, distance: 255.1
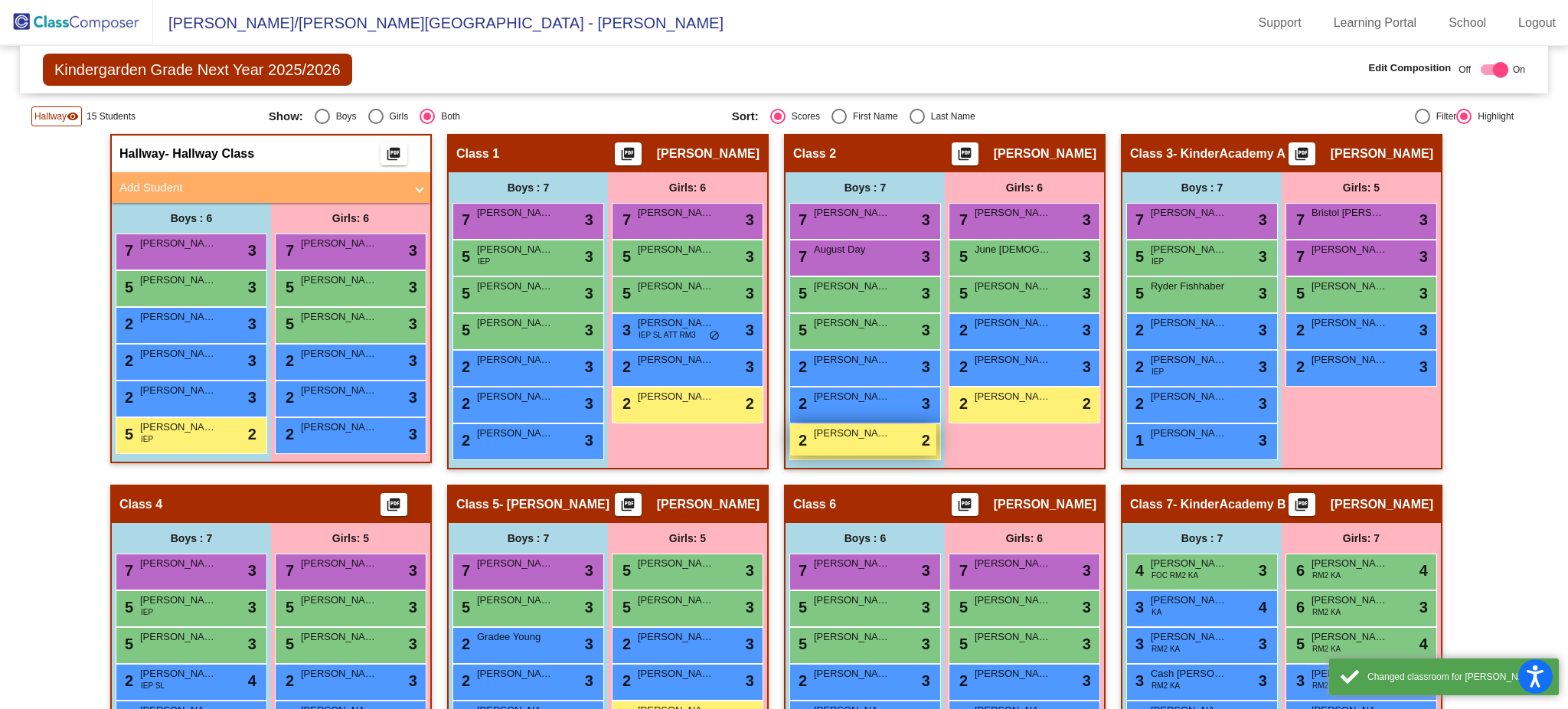
click at [803, 445] on div "2 Wayne Brough lock do_not_disturb_alt 2" at bounding box center [863, 440] width 146 height 32
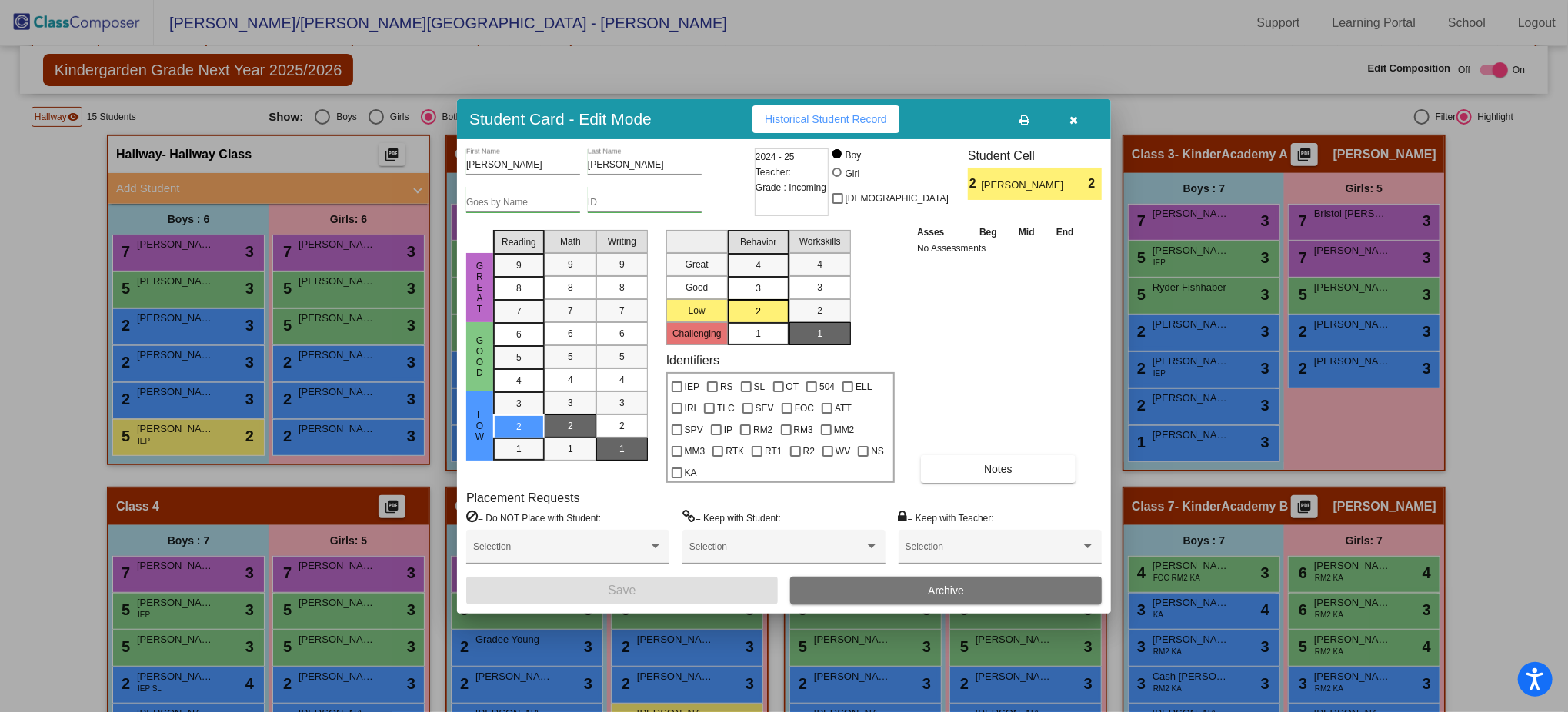
click at [1072, 133] on button "button" at bounding box center [1073, 119] width 49 height 28
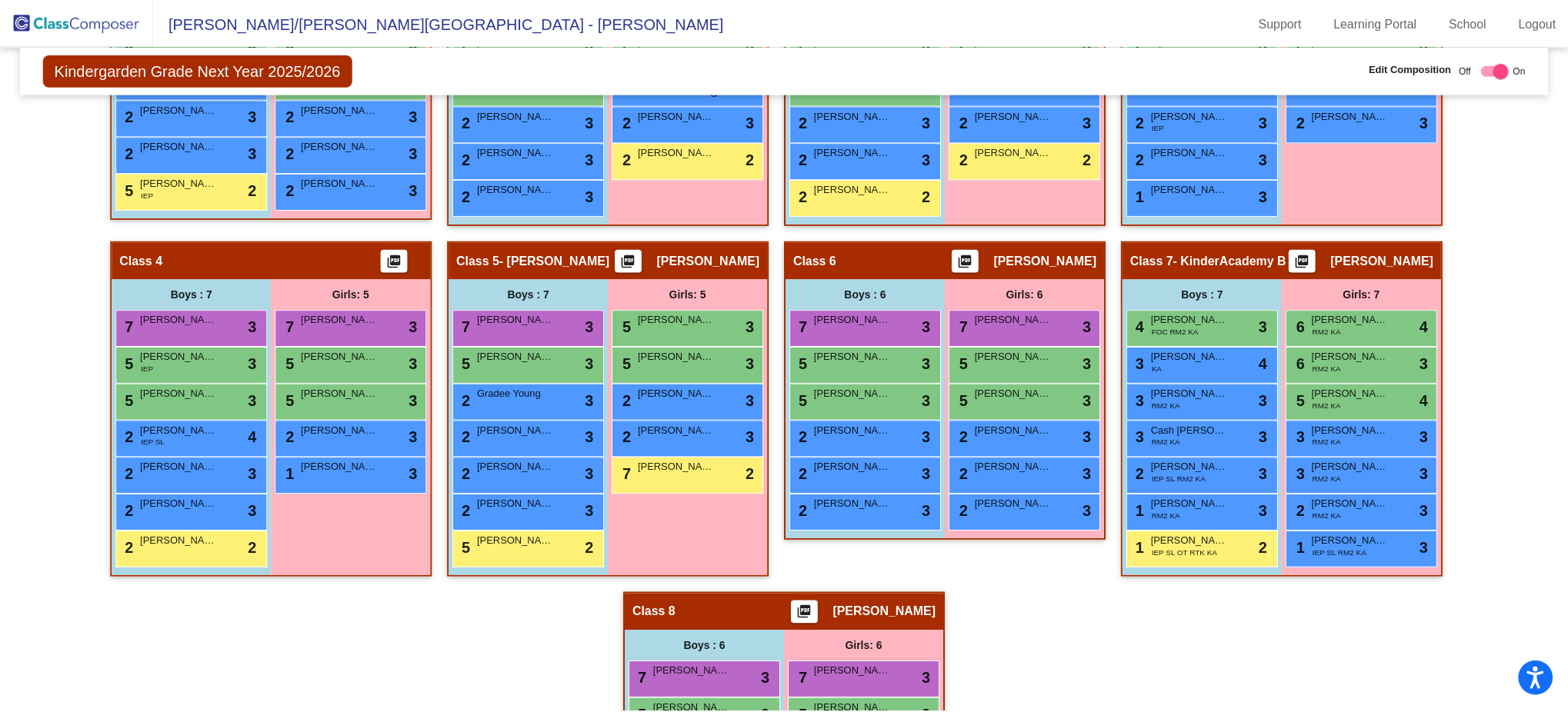
scroll to position [635, 0]
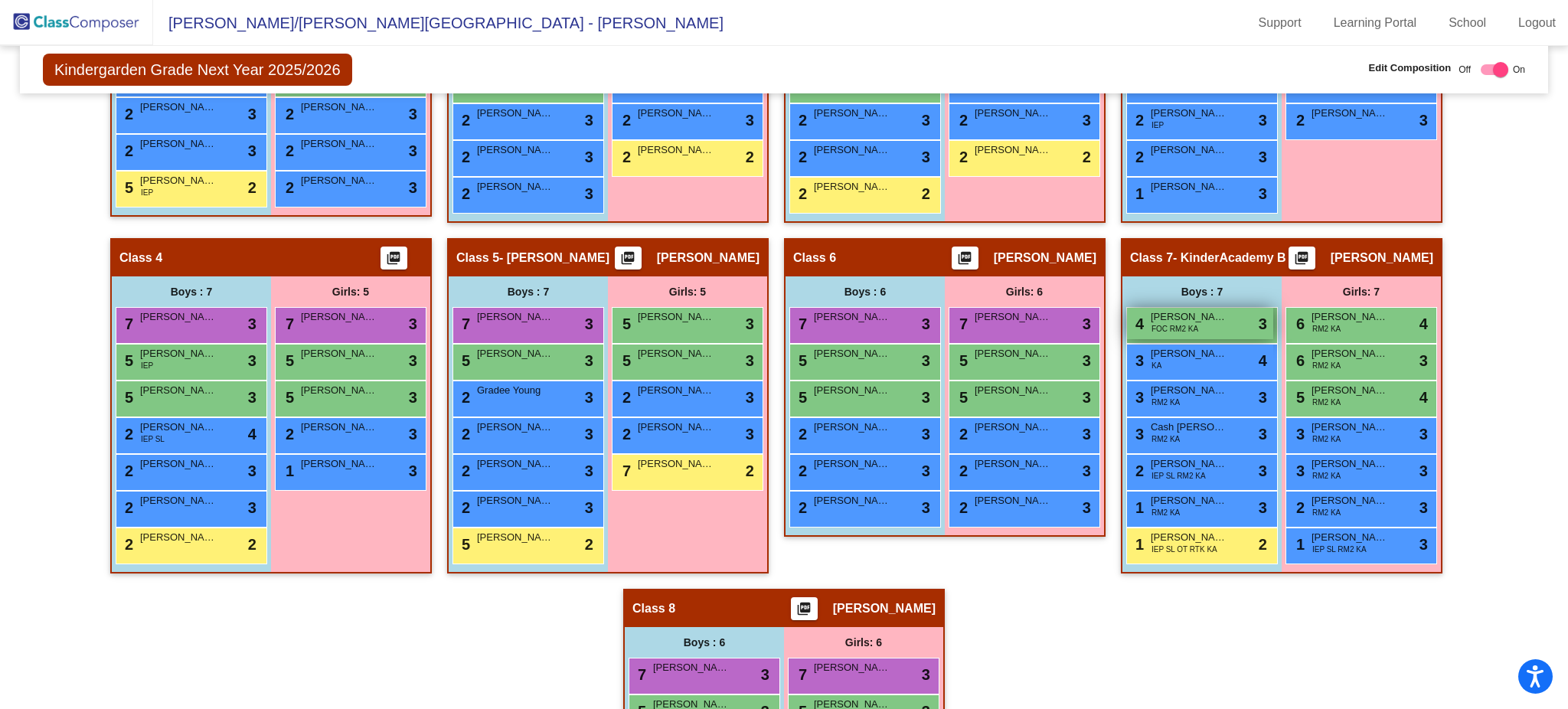
click at [1175, 314] on span "Archer Fournier" at bounding box center [1189, 317] width 77 height 15
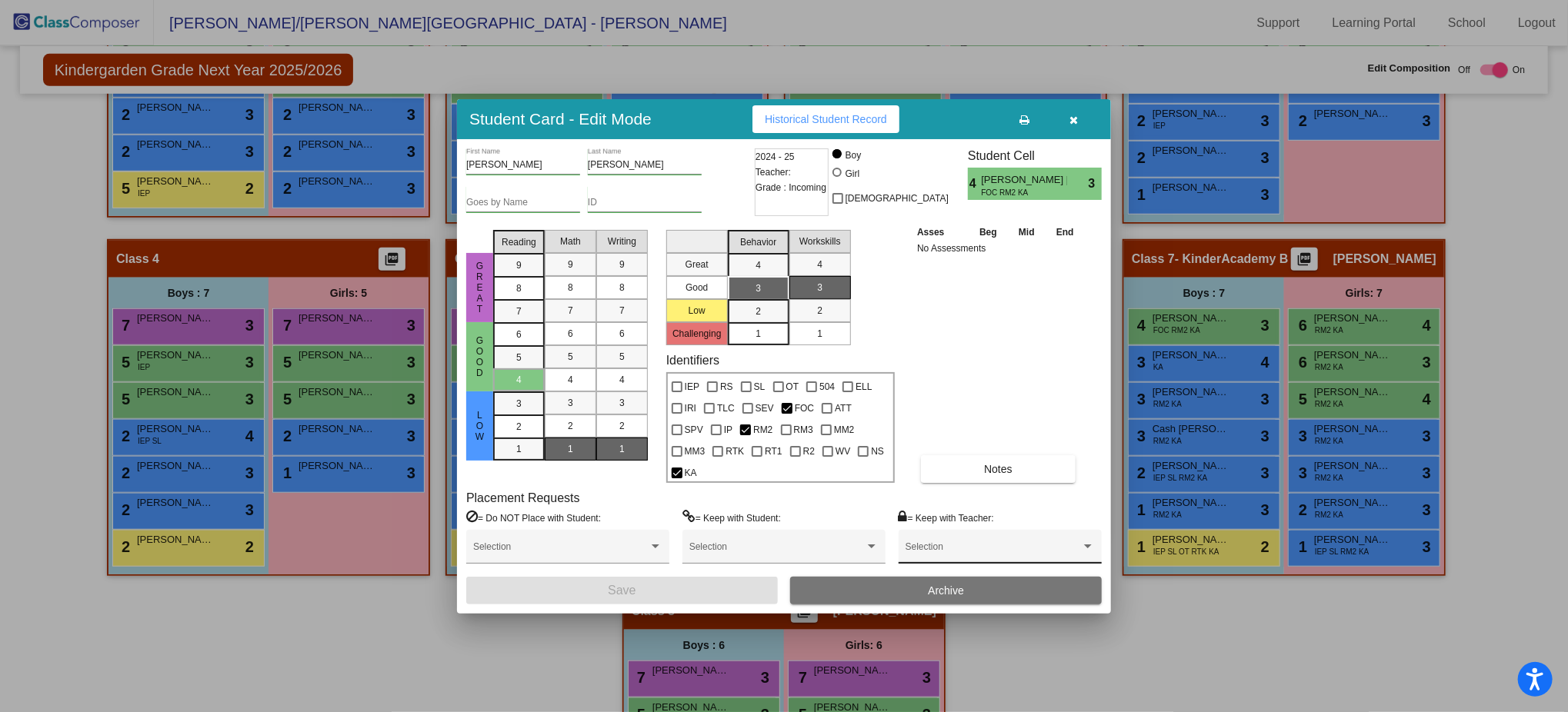
click at [1026, 534] on span at bounding box center [993, 552] width 176 height 11
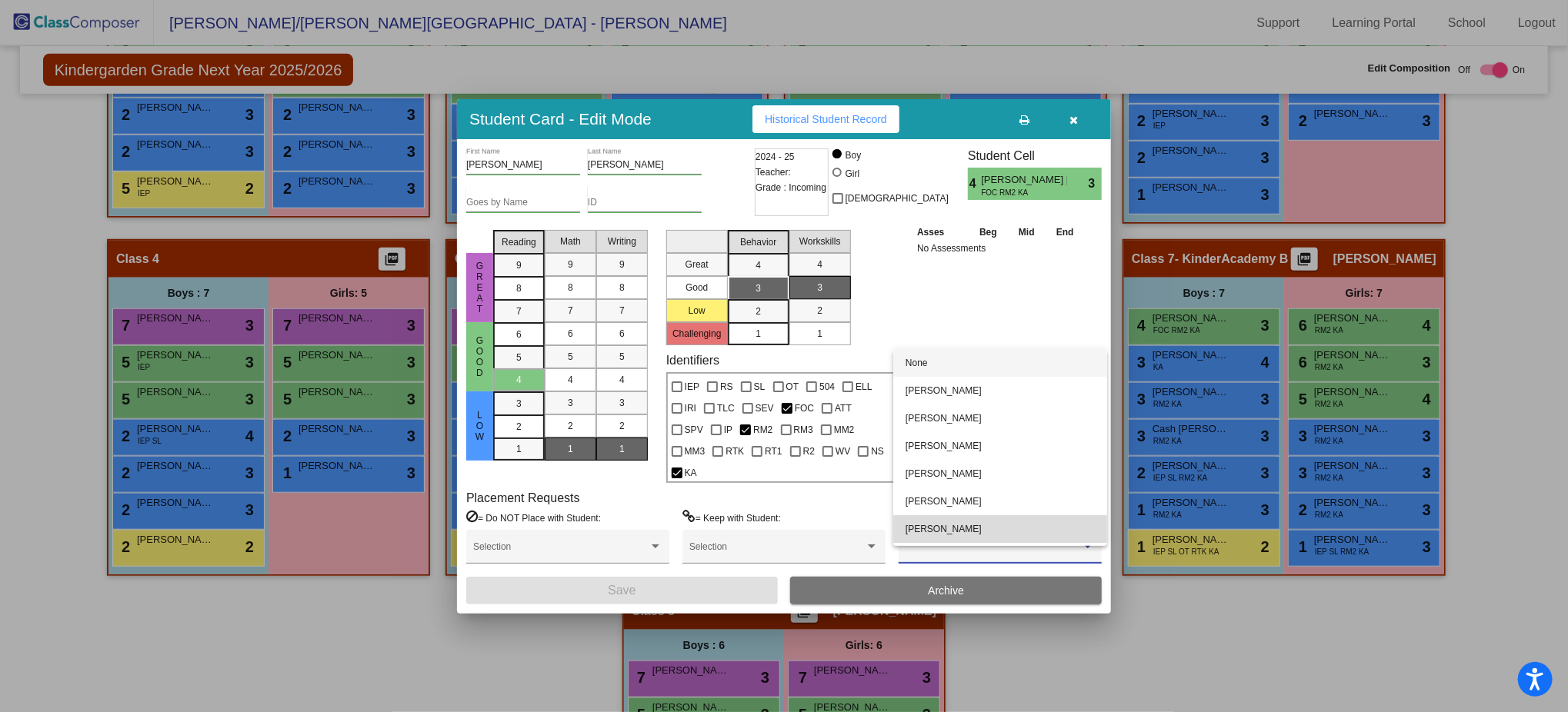
click at [1017, 534] on span "Kara Walter" at bounding box center [1000, 529] width 189 height 28
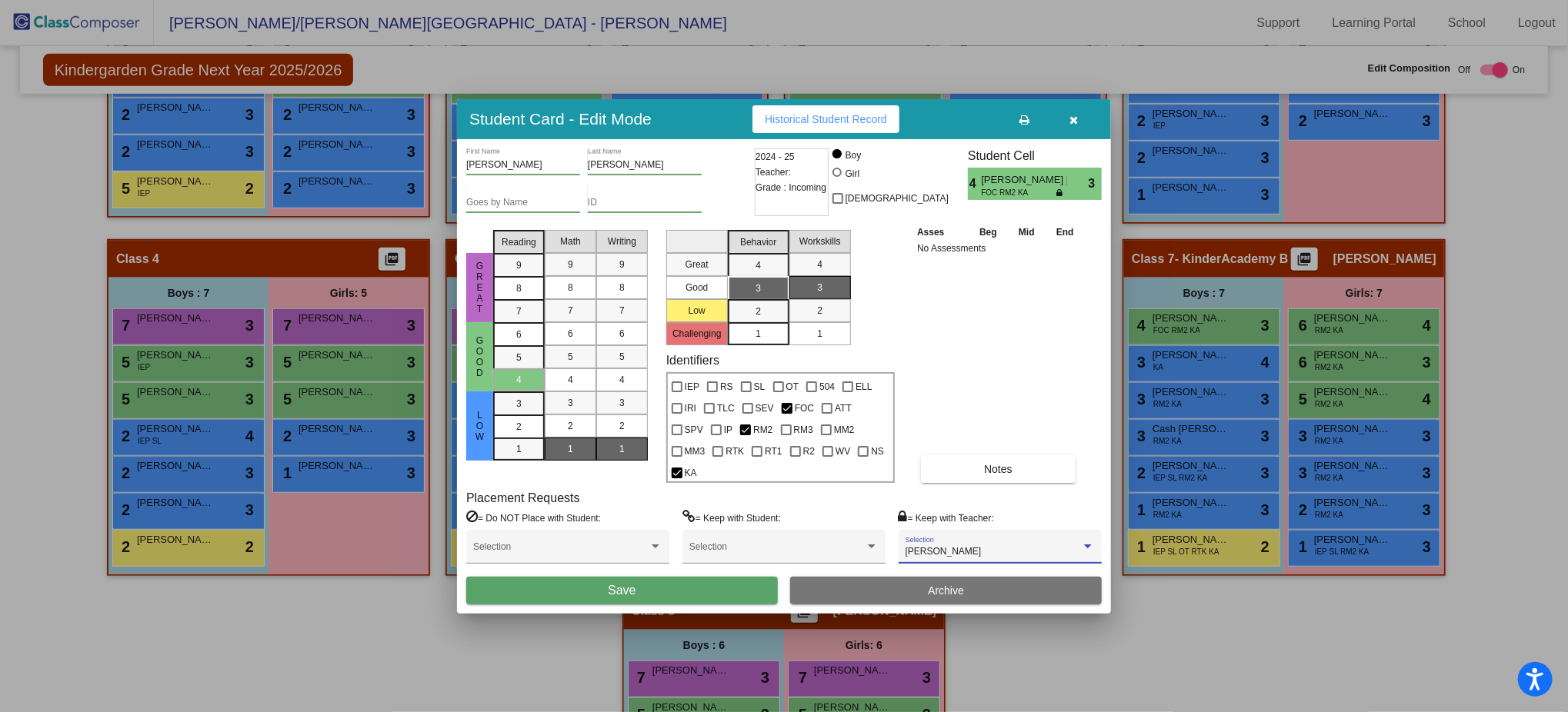
click at [680, 534] on button "Save" at bounding box center [622, 590] width 312 height 28
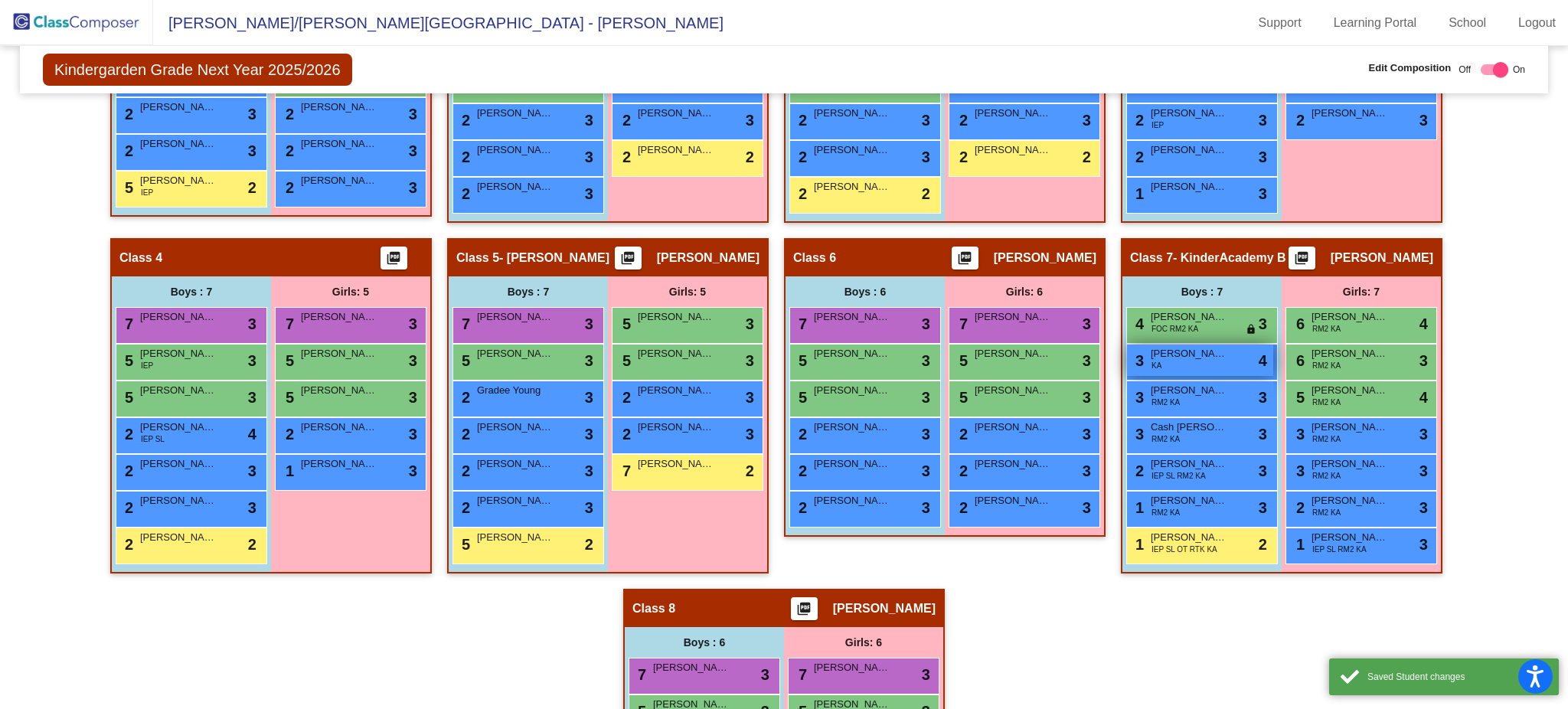
click at [1175, 357] on div "3 Dylan McColl KA lock do_not_disturb_alt 4" at bounding box center [1200, 360] width 146 height 32
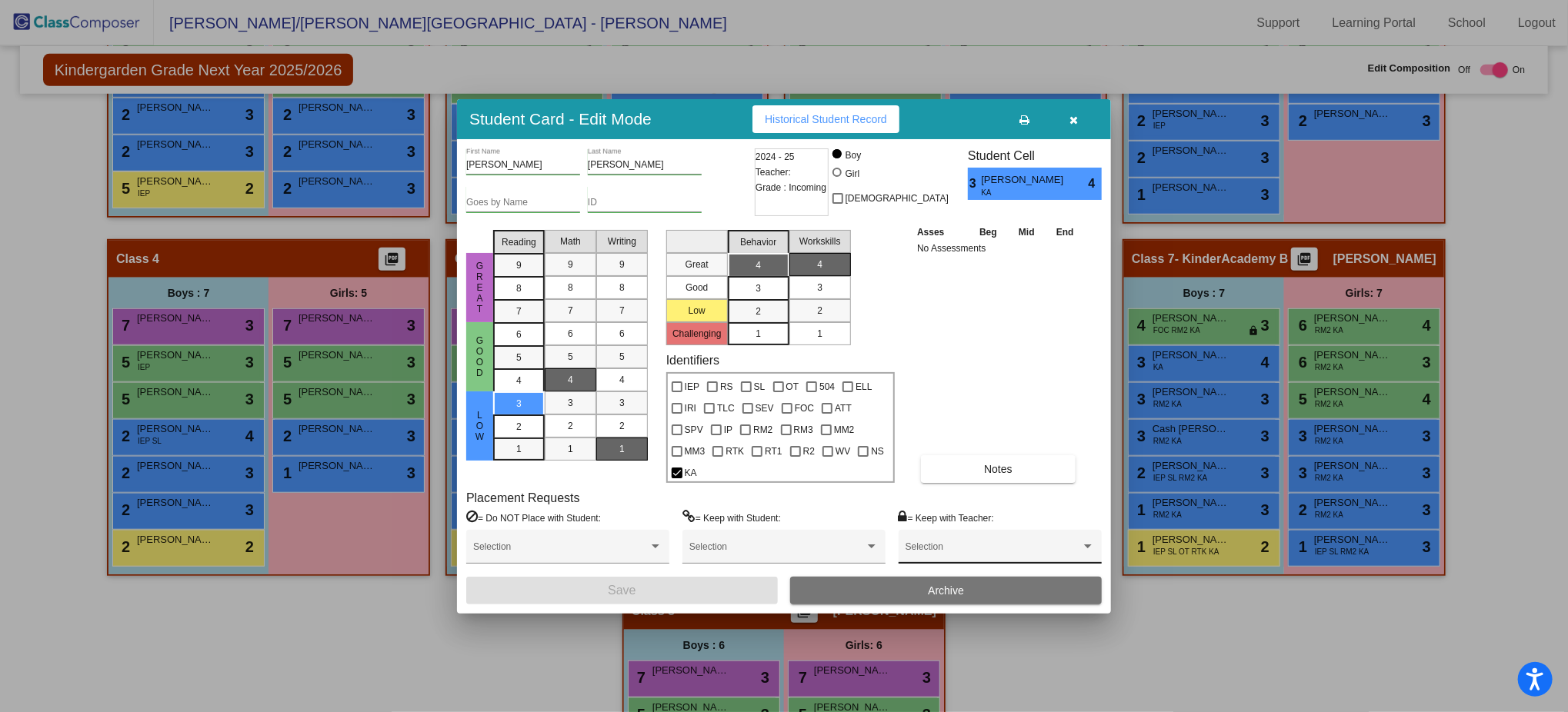
click at [1011, 534] on div "Selection" at bounding box center [1000, 550] width 189 height 28
click at [972, 526] on span "Kara Walter" at bounding box center [1000, 529] width 189 height 28
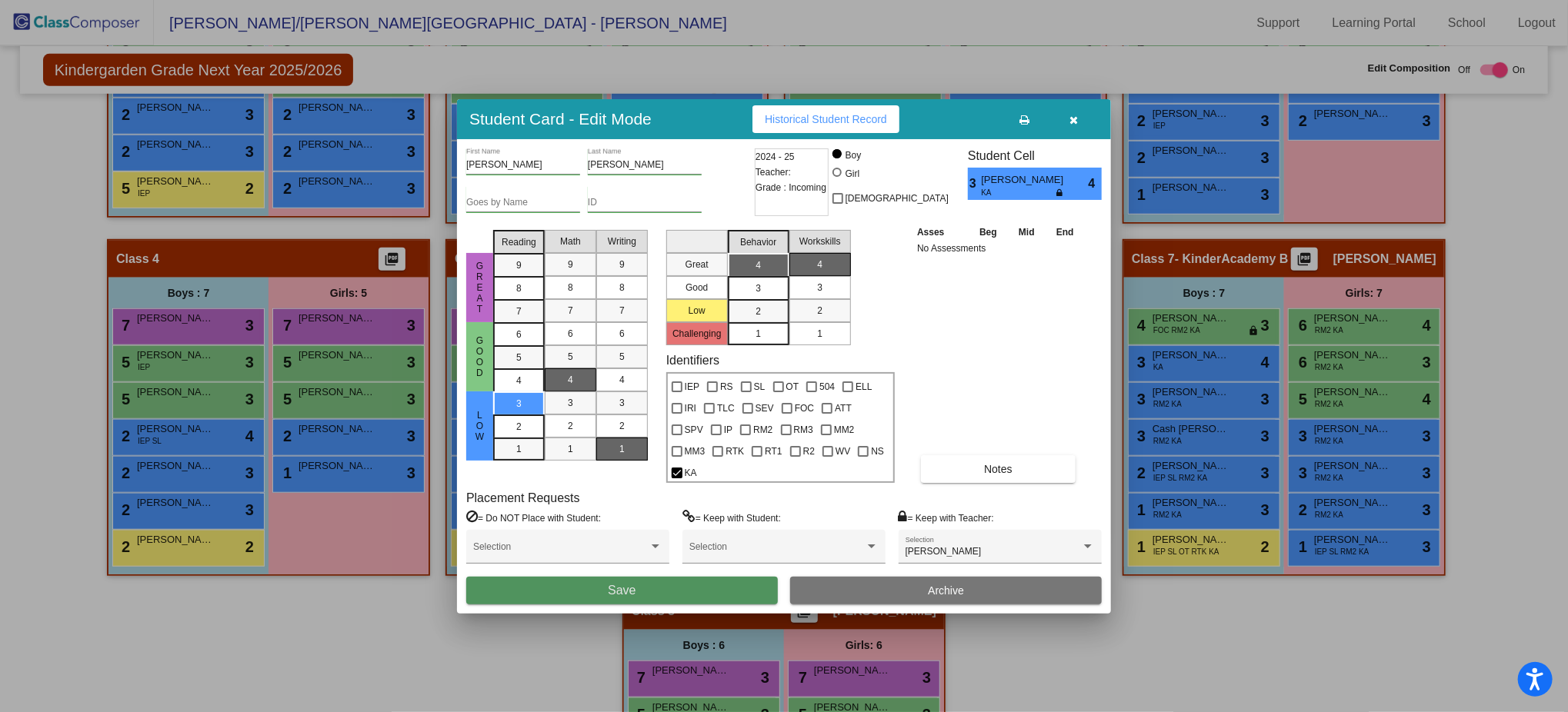
click at [634, 534] on span "Save" at bounding box center [621, 590] width 28 height 13
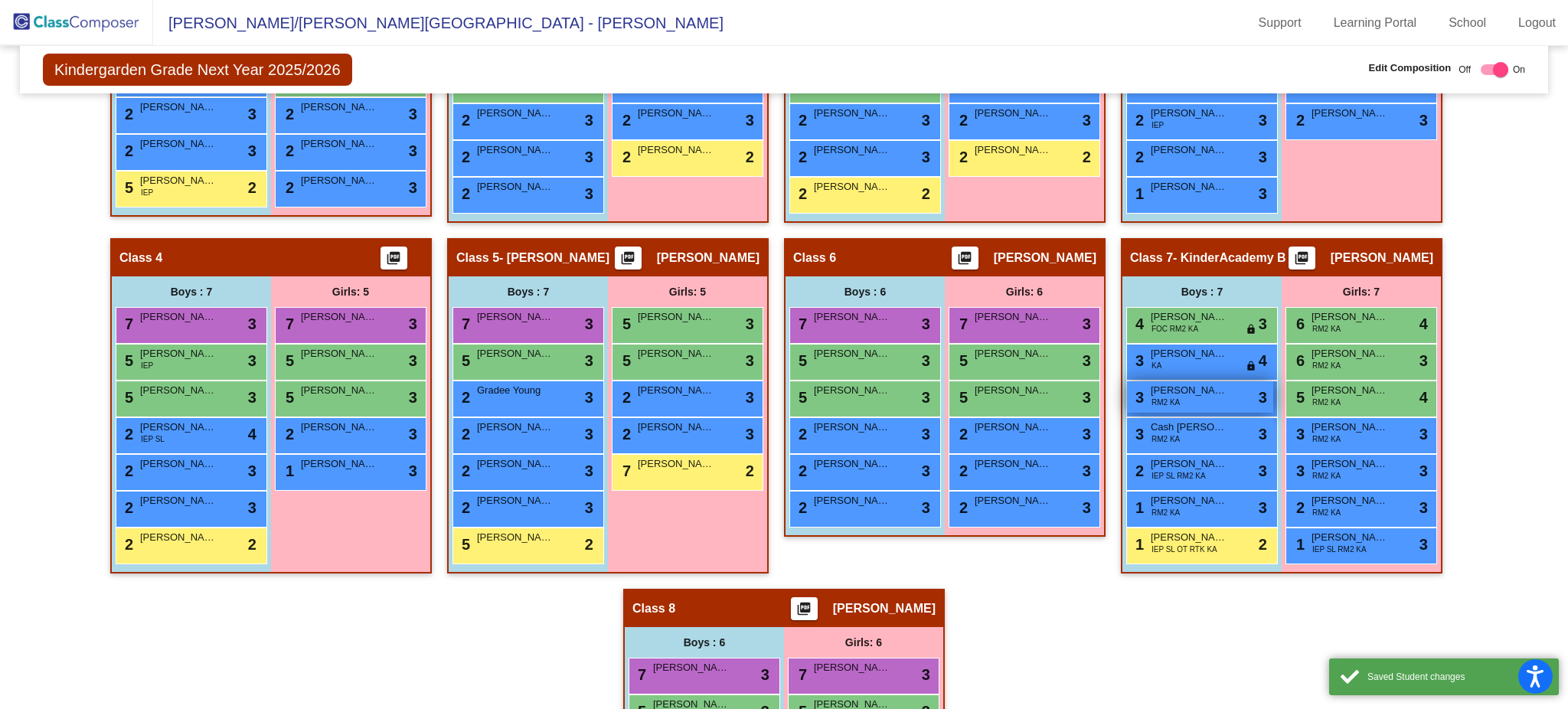
click at [1175, 399] on div "3 Gabriel Pringle RM2 KA lock do_not_disturb_alt 3" at bounding box center [1200, 397] width 146 height 32
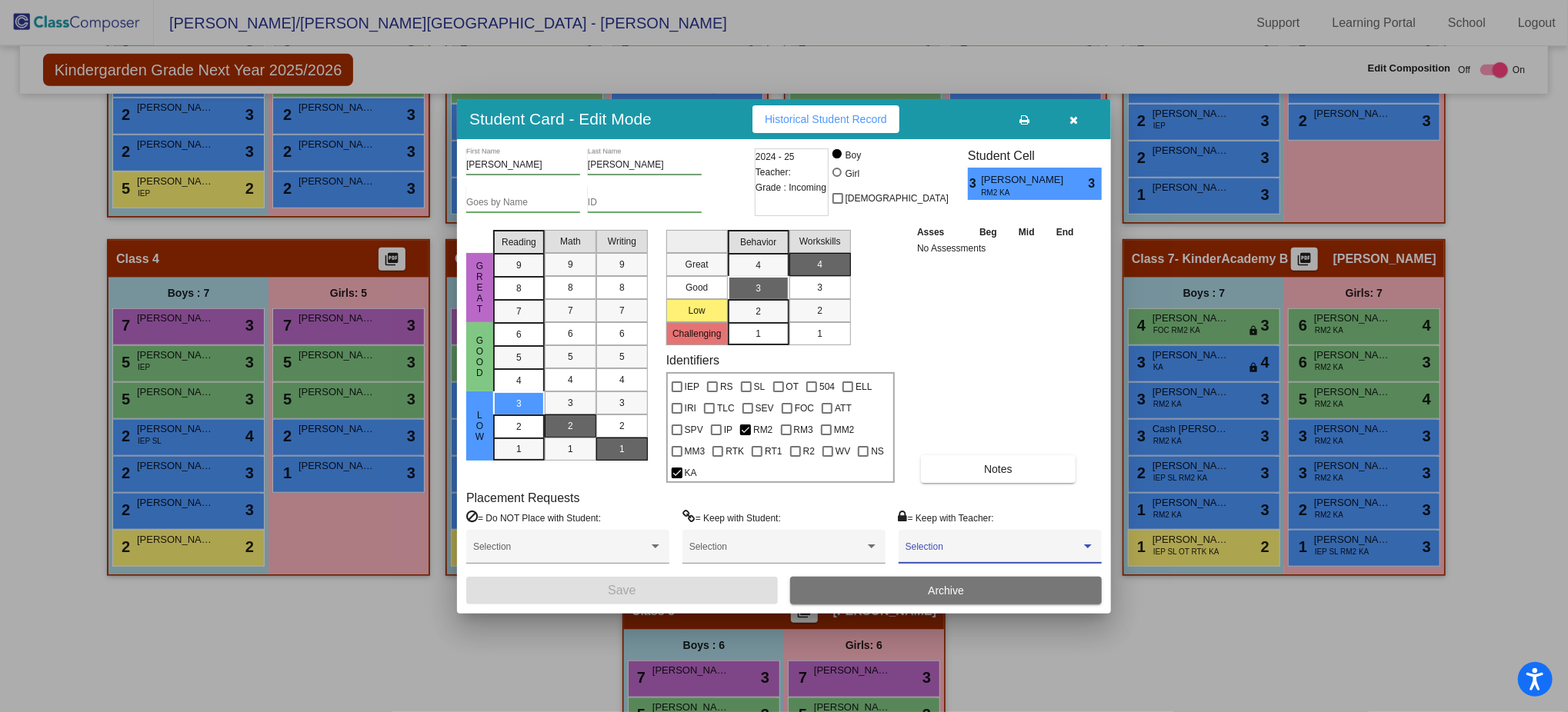
click at [990, 534] on span at bounding box center [993, 552] width 176 height 11
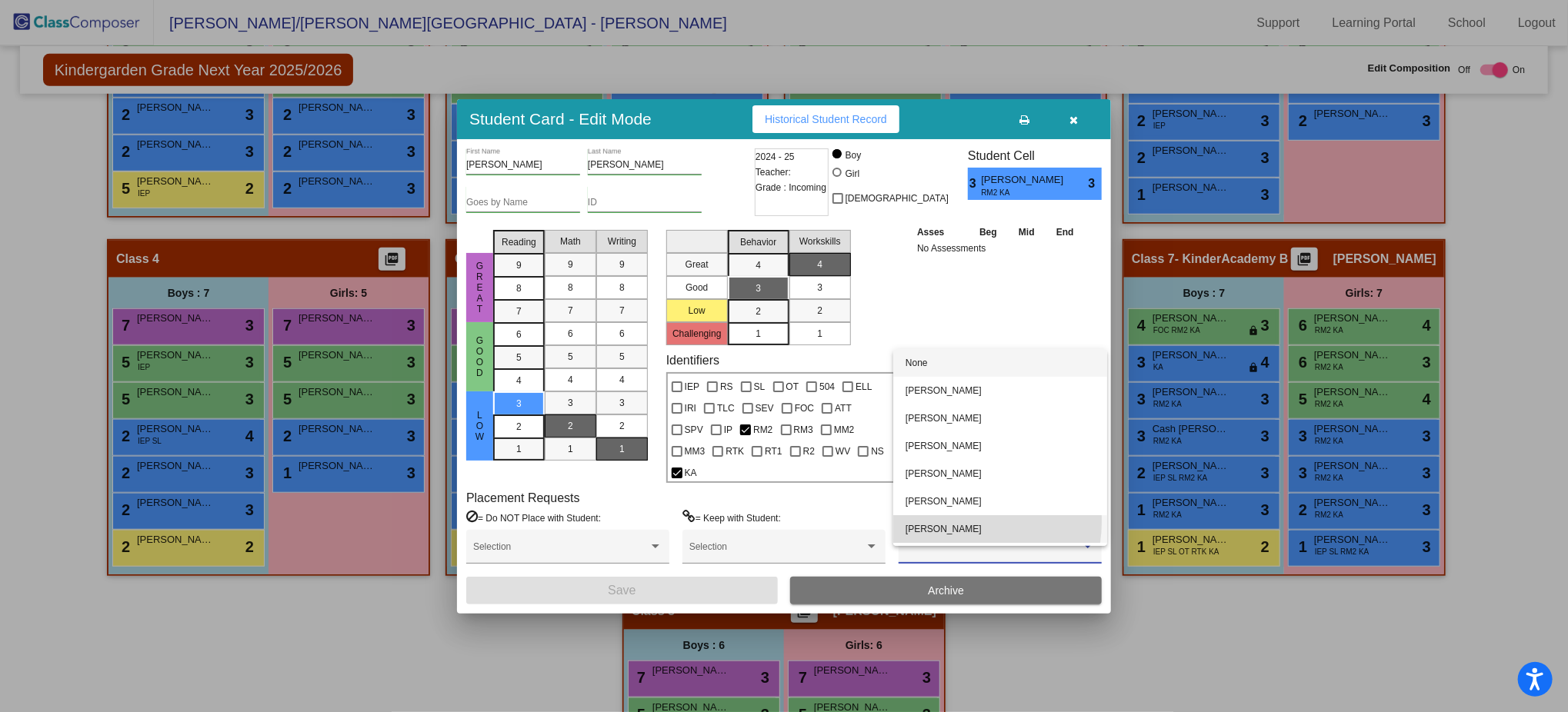
click at [954, 522] on span "Kara Walter" at bounding box center [1000, 529] width 189 height 28
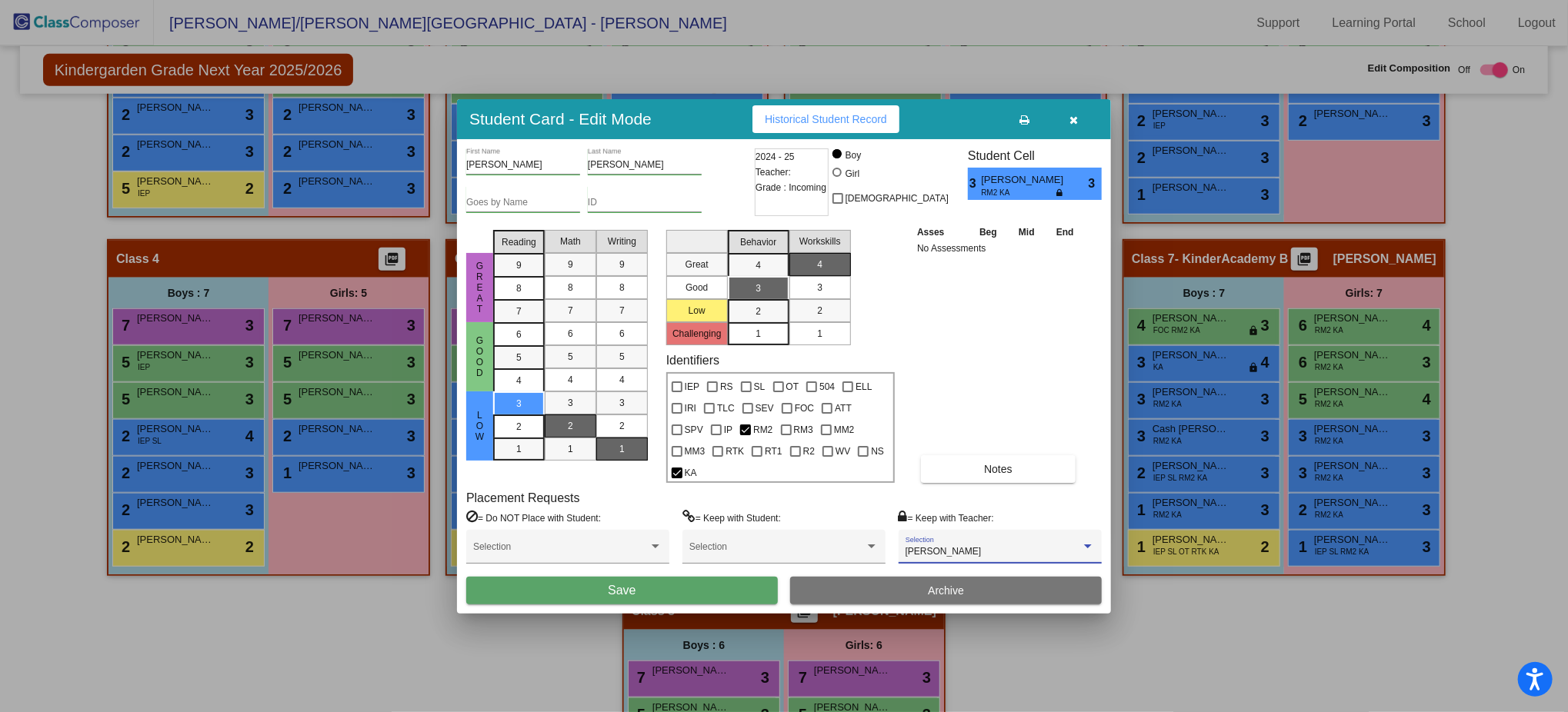
click at [731, 534] on button "Save" at bounding box center [622, 590] width 312 height 28
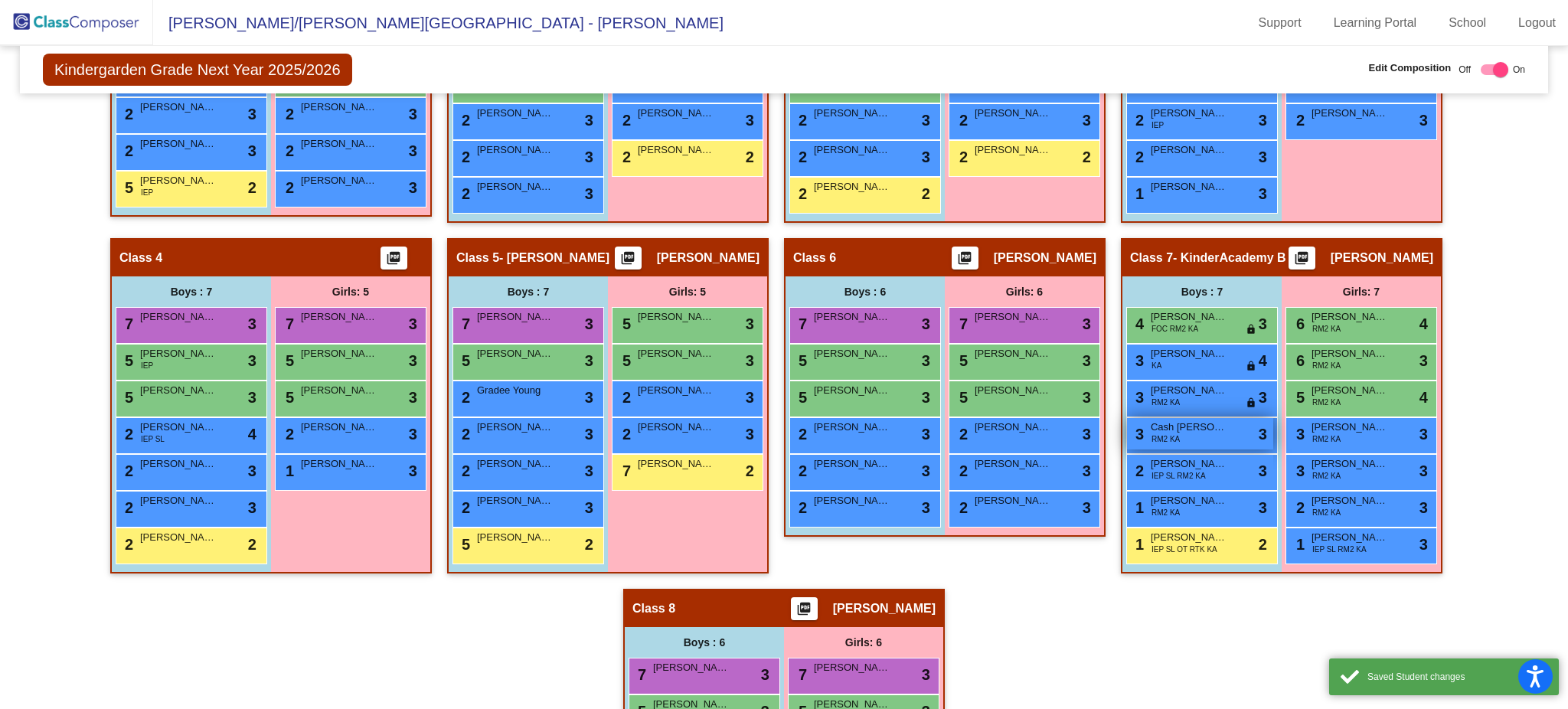
click at [1175, 421] on div "3 Cash Sexton RM2 KA lock do_not_disturb_alt 3" at bounding box center [1200, 434] width 146 height 32
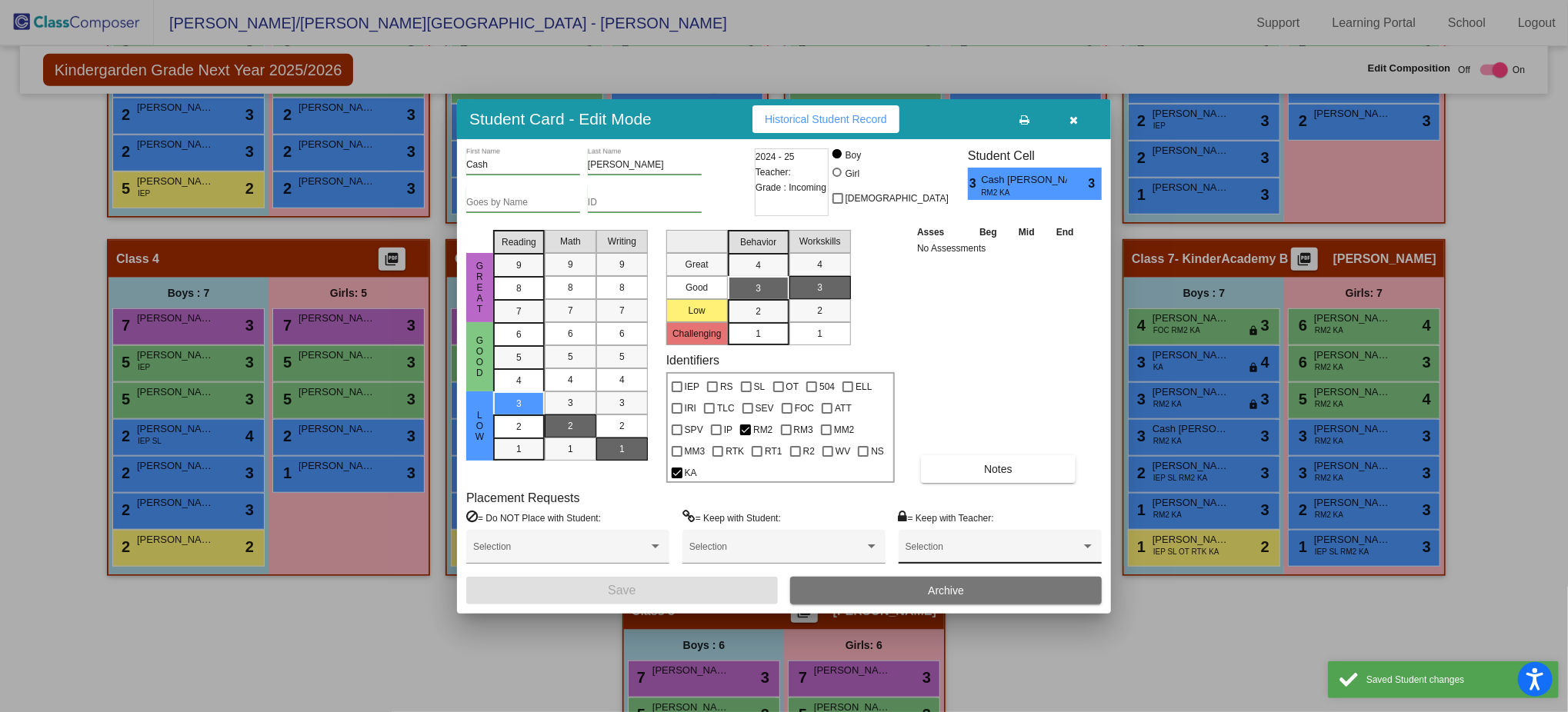
click at [943, 534] on span at bounding box center [993, 552] width 176 height 11
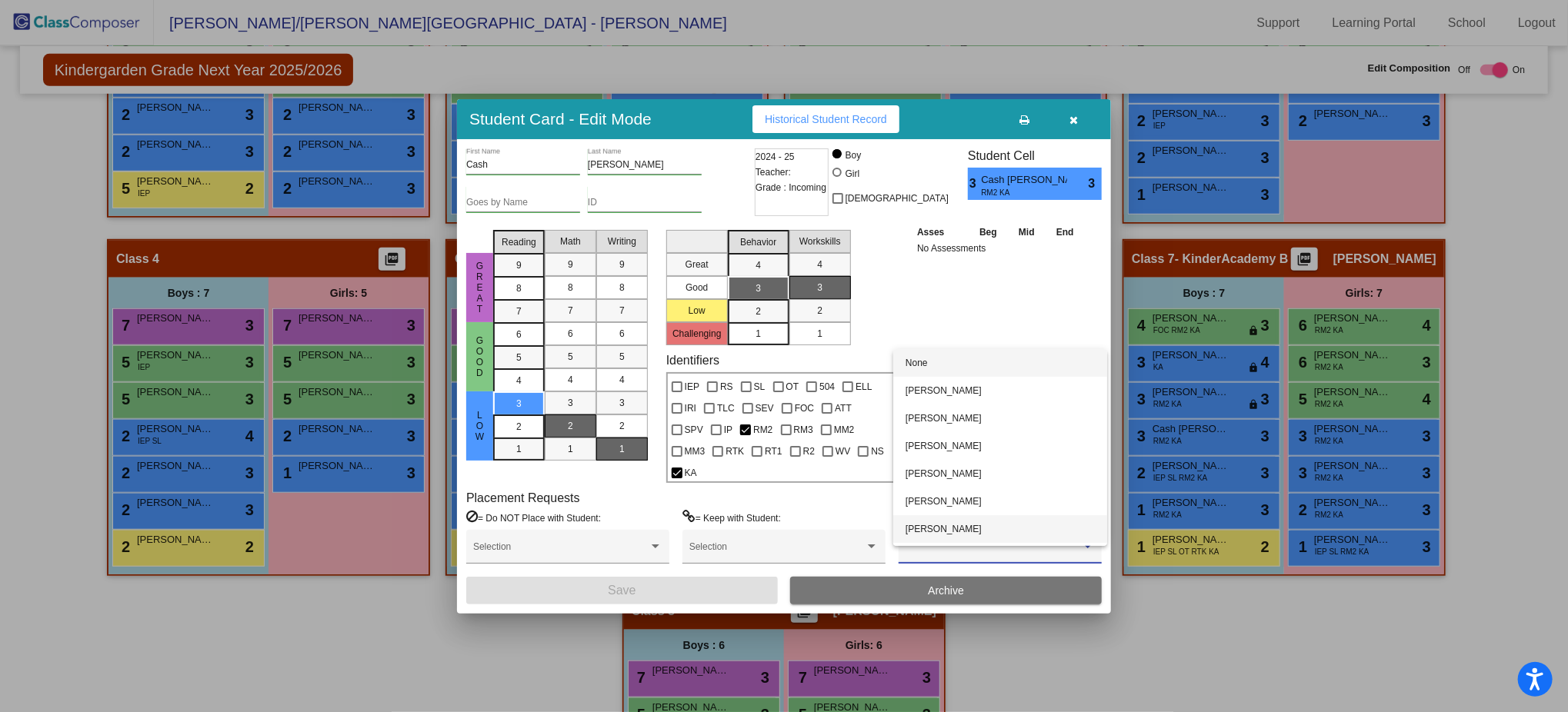
click at [943, 532] on span "Kara Walter" at bounding box center [1000, 529] width 189 height 28
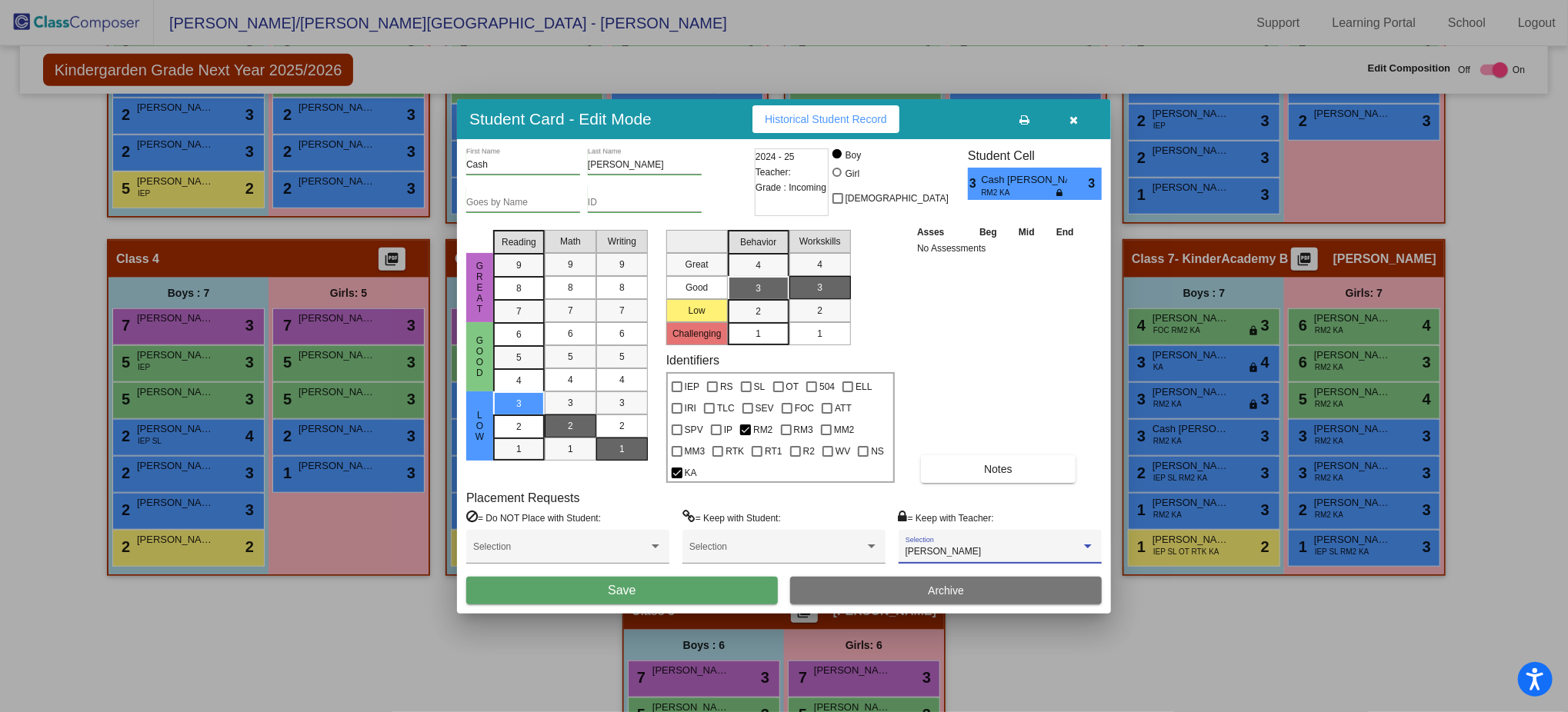
click at [717, 534] on button "Save" at bounding box center [622, 590] width 312 height 28
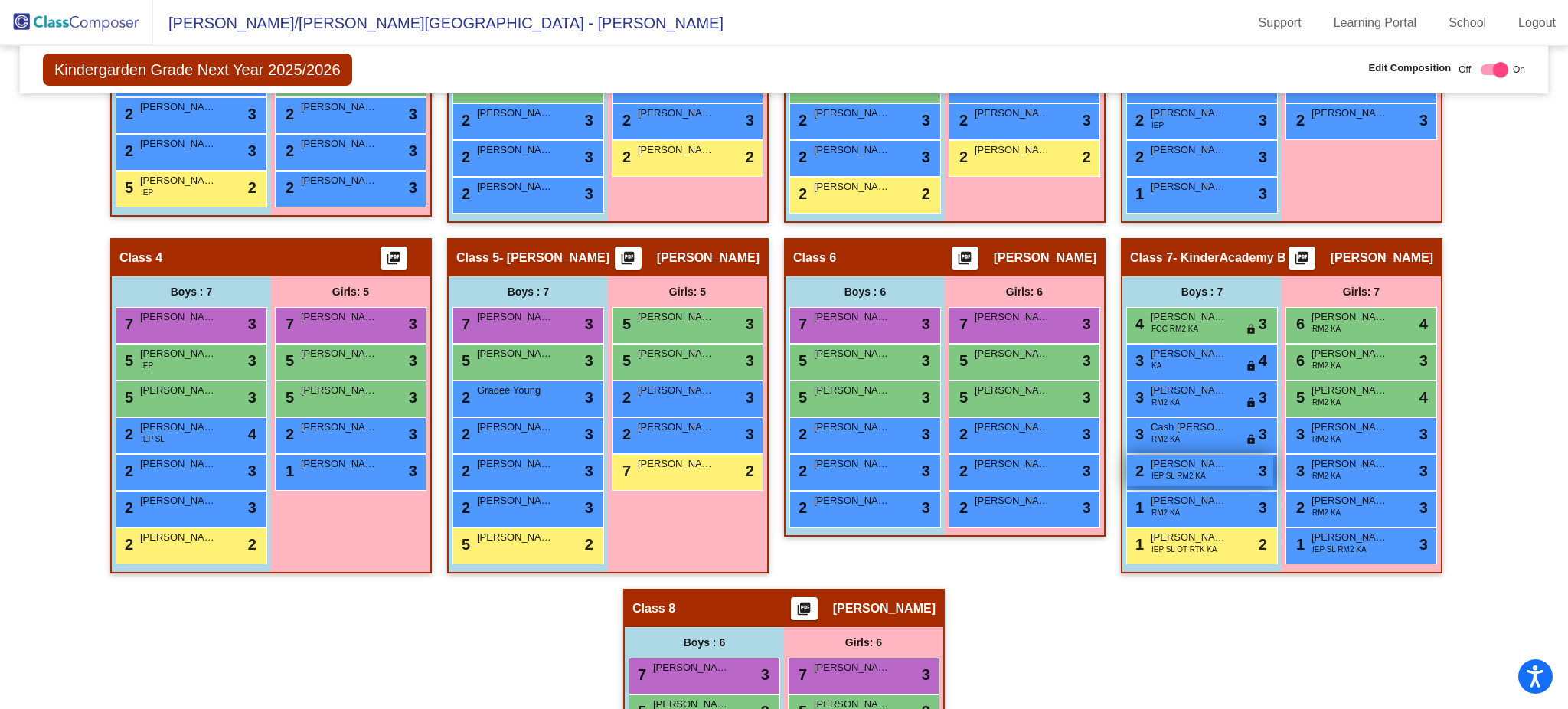
click at [1175, 459] on div "2 Logan Small IEP SL RM2 KA lock do_not_disturb_alt 3" at bounding box center [1200, 471] width 146 height 32
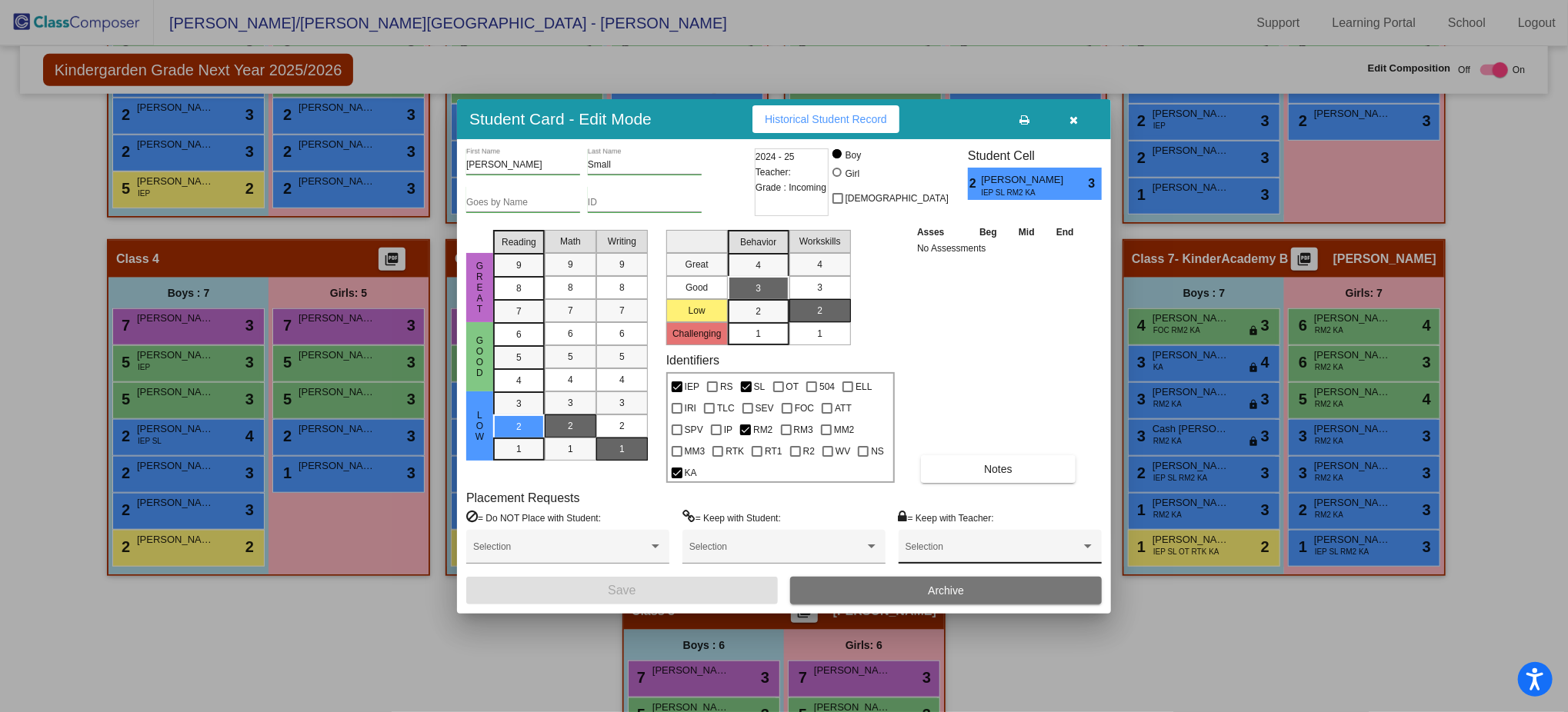
click at [930, 534] on div "Selection" at bounding box center [1000, 550] width 189 height 28
click at [991, 520] on span "Kara Walter" at bounding box center [1000, 529] width 189 height 28
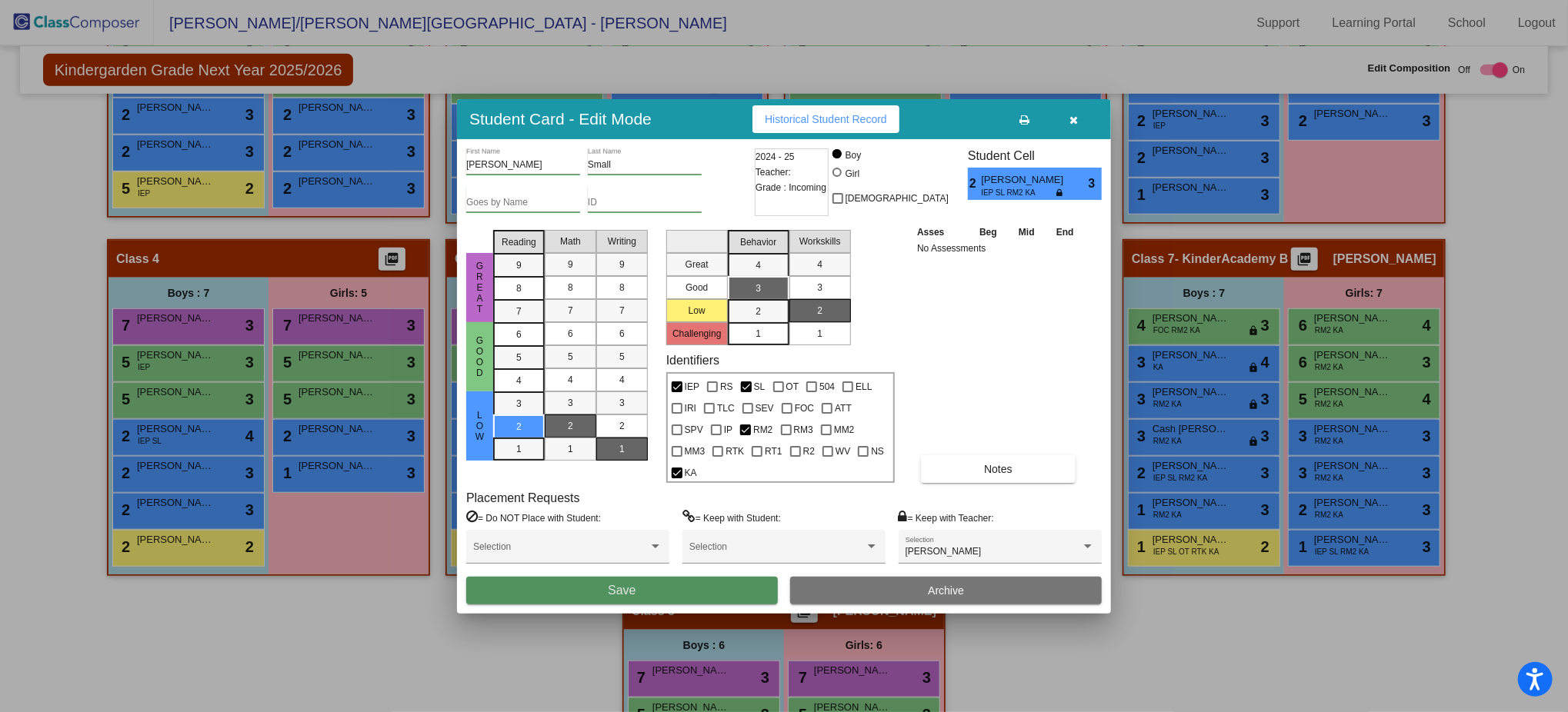
click at [707, 534] on button "Save" at bounding box center [622, 590] width 312 height 28
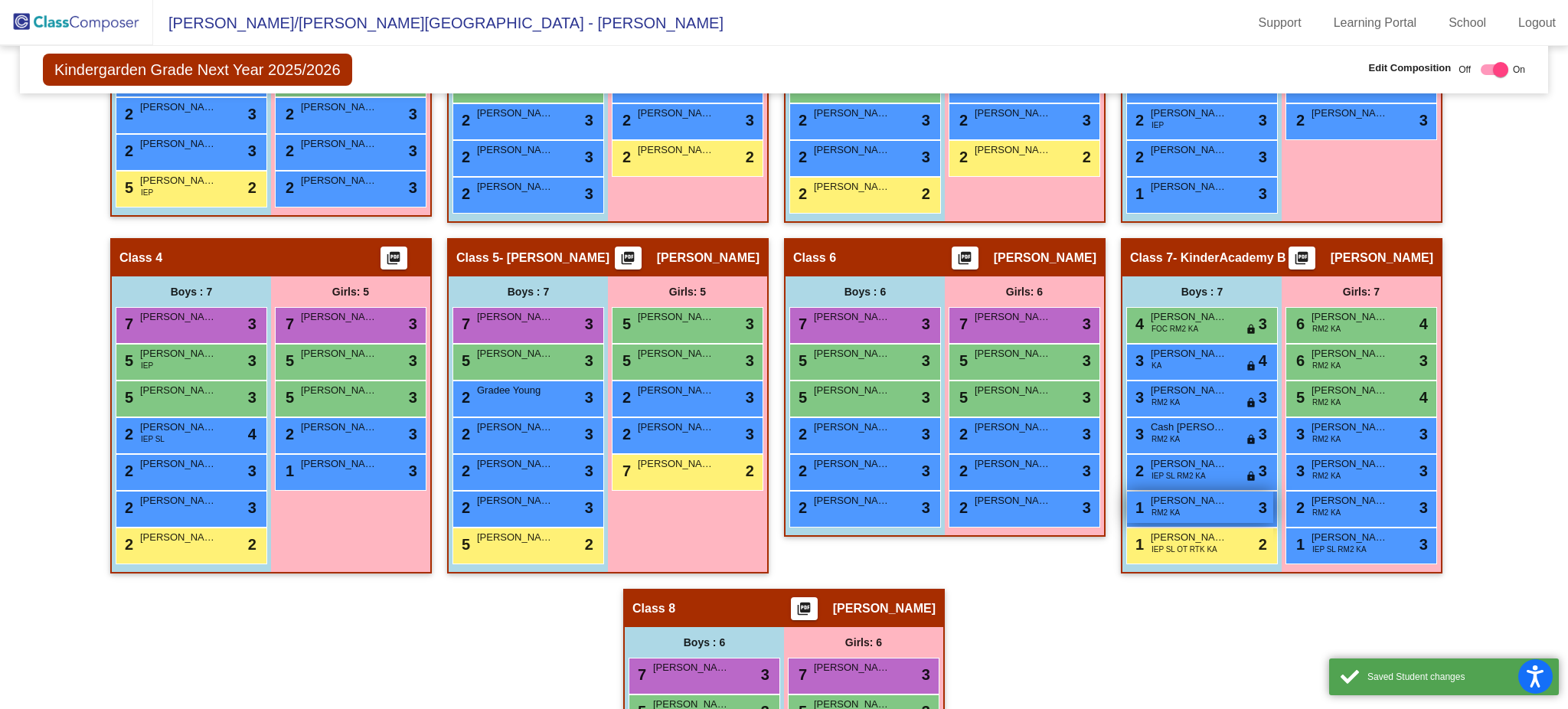
click at [1175, 507] on div "1 Harley Hollnagel RM2 KA lock do_not_disturb_alt 3" at bounding box center [1200, 508] width 146 height 32
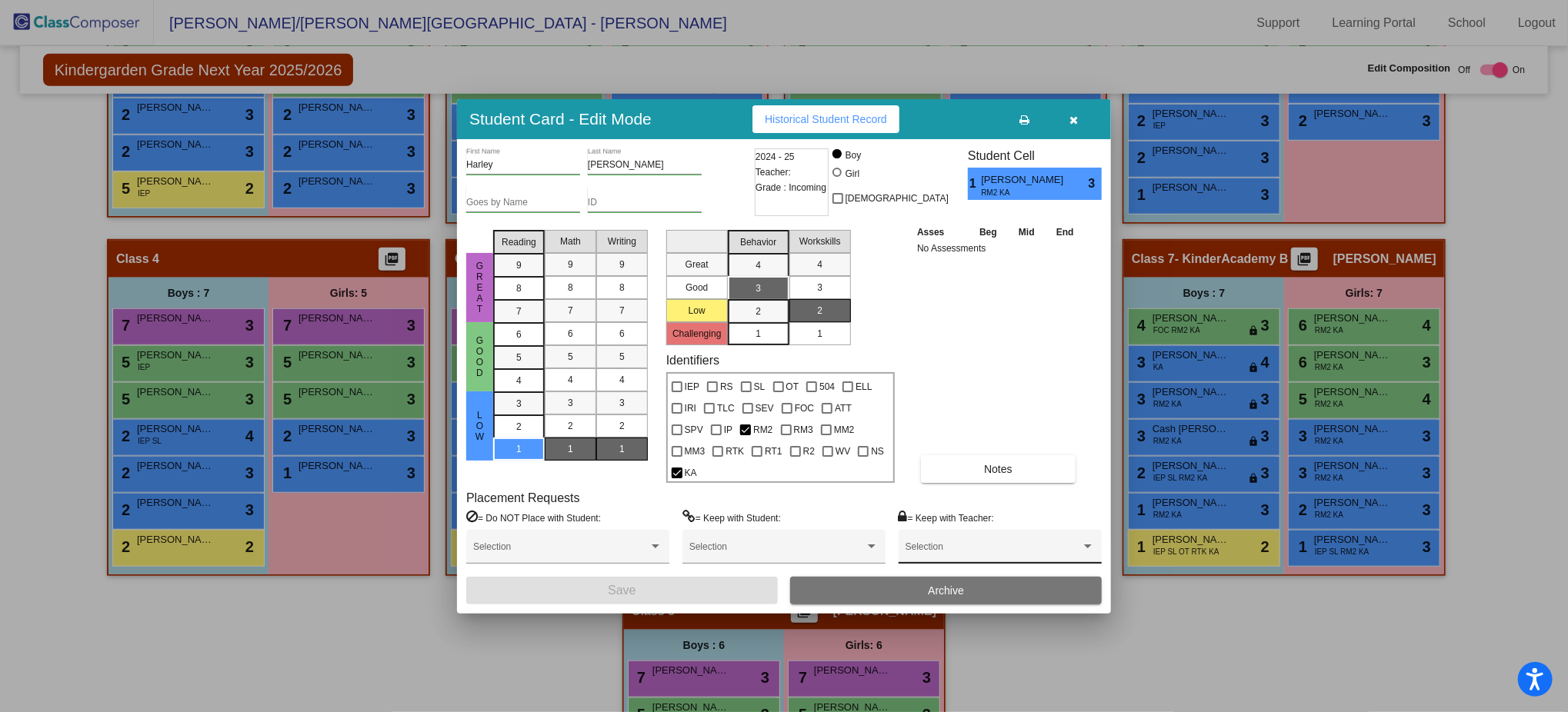
click at [1017, 534] on div "Selection" at bounding box center [1000, 550] width 189 height 28
click at [999, 526] on span "Kara Walter" at bounding box center [1000, 529] width 189 height 28
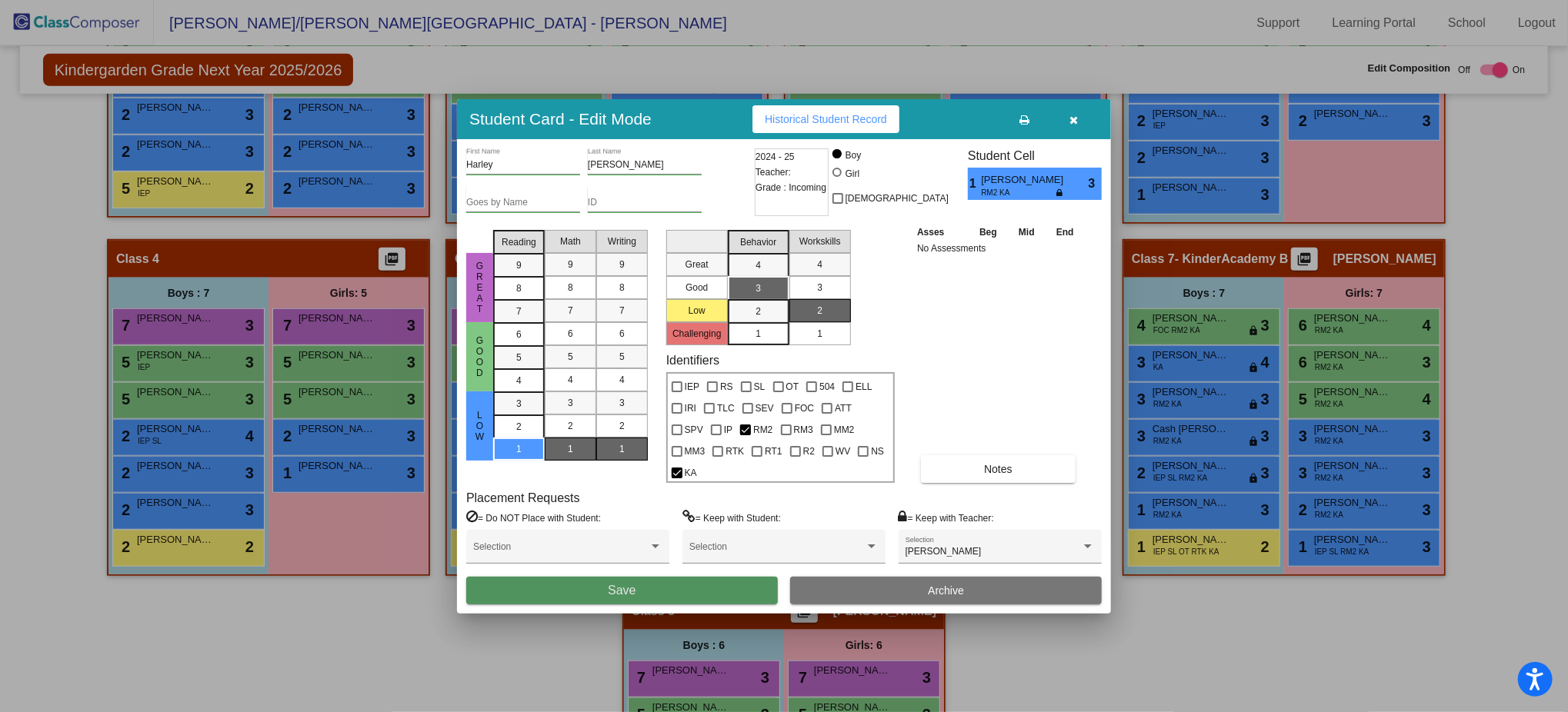
click at [724, 534] on button "Save" at bounding box center [622, 590] width 312 height 28
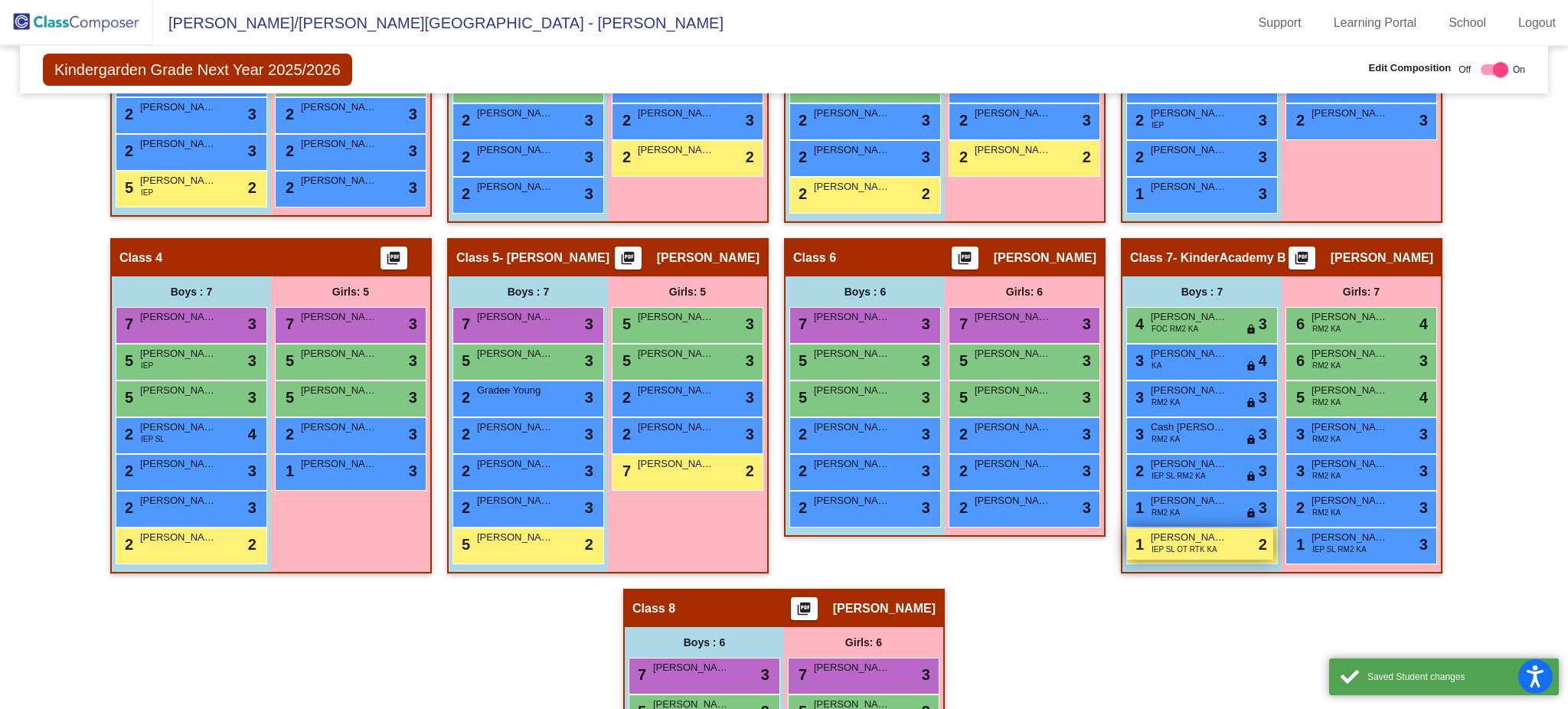
click at [1175, 532] on div "1 Benjamin Crawford IEP SL OT RTK KA lock do_not_disturb_alt 2" at bounding box center [1200, 544] width 146 height 32
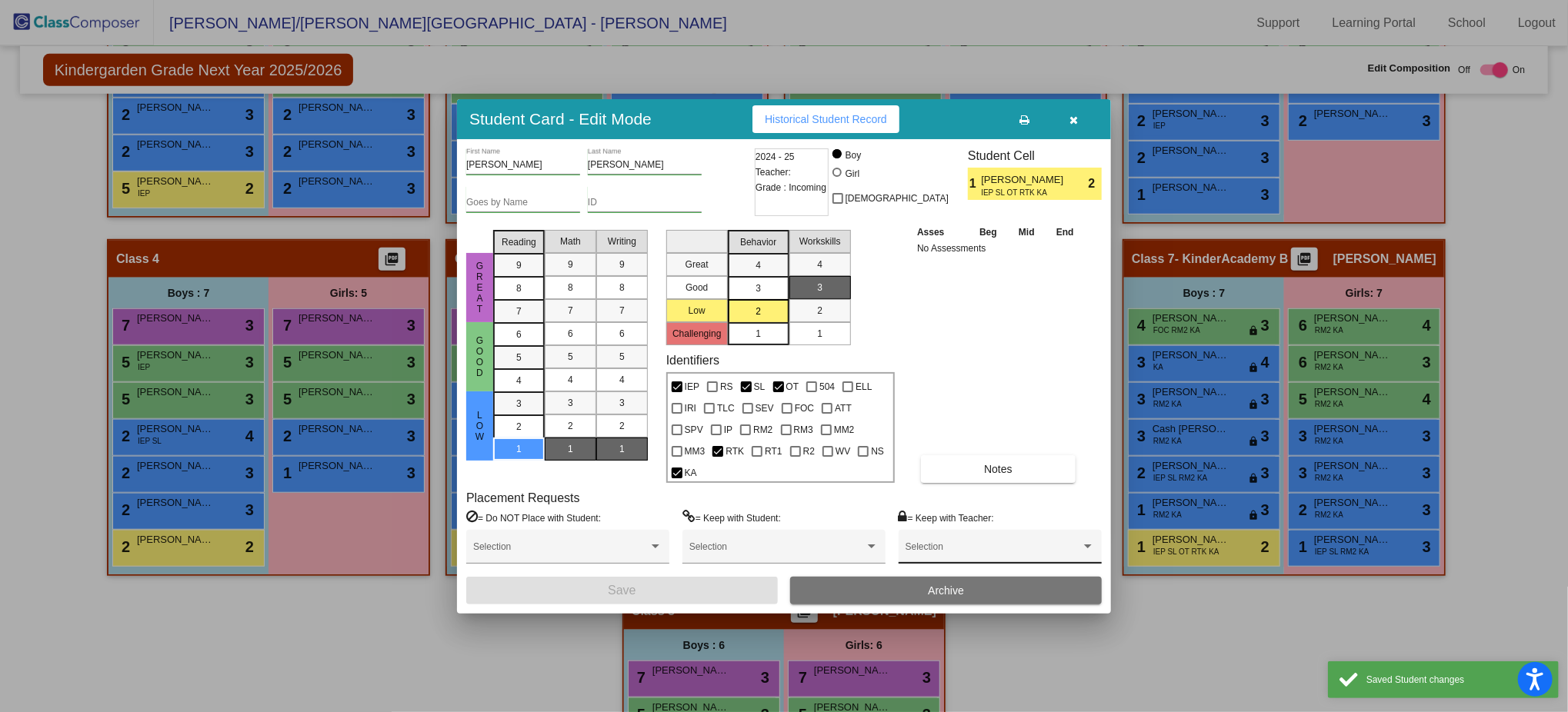
click at [1018, 534] on div "Selection" at bounding box center [1000, 550] width 189 height 28
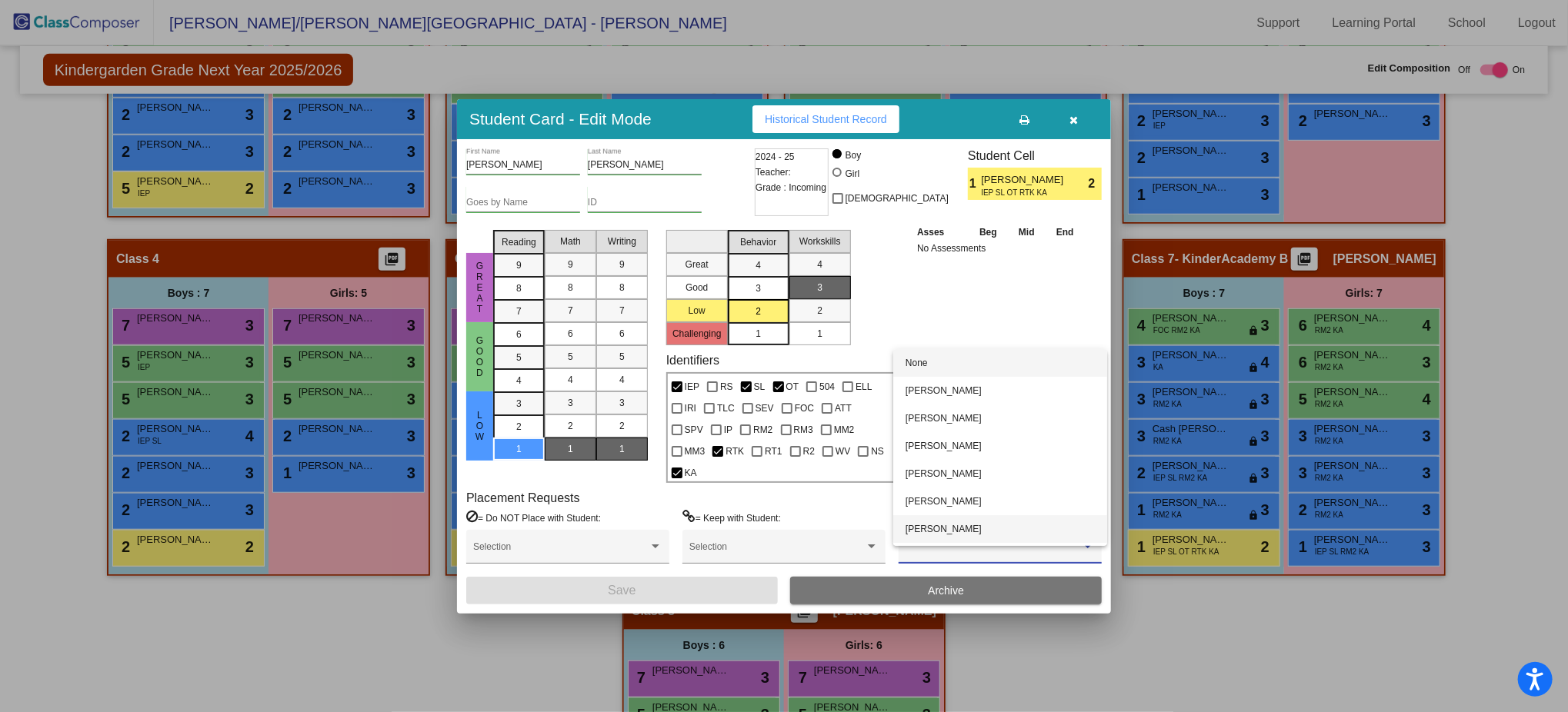
click at [980, 534] on span "Kara Walter" at bounding box center [1000, 529] width 189 height 28
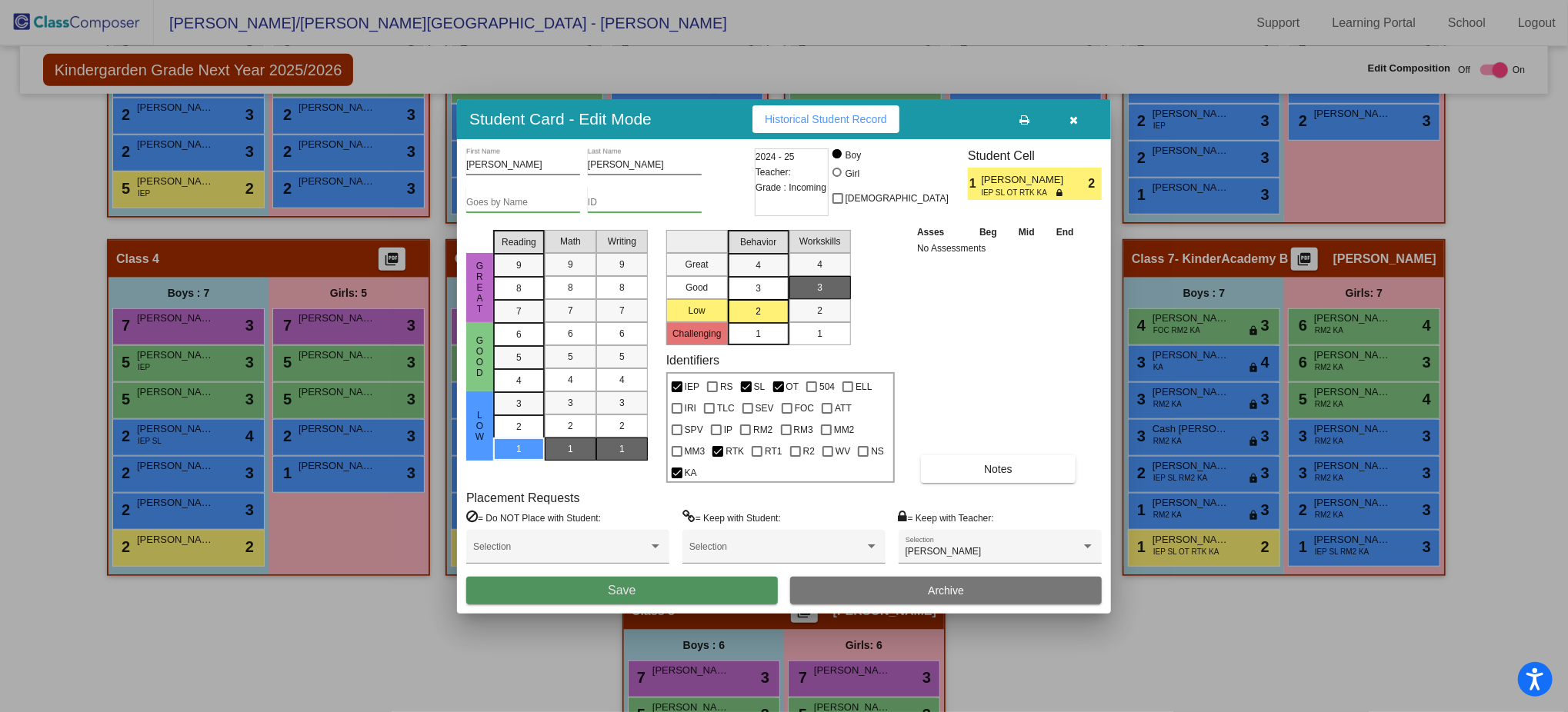
click at [710, 534] on button "Save" at bounding box center [622, 590] width 312 height 28
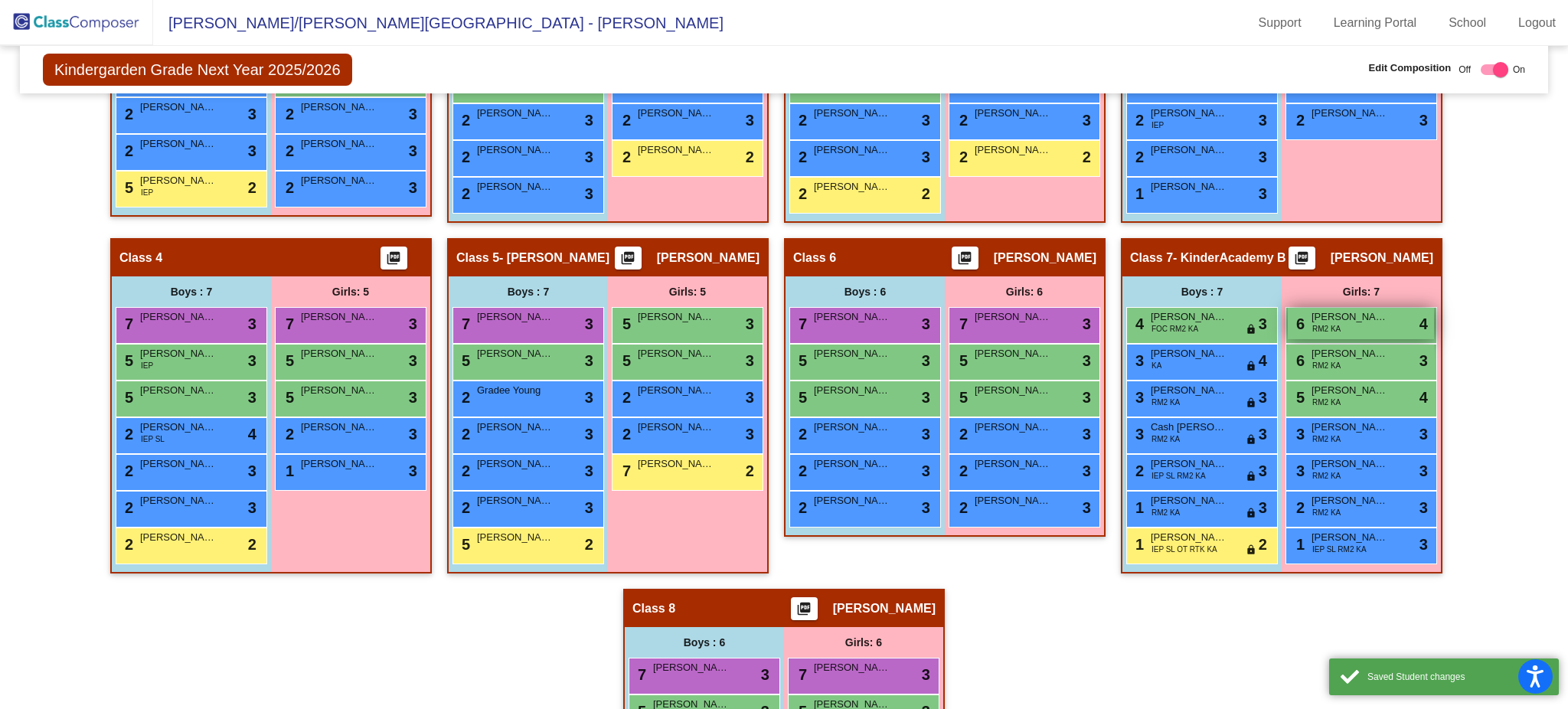
click at [1175, 328] on div "6 Ari Tolentino RM2 KA lock do_not_disturb_alt 4" at bounding box center [1361, 324] width 146 height 32
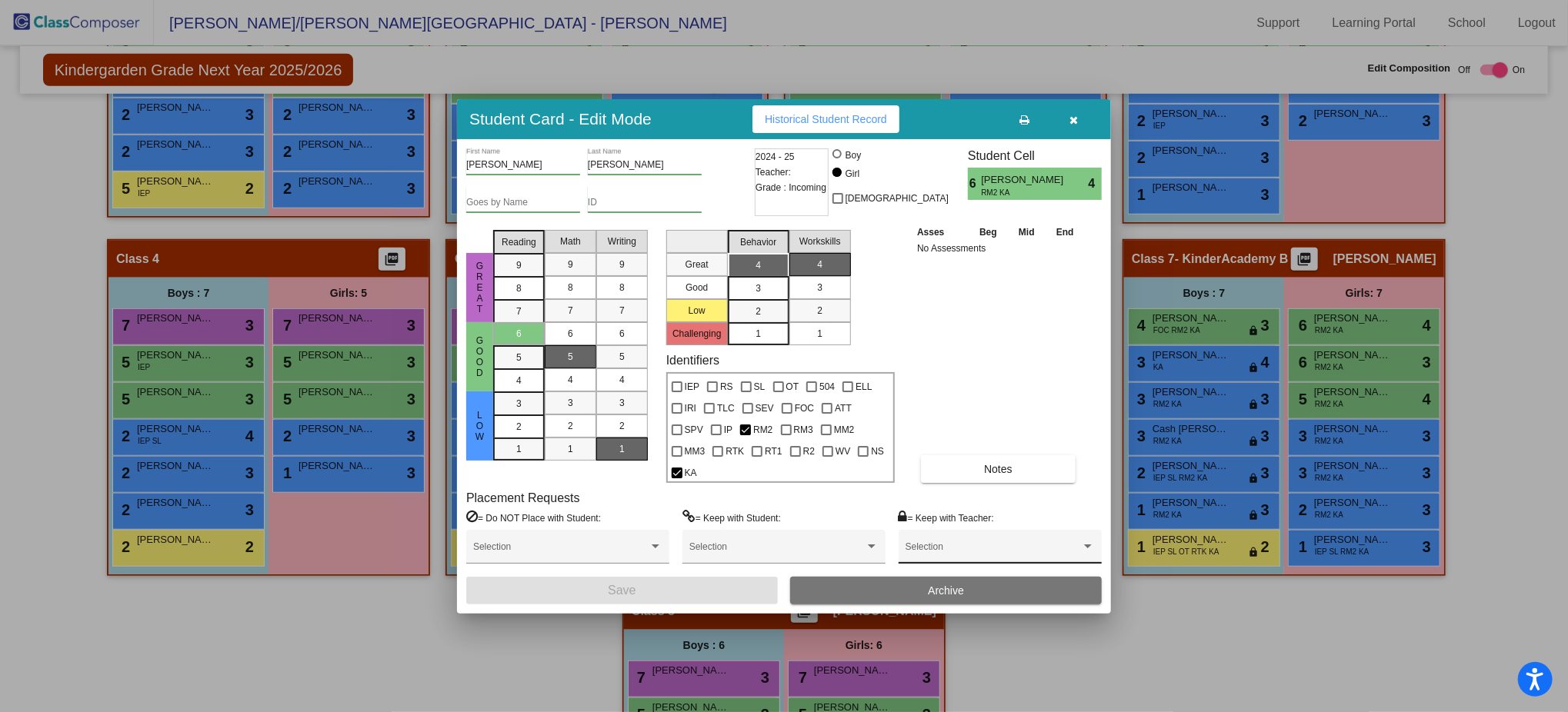
click at [1045, 534] on div "Selection" at bounding box center [1000, 550] width 189 height 28
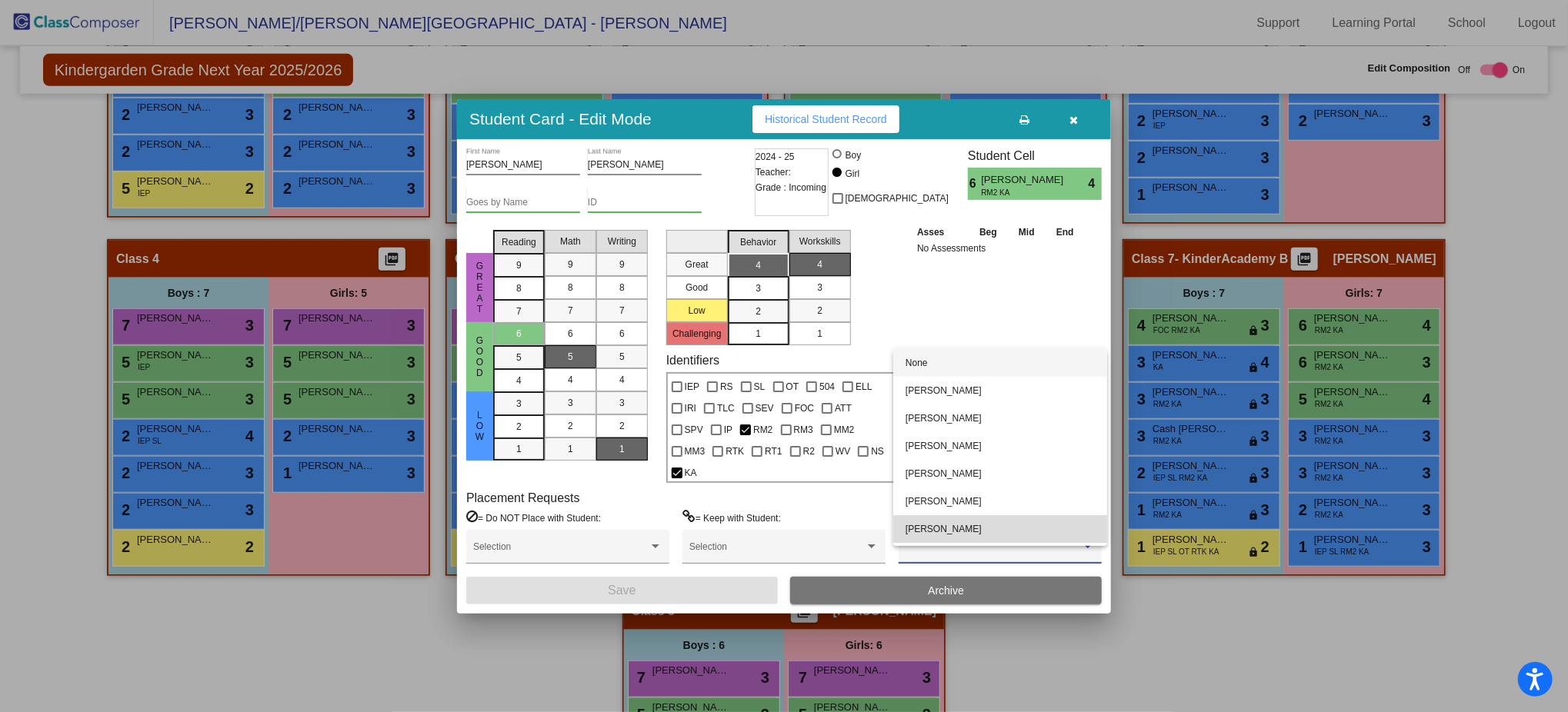
click at [1007, 518] on span "Kara Walter" at bounding box center [1000, 529] width 189 height 28
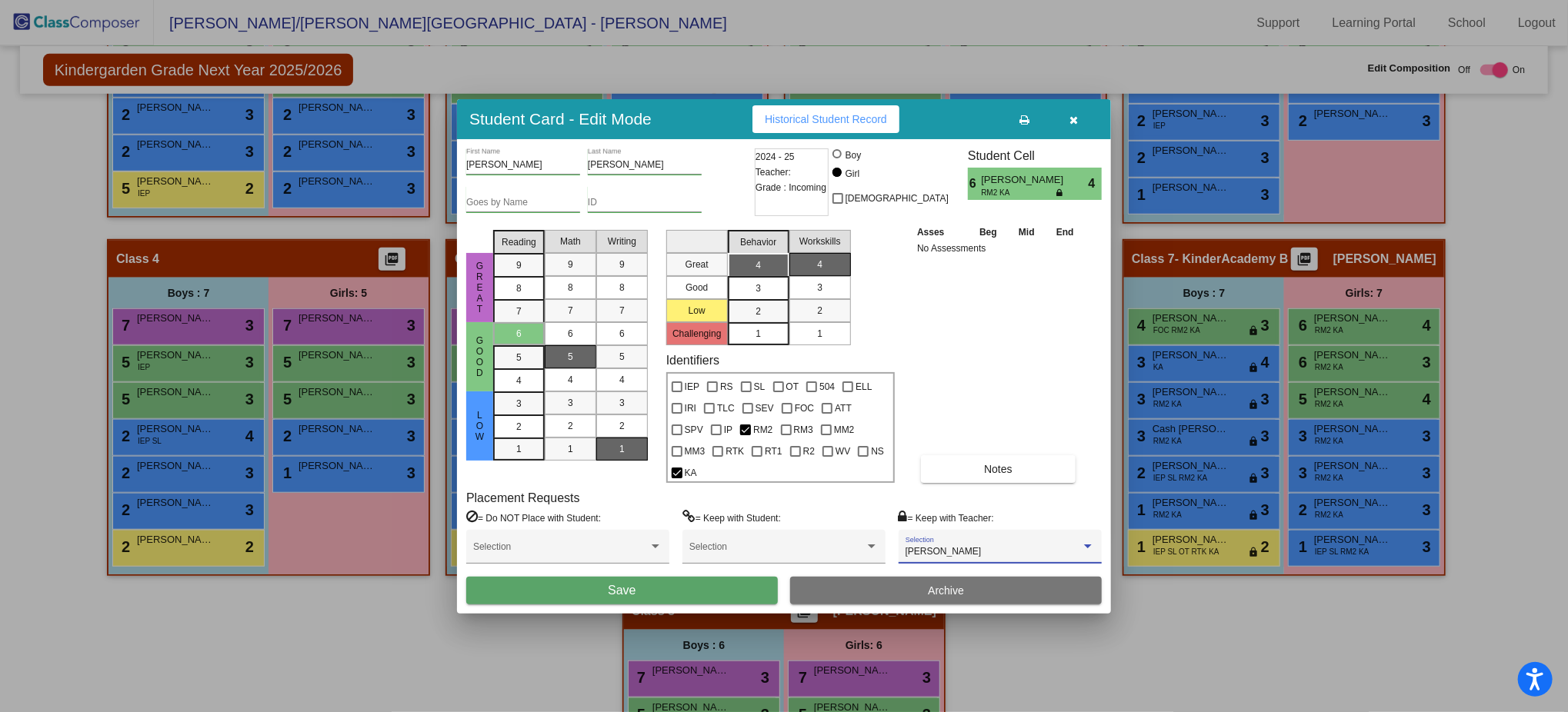
click at [1181, 352] on div at bounding box center [784, 356] width 1568 height 712
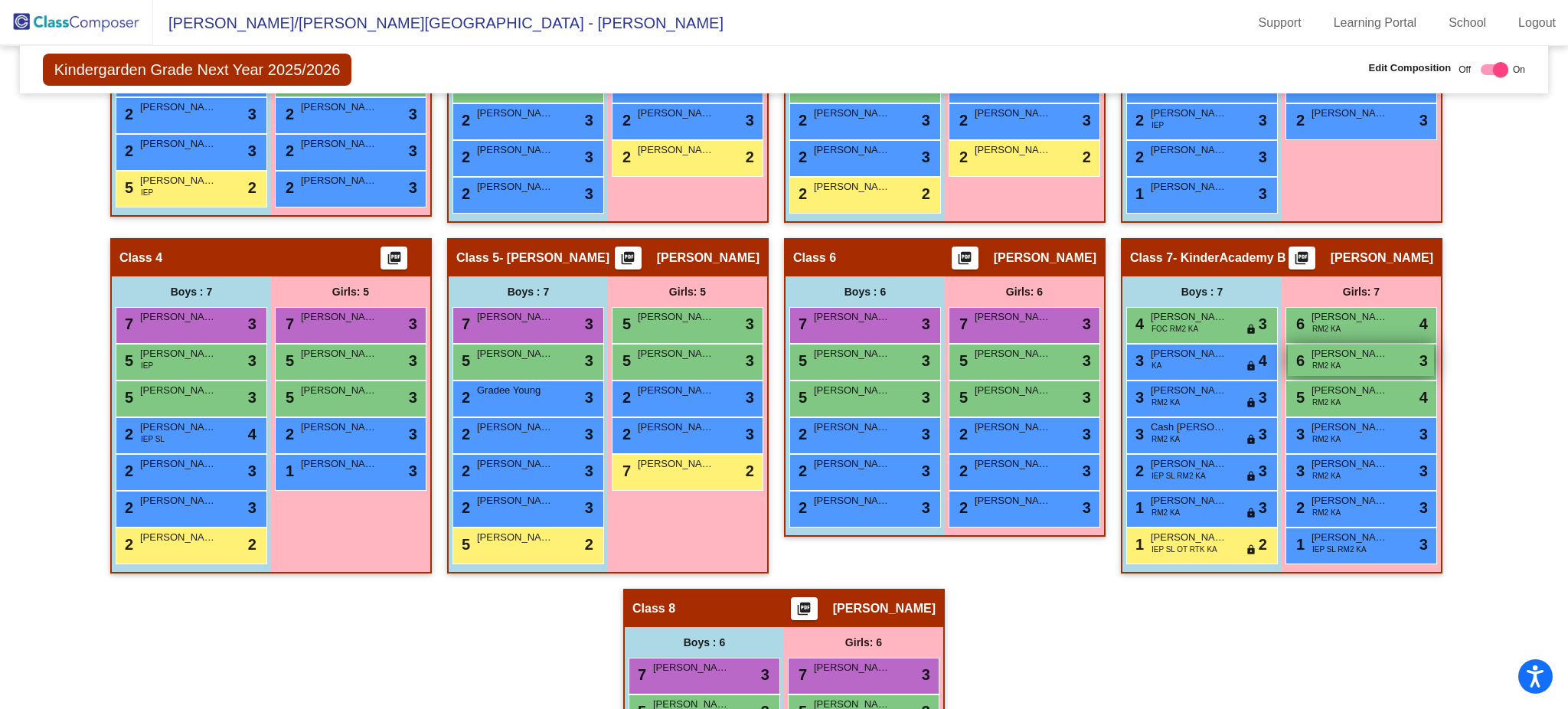
click at [1175, 359] on div "6 Hadley Herren RM2 KA lock do_not_disturb_alt 3" at bounding box center [1361, 360] width 146 height 32
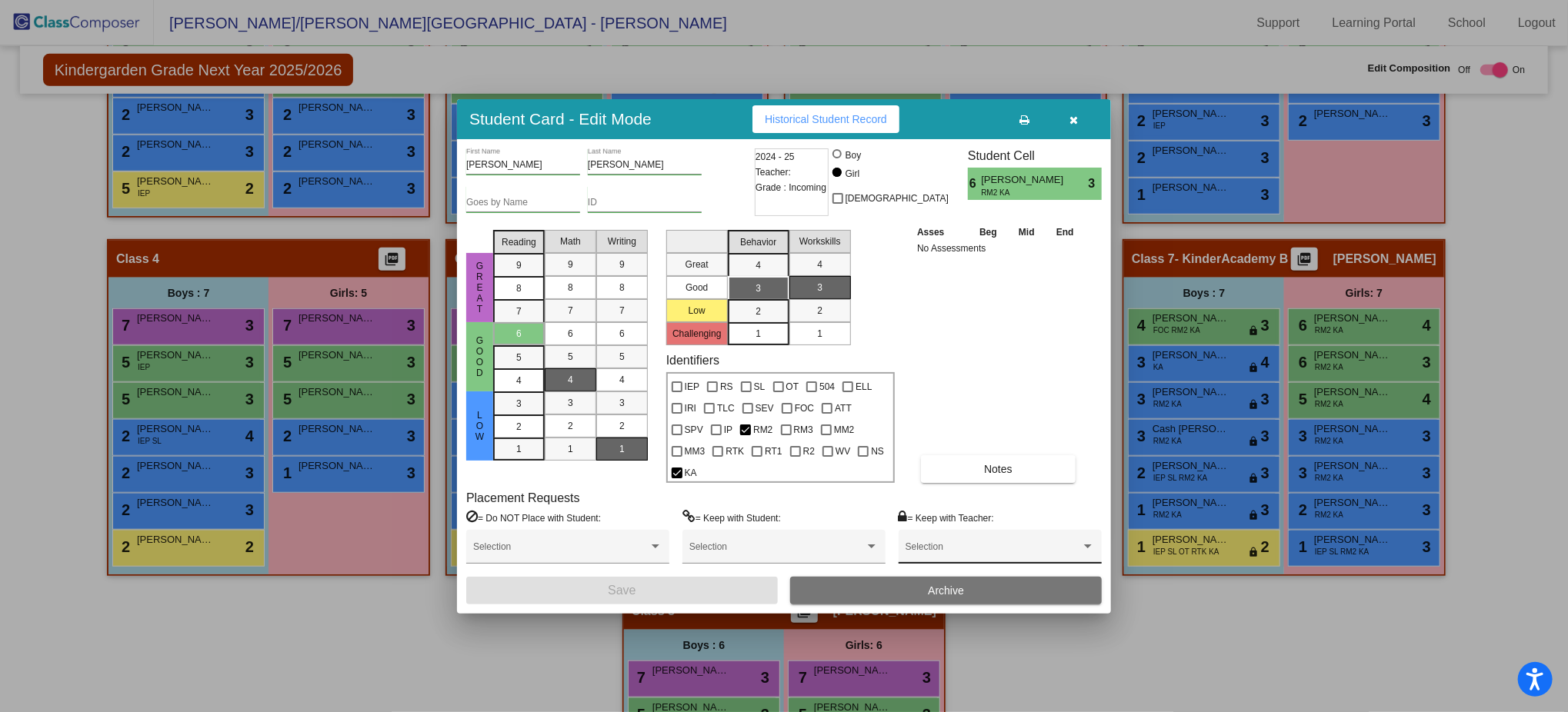
click at [1037, 534] on div "Selection" at bounding box center [1000, 550] width 189 height 28
click at [998, 527] on span "Kara Walter" at bounding box center [1000, 529] width 189 height 28
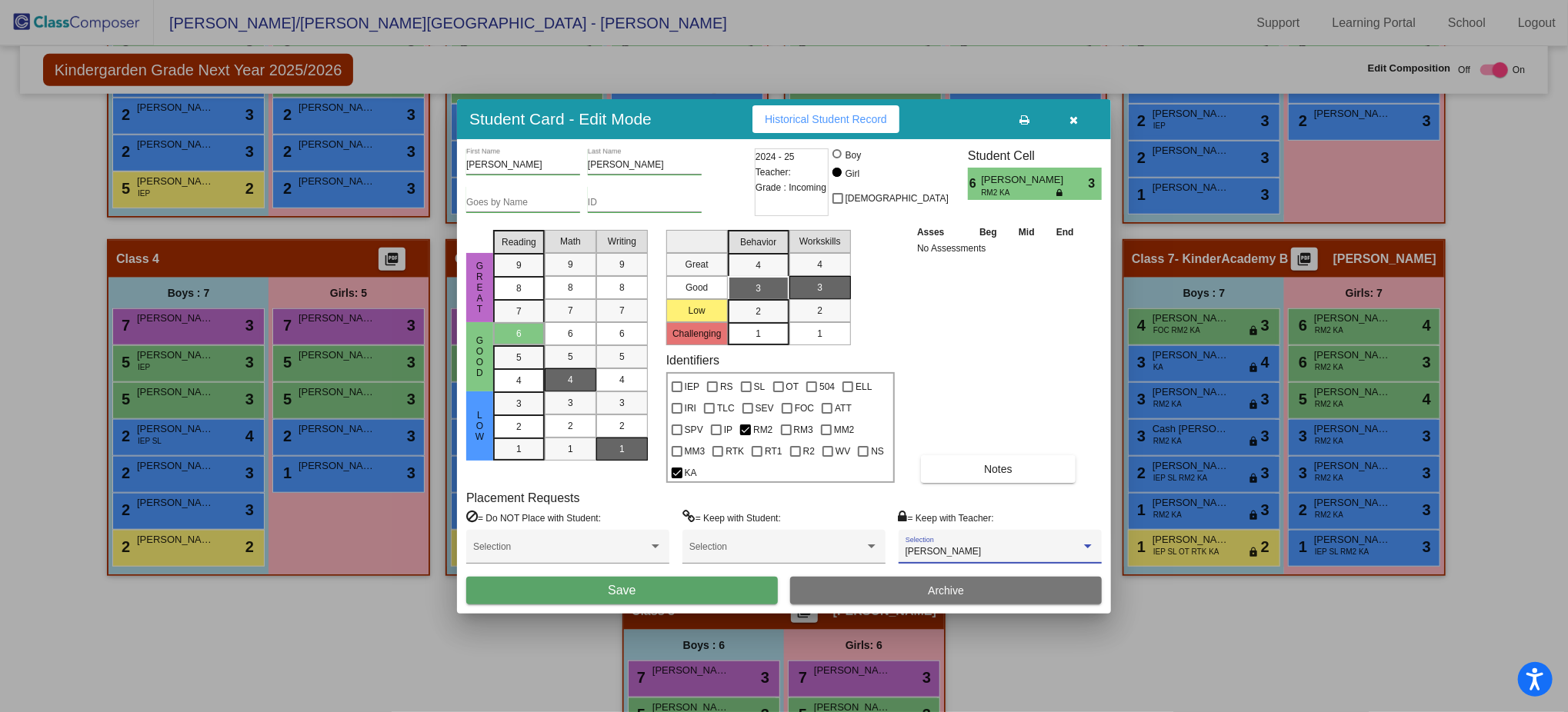
click at [729, 534] on button "Save" at bounding box center [622, 590] width 312 height 28
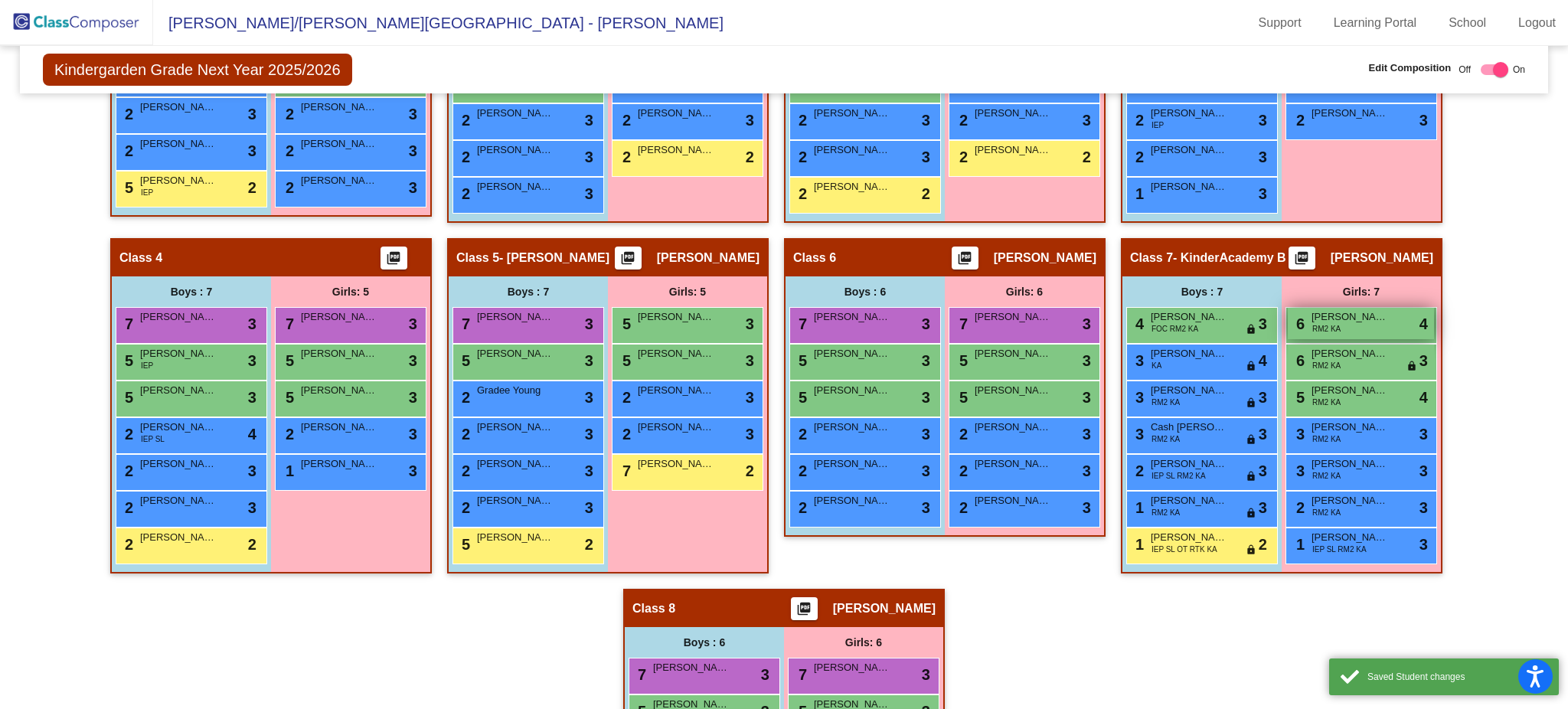
click at [1175, 322] on div "6 Ari Tolentino RM2 KA lock do_not_disturb_alt 4" at bounding box center [1361, 324] width 146 height 32
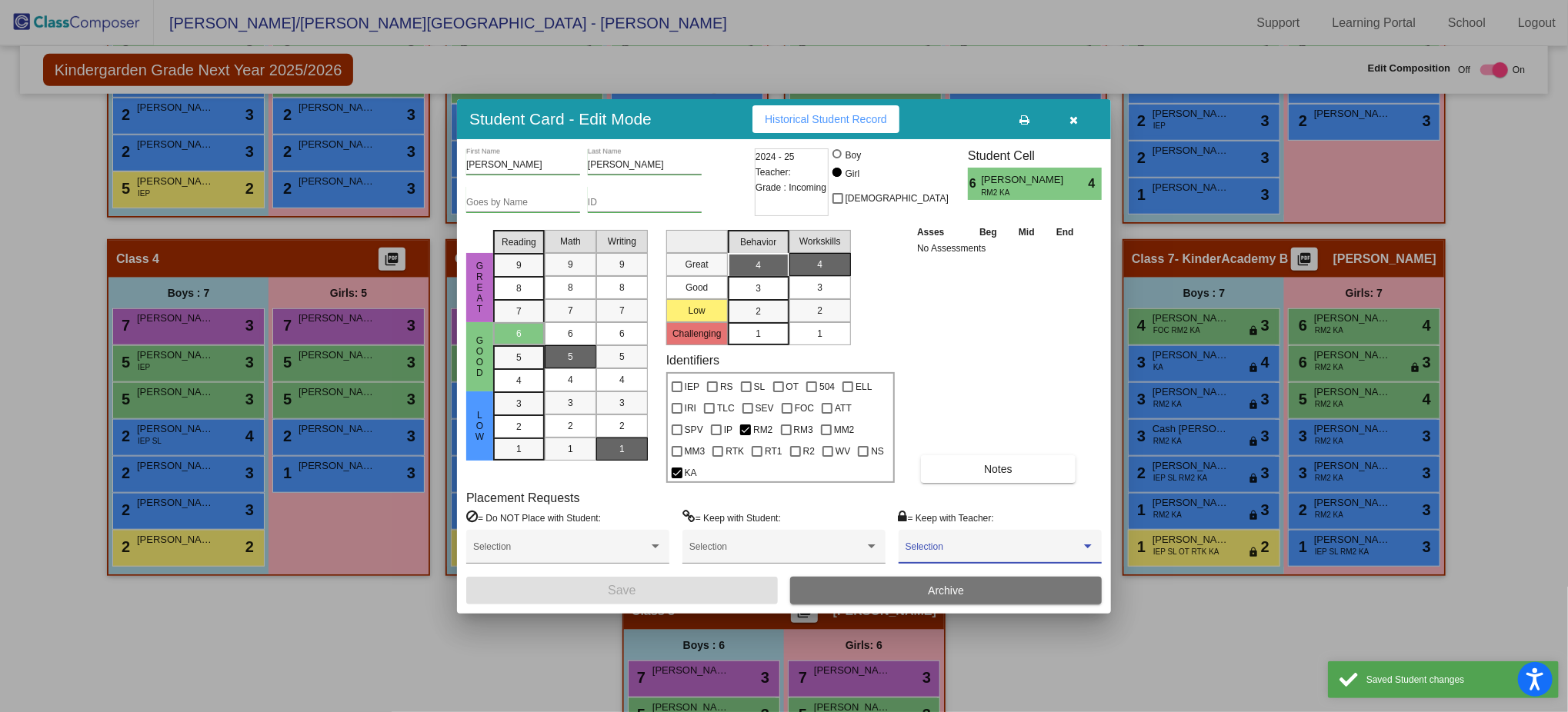
click at [1034, 534] on span at bounding box center [993, 552] width 176 height 11
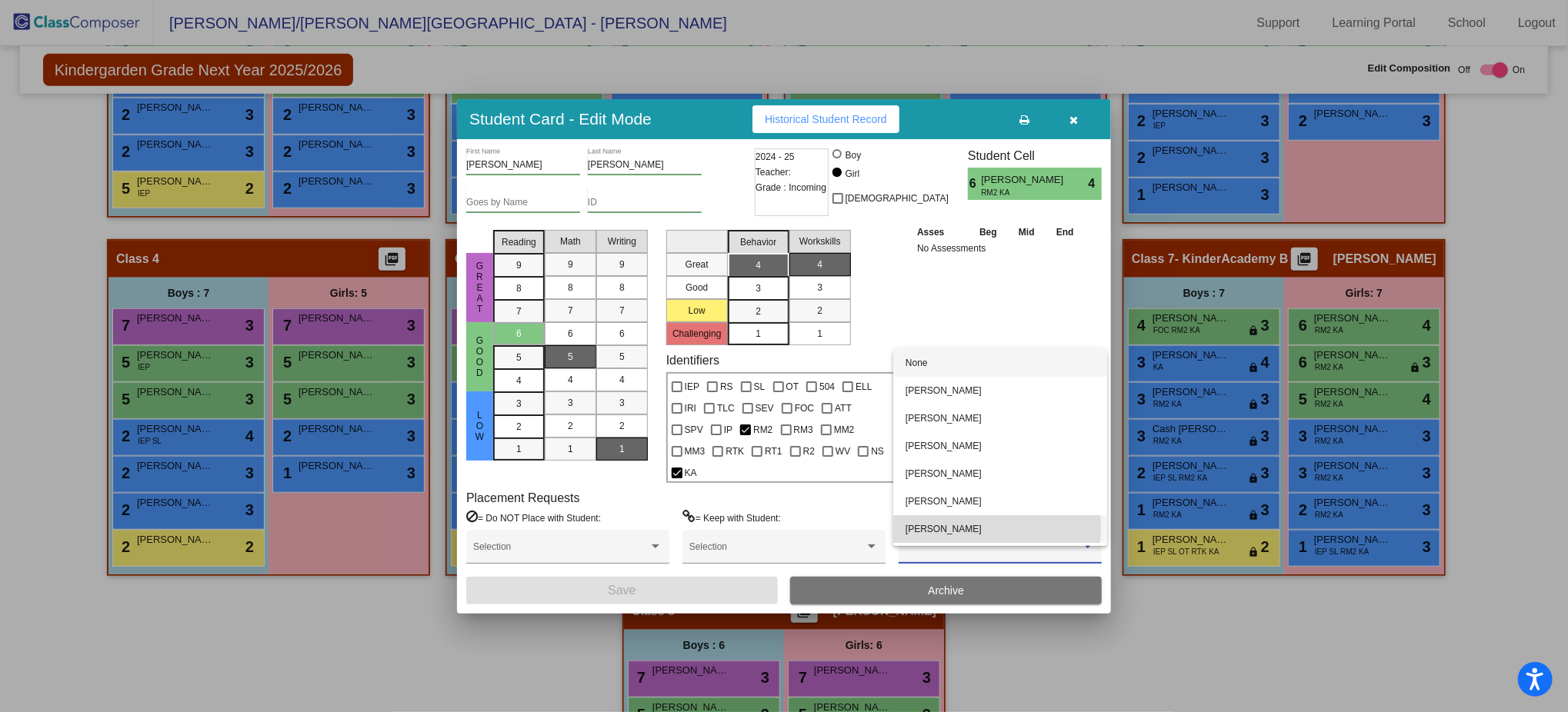
click at [977, 529] on span "Kara Walter" at bounding box center [1000, 529] width 189 height 28
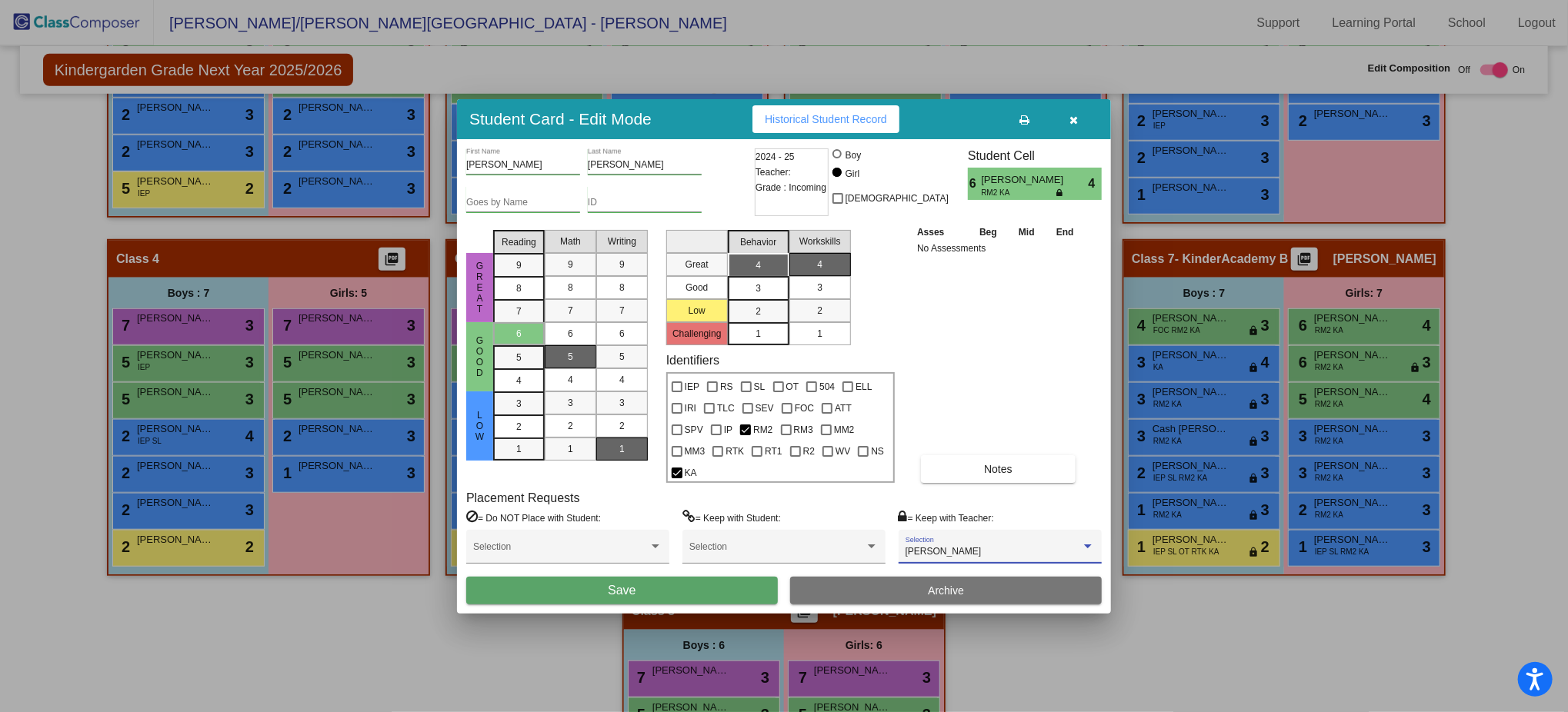
click at [748, 534] on button "Save" at bounding box center [622, 590] width 312 height 28
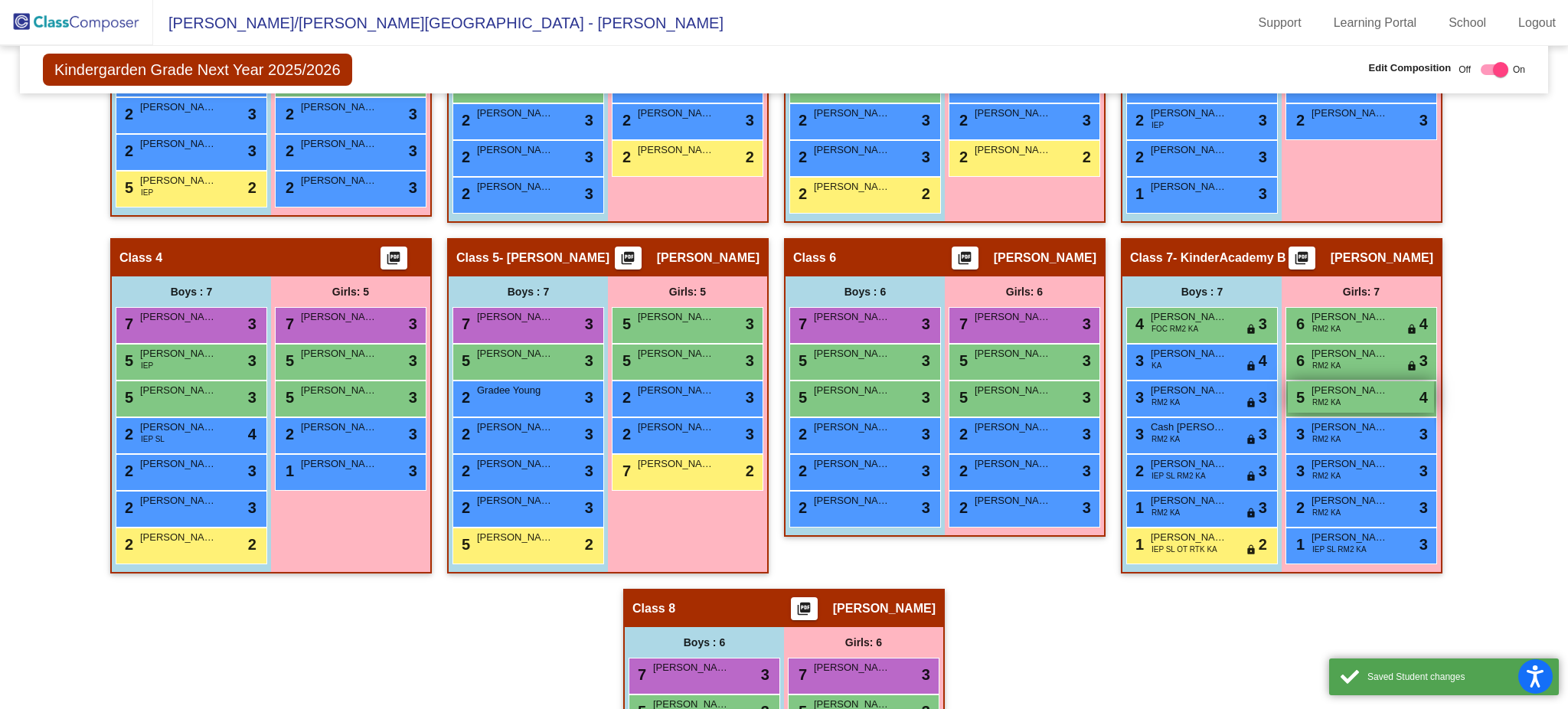
click at [1175, 399] on div "5 Laiklyn Wise RM2 KA lock do_not_disturb_alt 4" at bounding box center [1361, 397] width 146 height 32
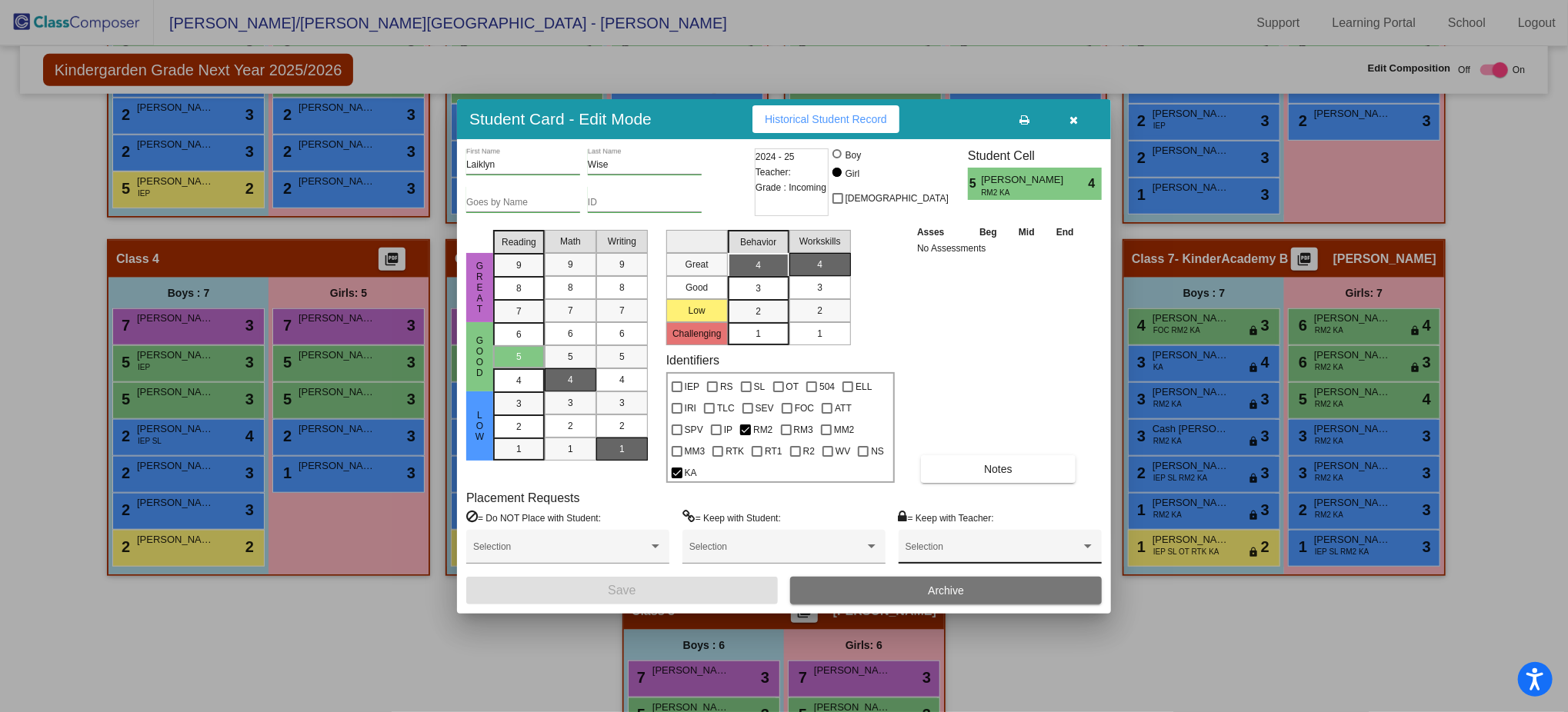
click at [1026, 534] on div "Selection" at bounding box center [1000, 550] width 189 height 28
click at [987, 525] on span "Kara Walter" at bounding box center [1000, 529] width 189 height 28
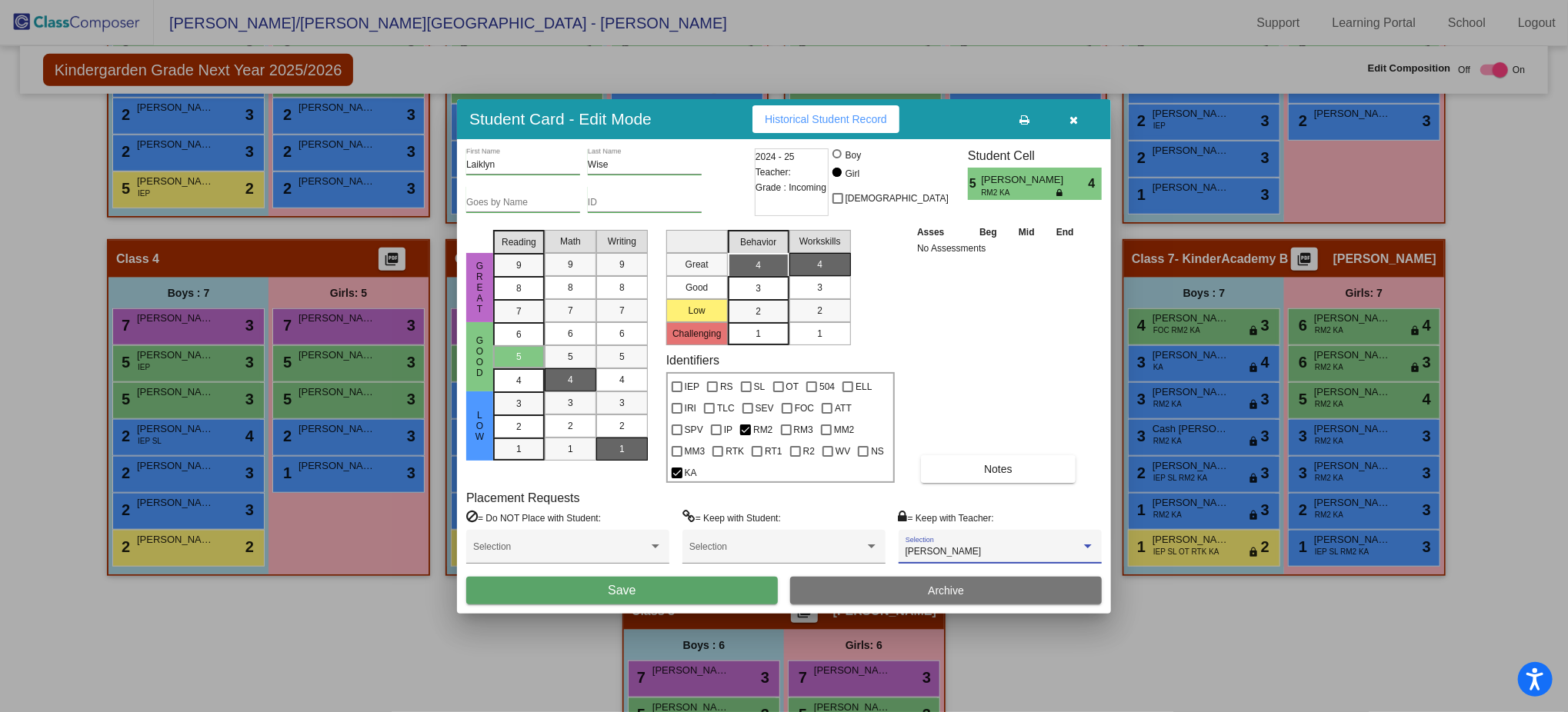
click at [723, 534] on button "Save" at bounding box center [622, 590] width 312 height 28
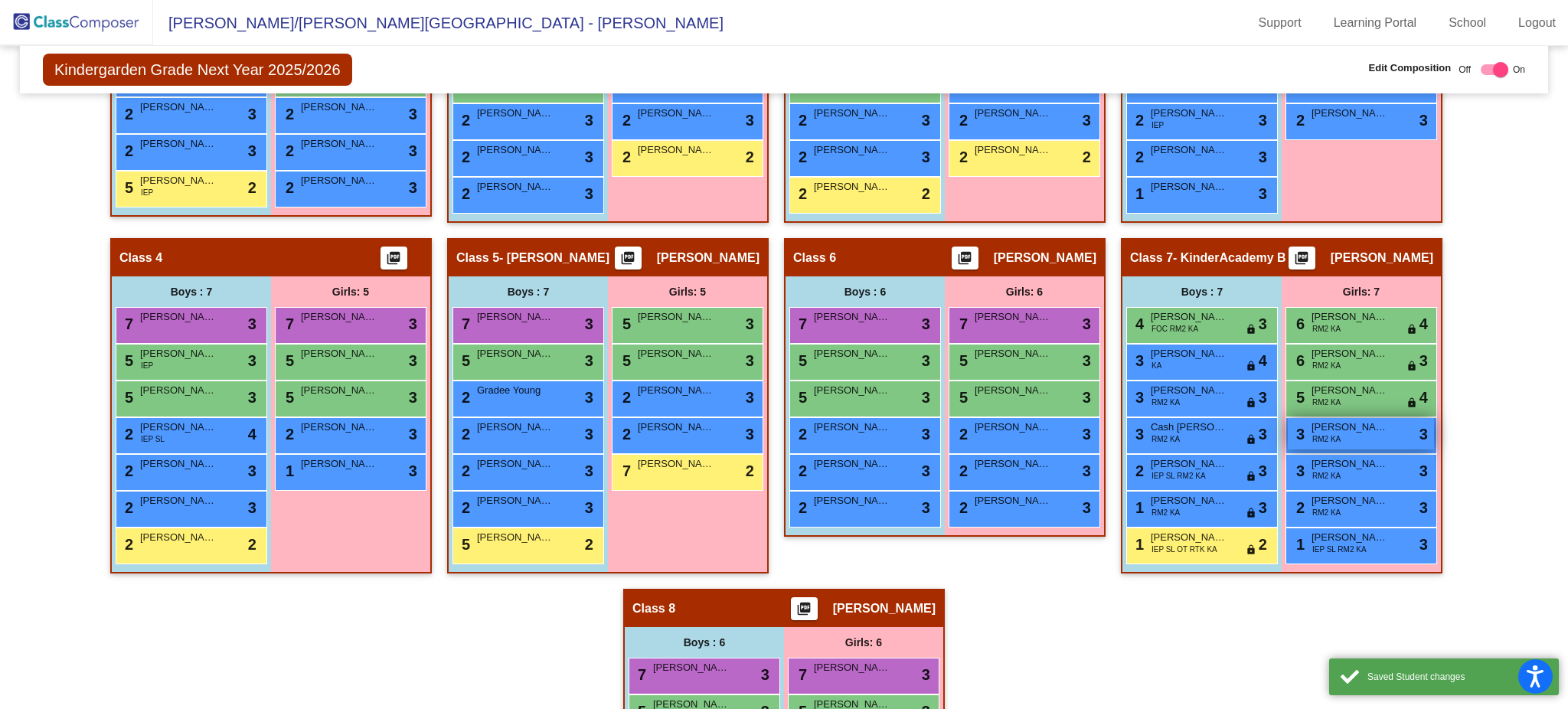
click at [1175, 429] on div "3 Sophia Price RM2 KA lock do_not_disturb_alt 3" at bounding box center [1361, 434] width 146 height 32
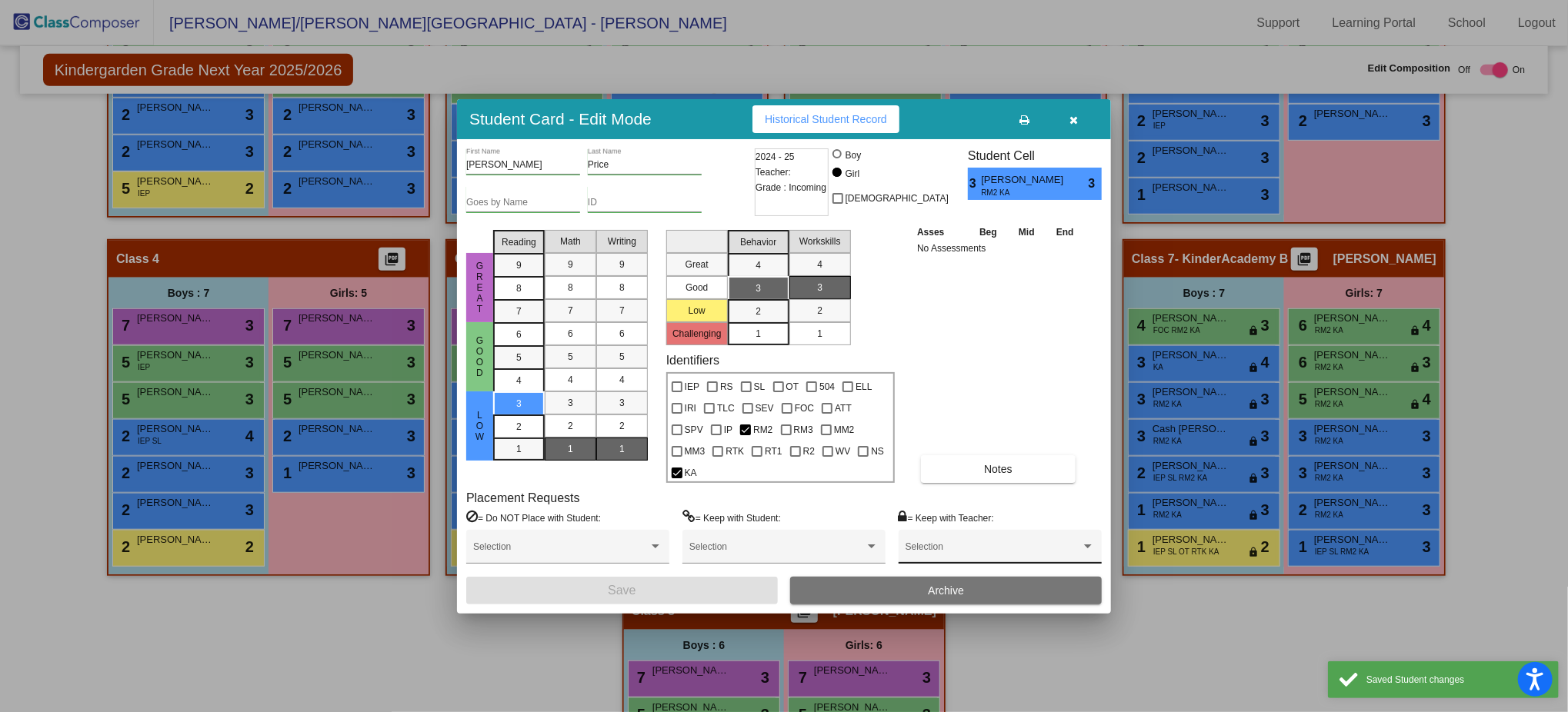
click at [1005, 530] on div "Selection" at bounding box center [1000, 547] width 203 height 34
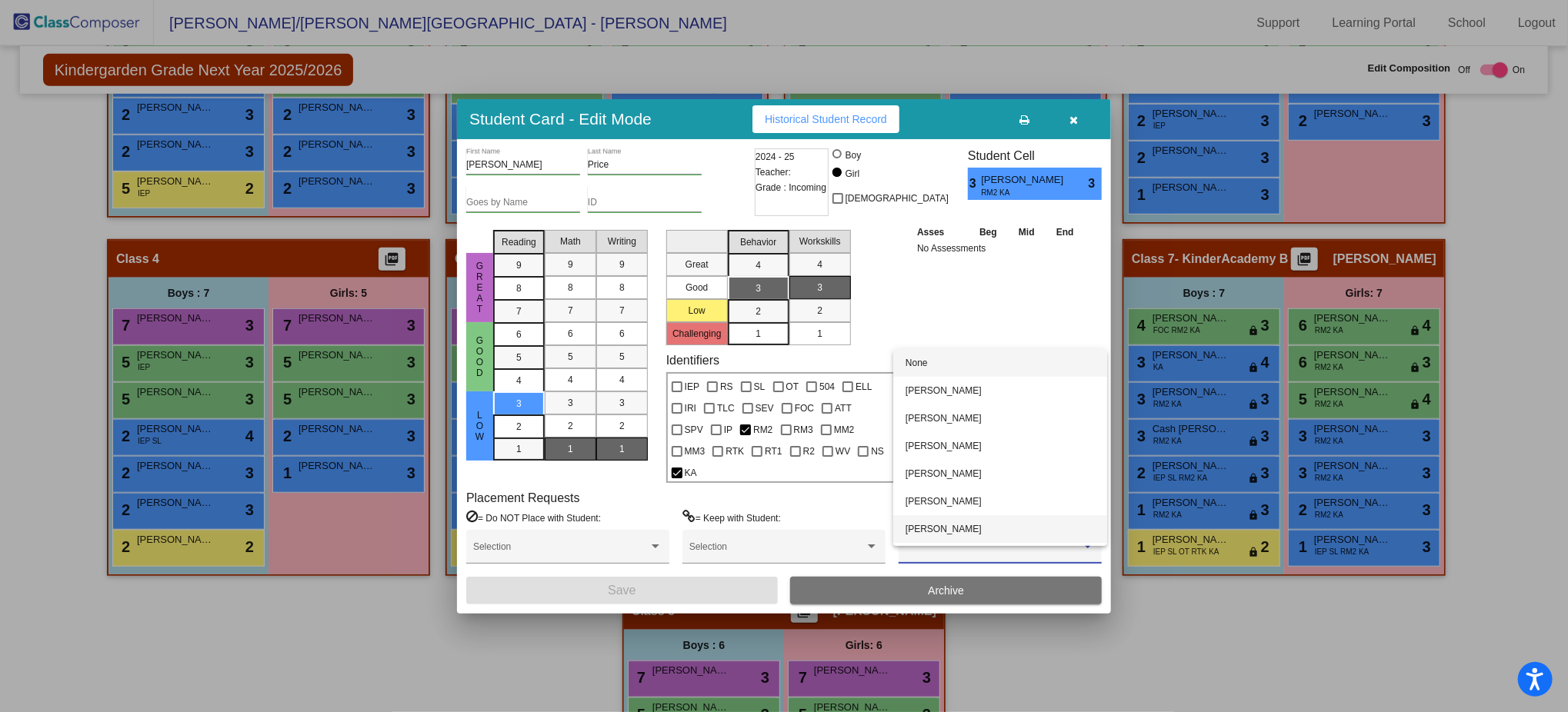
click at [953, 522] on span "Kara Walter" at bounding box center [1000, 529] width 189 height 28
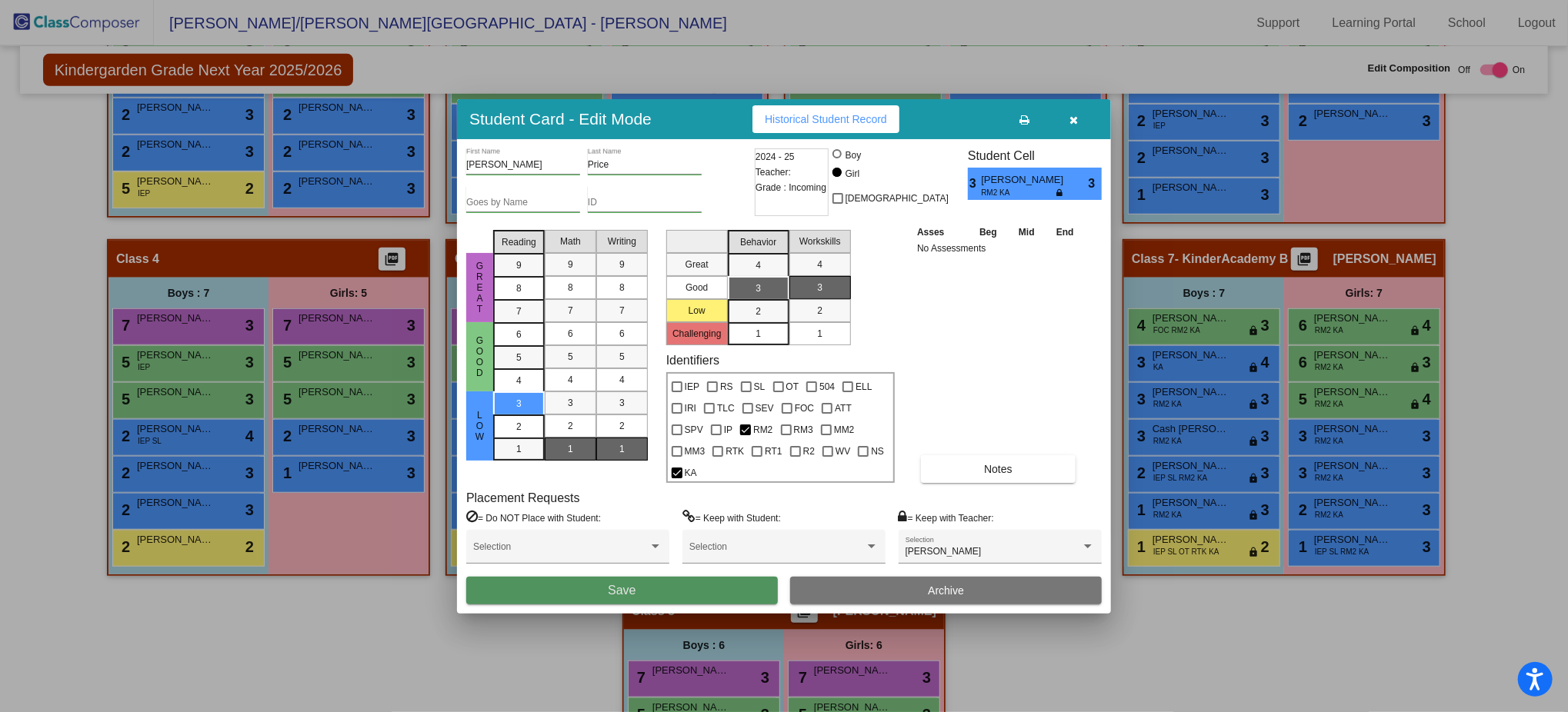
click at [719, 534] on button "Save" at bounding box center [622, 590] width 312 height 28
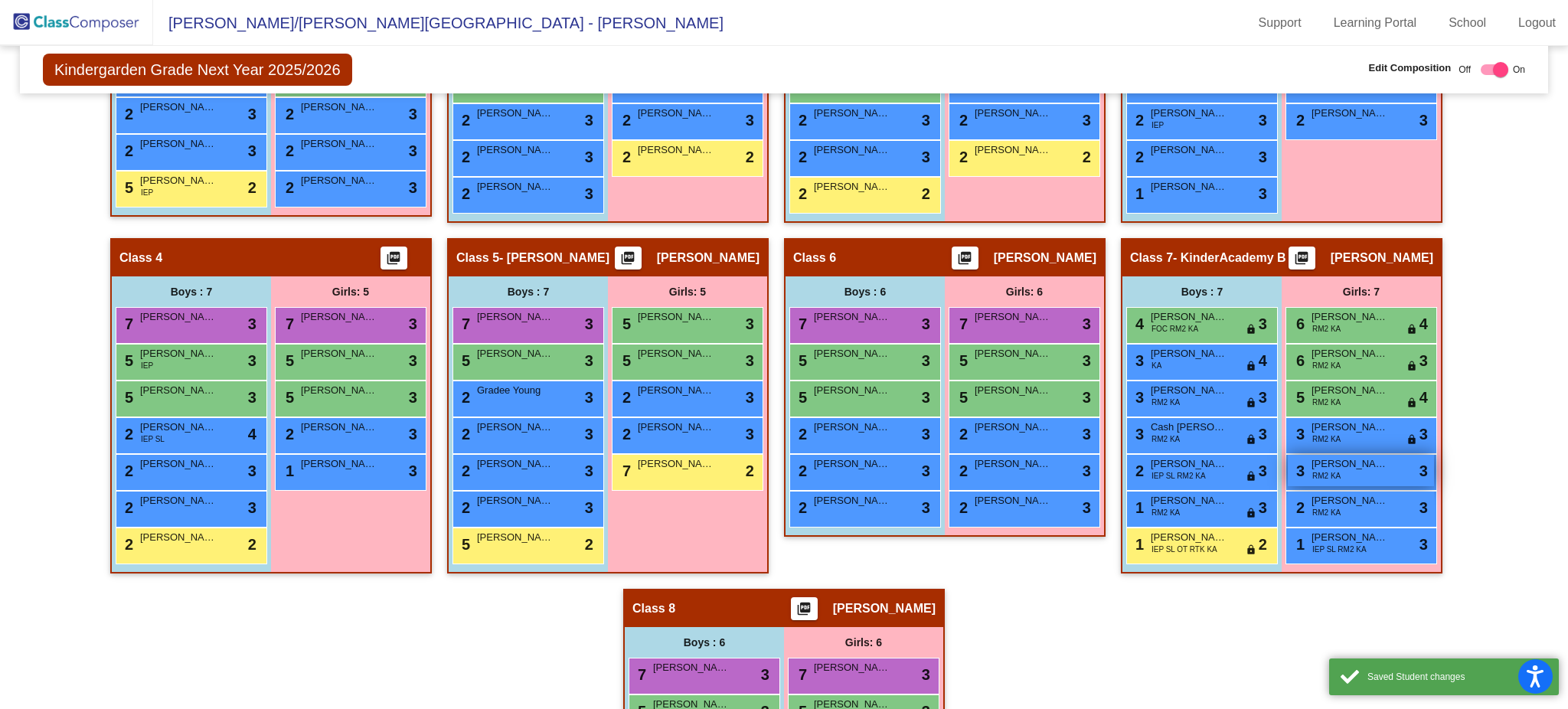
click at [1175, 460] on span "Darla Pennala" at bounding box center [1349, 464] width 77 height 15
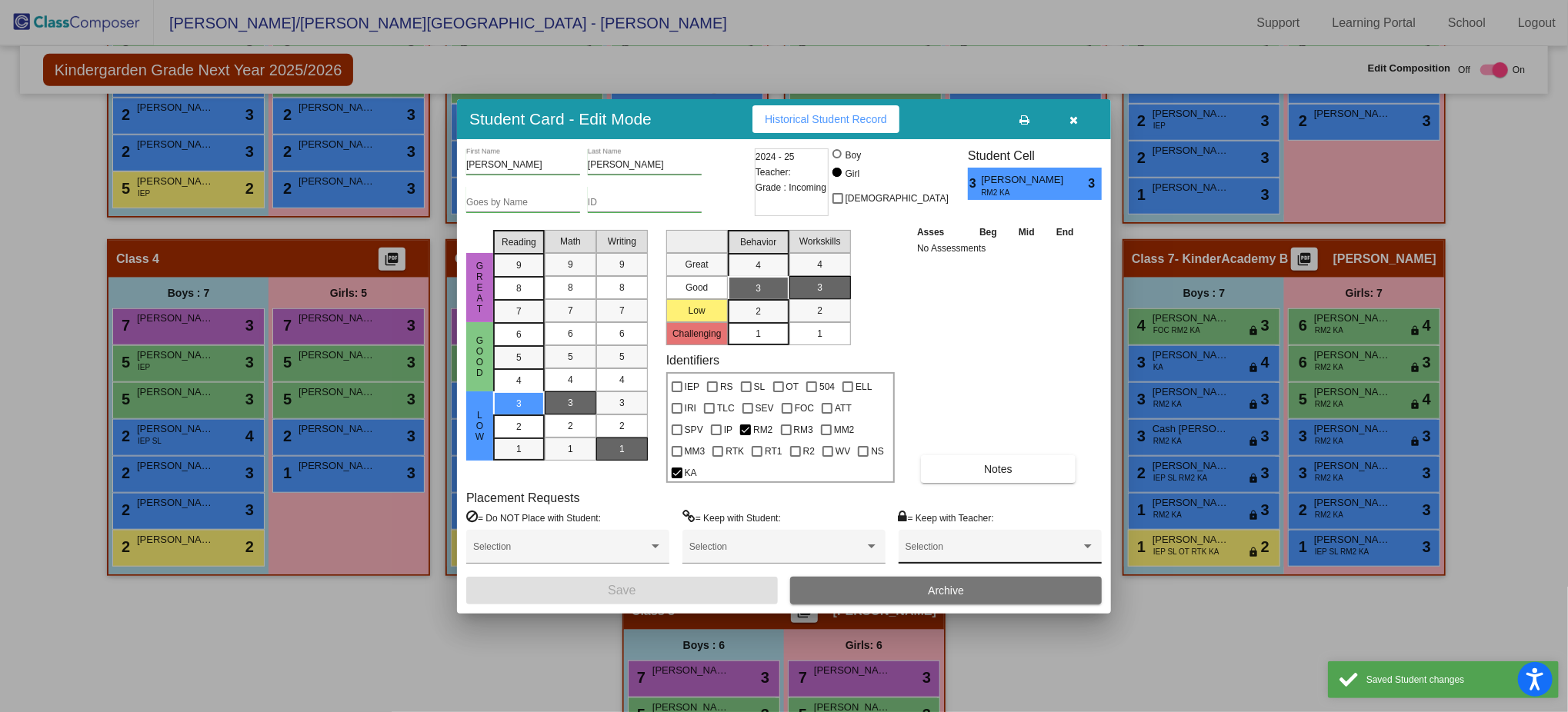
click at [1035, 534] on div "Selection" at bounding box center [1000, 550] width 189 height 28
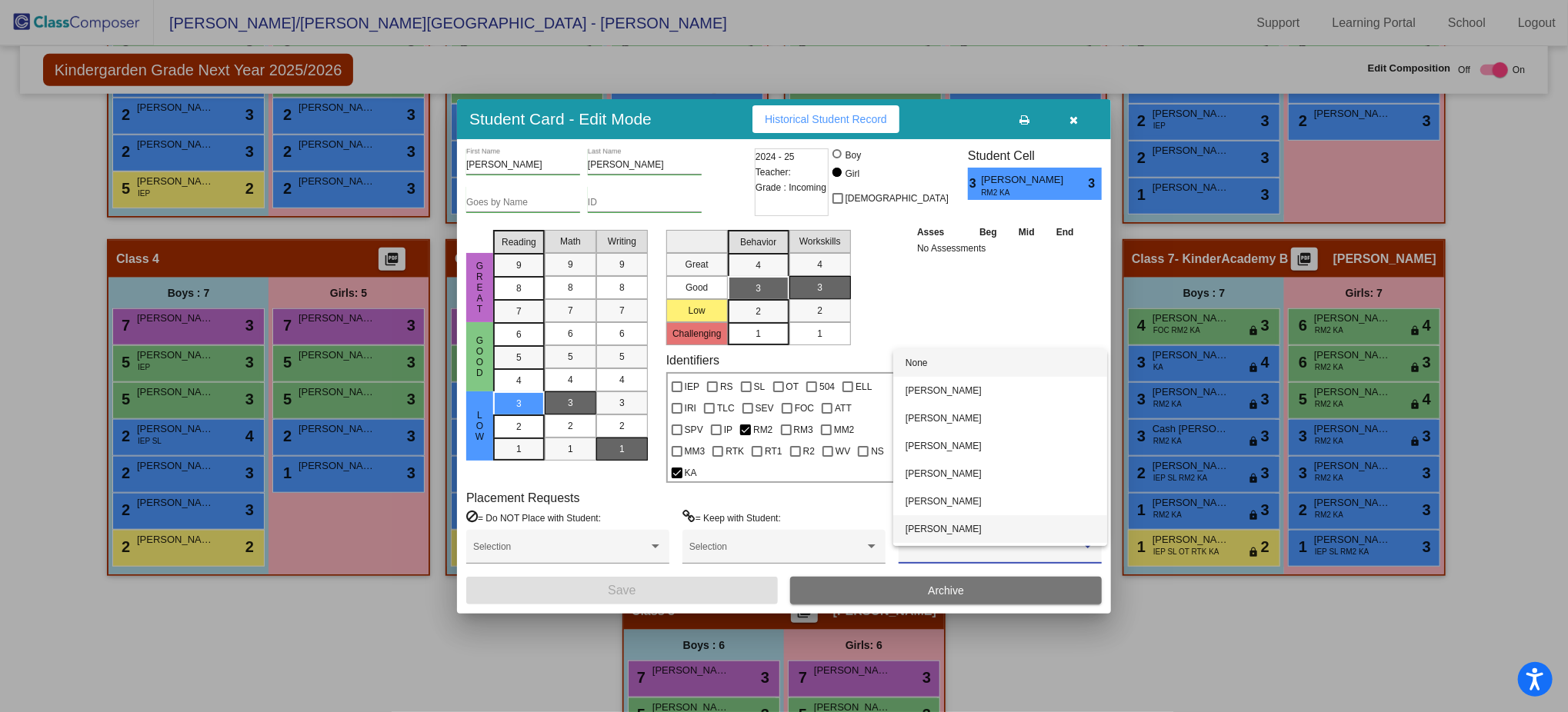
click at [978, 524] on span "Kara Walter" at bounding box center [1000, 529] width 189 height 28
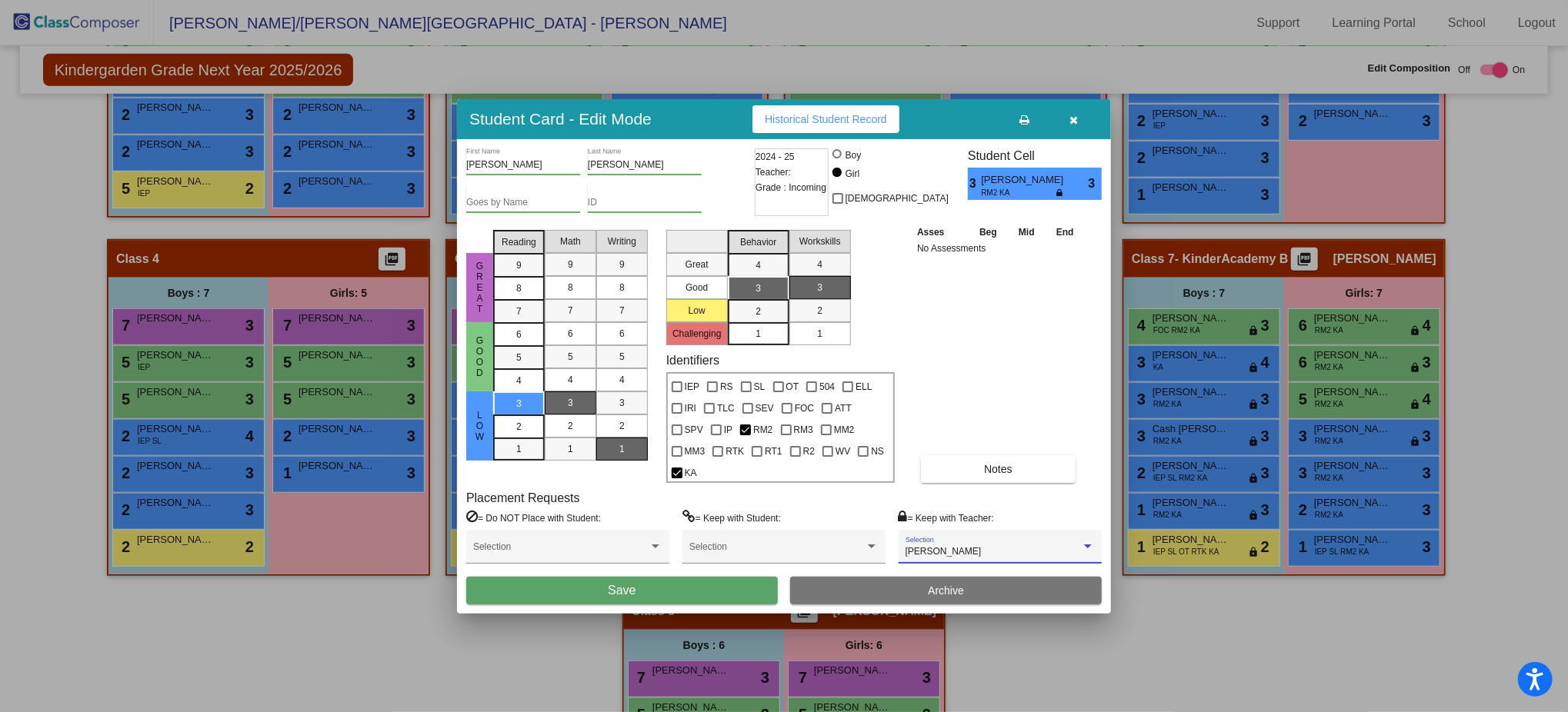
click at [708, 534] on button "Save" at bounding box center [622, 590] width 312 height 28
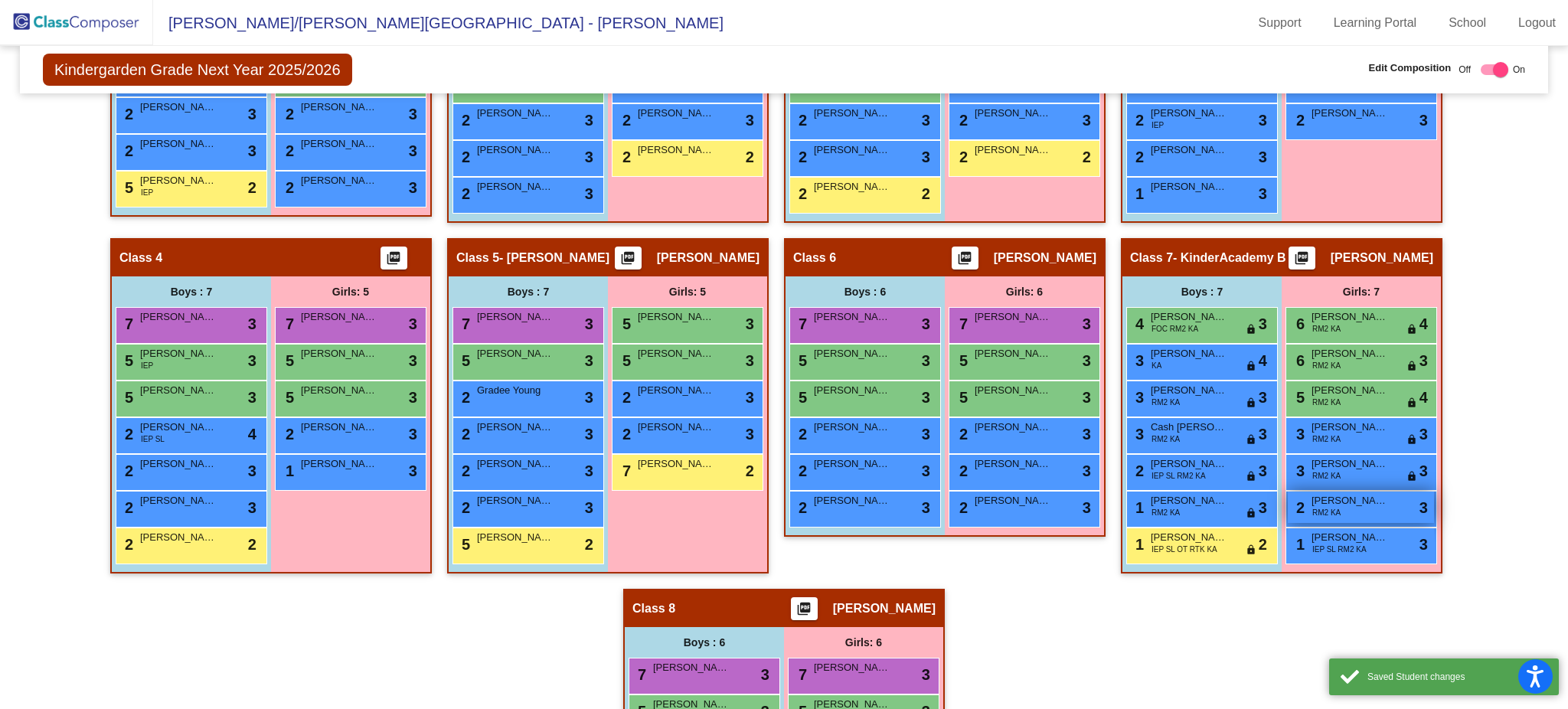
click at [1175, 501] on span "Maria Perez" at bounding box center [1349, 501] width 77 height 15
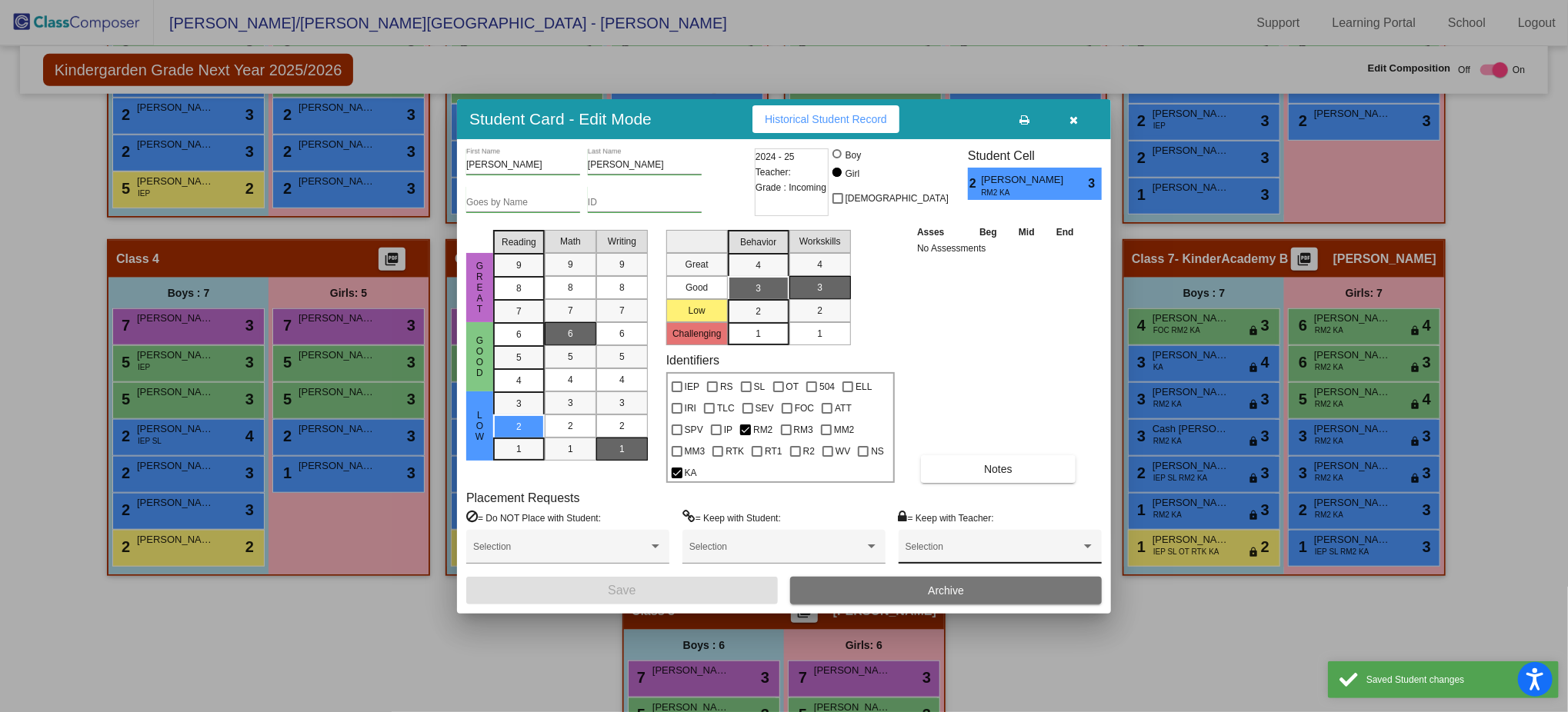
click at [1040, 534] on div "Selection" at bounding box center [1000, 550] width 189 height 28
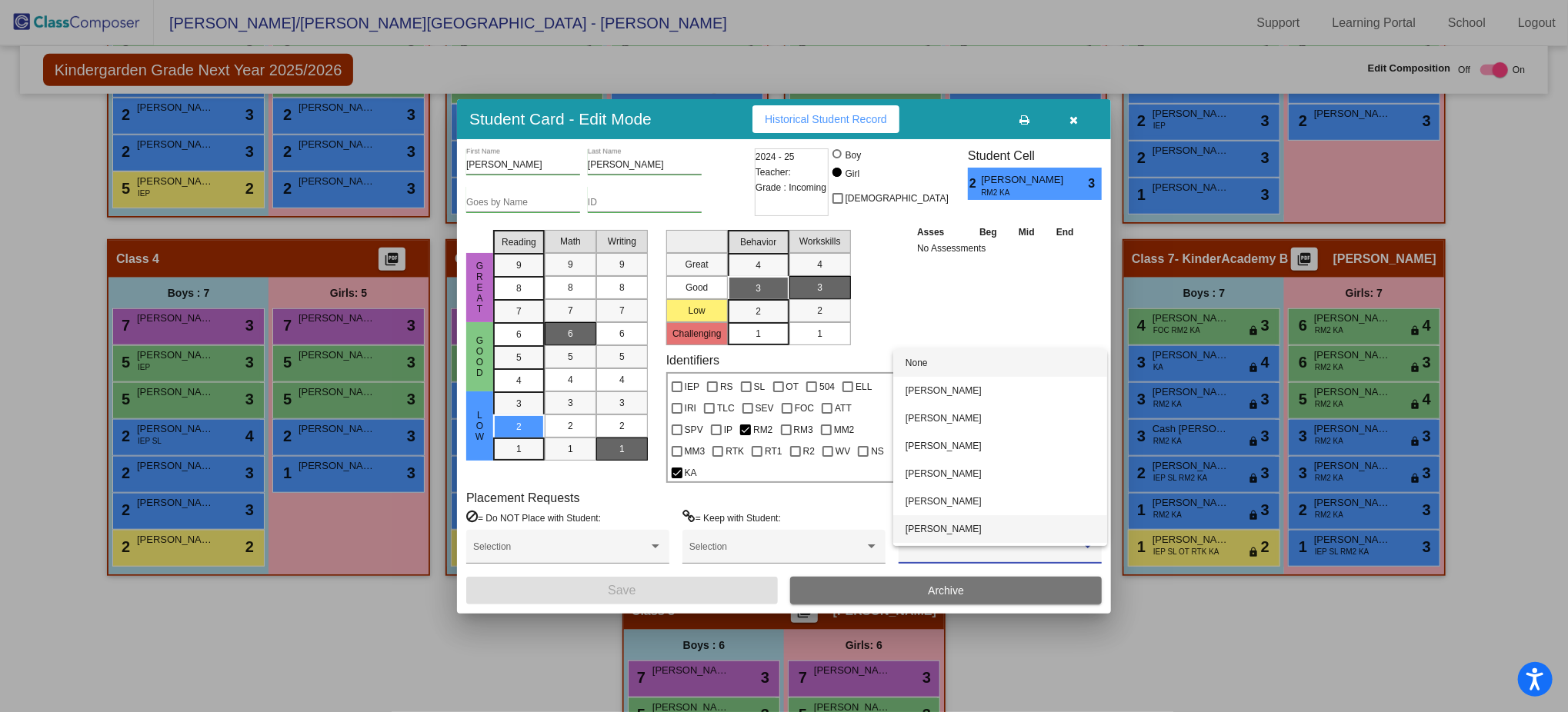
click at [968, 526] on span "Kara Walter" at bounding box center [1000, 529] width 189 height 28
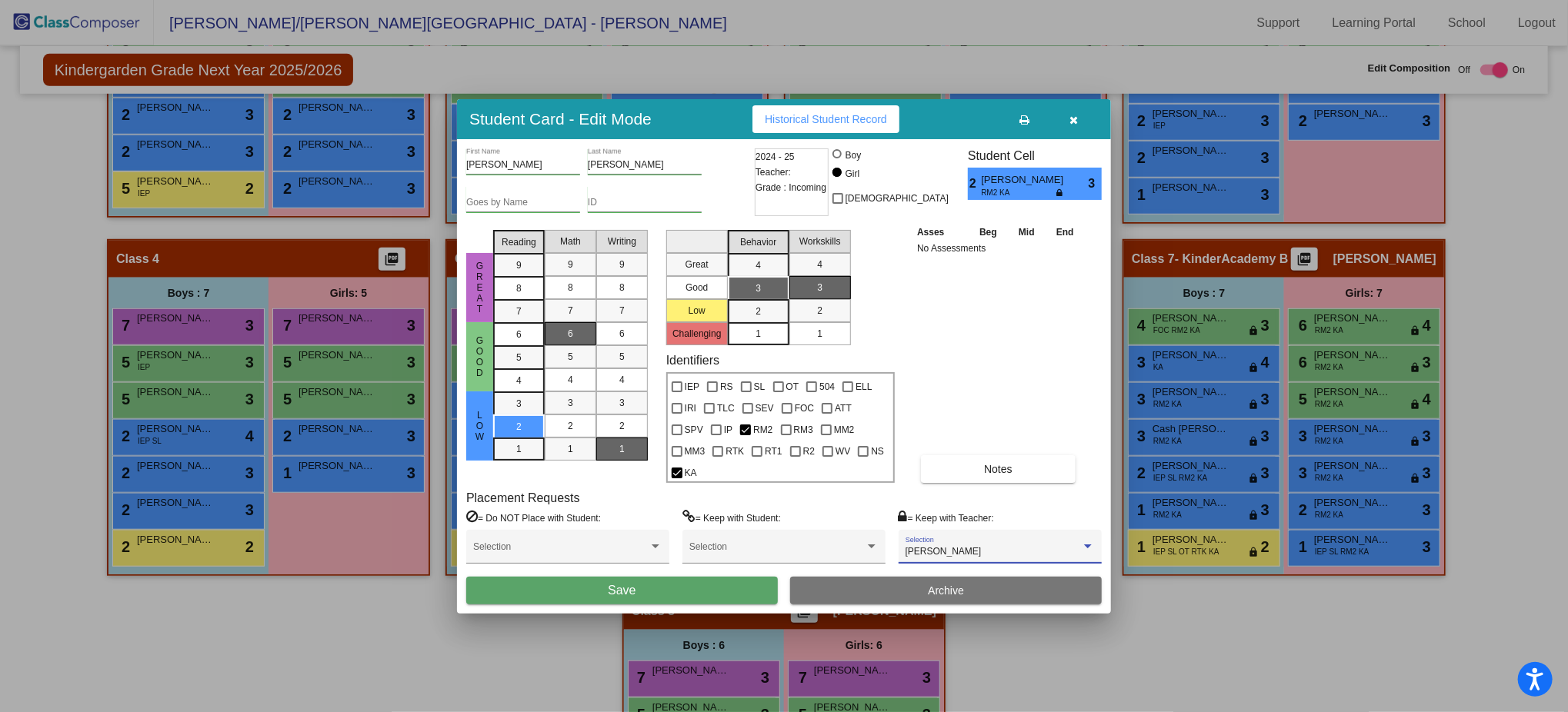
click at [705, 534] on button "Save" at bounding box center [622, 590] width 312 height 28
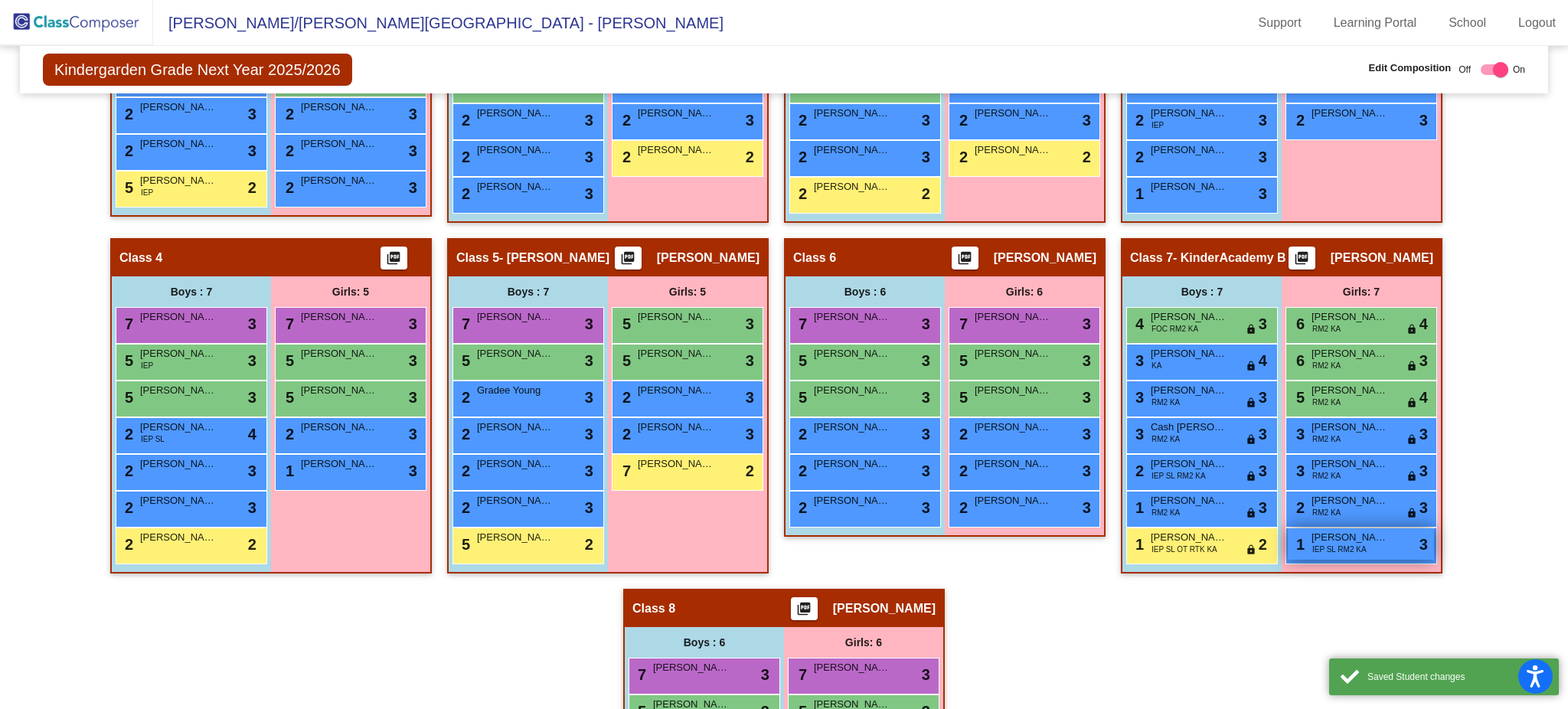
click at [1175, 532] on div "1 Elaina Daugherty IEP SL RM2 KA lock do_not_disturb_alt 3" at bounding box center [1361, 544] width 146 height 32
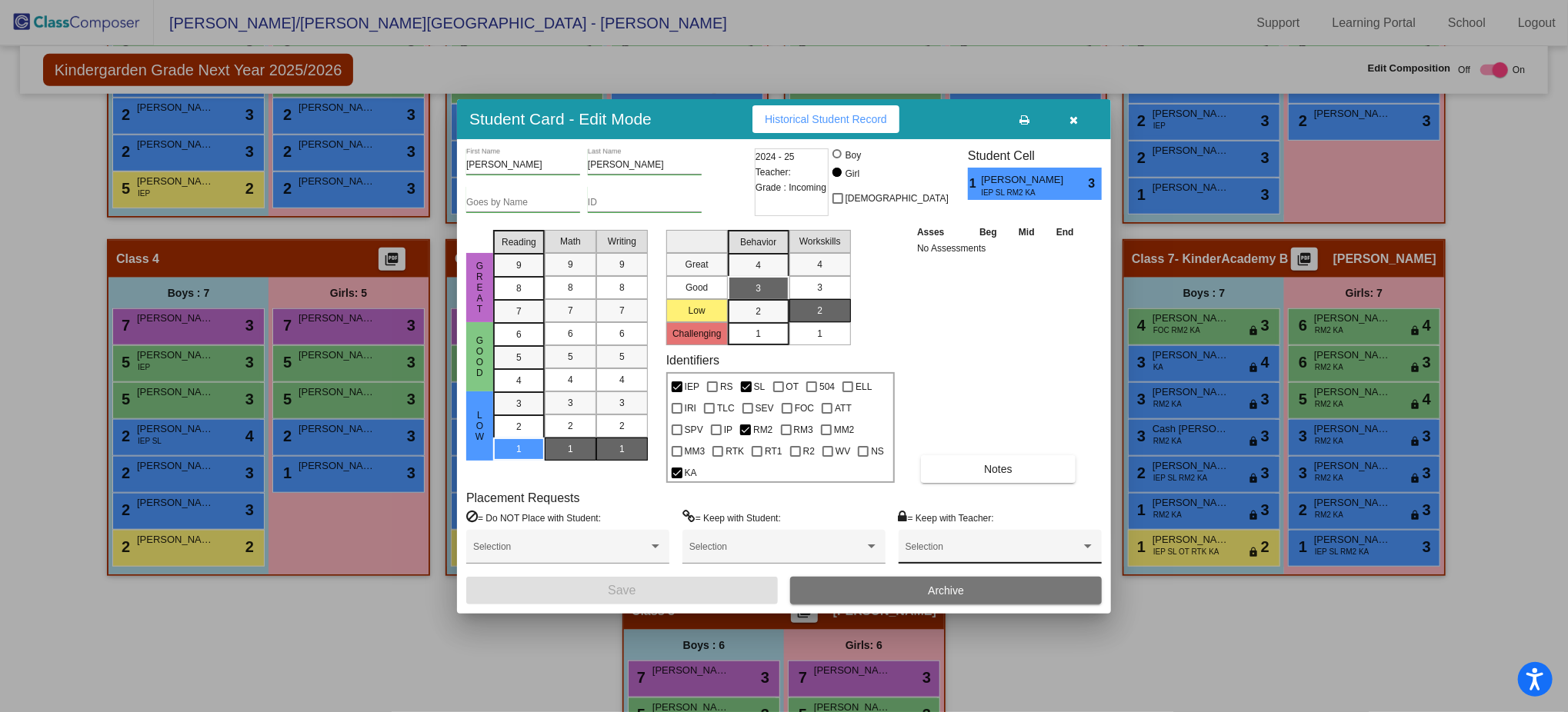
click at [990, 534] on div "Selection" at bounding box center [1000, 550] width 189 height 28
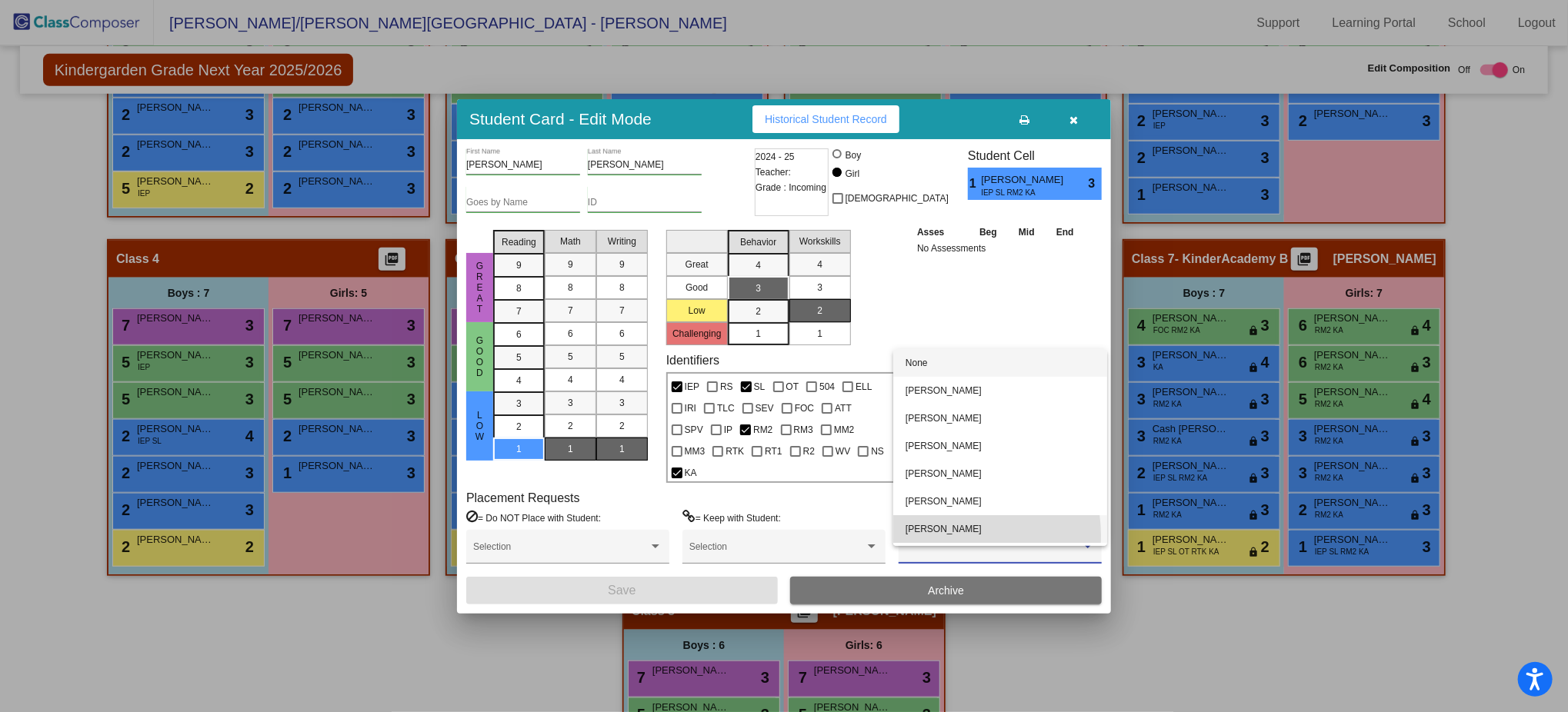
click at [949, 534] on span "Kara Walter" at bounding box center [1000, 529] width 189 height 28
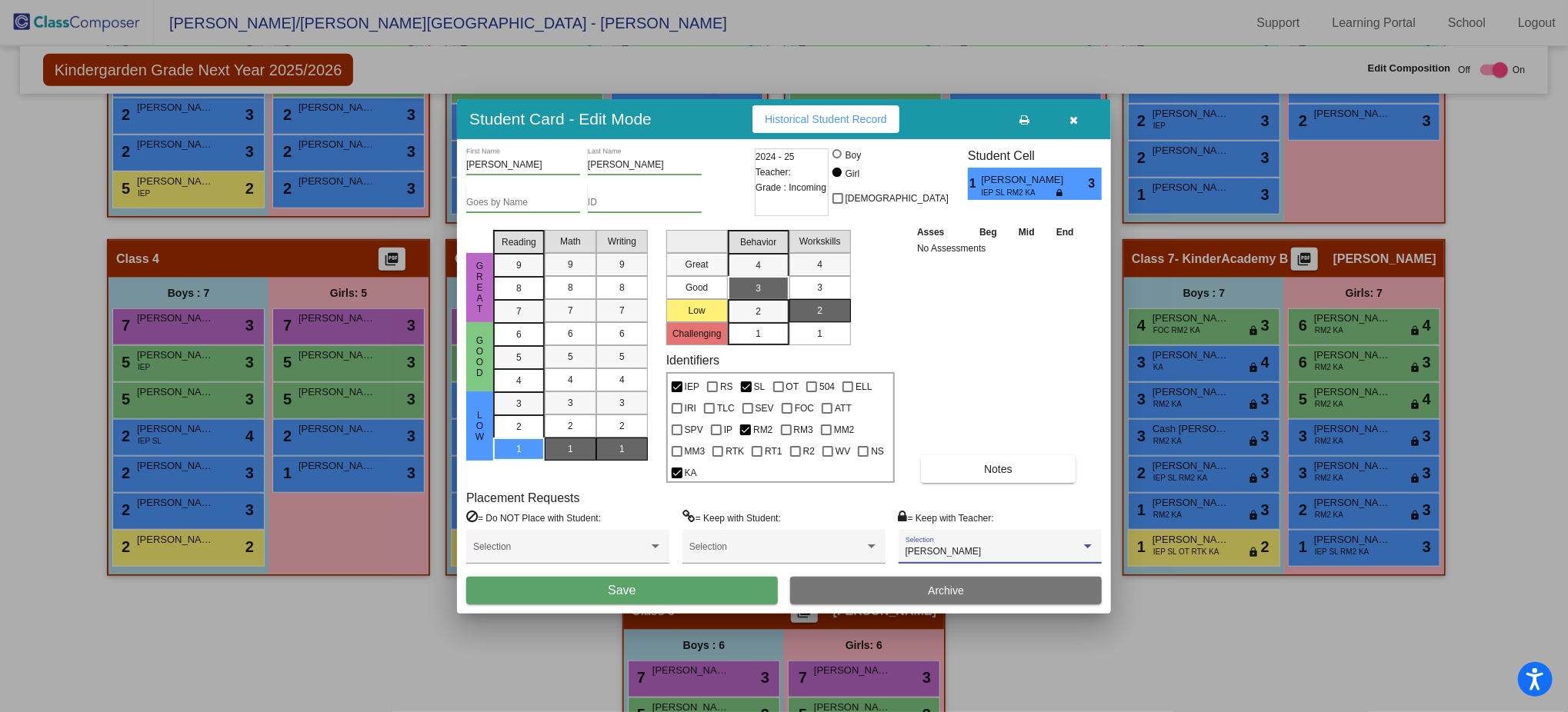
click at [747, 534] on button "Save" at bounding box center [622, 590] width 312 height 28
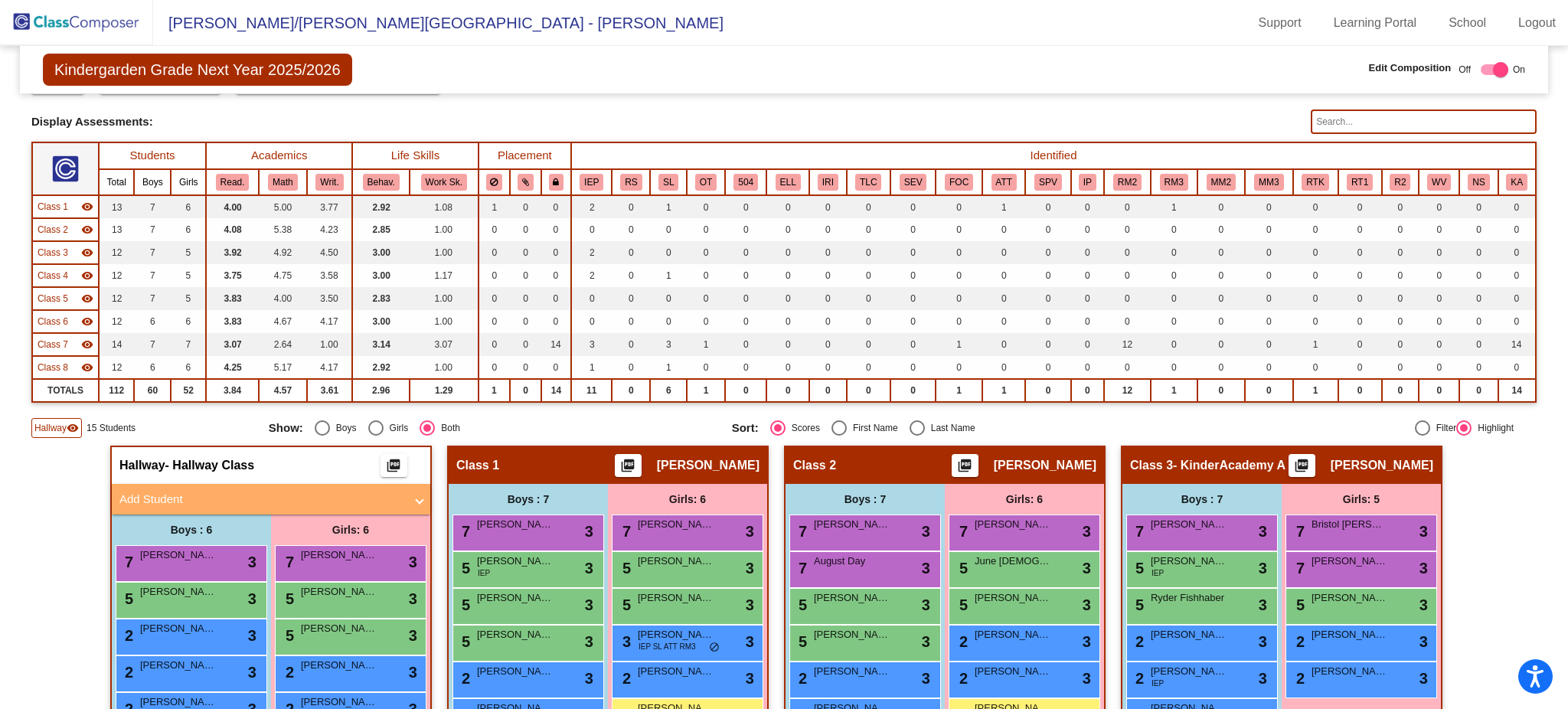
scroll to position [0, 0]
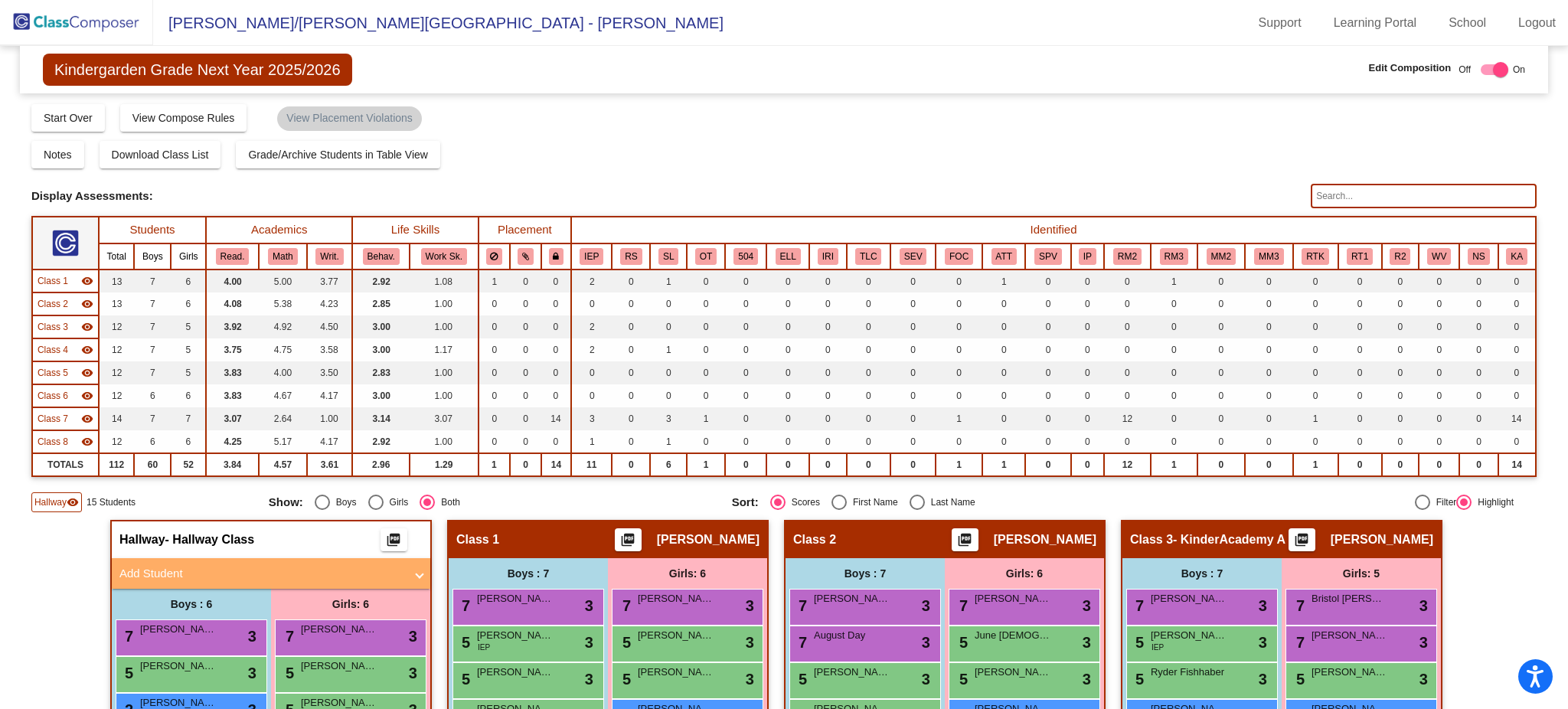
click at [1175, 190] on input "text" at bounding box center [1423, 196] width 225 height 24
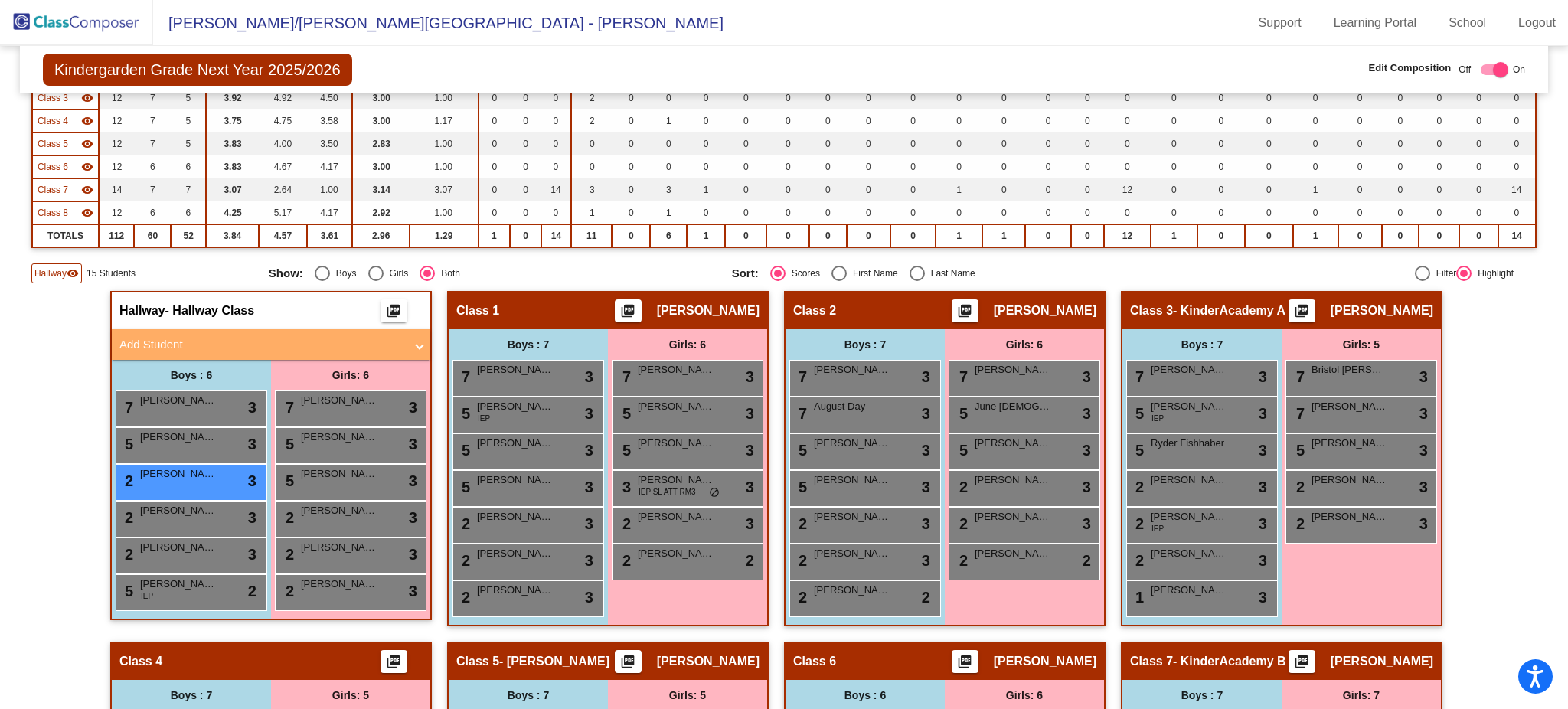
scroll to position [284, 0]
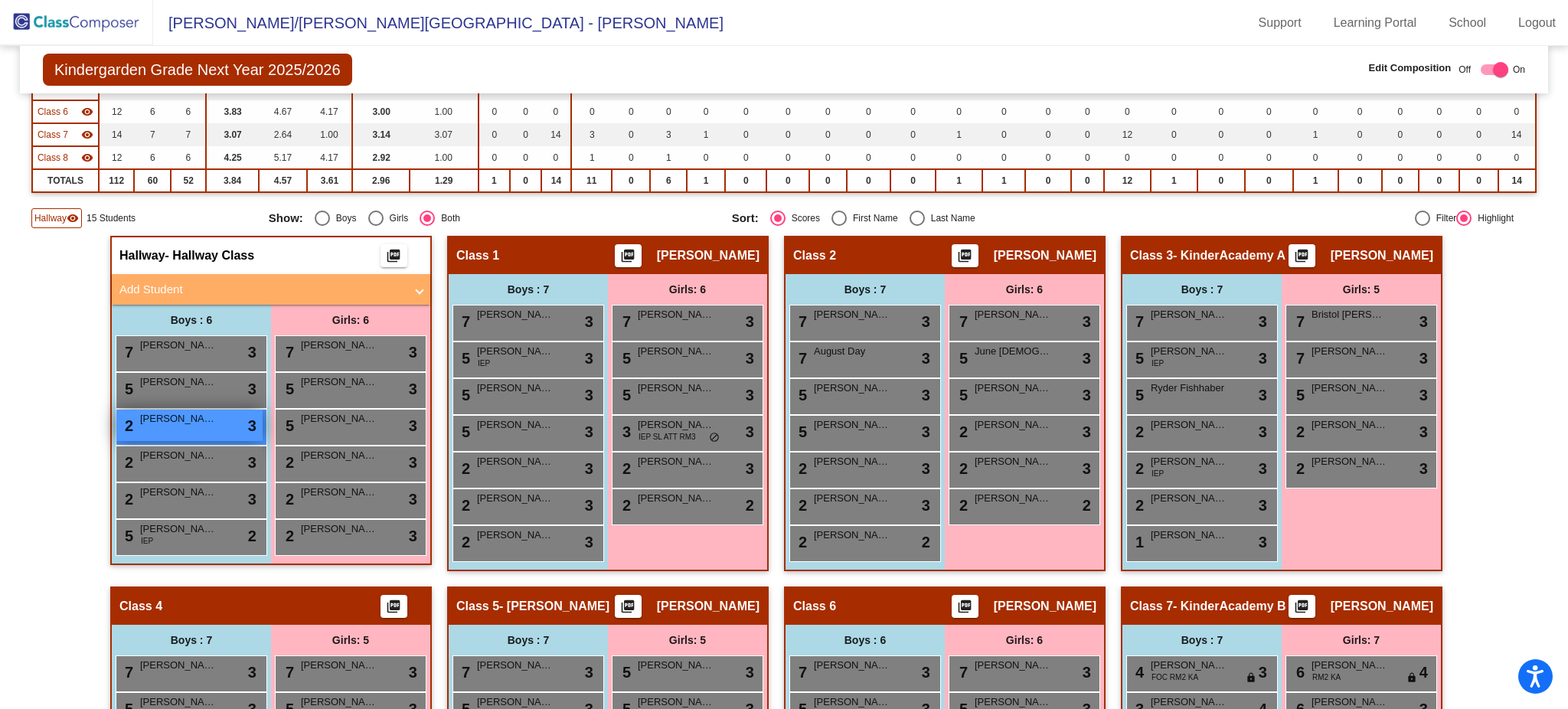
click at [186, 411] on span "Levi Myers" at bounding box center [178, 419] width 77 height 15
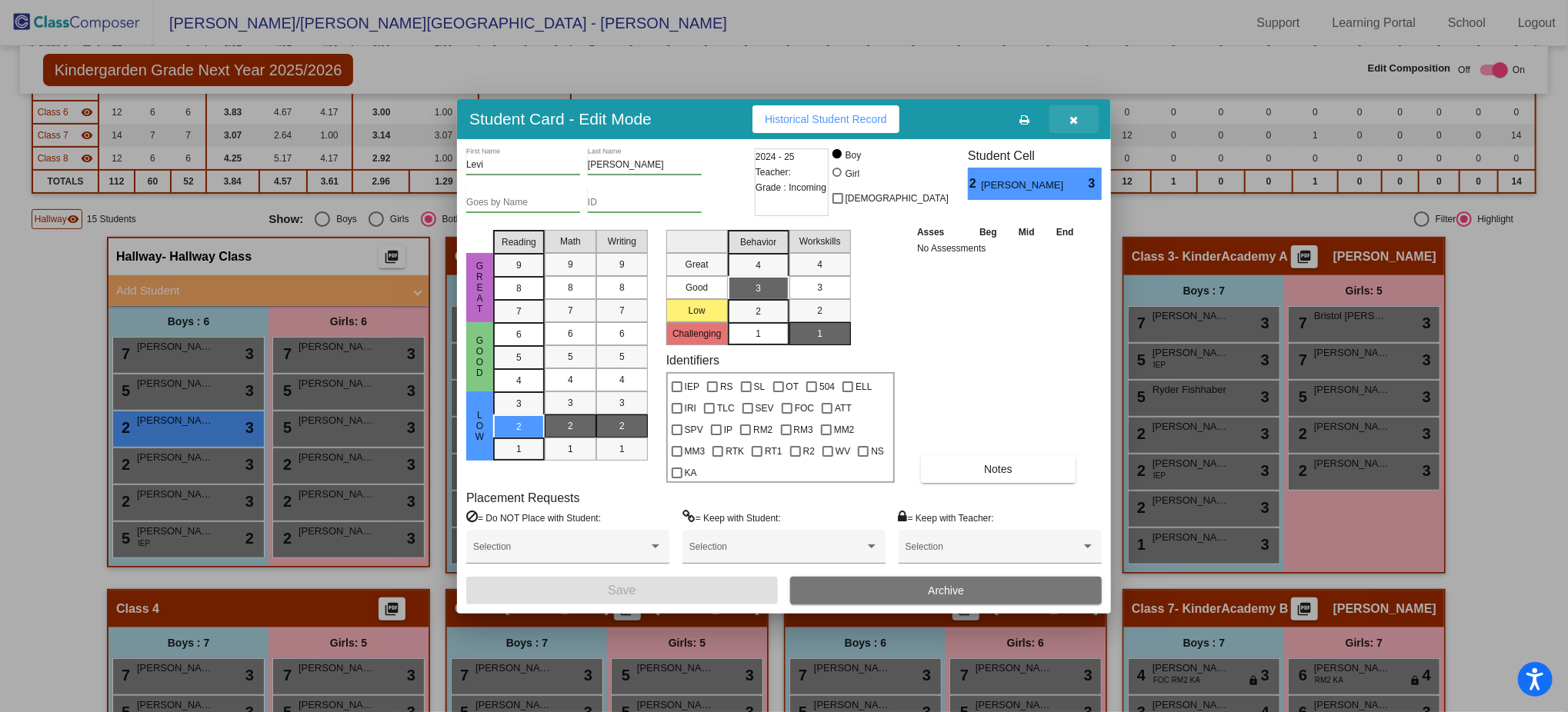
click at [1074, 125] on icon "button" at bounding box center [1074, 120] width 8 height 11
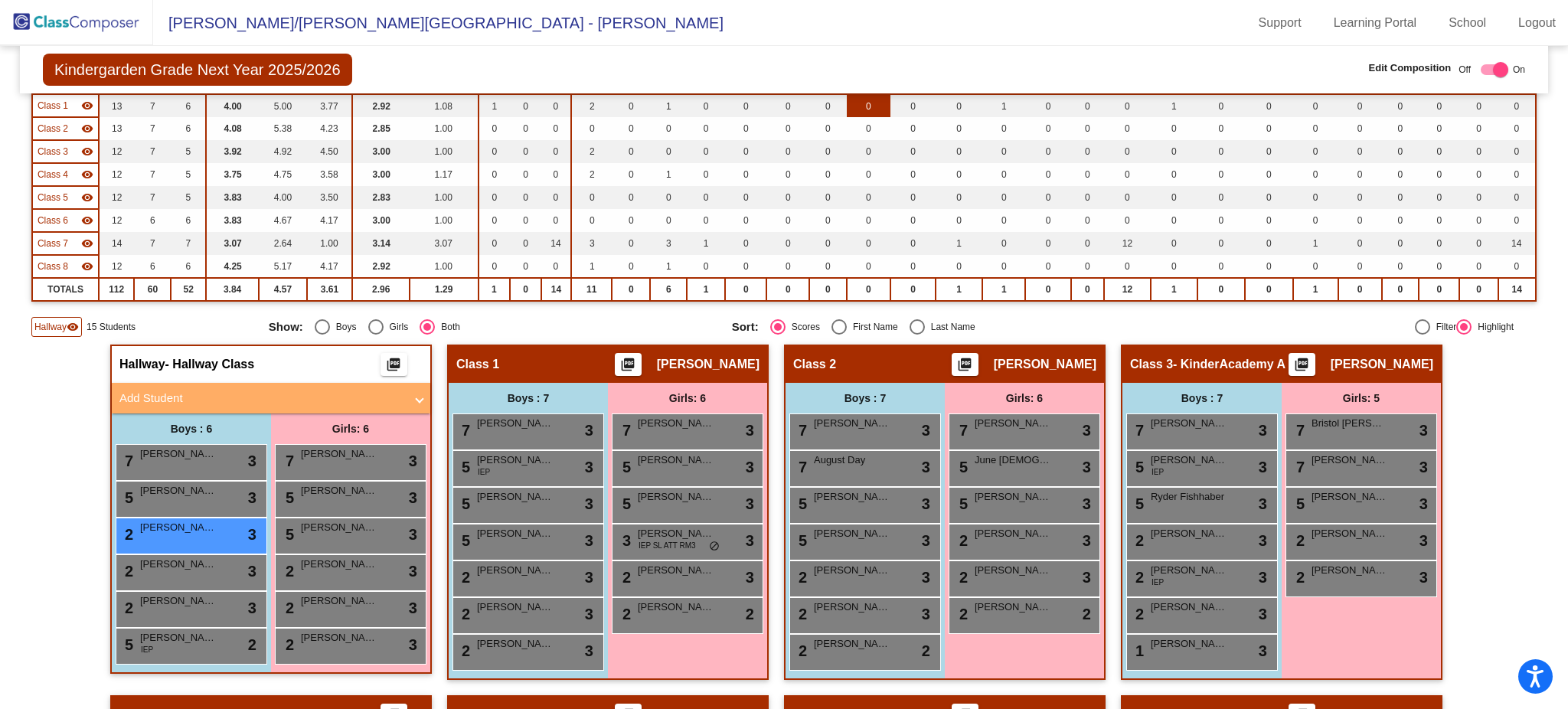
scroll to position [0, 0]
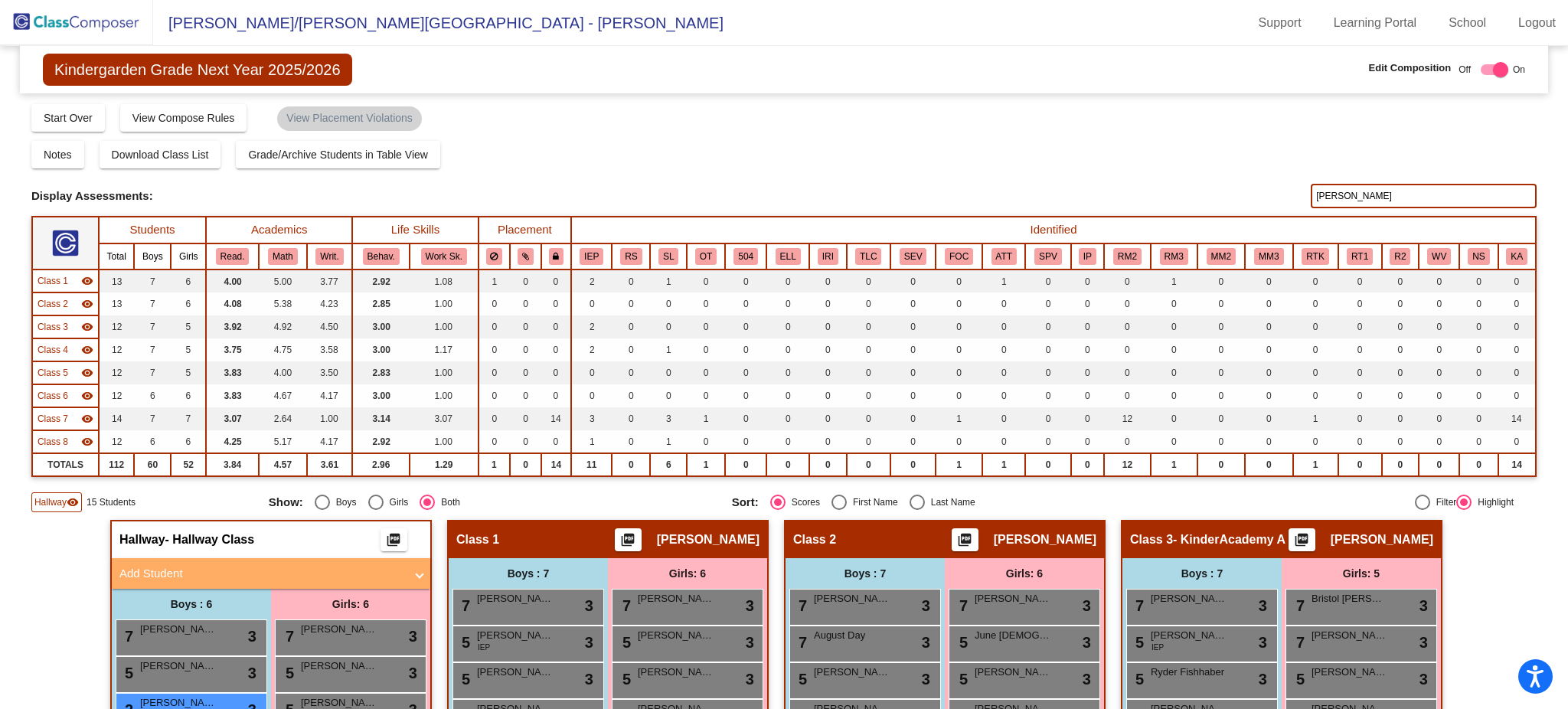
click at [1175, 193] on input "myers" at bounding box center [1423, 196] width 225 height 24
type input "m"
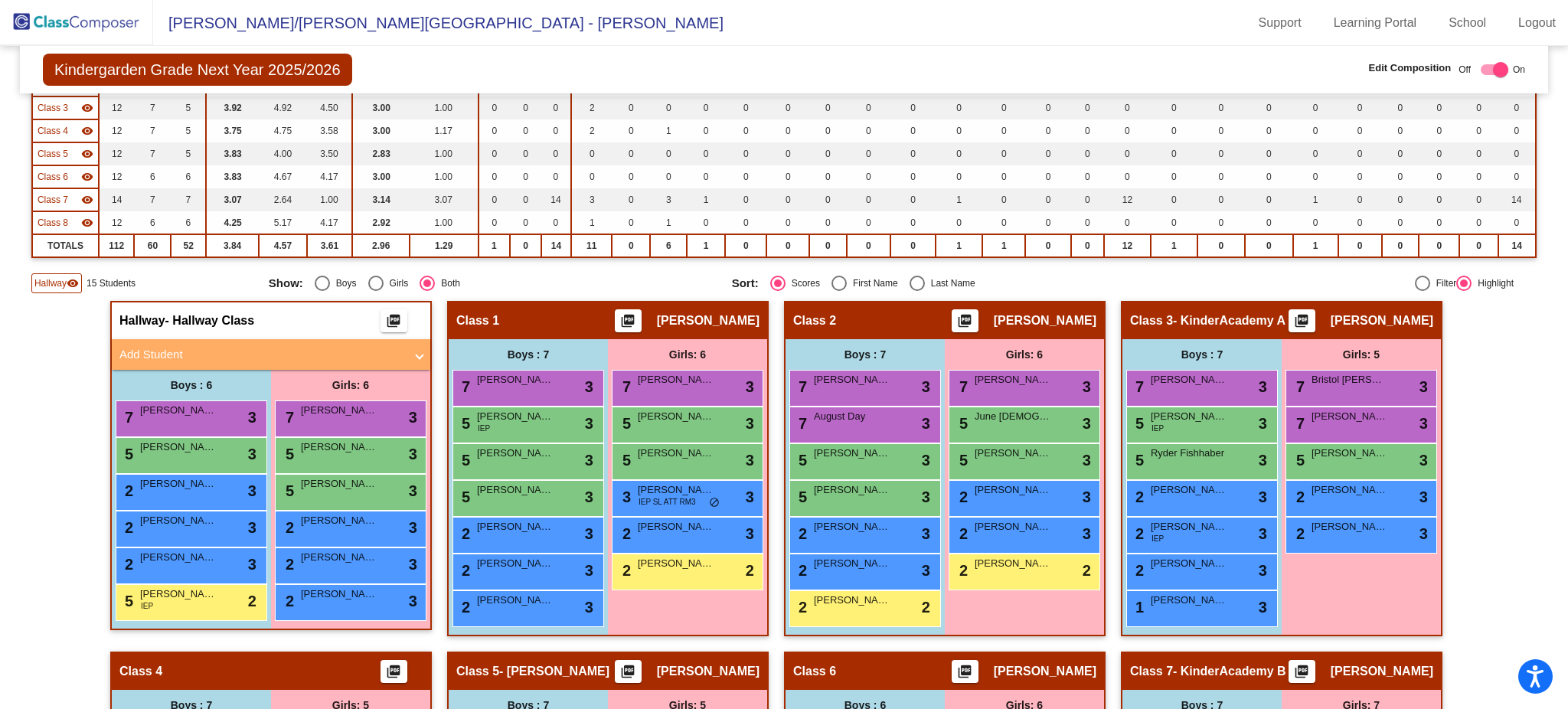
scroll to position [293, 0]
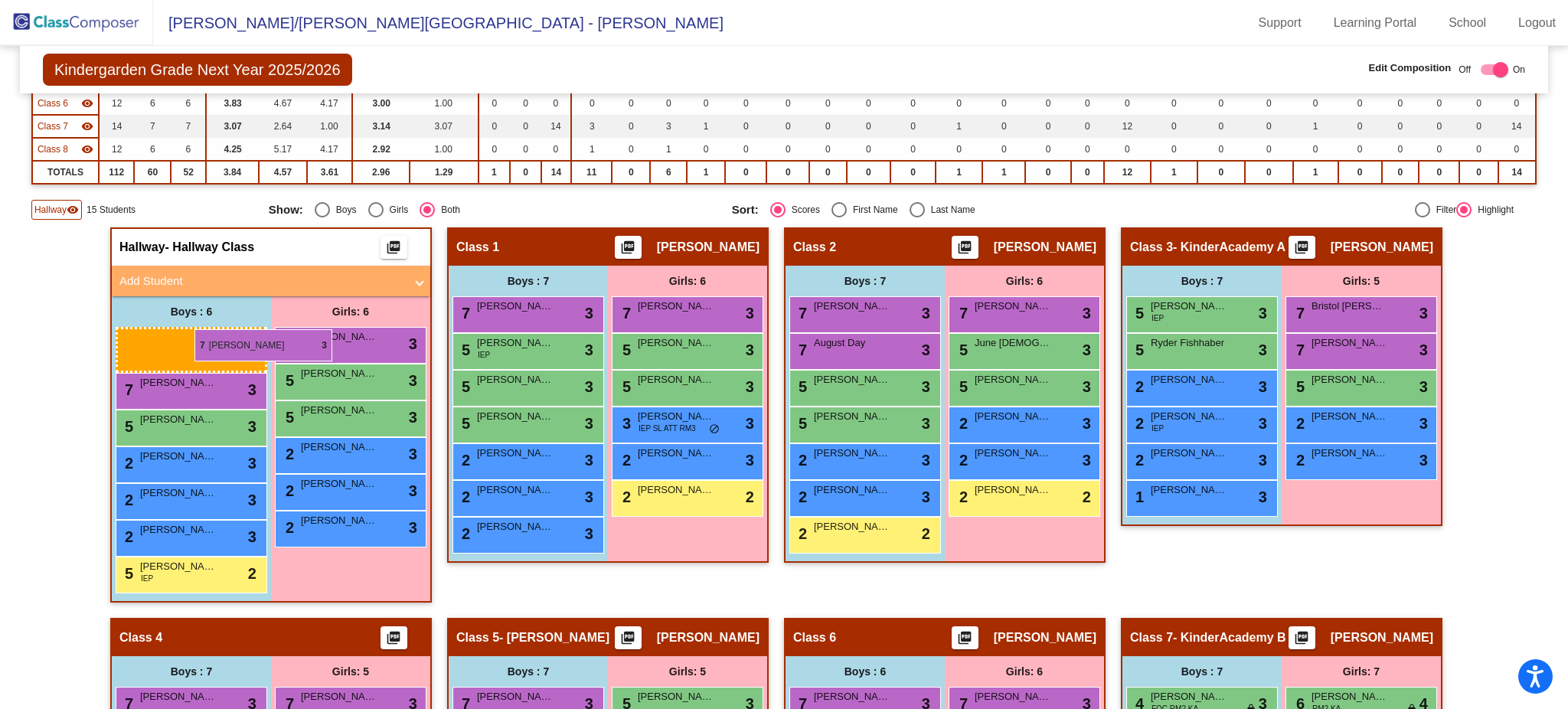
drag, startPoint x: 1229, startPoint y: 317, endPoint x: 195, endPoint y: 330, distance: 1034.1
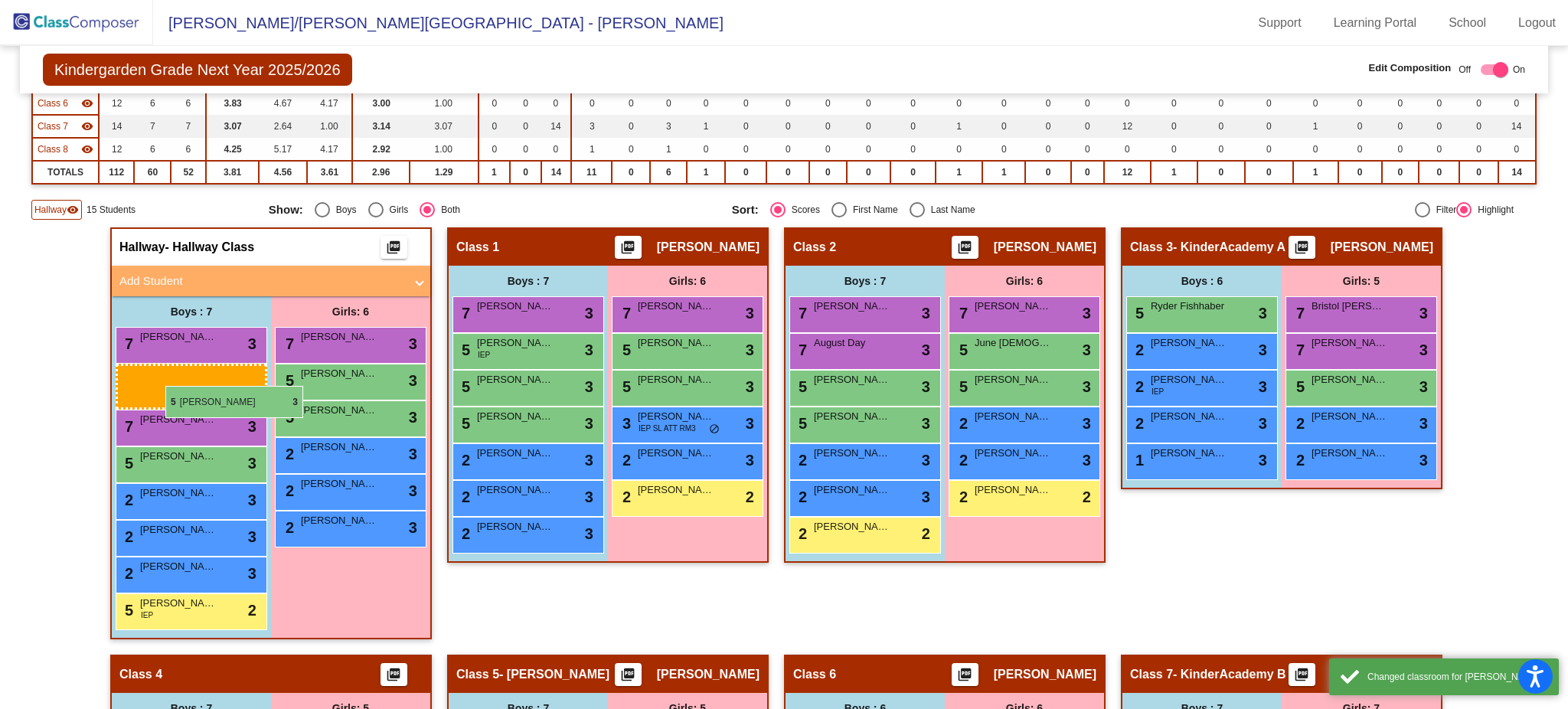
drag, startPoint x: 1216, startPoint y: 322, endPoint x: 144, endPoint y: 380, distance: 1073.6
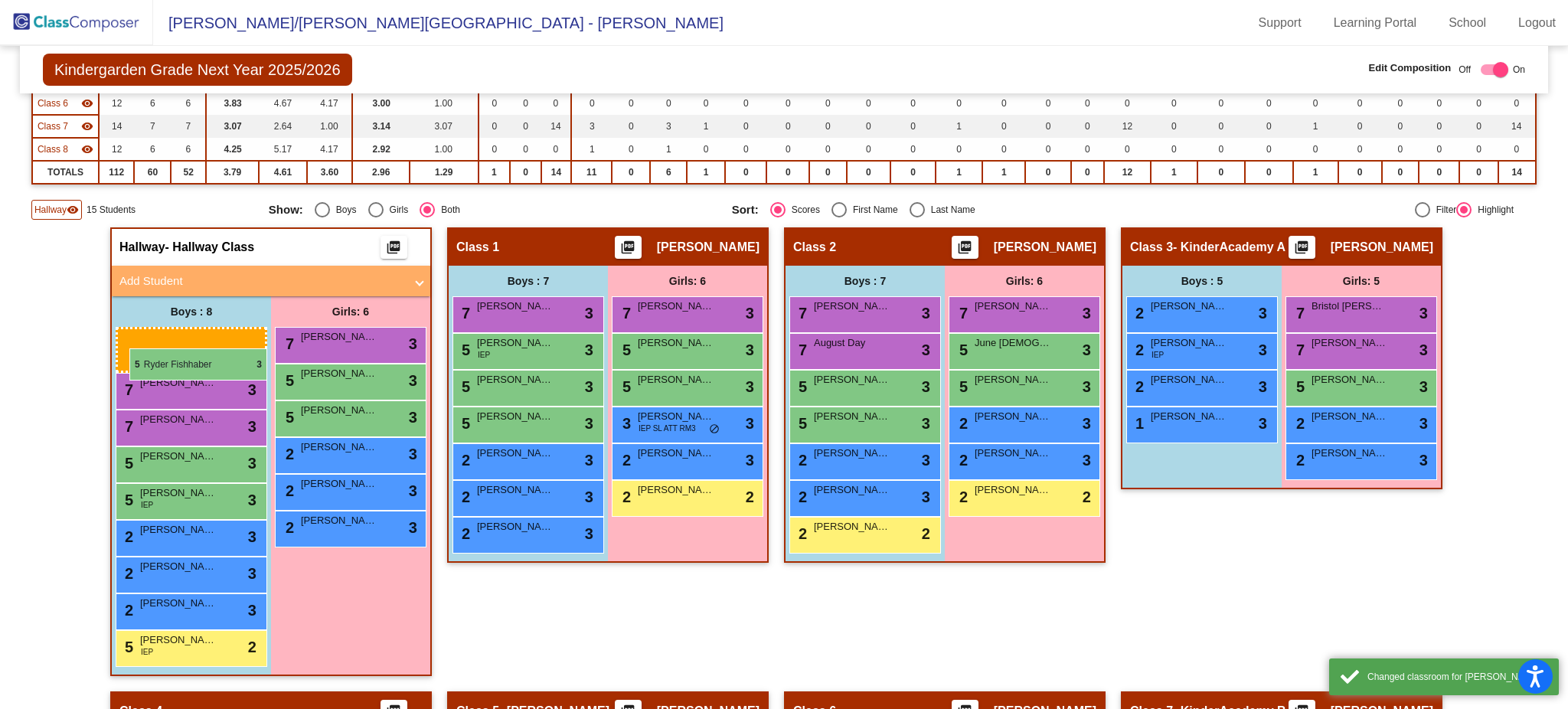
drag, startPoint x: 1174, startPoint y: 303, endPoint x: 130, endPoint y: 349, distance: 1045.0
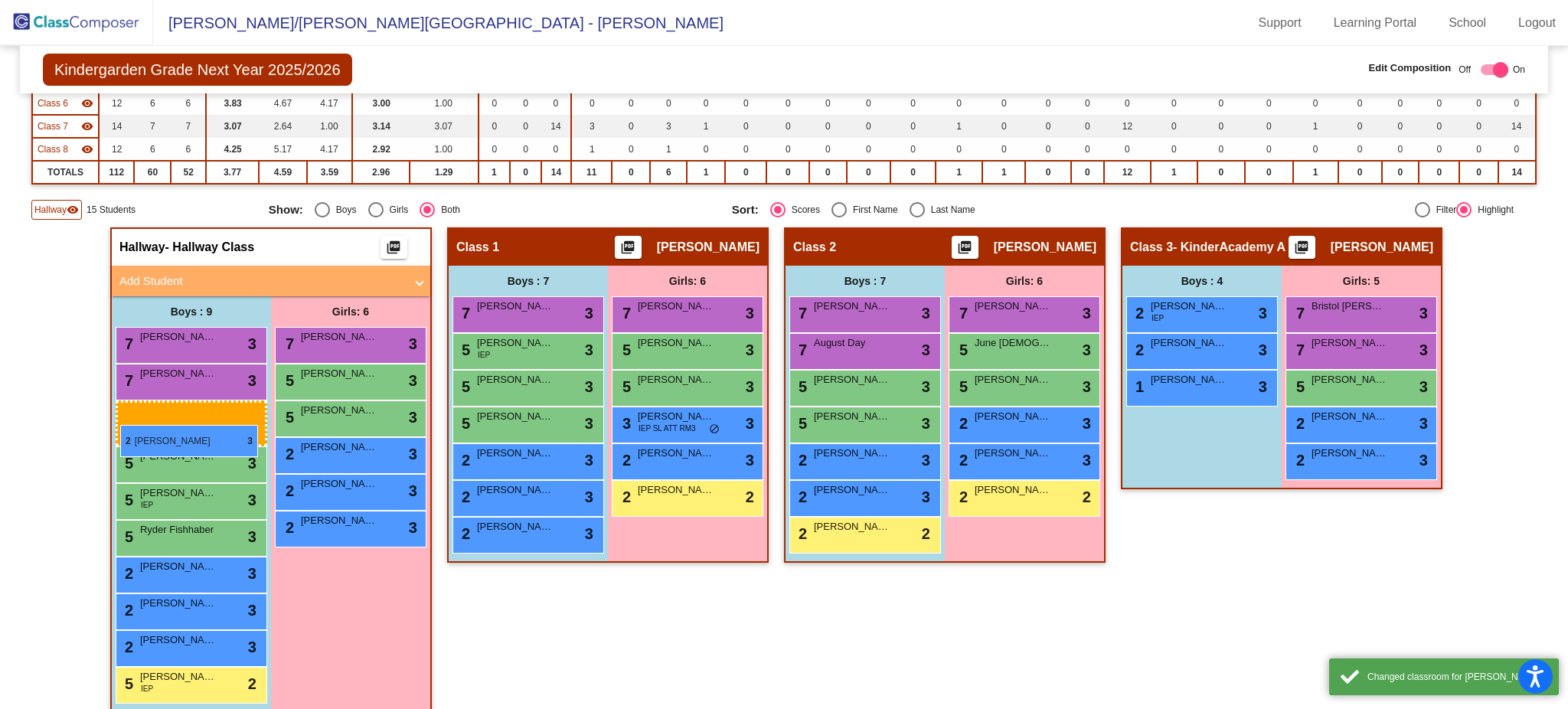
drag, startPoint x: 1170, startPoint y: 318, endPoint x: 120, endPoint y: 425, distance: 1055.4
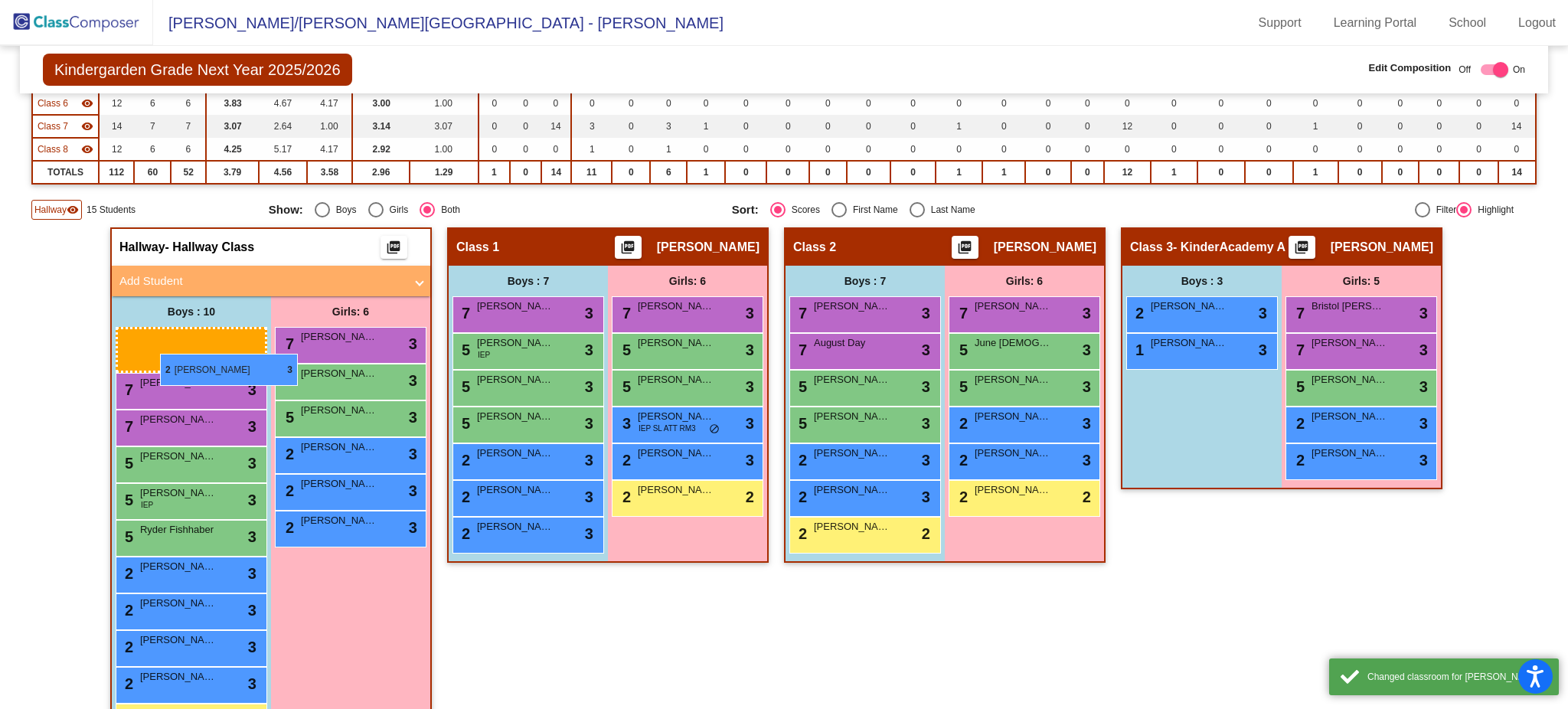
drag, startPoint x: 1197, startPoint y: 295, endPoint x: 151, endPoint y: 345, distance: 1047.2
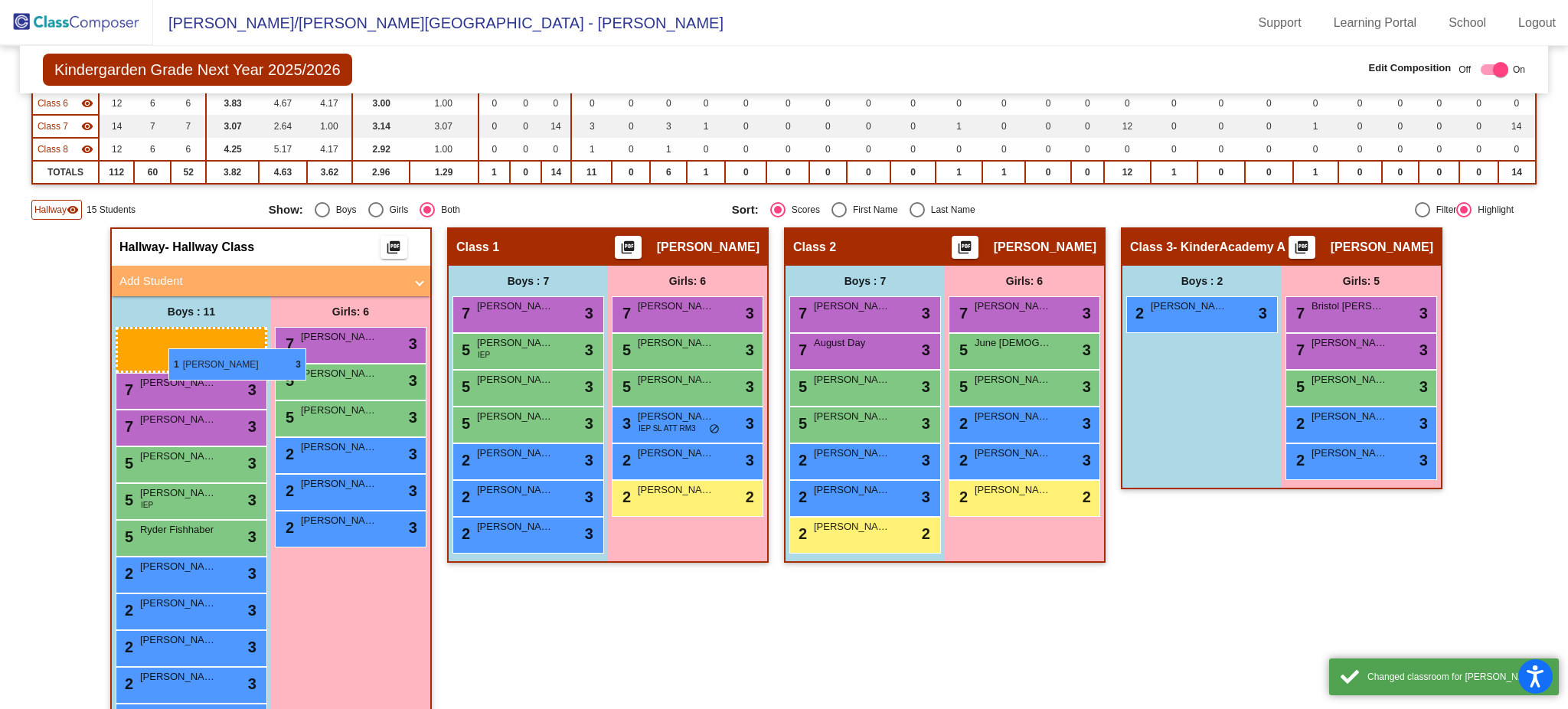
drag, startPoint x: 1199, startPoint y: 344, endPoint x: 168, endPoint y: 349, distance: 1031.0
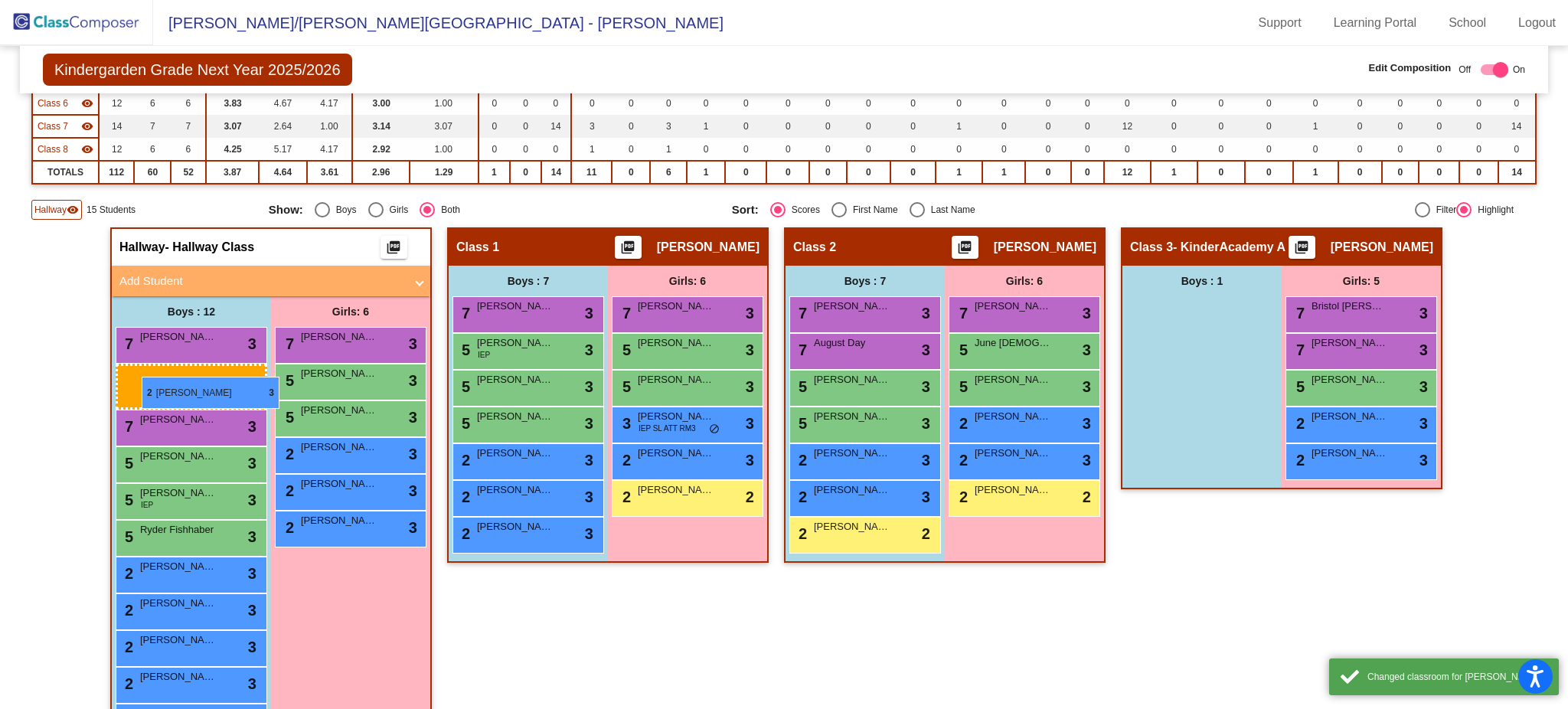
drag, startPoint x: 1226, startPoint y: 302, endPoint x: 141, endPoint y: 377, distance: 1087.6
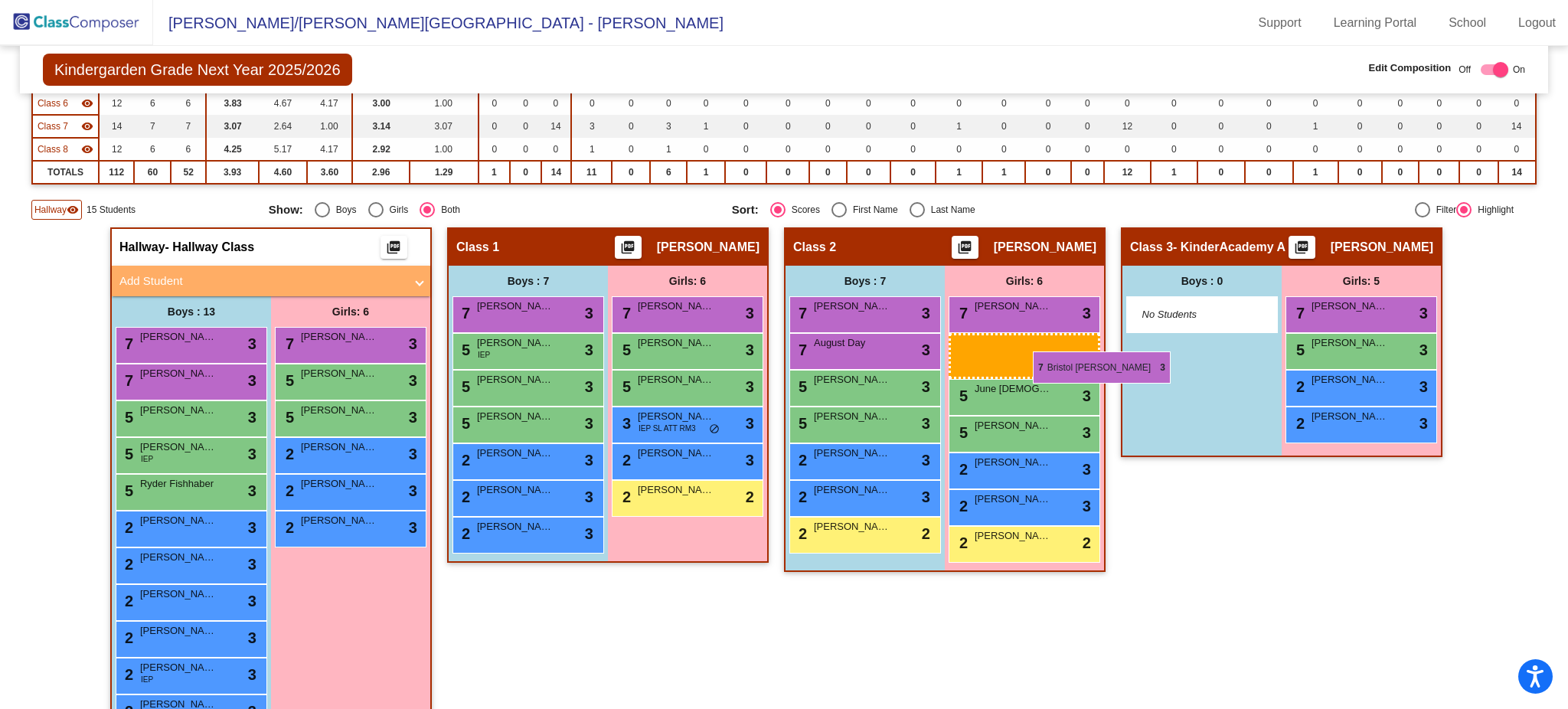
drag, startPoint x: 1391, startPoint y: 305, endPoint x: 1002, endPoint y: 345, distance: 391.1
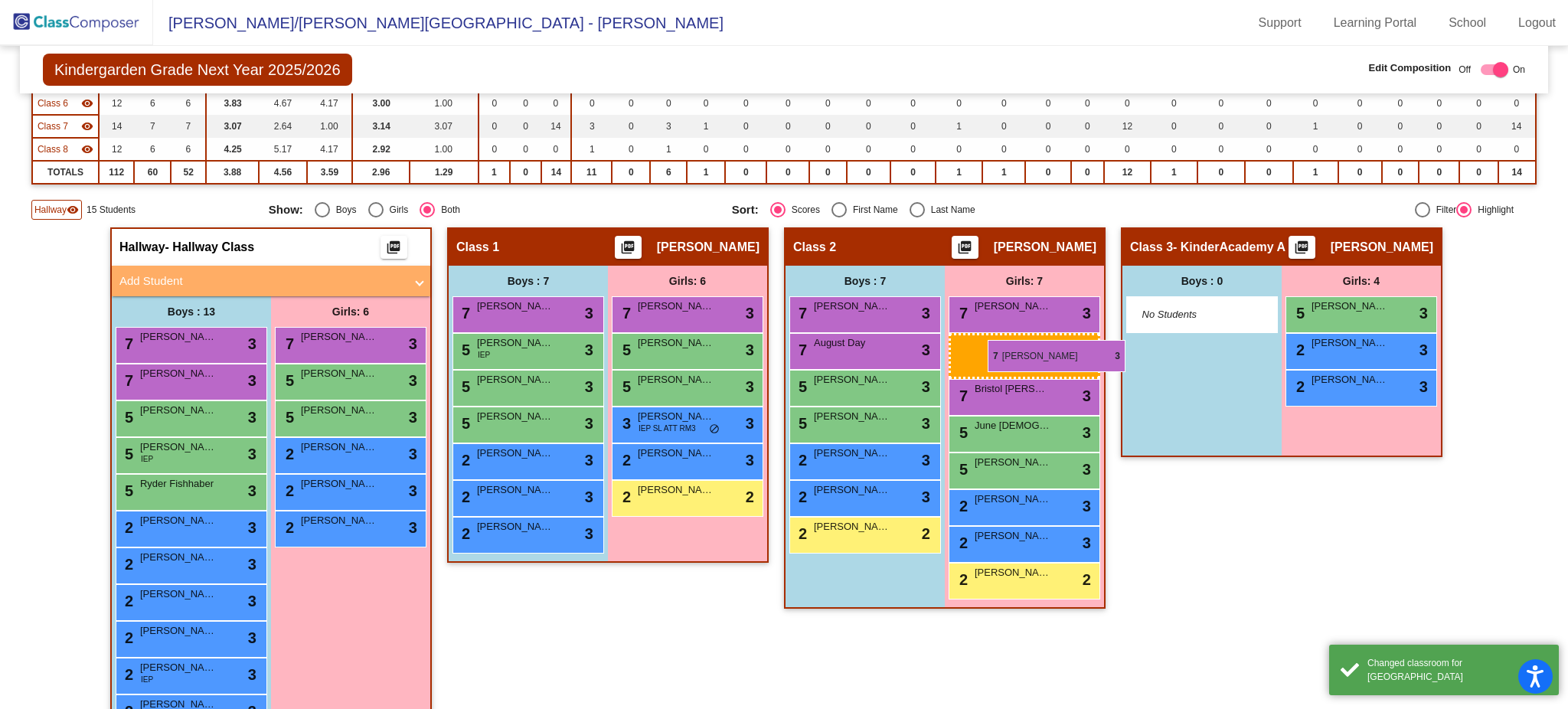
drag, startPoint x: 1408, startPoint y: 310, endPoint x: 967, endPoint y: 341, distance: 442.1
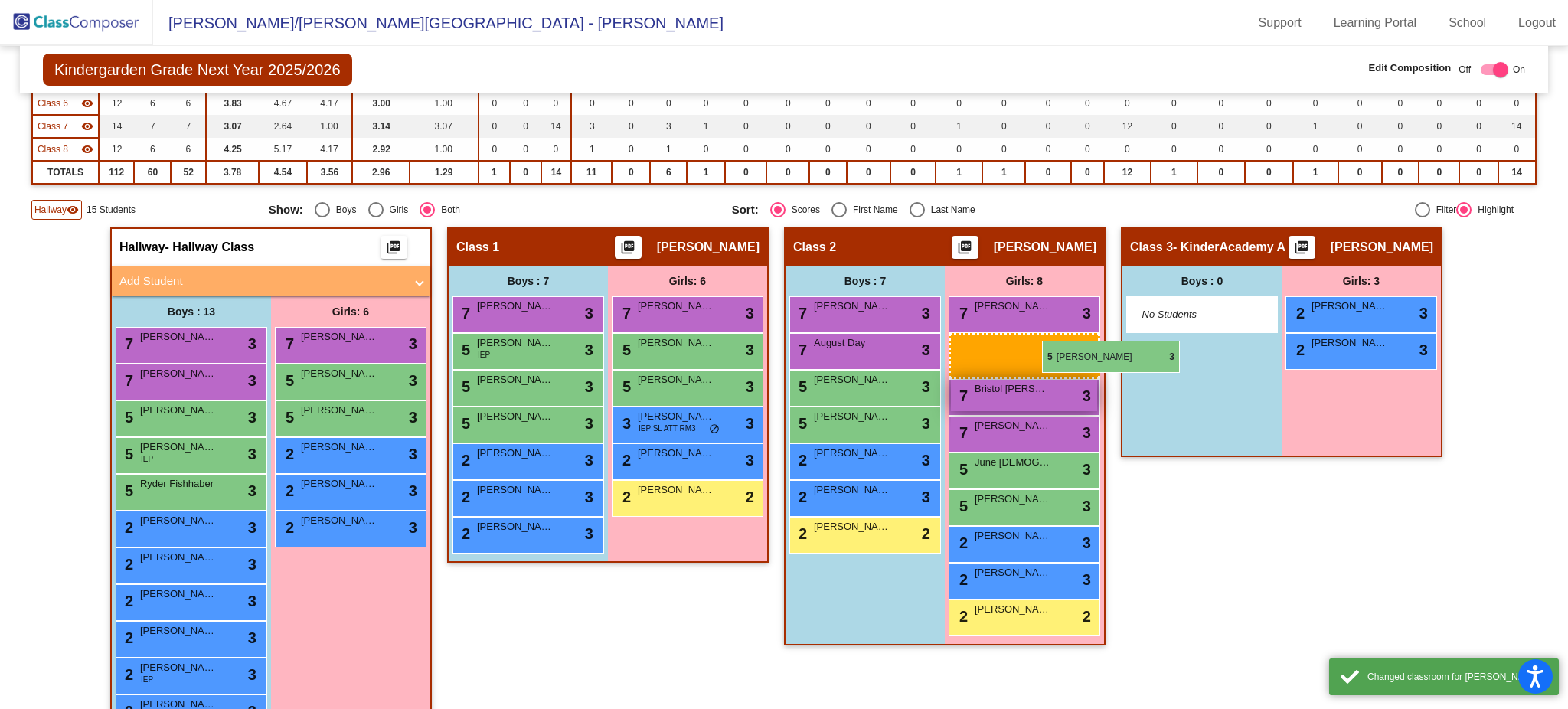
drag, startPoint x: 1374, startPoint y: 310, endPoint x: 1000, endPoint y: 339, distance: 375.1
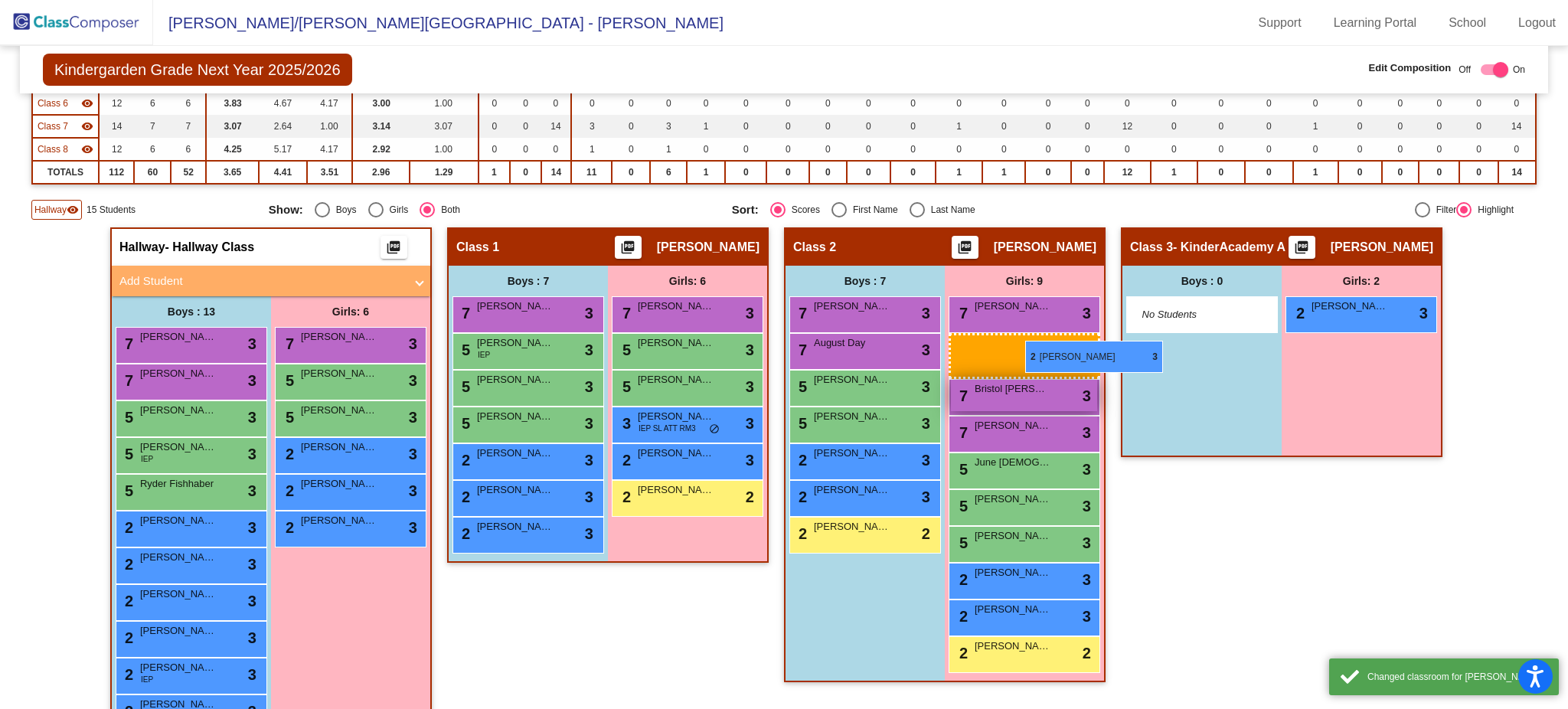
drag, startPoint x: 1395, startPoint y: 314, endPoint x: 1022, endPoint y: 341, distance: 374.0
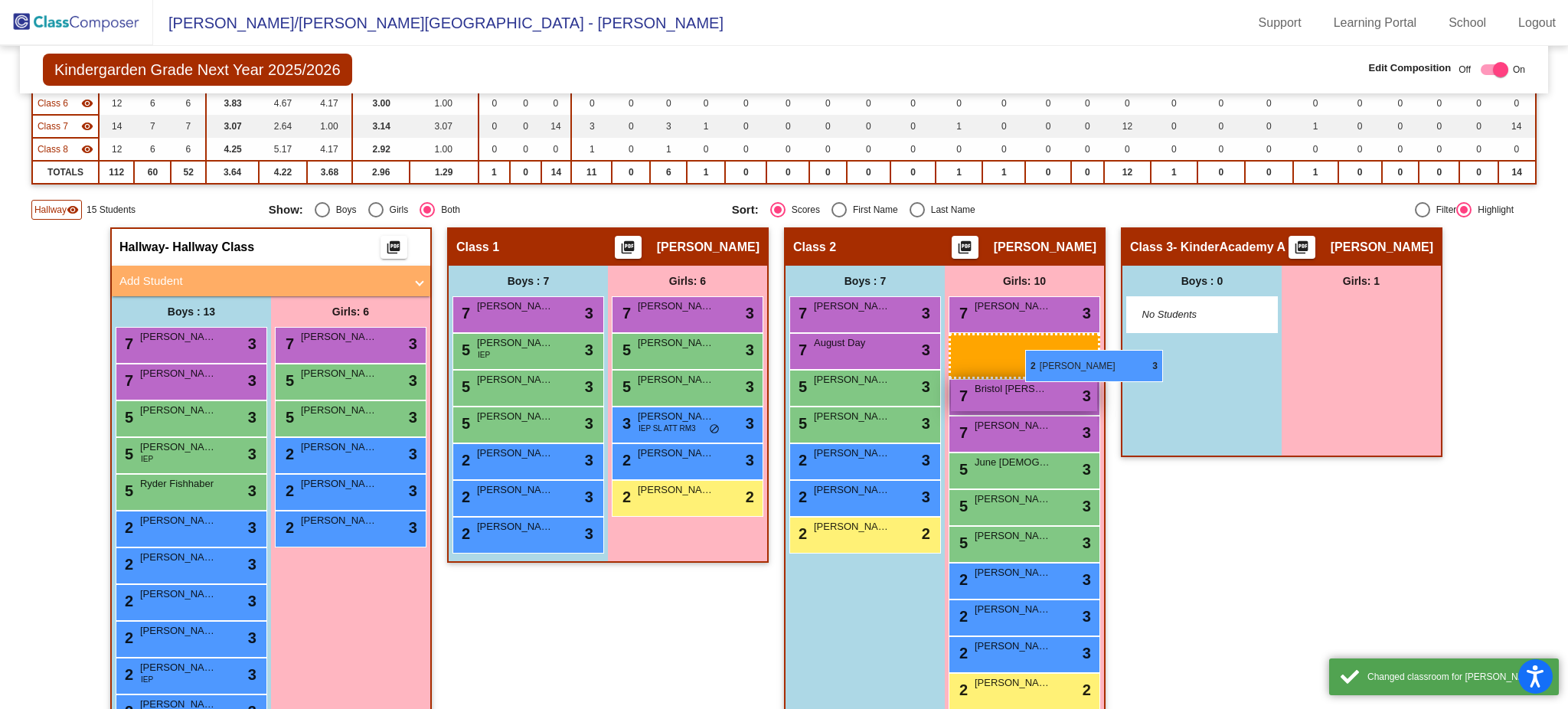
drag, startPoint x: 1363, startPoint y: 313, endPoint x: 962, endPoint y: 351, distance: 402.8
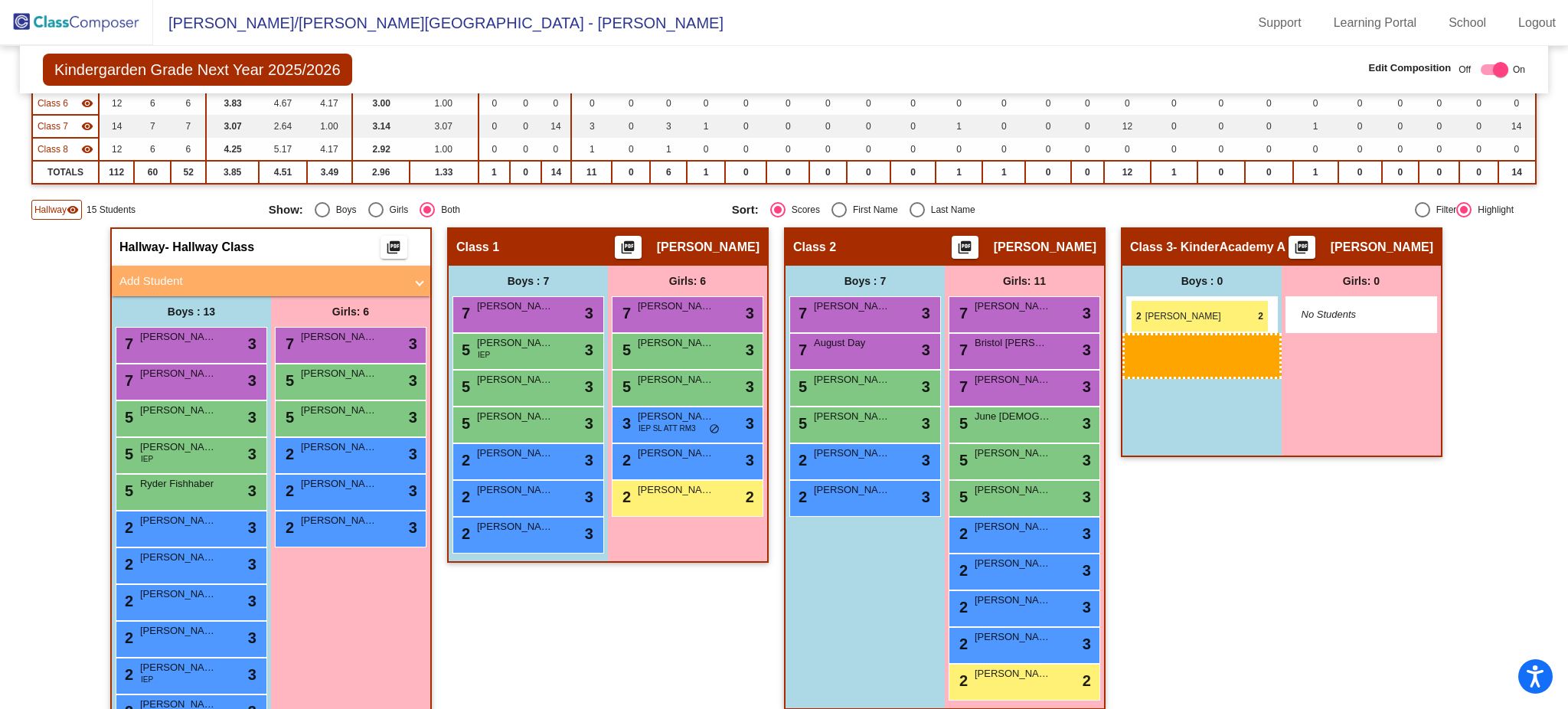
drag, startPoint x: 882, startPoint y: 536, endPoint x: 1131, endPoint y: 289, distance: 350.7
drag, startPoint x: 891, startPoint y: 519, endPoint x: 1135, endPoint y: 342, distance: 301.4
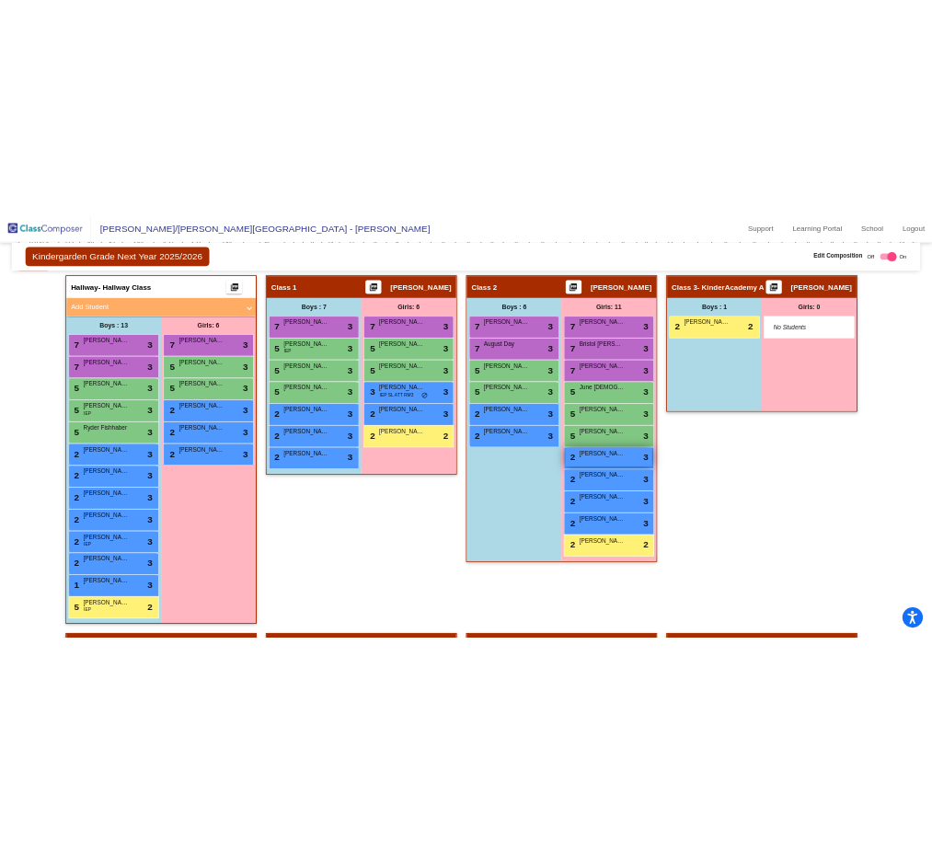
scroll to position [505, 0]
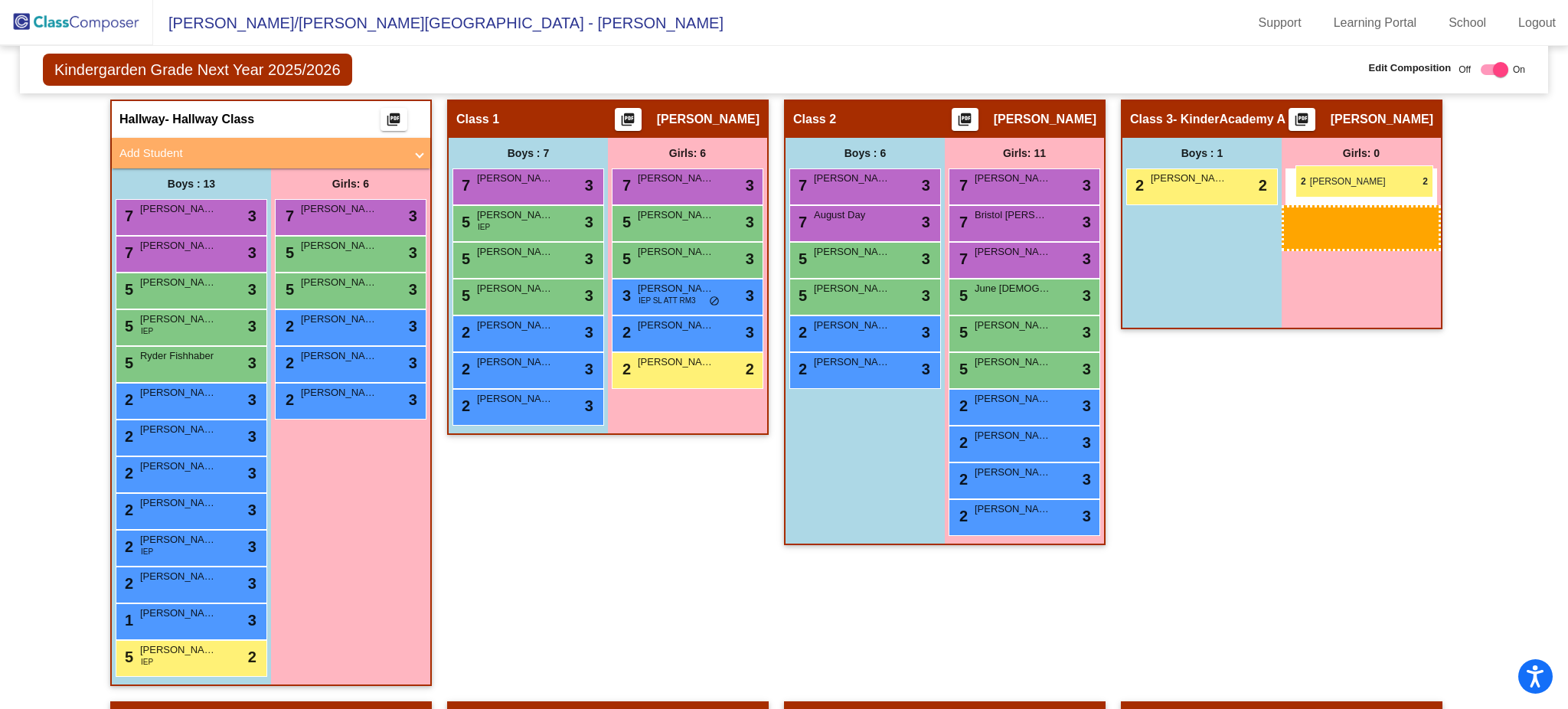
drag, startPoint x: 1015, startPoint y: 558, endPoint x: 1295, endPoint y: 166, distance: 481.7
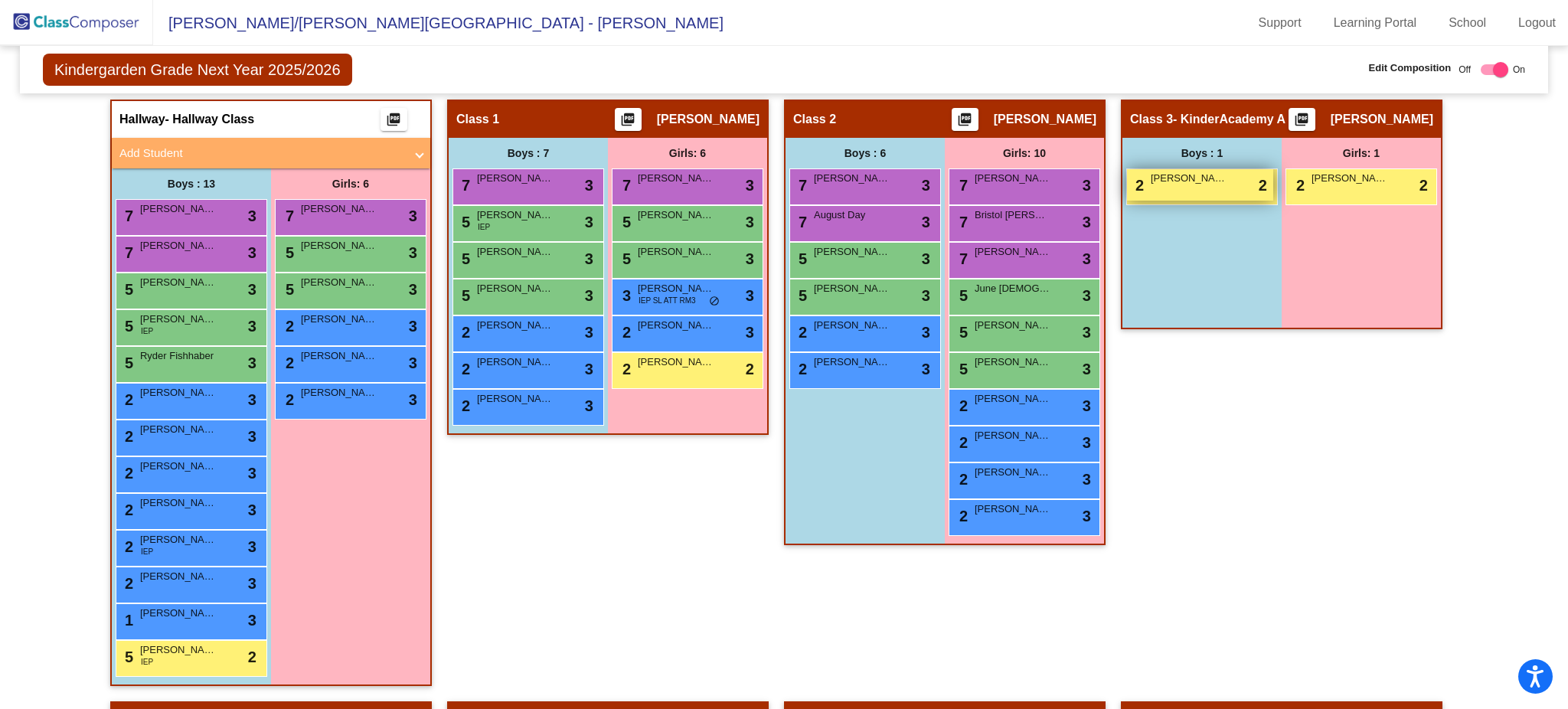
click at [1175, 186] on div "2 Wayne Brough lock do_not_disturb_alt 2" at bounding box center [1200, 185] width 146 height 32
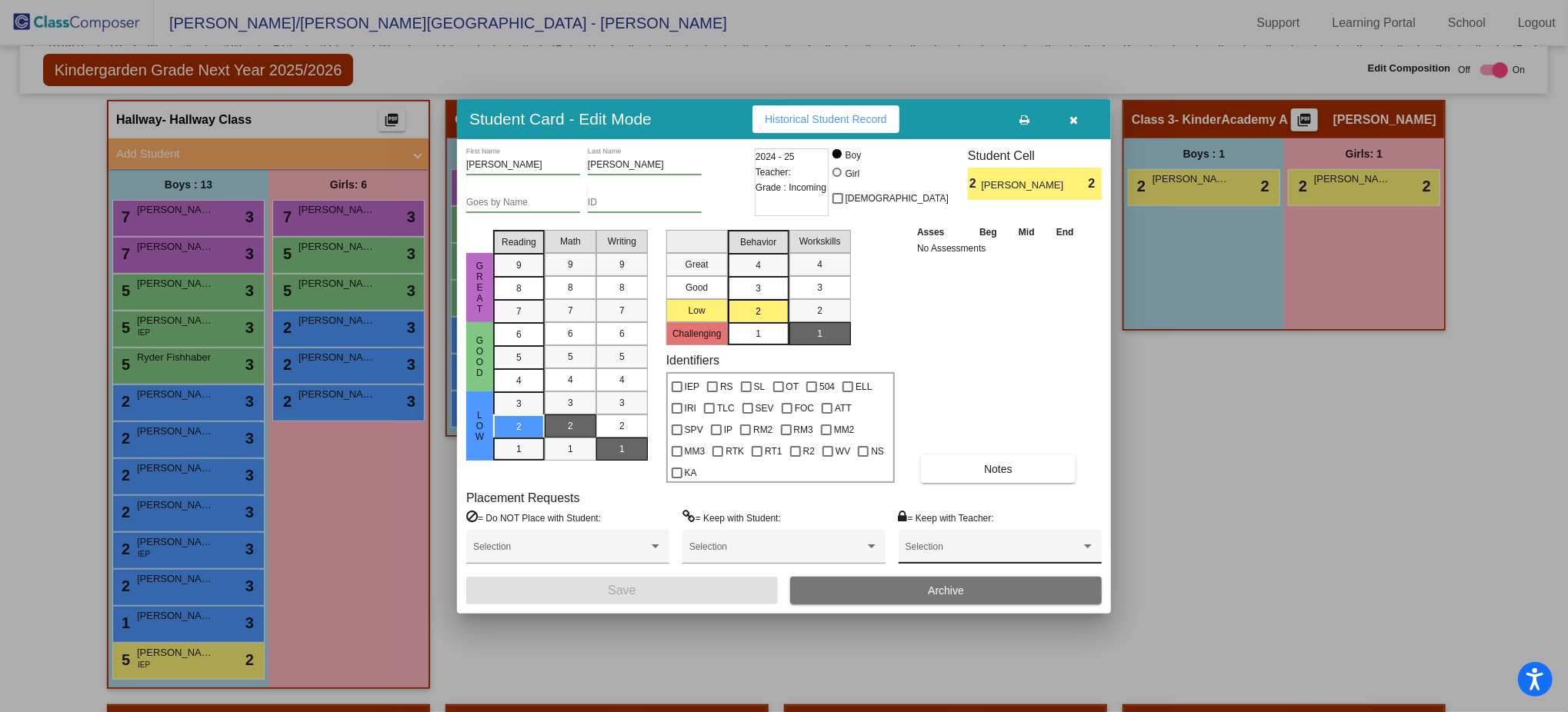
click at [999, 534] on span at bounding box center [993, 552] width 176 height 11
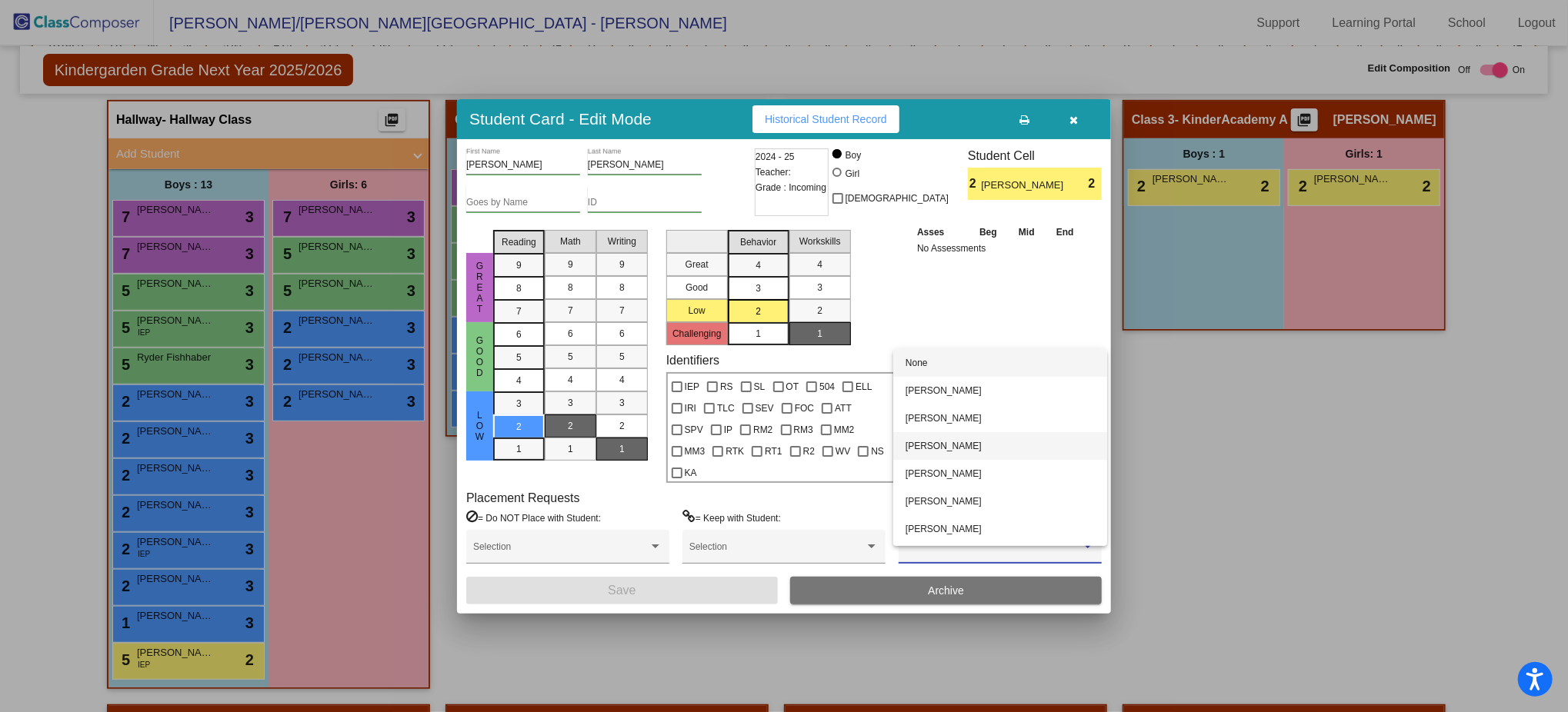
click at [954, 449] on span "Corie Goulding" at bounding box center [1000, 445] width 189 height 28
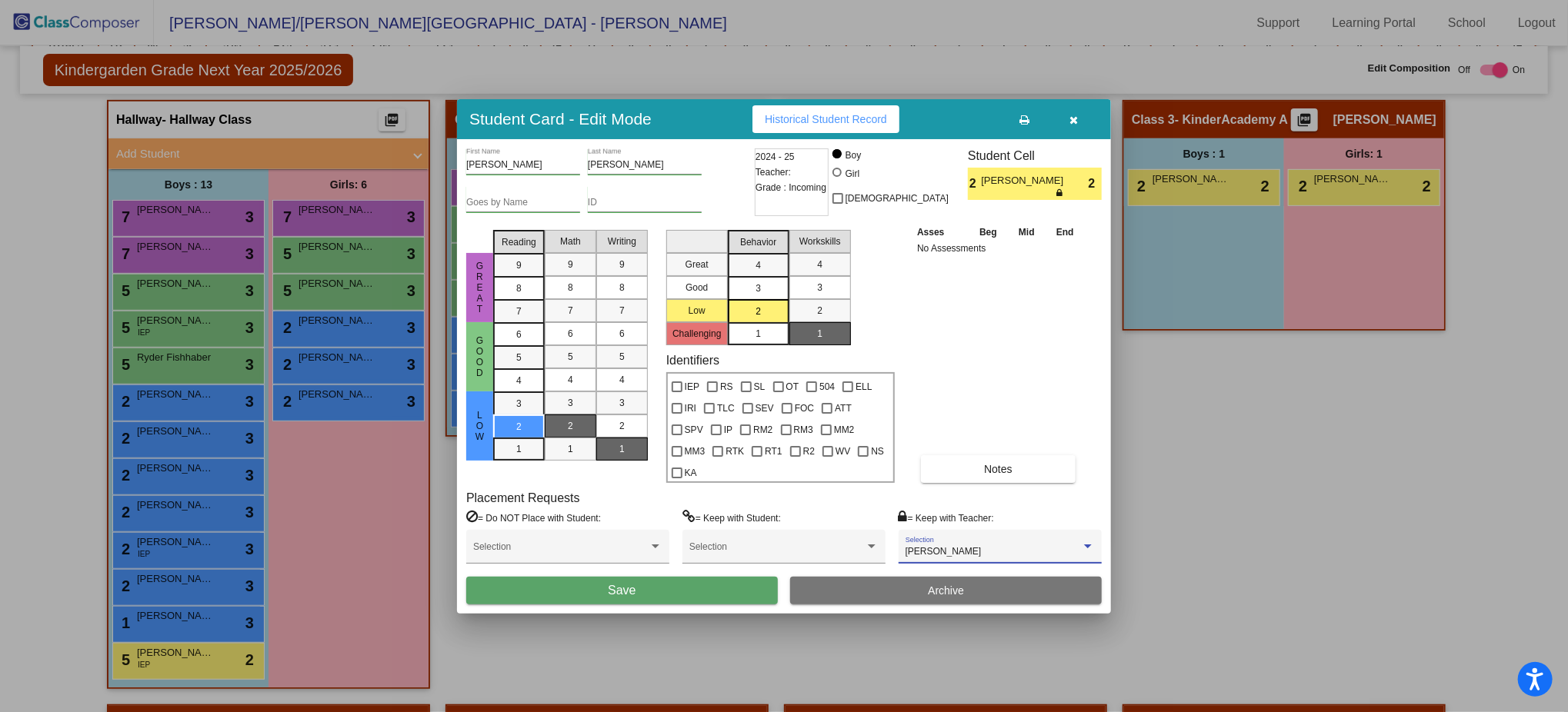
click at [659, 534] on button "Save" at bounding box center [622, 590] width 312 height 28
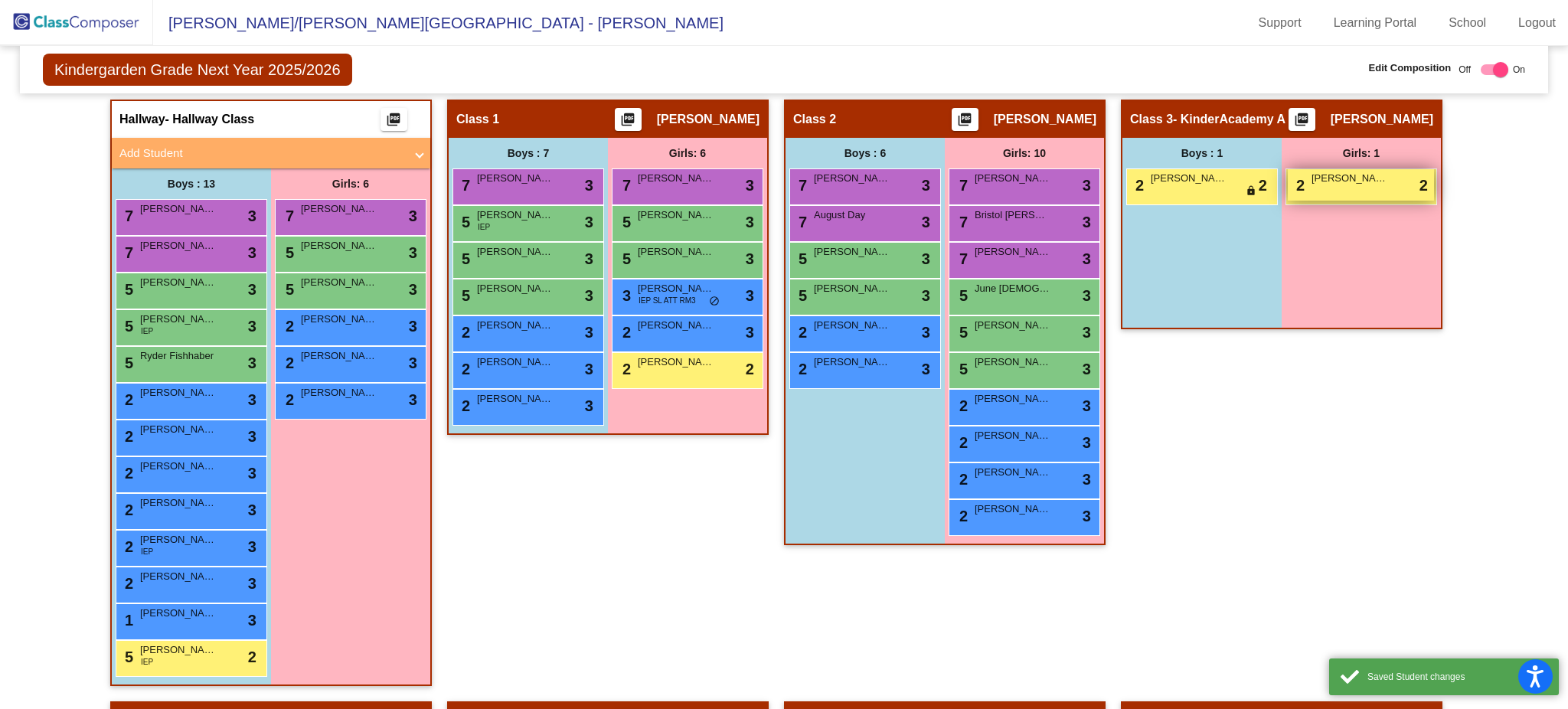
click at [1175, 186] on div "2 Eleanor Thome lock do_not_disturb_alt 2" at bounding box center [1361, 185] width 146 height 32
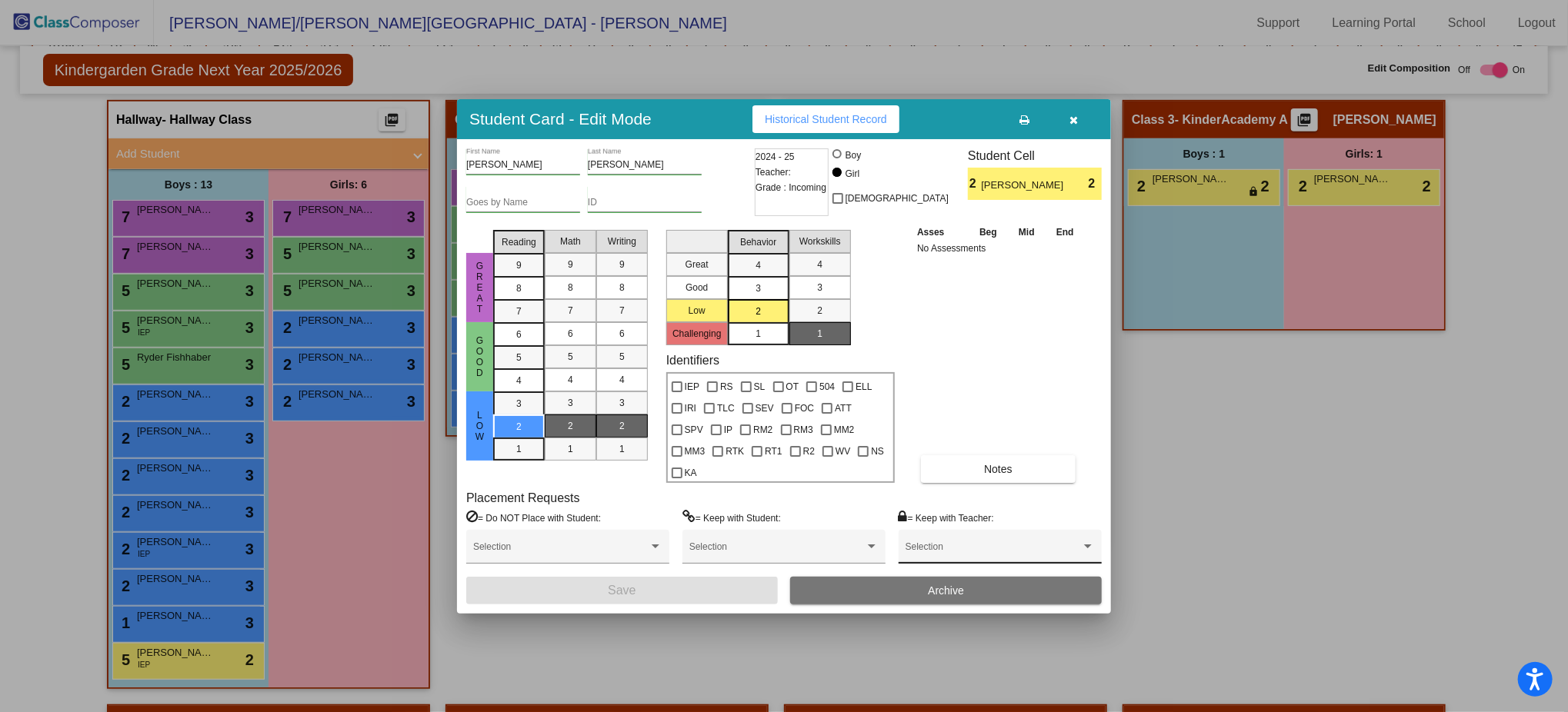
click at [1015, 534] on span at bounding box center [993, 552] width 176 height 11
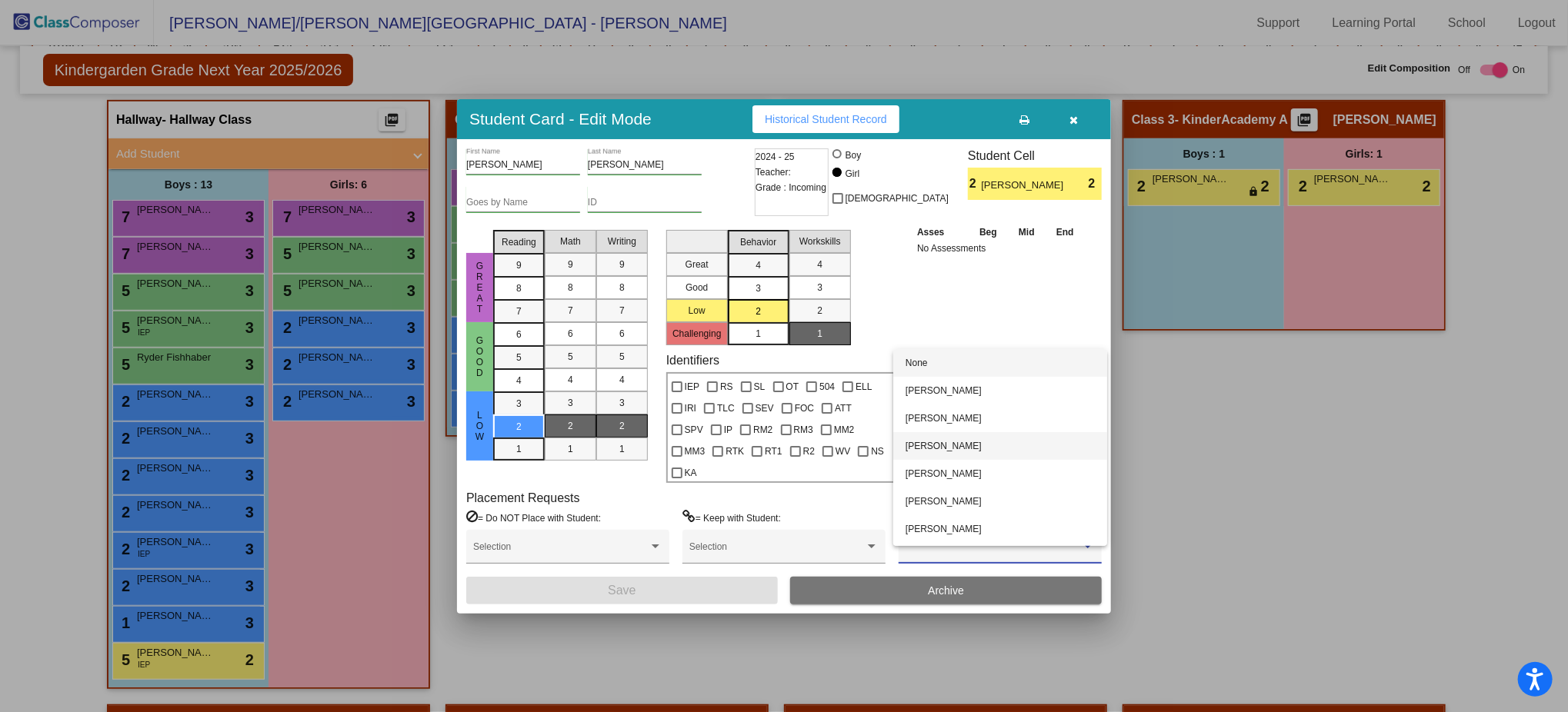
click at [986, 450] on span "Corie Goulding" at bounding box center [1000, 445] width 189 height 28
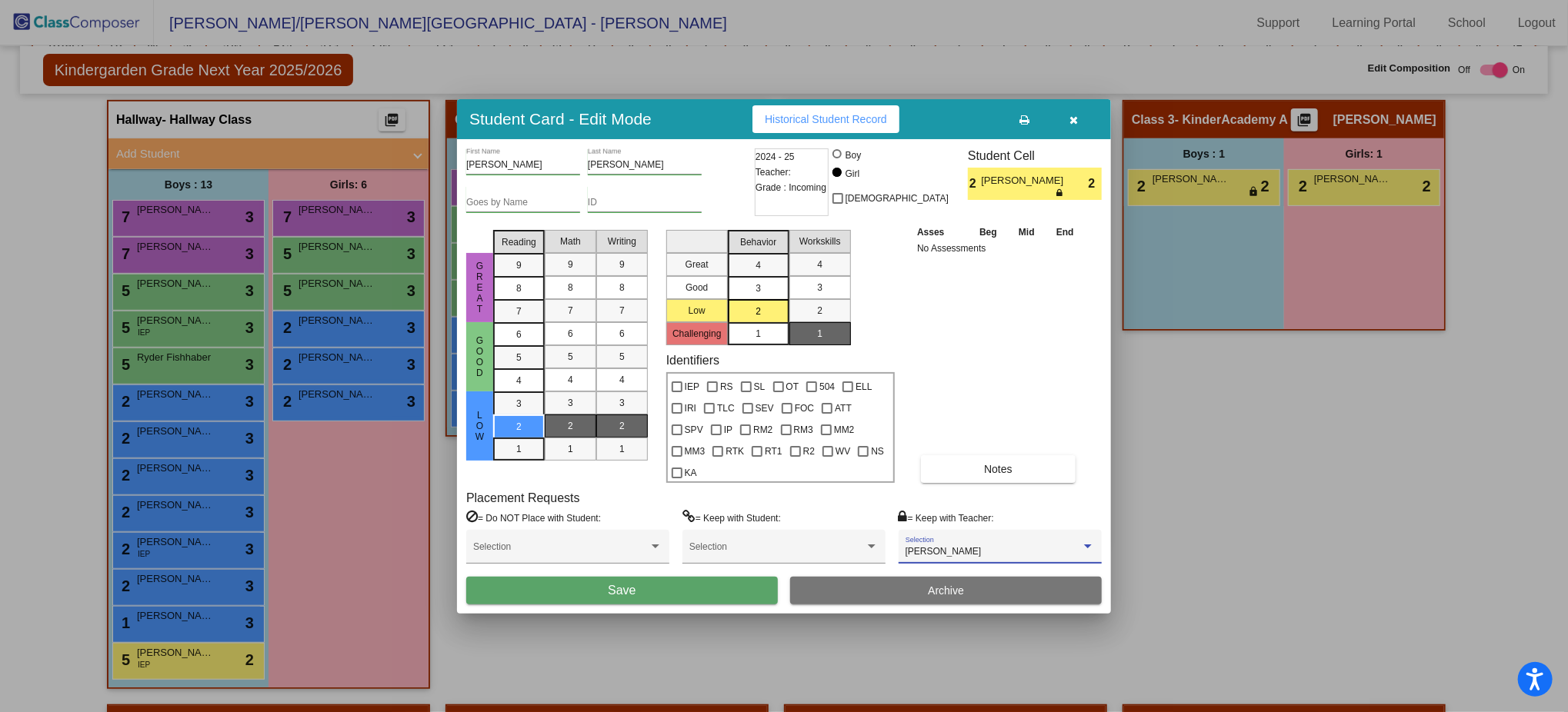
click at [655, 534] on button "Save" at bounding box center [622, 590] width 312 height 28
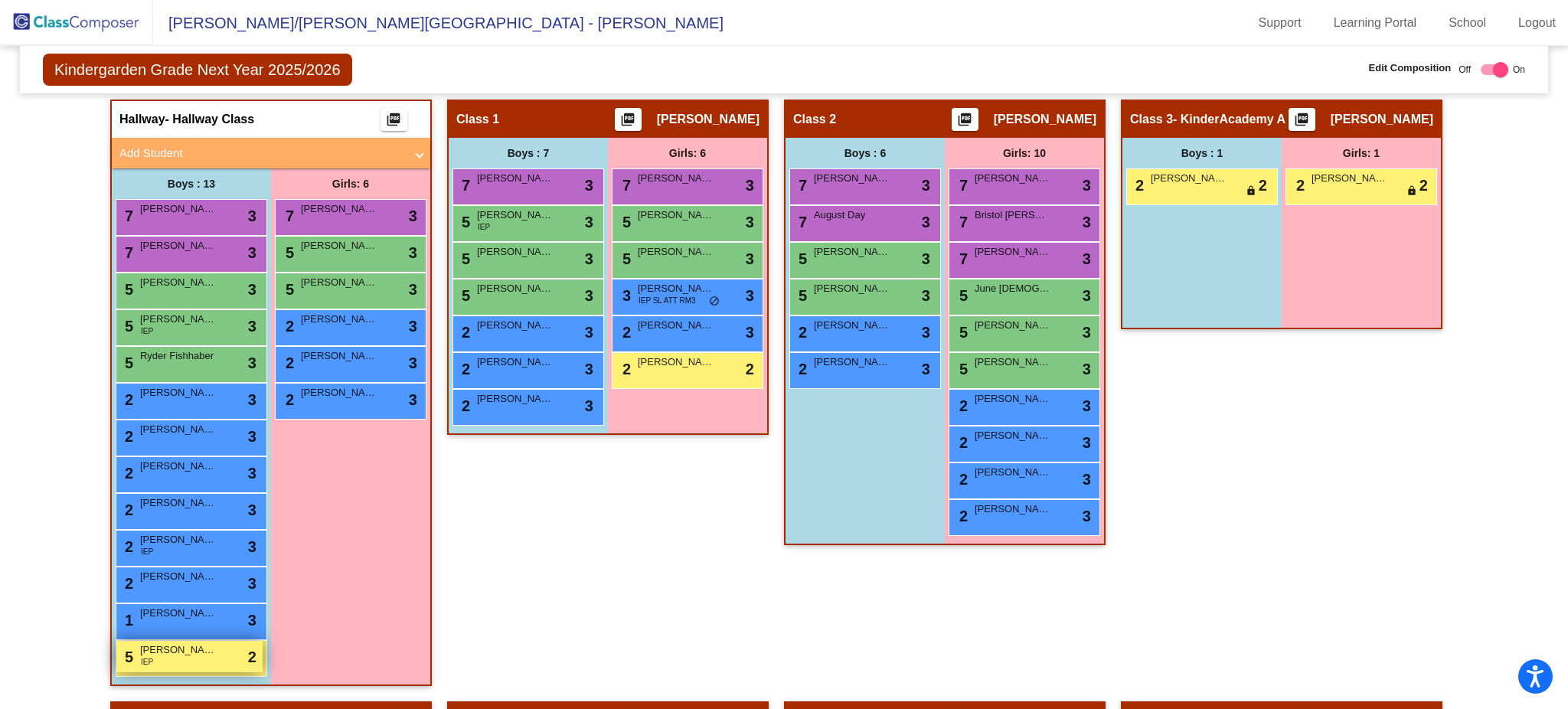
click at [176, 532] on div "5 Charles Forstner IEP lock do_not_disturb_alt 2" at bounding box center [190, 657] width 146 height 32
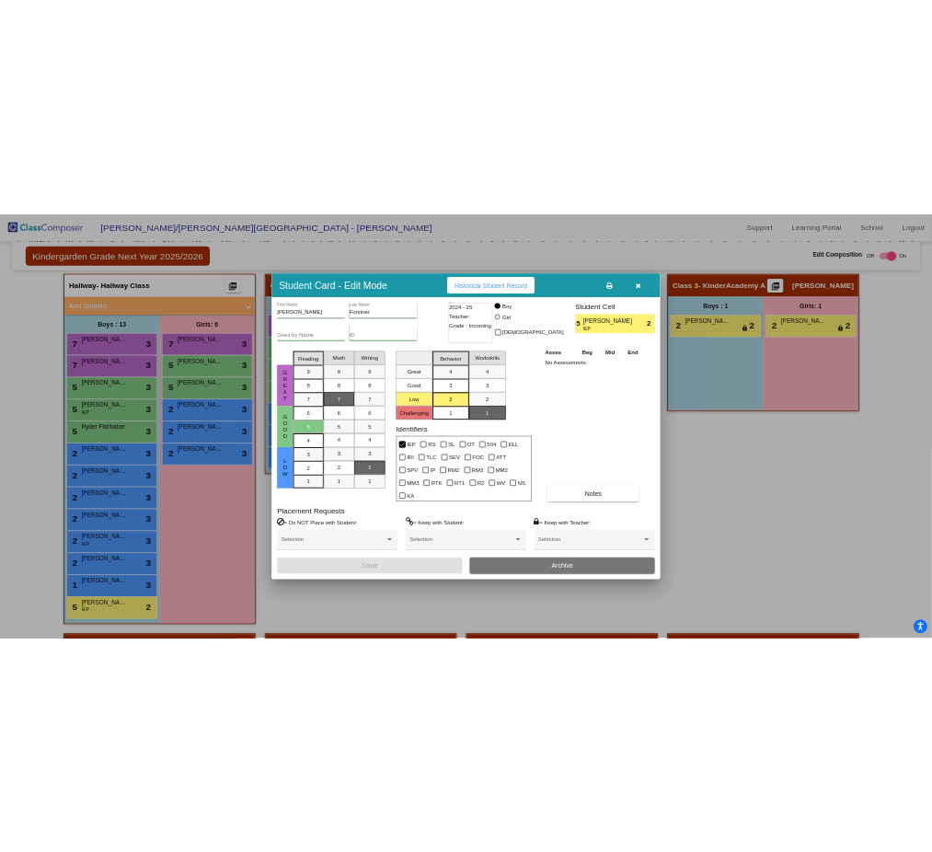
scroll to position [574, 0]
